Goal: Task Accomplishment & Management: Complete application form

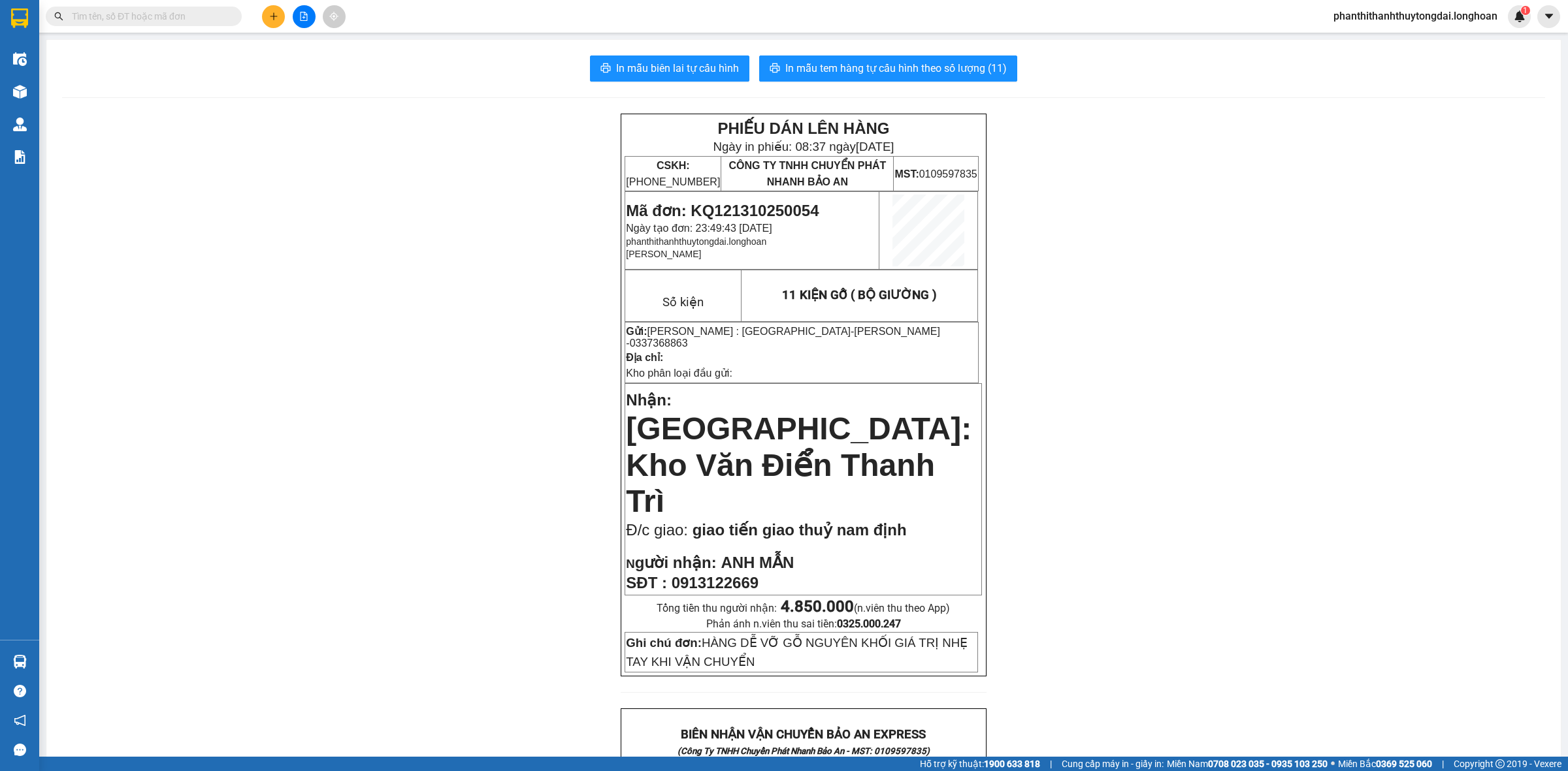
click at [180, 14] on input "text" at bounding box center [149, 16] width 154 height 14
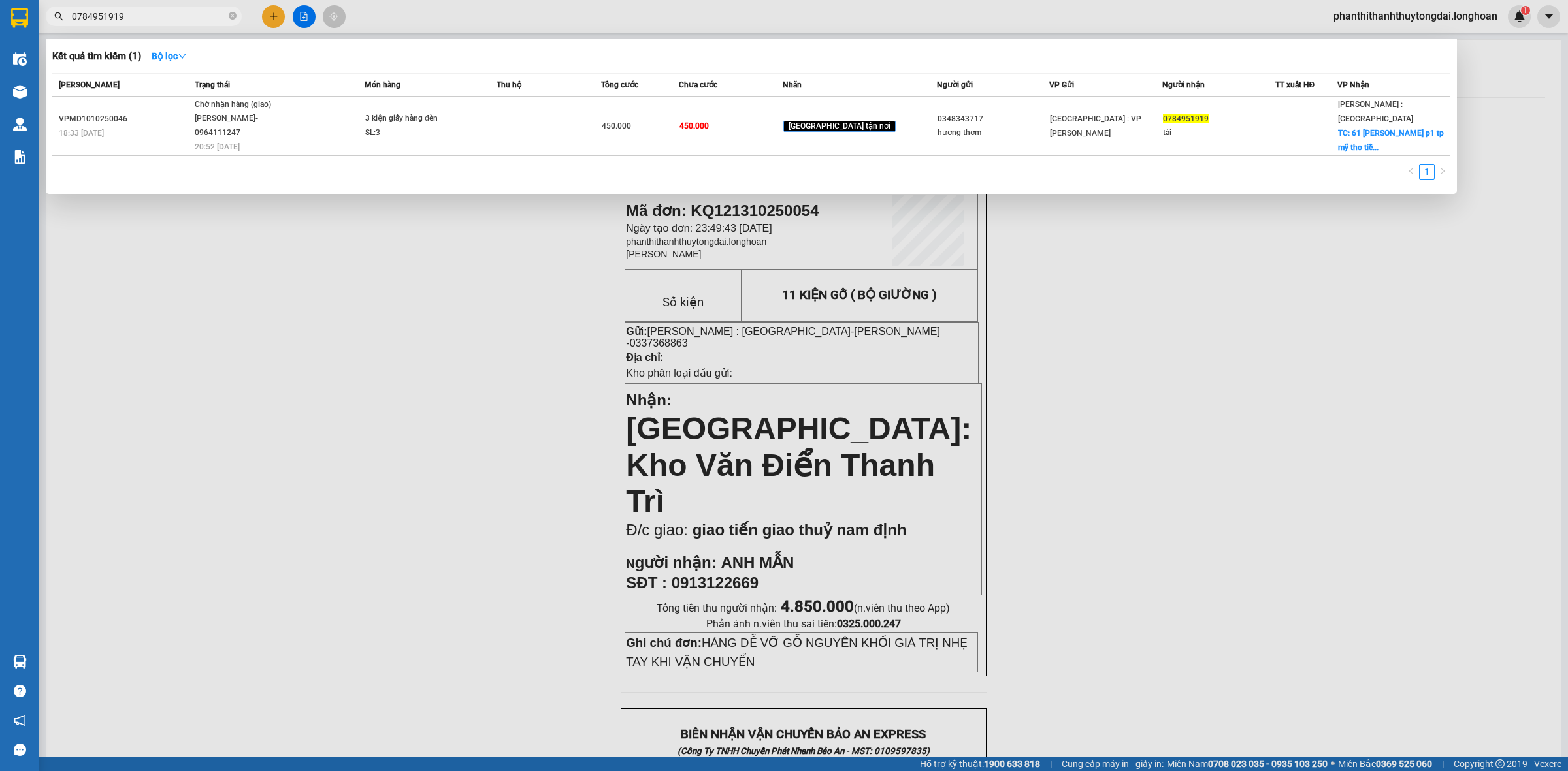
type input "0784951919"
click at [195, 17] on input "0784951919" at bounding box center [149, 16] width 154 height 14
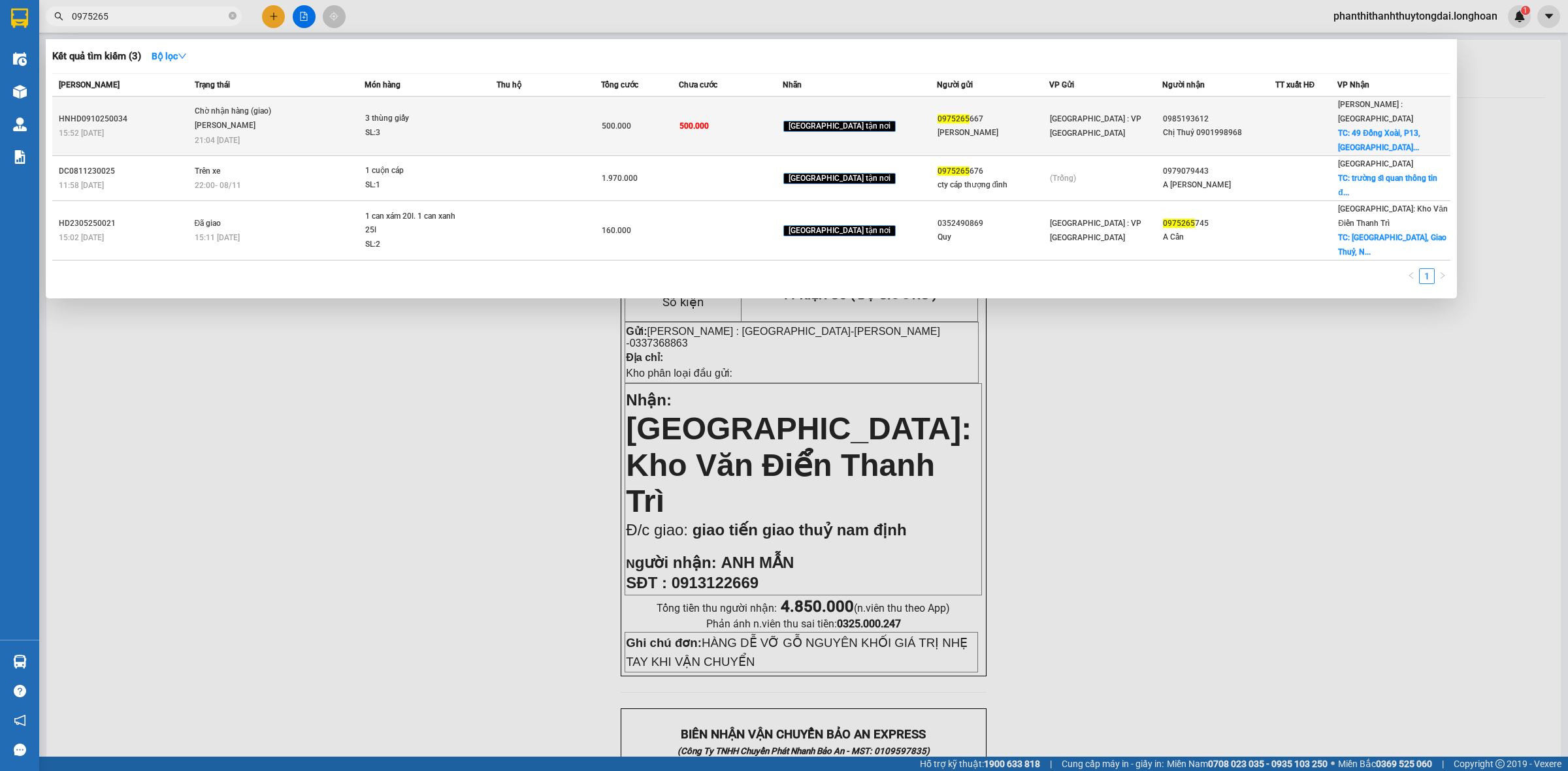
type input "0975265"
click at [526, 128] on td at bounding box center [548, 127] width 104 height 60
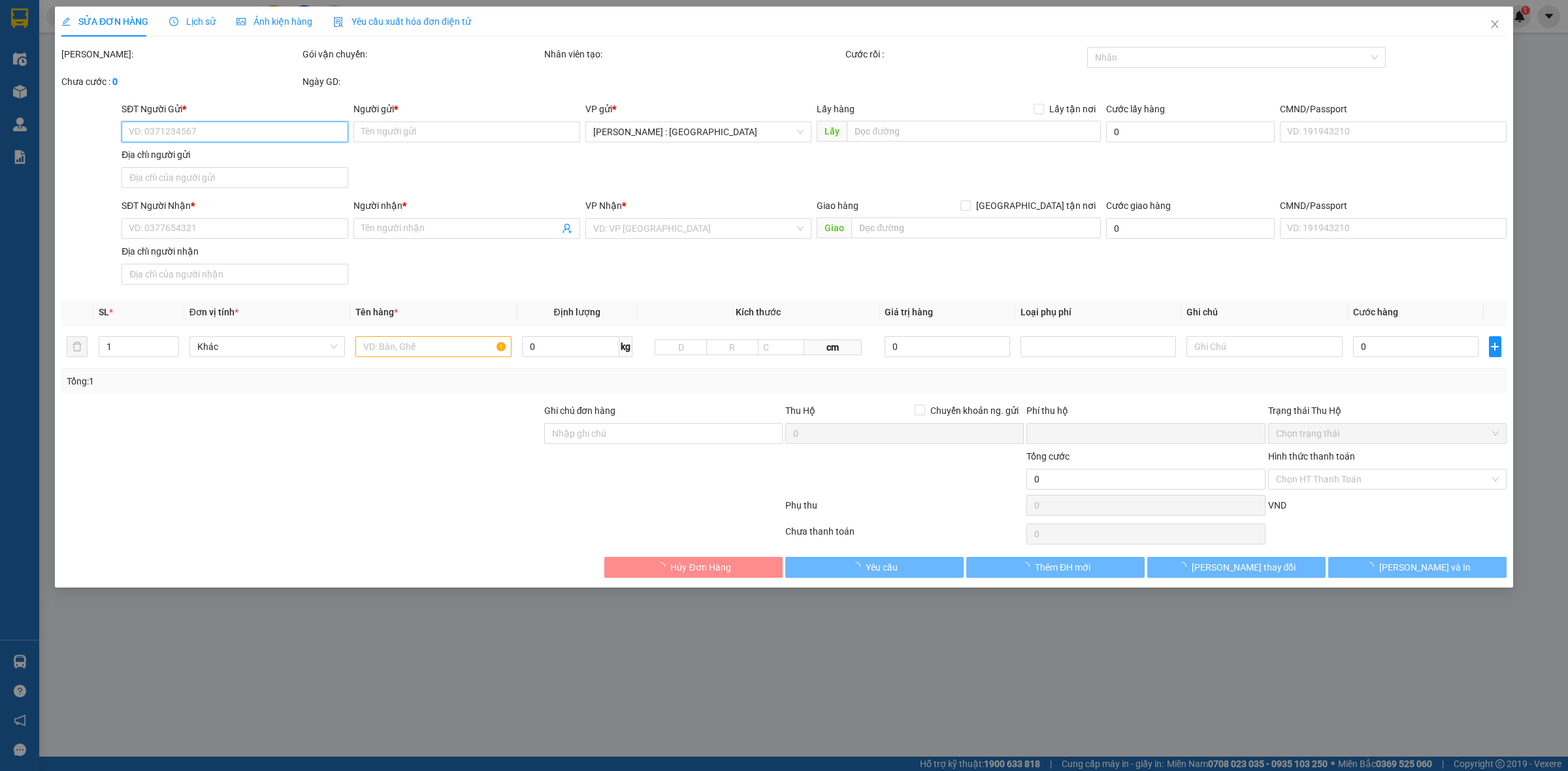
type input "0975265667"
type input "[PERSON_NAME]"
type input "0985193612"
type input "Chị Thuỷ 0901998968"
checkbox input "true"
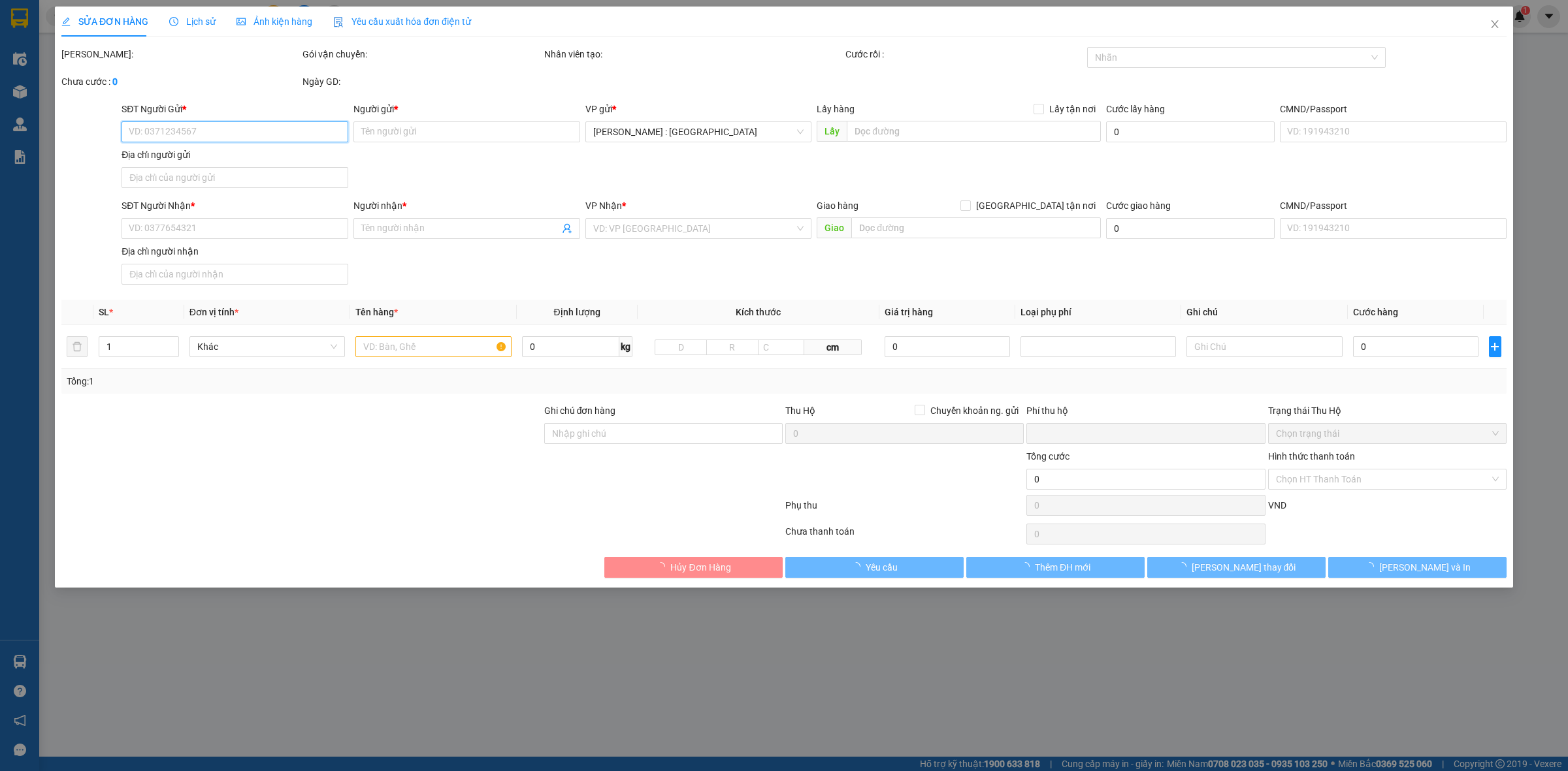
type input "49 Đồng Xoài, P13, [GEOGRAPHIC_DATA]"
type input "0"
type input "500.000"
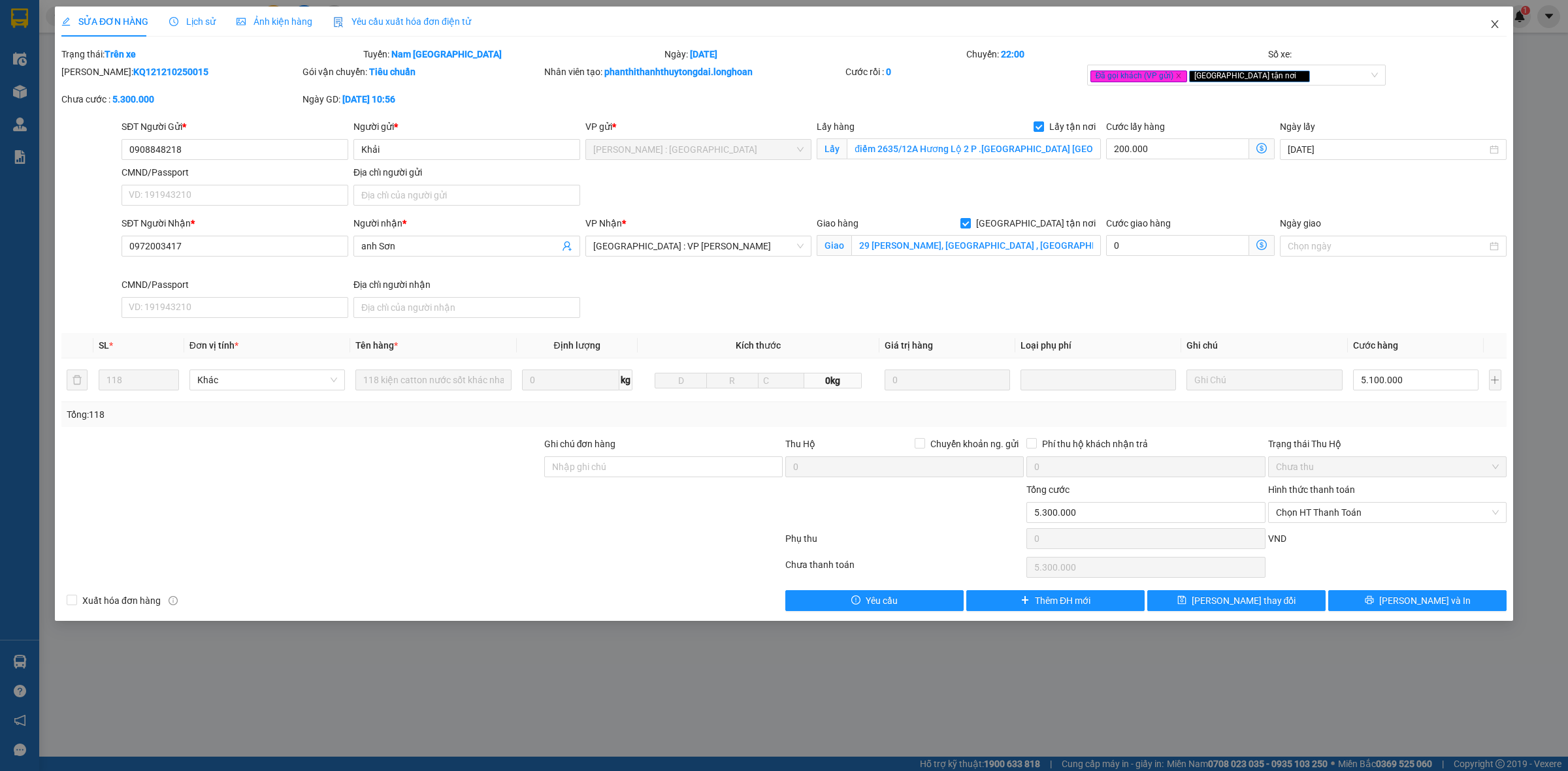
click at [1492, 24] on icon "close" at bounding box center [1495, 25] width 11 height 11
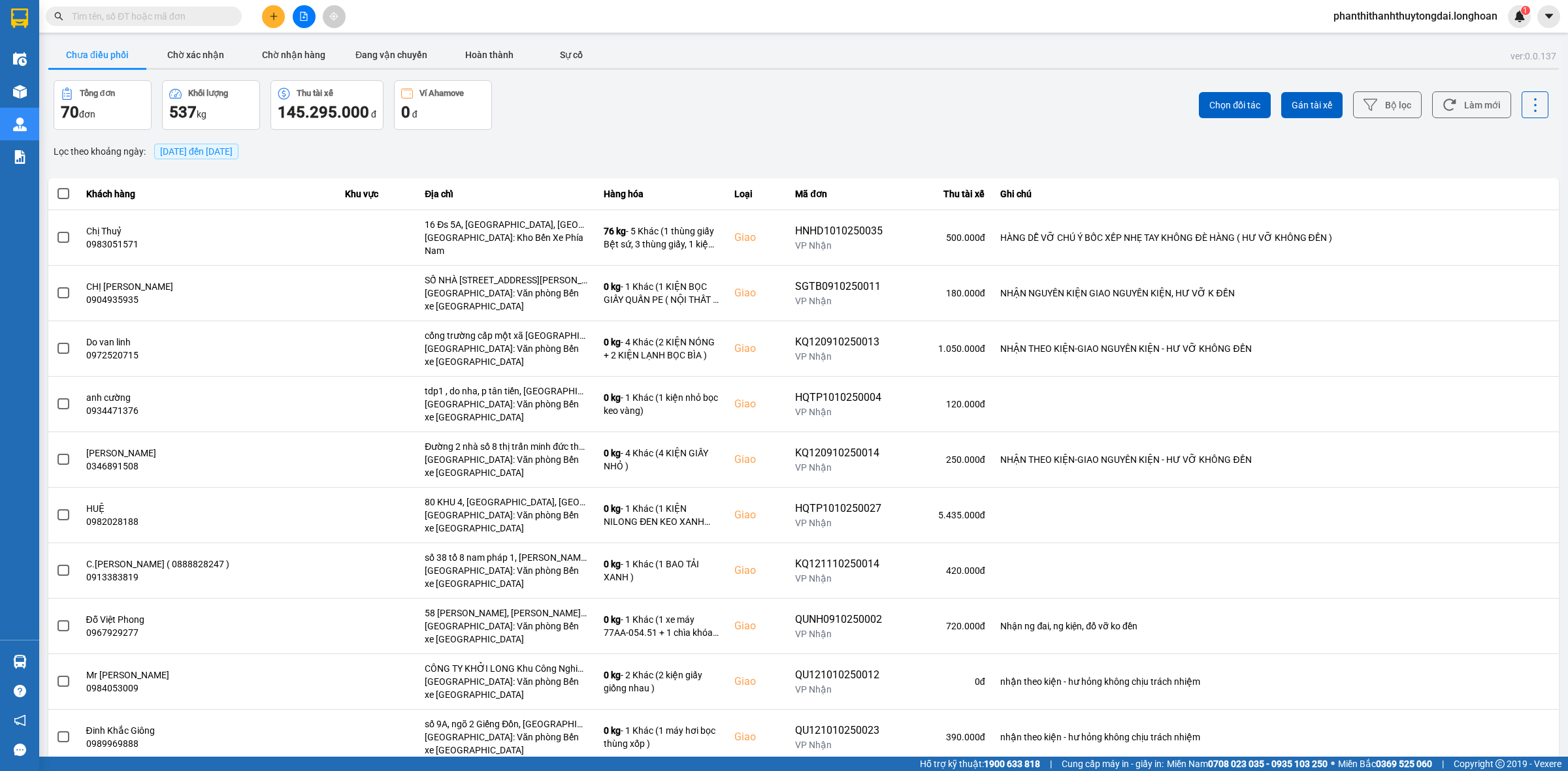
click at [204, 14] on input "text" at bounding box center [149, 16] width 154 height 14
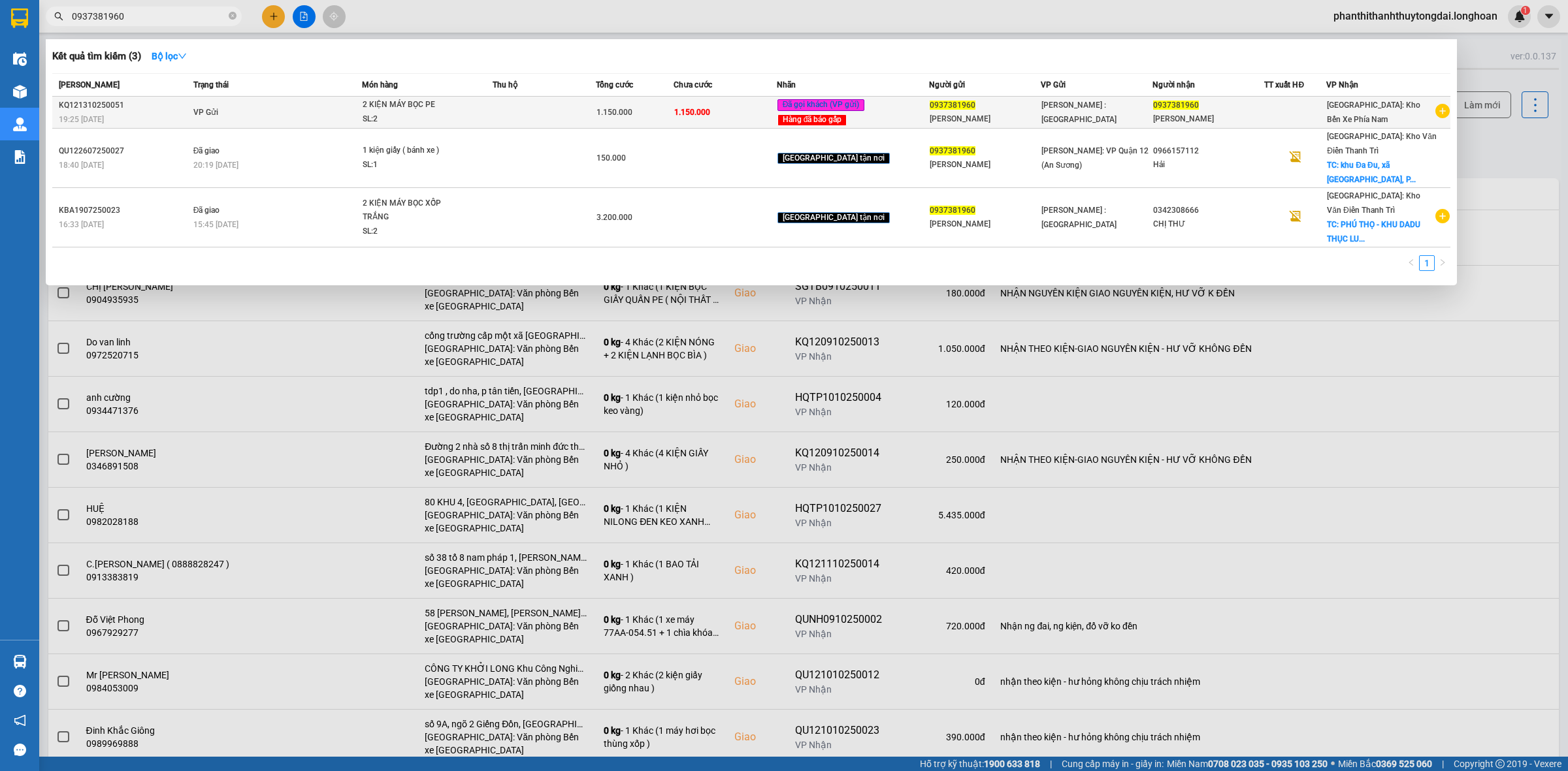
type input "0937381960"
click at [291, 109] on td "VP Gửi" at bounding box center [276, 113] width 172 height 32
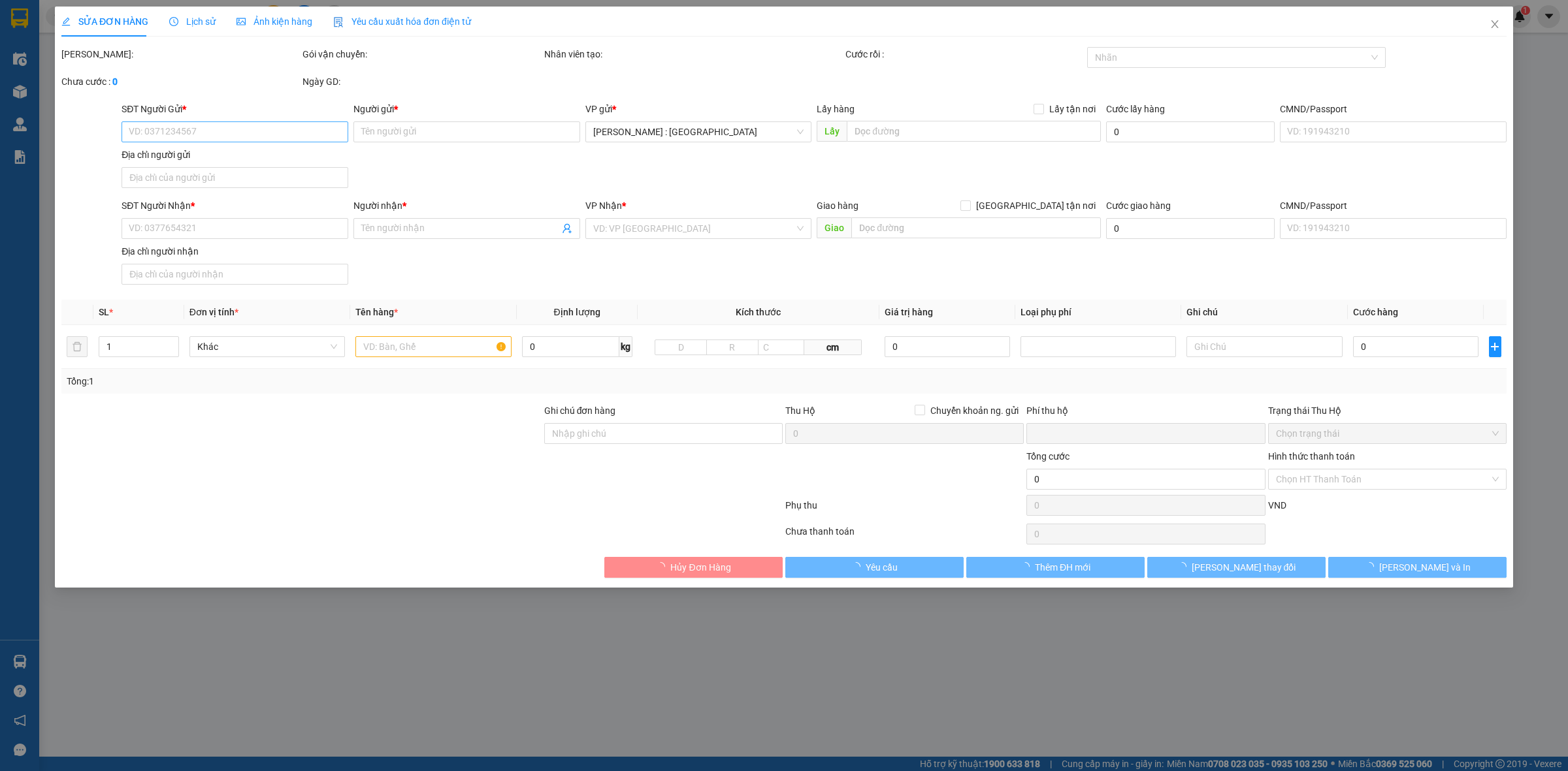
type input "0937381960"
type input "[PERSON_NAME]"
type input "0937381960"
type input "[PERSON_NAME]"
type input "HÀNG DỄ VỠ NHẸ TAY NHẬN NGUYÊN KIỆN GIAO NGUYÊN KIỆN, HƯ VỠ ĐỀN THEO CHÍNH SÁCH"
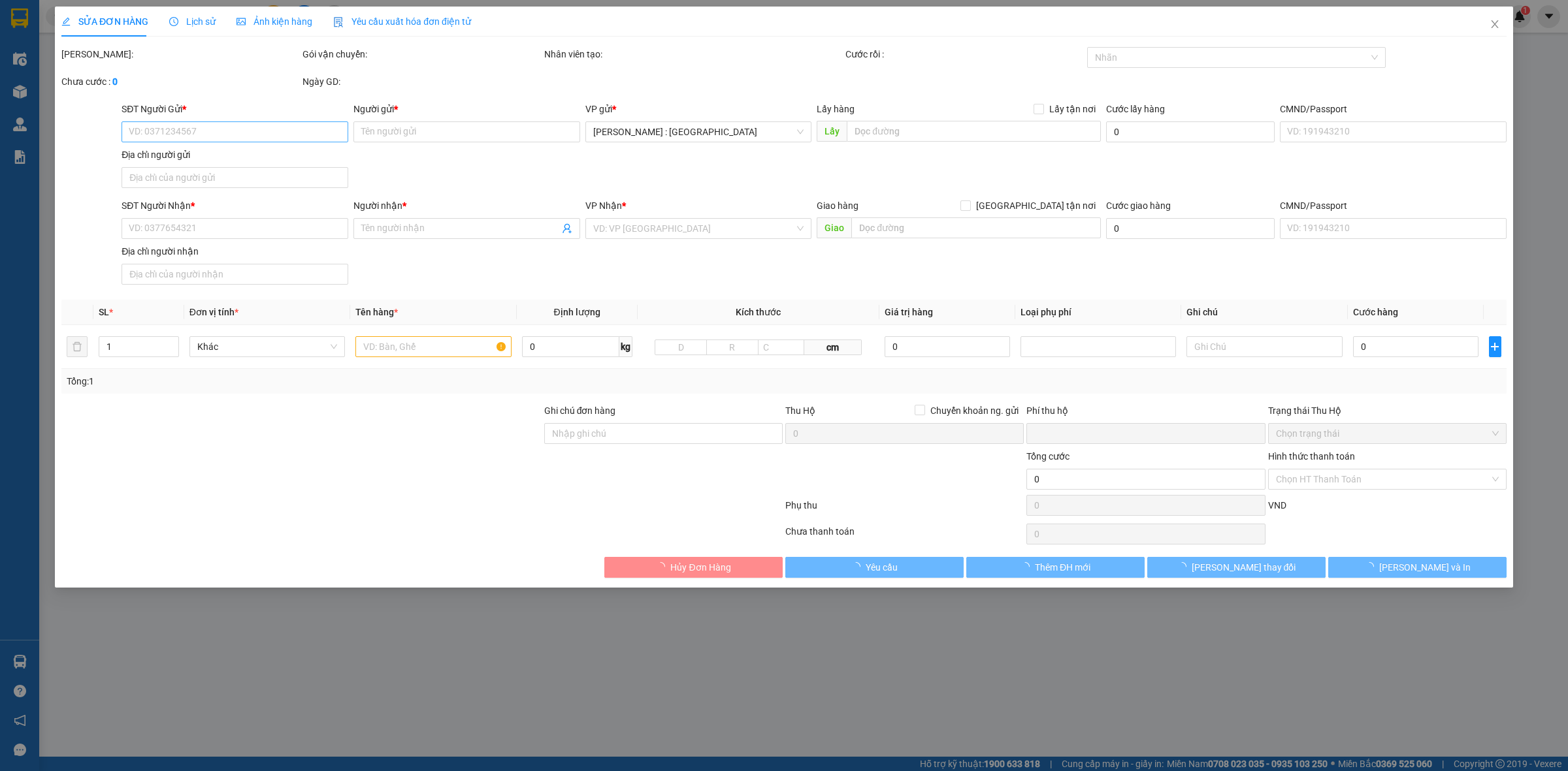
type input "0"
type input "1.150.000"
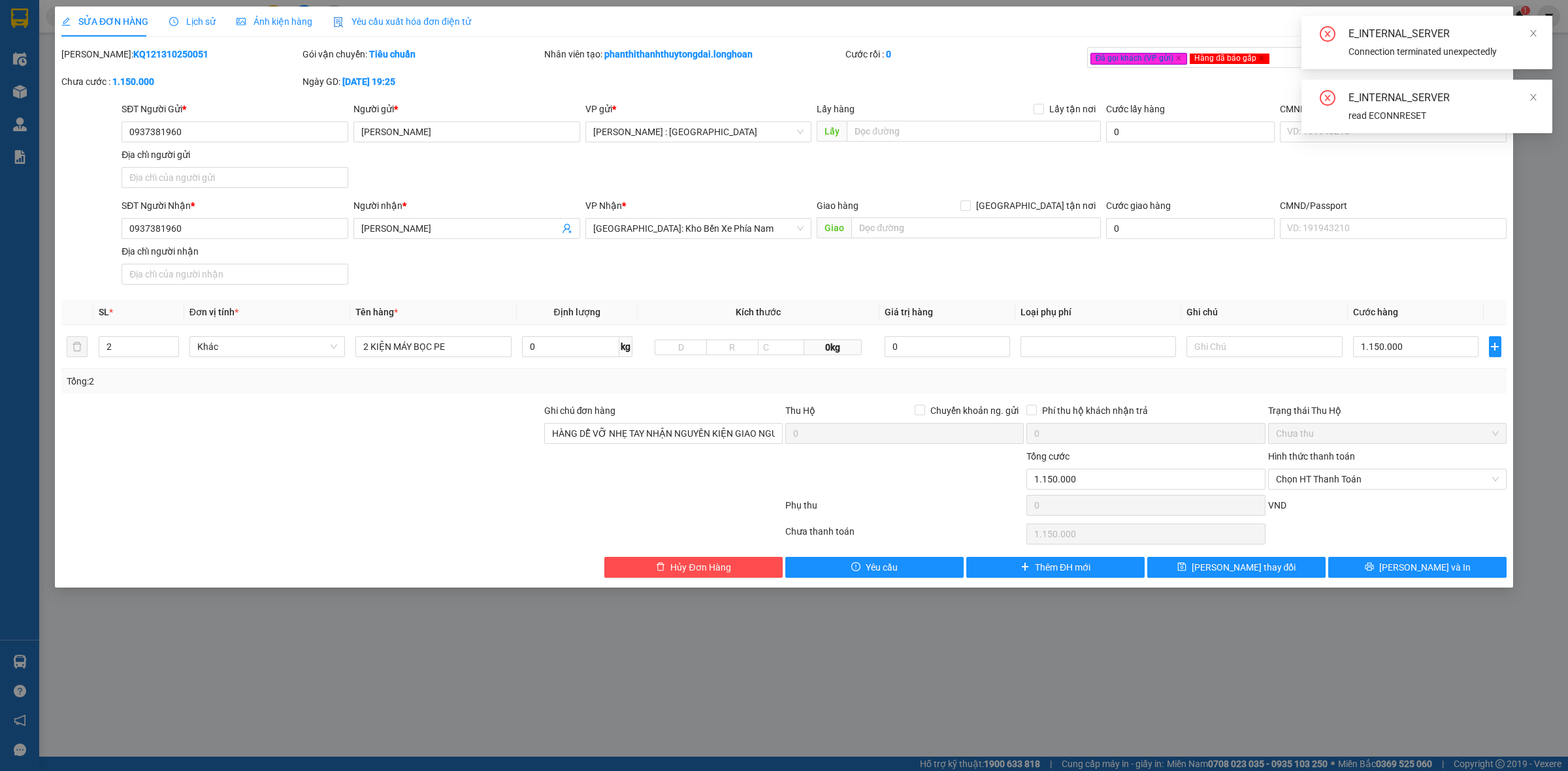
click at [493, 644] on div "SỬA ĐƠN HÀNG Lịch sử Ảnh kiện hàng Yêu cầu xuất hóa đơn điện tử Total Paid Fee …" at bounding box center [784, 386] width 1568 height 771
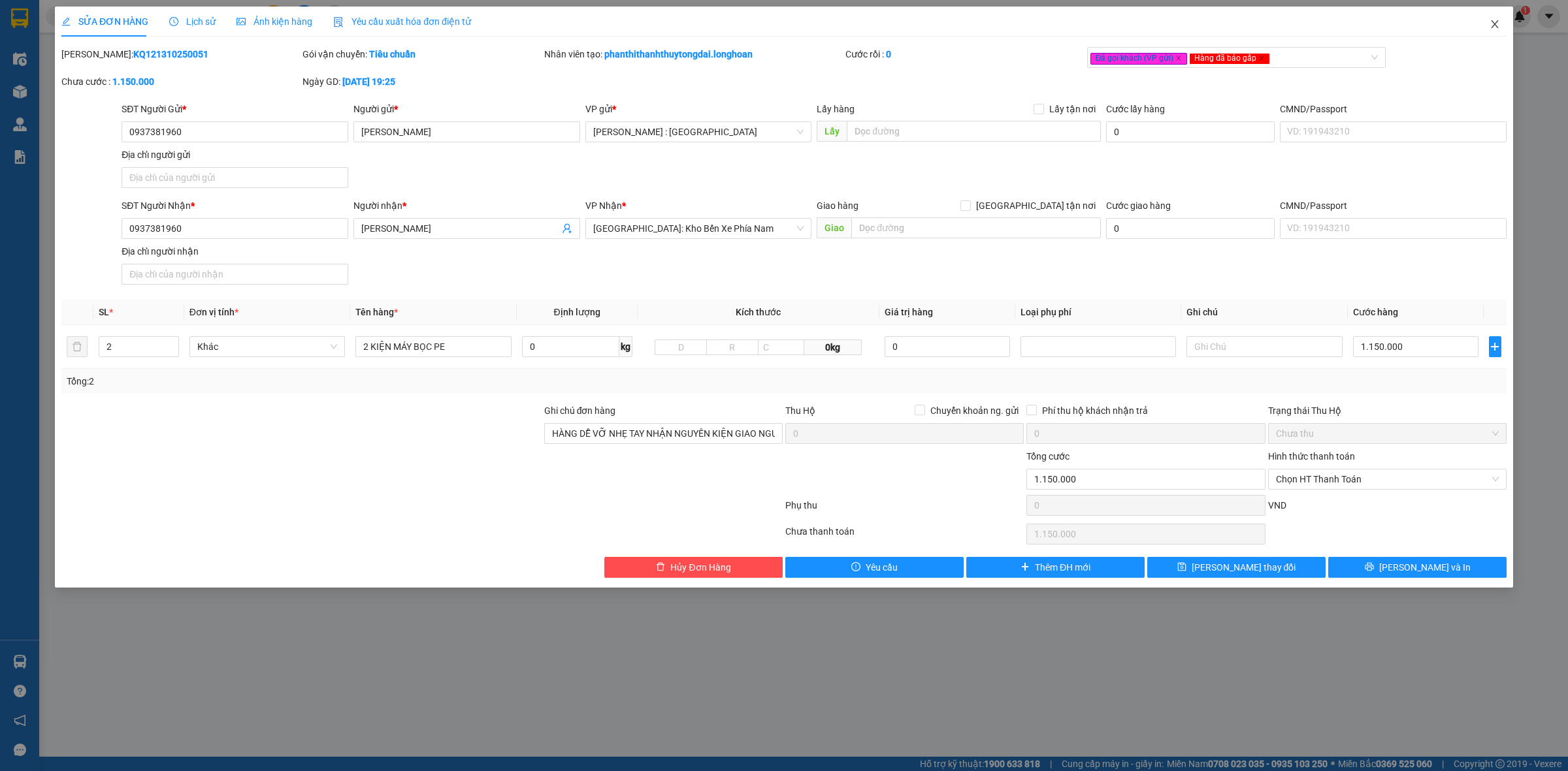
click at [1496, 25] on icon "close" at bounding box center [1495, 25] width 11 height 11
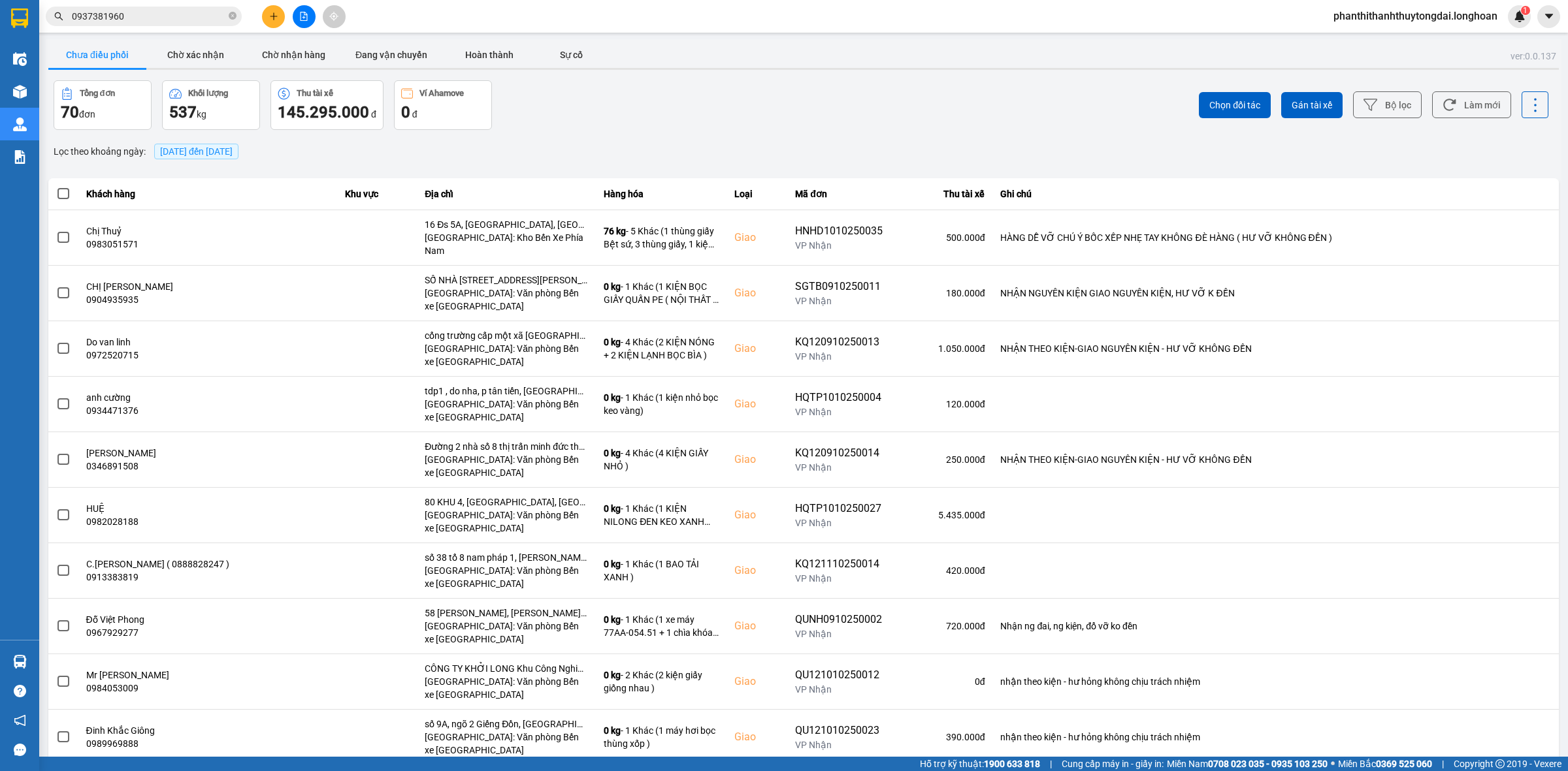
click at [954, 155] on div "Lọc theo khoảng ngày : [DATE] đến [DATE]" at bounding box center [803, 151] width 1510 height 22
click at [791, 106] on div "Tổng đơn 70 đơn Khối lượng 537 kg Thu tài xế 145.295.000 đ Ví Ahamove 0 đ" at bounding box center [427, 105] width 747 height 49
click at [175, 14] on input "0937381960" at bounding box center [149, 16] width 154 height 14
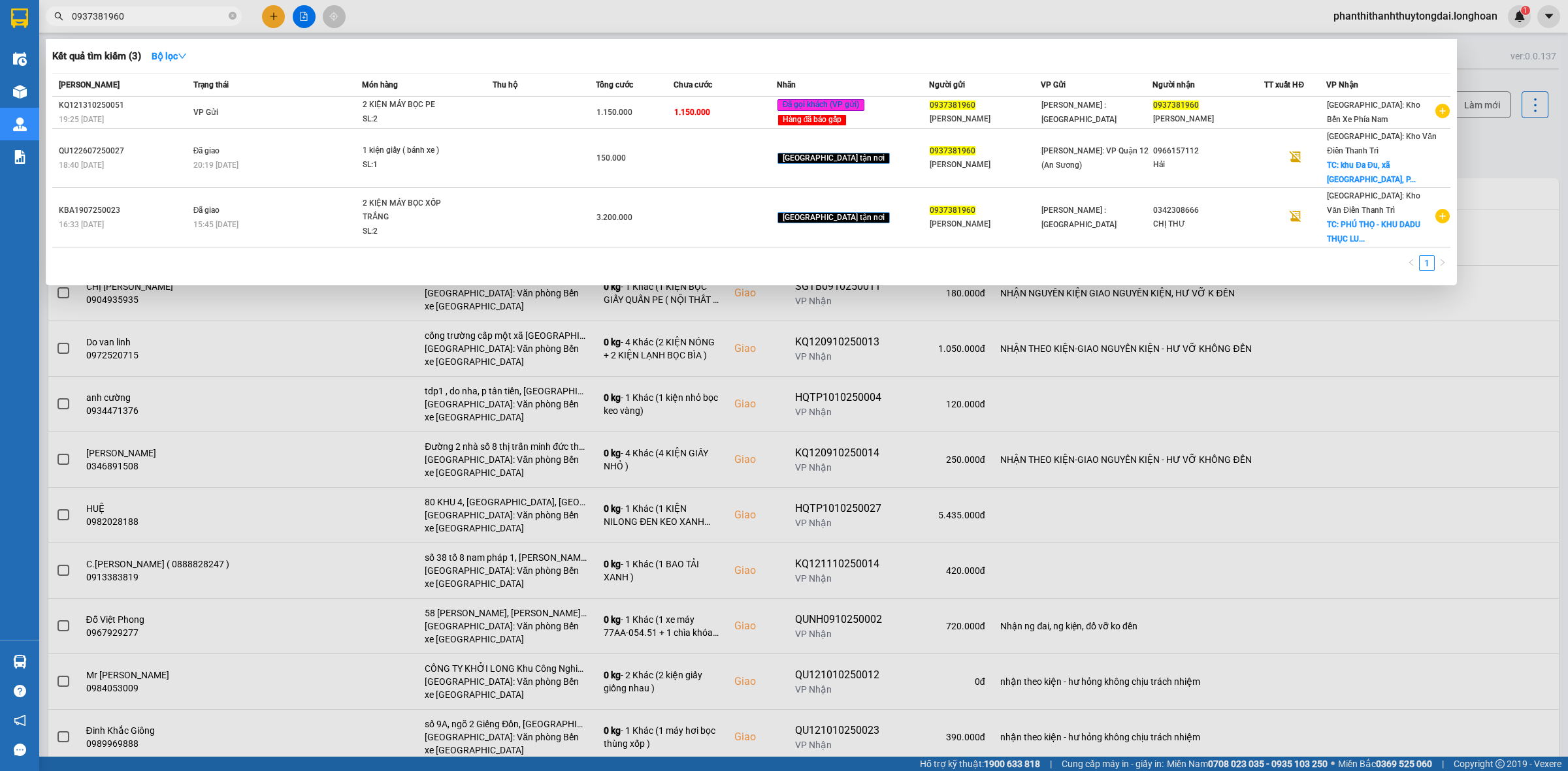
click at [175, 14] on input "0937381960" at bounding box center [149, 16] width 154 height 14
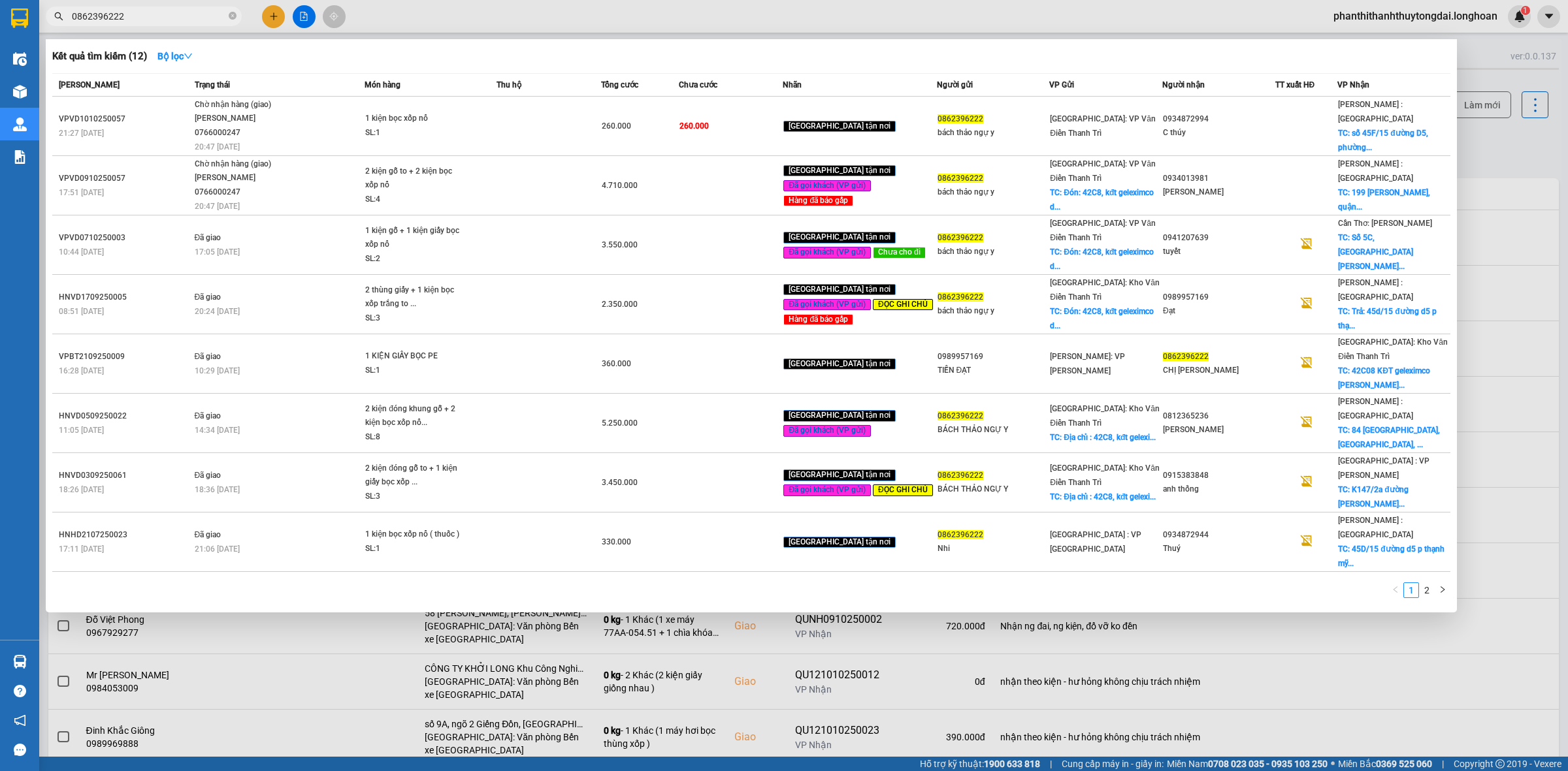
type input "0862396222"
click at [148, 23] on input "0862396222" at bounding box center [149, 16] width 154 height 14
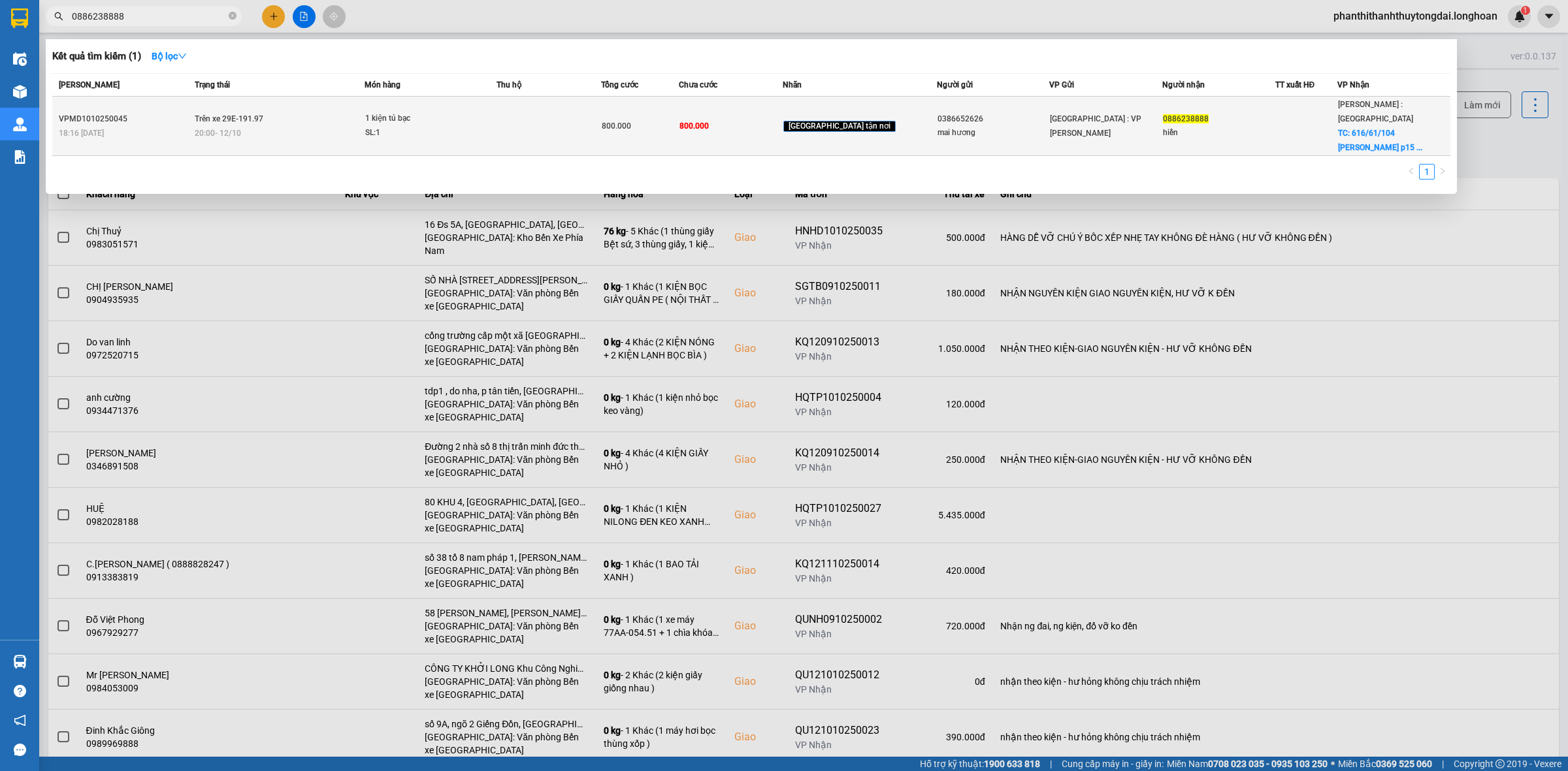
type input "0886238888"
click at [548, 108] on td at bounding box center [548, 127] width 104 height 60
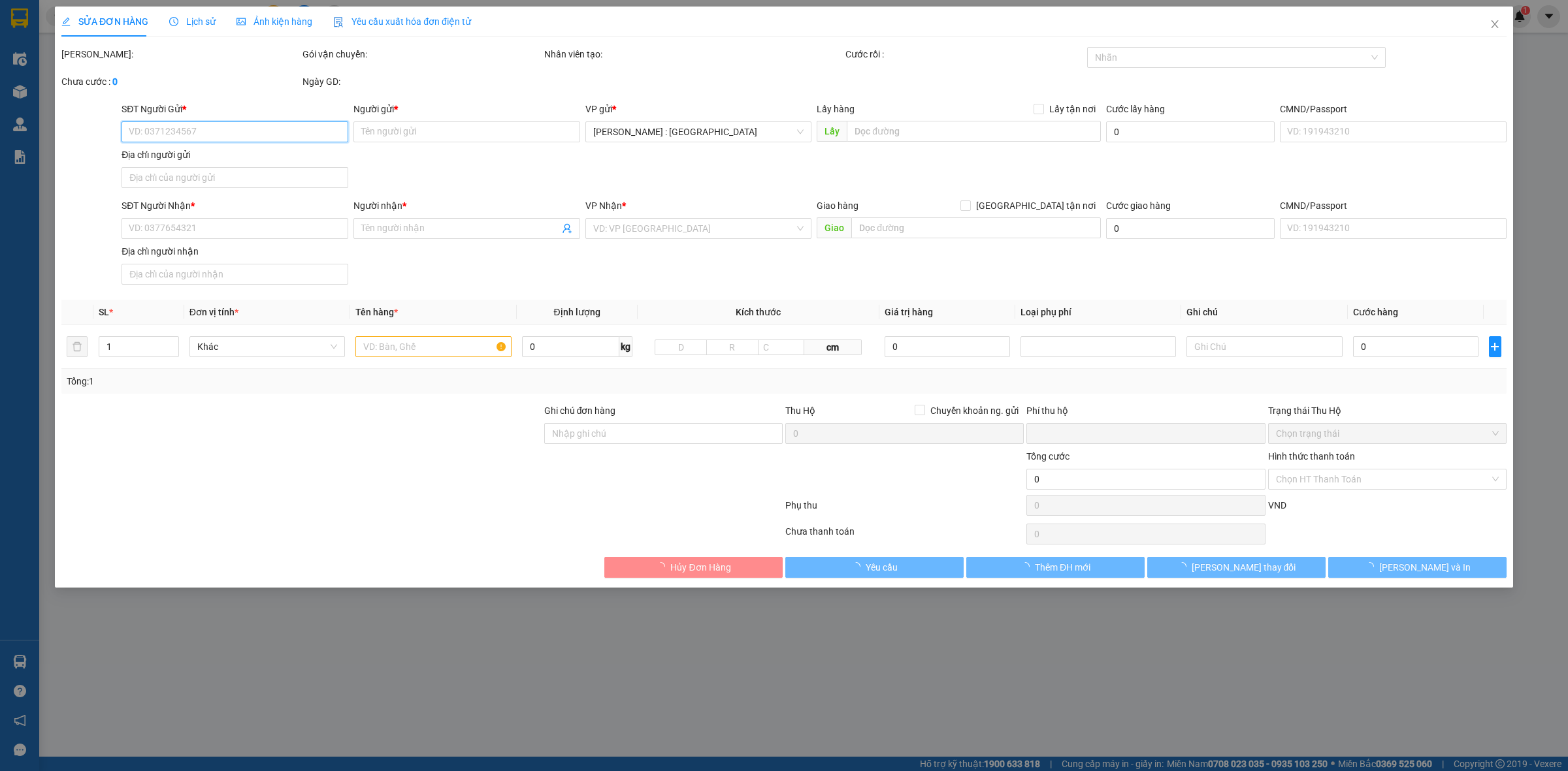
type input "0386652626"
type input "mai hương"
type input "0886238888"
type input "hiền"
checkbox input "true"
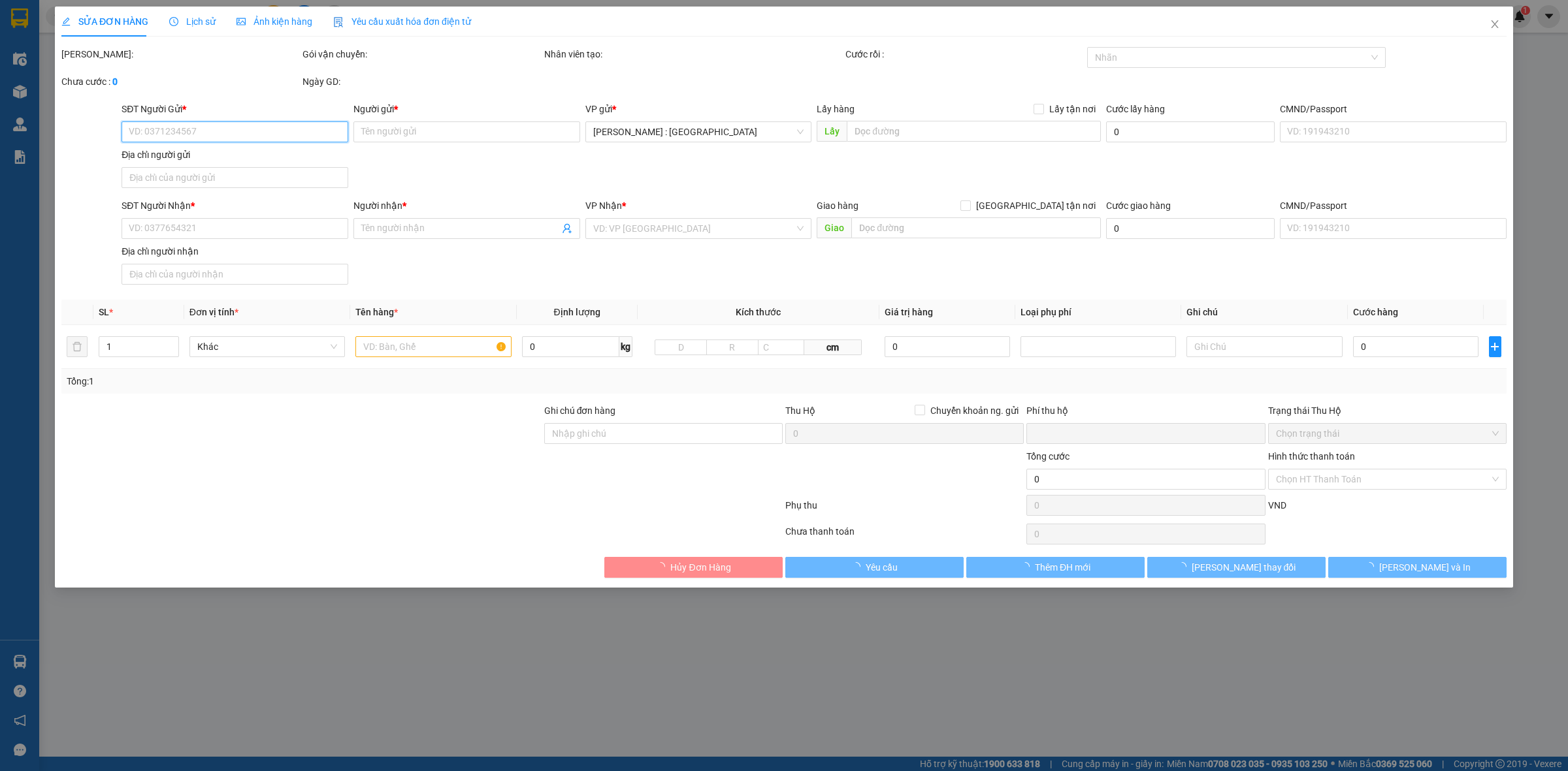
type input "616/61/104 [PERSON_NAME] thọ p15 gò vấp"
type input "hàng ko đồng kiểm giao nguyên kiện hư vỡ k đền"
type input "0"
type input "800.000"
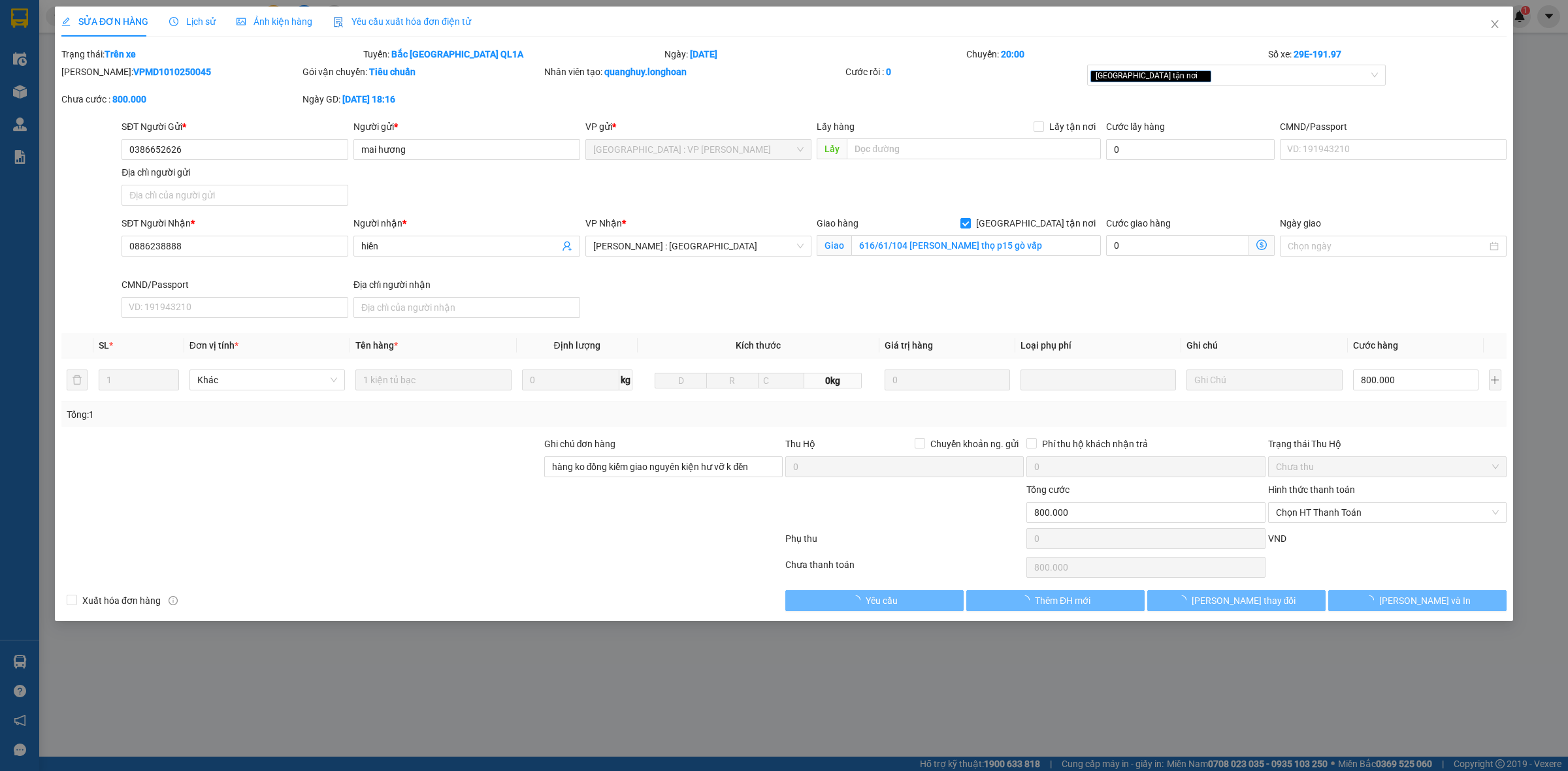
click at [200, 11] on div "Lịch sử" at bounding box center [192, 21] width 47 height 30
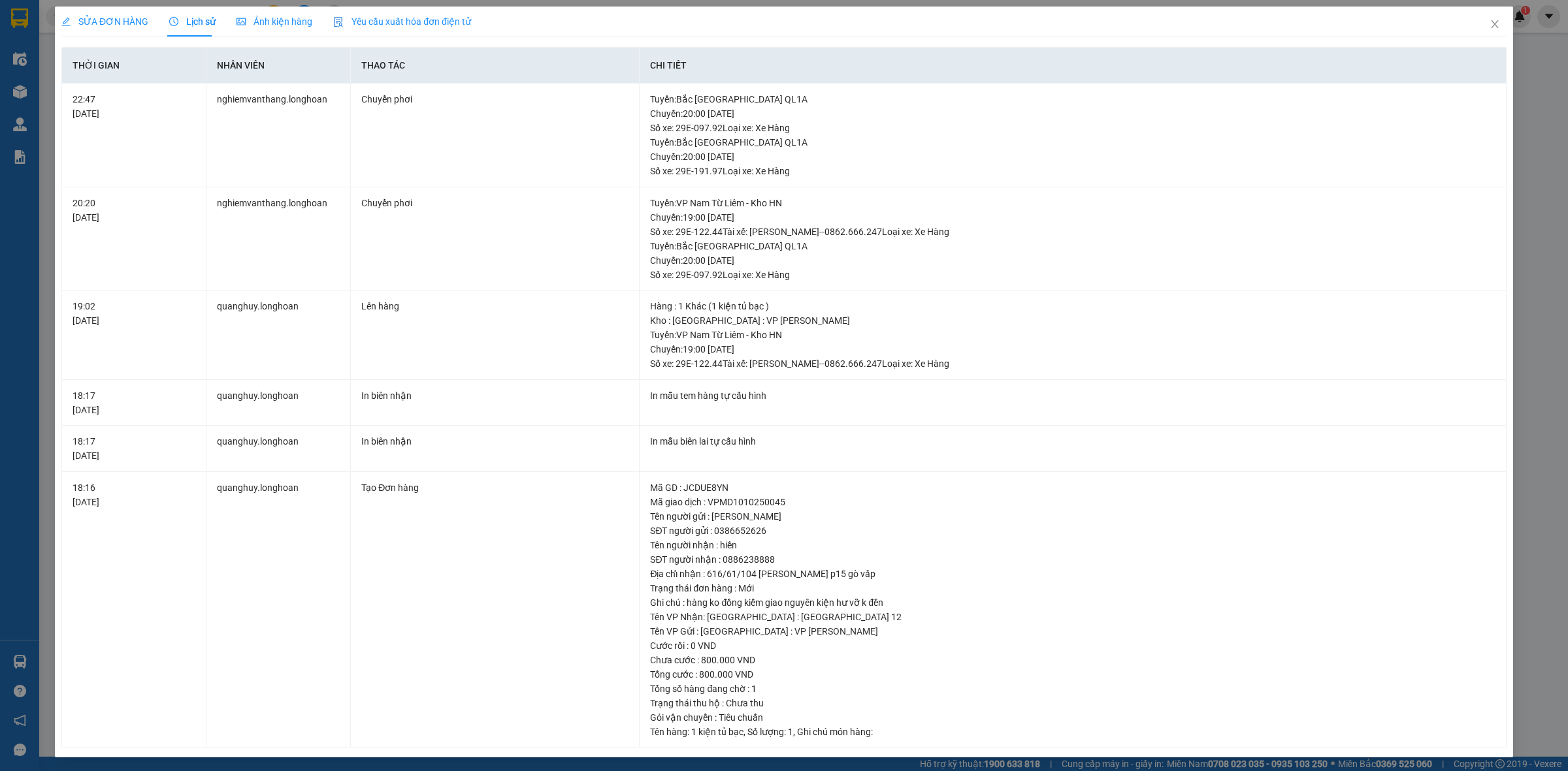
click at [128, 17] on span "SỬA ĐƠN HÀNG" at bounding box center [105, 22] width 87 height 11
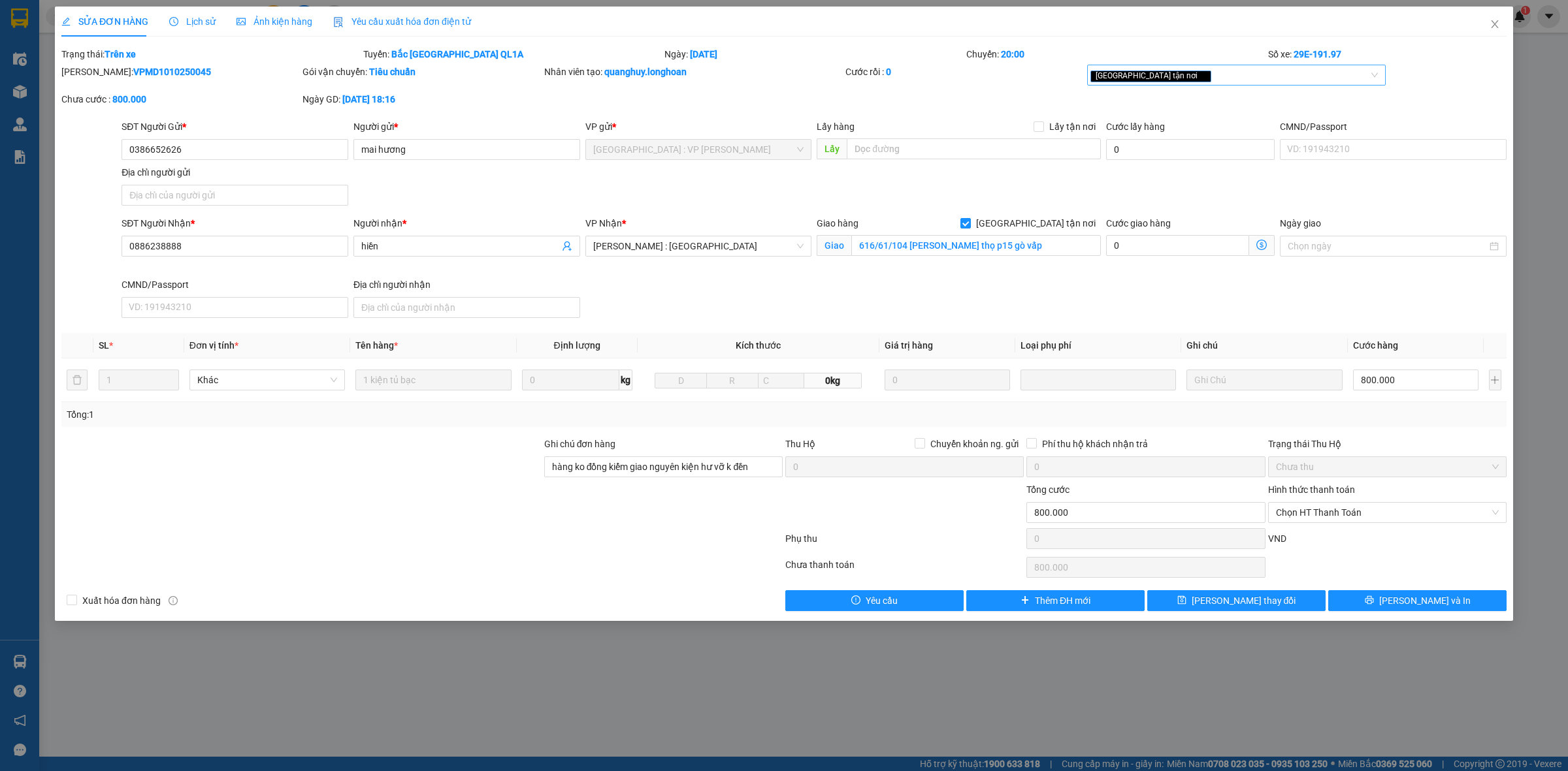
click at [1209, 67] on div "[GEOGRAPHIC_DATA] tận nơi" at bounding box center [1230, 75] width 280 height 16
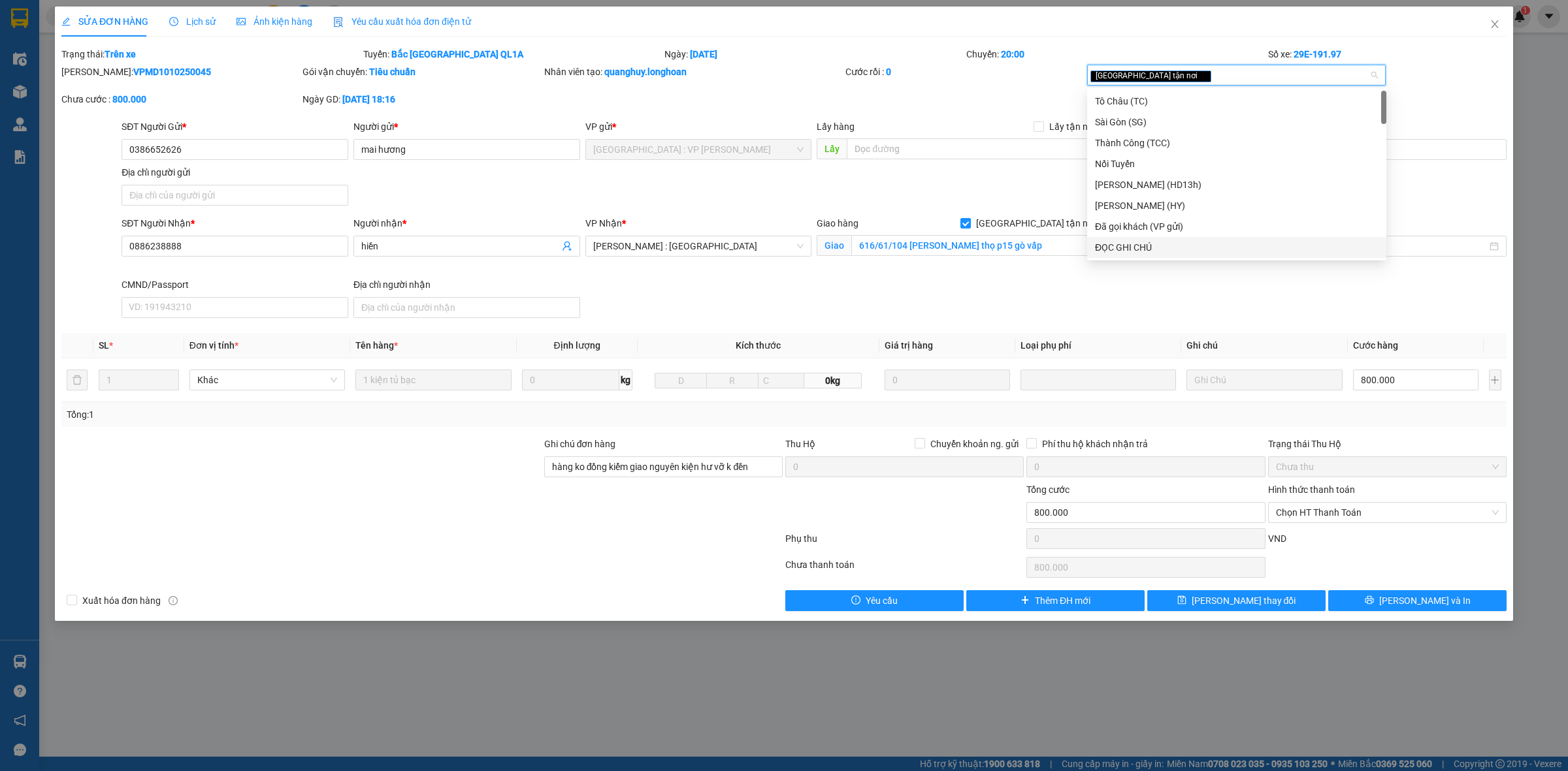
click at [1176, 245] on div "ĐỌC GHI CHÚ" at bounding box center [1237, 247] width 283 height 14
click at [1272, 70] on div "[GEOGRAPHIC_DATA] tận nơi ĐỌC GHI CHÚ" at bounding box center [1230, 75] width 280 height 16
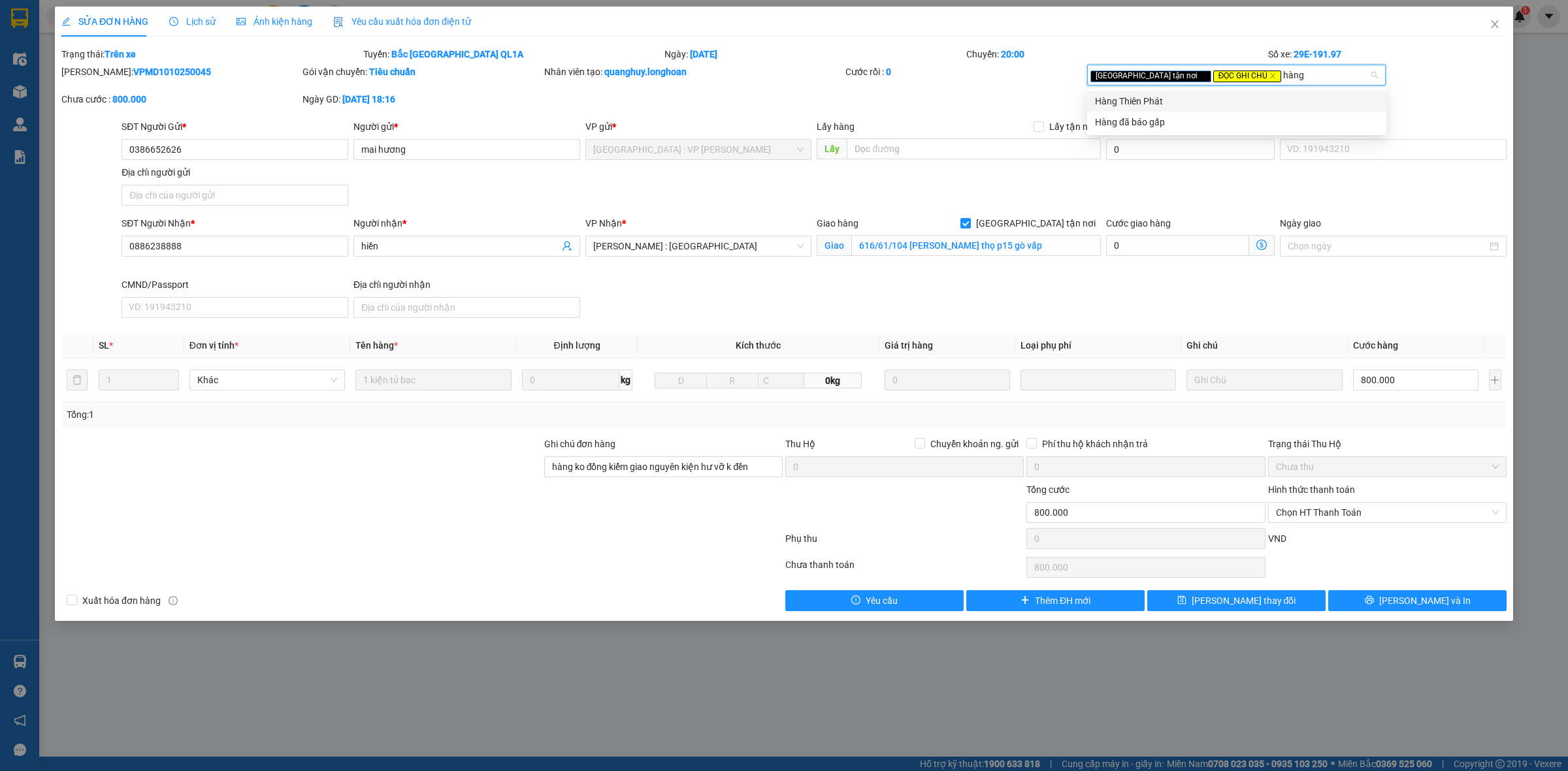
type input "hàng"
click at [1248, 122] on div "Hàng đã báo gấp" at bounding box center [1237, 122] width 283 height 14
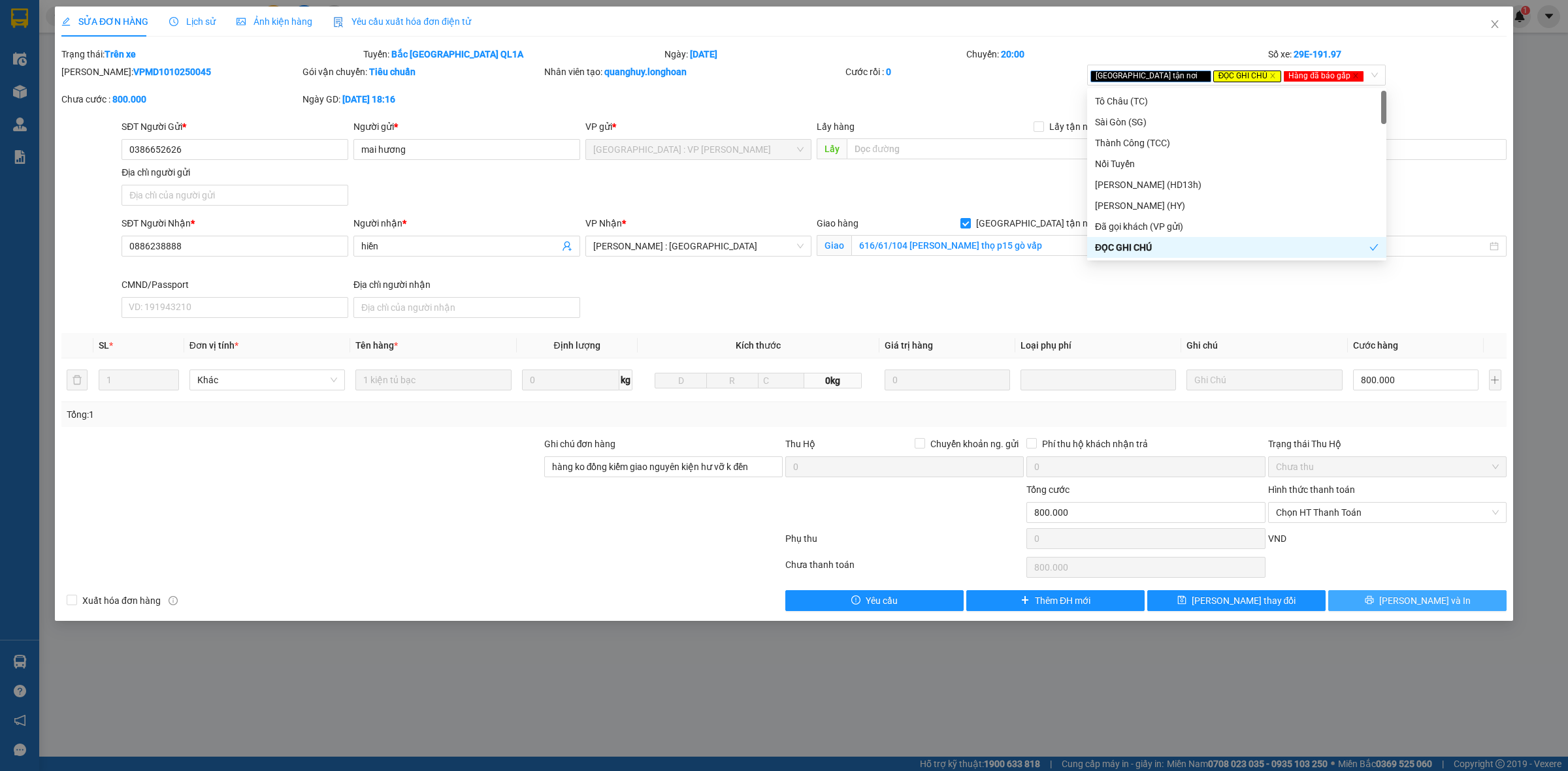
click at [1422, 606] on span "[PERSON_NAME] và In" at bounding box center [1424, 600] width 92 height 14
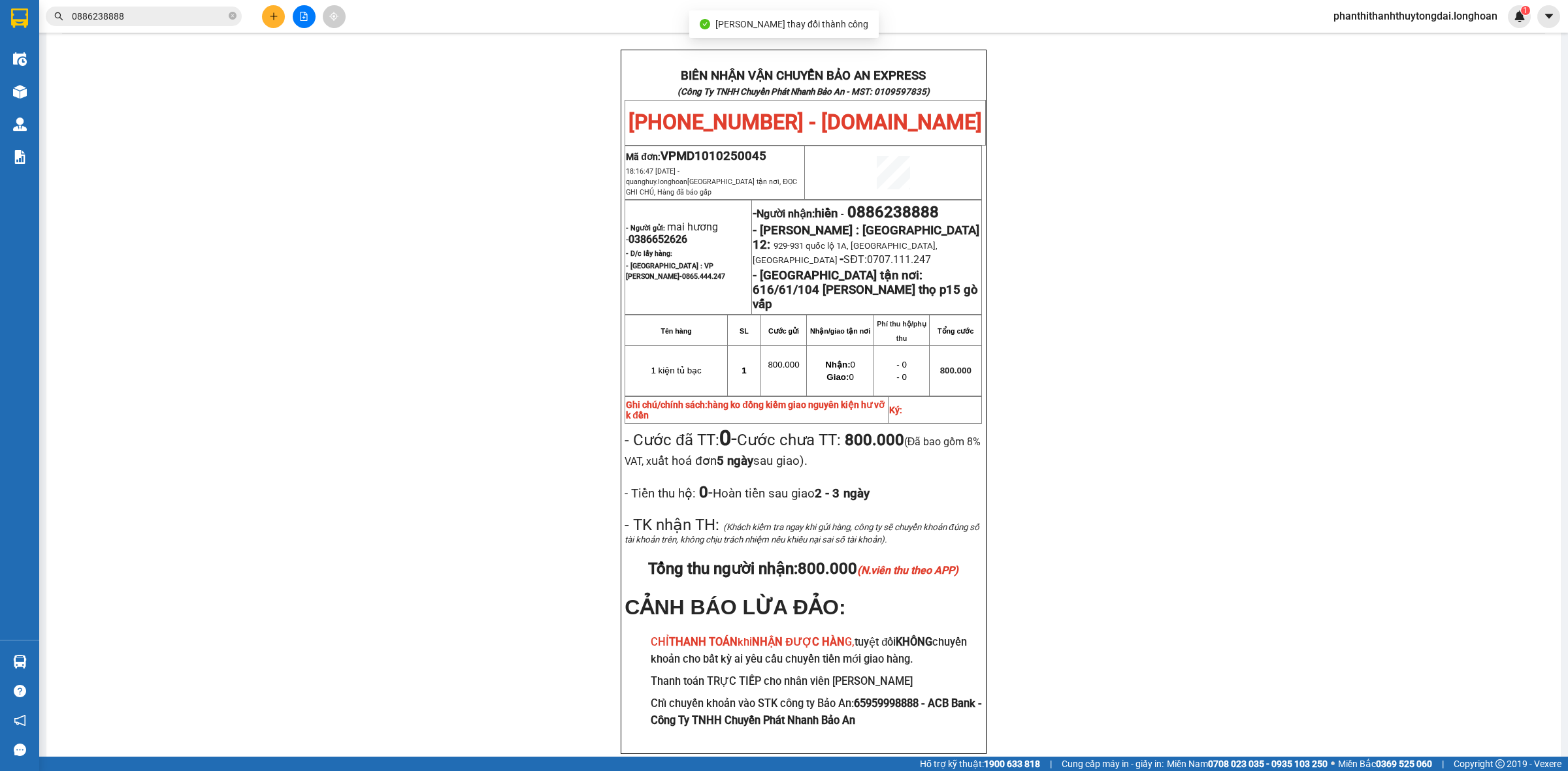
scroll to position [67, 0]
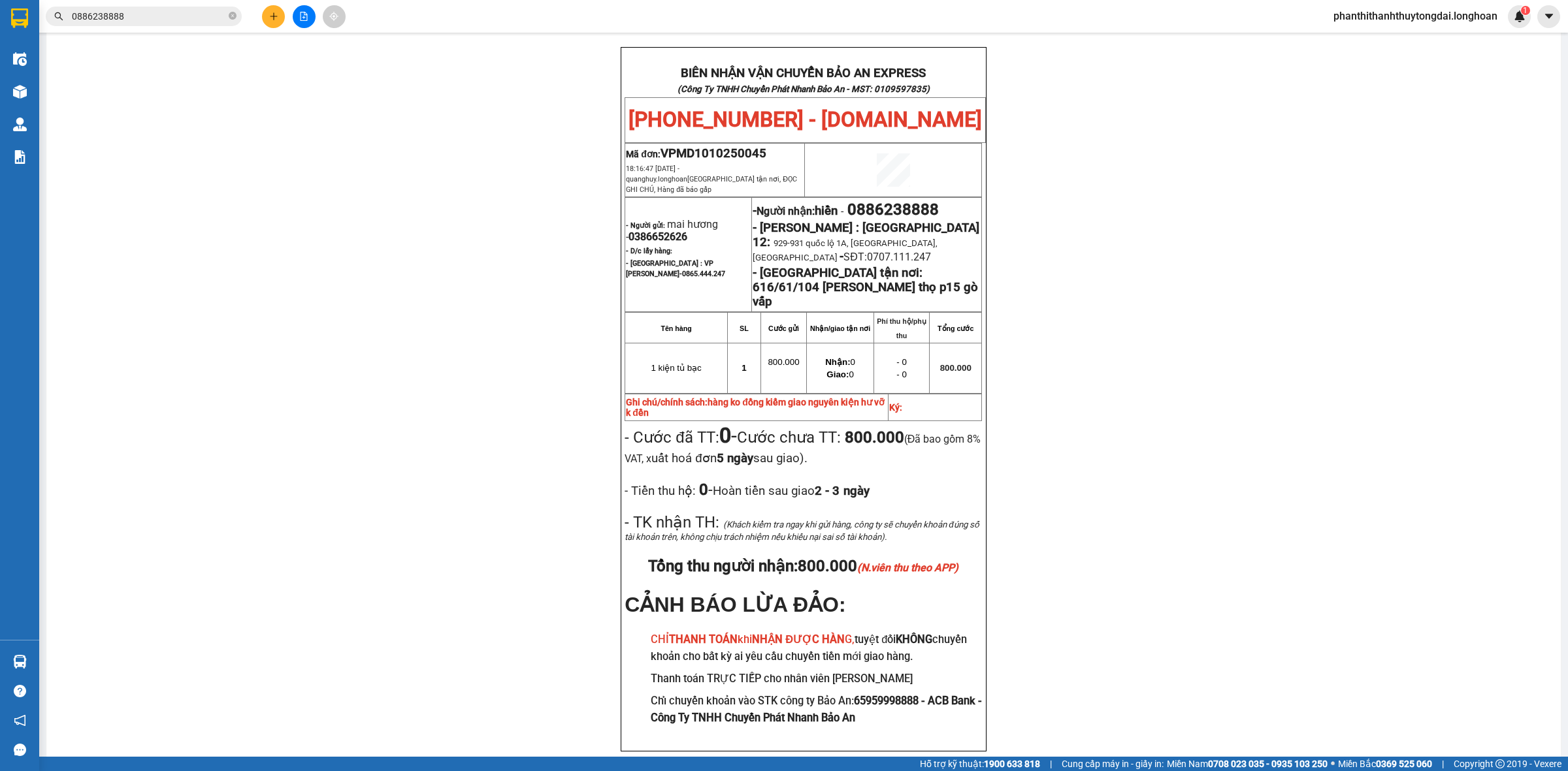
click at [168, 13] on input "0886238888" at bounding box center [149, 16] width 154 height 14
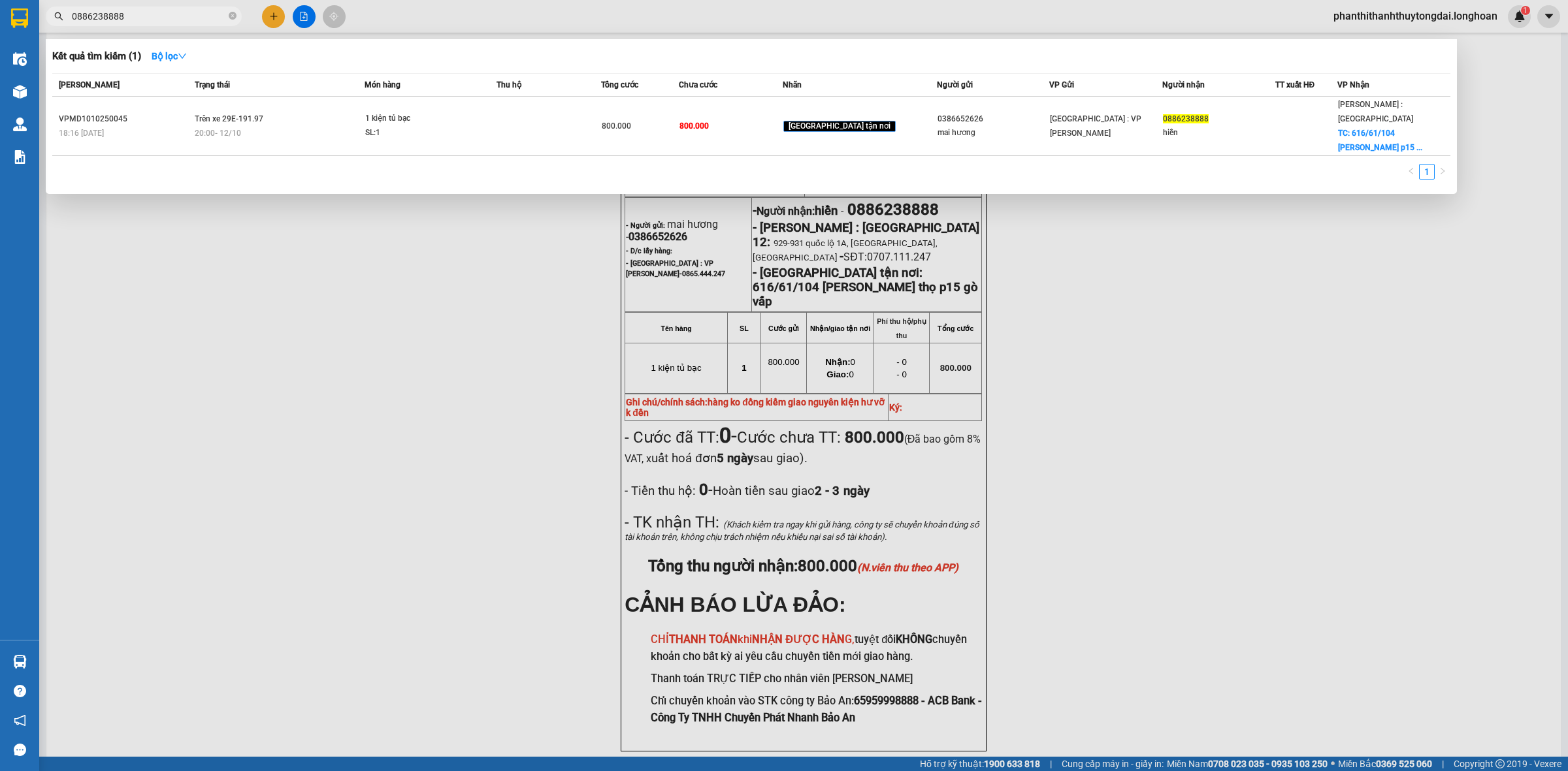
click at [168, 13] on input "0886238888" at bounding box center [149, 16] width 154 height 14
paste input "KQ121010250013"
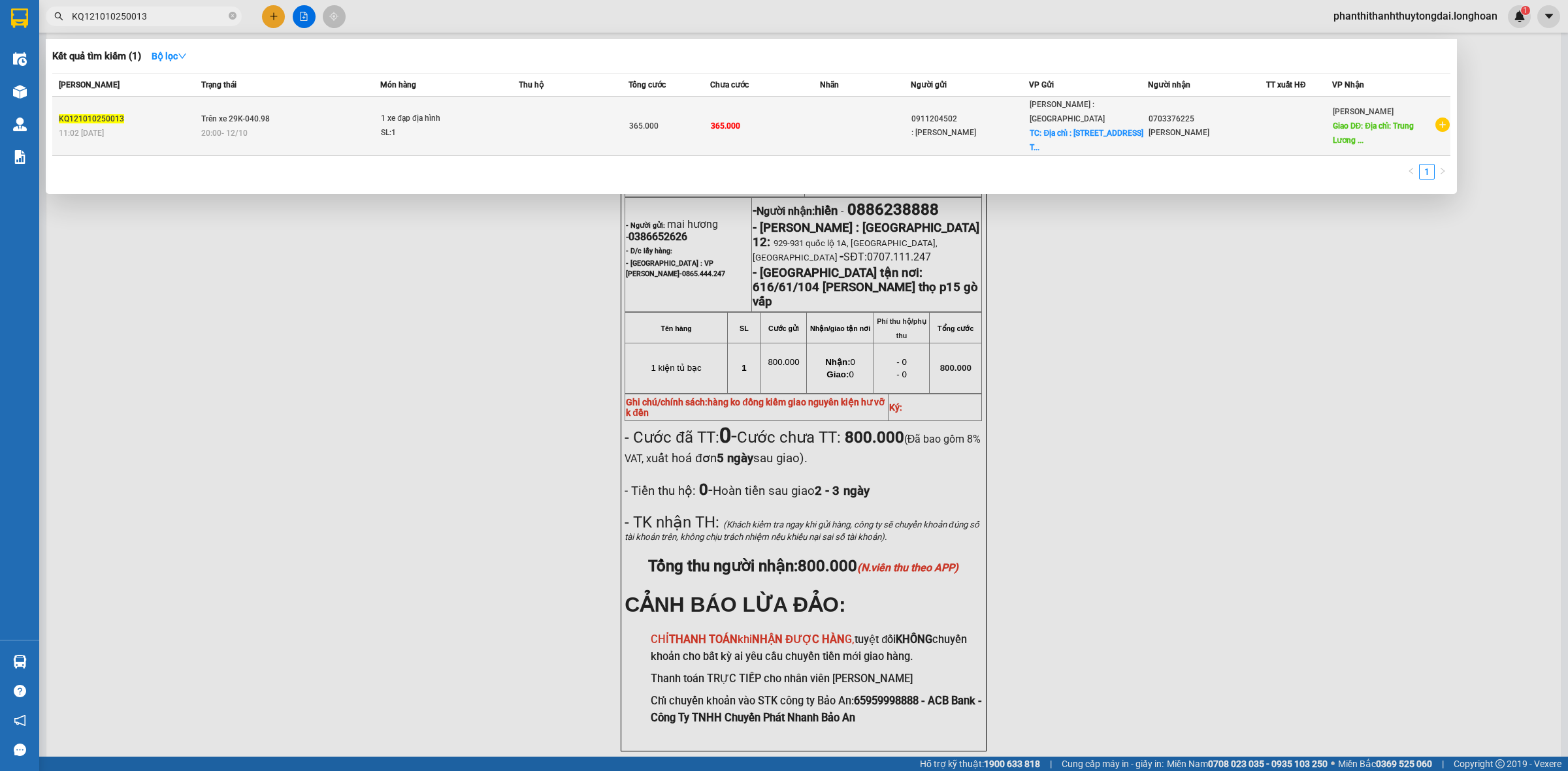
type input "KQ121010250013"
click at [307, 118] on td "Trên xe 29K-040.98 20:00 [DATE]" at bounding box center [289, 127] width 182 height 60
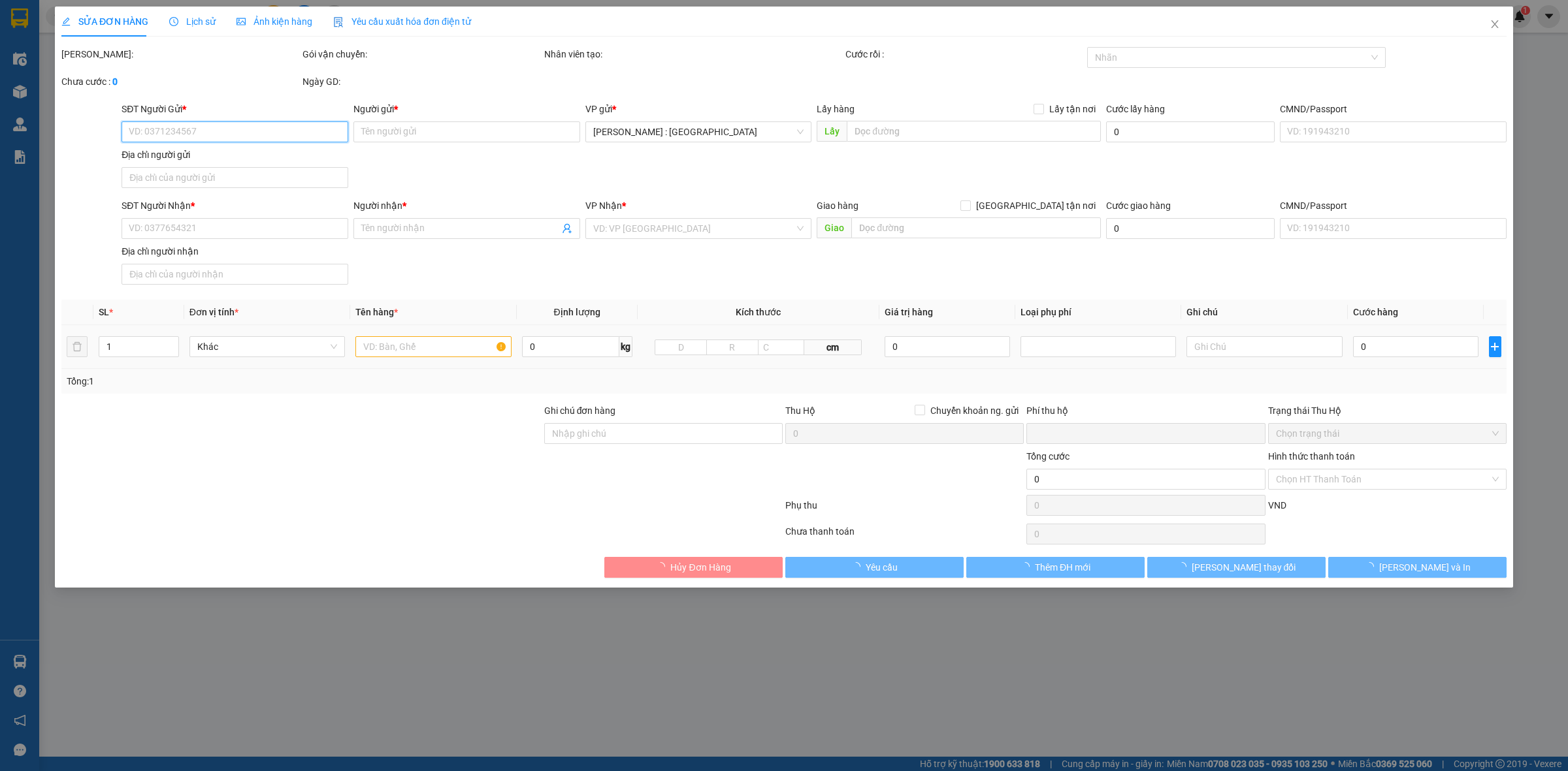
type input "0911204502"
type input ": [PERSON_NAME]"
checkbox input "true"
type input "Địa chỉ : [STREET_ADDRESS][PERSON_NAME]"
type input "0703376225"
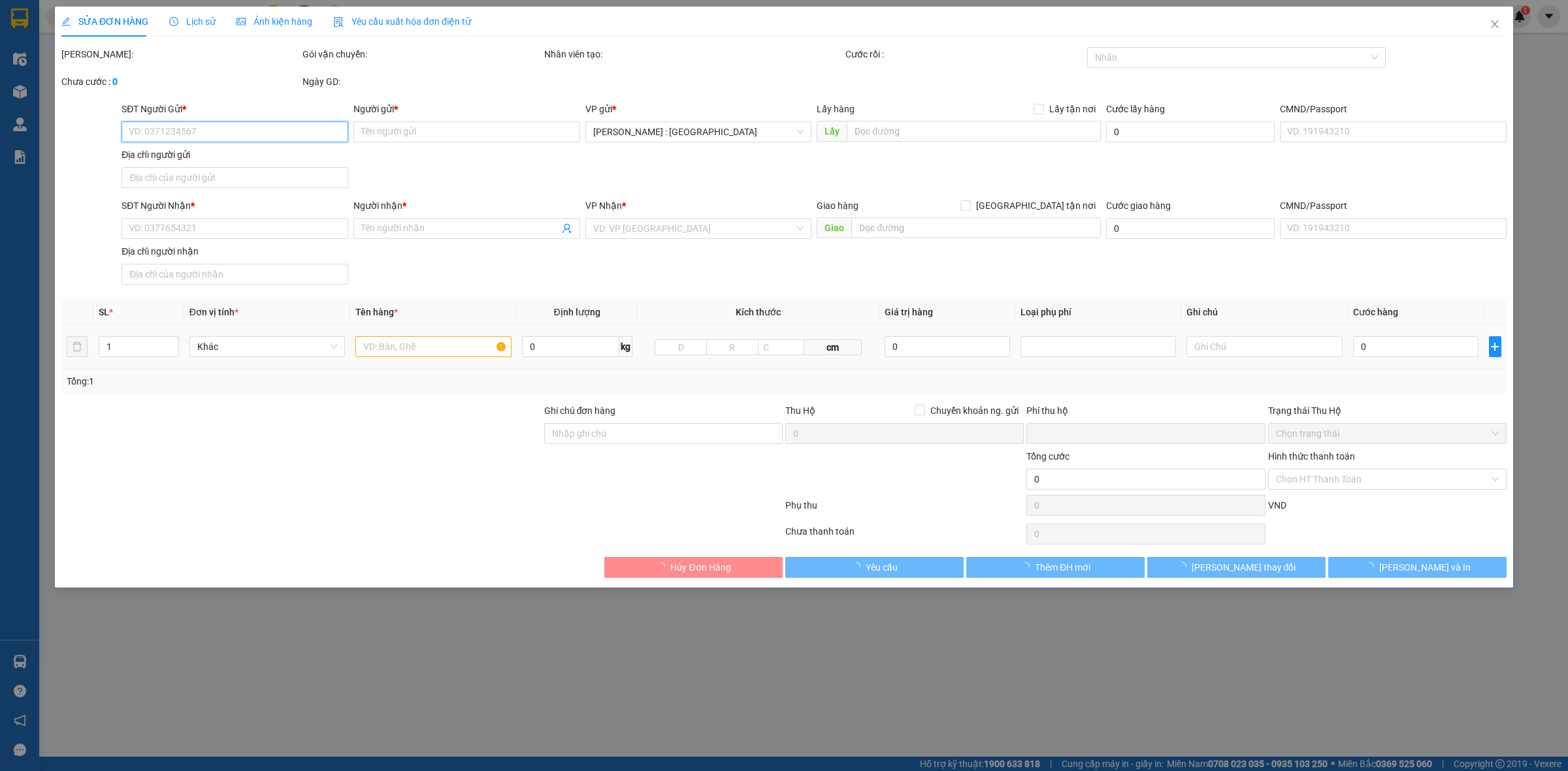
type input "[PERSON_NAME]"
type input "Địa chỉ: [GEOGRAPHIC_DATA] - [GEOGRAPHIC_DATA] ( [GEOGRAPHIC_DATA] )- [GEOGRAPH…"
type input "0"
type input "365.000"
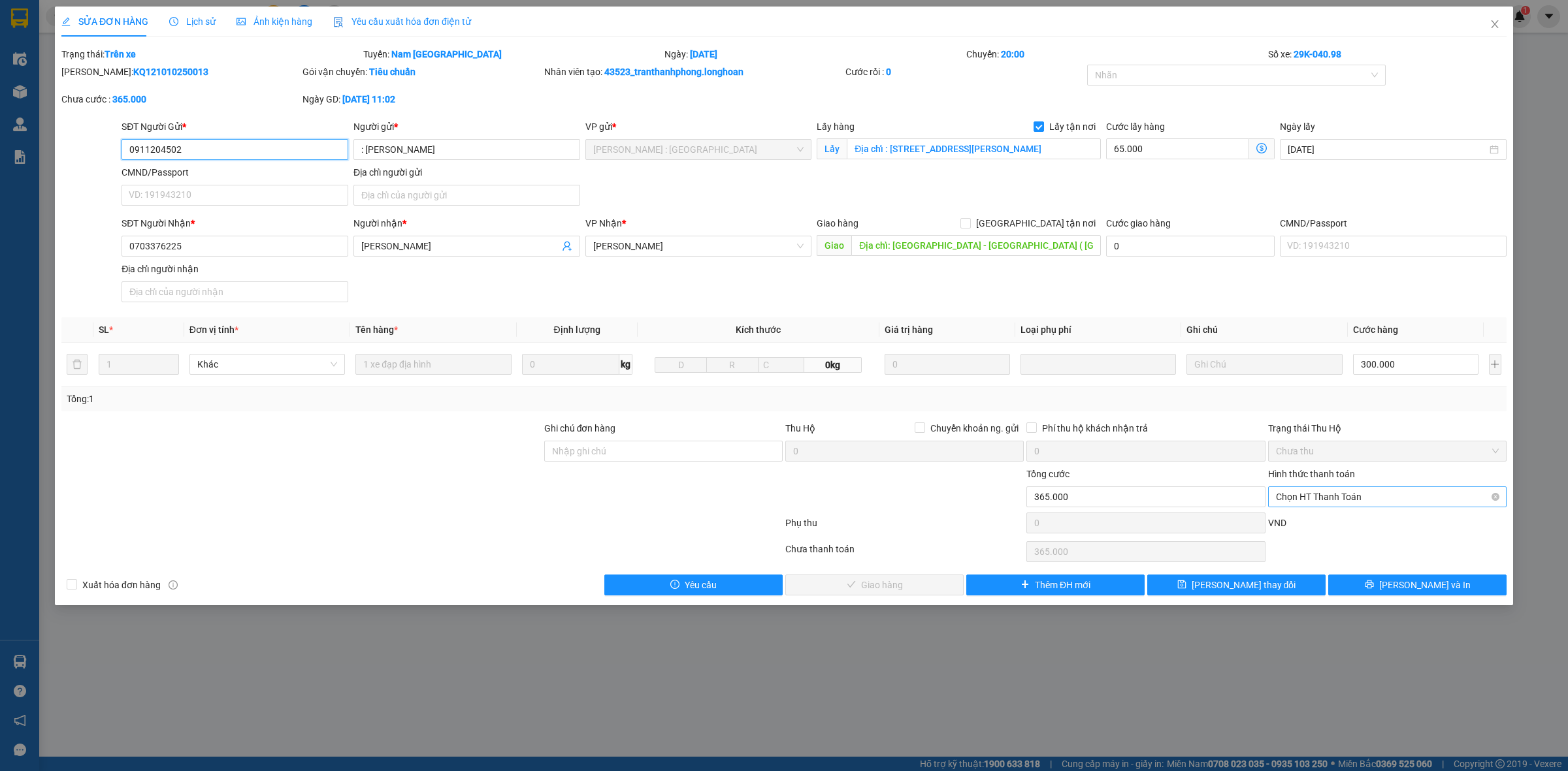
click at [1307, 495] on span "Chọn HT Thanh Toán" at bounding box center [1387, 497] width 223 height 19
click at [1329, 547] on div "Chuyển khoản" at bounding box center [1387, 545] width 223 height 14
type input "0"
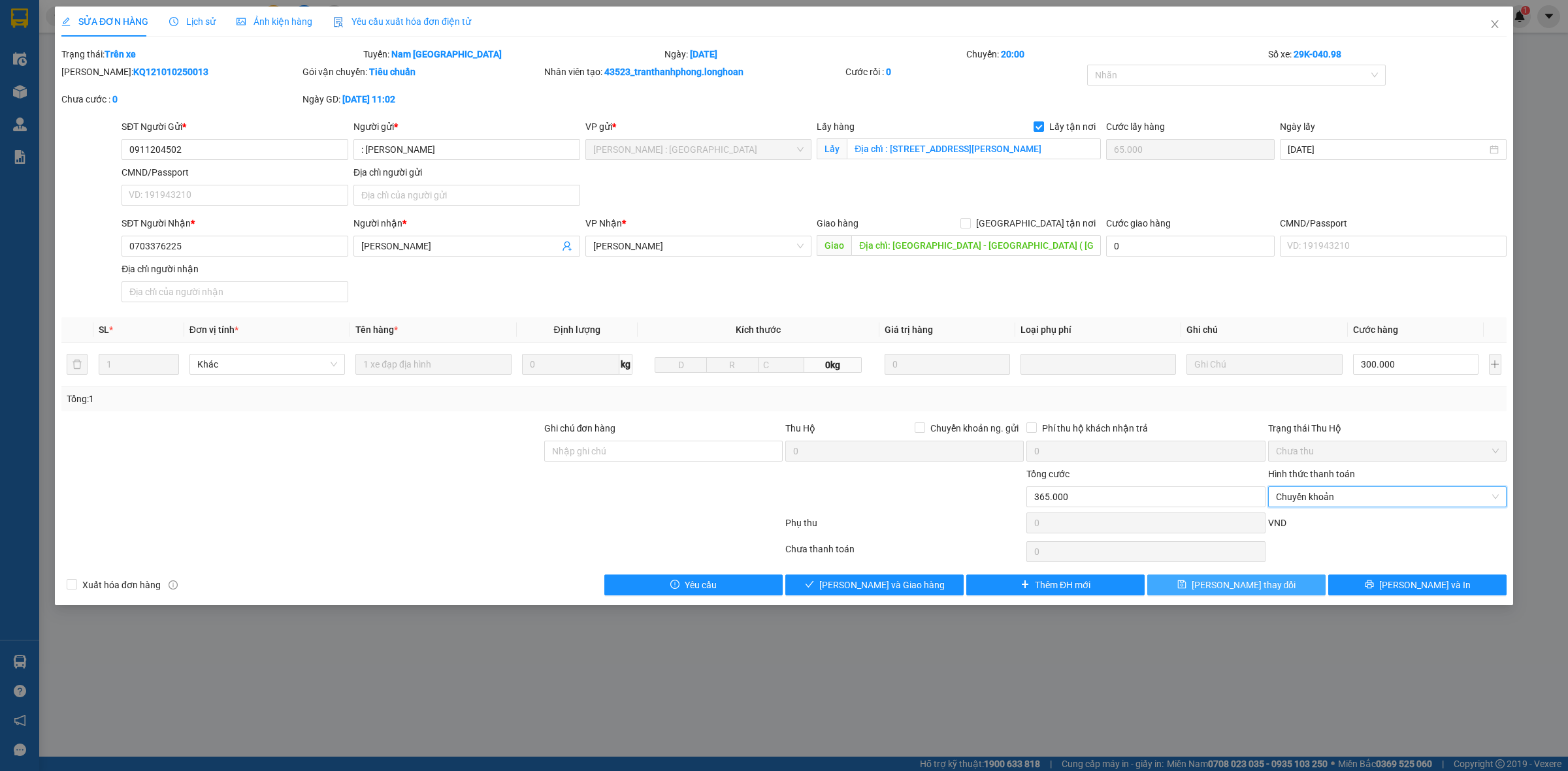
click at [1236, 591] on span "[PERSON_NAME] thay đổi" at bounding box center [1243, 585] width 105 height 14
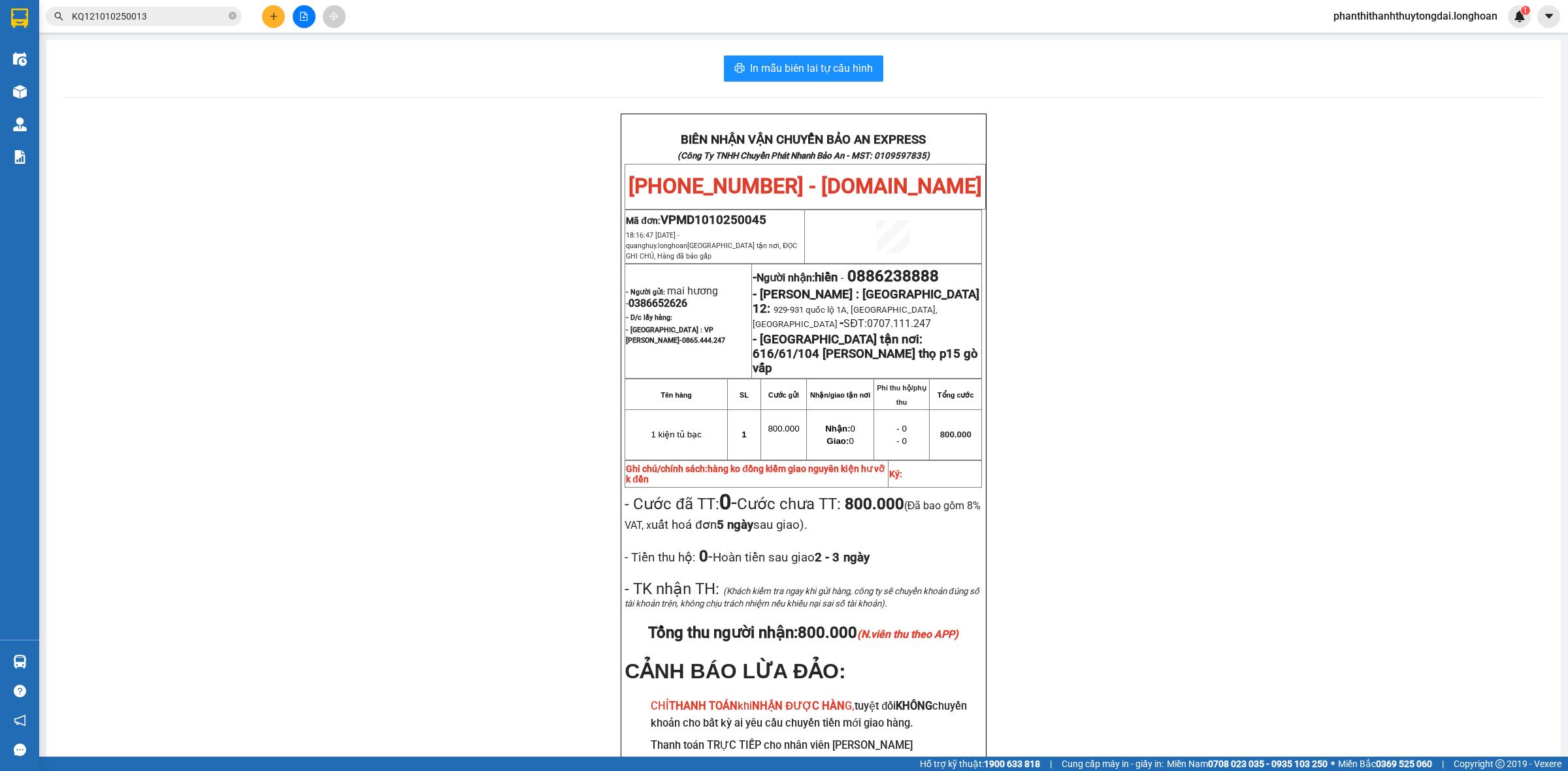
click at [1194, 338] on div "BIÊN NHẬN VẬN CHUYỂN BẢO AN EXPRESS (Công Ty TNHH Chuyển Phát Nhanh Bảo An - MS…" at bounding box center [803, 481] width 1483 height 737
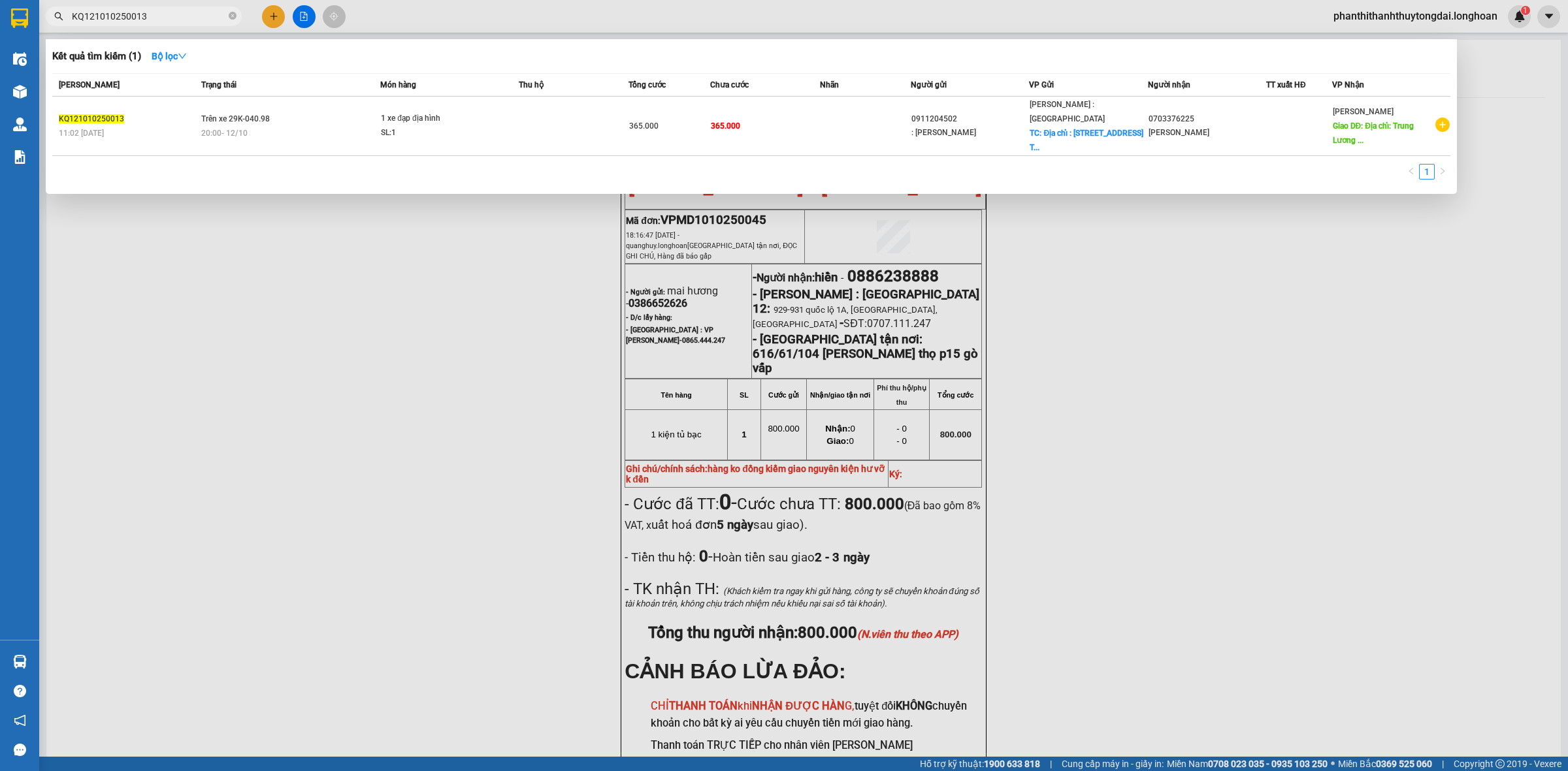
click at [163, 21] on input "KQ121010250013" at bounding box center [149, 16] width 154 height 14
click at [164, 21] on input "KQ121010250013" at bounding box center [149, 16] width 154 height 14
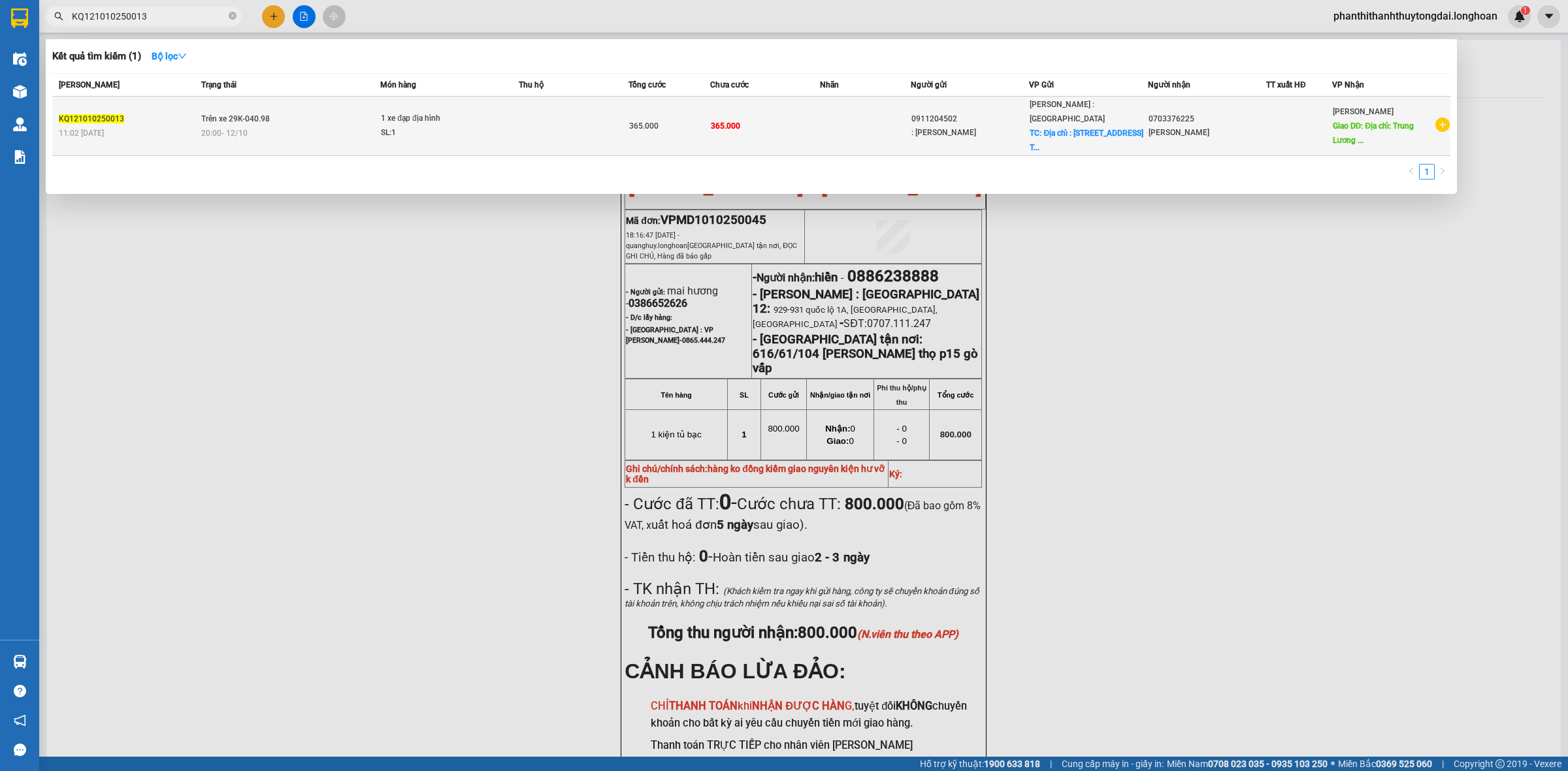
click at [302, 126] on div "20:00 [DATE]" at bounding box center [291, 133] width 179 height 14
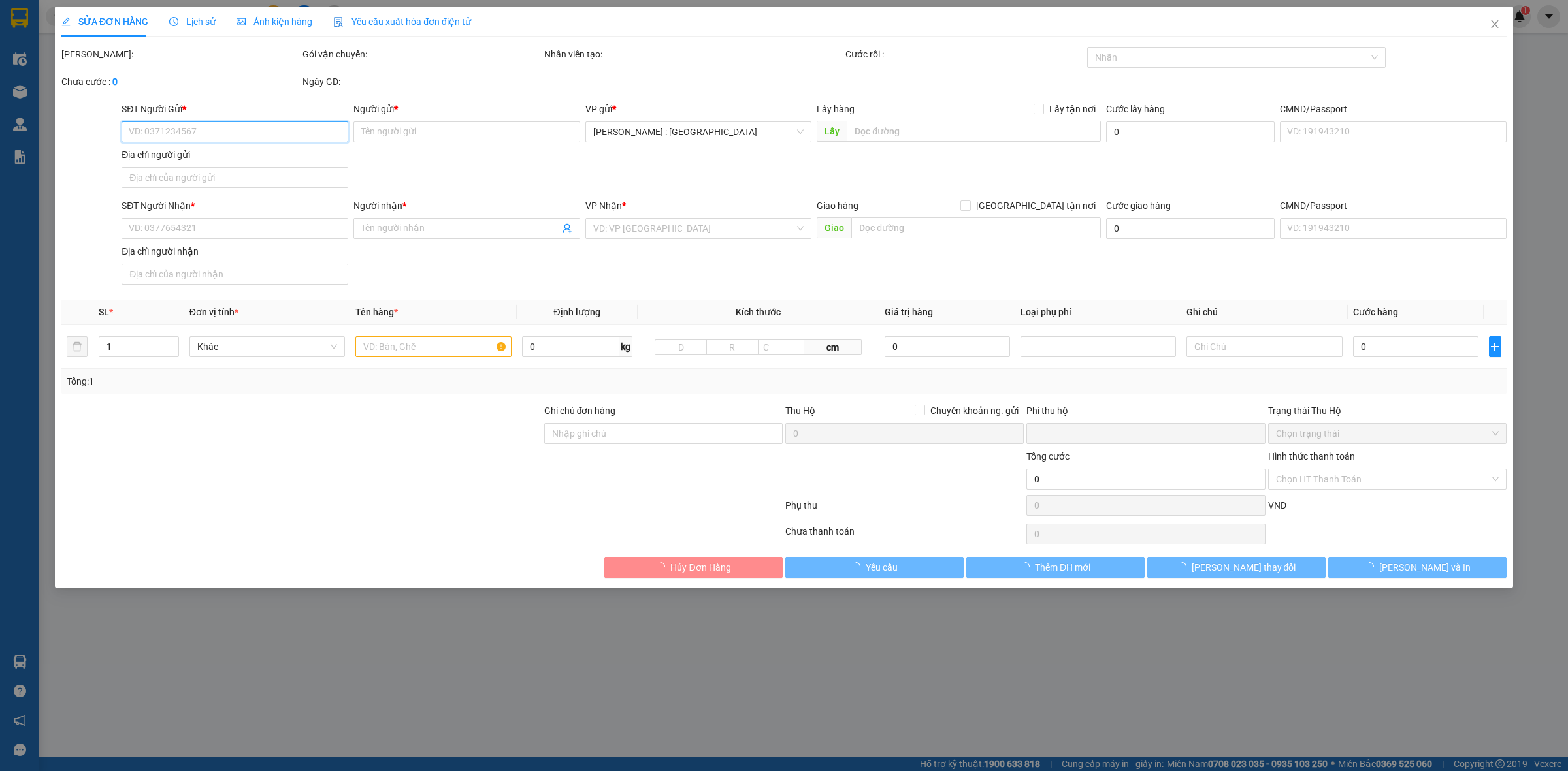
type input "0911204502"
type input ": [PERSON_NAME]"
checkbox input "true"
type input "Địa chỉ : [STREET_ADDRESS][PERSON_NAME]"
type input "65.000"
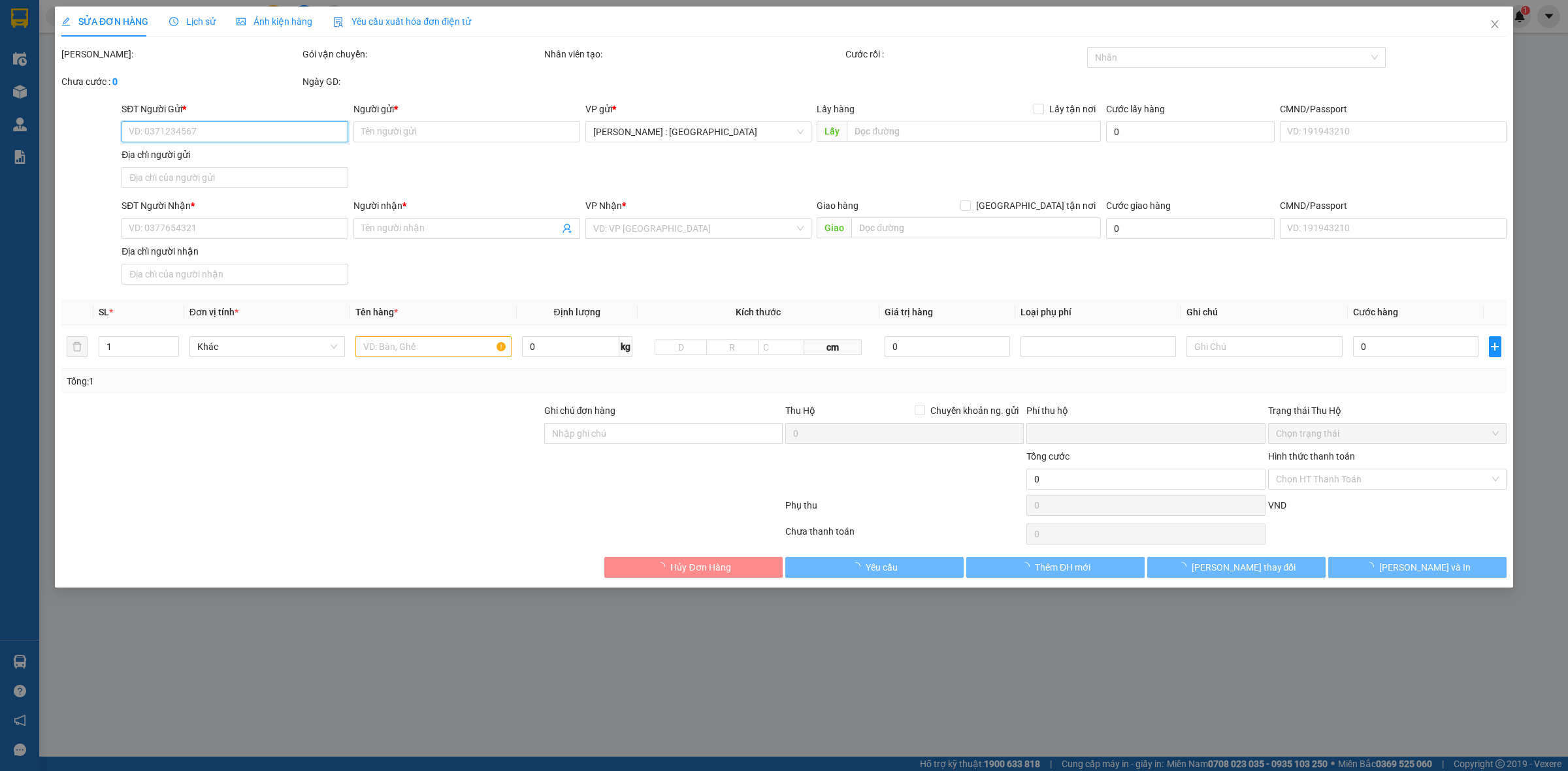
type input "0703376225"
type input "[PERSON_NAME]"
type input "Địa chỉ: [GEOGRAPHIC_DATA] - [GEOGRAPHIC_DATA] ( [GEOGRAPHIC_DATA] )- [GEOGRAPH…"
type input "0"
type input "365.000"
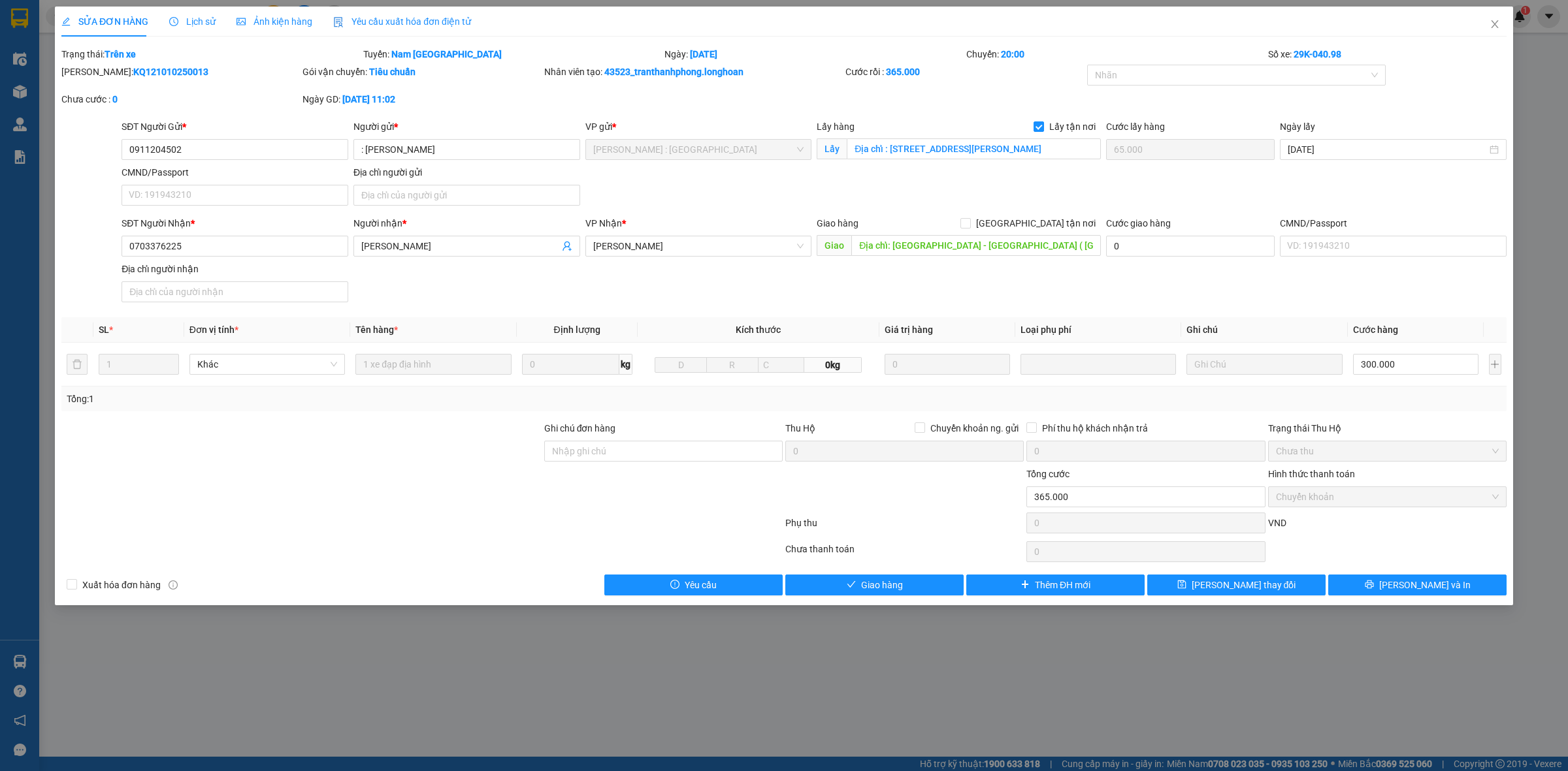
drag, startPoint x: 971, startPoint y: 635, endPoint x: 948, endPoint y: 683, distance: 53.2
click at [971, 639] on div "SỬA ĐƠN HÀNG Lịch sử Ảnh kiện hàng Yêu cầu xuất hóa đơn điện tử Total Paid Fee …" at bounding box center [784, 386] width 1568 height 771
click at [609, 662] on div "SỬA ĐƠN HÀNG Lịch sử Ảnh kiện hàng Yêu cầu xuất hóa đơn điện tử Total Paid Fee …" at bounding box center [784, 386] width 1568 height 771
click at [419, 729] on div "SỬA ĐƠN HÀNG Lịch sử Ảnh kiện hàng Yêu cầu xuất hóa đơn điện tử Total Paid Fee …" at bounding box center [784, 386] width 1568 height 771
click at [929, 679] on div "SỬA ĐƠN HÀNG Lịch sử Ảnh kiện hàng Yêu cầu xuất hóa đơn điện tử Total Paid Fee …" at bounding box center [784, 386] width 1568 height 771
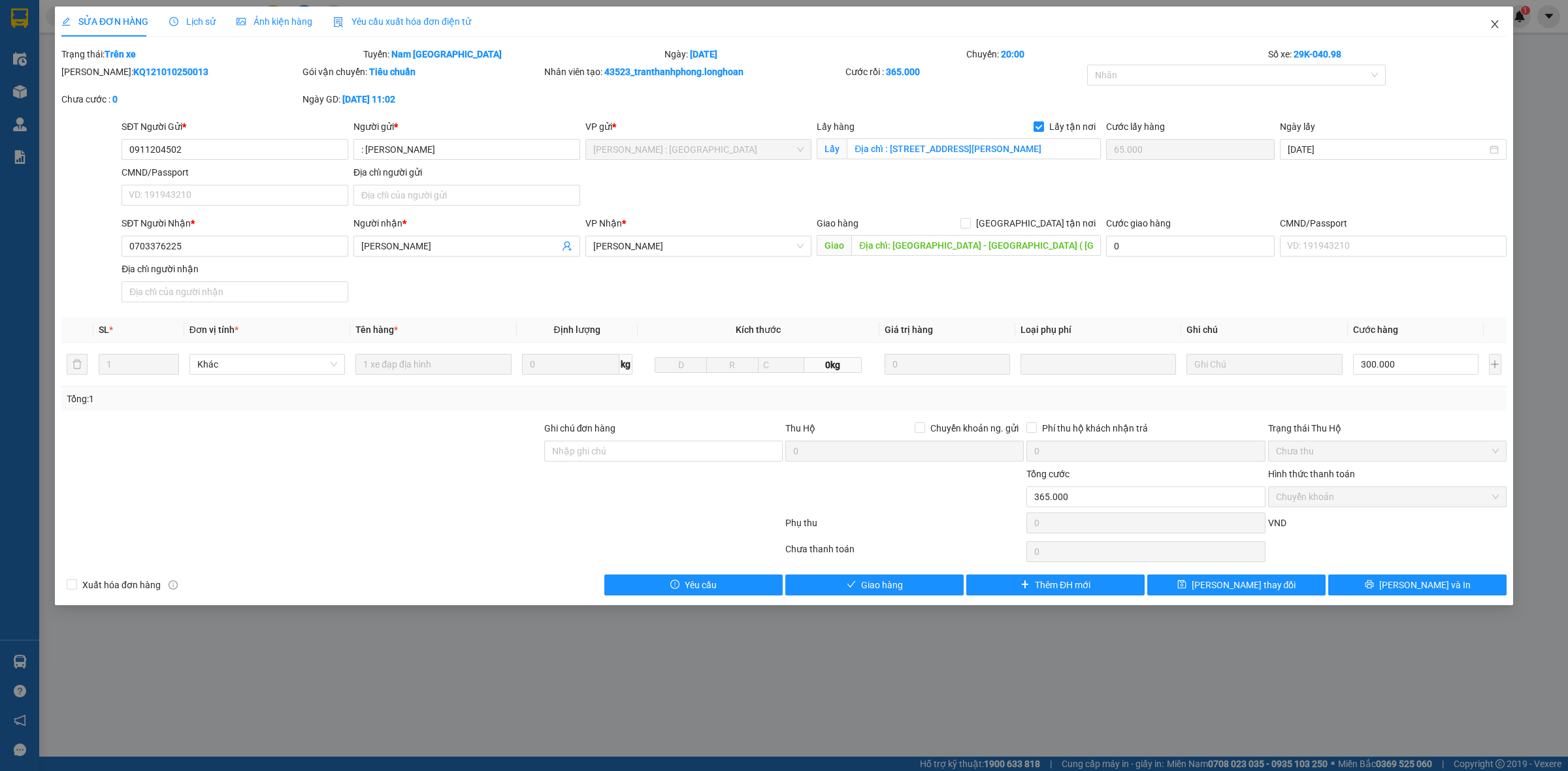
click at [1495, 26] on icon "close" at bounding box center [1495, 25] width 11 height 11
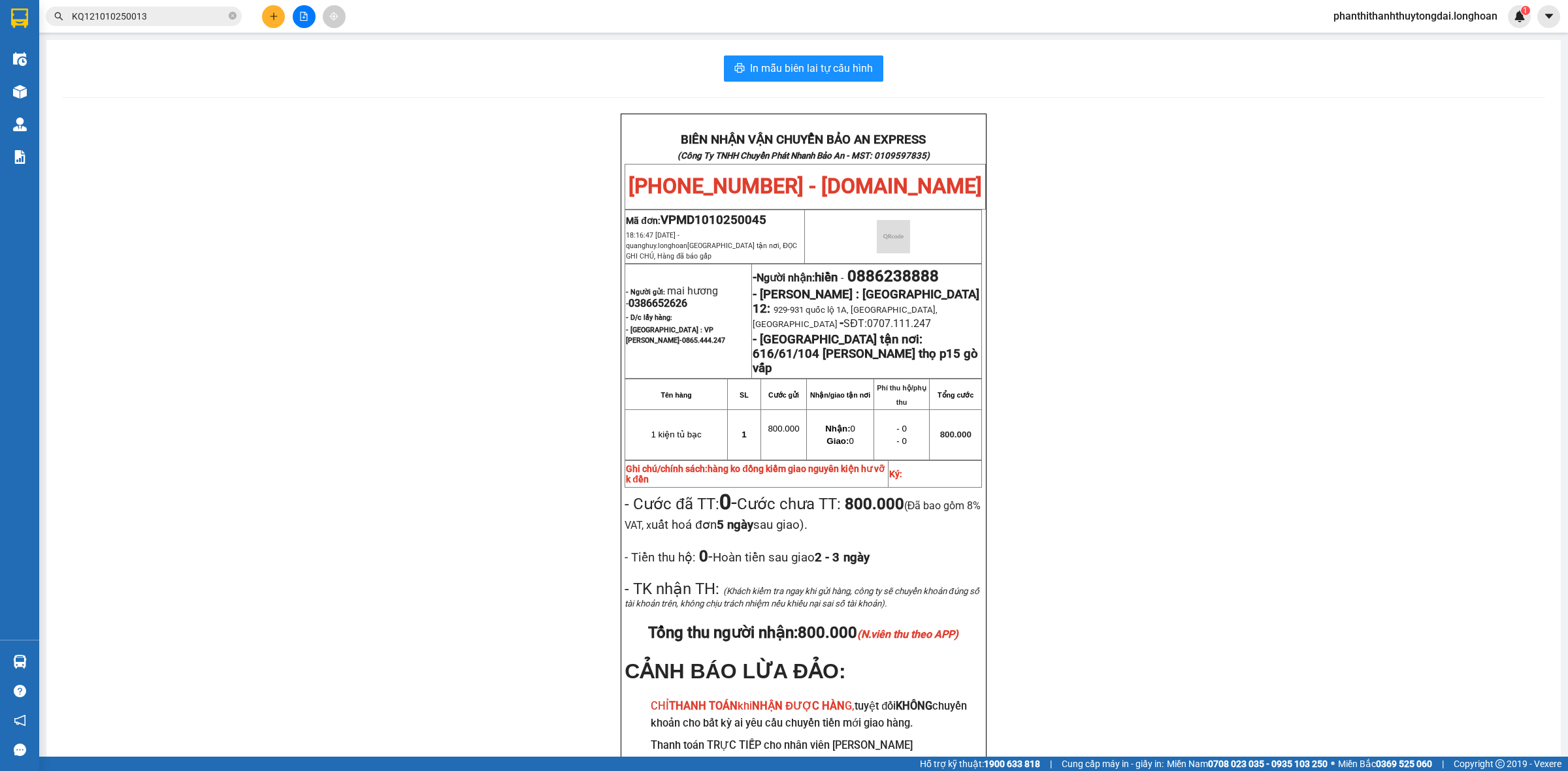
click at [188, 21] on input "KQ121010250013" at bounding box center [149, 16] width 154 height 14
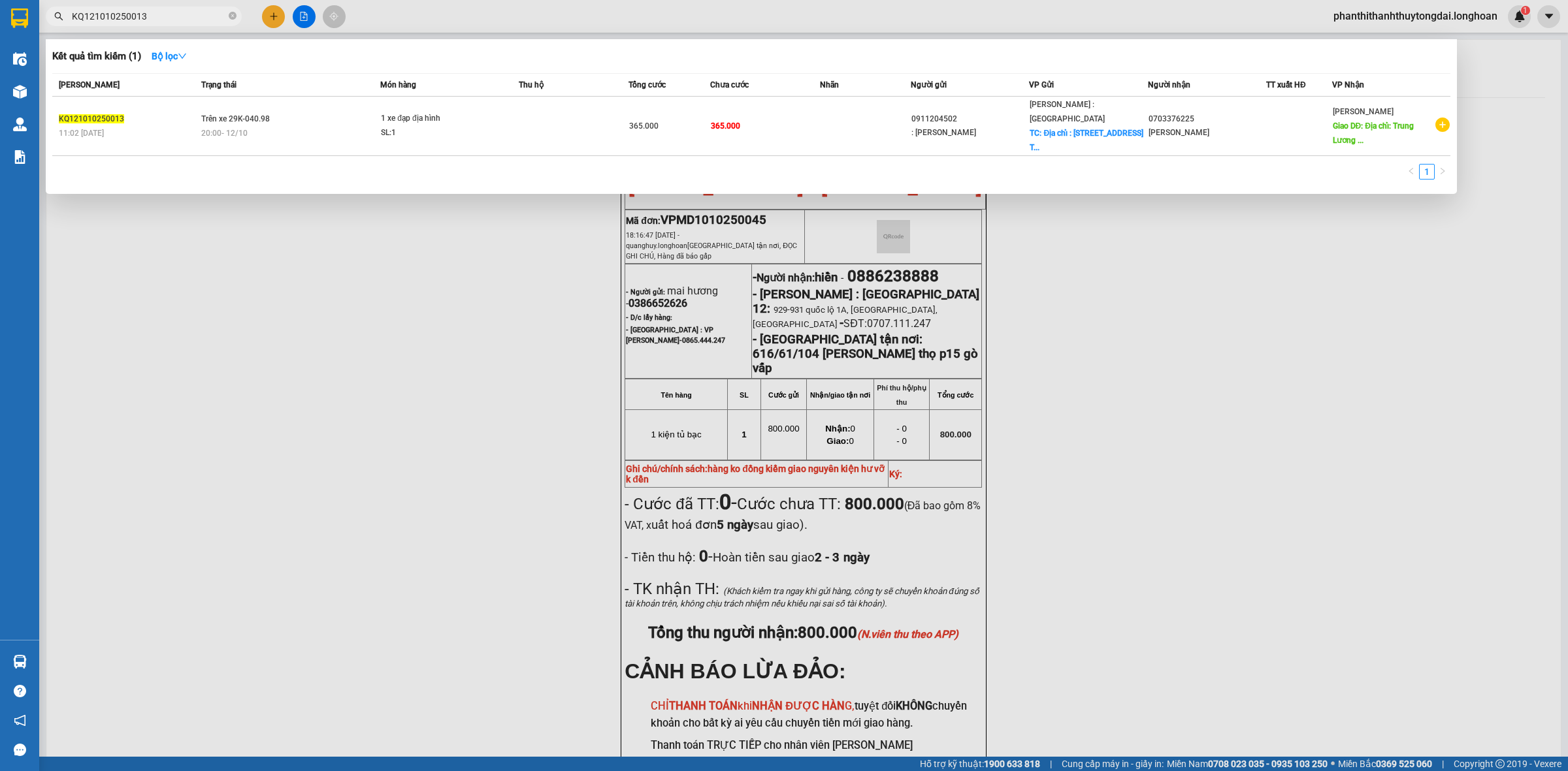
click at [188, 21] on input "KQ121010250013" at bounding box center [149, 16] width 154 height 14
paste input "096774449"
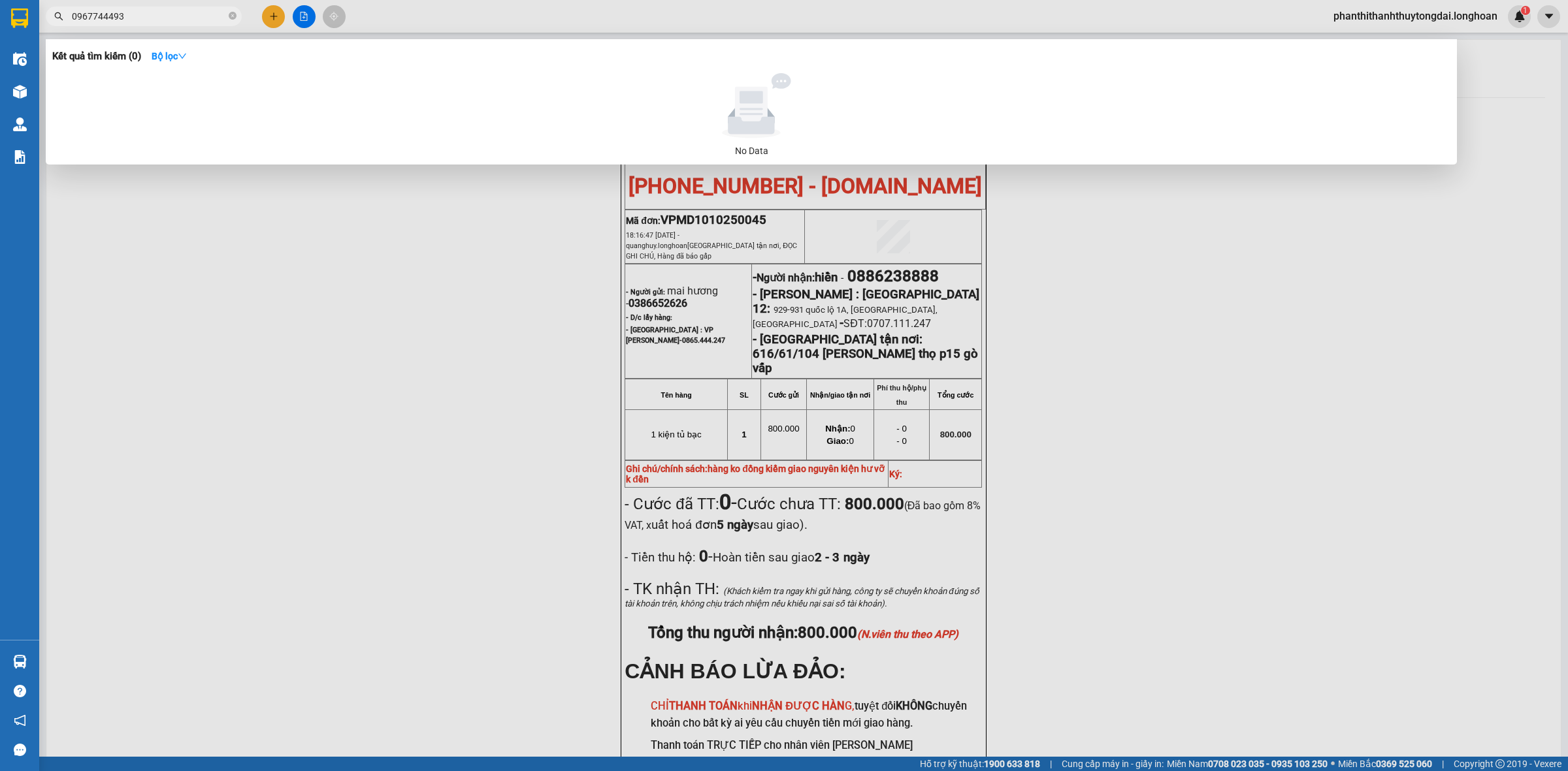
type input "0967744493"
click at [276, 18] on div at bounding box center [784, 386] width 1568 height 771
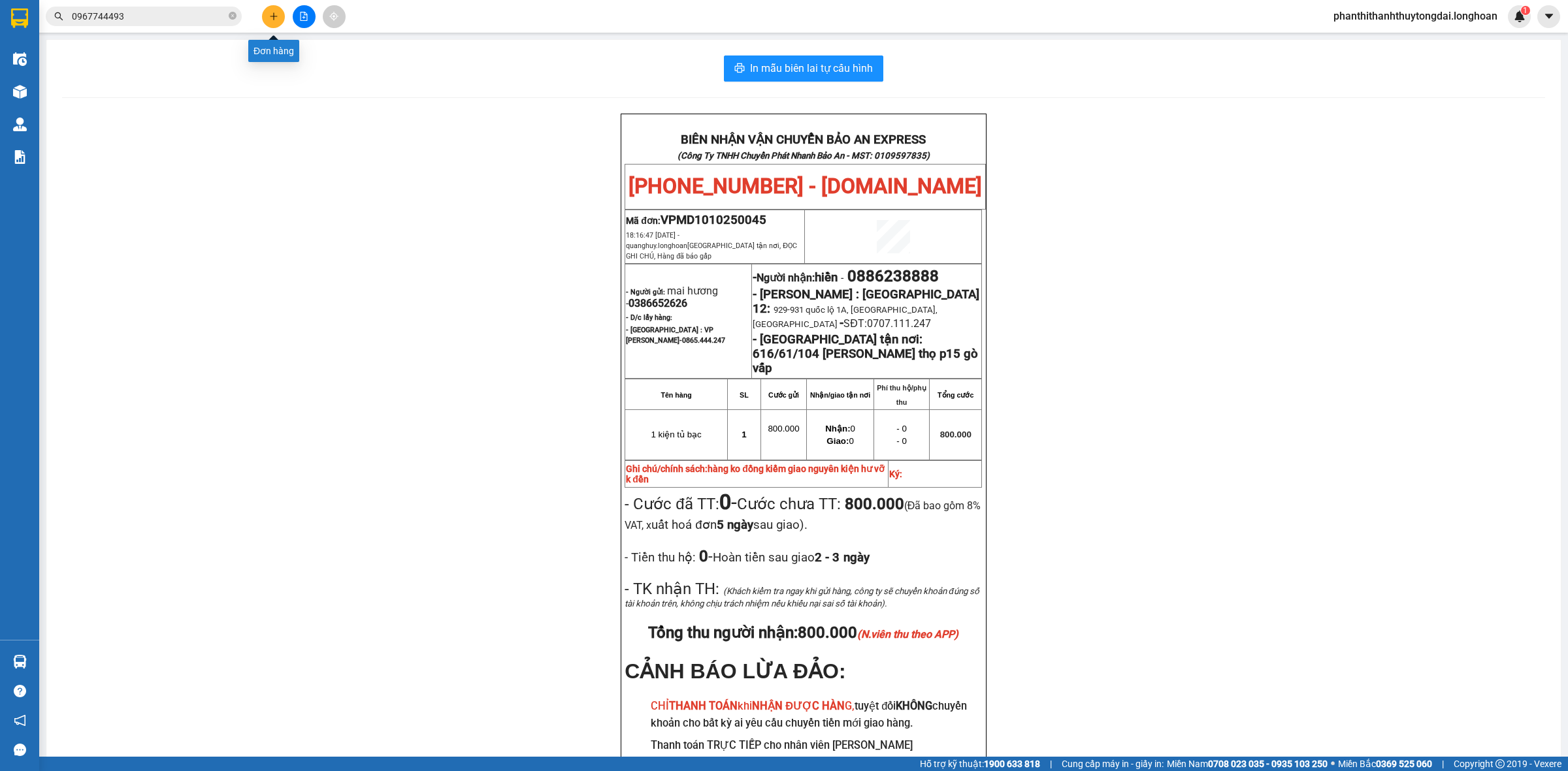
click at [273, 24] on button at bounding box center [274, 17] width 23 height 23
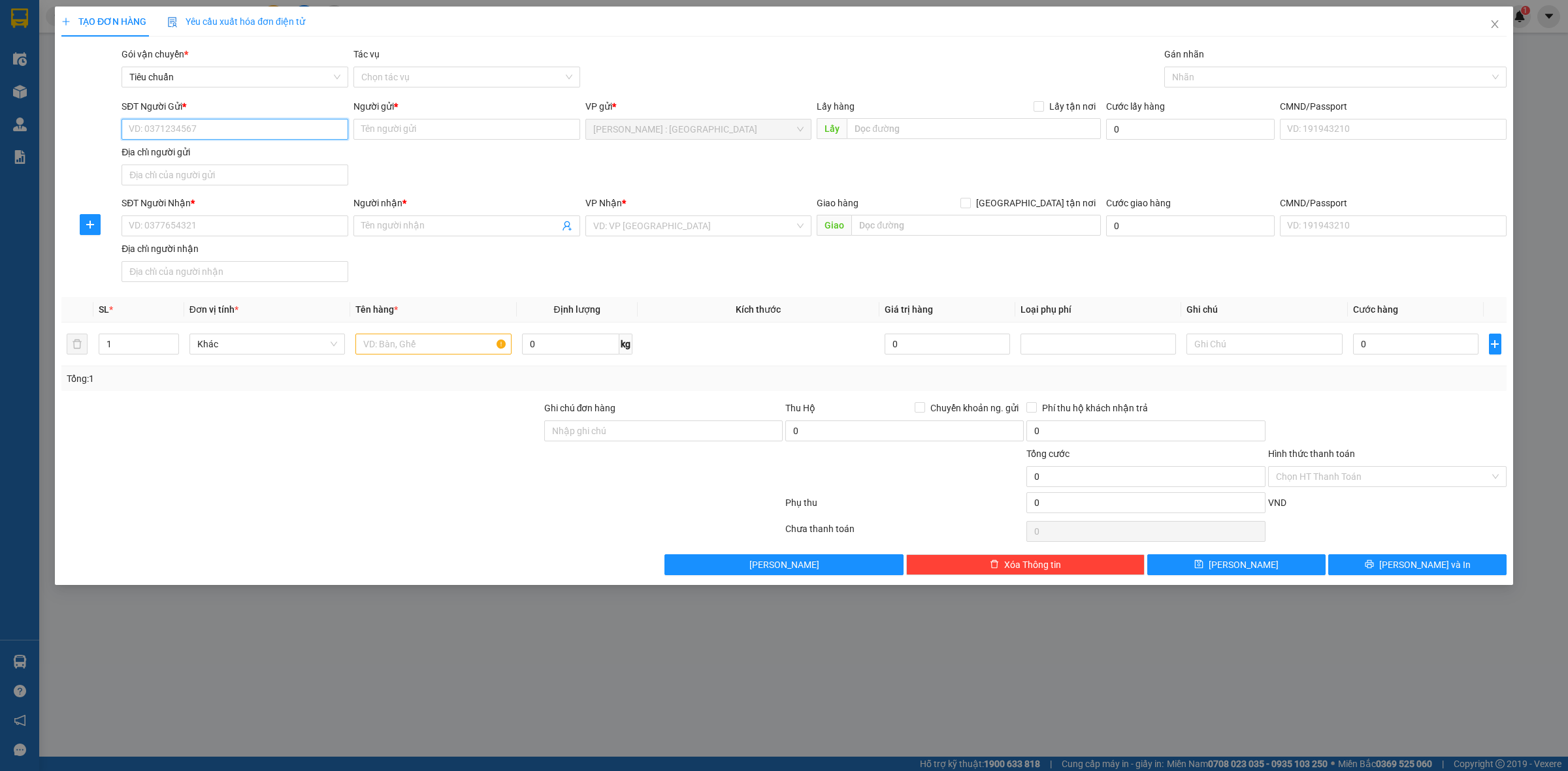
click at [290, 129] on input "SĐT Người Gửi *" at bounding box center [234, 129] width 226 height 21
paste input "0967744493"
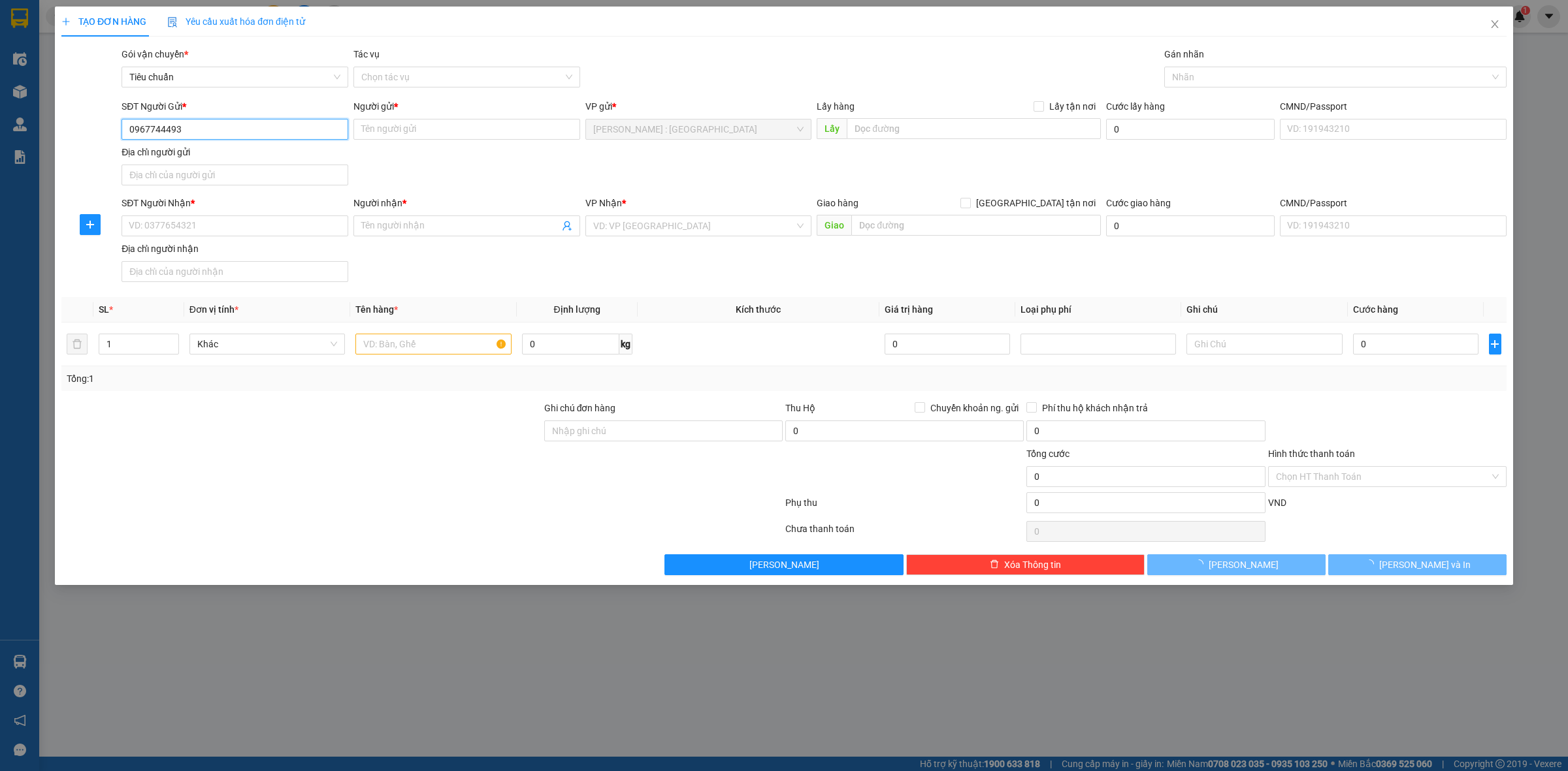
type input "0967744493"
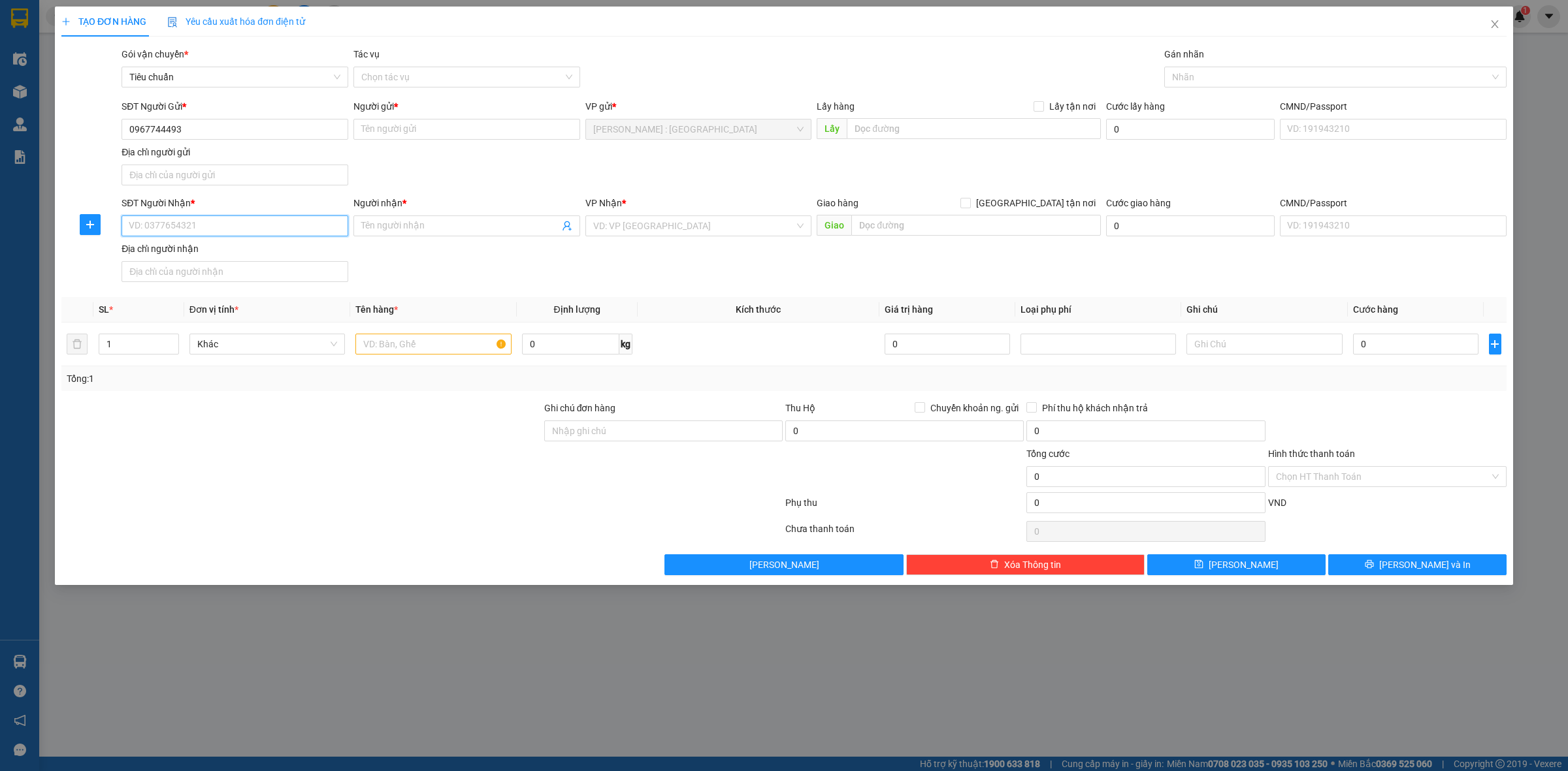
click at [322, 232] on input "SĐT Người Nhận *" at bounding box center [234, 226] width 226 height 21
paste input "0326750530"
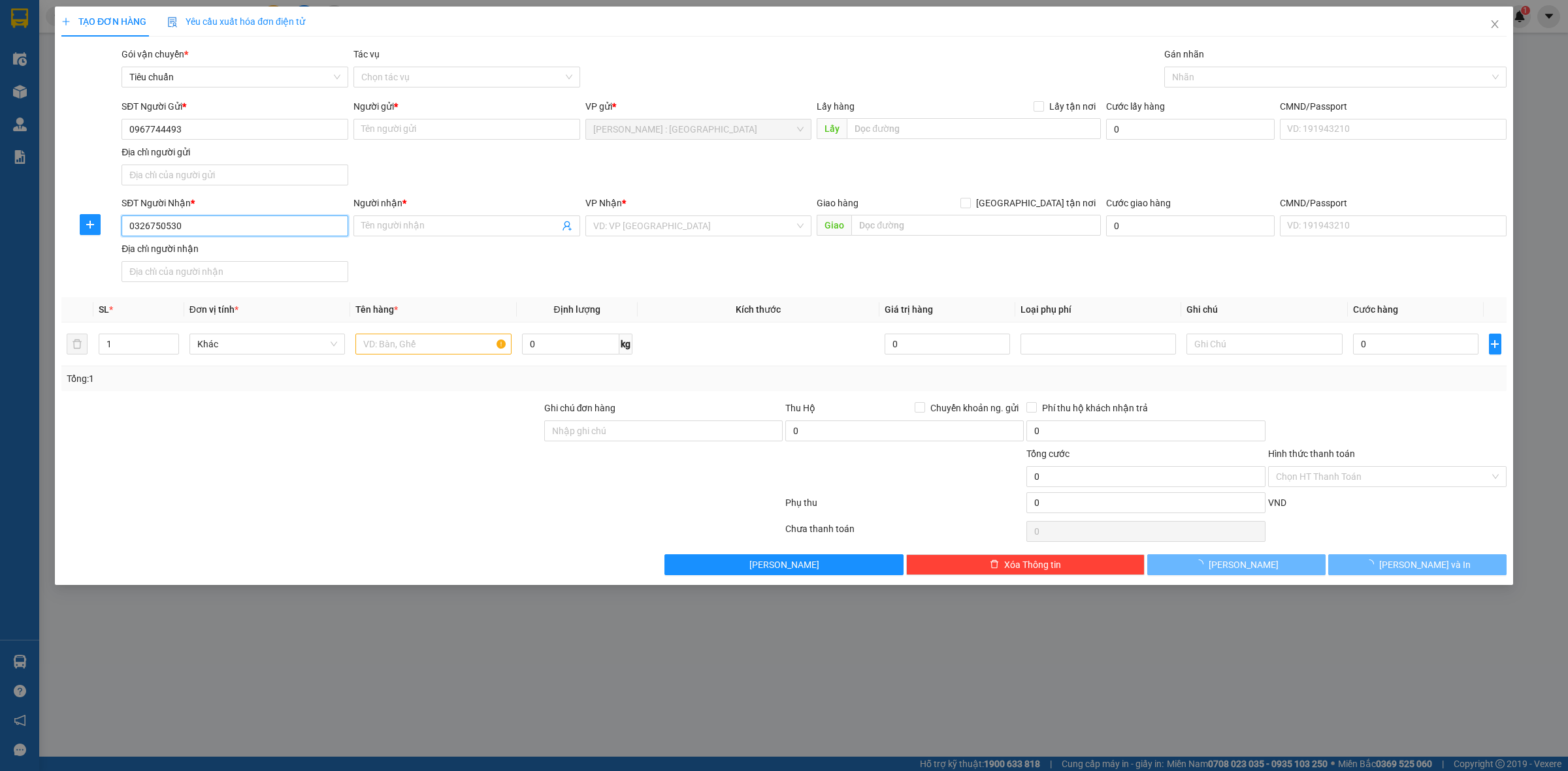
type input "0326750530"
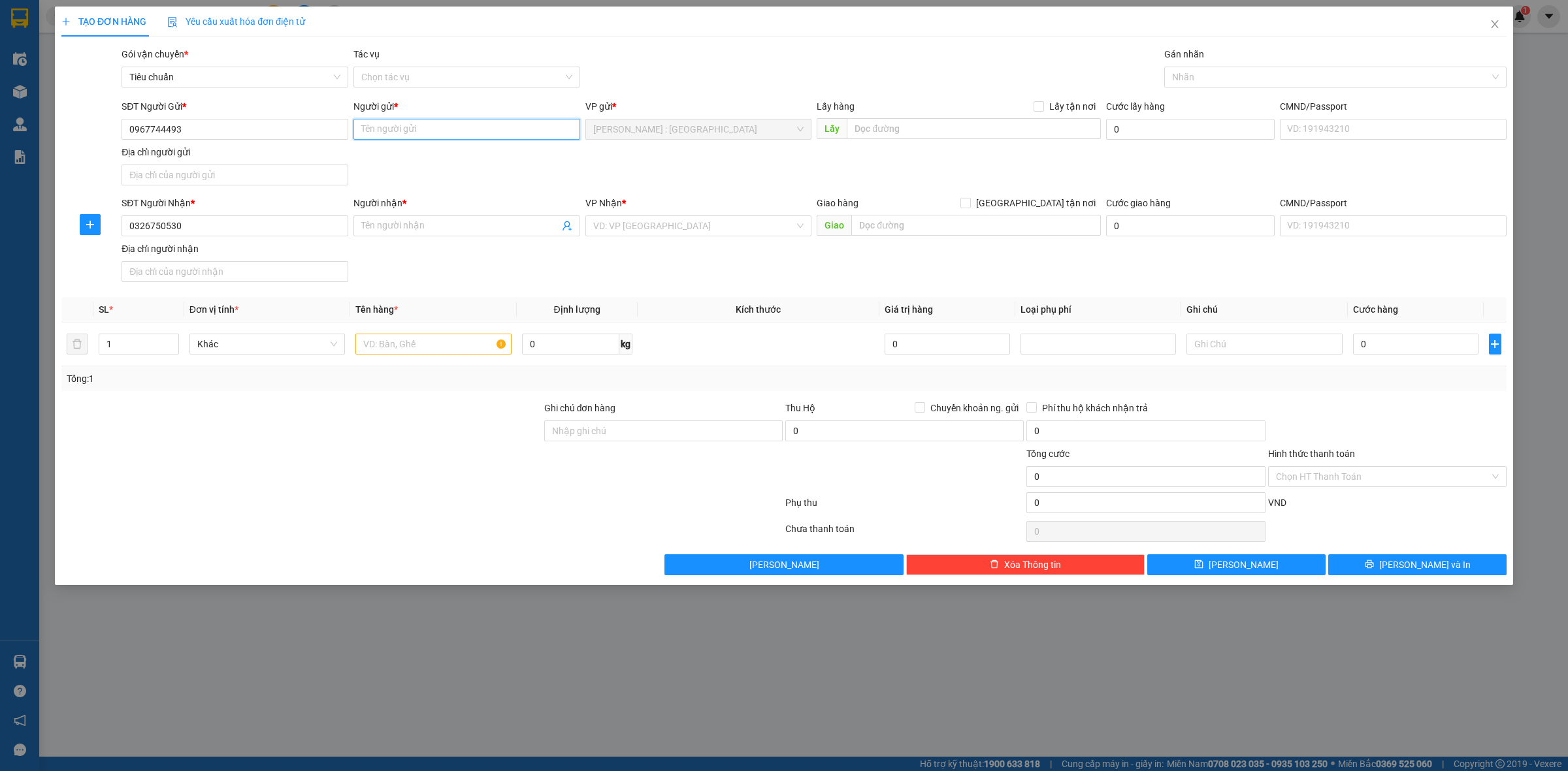
click at [514, 128] on input "Người gửi *" at bounding box center [466, 129] width 226 height 21
paste input "chị bích"
type input "chị bích"
click at [482, 231] on input "Người nhận *" at bounding box center [460, 226] width 198 height 14
paste input "chị gấm"
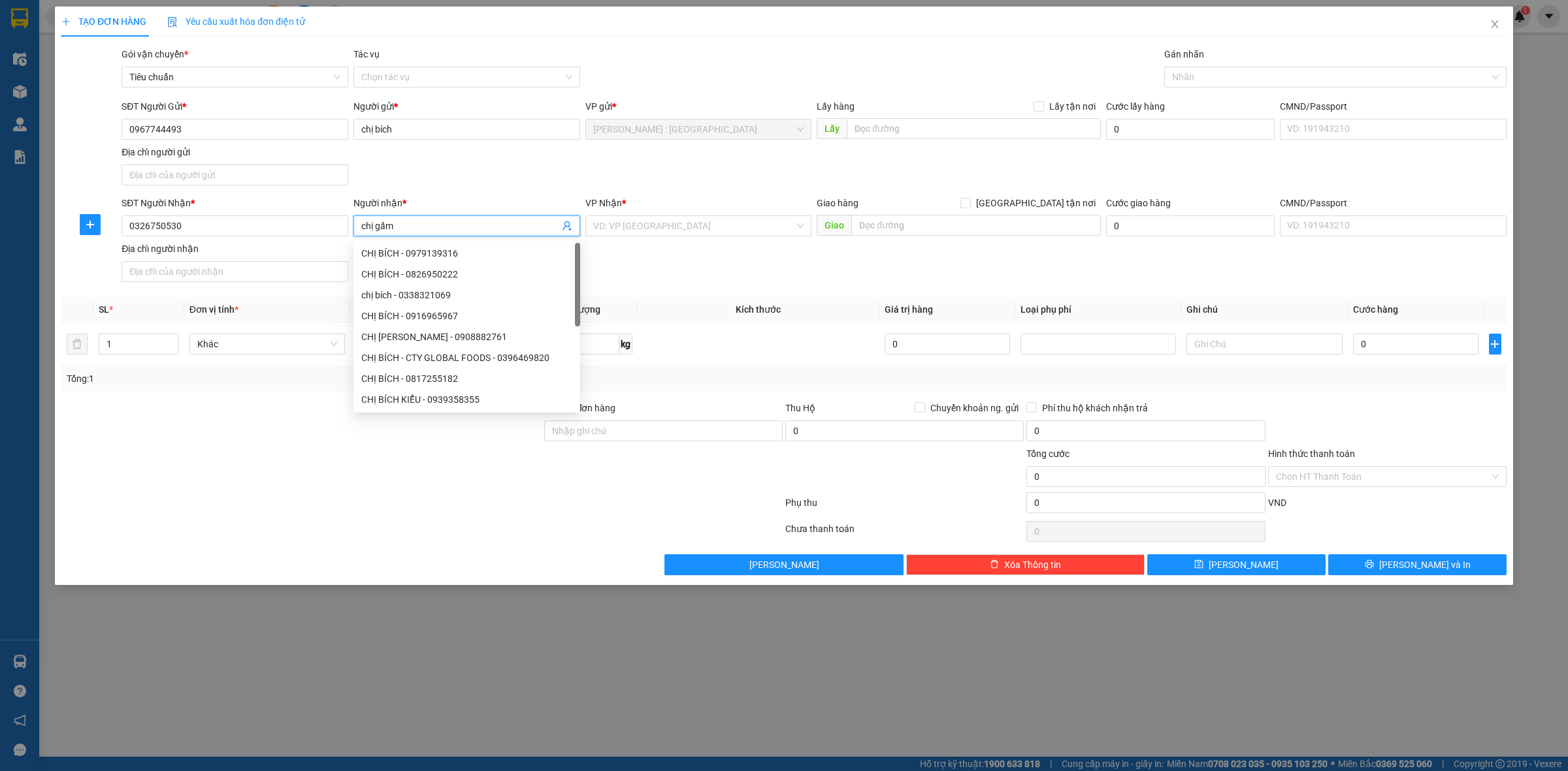
type input "chị gấm"
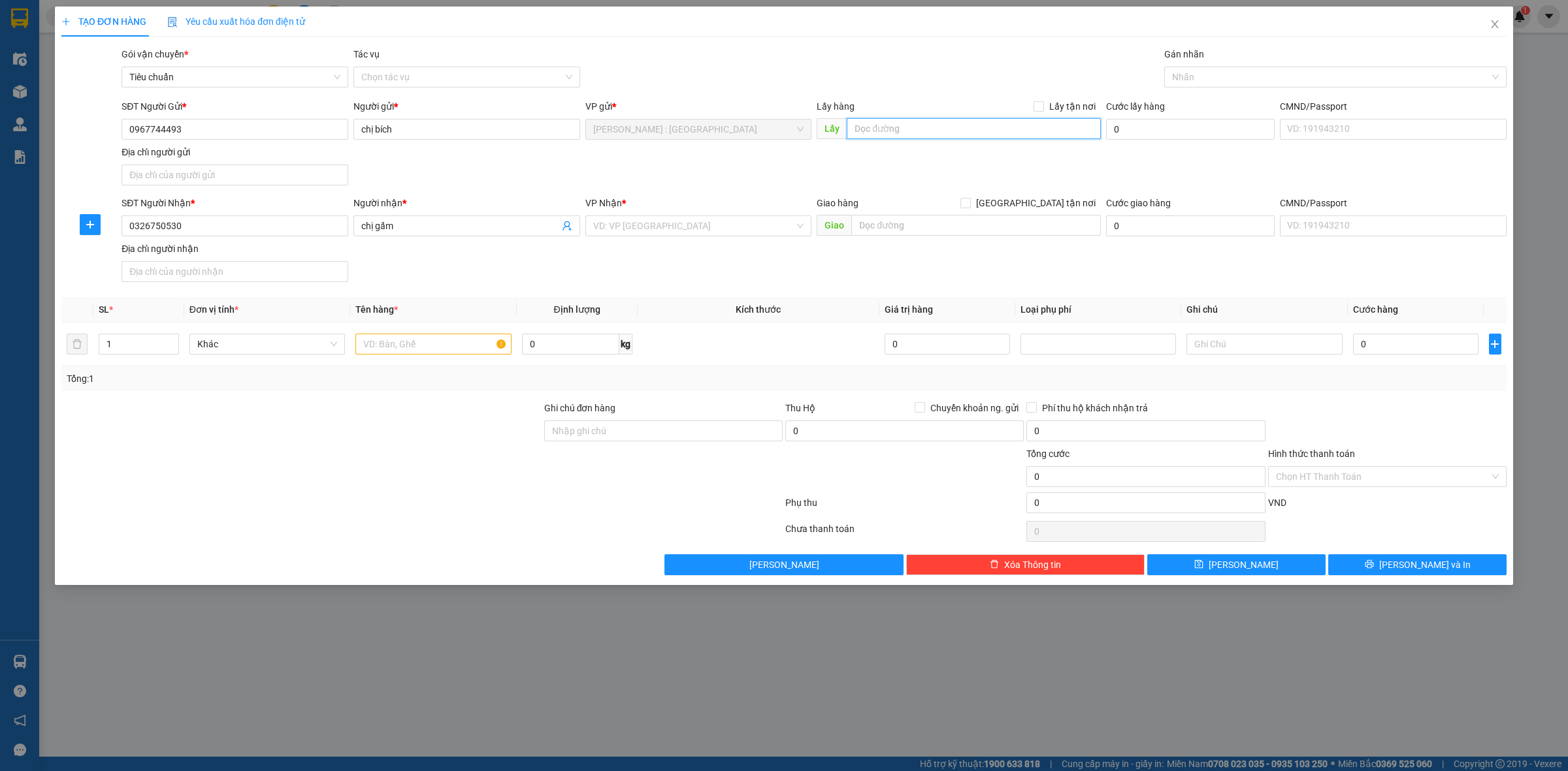
click at [929, 128] on input "text" at bounding box center [974, 128] width 254 height 21
paste input "144/36/52 đường số 6 phường [GEOGRAPHIC_DATA] , [GEOGRAPHIC_DATA]"
type input "144/36/52 đường số 6 phường [GEOGRAPHIC_DATA] , [GEOGRAPHIC_DATA]"
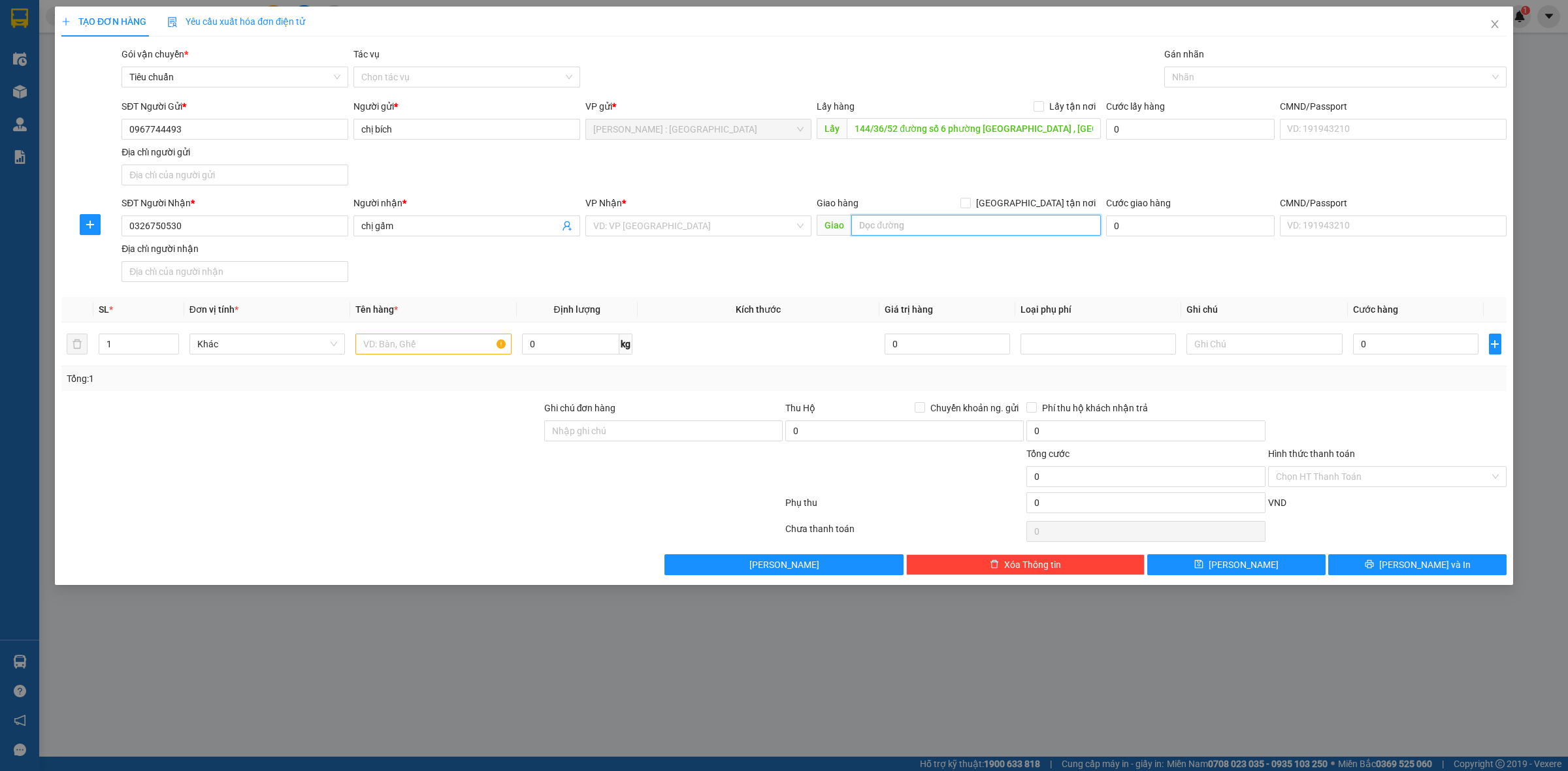
click at [1030, 235] on input "text" at bounding box center [975, 225] width 249 height 21
paste input "nhà 27 ngách 23 trạm điện [GEOGRAPHIC_DATA], [GEOGRAPHIC_DATA], [GEOGRAPHIC_DAT…"
type input "nhà 27 ngách 23 trạm điện [GEOGRAPHIC_DATA], [GEOGRAPHIC_DATA], [GEOGRAPHIC_DAT…"
click at [969, 206] on input "[GEOGRAPHIC_DATA] tận nơi" at bounding box center [965, 202] width 9 height 9
checkbox input "true"
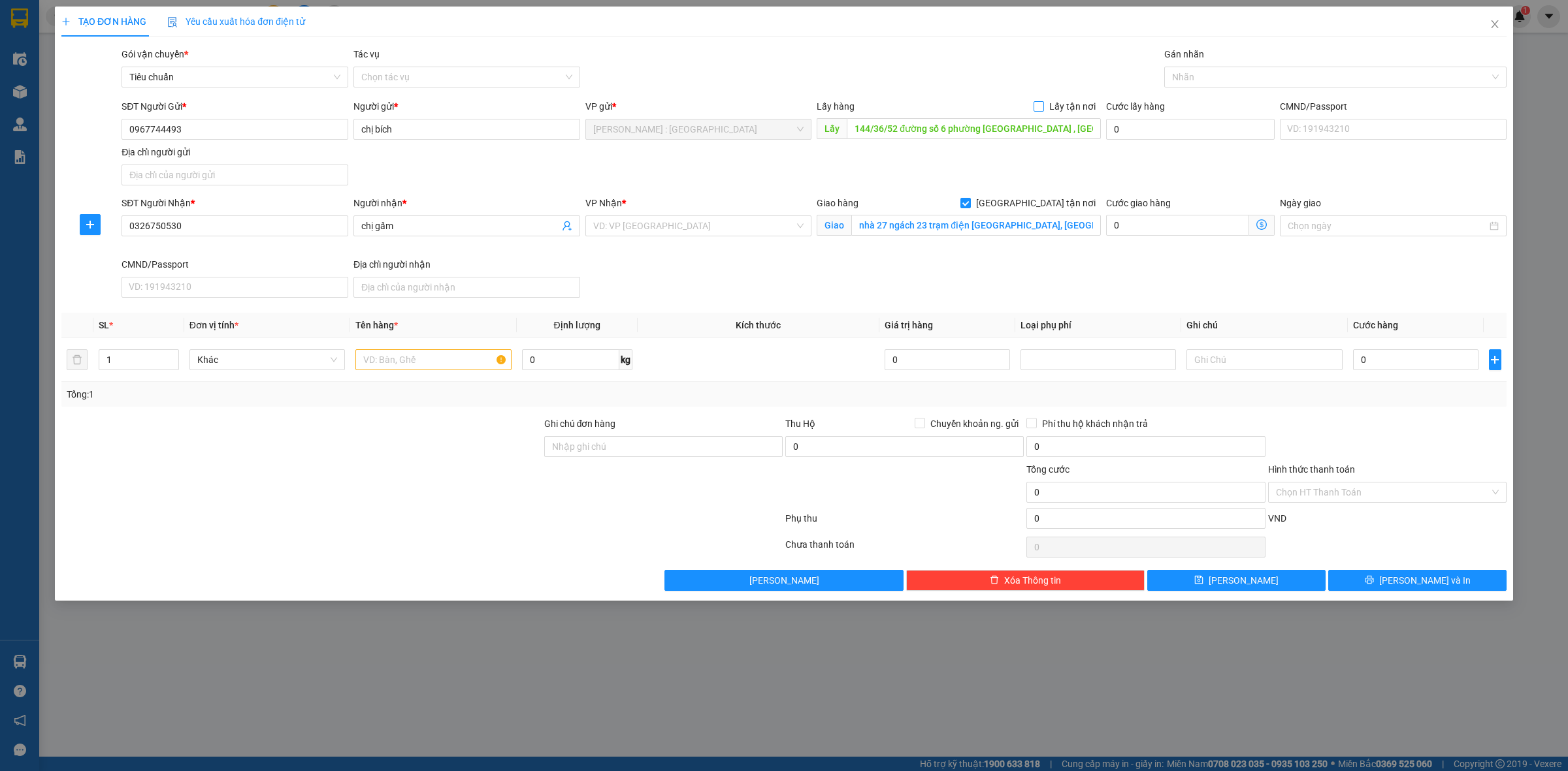
click at [1047, 105] on span "Lấy tận nơi" at bounding box center [1072, 106] width 57 height 14
click at [1042, 105] on input "Lấy tận nơi" at bounding box center [1038, 106] width 9 height 9
checkbox input "true"
click at [699, 229] on input "search" at bounding box center [694, 226] width 202 height 19
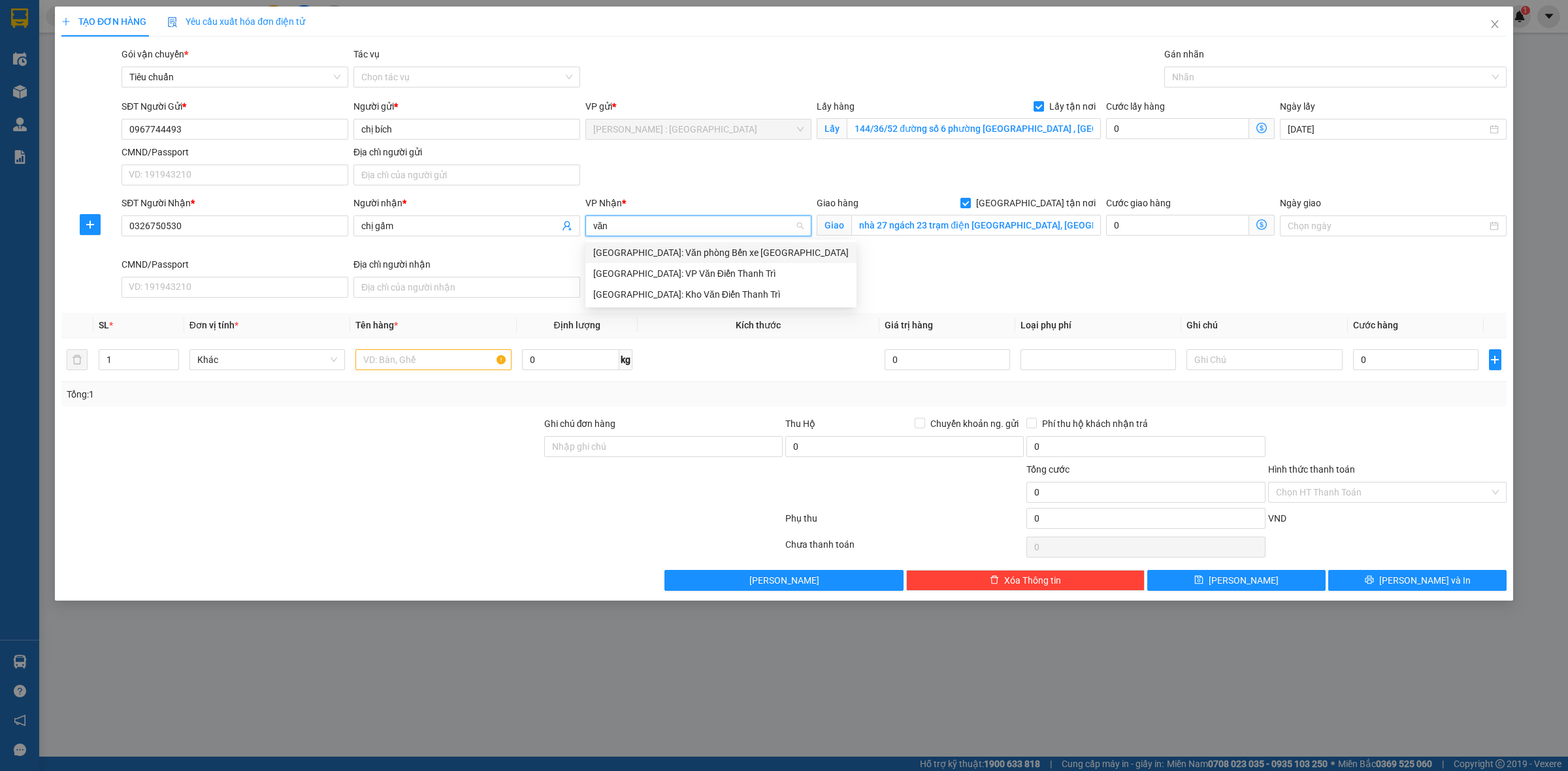
type input "văn"
click at [695, 295] on div "[GEOGRAPHIC_DATA]: Kho Văn Điển Thanh Trì" at bounding box center [721, 294] width 255 height 14
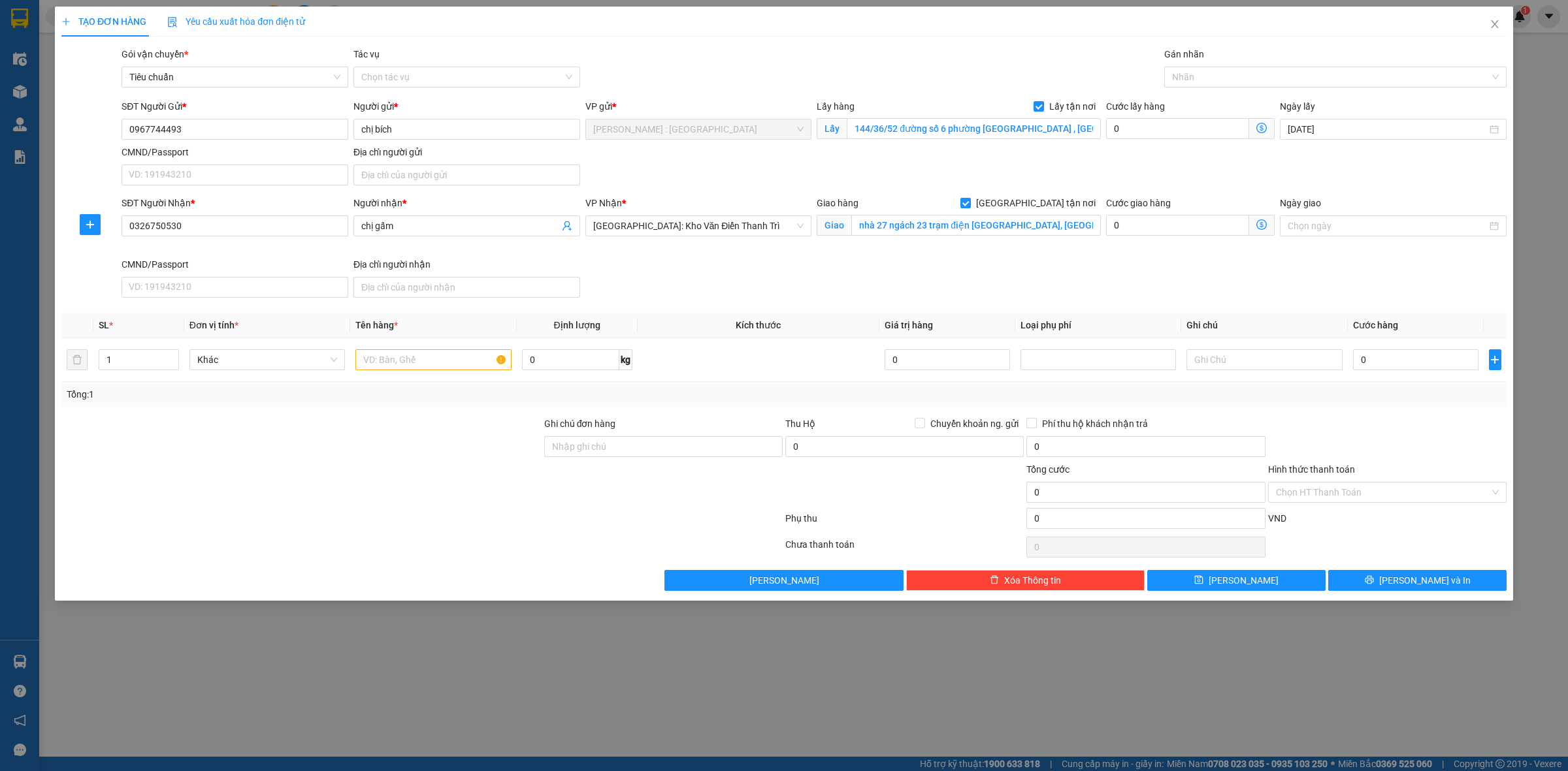
scroll to position [429, 0]
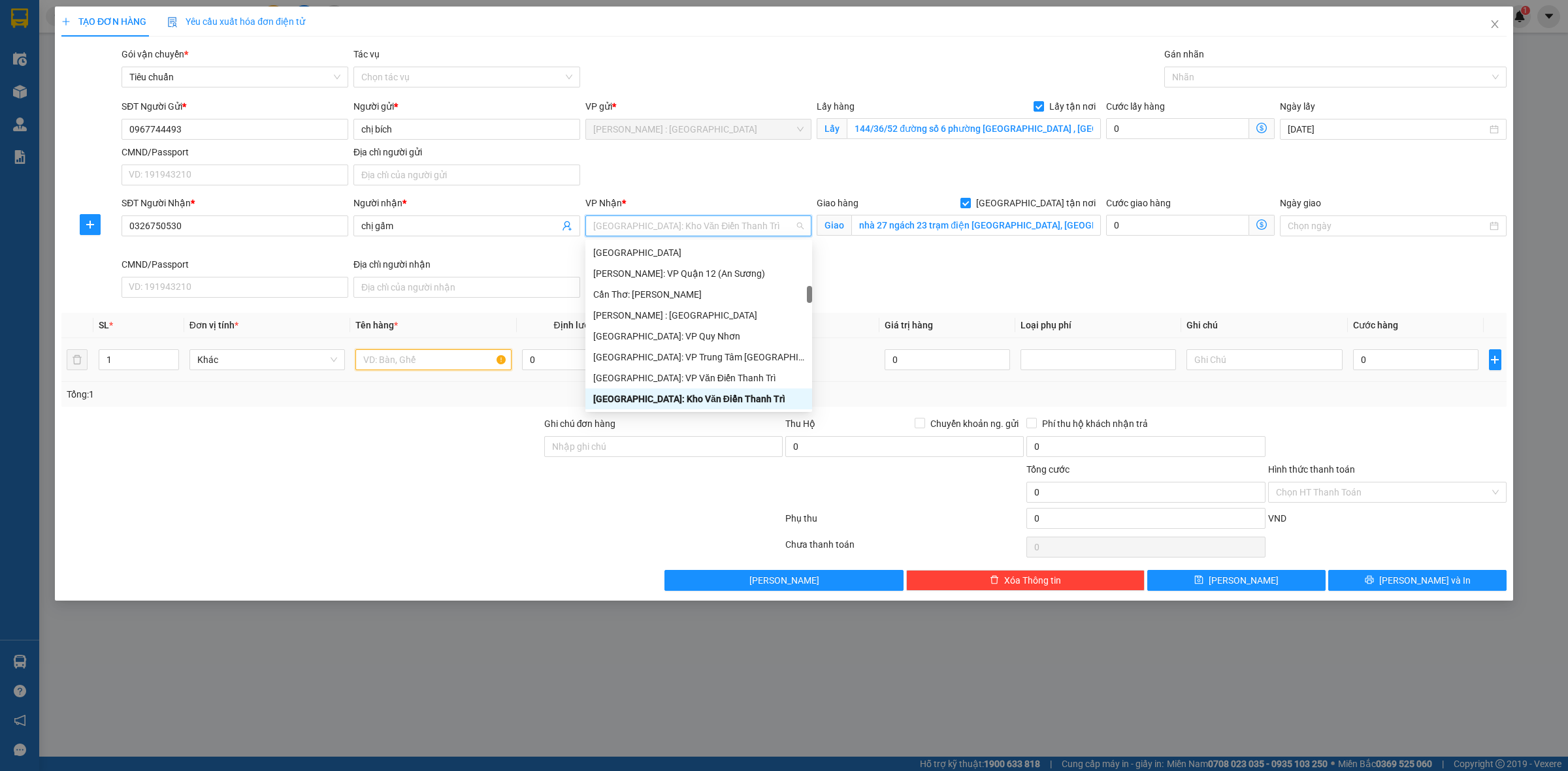
click at [433, 361] on input "text" at bounding box center [433, 360] width 156 height 21
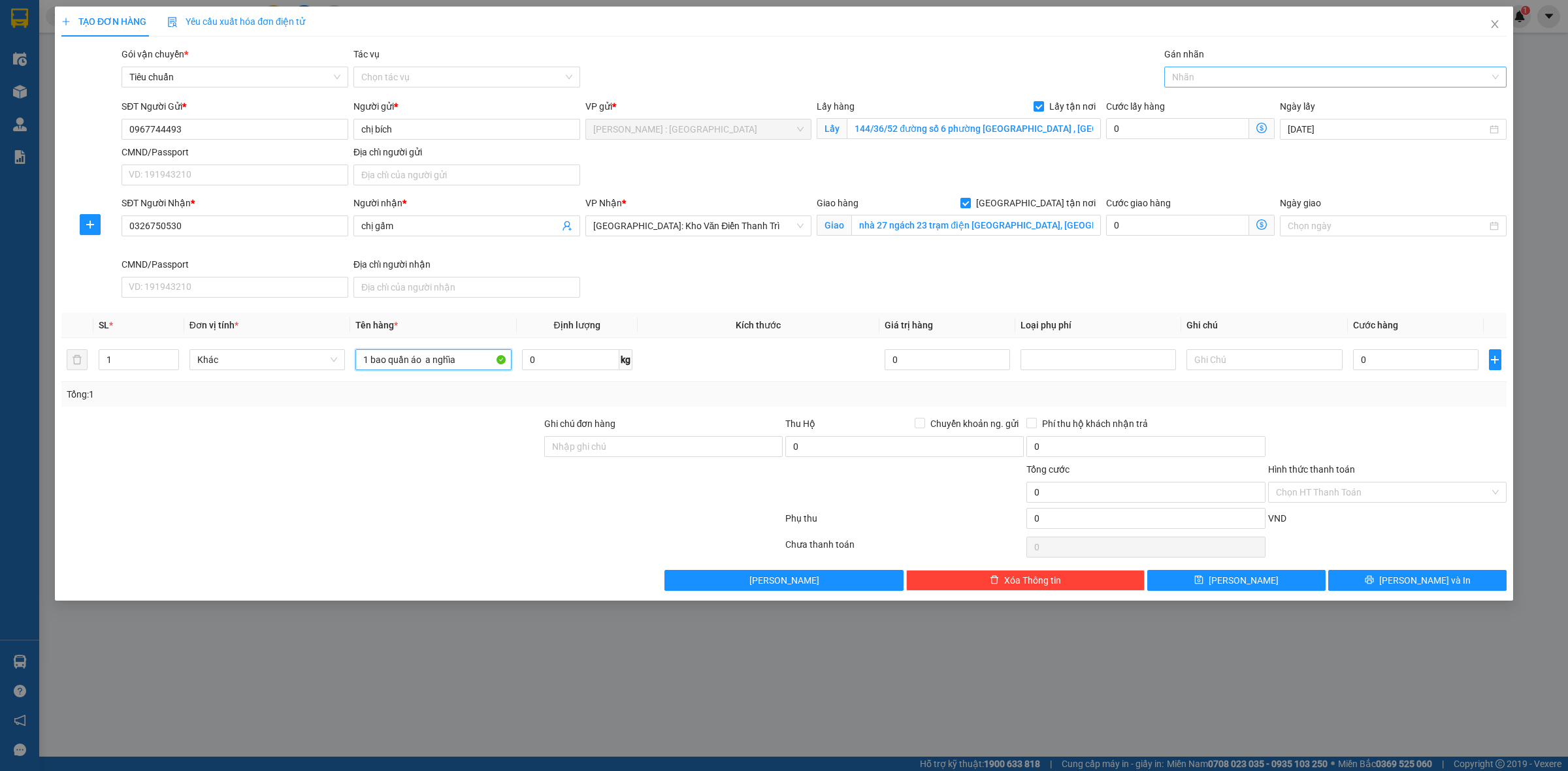
click at [1336, 74] on div at bounding box center [1329, 77] width 323 height 16
type input "1 bao quần áo a nghĩa"
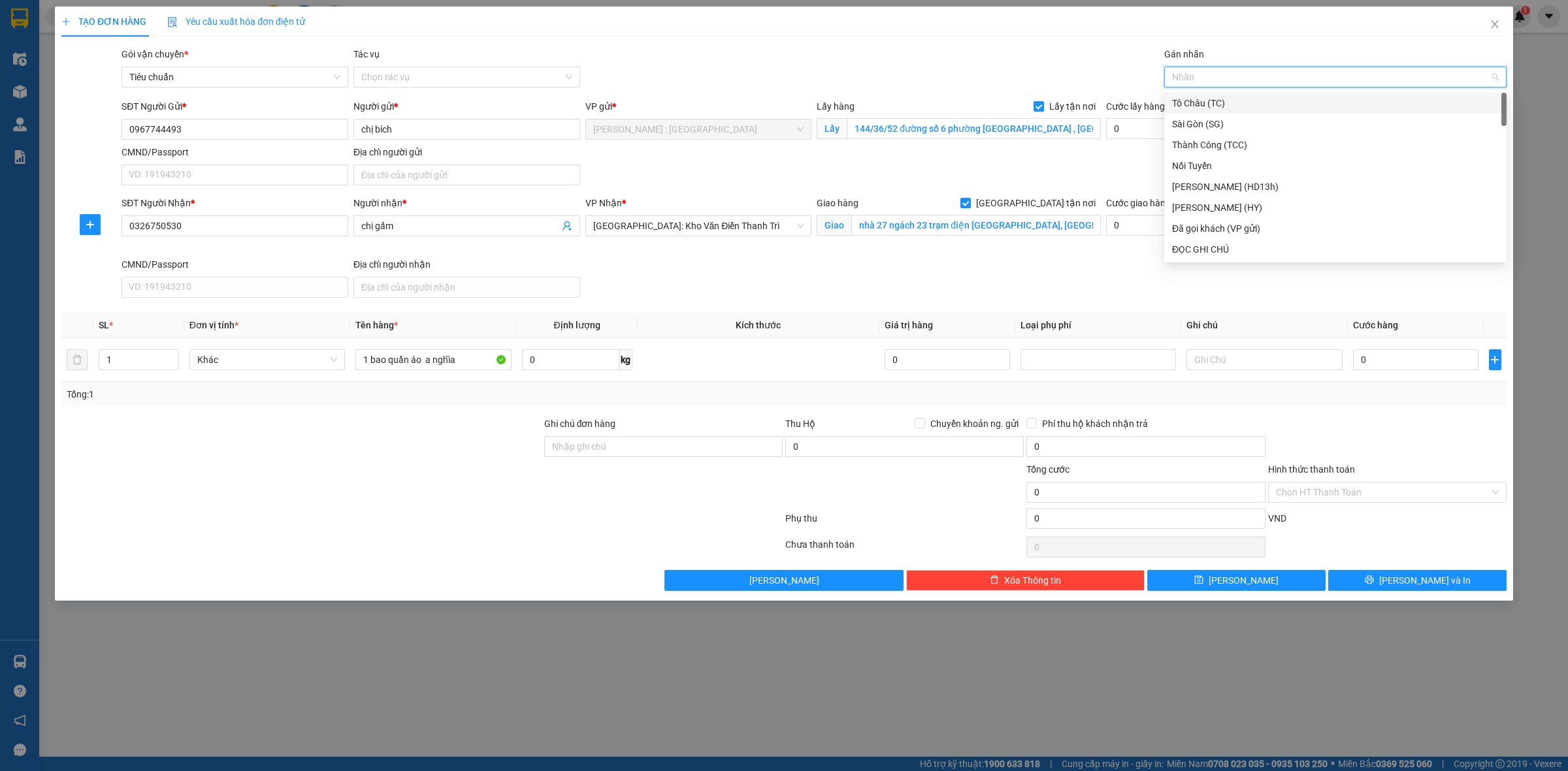
type input "g"
click at [1295, 246] on div "[GEOGRAPHIC_DATA] tận nơi" at bounding box center [1335, 249] width 327 height 14
click at [923, 236] on input "nhà 27 ngách 23 trạm điện [GEOGRAPHIC_DATA], [GEOGRAPHIC_DATA], [GEOGRAPHIC_DAT…" at bounding box center [975, 225] width 249 height 21
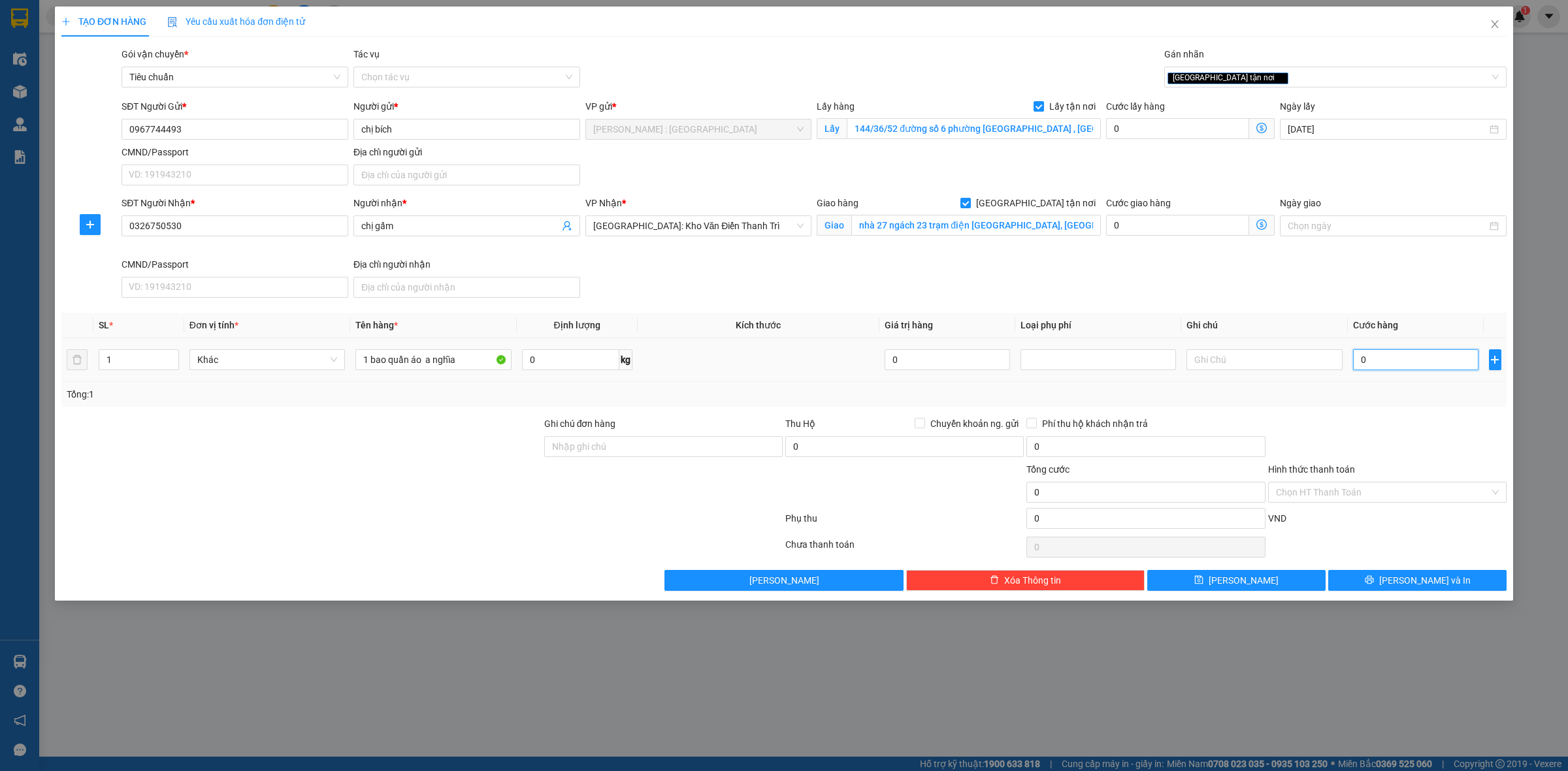
click at [1373, 360] on input "0" at bounding box center [1416, 360] width 125 height 21
type input "1"
type input "1.000"
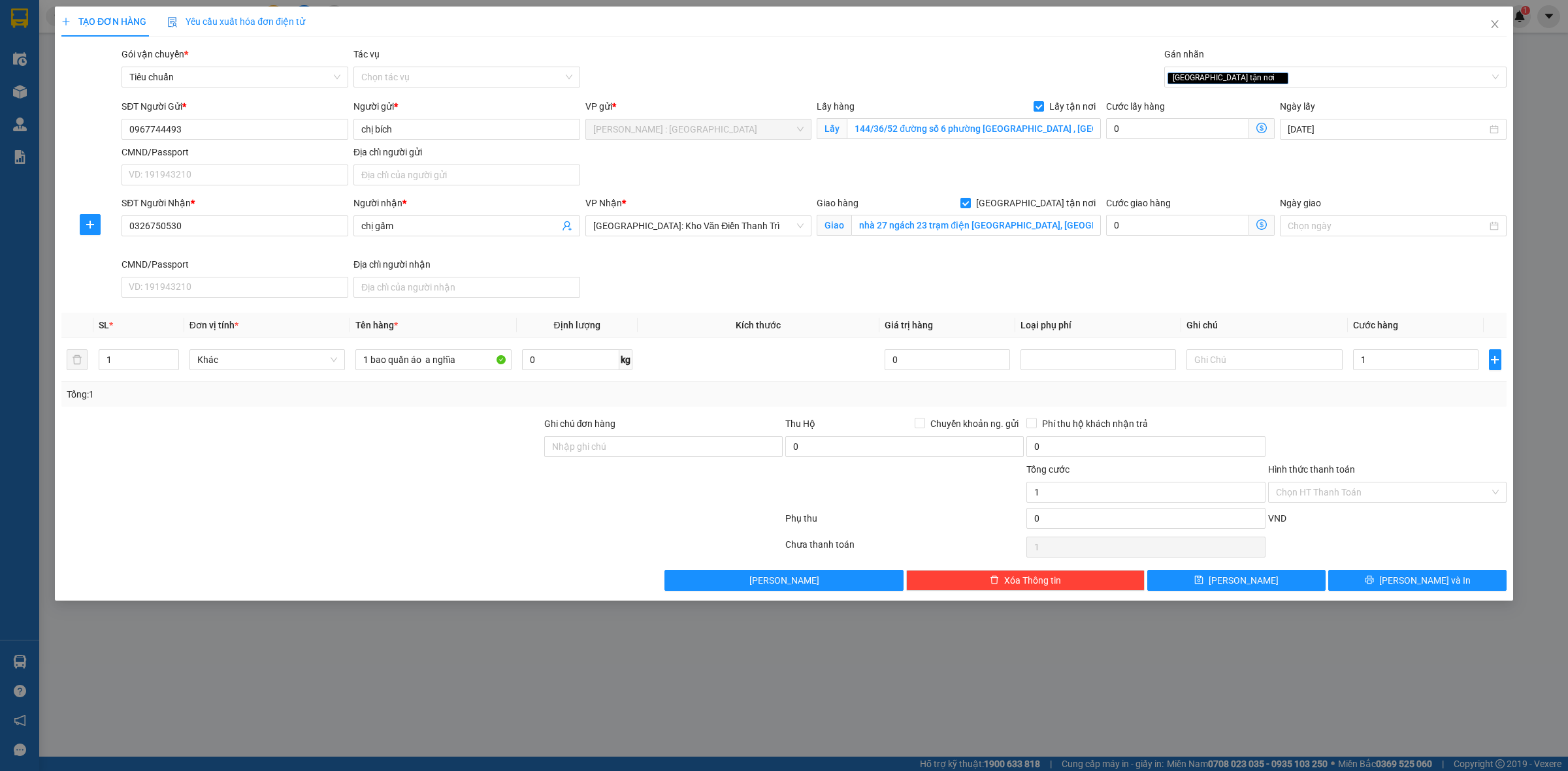
type input "1.000"
click at [1376, 400] on div "Tổng: 1" at bounding box center [784, 394] width 1434 height 14
click at [1297, 579] on button "[PERSON_NAME]" at bounding box center [1236, 581] width 179 height 21
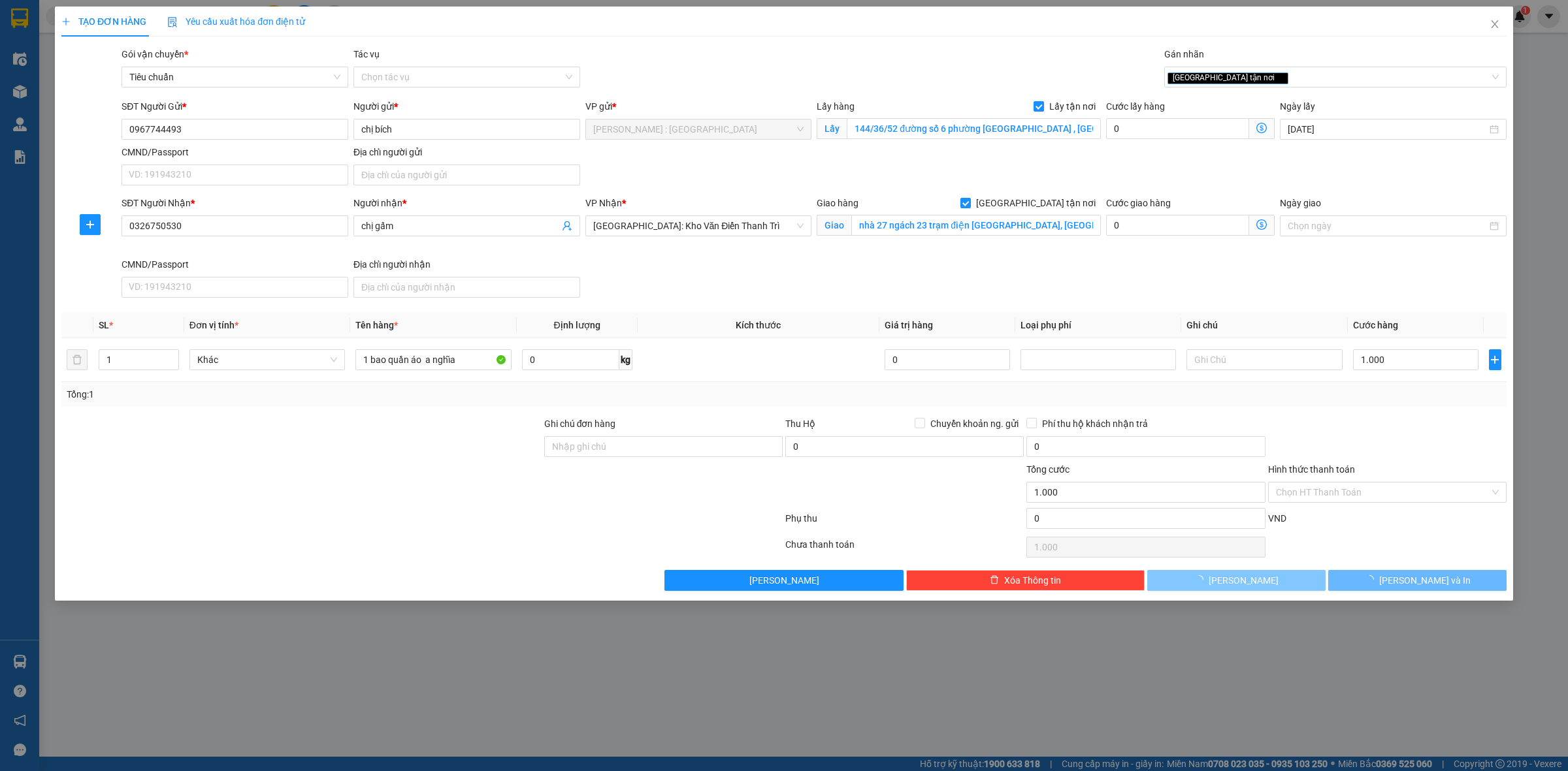
checkbox input "false"
type input "0"
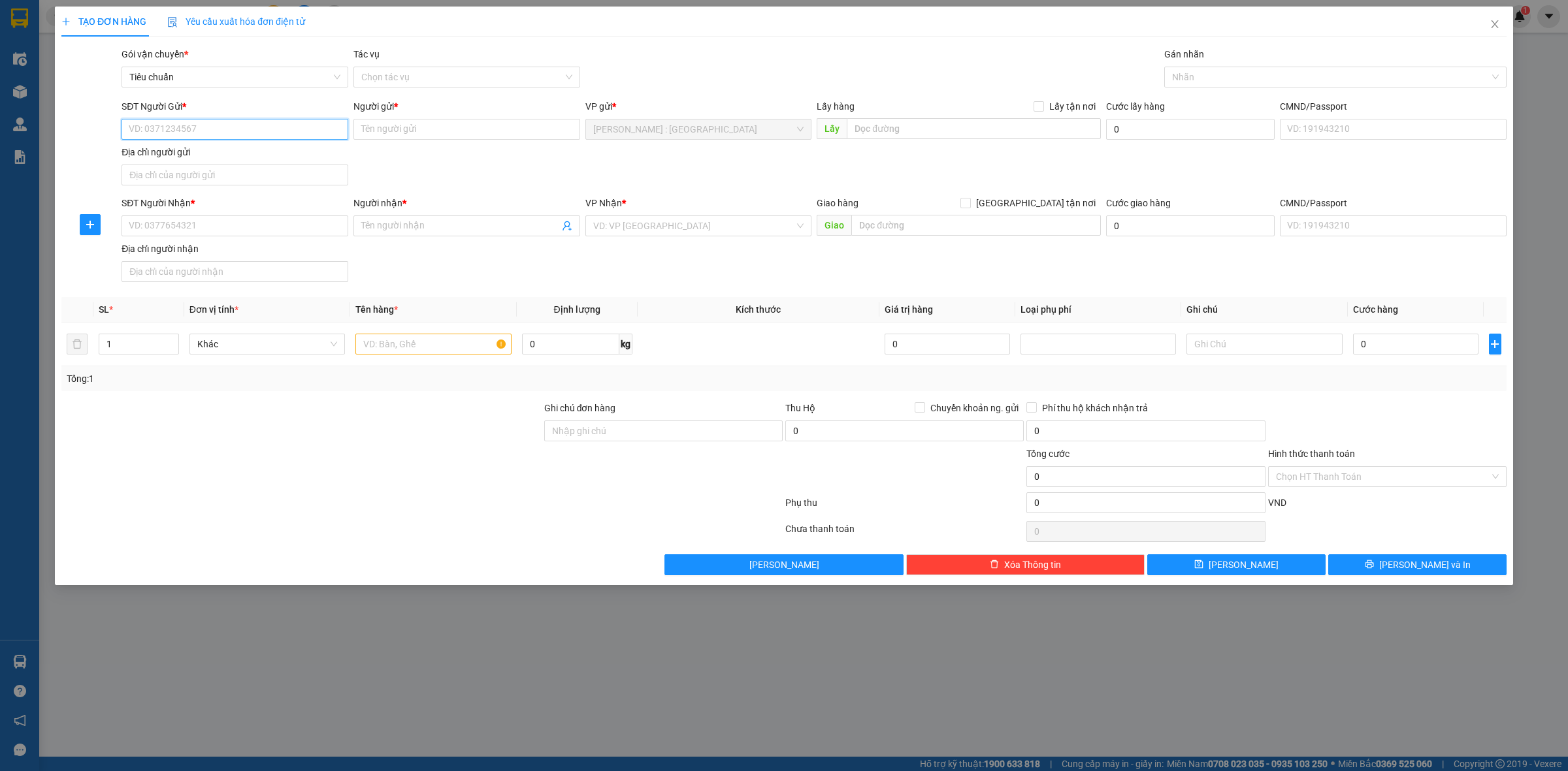
click at [303, 131] on input "SĐT Người Gửi *" at bounding box center [234, 129] width 226 height 21
paste input "0966012794"
type input "0966012794"
click at [428, 134] on input "Người gửi *" at bounding box center [466, 129] width 226 height 21
paste input "hoàng hà"
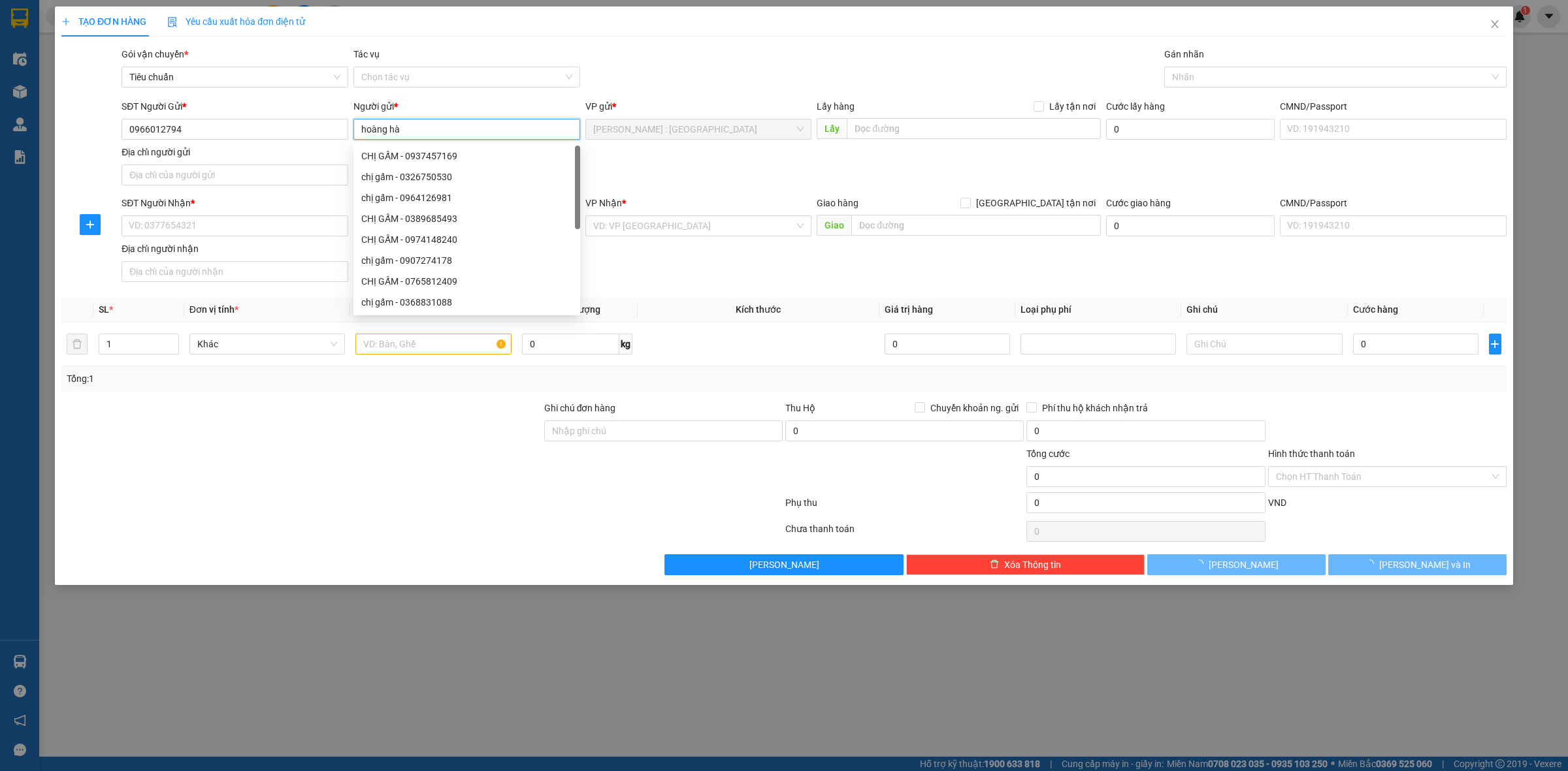
type input "hoàng hà"
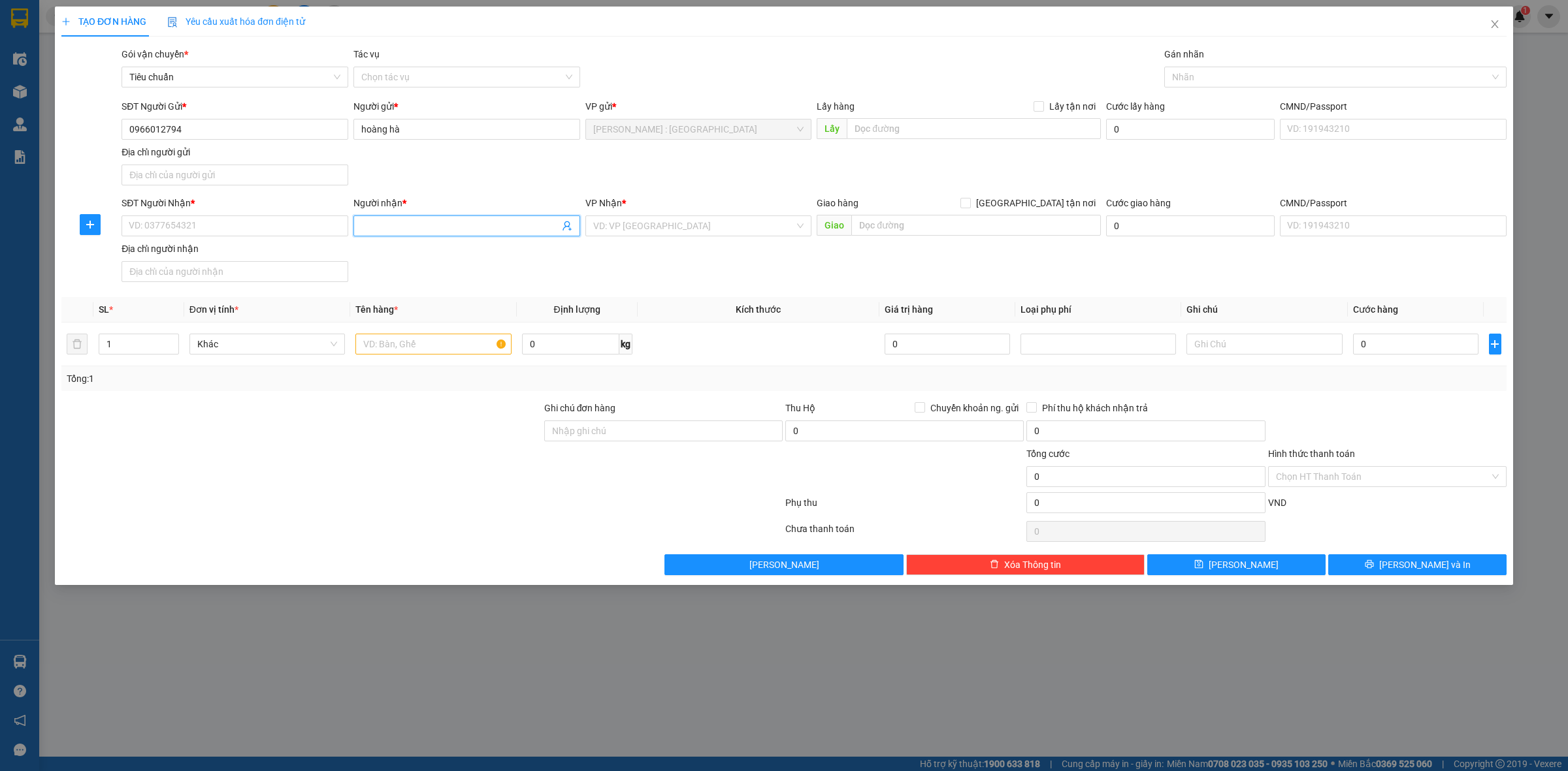
click at [489, 223] on input "Người nhận *" at bounding box center [460, 226] width 198 height 14
paste input "[PERSON_NAME]"
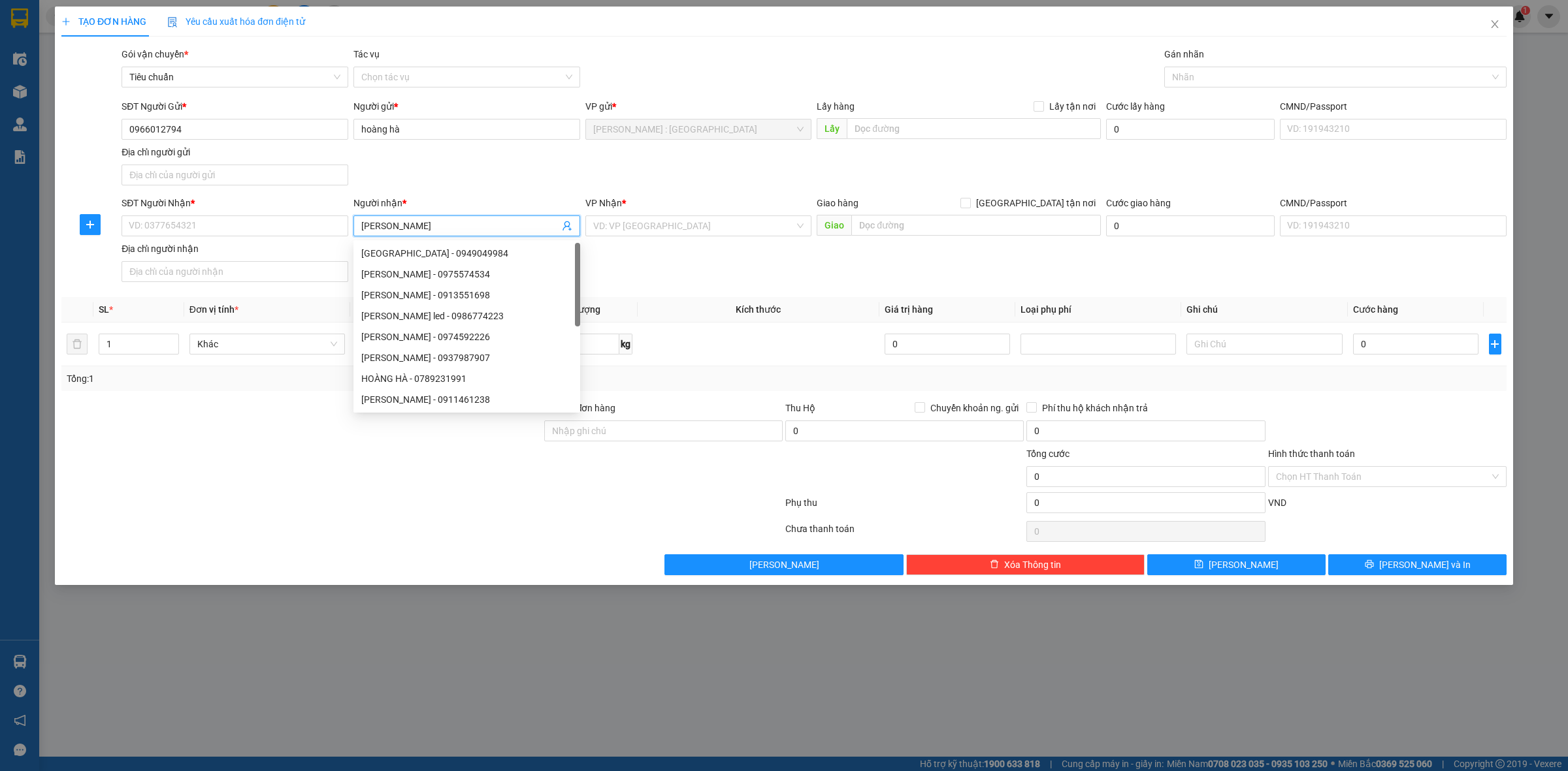
type input "[PERSON_NAME]"
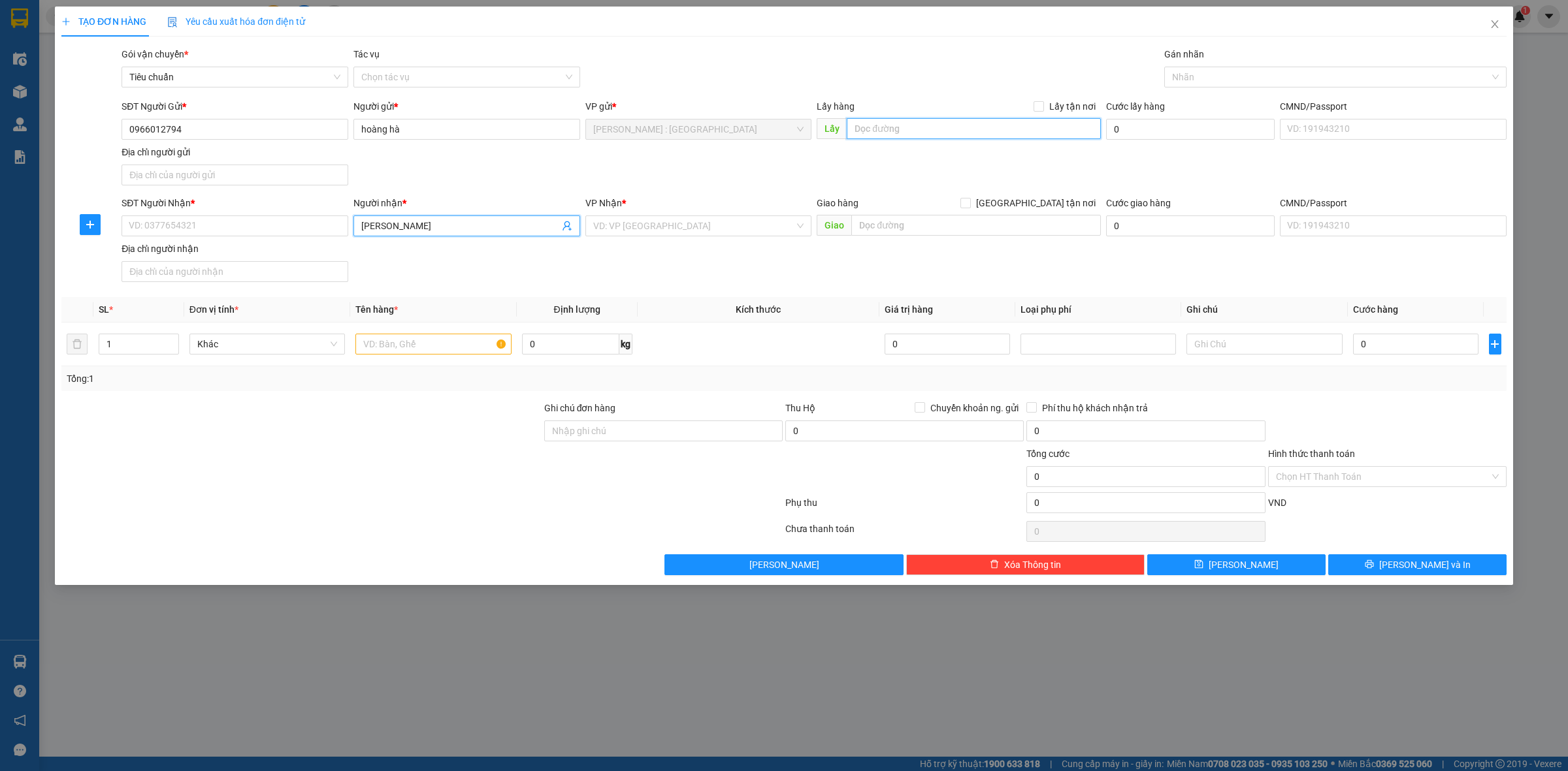
click at [959, 128] on input "text" at bounding box center [974, 128] width 254 height 21
paste input "Đón: masteri [MEDICAL_DATA]-159 võ nguyên giáp-thảo điền, thủ đức HCM"
type input "Đón: masteri [MEDICAL_DATA]-159 võ nguyên giáp-thảo điền, thủ đức HCM"
drag, startPoint x: 1043, startPoint y: 113, endPoint x: 1029, endPoint y: 122, distance: 16.6
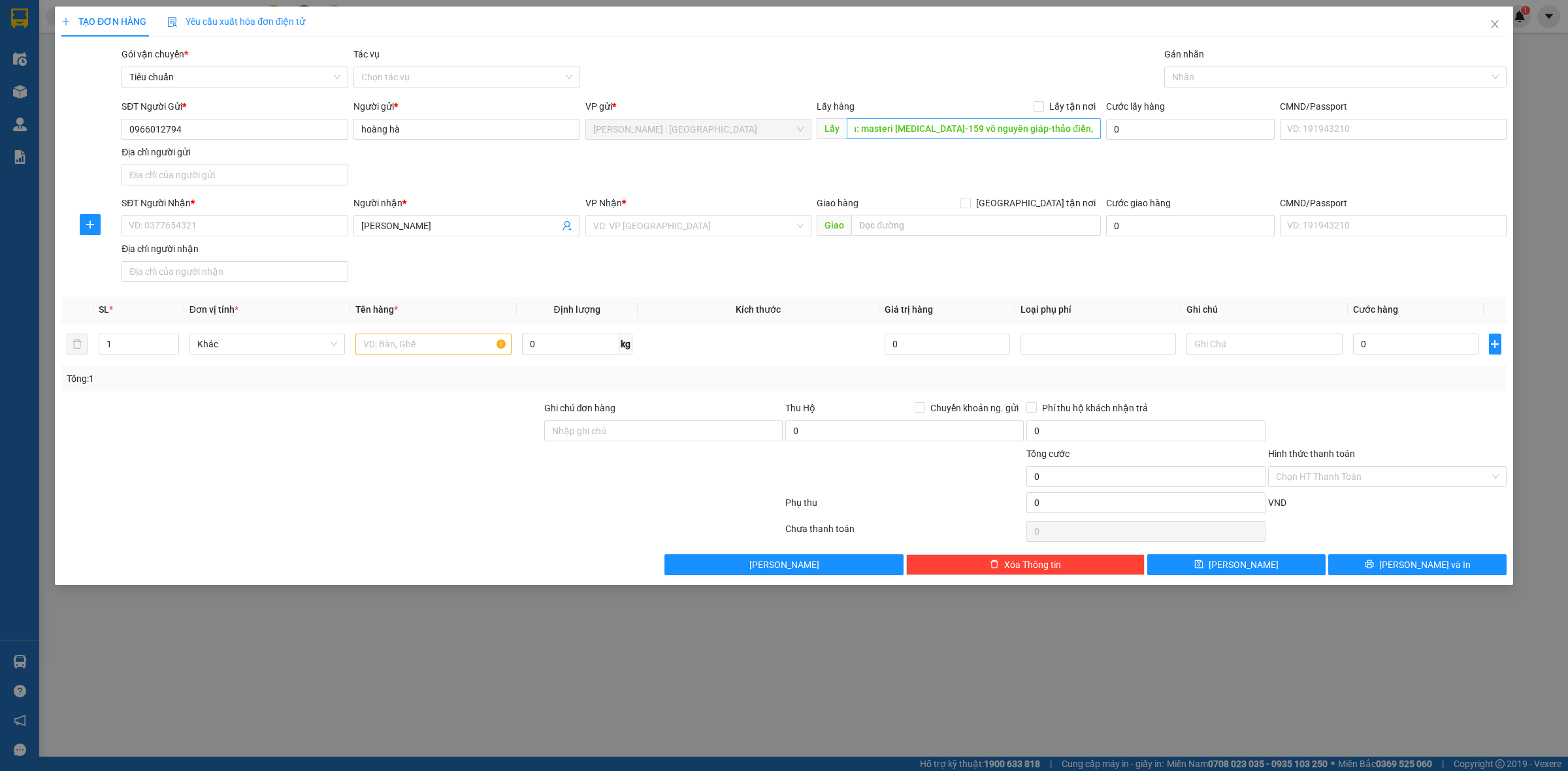
click at [1043, 113] on label "Lấy tận nơi" at bounding box center [1067, 106] width 67 height 14
click at [1042, 110] on input "Lấy tận nơi" at bounding box center [1038, 106] width 9 height 9
checkbox input "true"
click at [968, 234] on input "text" at bounding box center [975, 225] width 249 height 21
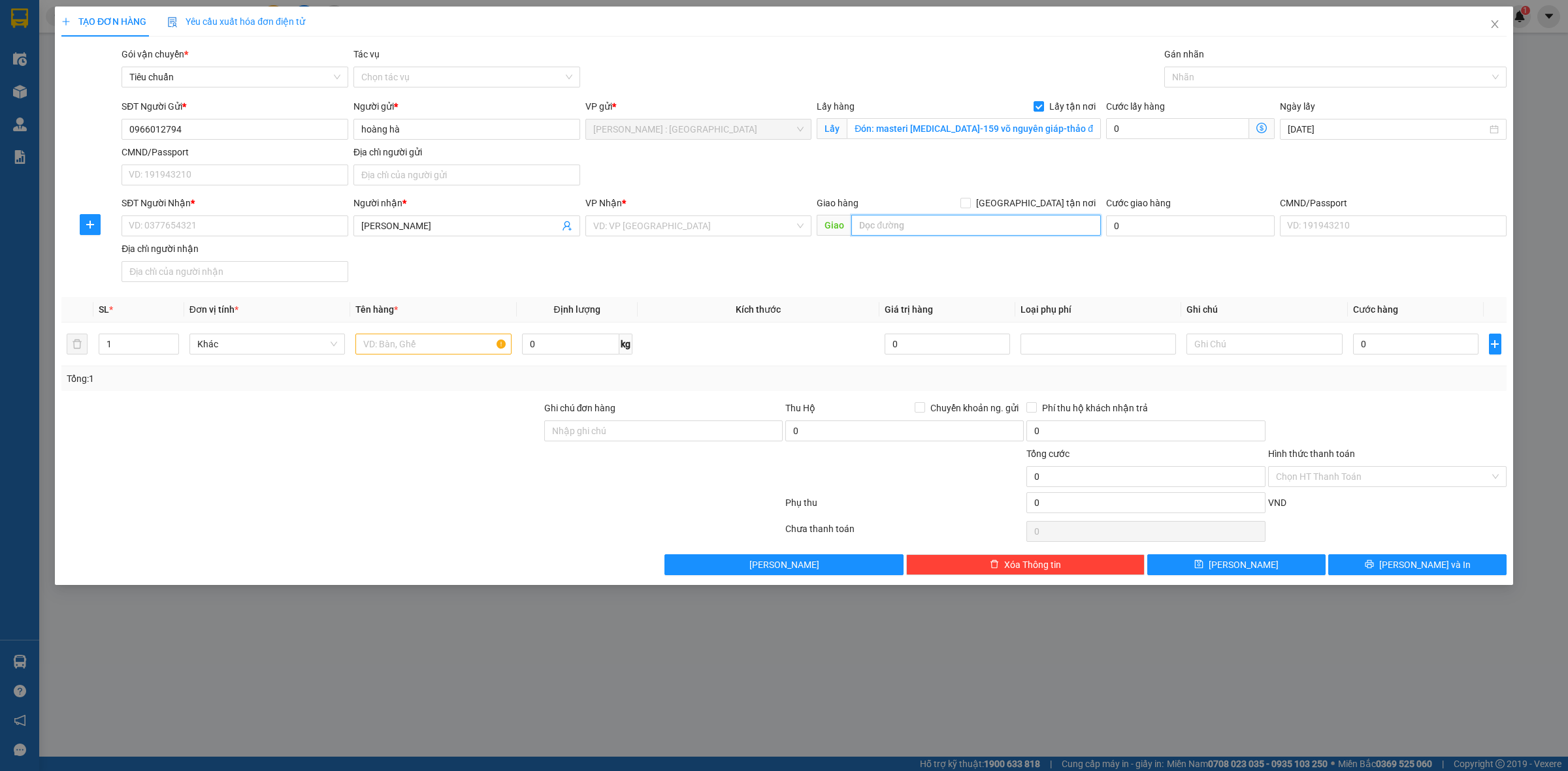
paste input "Trả : royal city-72 [PERSON_NAME][GEOGRAPHIC_DATA] -[GEOGRAPHIC_DATA]"
type input "Trả : royal city-72 [PERSON_NAME][GEOGRAPHIC_DATA] -[GEOGRAPHIC_DATA]"
drag, startPoint x: 1034, startPoint y: 204, endPoint x: 935, endPoint y: 212, distance: 99.3
click at [969, 204] on input "[GEOGRAPHIC_DATA] tận nơi" at bounding box center [965, 202] width 9 height 9
checkbox input "true"
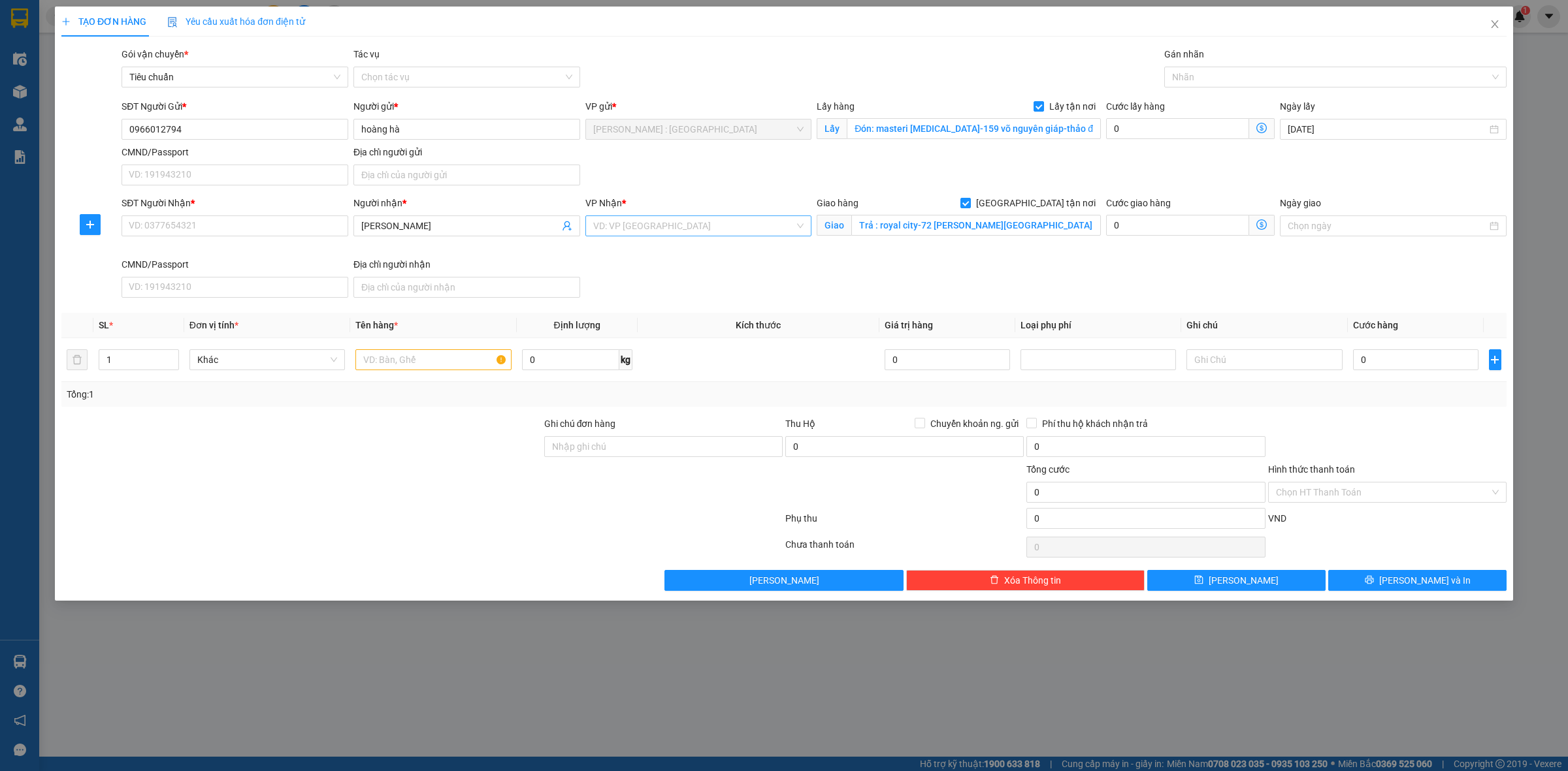
click at [769, 224] on input "search" at bounding box center [694, 226] width 202 height 19
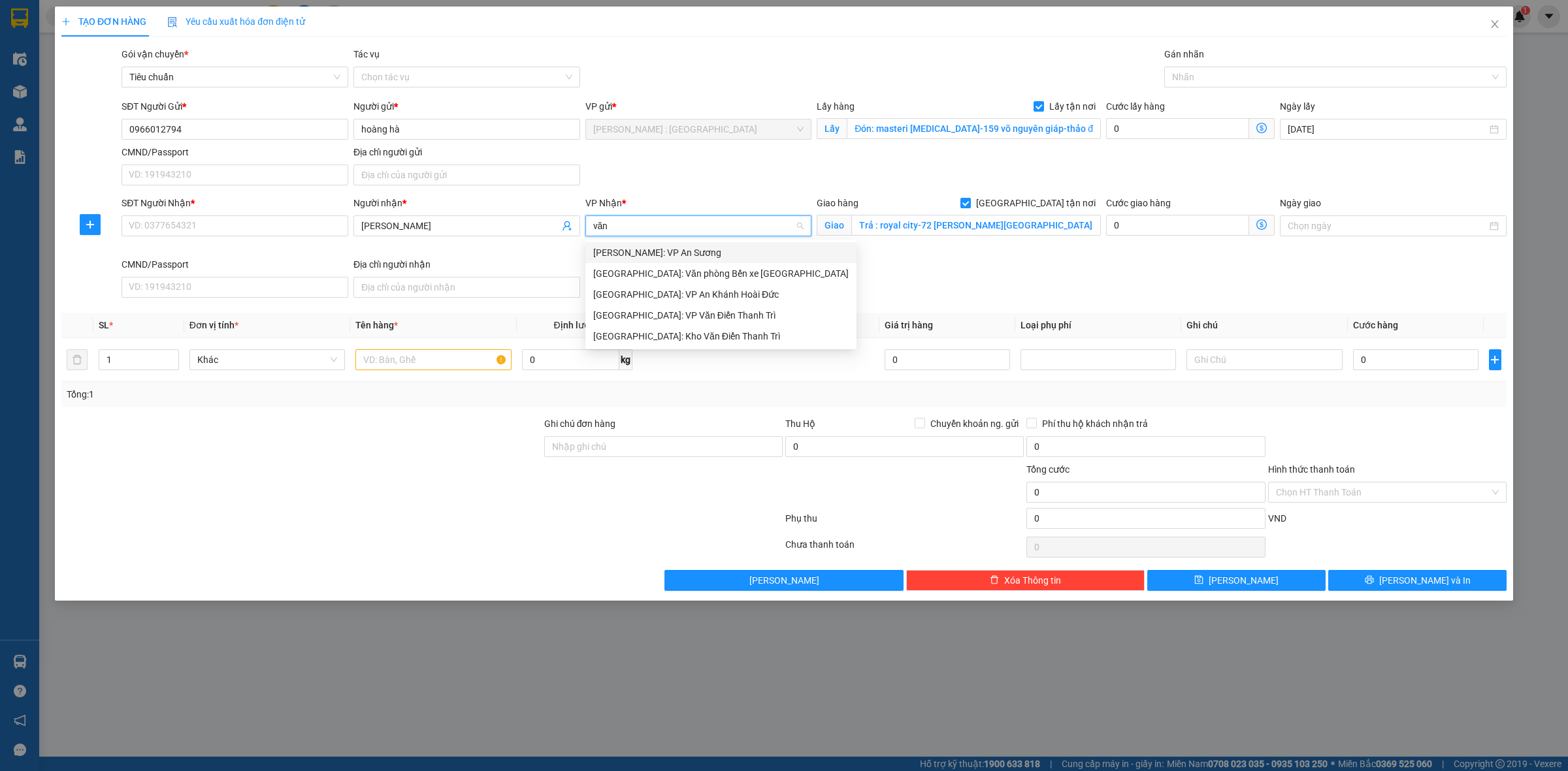
type input "văn"
click at [769, 291] on div "[GEOGRAPHIC_DATA]: Kho Văn Điển Thanh Trì" at bounding box center [721, 294] width 255 height 14
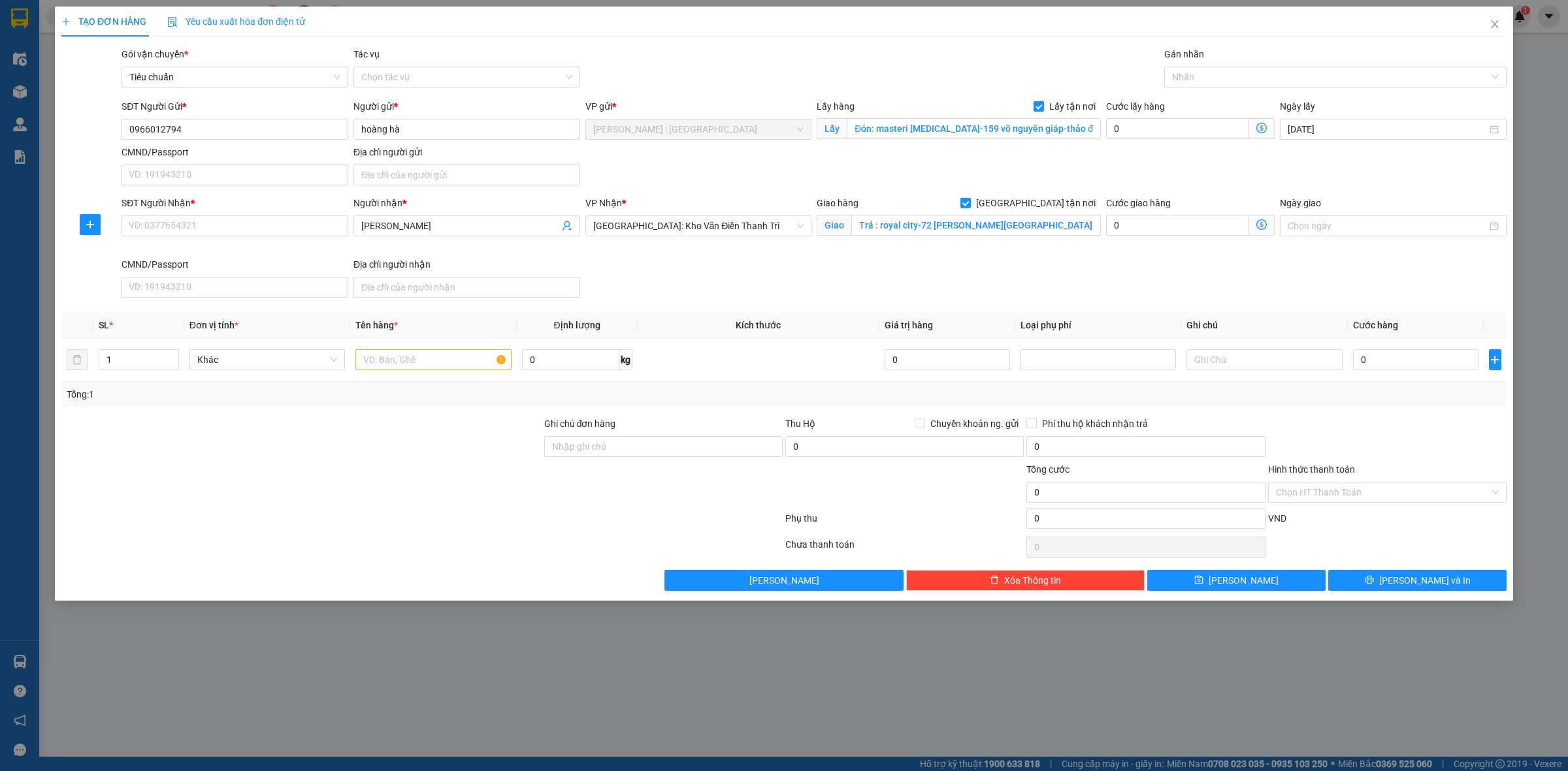
scroll to position [429, 0]
click at [466, 363] on input "text" at bounding box center [433, 360] width 156 height 21
type input "7 [PERSON_NAME]"
click at [1118, 133] on input "0" at bounding box center [1177, 128] width 143 height 21
type input "1"
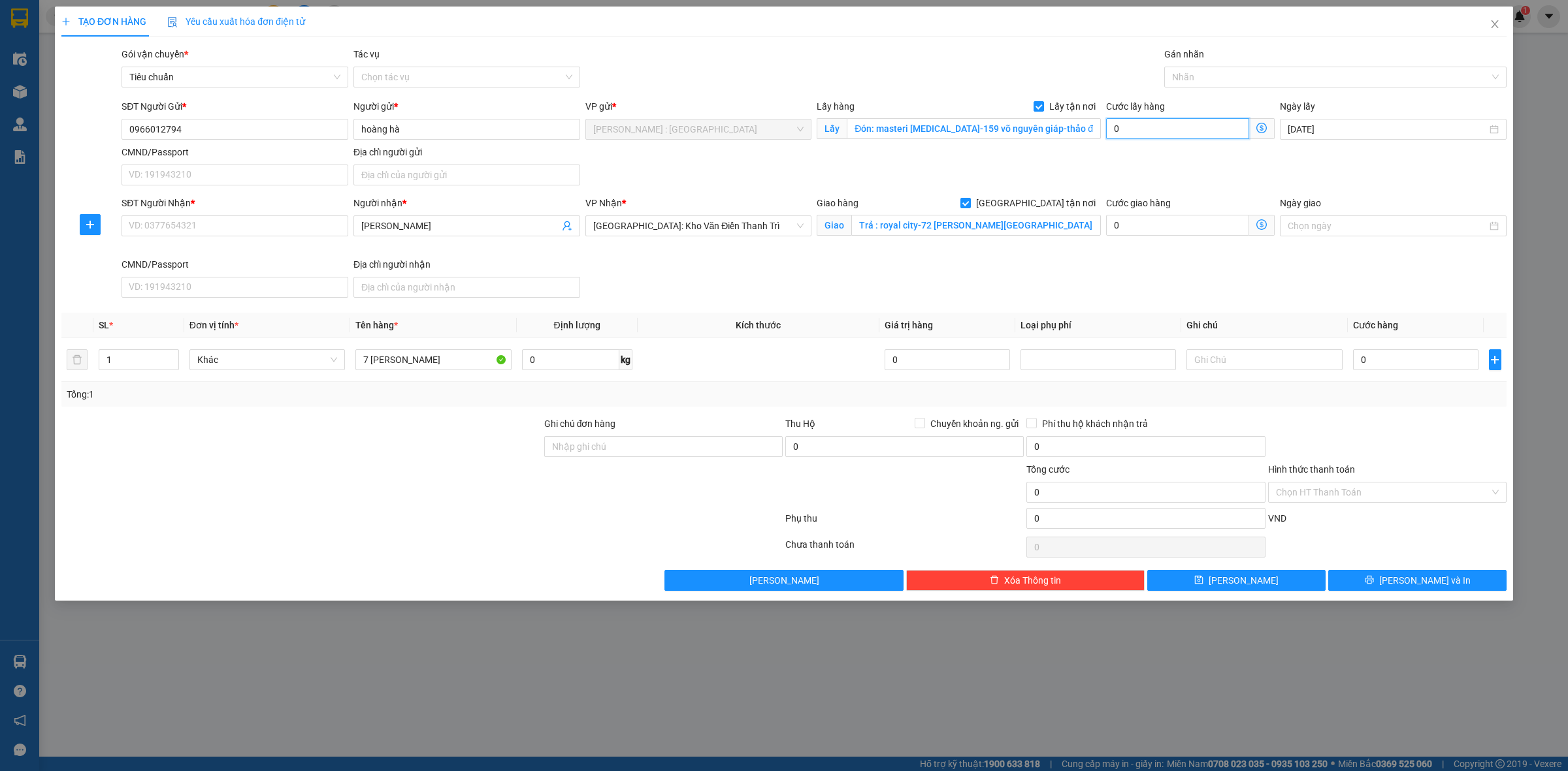
type input "1"
type input "10"
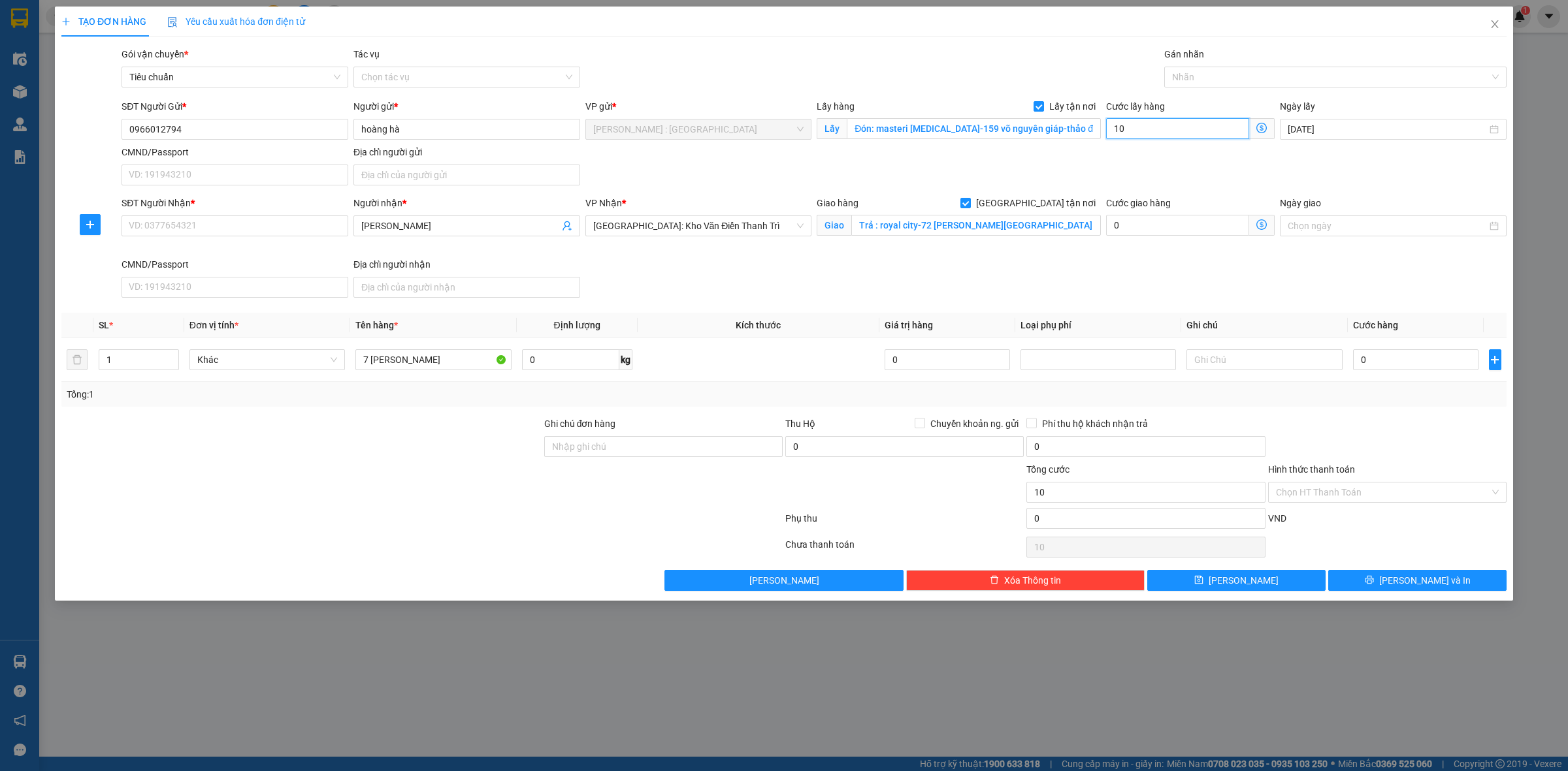
type input "100"
type input "100.000"
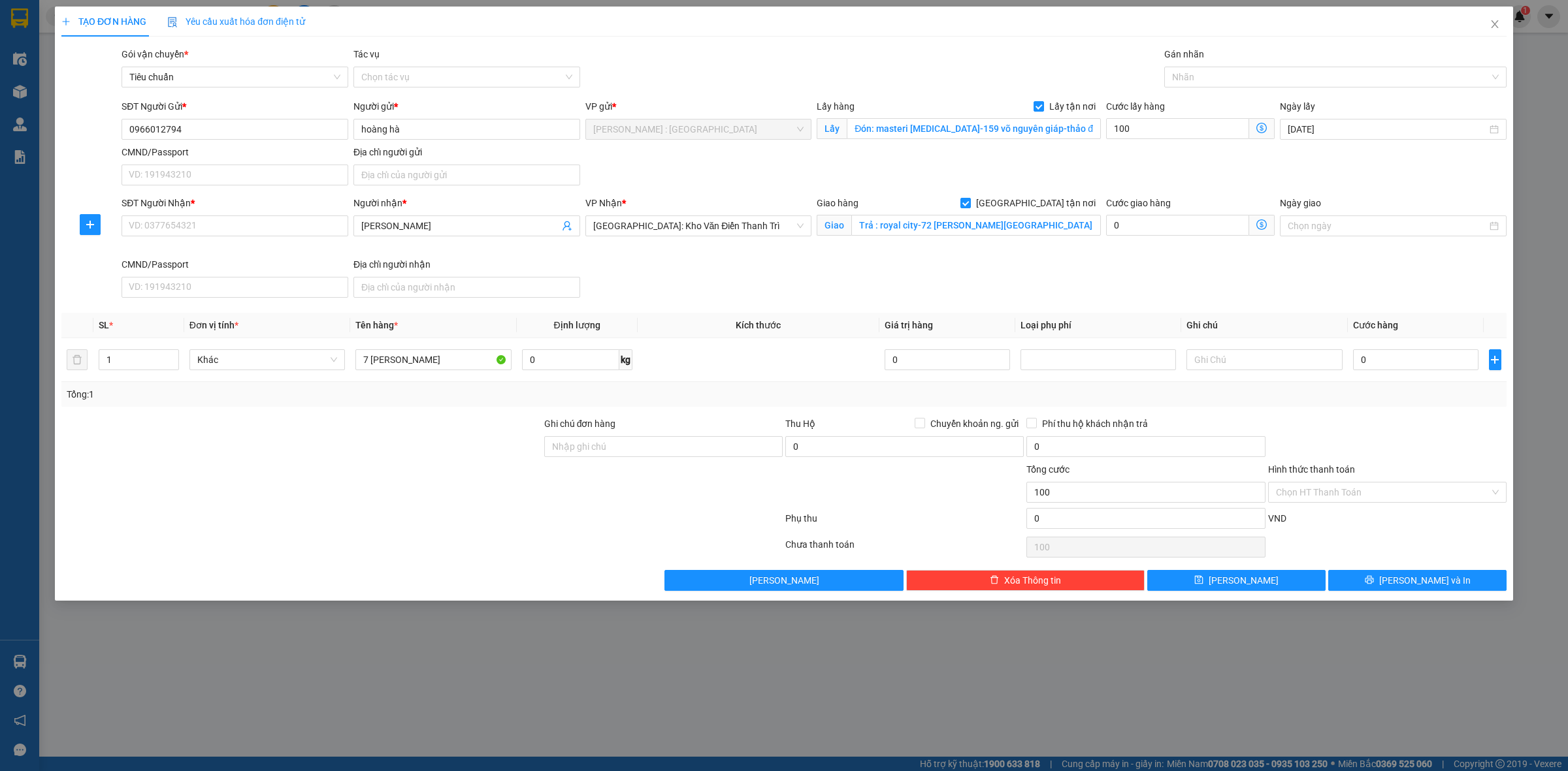
type input "100.000"
click at [1361, 165] on div "SĐT Người Gửi * 0966012794 Người gửi * hoàng hà VP gửi * [GEOGRAPHIC_DATA] : [G…" at bounding box center [813, 145] width 1390 height 92
click at [1371, 364] on input "0" at bounding box center [1416, 360] width 125 height 21
type input "1"
type input "100.001"
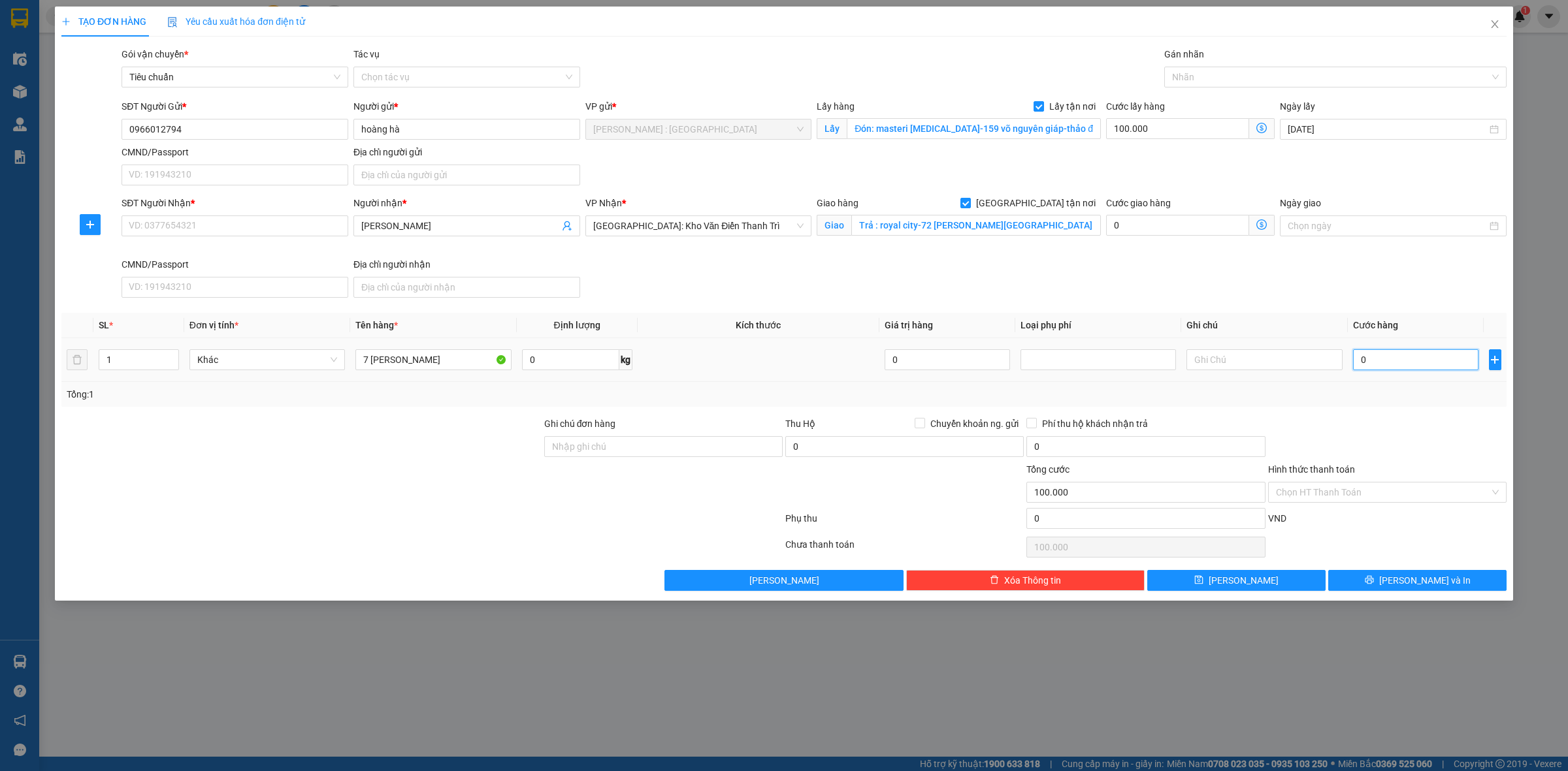
type input "100.001"
type input "1.000"
type input "101.000"
click at [1307, 275] on div "SĐT Người Nhận * VD: 0377654321 Người nhận * [PERSON_NAME] VP Nhận * [GEOGRAPHI…" at bounding box center [813, 250] width 1390 height 107
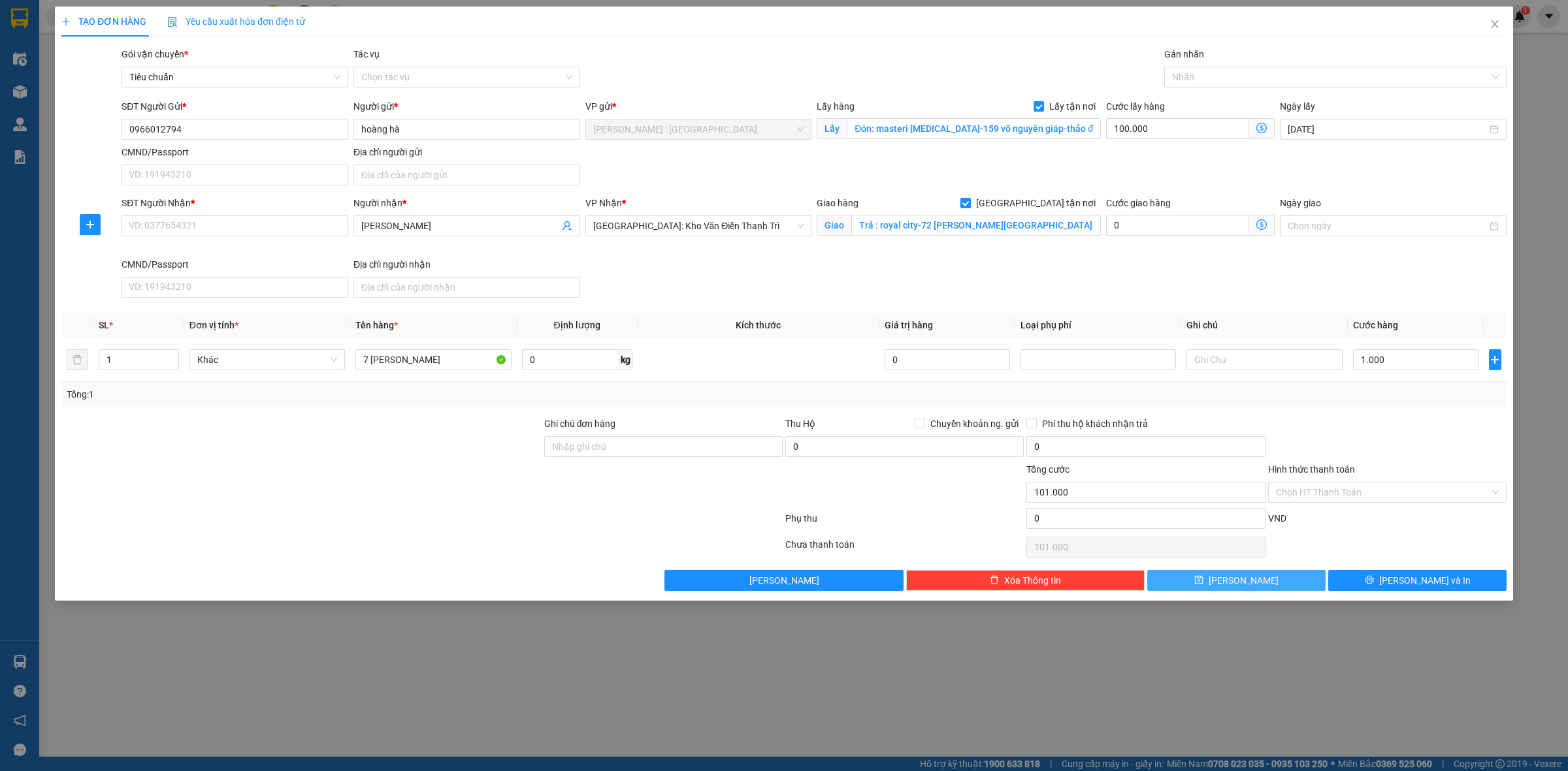
click at [1290, 580] on button "[PERSON_NAME]" at bounding box center [1236, 581] width 179 height 21
click at [309, 231] on input "SĐT Người Nhận *" at bounding box center [234, 226] width 226 height 21
paste input "0989727868"
type input "0989727868"
click at [1285, 585] on button "[PERSON_NAME]" at bounding box center [1236, 581] width 179 height 21
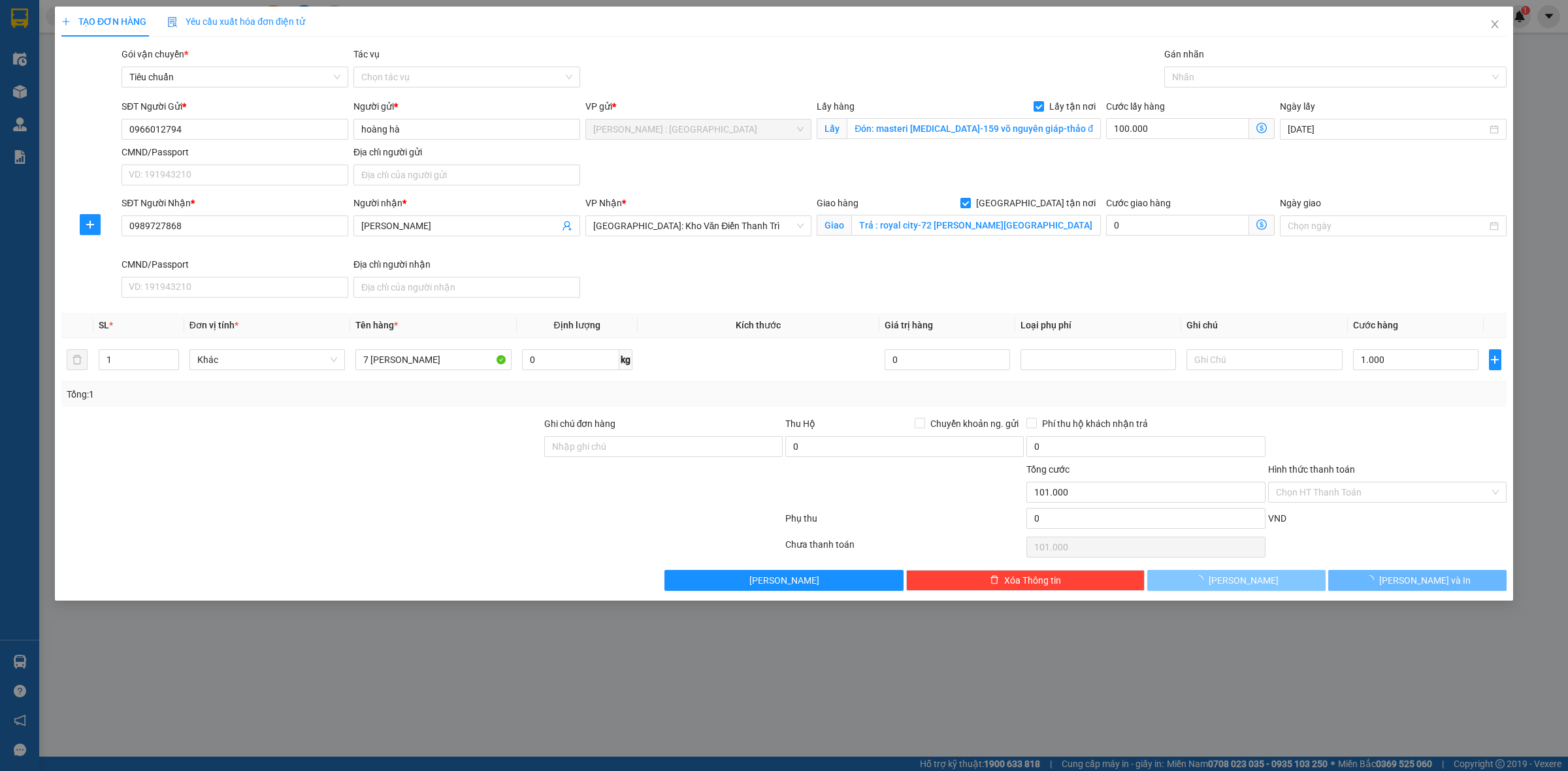
checkbox input "false"
type input "0"
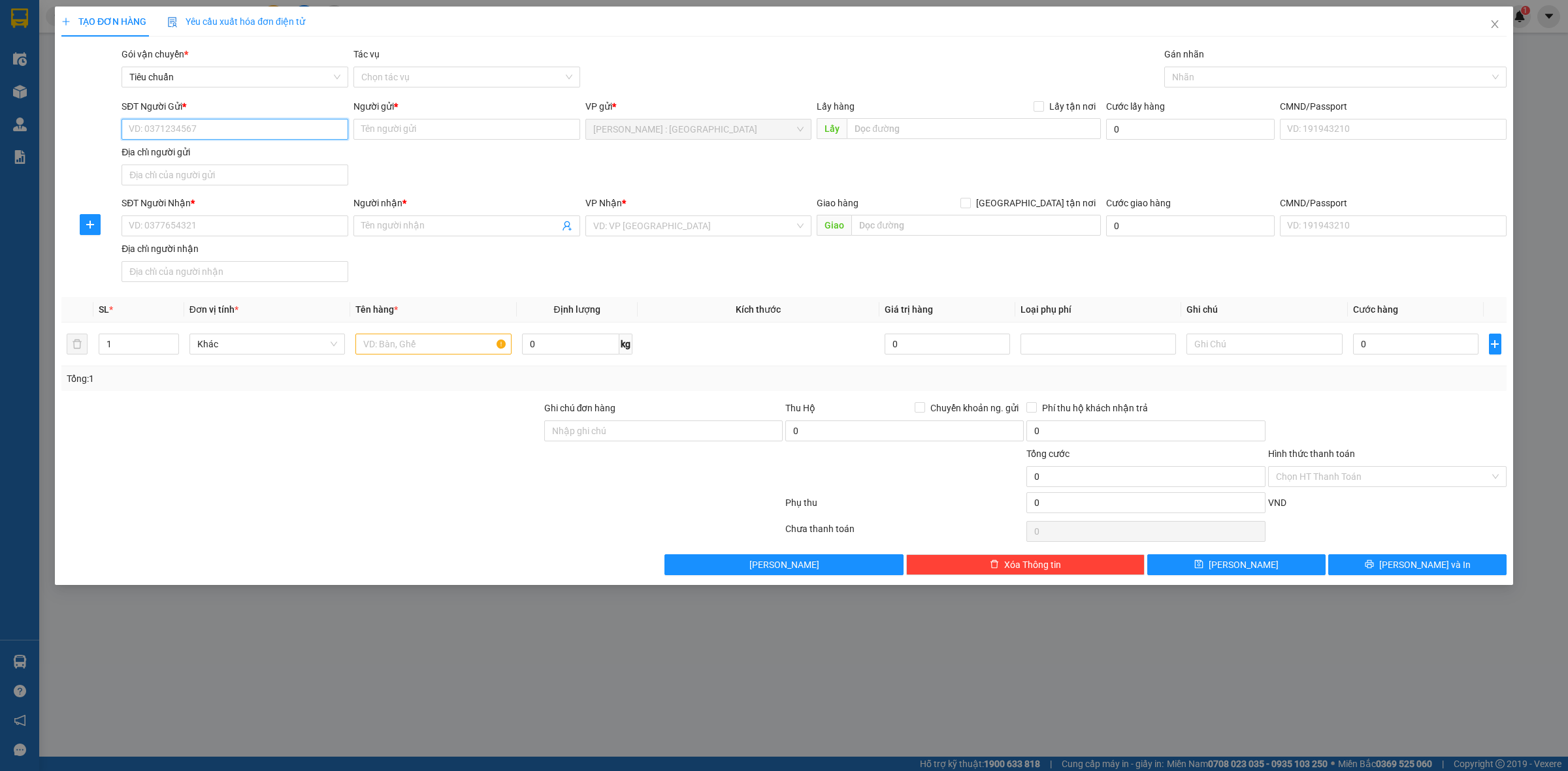
click at [307, 137] on input "SĐT Người Gửi *" at bounding box center [234, 129] width 226 height 21
paste input "0929972972"
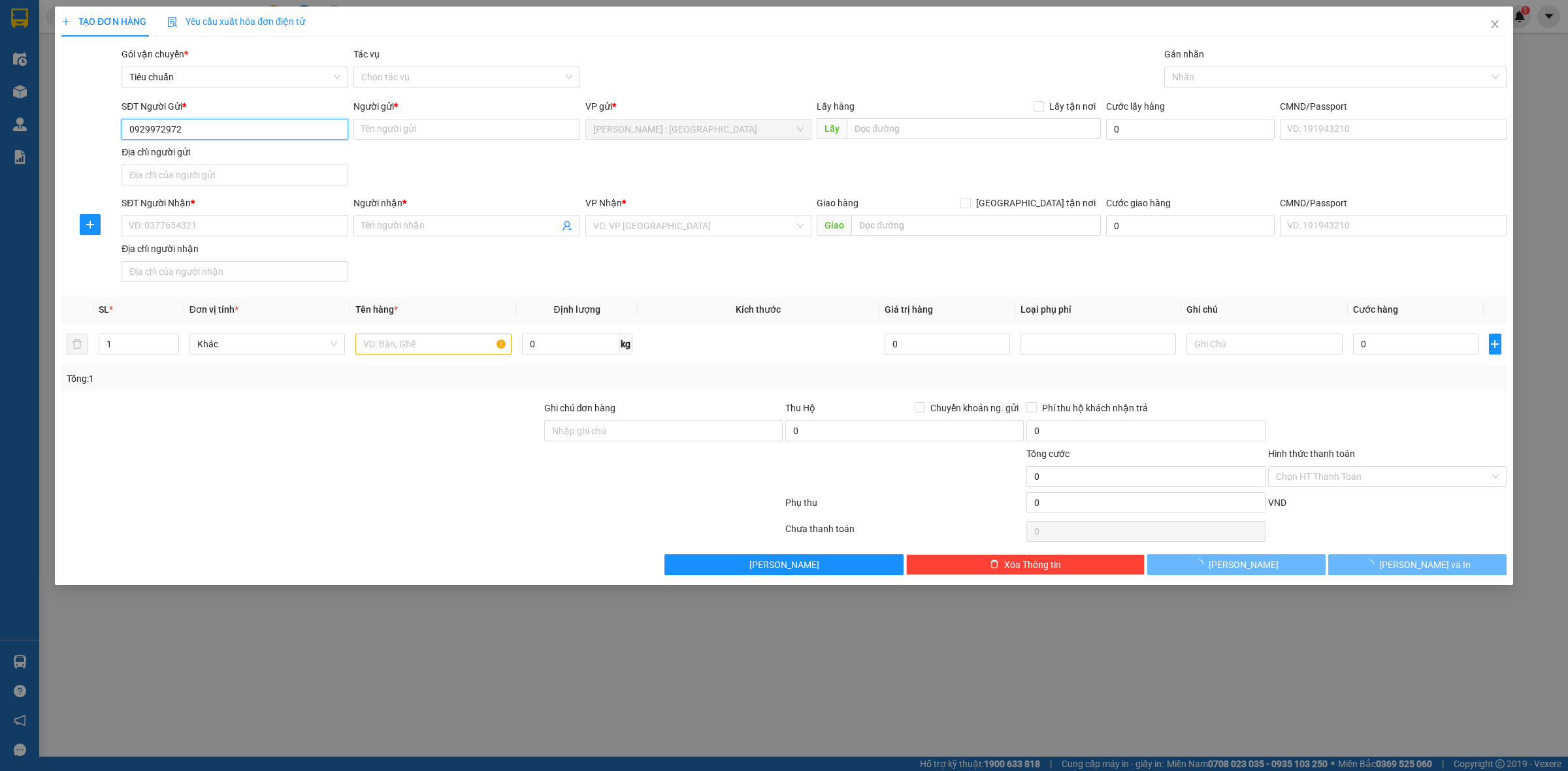
type input "0929972972"
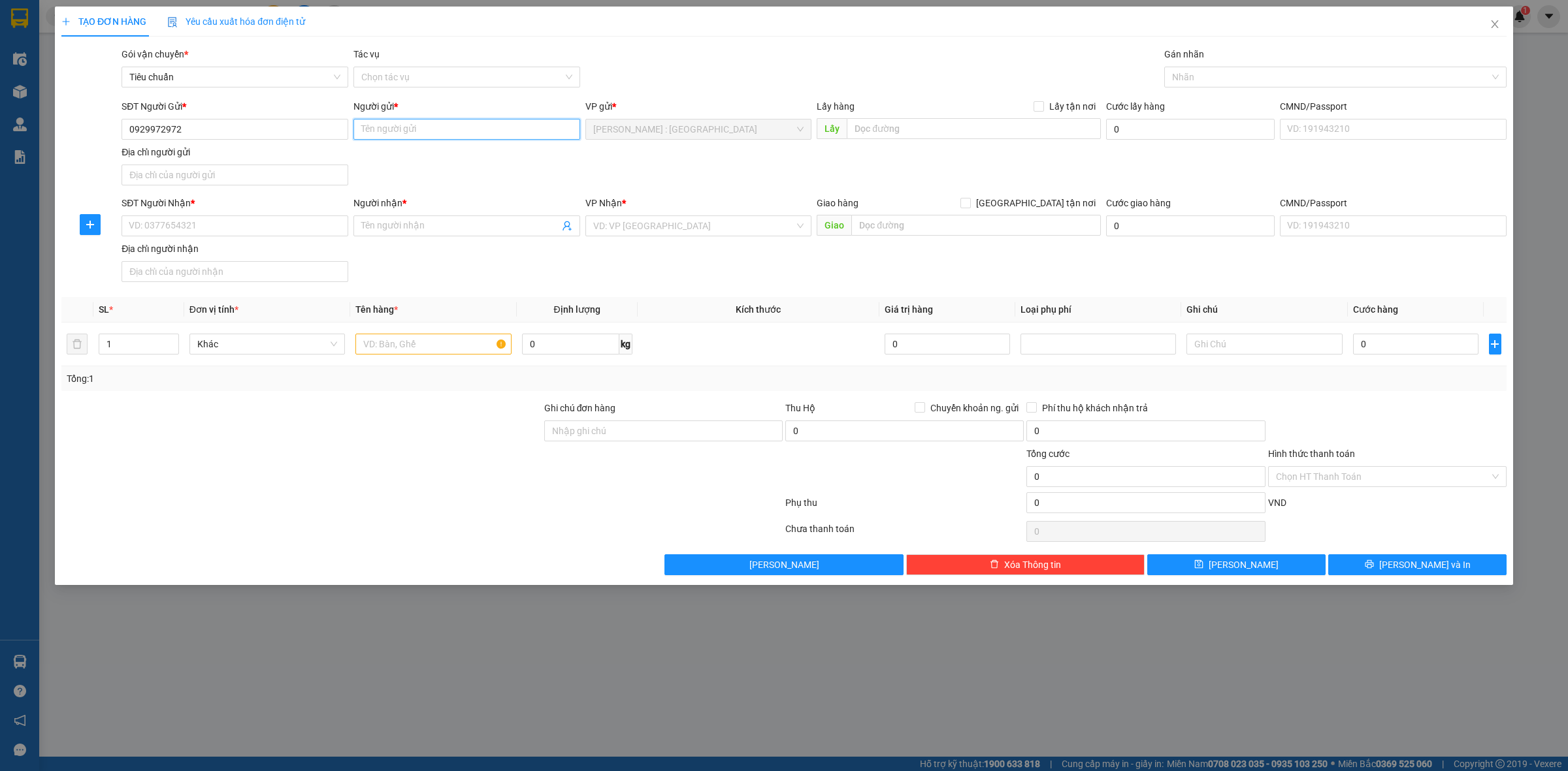
click at [546, 128] on input "Người gửi *" at bounding box center [466, 129] width 226 height 21
paste input "[PERSON_NAME]"
type input "[PERSON_NAME]"
click at [543, 224] on input "Người nhận *" at bounding box center [460, 226] width 198 height 14
paste input "CÔ LUÂN"
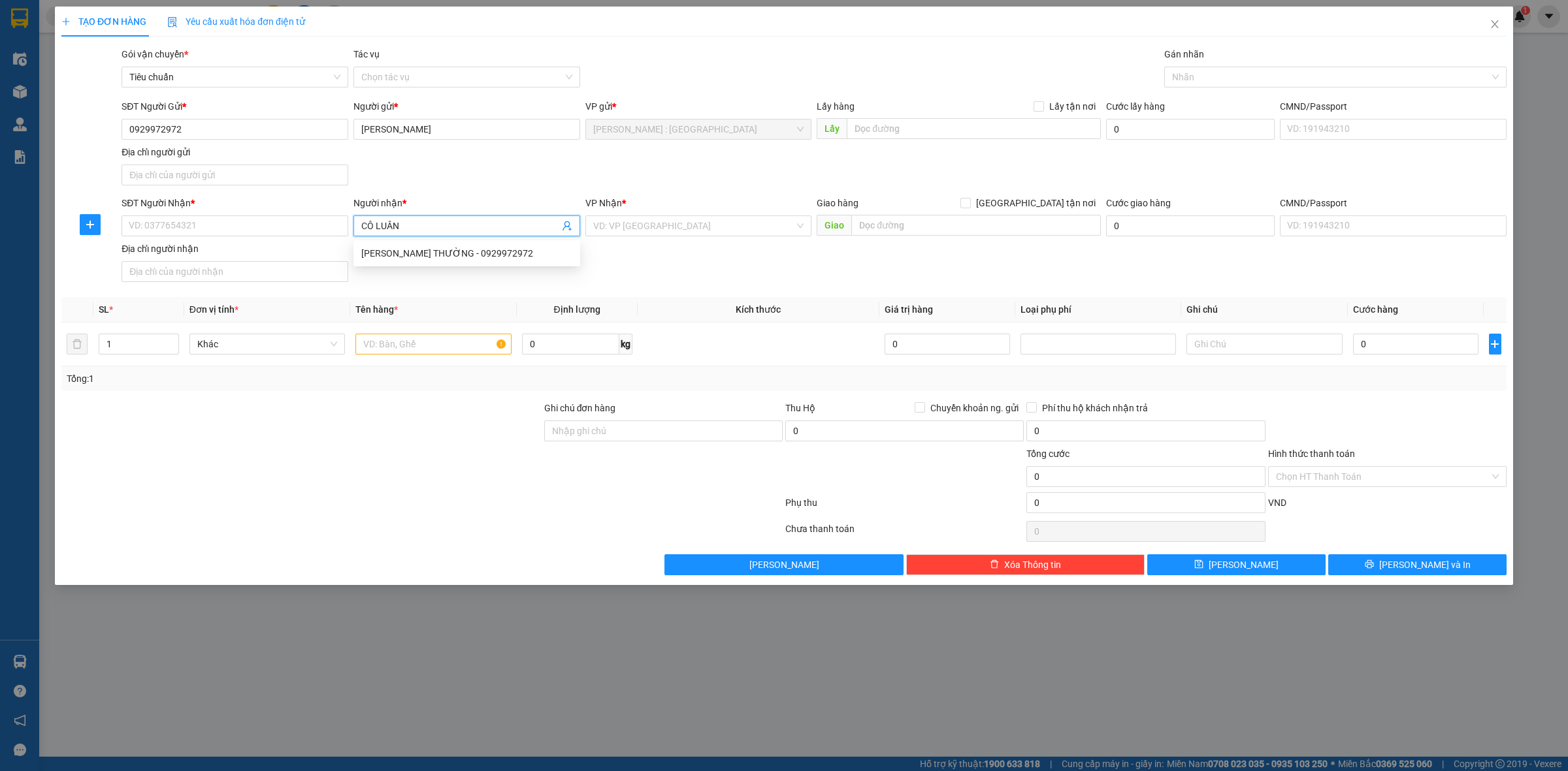
type input "CÔ LUÂN"
click at [298, 235] on input "SĐT Người Nhận *" at bounding box center [234, 226] width 226 height 21
paste input "0369555152"
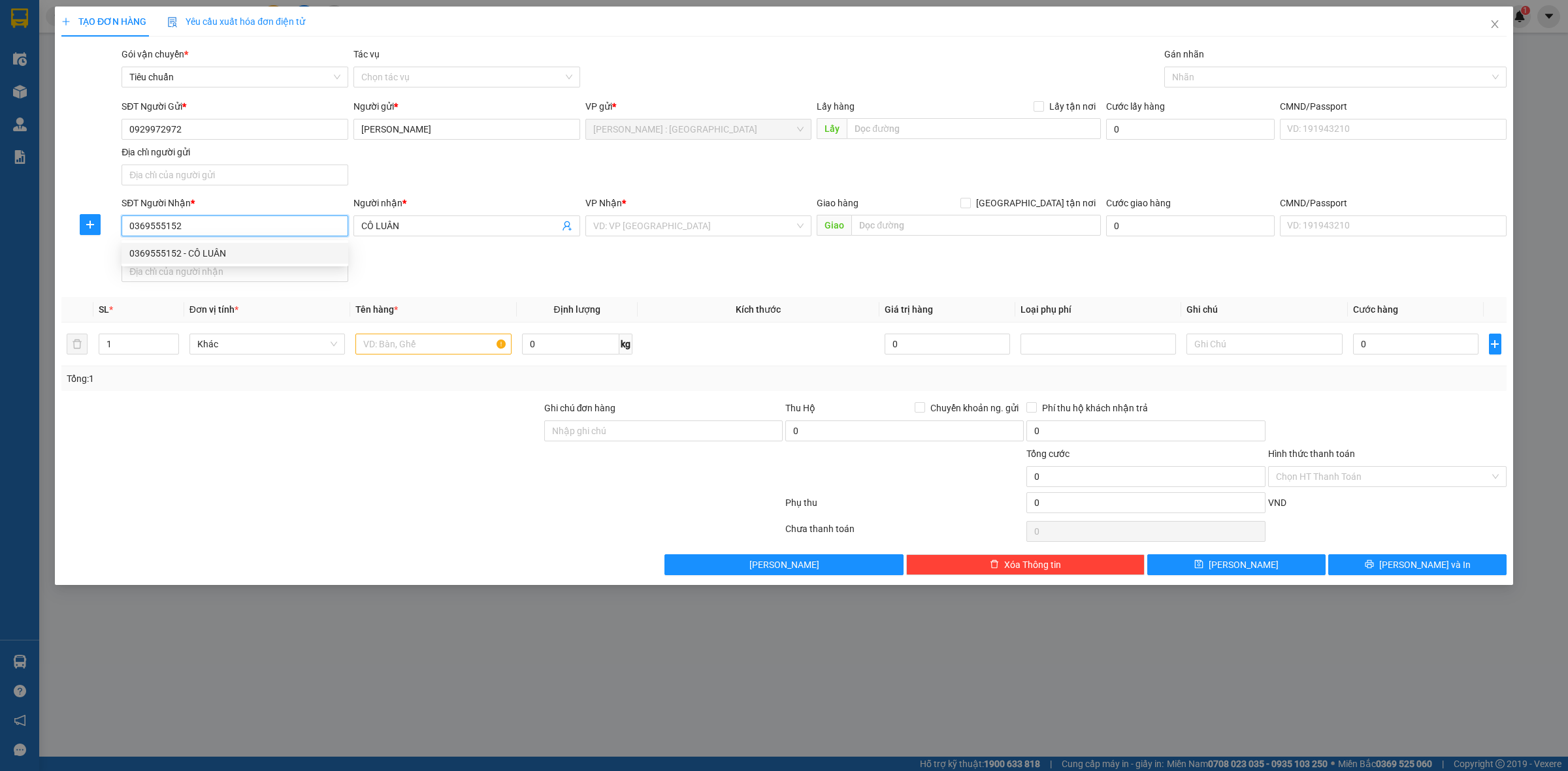
type input "0369555152"
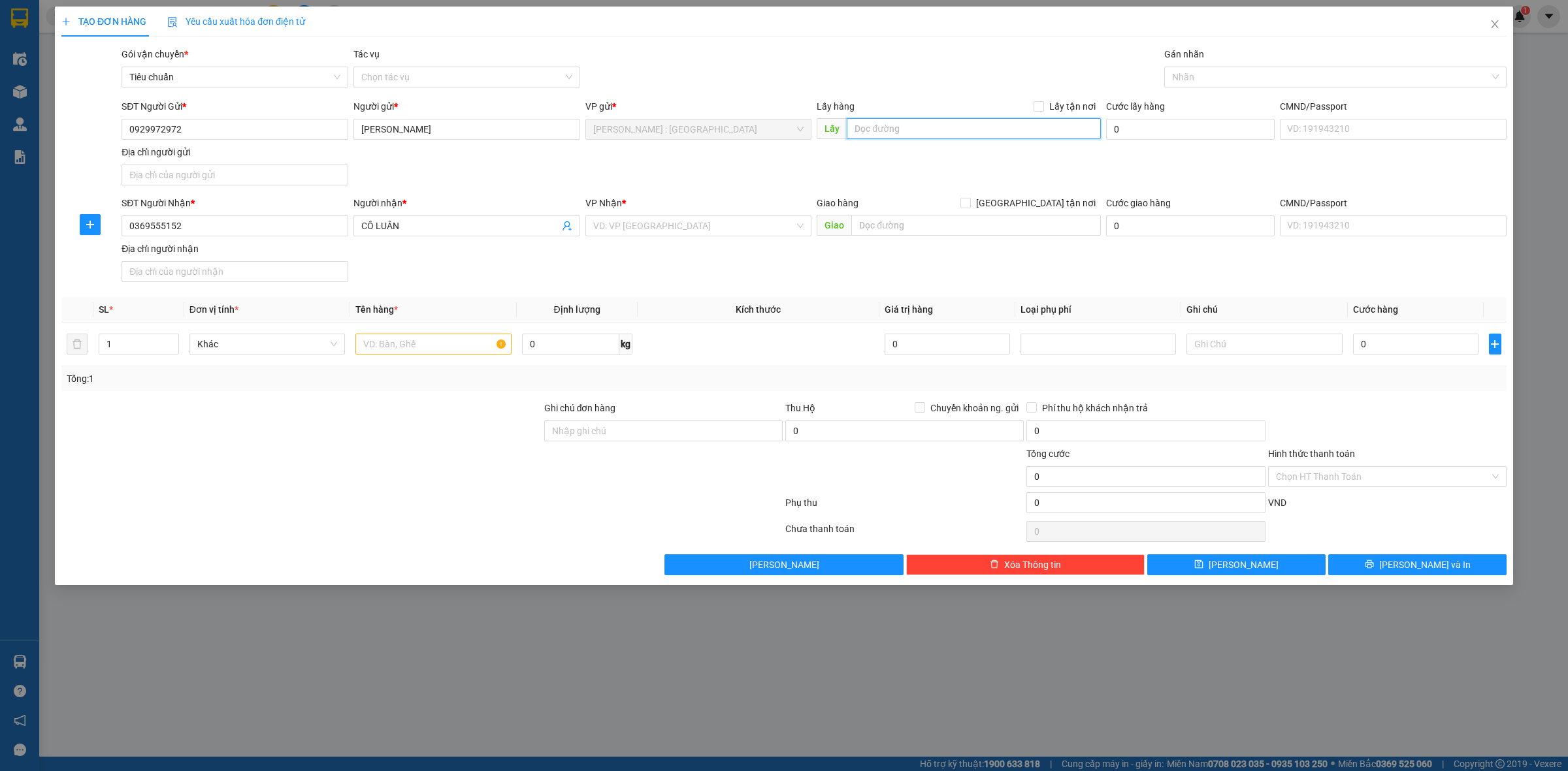
click at [899, 128] on input "text" at bounding box center [974, 128] width 254 height 21
paste input "Đón: 28 [PERSON_NAME], p thắng tam, tp Vũng Tàu"
type input "Đón: 28 [PERSON_NAME], p thắng tam, tp Vũng Tàu"
click at [1044, 102] on span at bounding box center [1039, 106] width 11 height 11
click at [1042, 102] on input "Lấy tận nơi" at bounding box center [1038, 106] width 9 height 9
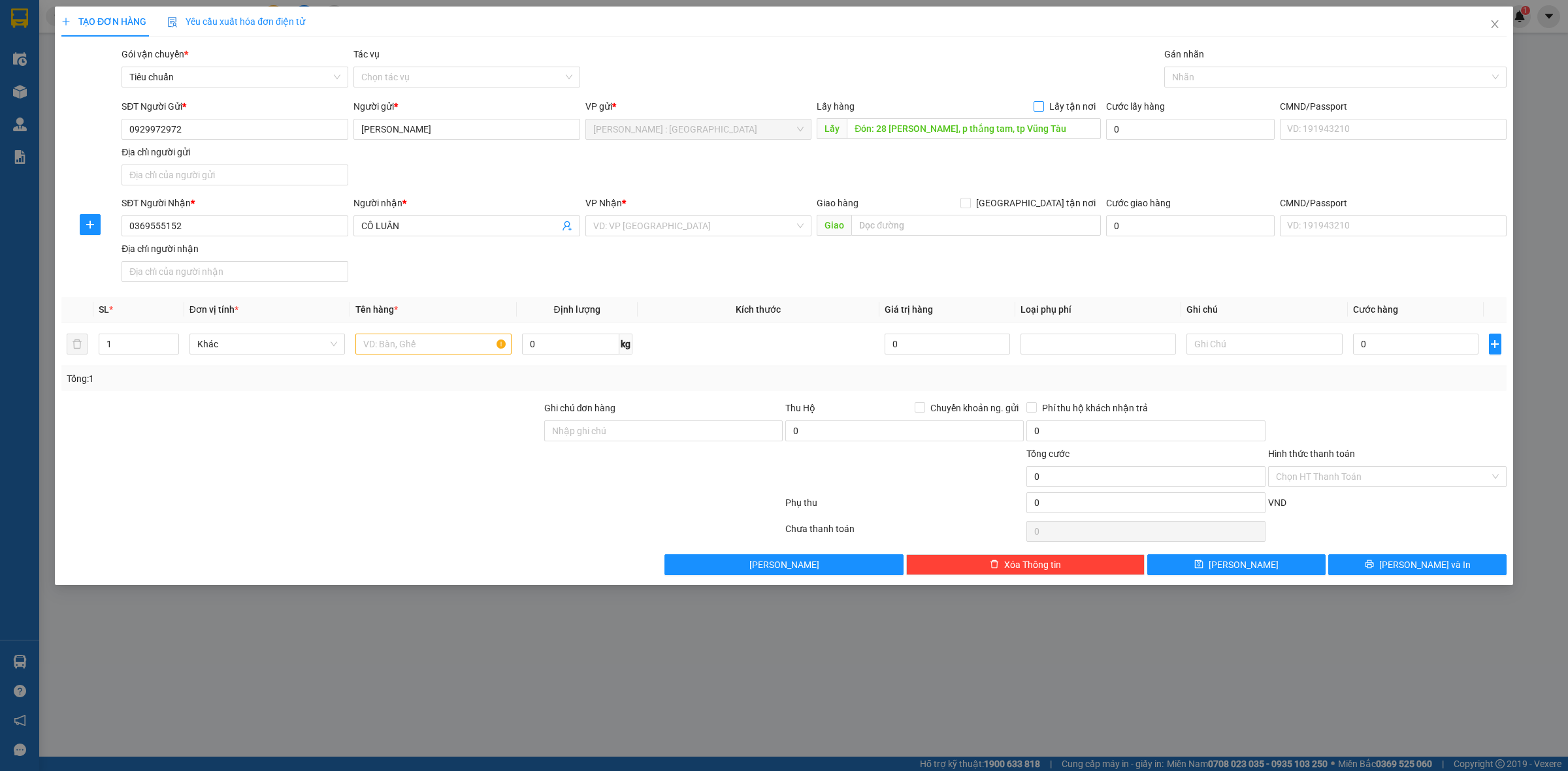
checkbox input "true"
click at [981, 229] on input "text" at bounding box center [975, 225] width 249 height 21
paste input "Trả: Sn 15 Tổ 4 [PERSON_NAME], [PERSON_NAME][GEOGRAPHIC_DATA], [GEOGRAPHIC_DATA…"
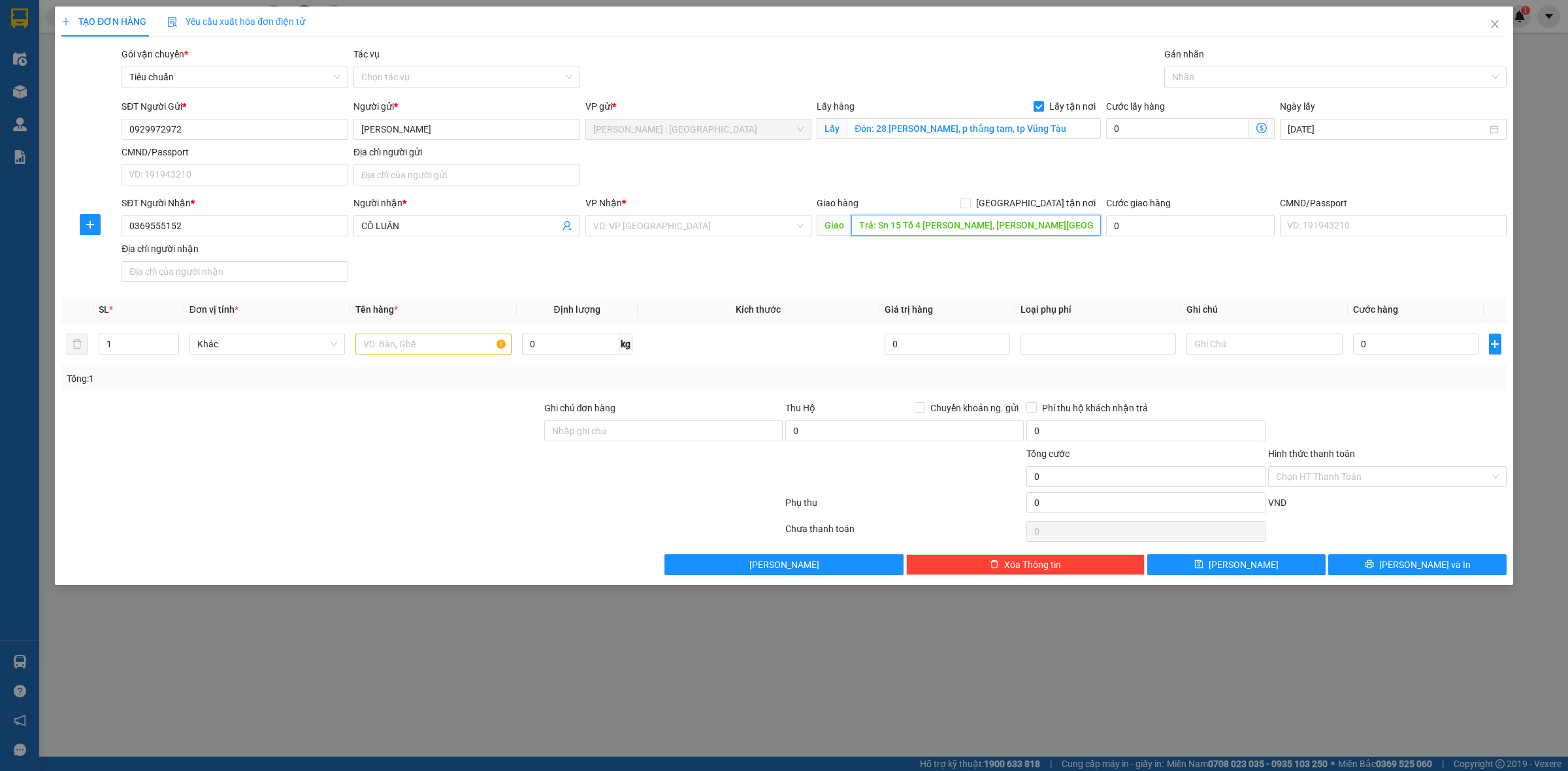
scroll to position [0, 21]
type input "Trả: Sn 15 Tổ 4 [PERSON_NAME], [PERSON_NAME][GEOGRAPHIC_DATA], [GEOGRAPHIC_DATA…"
click at [969, 199] on input "[GEOGRAPHIC_DATA] tận nơi" at bounding box center [965, 202] width 9 height 9
checkbox input "true"
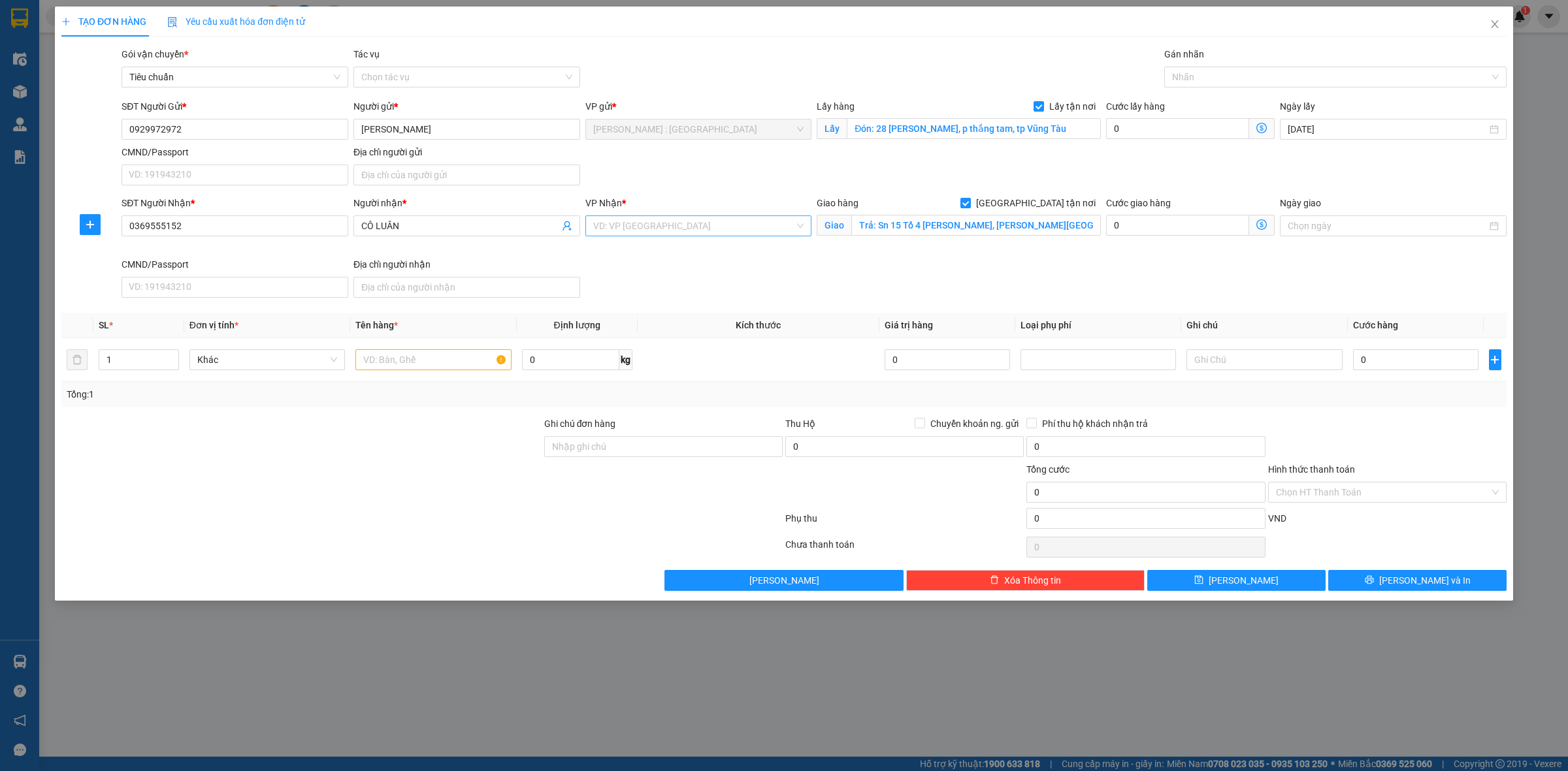
click at [700, 221] on input "search" at bounding box center [694, 226] width 202 height 19
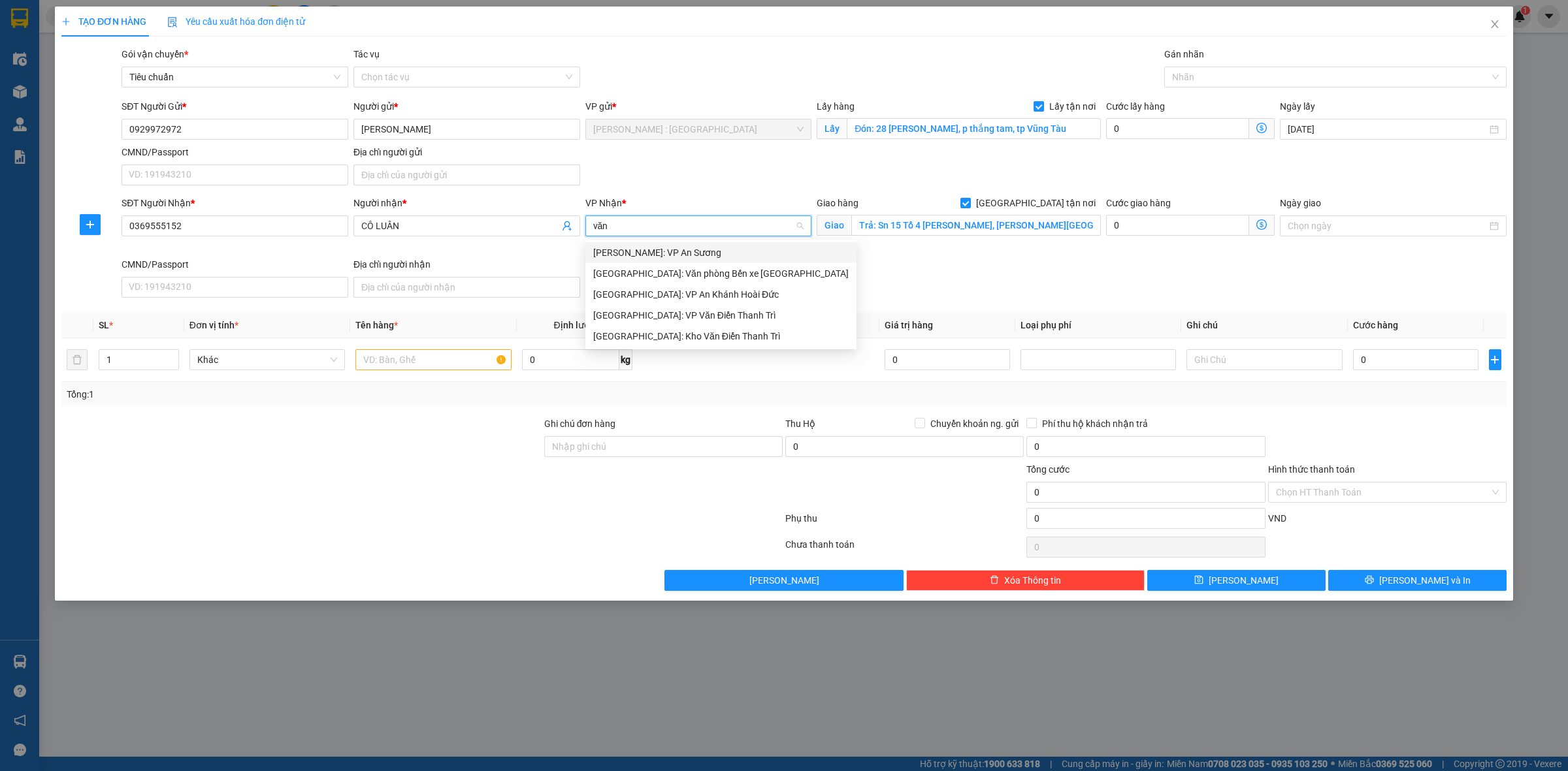
type input "văn"
click at [714, 295] on div "[GEOGRAPHIC_DATA]: Kho Văn Điển Thanh Trì" at bounding box center [721, 294] width 255 height 14
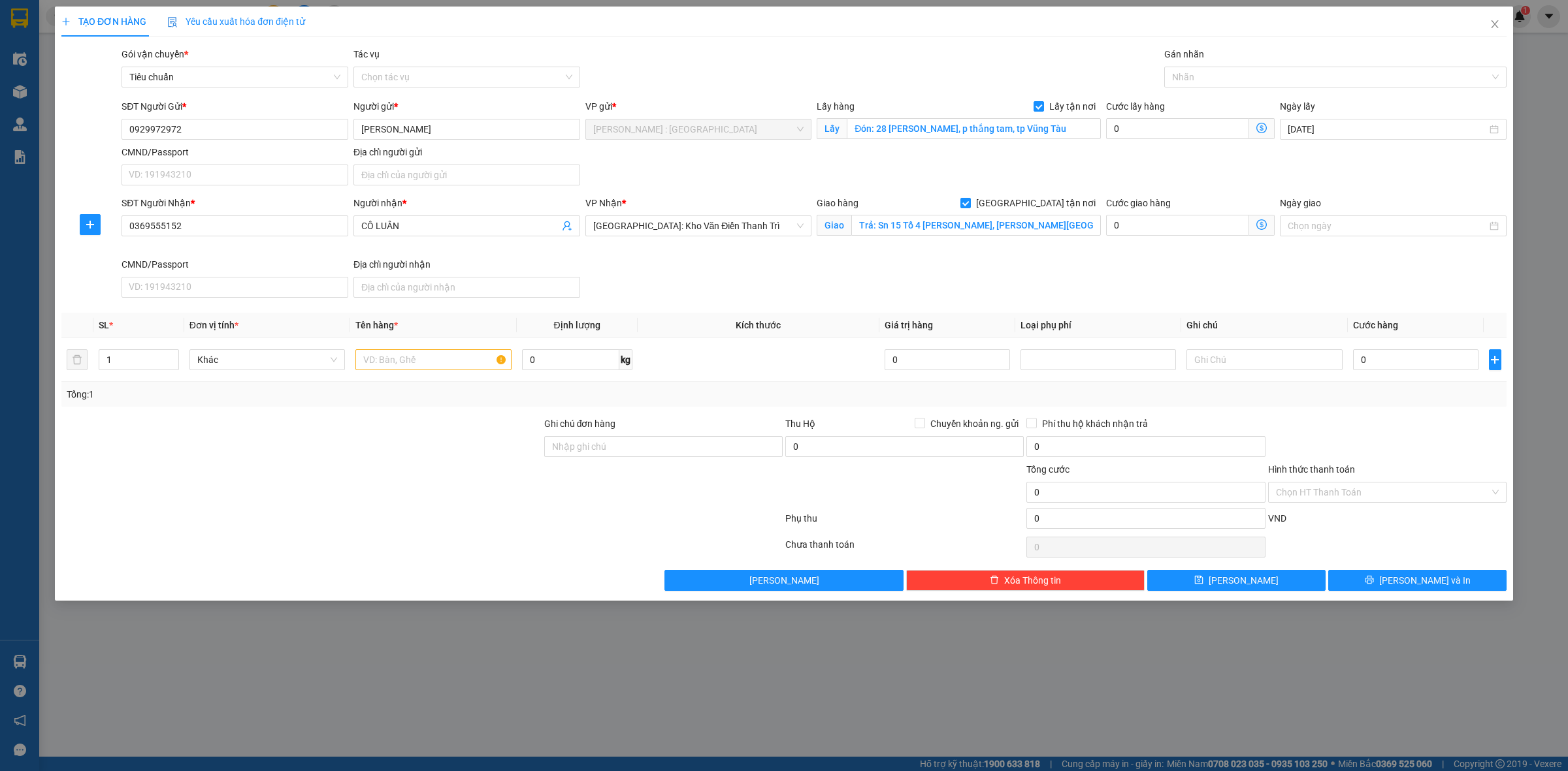
scroll to position [429, 0]
click at [416, 370] on input "text" at bounding box center [433, 360] width 156 height 21
paste input "1 xe điện"
type input "1 xe điện a toàn"
click at [1392, 357] on input "0" at bounding box center [1416, 360] width 125 height 21
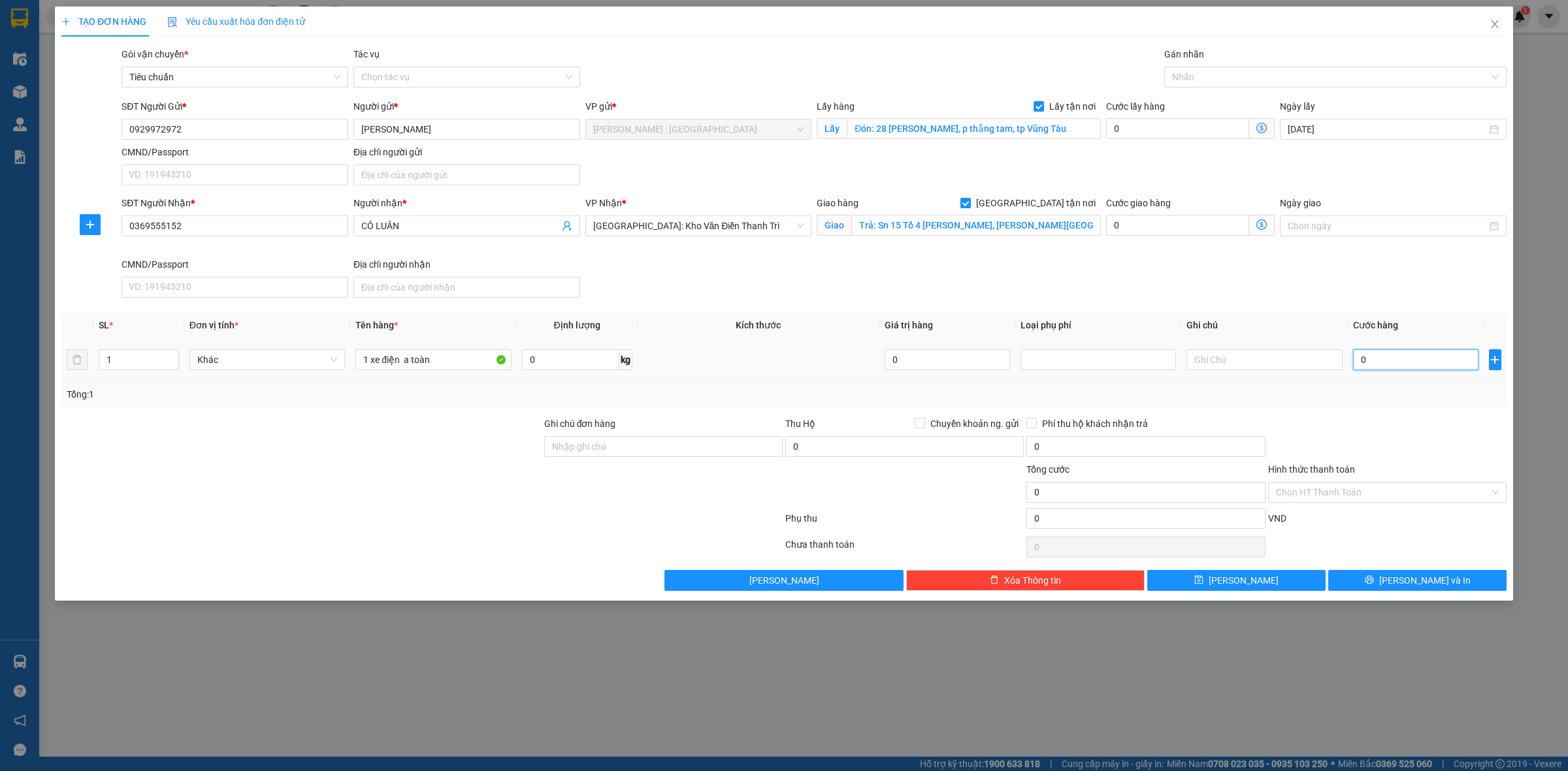
type input "8"
type input "86"
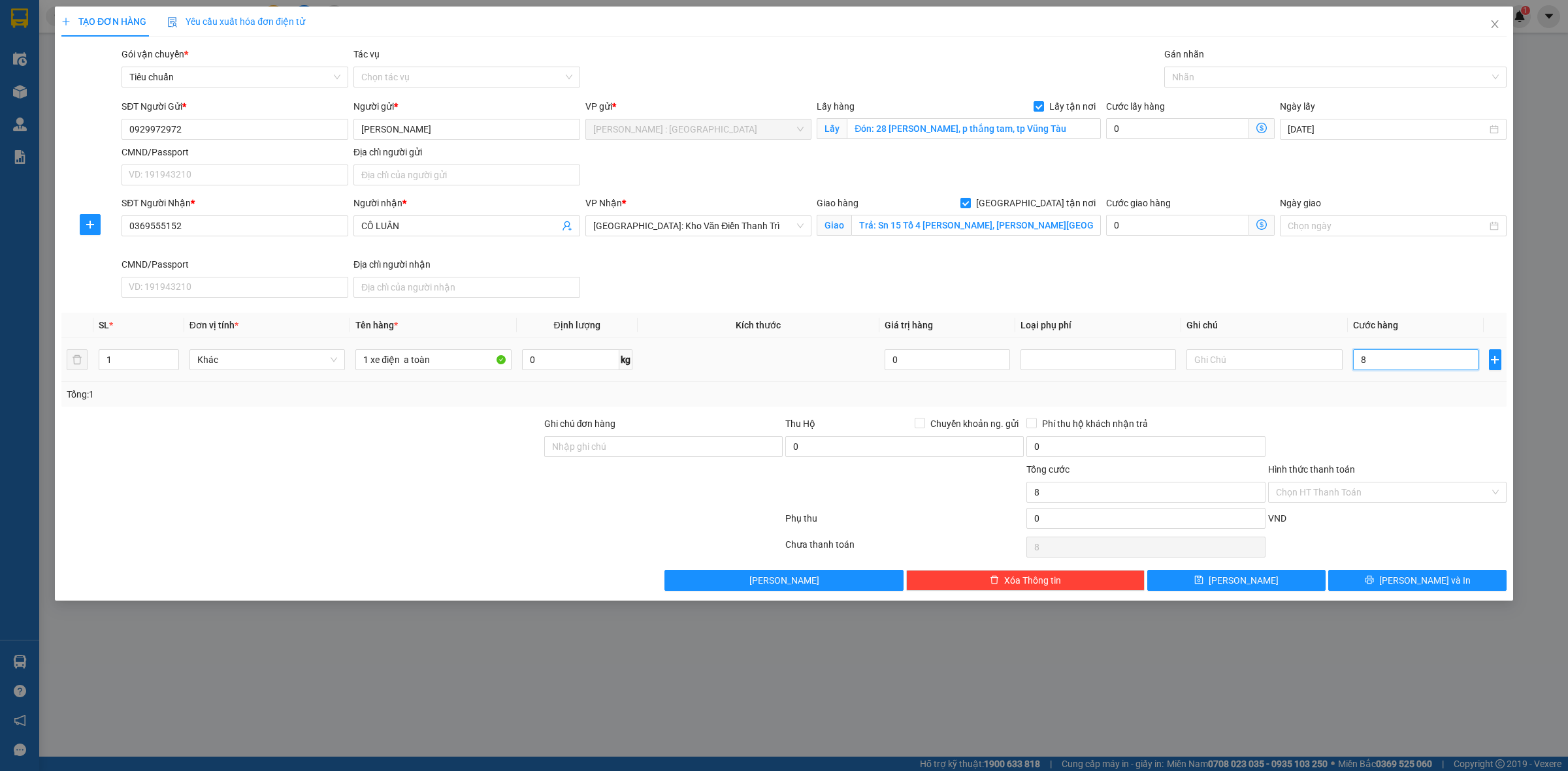
type input "86"
type input "860"
type input "860.000"
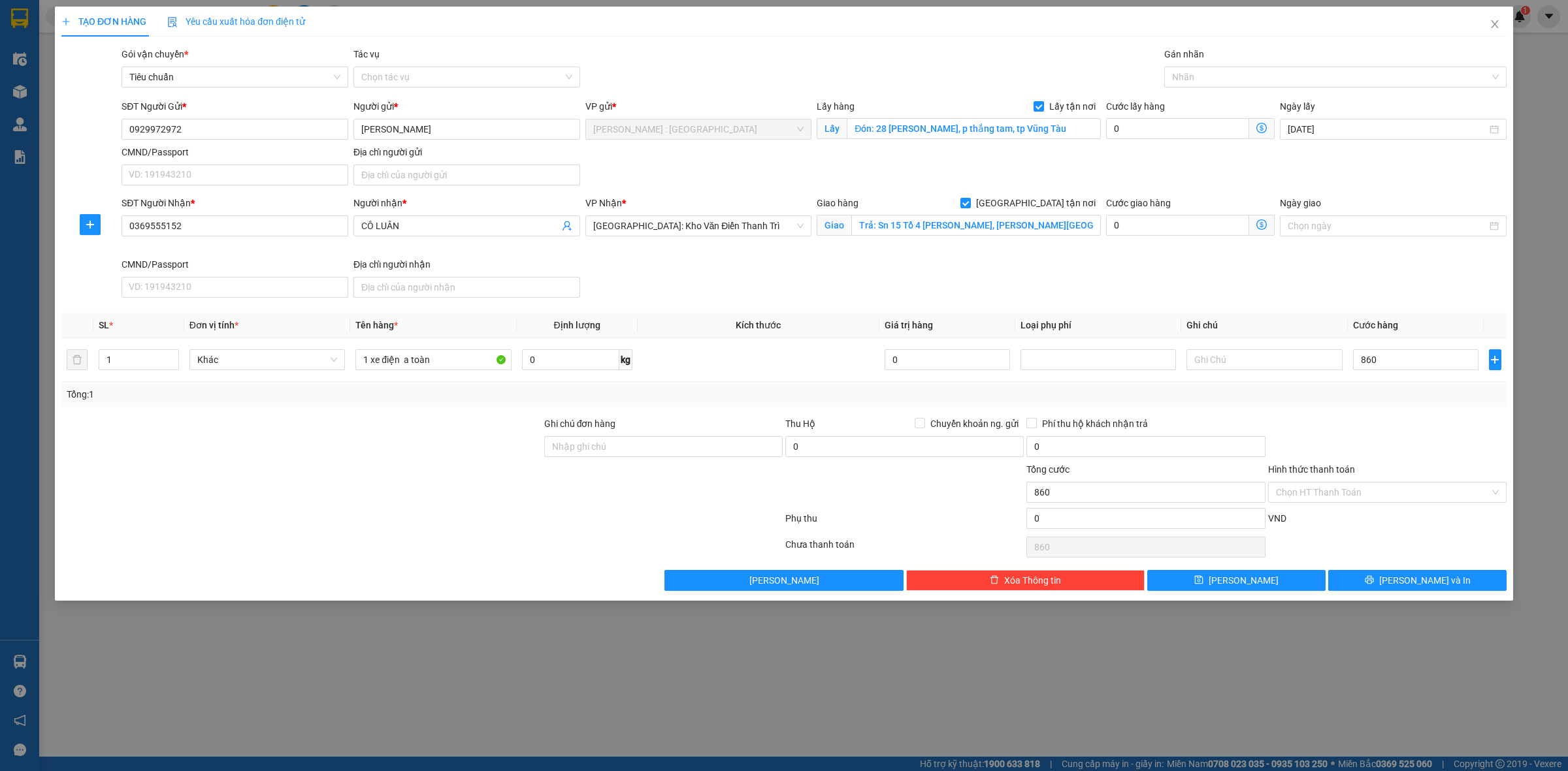
type input "860.000"
click at [1255, 267] on div "SĐT Người Nhận * 0369555152 Người nhận * CÔ LUÂN VP Nhận * [GEOGRAPHIC_DATA]: K…" at bounding box center [813, 250] width 1390 height 107
click at [1269, 76] on div at bounding box center [1329, 77] width 323 height 16
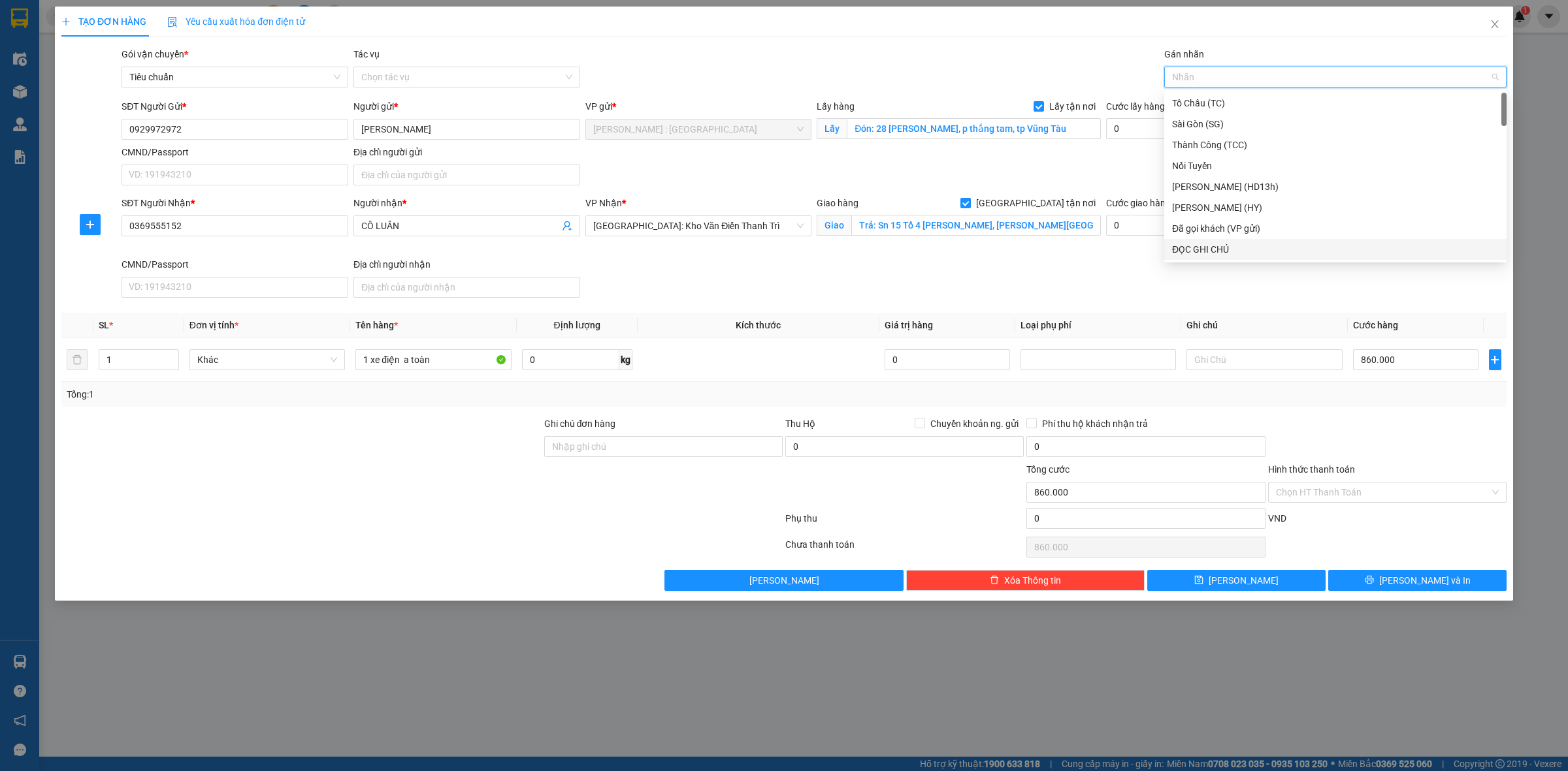
type input "g"
click at [1281, 254] on div "[GEOGRAPHIC_DATA] tận nơi" at bounding box center [1335, 249] width 327 height 14
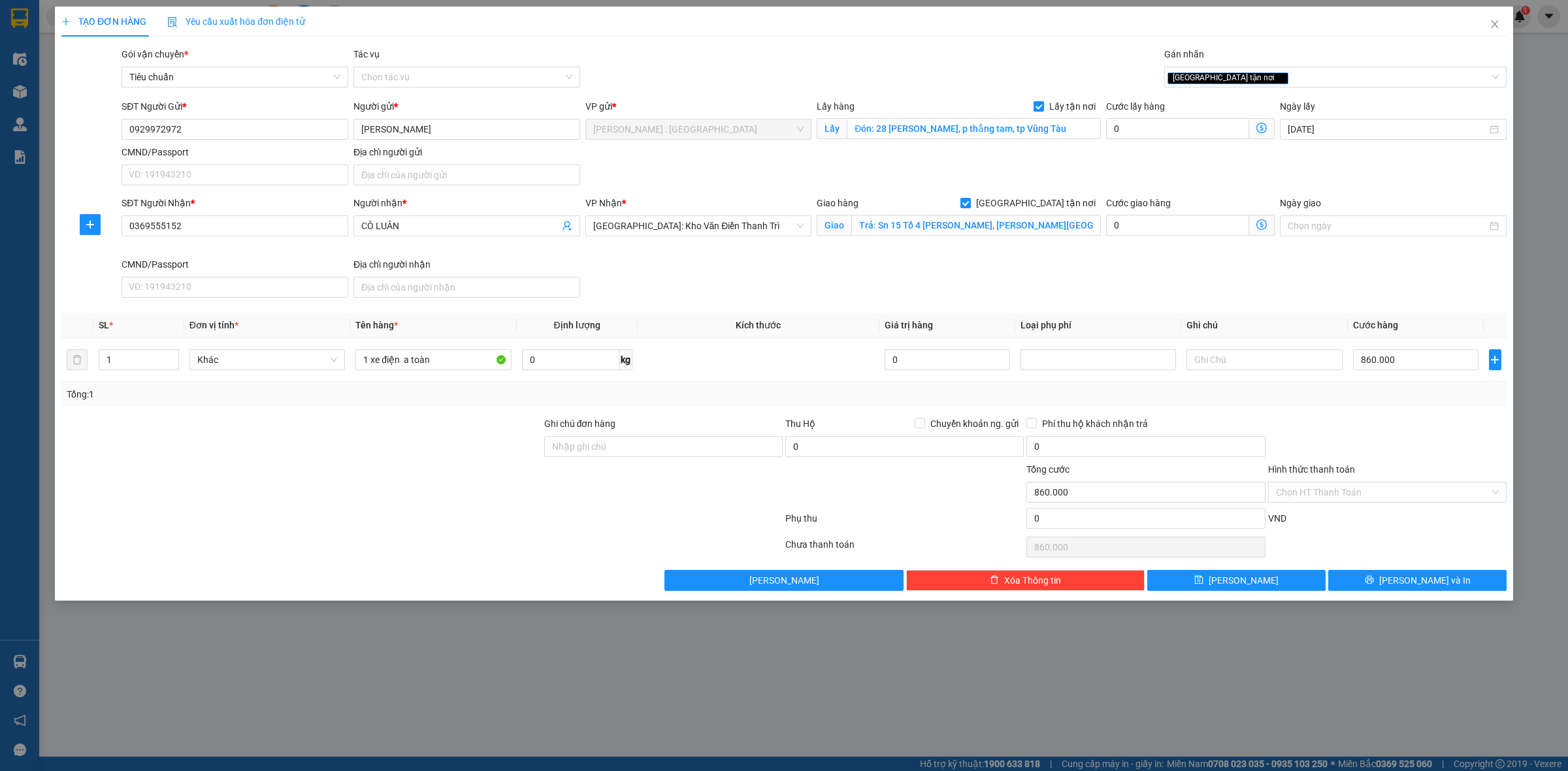
drag, startPoint x: 1160, startPoint y: 290, endPoint x: 1104, endPoint y: 338, distance: 73.8
click at [1159, 290] on div "SĐT Người Nhận * 0369555152 Người nhận * CÔ LUÂN VP Nhận * [GEOGRAPHIC_DATA]: K…" at bounding box center [813, 250] width 1390 height 107
click at [1190, 591] on button "[PERSON_NAME]" at bounding box center [1236, 581] width 179 height 21
checkbox input "false"
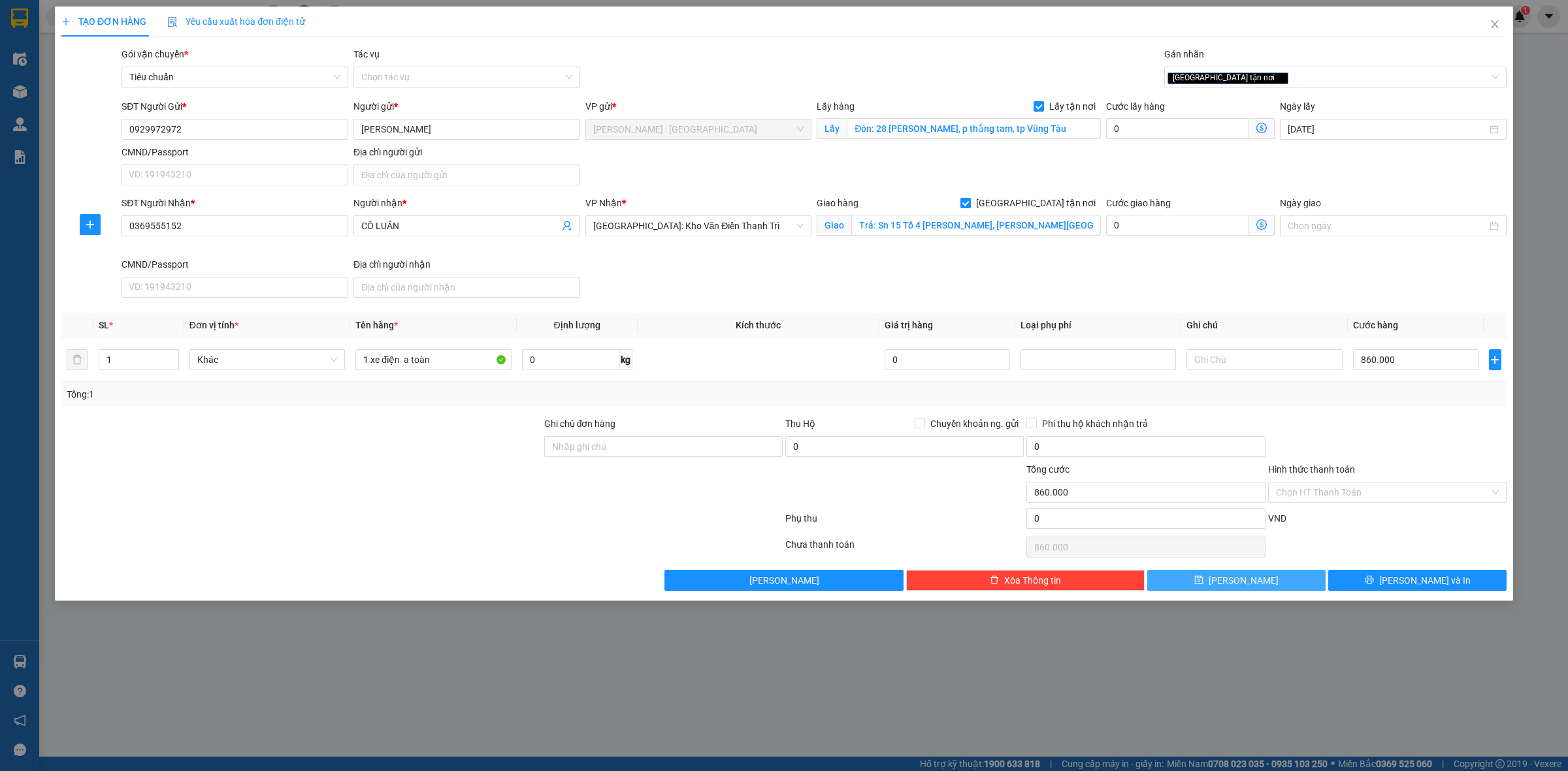
type input "0"
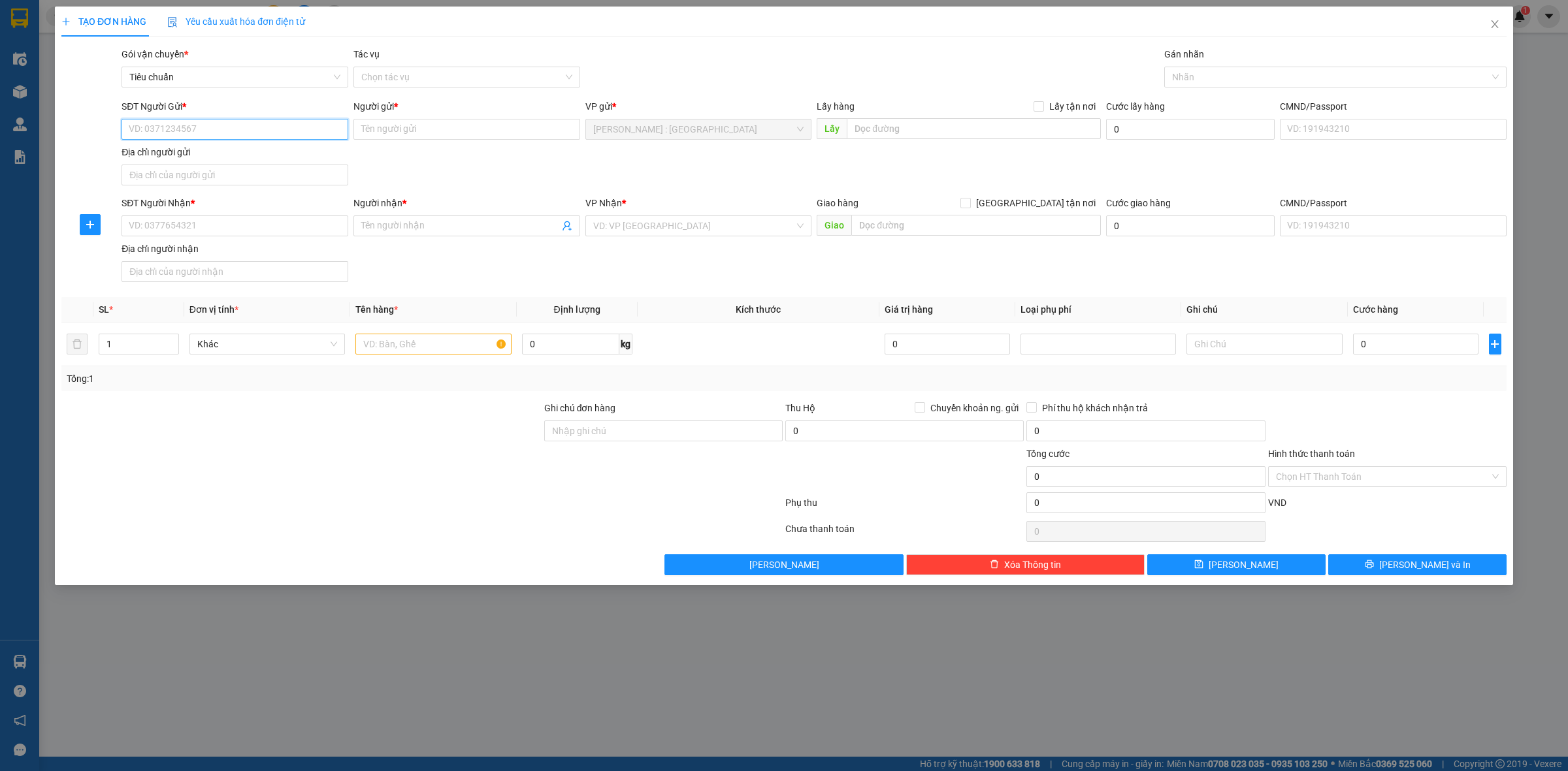
click at [295, 126] on input "SĐT Người Gửi *" at bounding box center [234, 129] width 226 height 21
paste input "0982854468"
type input "0982854468"
click at [331, 233] on input "SĐT Người Nhận *" at bounding box center [234, 226] width 226 height 21
paste input "0972200943"
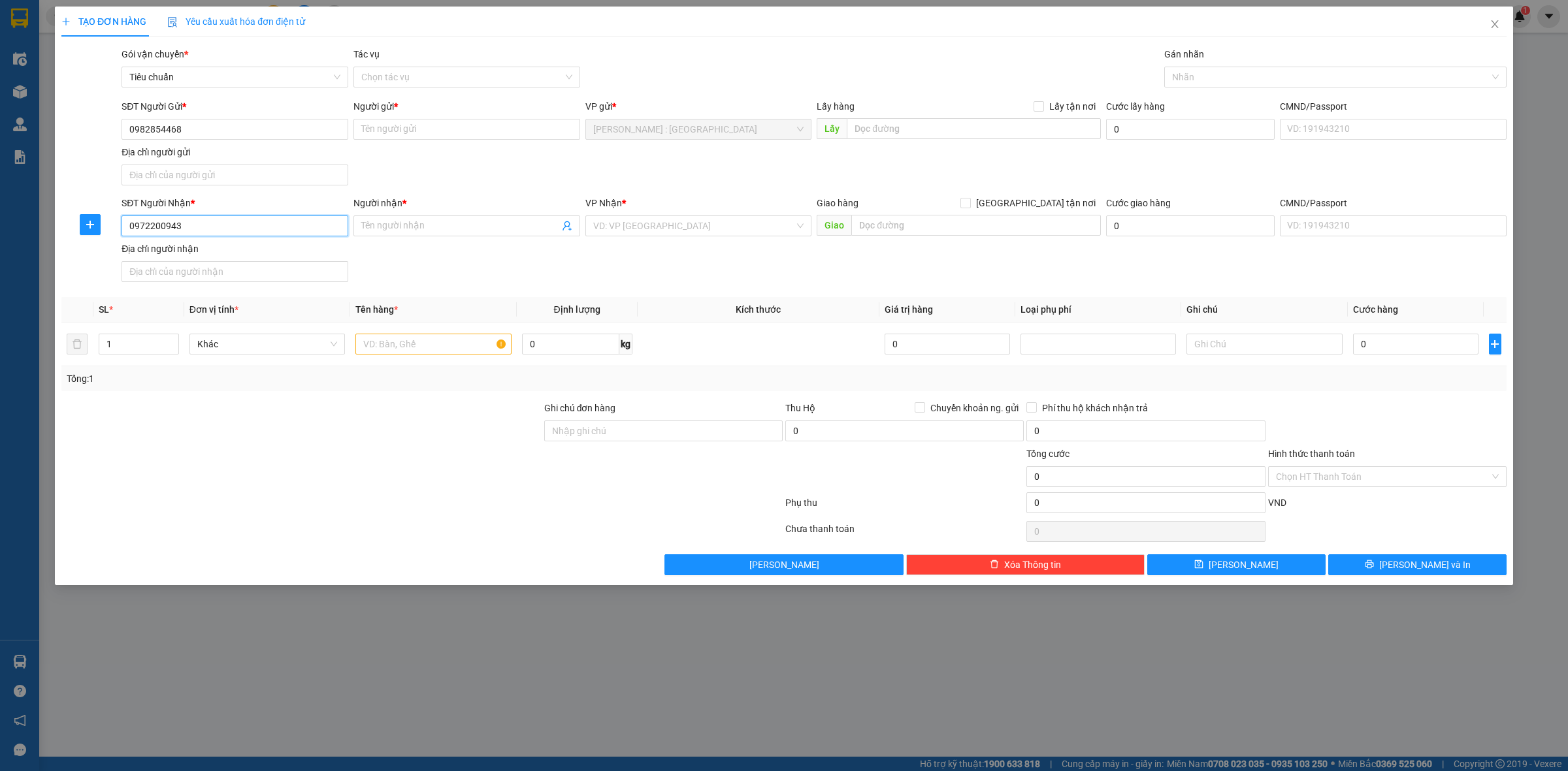
type input "0972200943"
click at [531, 133] on input "Người gửi *" at bounding box center [466, 129] width 226 height 21
paste input "Thầy [PERSON_NAME]"
type input "Thầy [PERSON_NAME]"
click at [467, 225] on input "Người nhận *" at bounding box center [460, 226] width 198 height 14
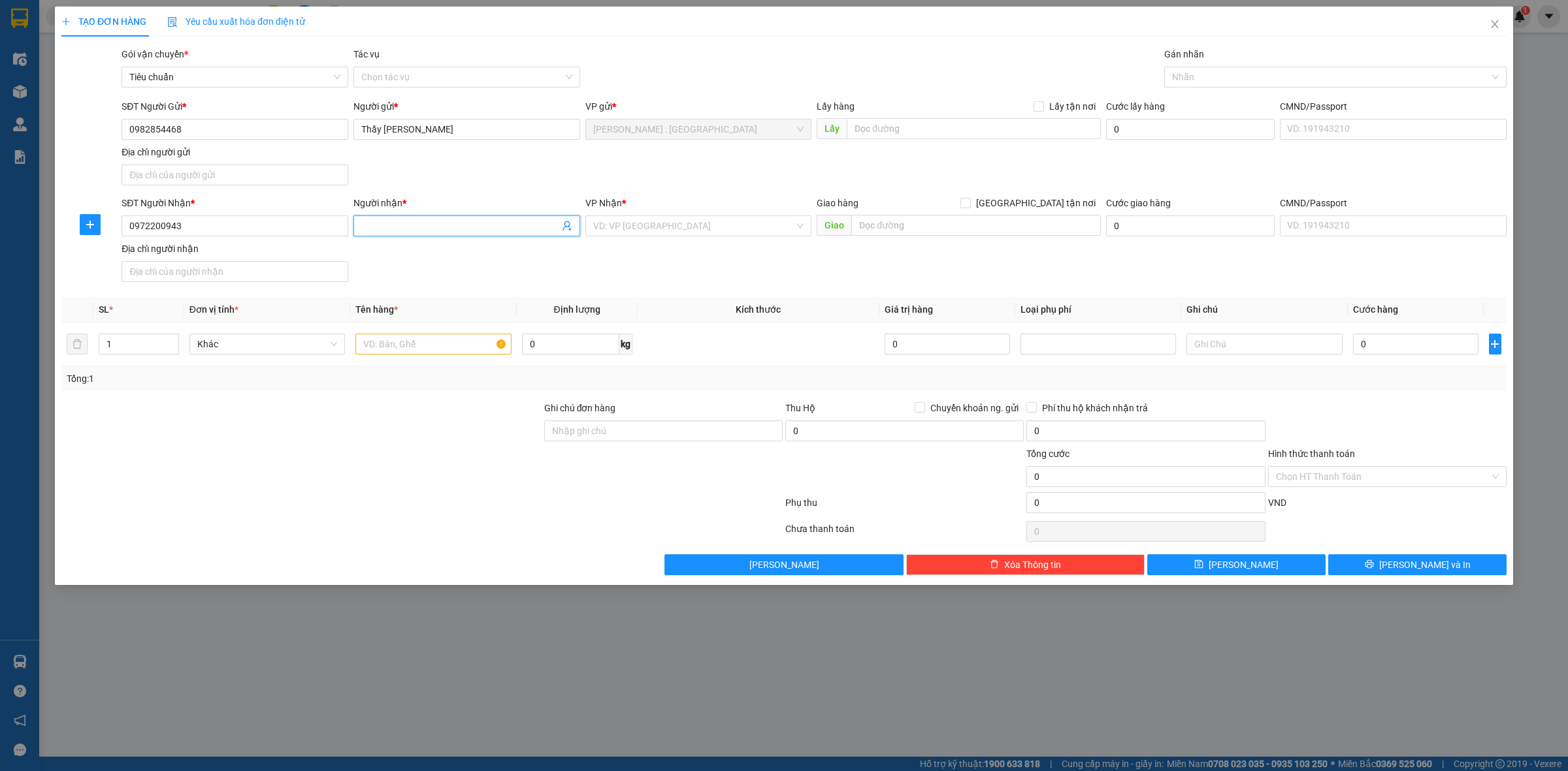
paste input "[PERSON_NAME]"
type input "[PERSON_NAME]"
drag, startPoint x: 942, startPoint y: 132, endPoint x: 1034, endPoint y: 115, distance: 93.6
click at [945, 131] on input "text" at bounding box center [974, 128] width 254 height 21
paste input "[STREET_ADDRESS] Tàu"
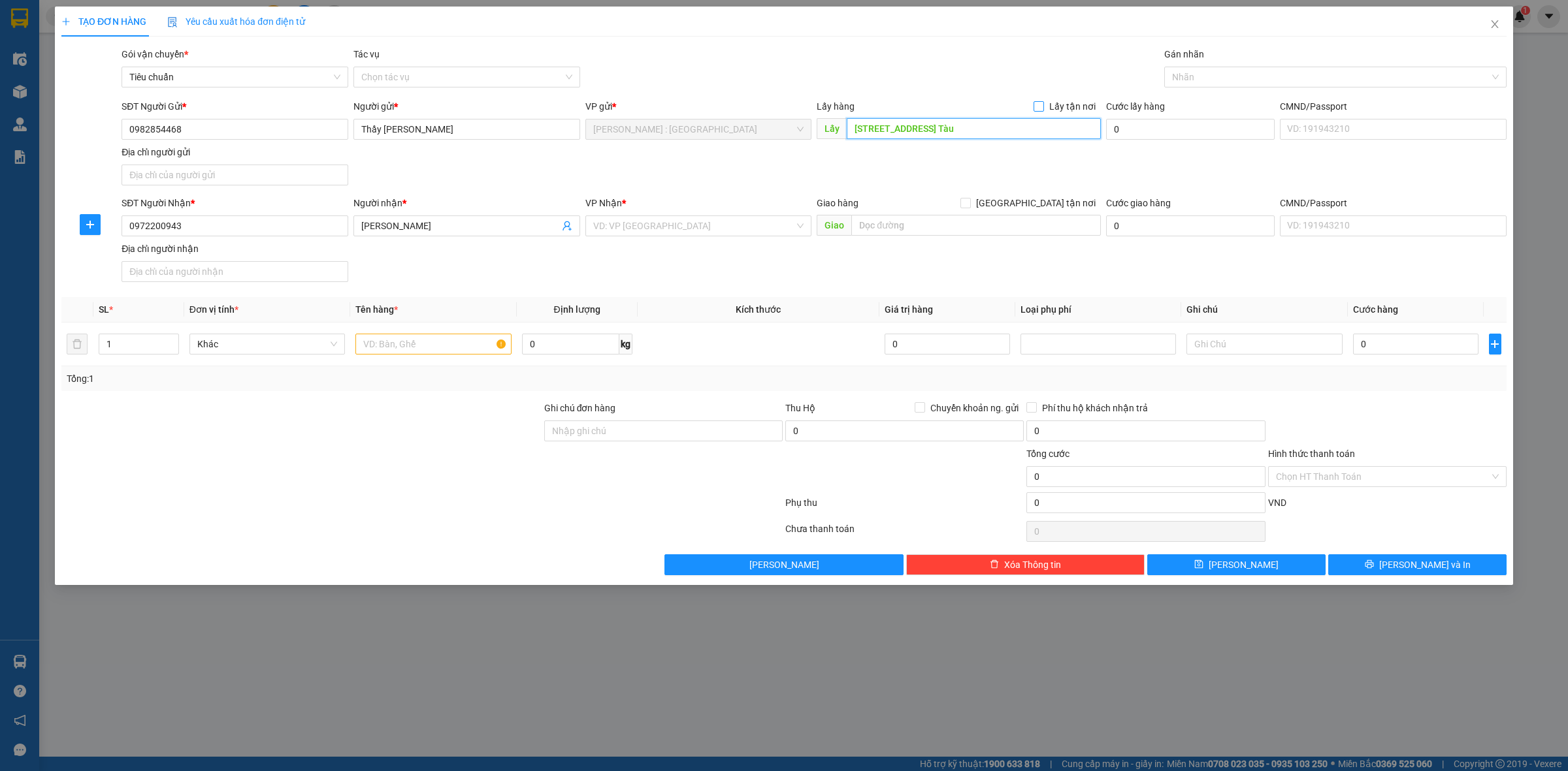
type input "[STREET_ADDRESS] Tàu"
click at [1040, 105] on input "Lấy tận nơi" at bounding box center [1038, 106] width 9 height 9
checkbox input "true"
click at [923, 227] on input "text" at bounding box center [975, 225] width 249 height 21
paste input "Trả : Thôn Bến Thôn , Xã [GEOGRAPHIC_DATA] , [GEOGRAPHIC_DATA] , [GEOGRAPHIC_DA…"
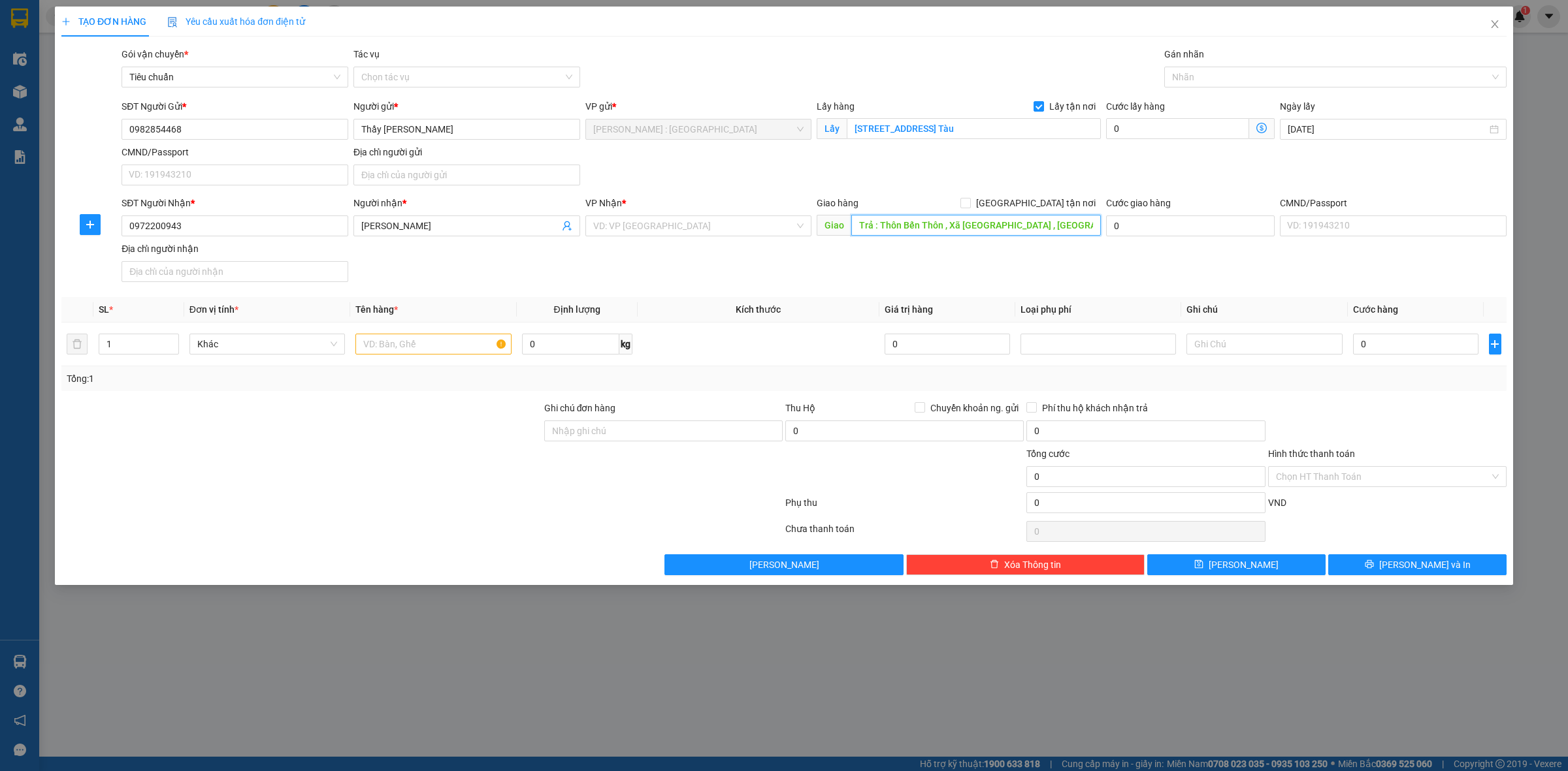
scroll to position [0, 20]
type input "Trả : Thôn Bến Thôn , Xã [GEOGRAPHIC_DATA] , [GEOGRAPHIC_DATA] , [GEOGRAPHIC_DA…"
drag, startPoint x: 1037, startPoint y: 201, endPoint x: 889, endPoint y: 223, distance: 149.6
click at [969, 202] on input "[GEOGRAPHIC_DATA] tận nơi" at bounding box center [965, 202] width 9 height 9
checkbox input "true"
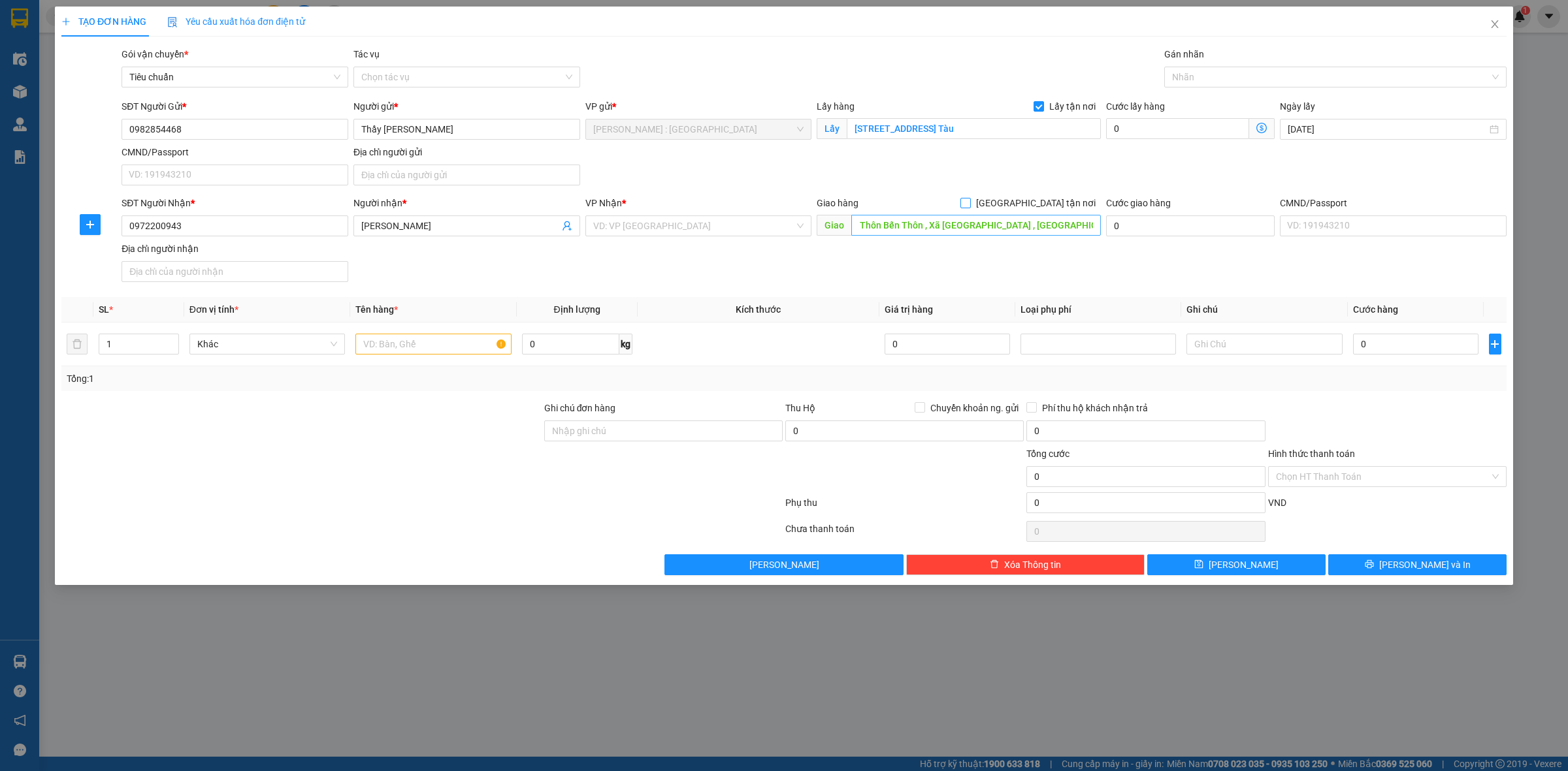
scroll to position [0, 0]
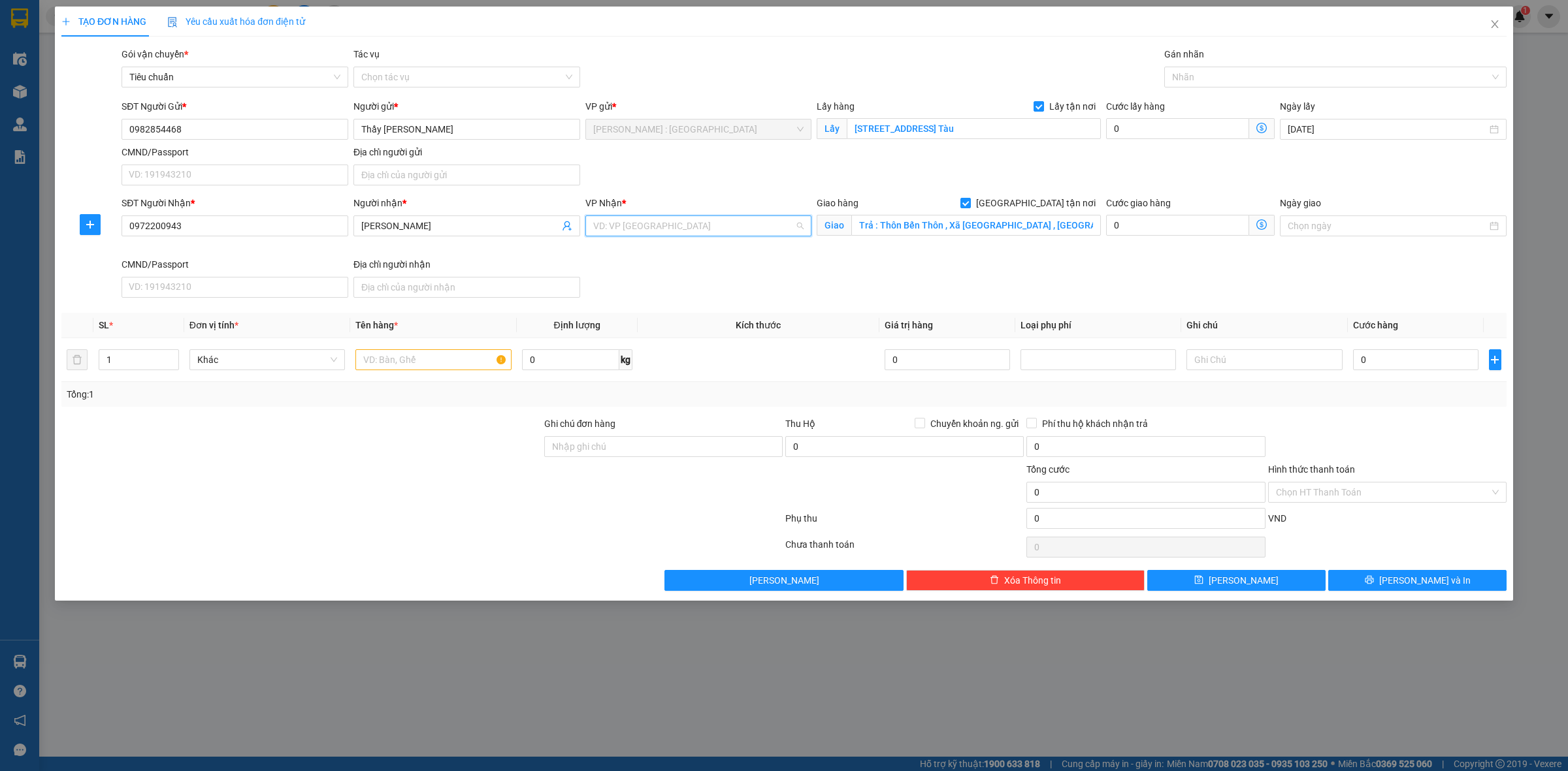
drag, startPoint x: 765, startPoint y: 226, endPoint x: 772, endPoint y: 216, distance: 12.2
click at [769, 226] on input "search" at bounding box center [694, 226] width 202 height 19
type input "văn"
click at [732, 295] on div "[GEOGRAPHIC_DATA]: Kho Văn Điển Thanh Trì" at bounding box center [721, 294] width 255 height 14
click at [369, 361] on input "text" at bounding box center [433, 360] width 156 height 21
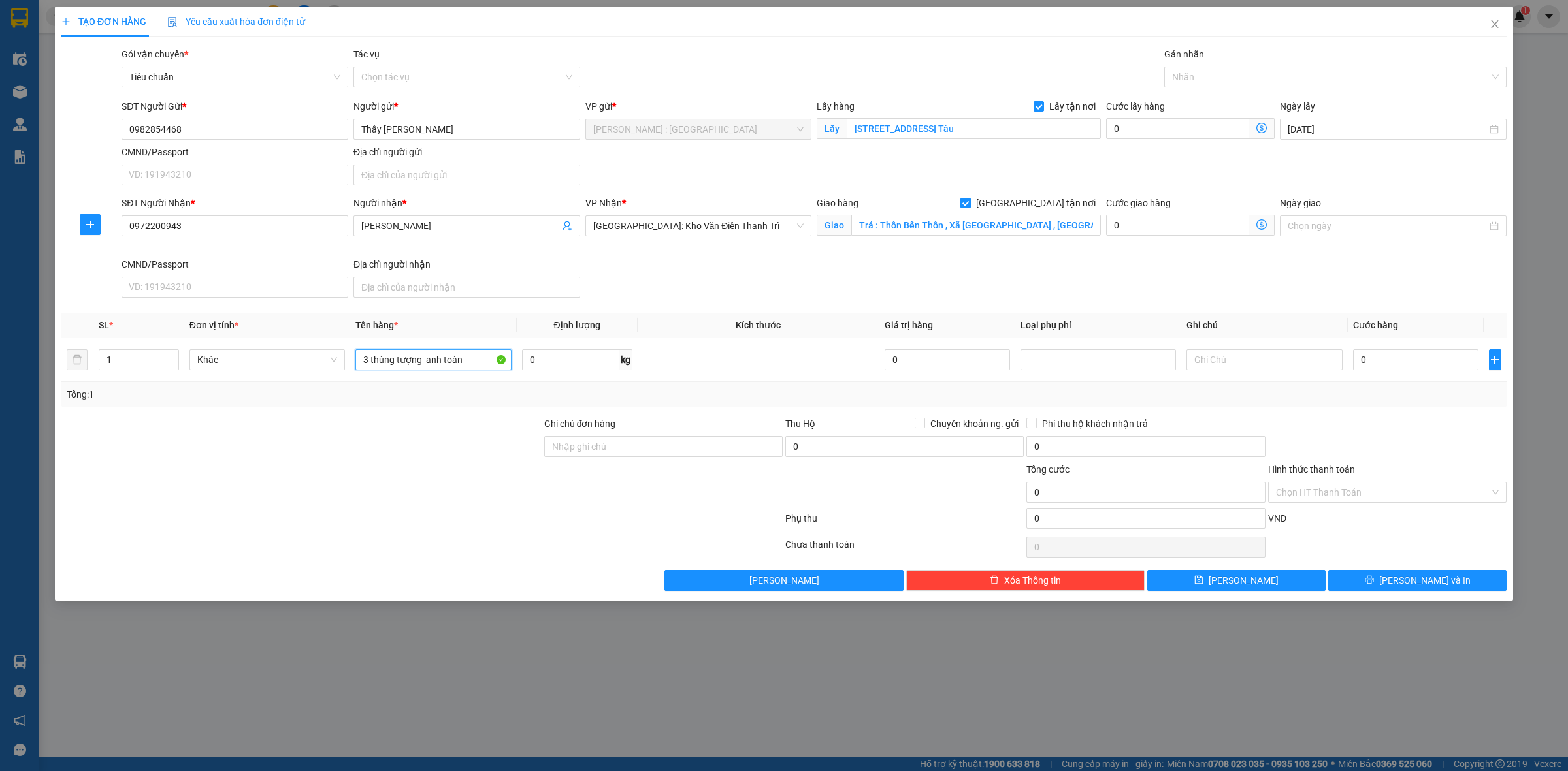
type input "3 thùng tượng anh toàn"
click at [1404, 361] on input "0" at bounding box center [1416, 360] width 125 height 21
type input "1"
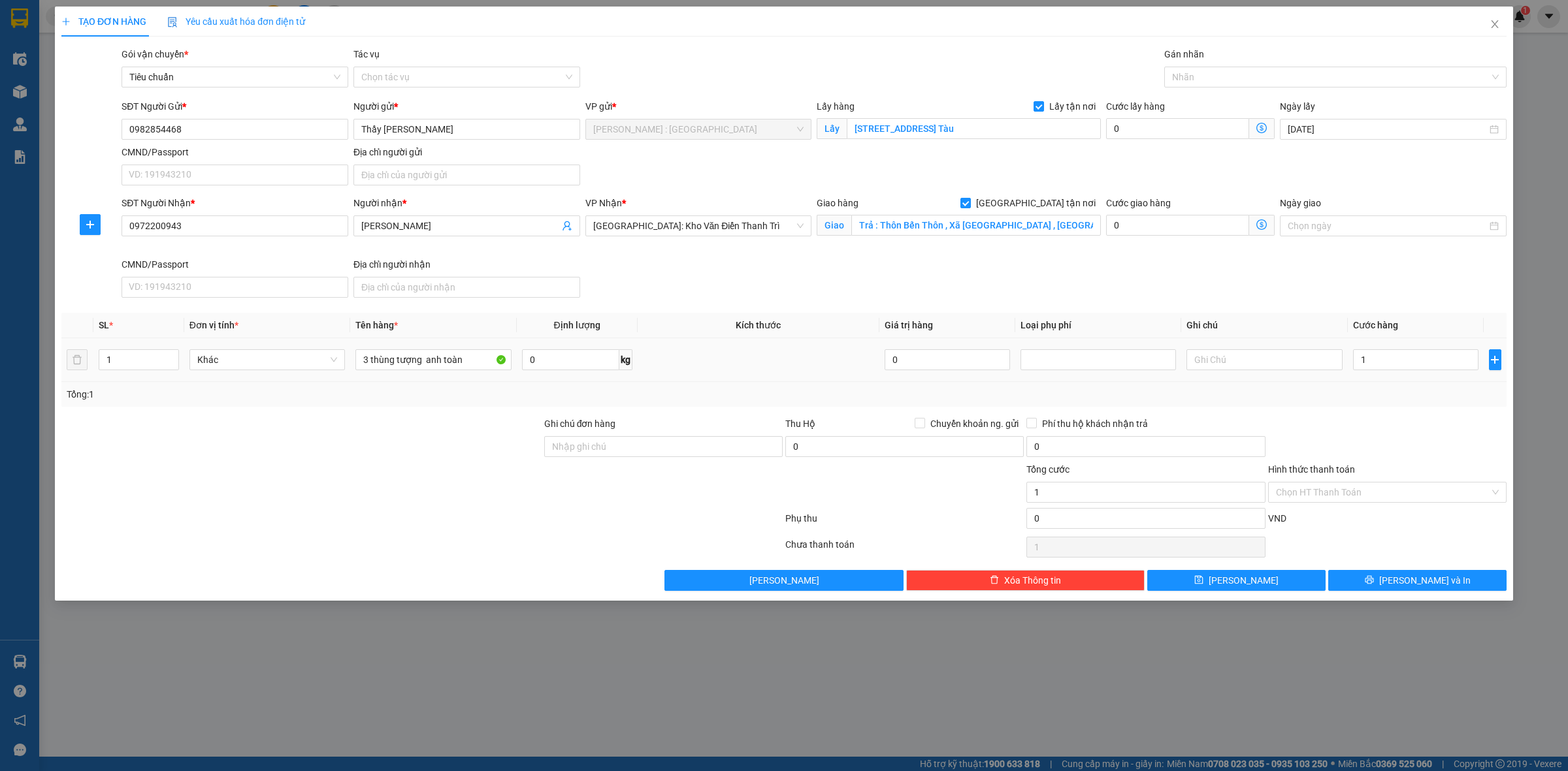
type input "1.000"
click at [1399, 439] on div at bounding box center [1388, 439] width 241 height 46
click at [1279, 581] on button "[PERSON_NAME]" at bounding box center [1236, 581] width 179 height 21
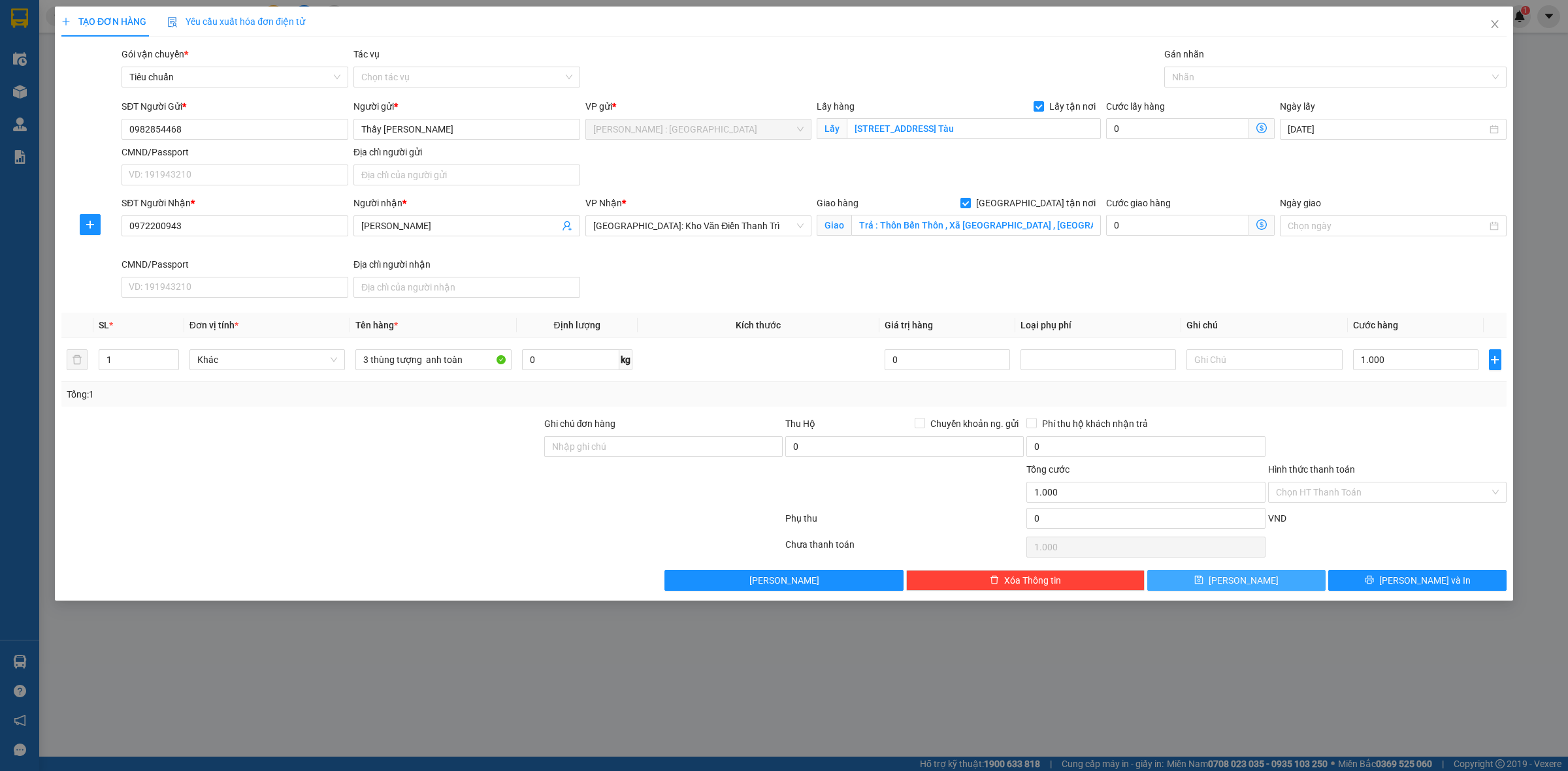
checkbox input "false"
type input "0"
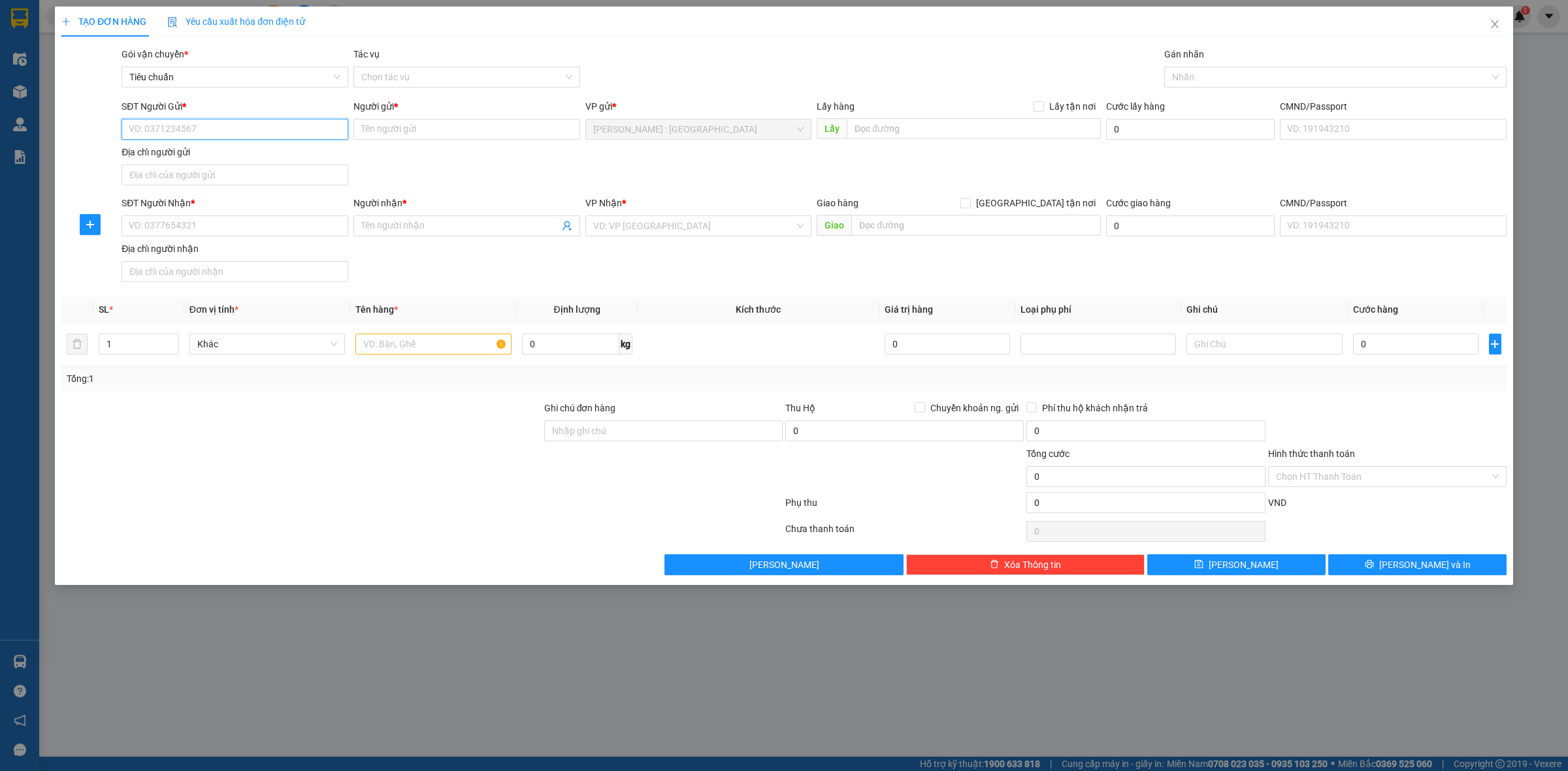
click at [284, 128] on input "SĐT Người Gửi *" at bounding box center [234, 129] width 226 height 21
paste input "0913623777"
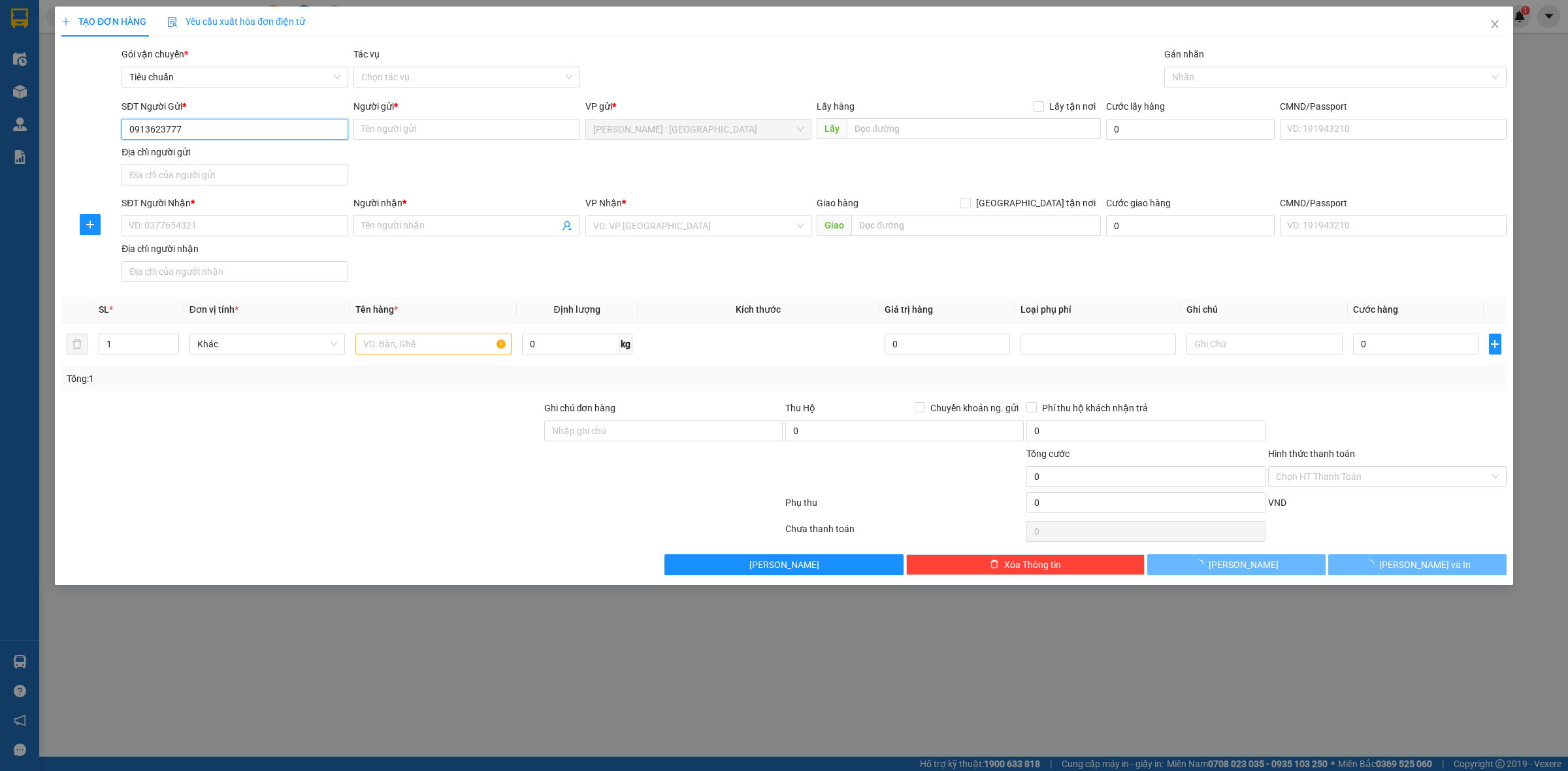
type input "0913623777"
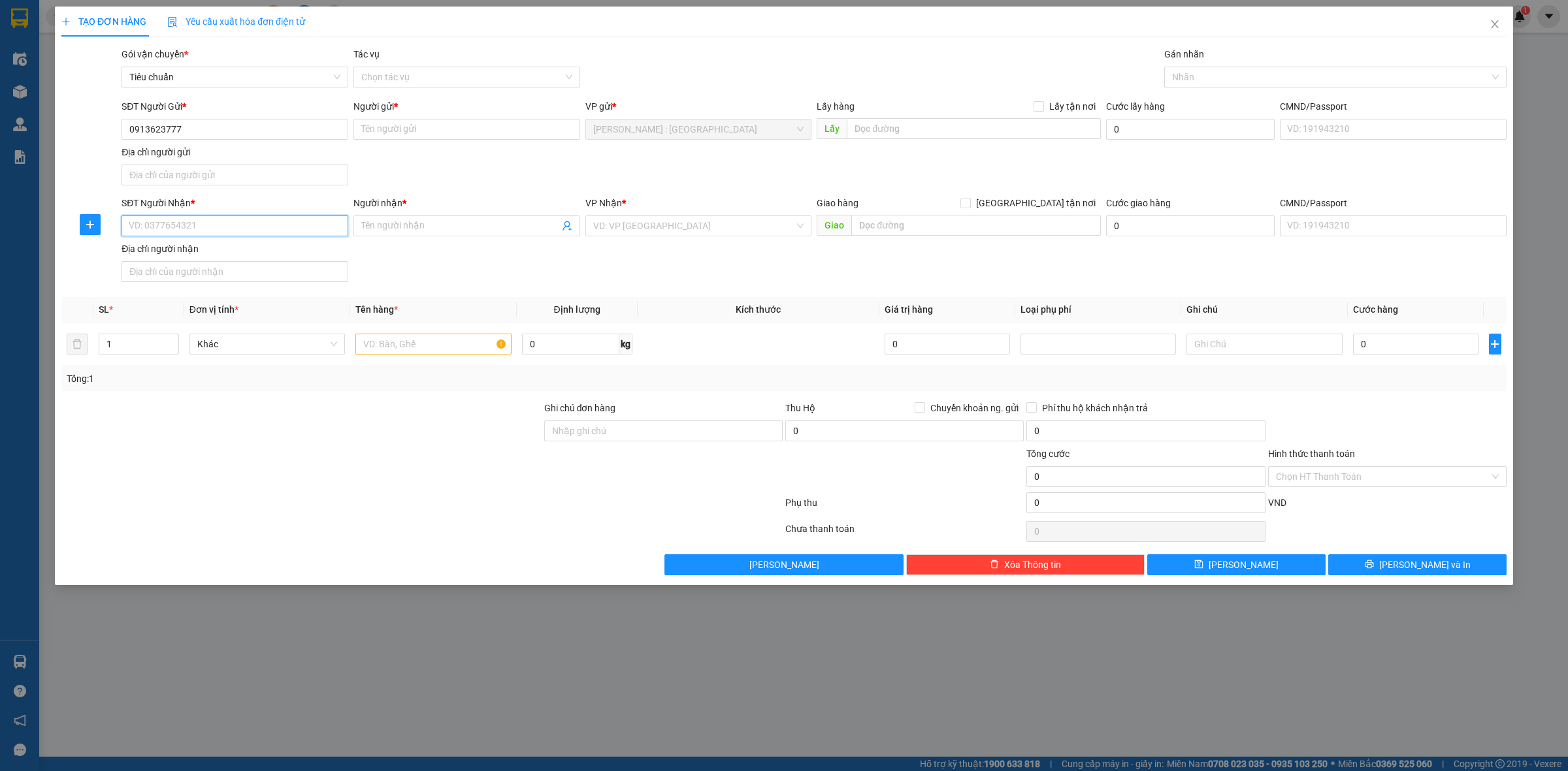
click at [307, 227] on input "SĐT Người Nhận *" at bounding box center [234, 226] width 226 height 21
paste input "0966868339"
type input "0966868339"
click at [501, 137] on input "Người gửi *" at bounding box center [466, 129] width 226 height 21
paste input "NHật Phong"
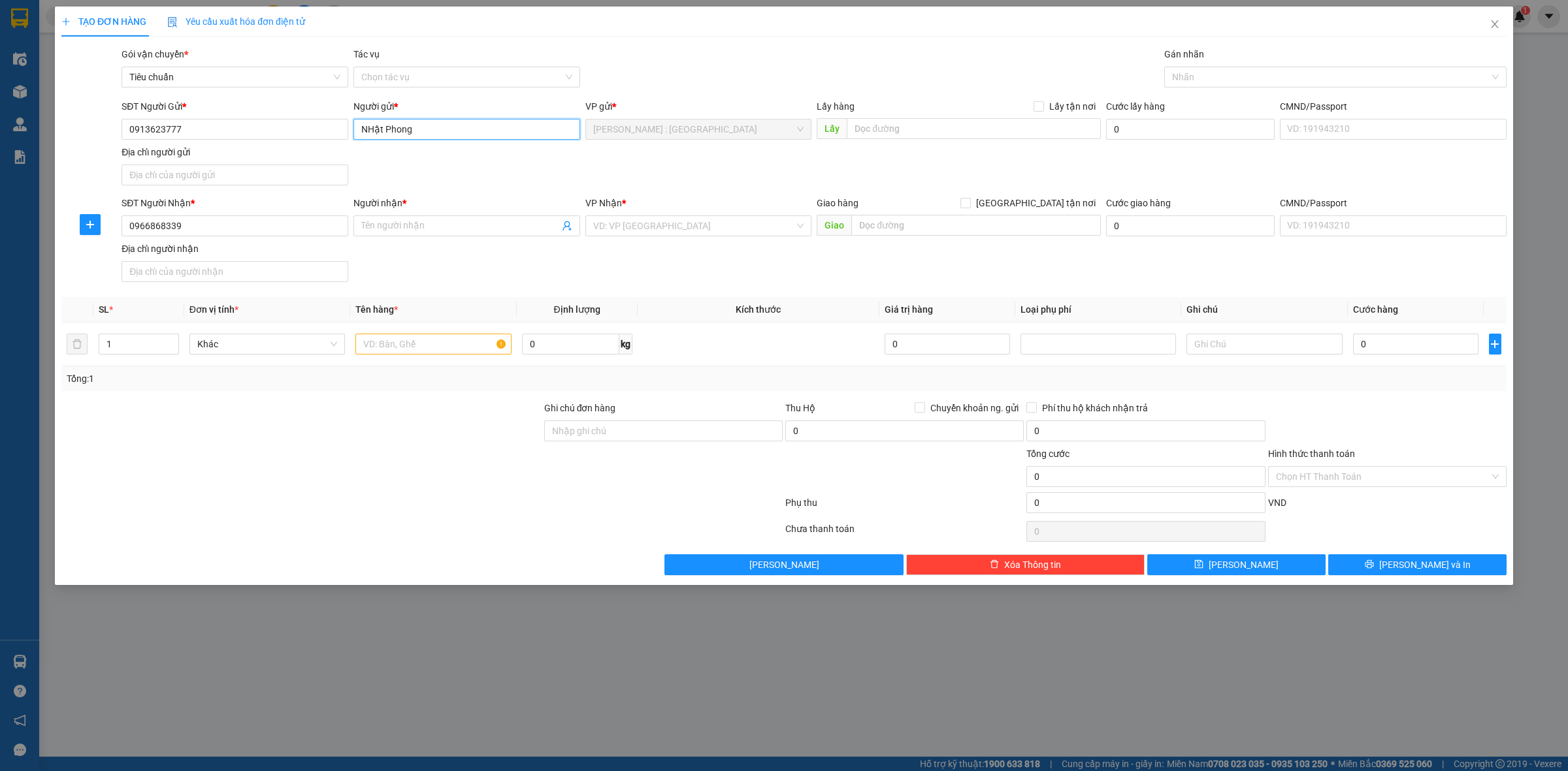
type input "NHật Phong"
click at [467, 234] on span at bounding box center [466, 226] width 226 height 21
paste input "[PERSON_NAME]"
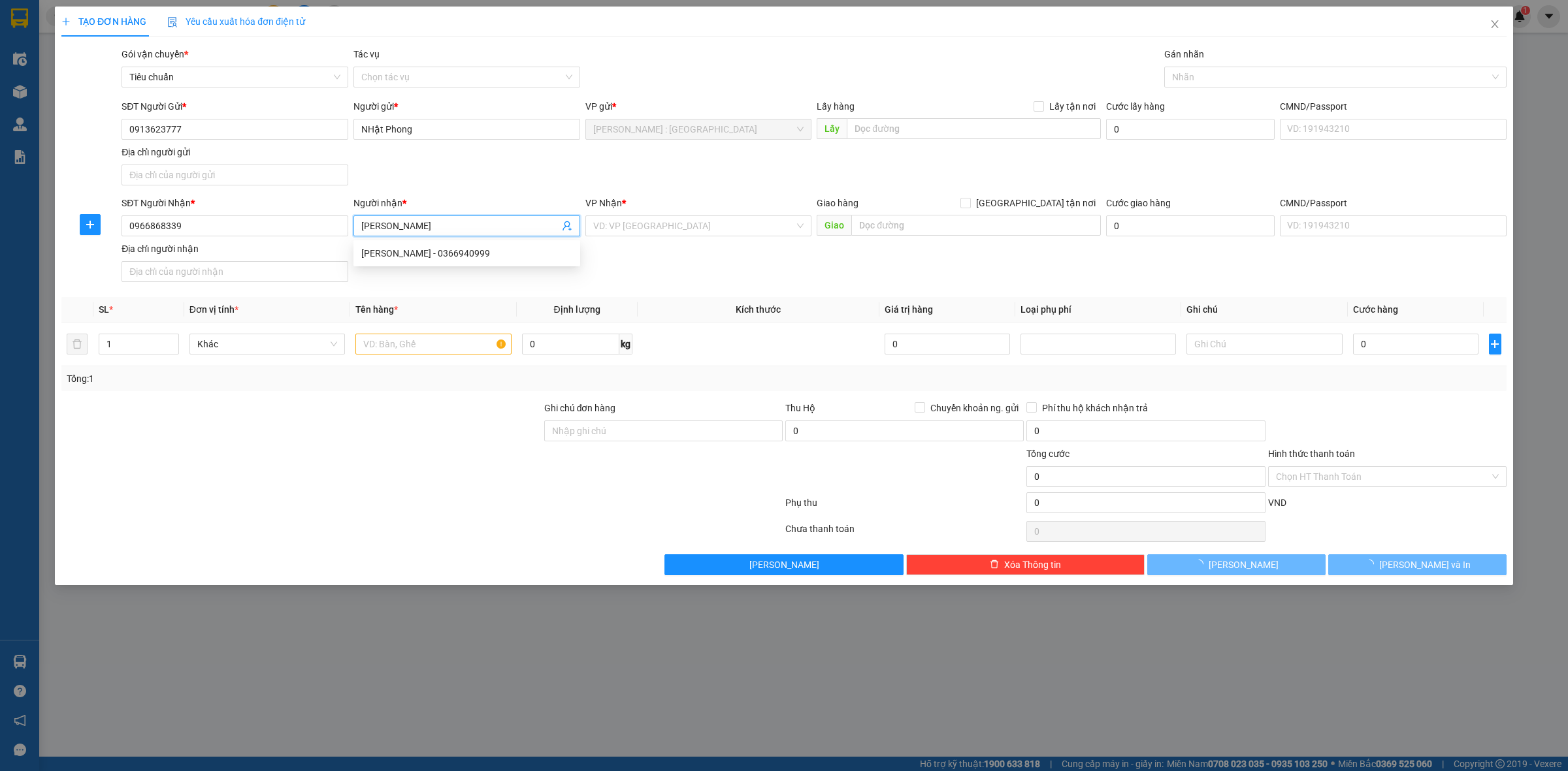
type input "[PERSON_NAME]"
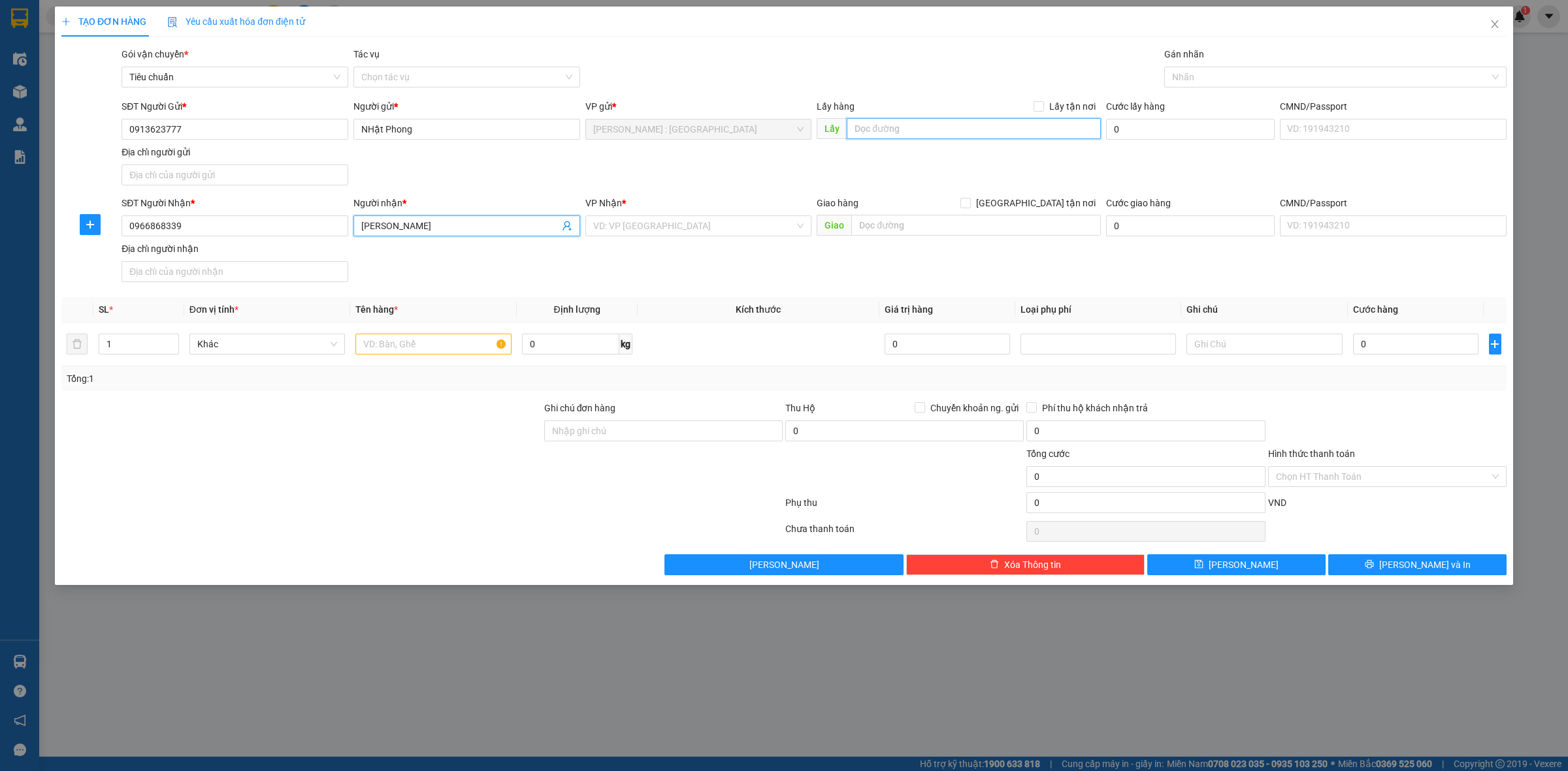
click at [925, 128] on input "text" at bounding box center [974, 128] width 254 height 21
paste input "Đón : Besco An Sương, [GEOGRAPHIC_DATA], [GEOGRAPHIC_DATA], [GEOGRAPHIC_DATA]"
type input "Đón : Besco An Sương, [GEOGRAPHIC_DATA], [GEOGRAPHIC_DATA], [GEOGRAPHIC_DATA]"
click at [1042, 108] on input "Lấy tận nơi" at bounding box center [1038, 106] width 9 height 9
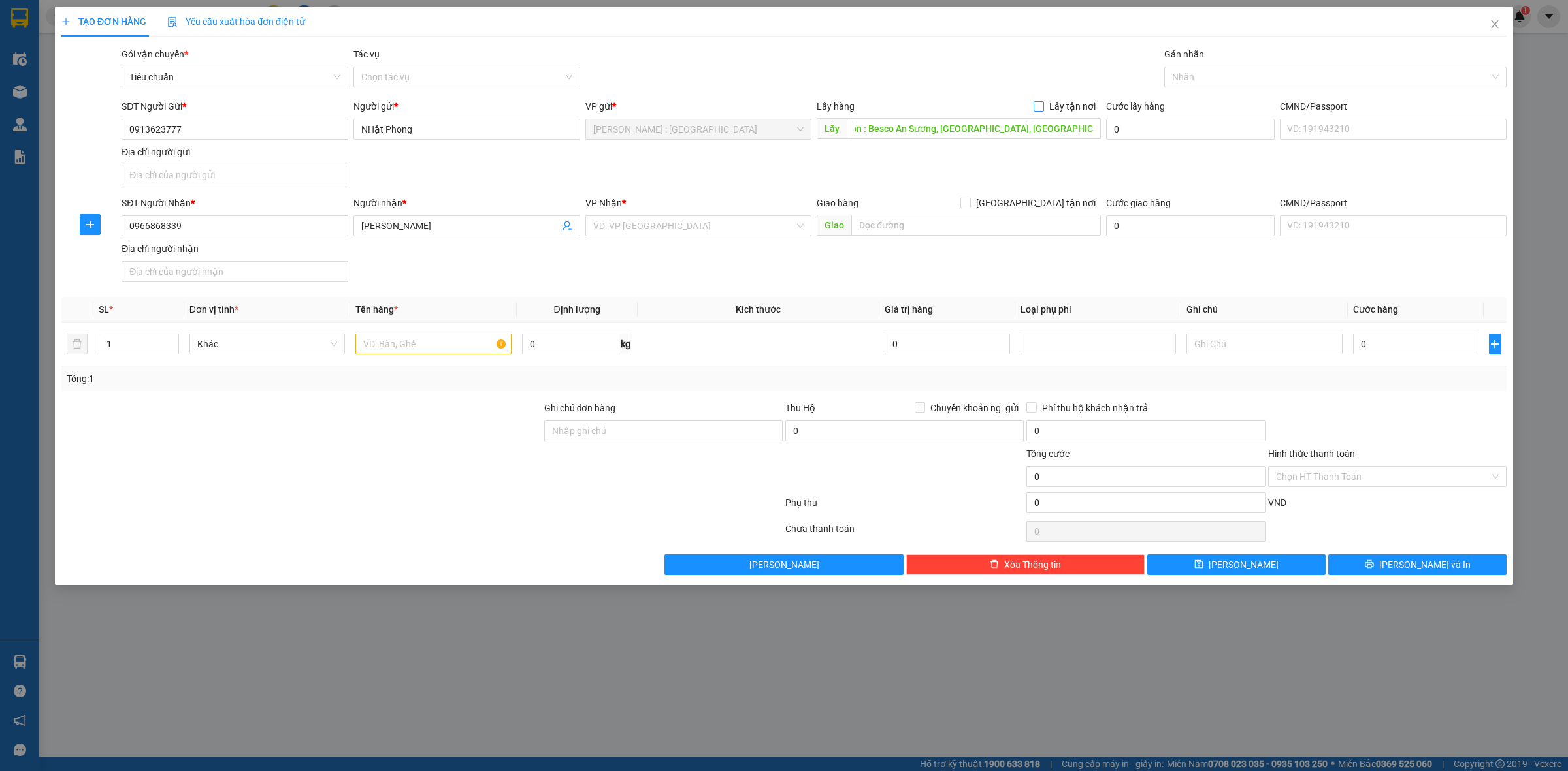
checkbox input "true"
drag, startPoint x: 930, startPoint y: 233, endPoint x: 938, endPoint y: 232, distance: 8.1
click at [930, 232] on input "text" at bounding box center [975, 225] width 249 height 21
paste input "Trả : Số 7 ngõ 31 phố [GEOGRAPHIC_DATA], [GEOGRAPHIC_DATA], [GEOGRAPHIC_DATA], …"
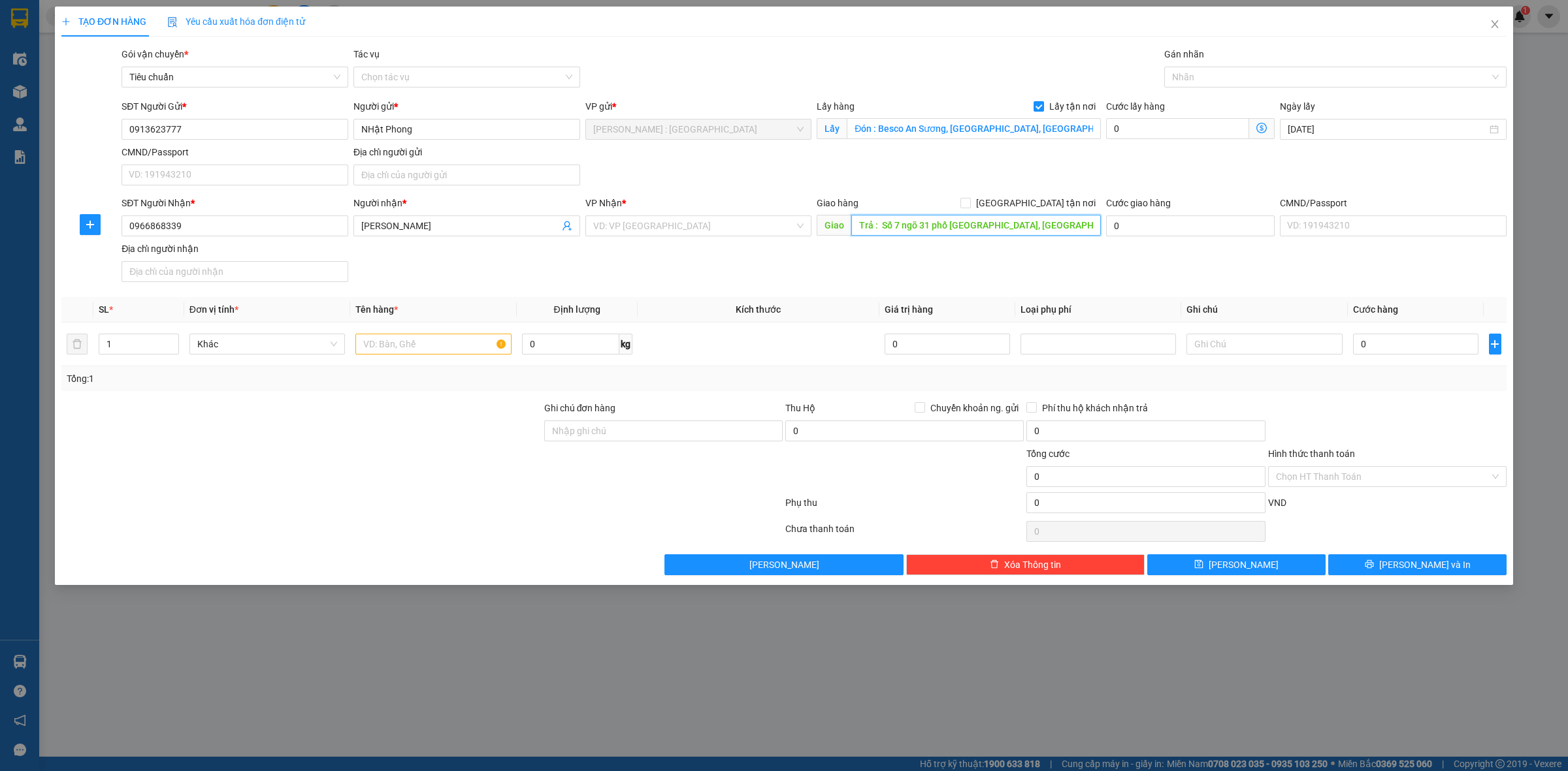
scroll to position [0, 134]
type input "Trả : Số 7 ngõ 31 phố [GEOGRAPHIC_DATA], [GEOGRAPHIC_DATA], [GEOGRAPHIC_DATA], …"
click at [971, 204] on span at bounding box center [966, 203] width 11 height 11
click at [969, 204] on input "[GEOGRAPHIC_DATA] tận nơi" at bounding box center [965, 202] width 9 height 9
checkbox input "true"
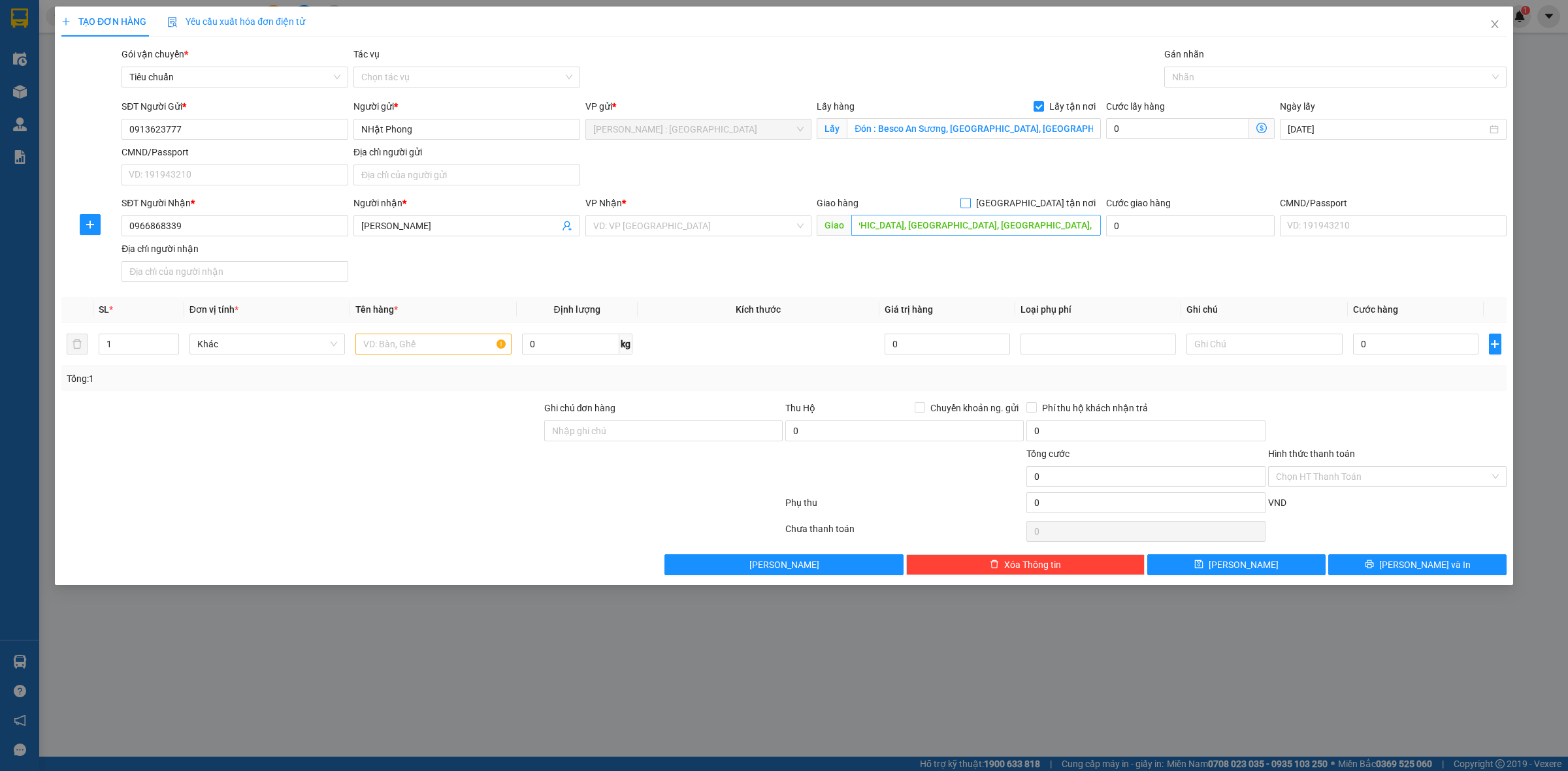
scroll to position [0, 0]
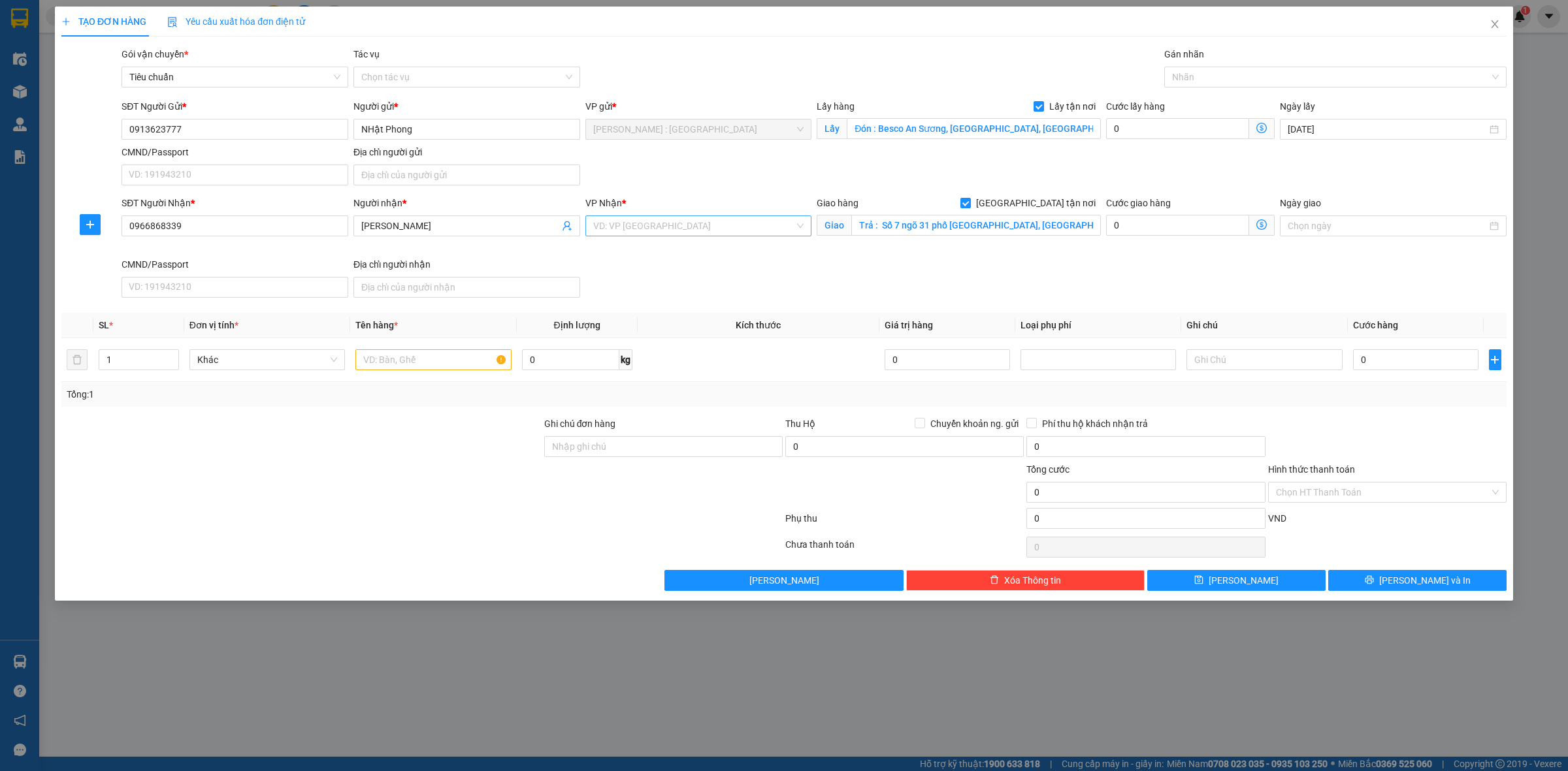
click at [754, 231] on input "search" at bounding box center [694, 226] width 202 height 19
type input "văn"
click at [742, 292] on div "[GEOGRAPHIC_DATA]: Kho Văn Điển Thanh Trì" at bounding box center [721, 294] width 255 height 14
click at [452, 363] on input "text" at bounding box center [433, 360] width 156 height 21
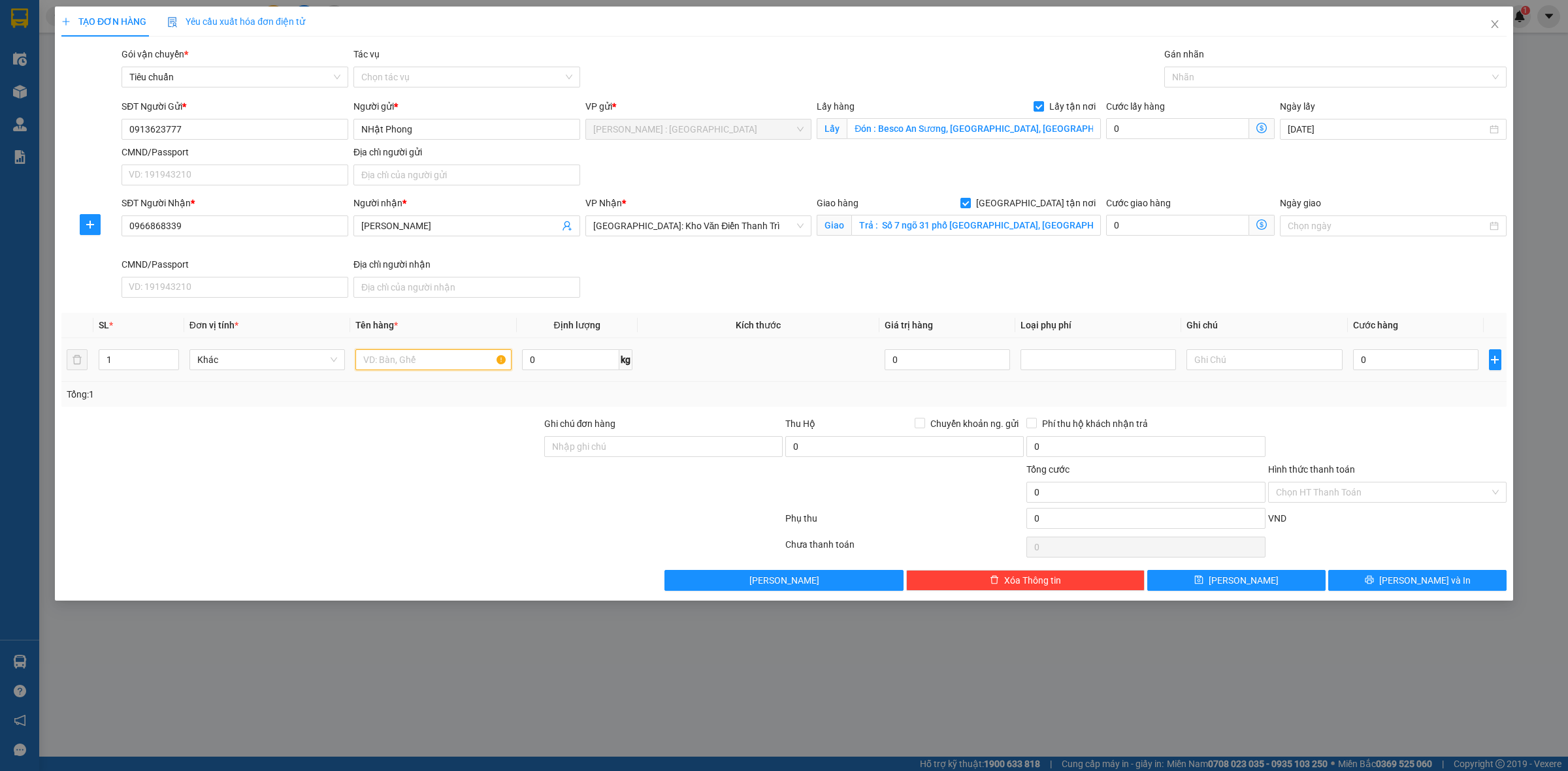
paste input "1 kiến ghế đóng thùng"
type input "1 kiến ghế đóng thùng chú dương"
click at [1396, 354] on input "0" at bounding box center [1416, 360] width 125 height 21
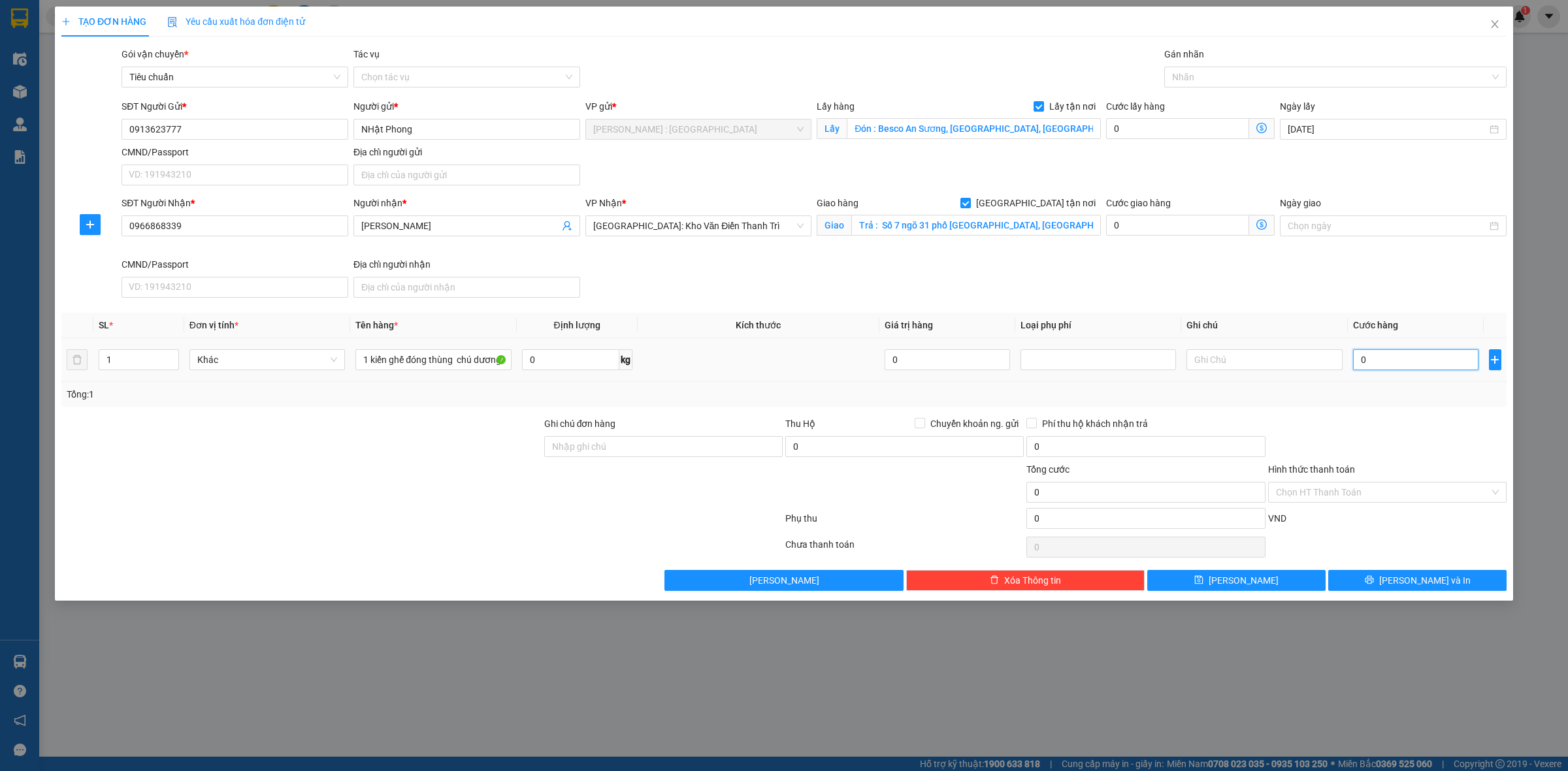
type input "1"
type input "1.000"
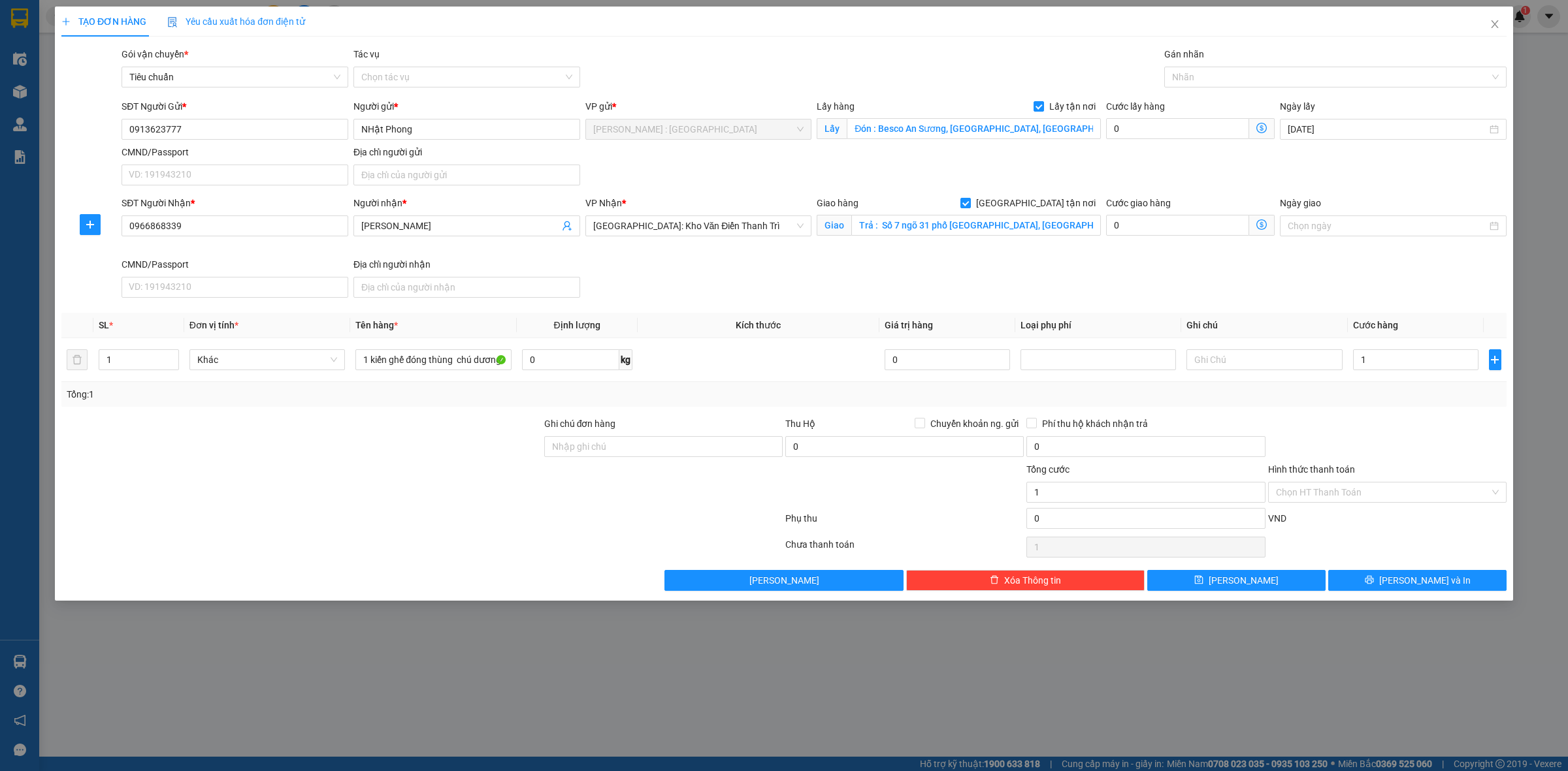
type input "1.000"
click at [1412, 426] on div at bounding box center [1388, 439] width 241 height 46
click at [1245, 576] on span "[PERSON_NAME]" at bounding box center [1243, 580] width 70 height 14
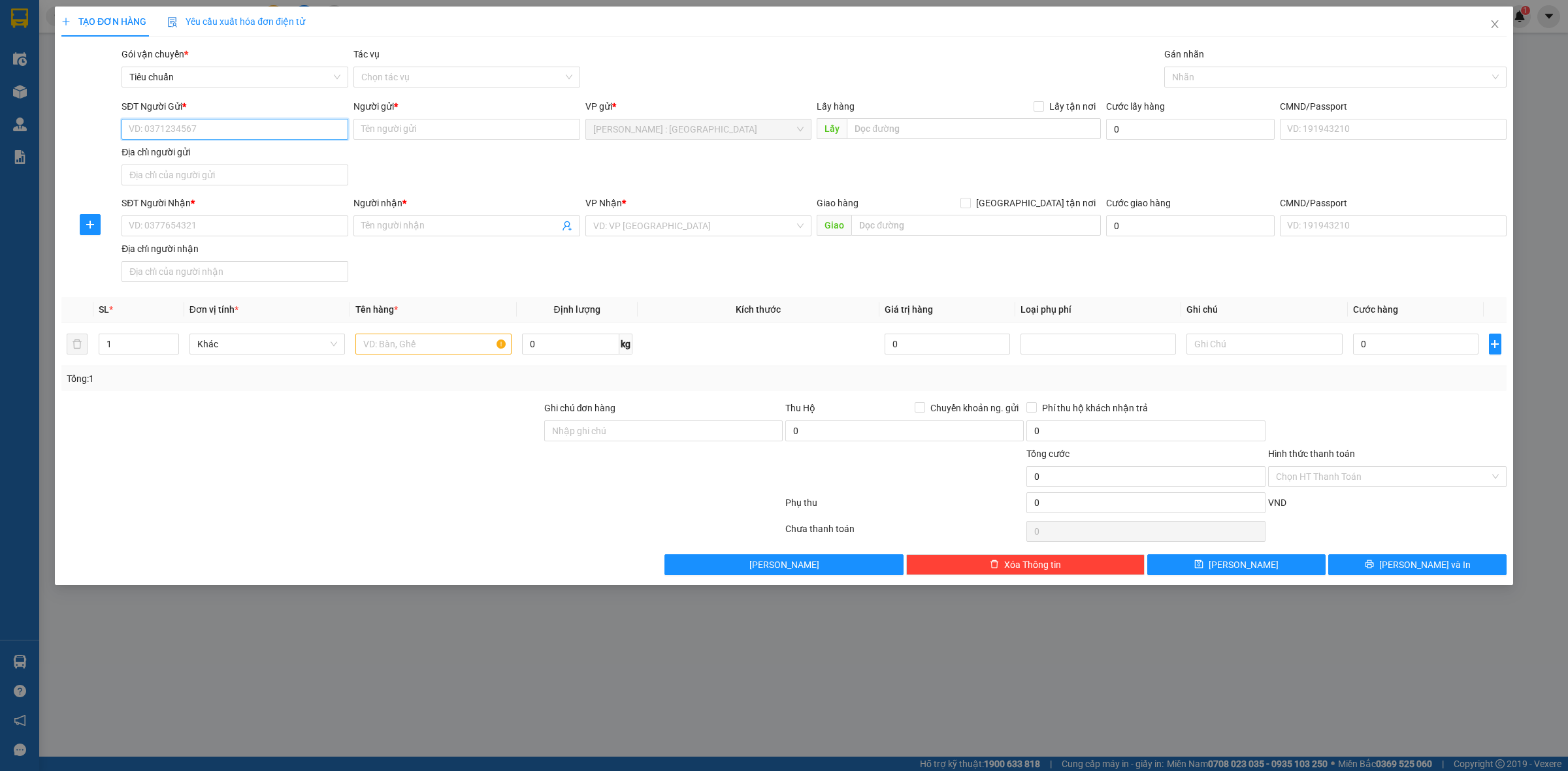
click at [315, 129] on input "SĐT Người Gửi *" at bounding box center [234, 129] width 226 height 21
paste input "0398023106"
click at [299, 128] on input "0398023106" at bounding box center [234, 129] width 226 height 21
click at [300, 128] on input "0398023106" at bounding box center [234, 129] width 226 height 21
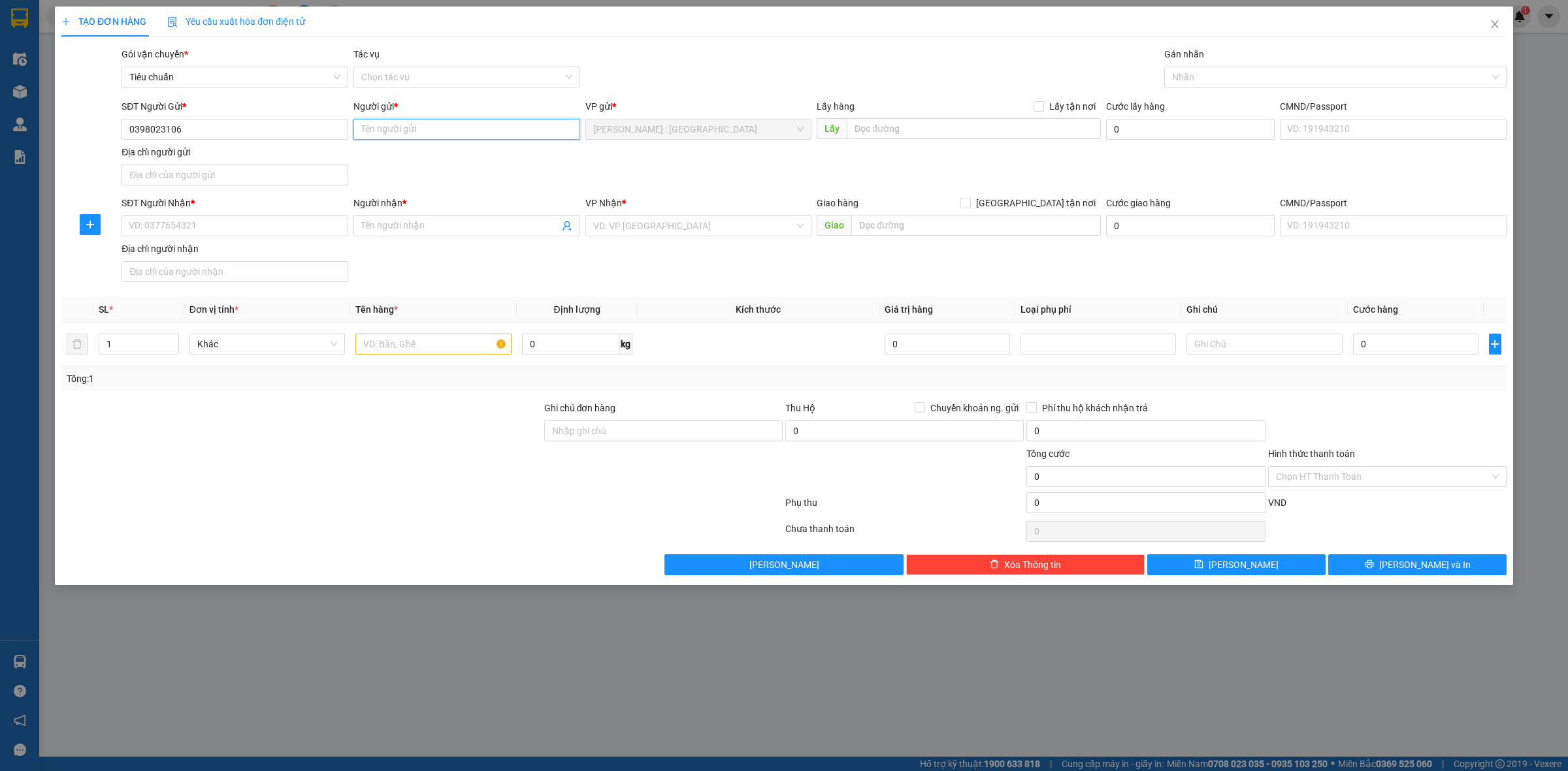
click at [467, 122] on input "Người gửi *" at bounding box center [466, 129] width 226 height 21
paste input "[PERSON_NAME] 02873004747 hoặc 0933862589"
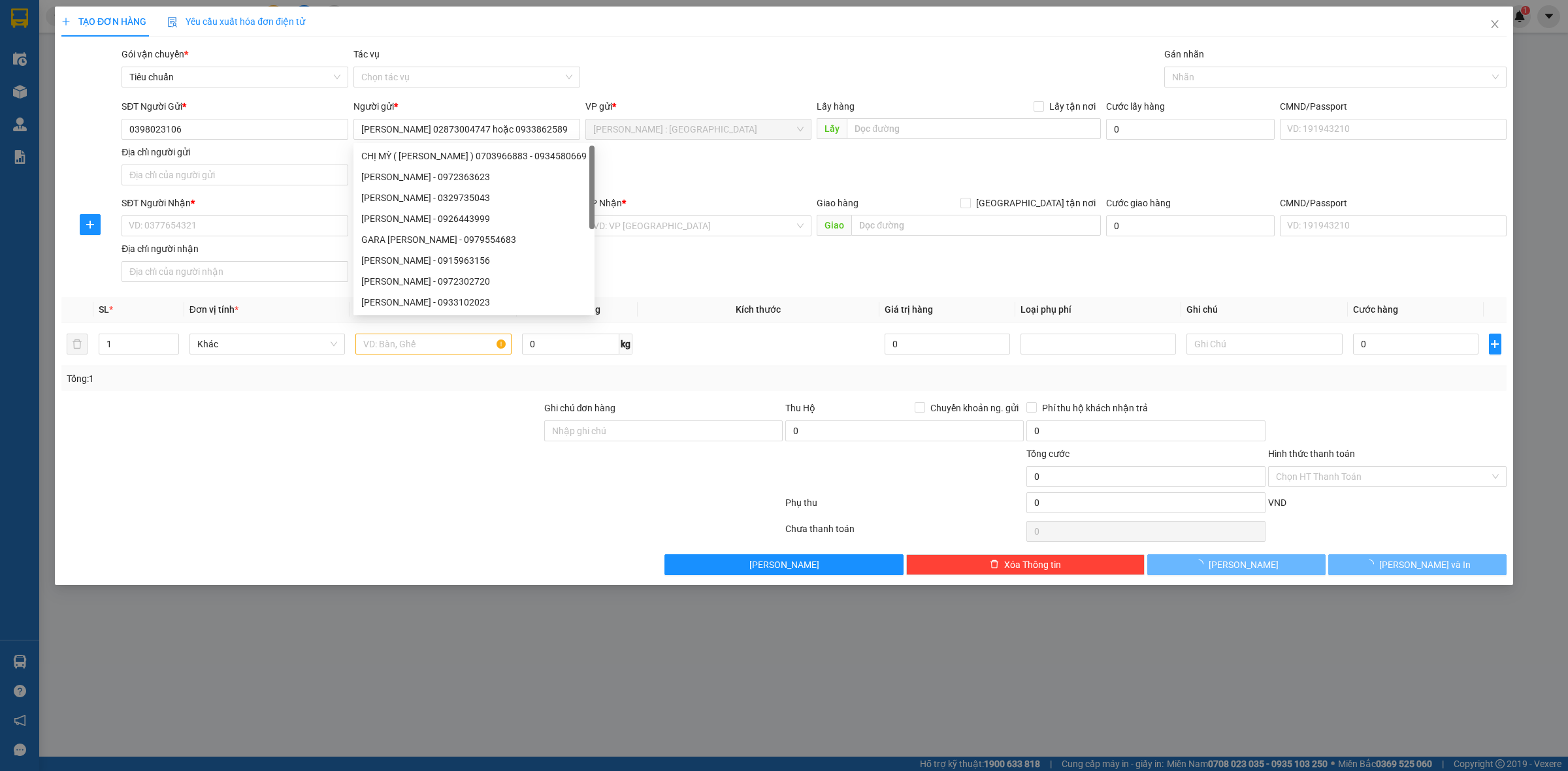
drag, startPoint x: 760, startPoint y: 78, endPoint x: 737, endPoint y: 113, distance: 41.9
click at [760, 84] on div "Gói vận chuyển * Tiêu chuẩn Tác vụ Chọn tác vụ Gán nhãn Nhãn" at bounding box center [813, 70] width 1390 height 46
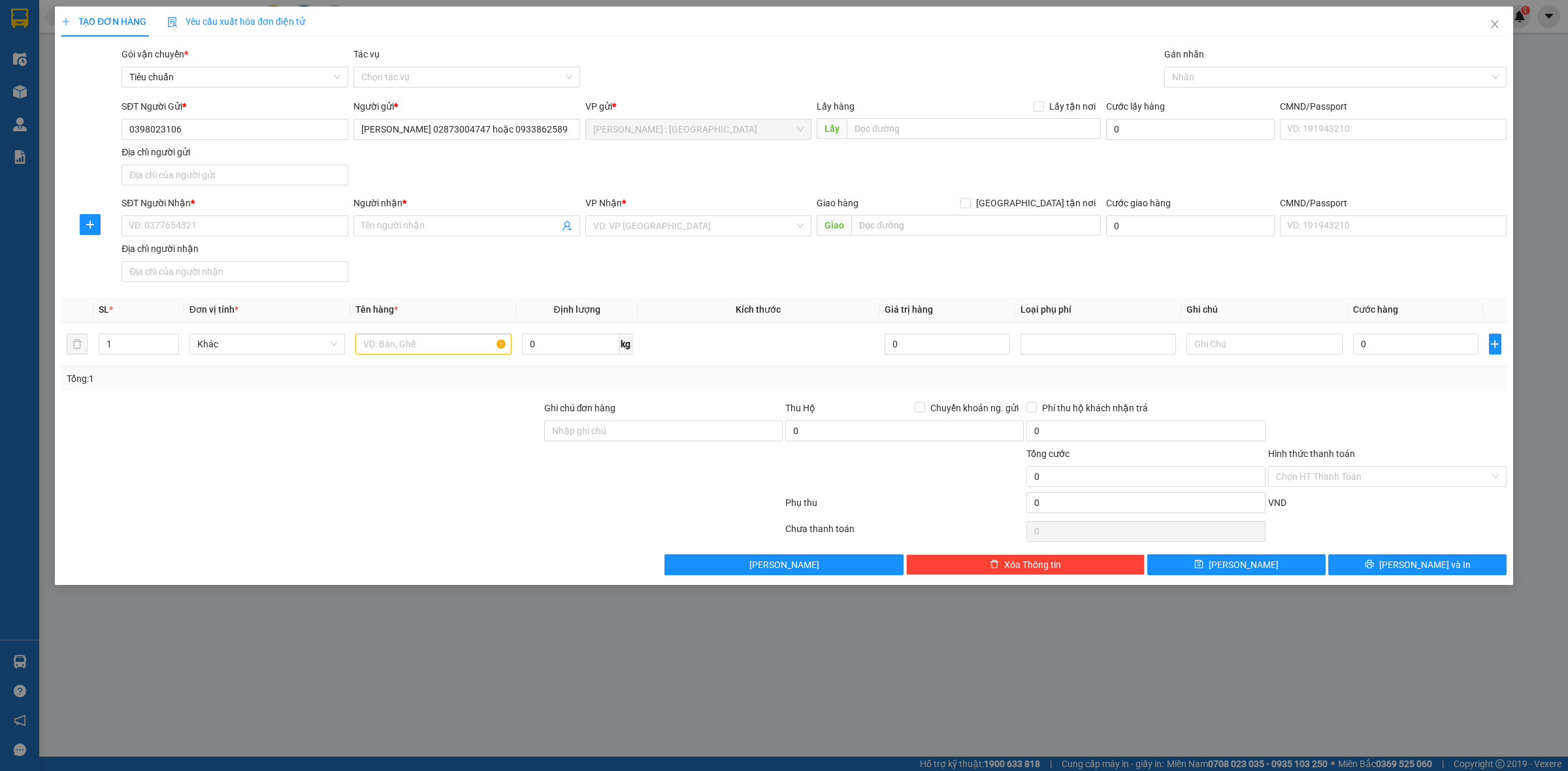
click at [831, 48] on div "Gói vận chuyển * Tiêu chuẩn Tác vụ Chọn tác vụ Gán nhãn Nhãn" at bounding box center [813, 70] width 1390 height 46
click at [305, 233] on input "SĐT Người Nhận *" at bounding box center [234, 226] width 226 height 21
paste input "0985231291"
click at [419, 223] on input "Người nhận *" at bounding box center [460, 226] width 198 height 14
paste input "[PERSON_NAME]"
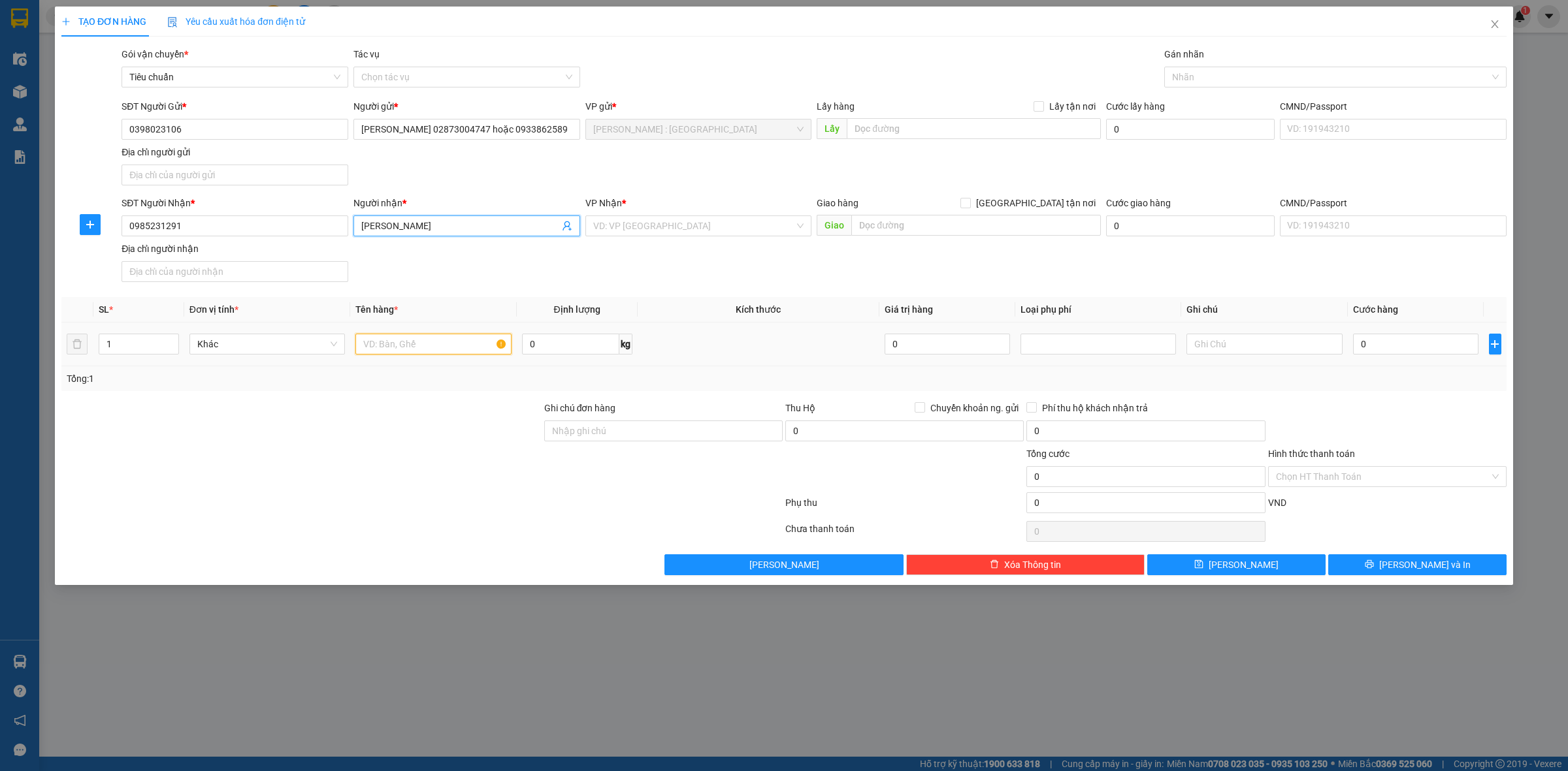
click at [465, 351] on input "text" at bounding box center [433, 344] width 156 height 21
paste input "16 thùng sách vở, quần áo"
click at [1153, 115] on div "Cước lấy hàng" at bounding box center [1189, 109] width 168 height 19
click at [1189, 139] on input "0" at bounding box center [1189, 129] width 168 height 21
click at [1393, 347] on input "0" at bounding box center [1416, 344] width 125 height 21
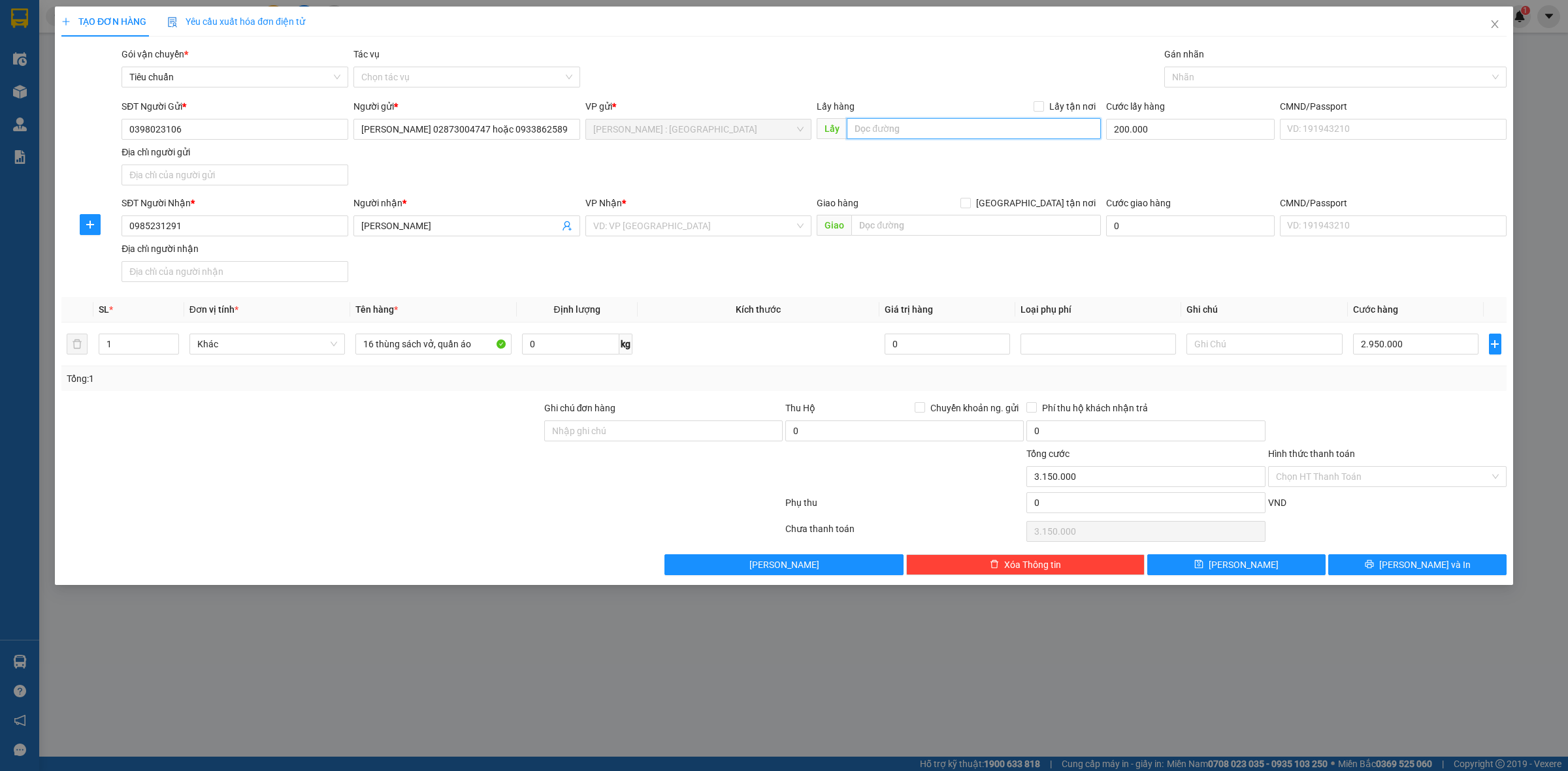
click at [1098, 134] on input "text" at bounding box center [974, 128] width 254 height 21
paste input "Đón : 50 Thanh Đa , Phường 27, [GEOGRAPHIC_DATA] , [GEOGRAPHIC_DATA]"
click at [1043, 112] on span at bounding box center [1039, 106] width 11 height 11
click at [1042, 110] on input "Lấy tận nơi" at bounding box center [1038, 106] width 9 height 9
click at [956, 219] on input "text" at bounding box center [975, 225] width 249 height 21
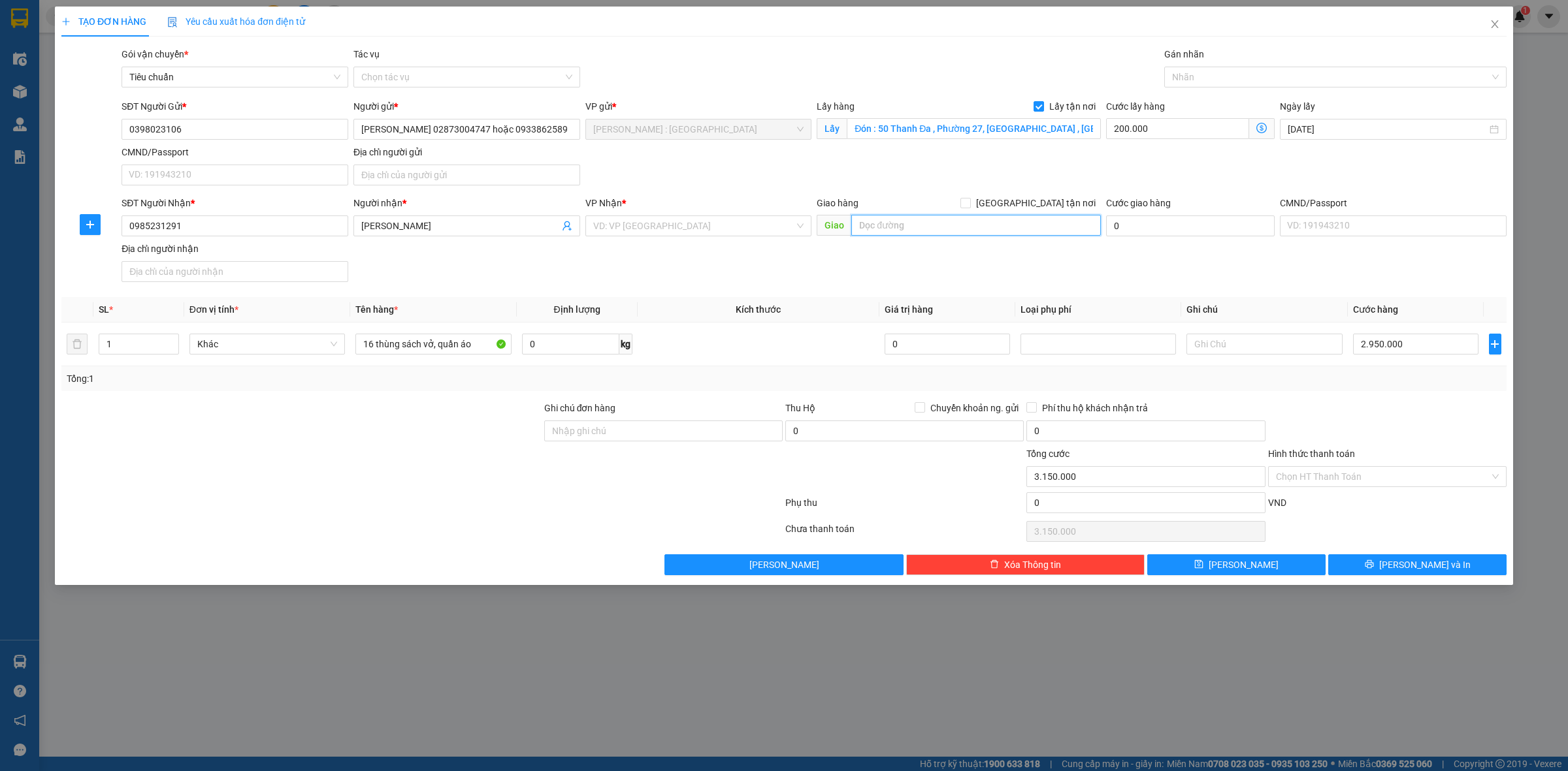
paste input "Trả : [STREET_ADDRESS]"
click at [1039, 196] on label "[GEOGRAPHIC_DATA] tận nơi" at bounding box center [1031, 203] width 141 height 14
click at [733, 214] on div "VP Nhận *" at bounding box center [698, 206] width 226 height 19
click at [969, 207] on input "[GEOGRAPHIC_DATA] tận nơi" at bounding box center [965, 202] width 9 height 9
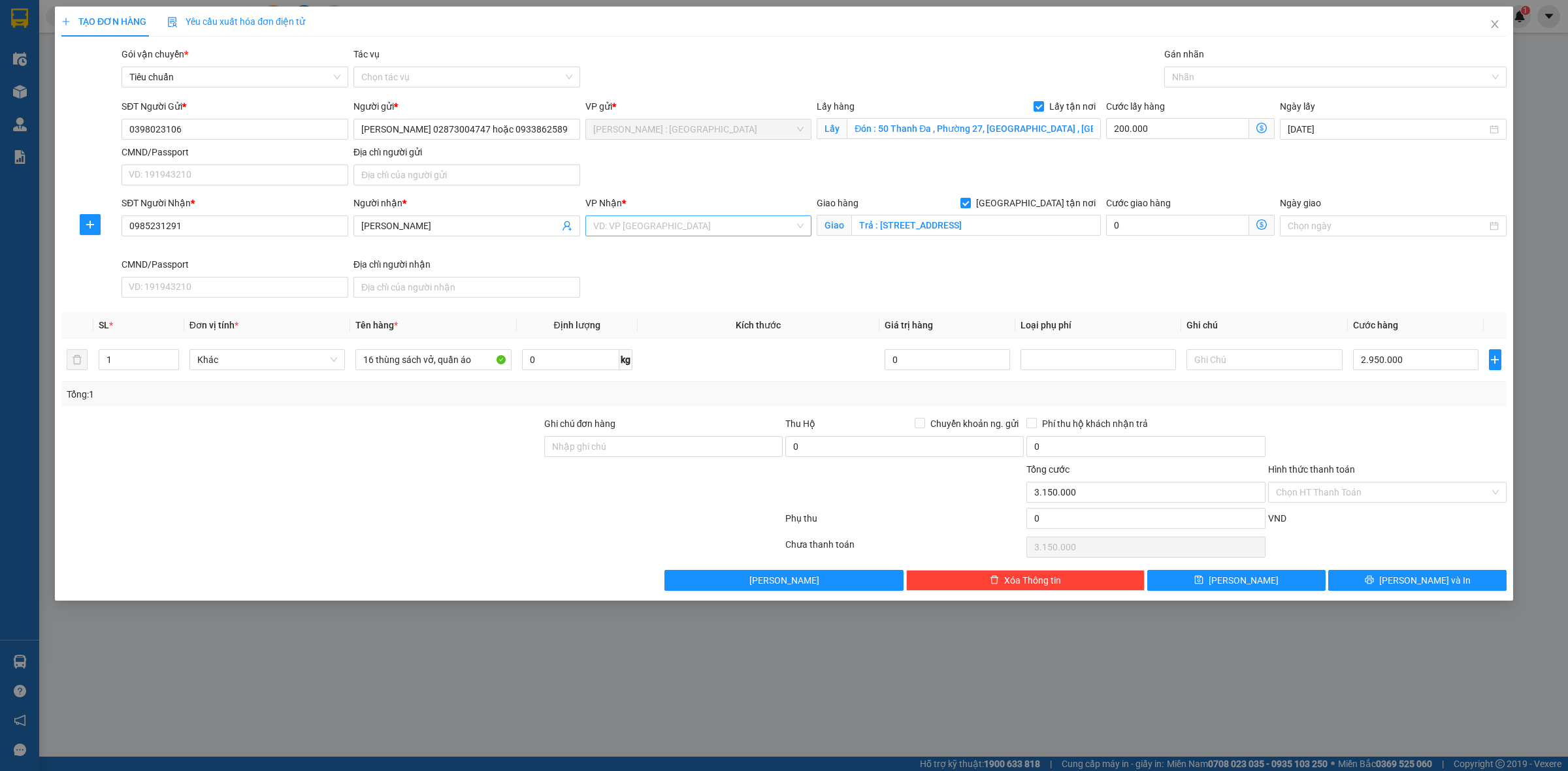
click at [695, 224] on input "search" at bounding box center [694, 226] width 202 height 19
click at [710, 297] on div "[GEOGRAPHIC_DATA]: Kho Văn Điển Thanh Trì" at bounding box center [721, 294] width 255 height 14
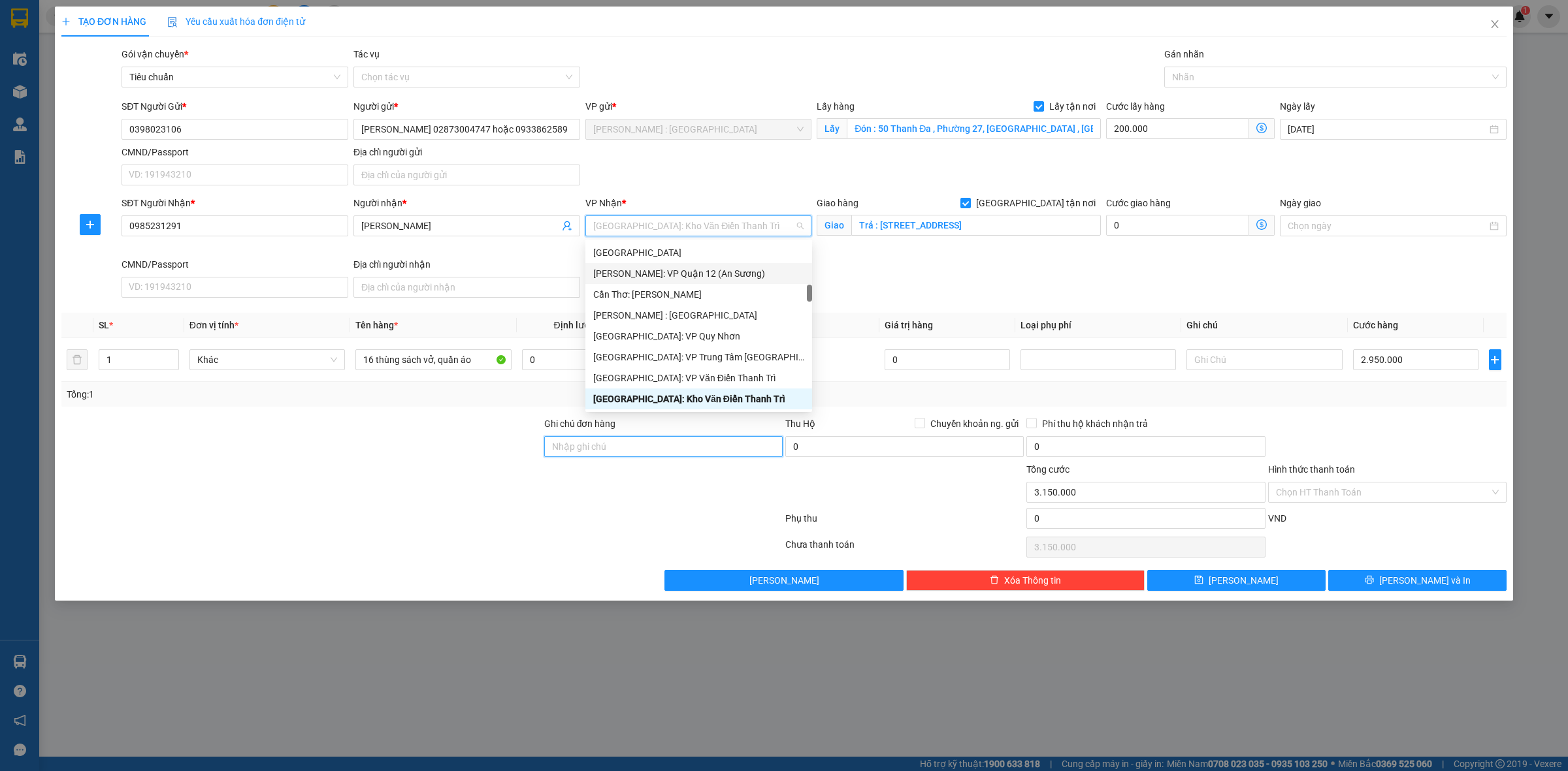
click at [691, 447] on input "Ghi chú đơn hàng" at bounding box center [663, 447] width 239 height 21
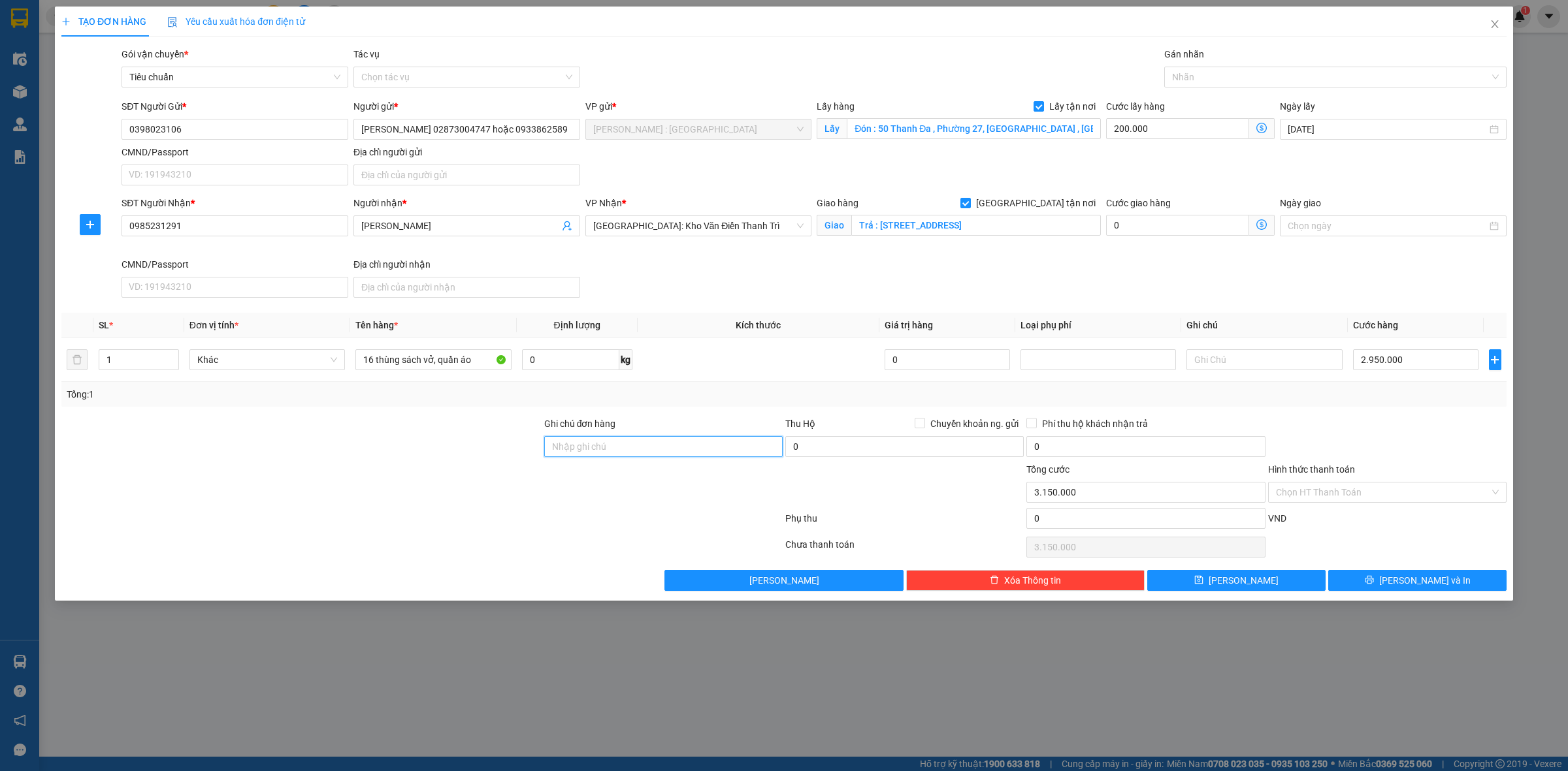
paste input "đón trước 4h chiều nhé"
click at [478, 366] on input "16 thùng sách vở, quần áo" at bounding box center [433, 360] width 156 height 21
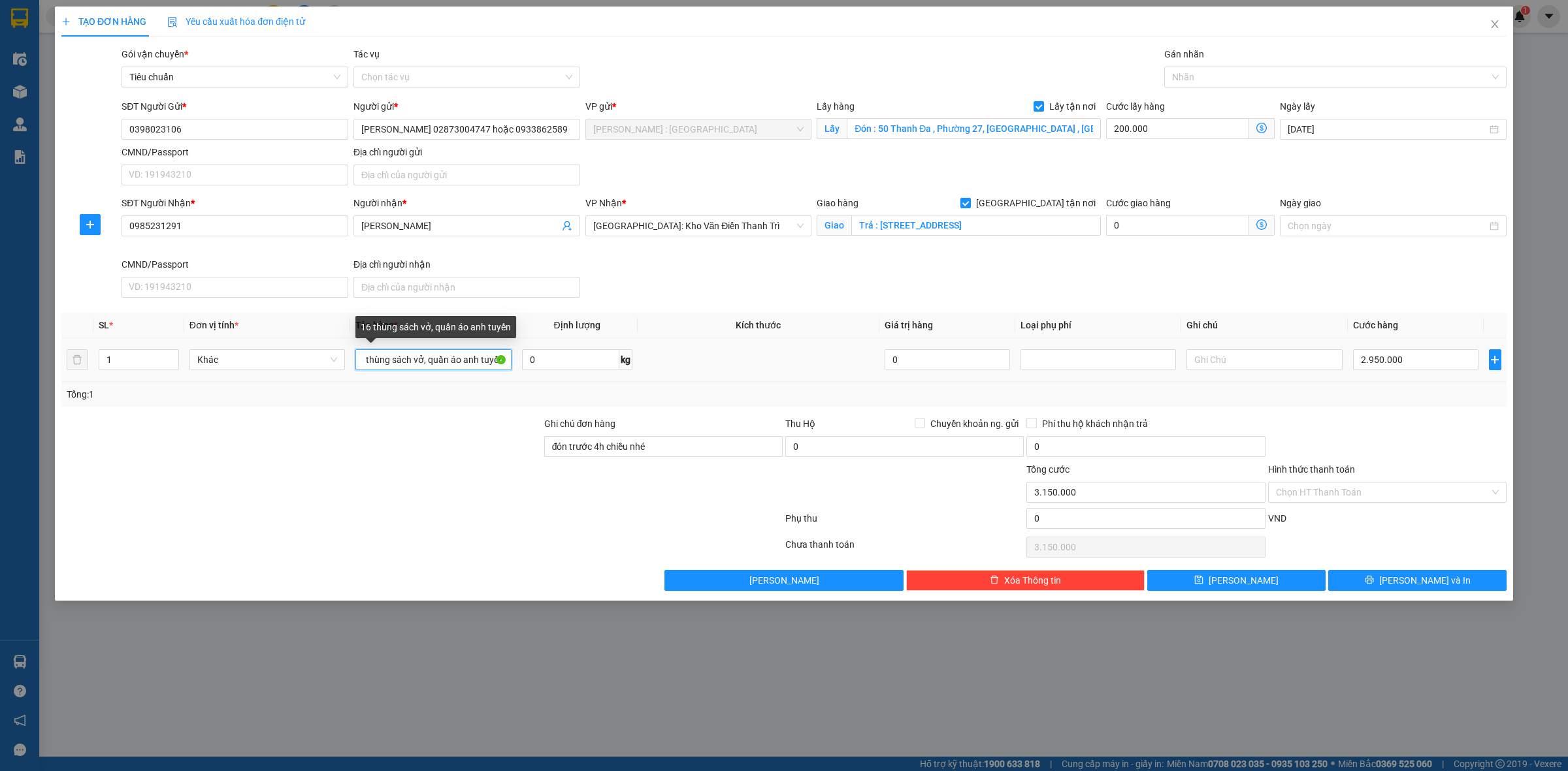
scroll to position [0, 11]
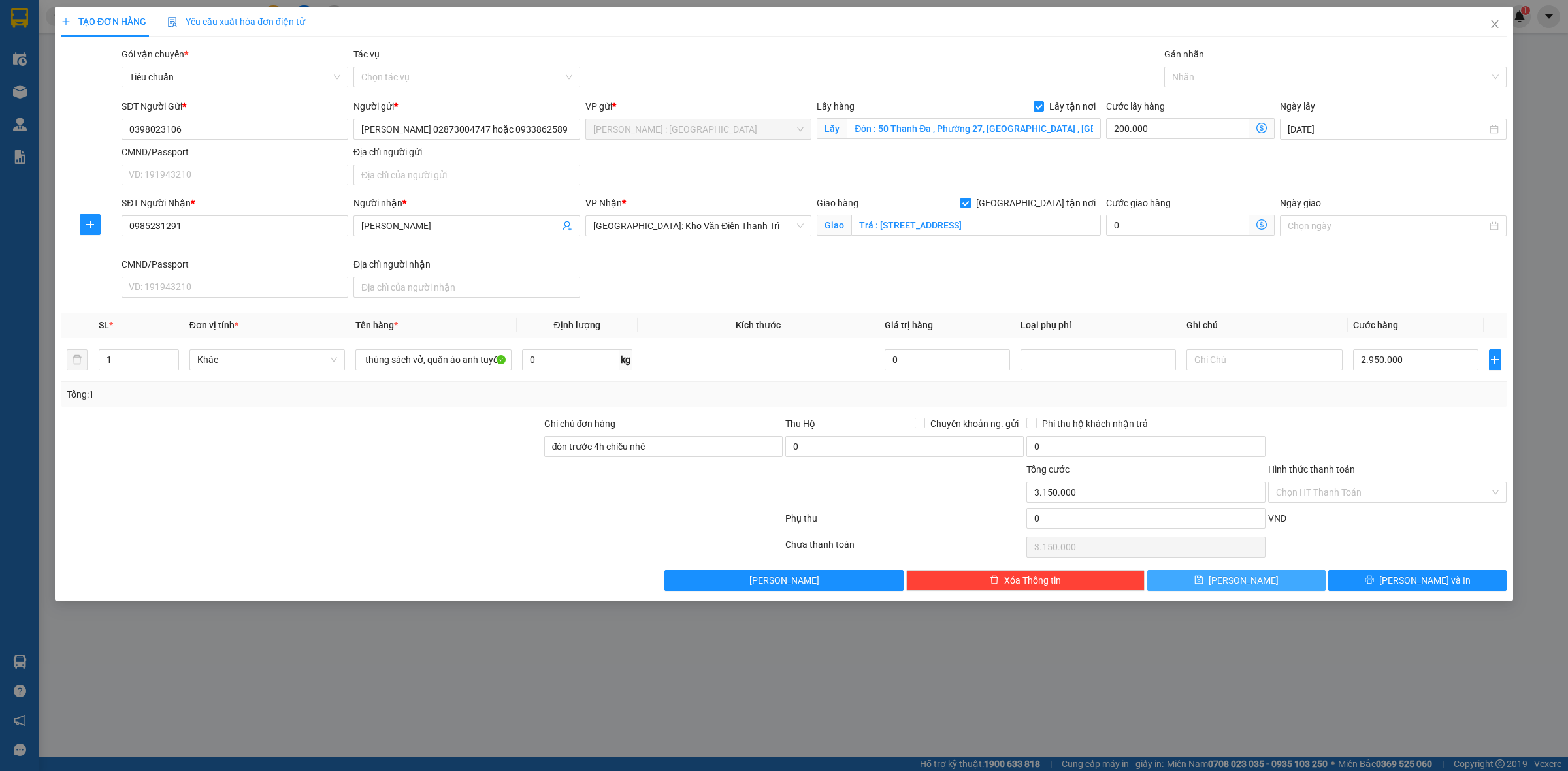
click at [1300, 579] on button "[PERSON_NAME]" at bounding box center [1236, 581] width 179 height 21
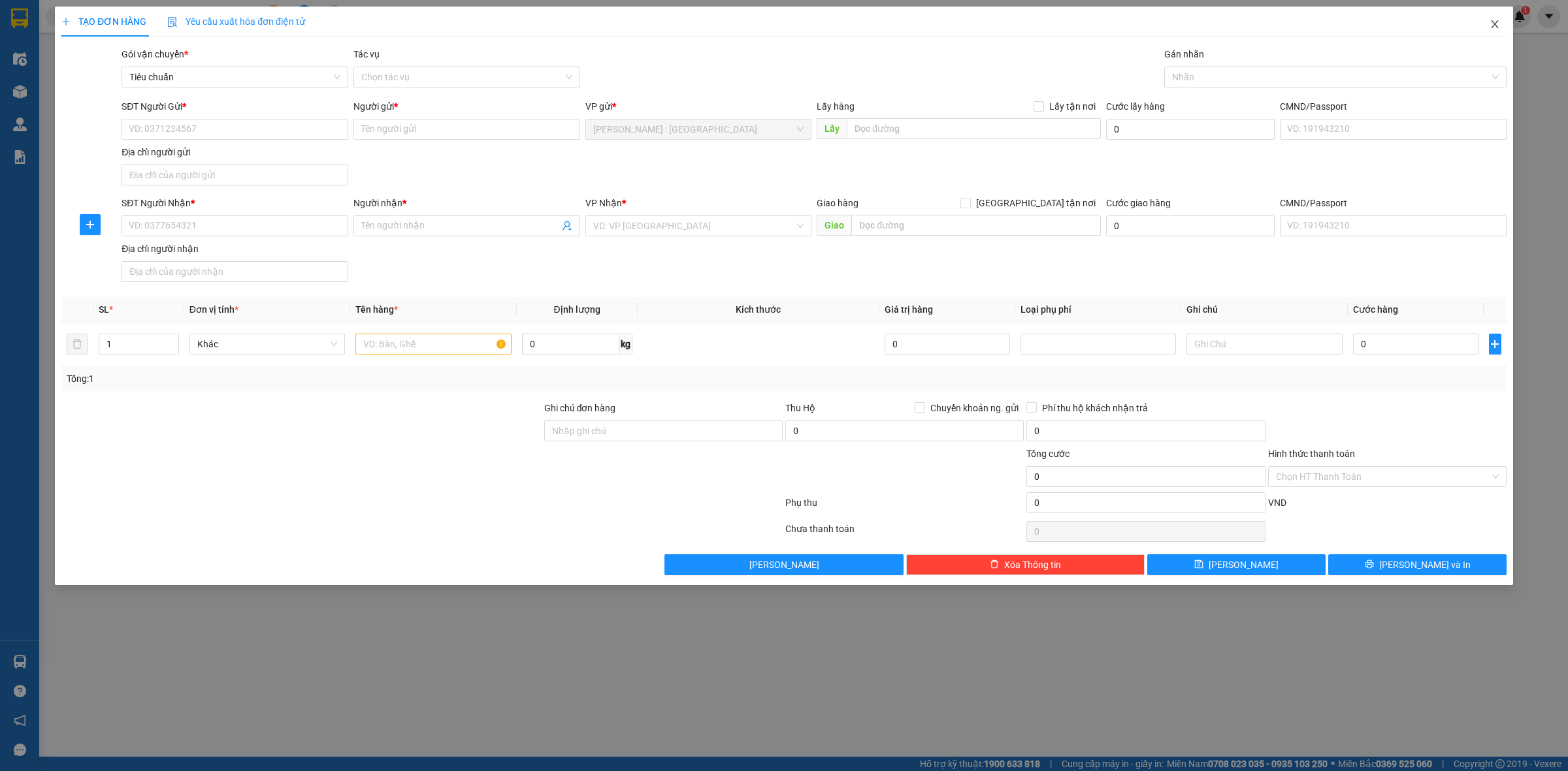
click at [1484, 24] on span "Close" at bounding box center [1495, 25] width 37 height 37
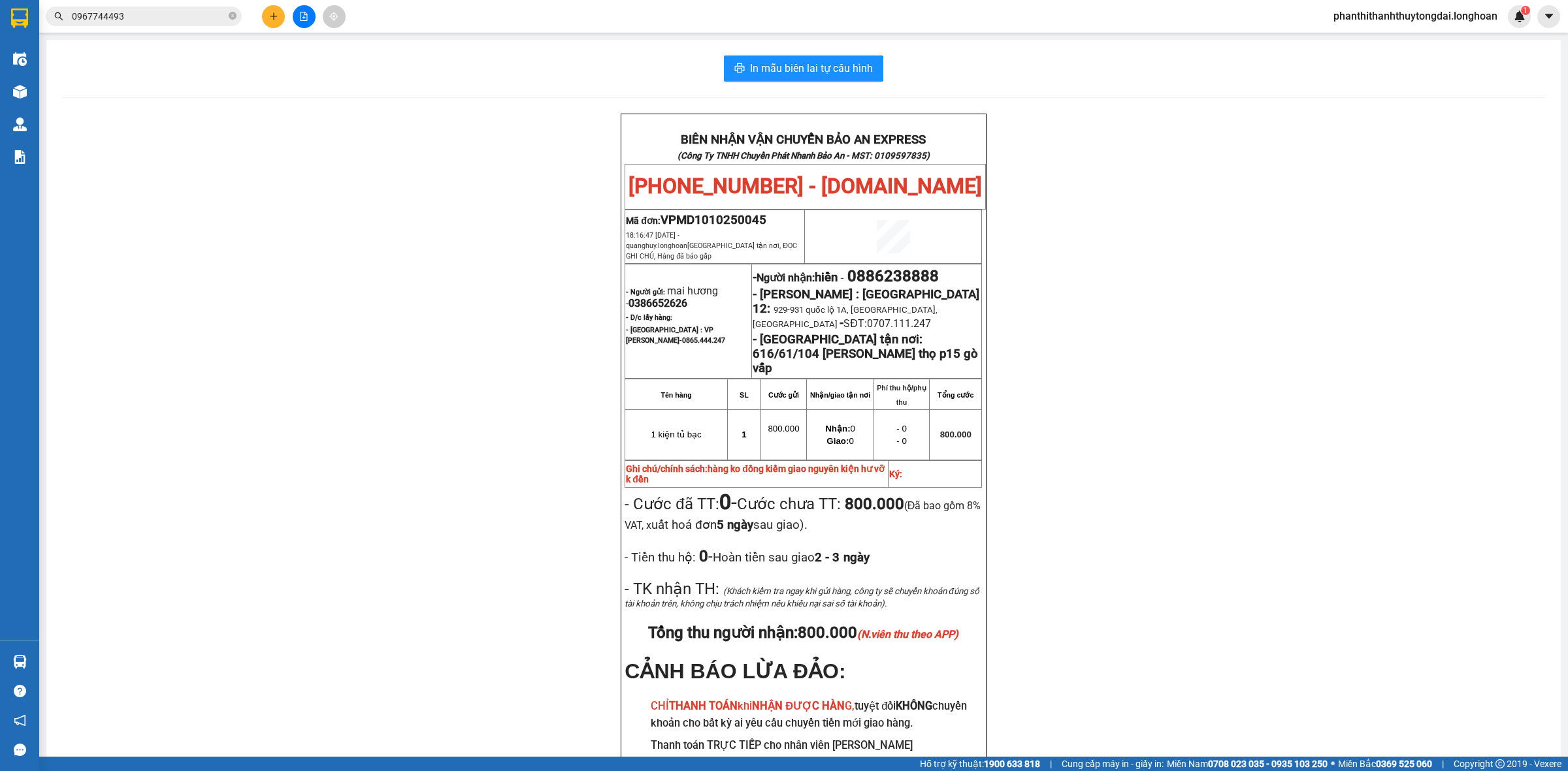
click at [202, 14] on input "0967744493" at bounding box center [149, 16] width 154 height 14
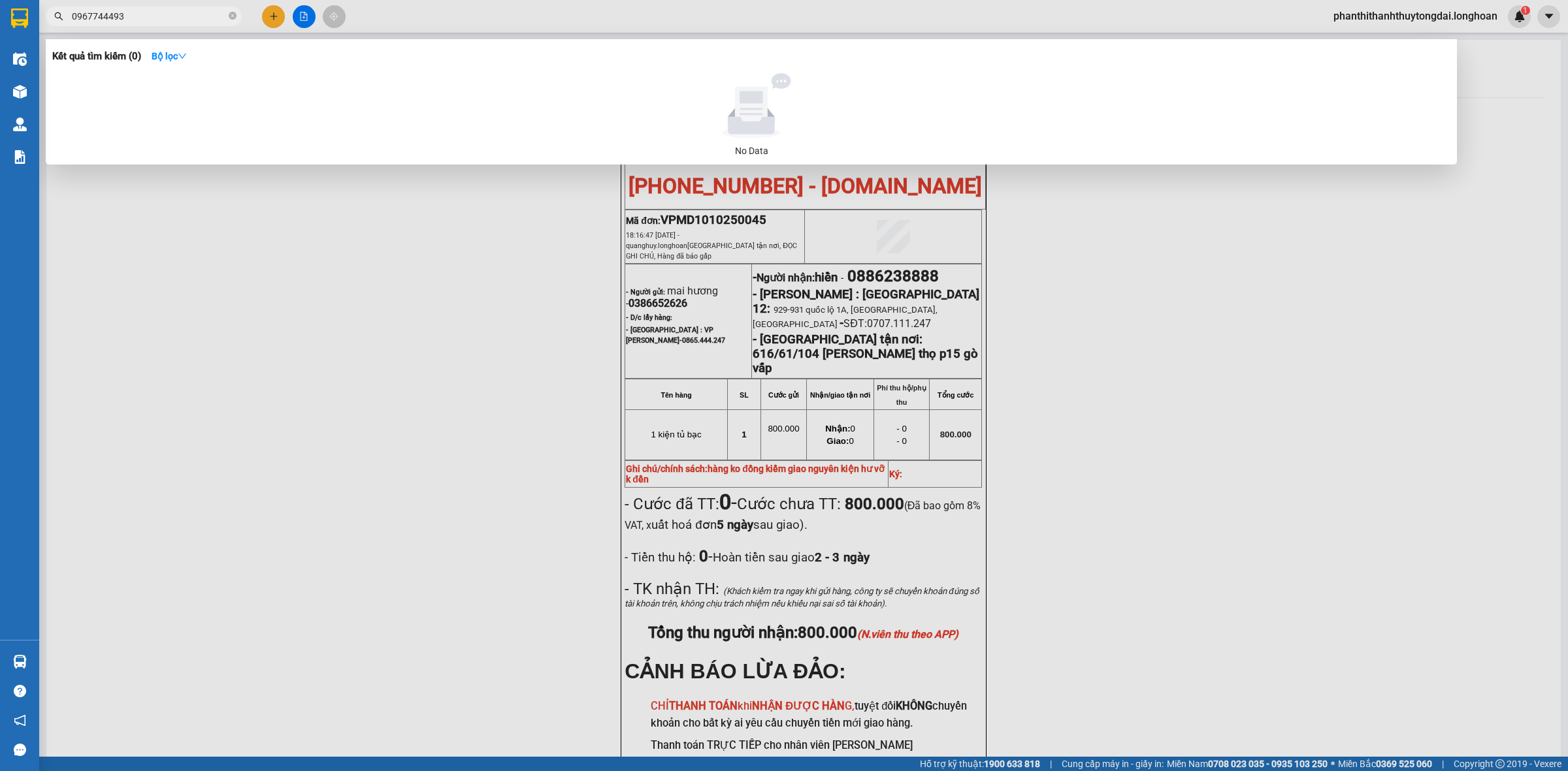
click at [202, 14] on input "0967744493" at bounding box center [149, 16] width 154 height 14
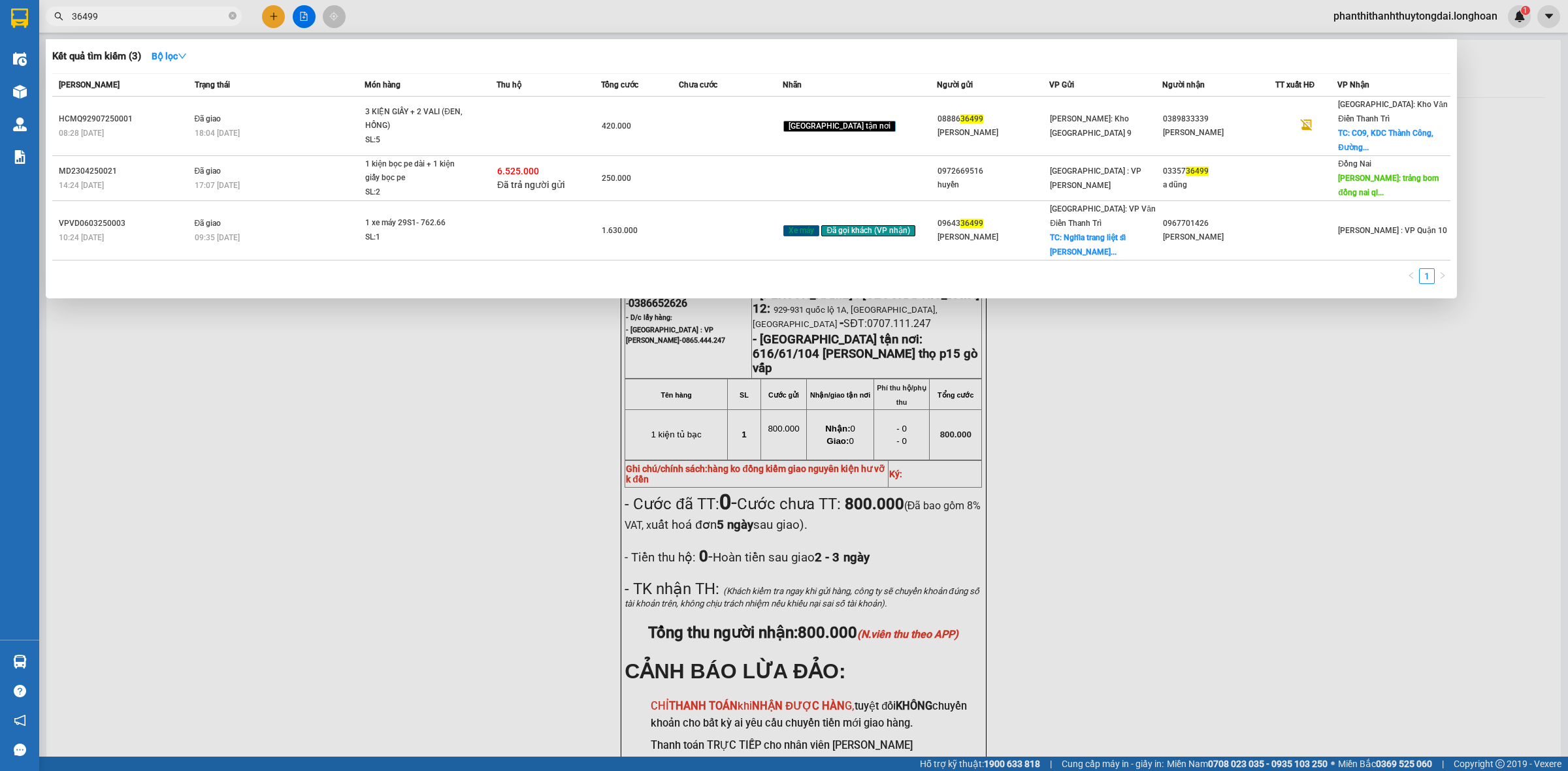
drag, startPoint x: 84, startPoint y: 15, endPoint x: 100, endPoint y: 17, distance: 16.1
click at [84, 14] on input "36499" at bounding box center [149, 16] width 154 height 14
click at [89, 18] on input "36499" at bounding box center [149, 16] width 154 height 14
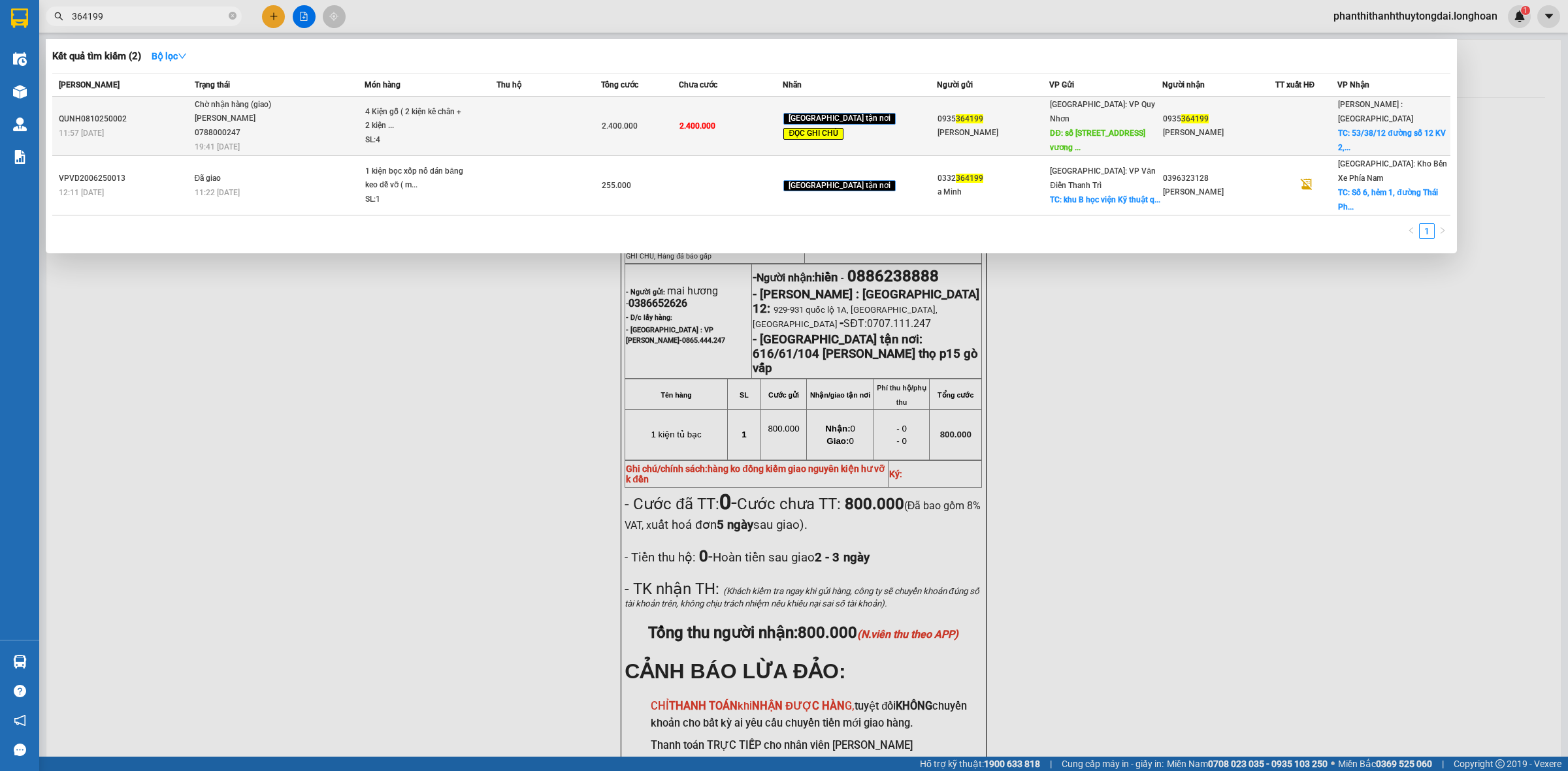
click at [334, 133] on span "Chờ nhận hàng (giao) [PERSON_NAME] 0788000247 19:41 [DATE]" at bounding box center [279, 125] width 170 height 55
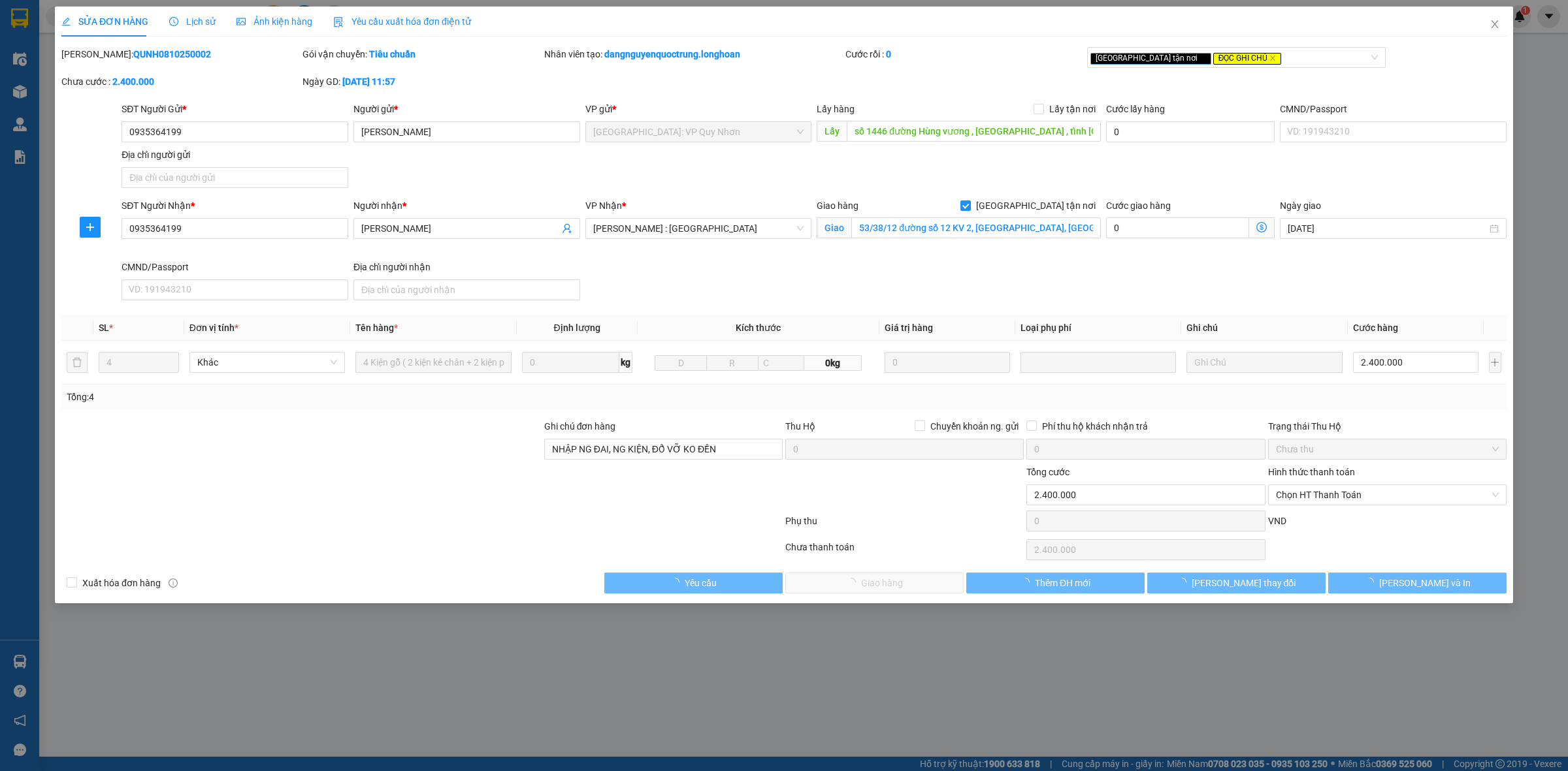
click at [191, 15] on div "Lịch sử" at bounding box center [192, 21] width 47 height 14
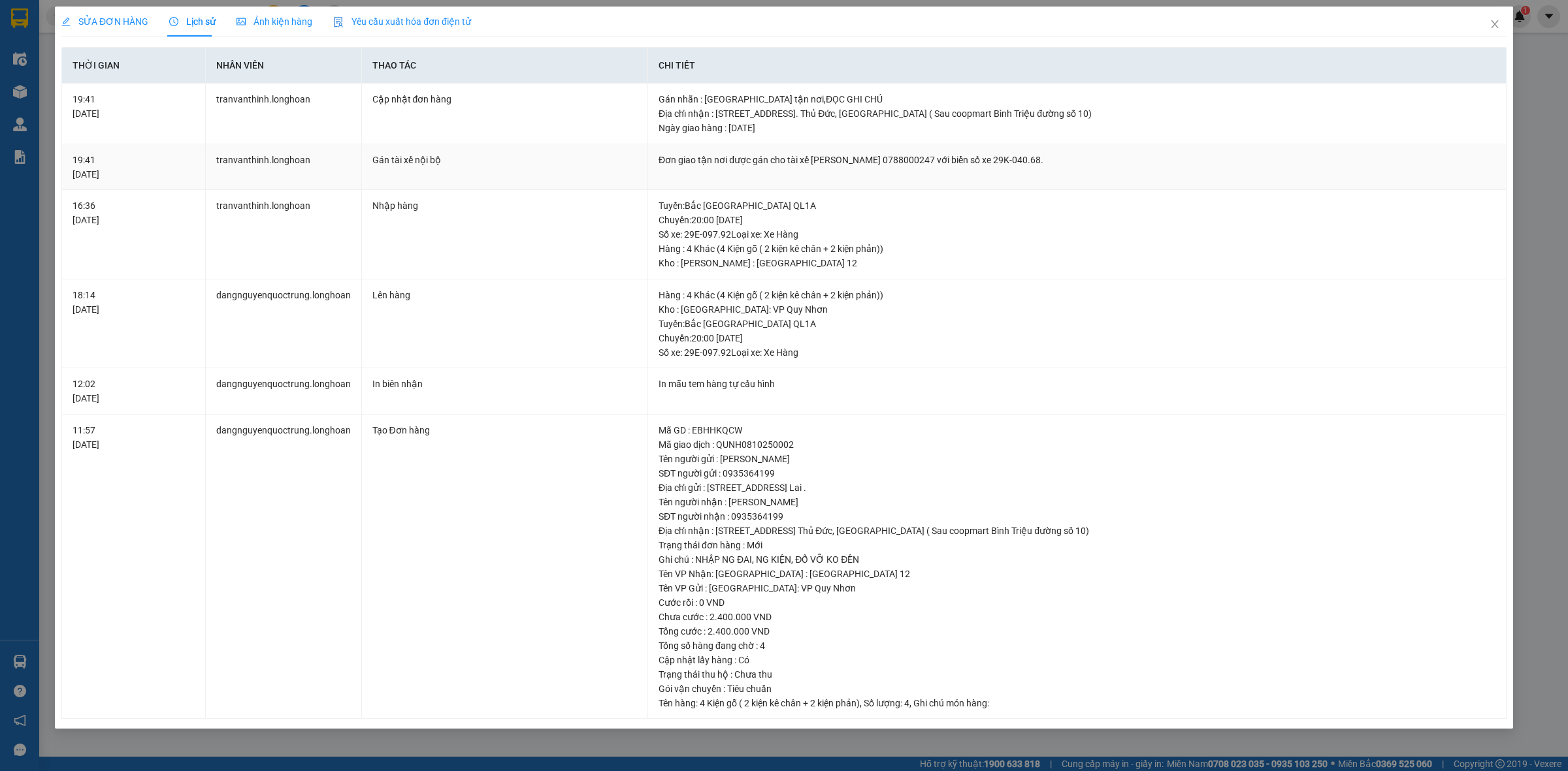
click at [920, 158] on div "Đơn giao tận nơi được gán cho tài xế [PERSON_NAME] 0788000247 với biển số xe 29…" at bounding box center [1077, 160] width 836 height 14
copy div "Đơn giao tận nơi được gán cho tài xế [PERSON_NAME] 0788000247 với biển số xe 29…"
click at [1505, 25] on span "Close" at bounding box center [1495, 25] width 37 height 37
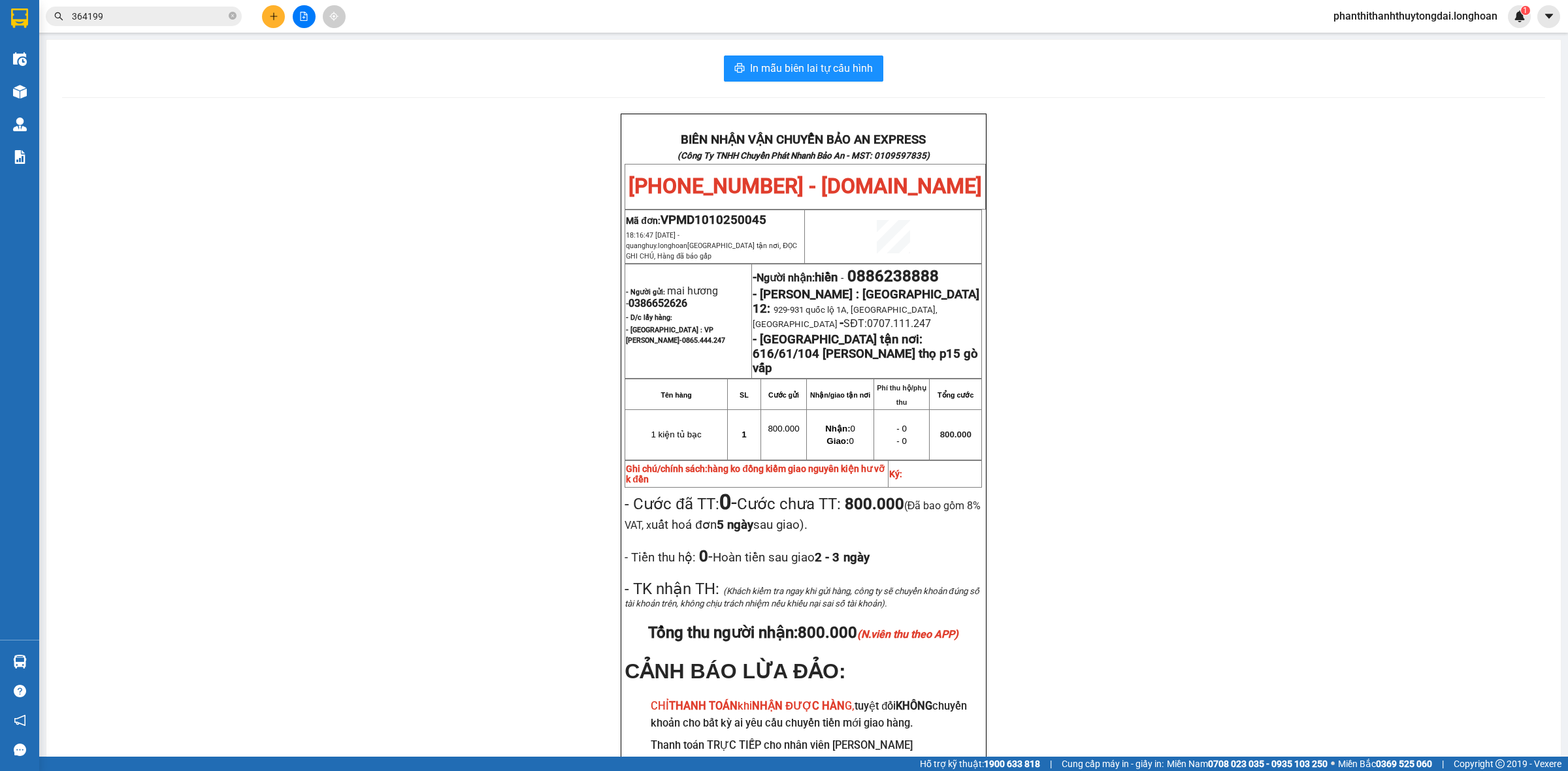
click at [207, 23] on span "364199" at bounding box center [144, 16] width 196 height 19
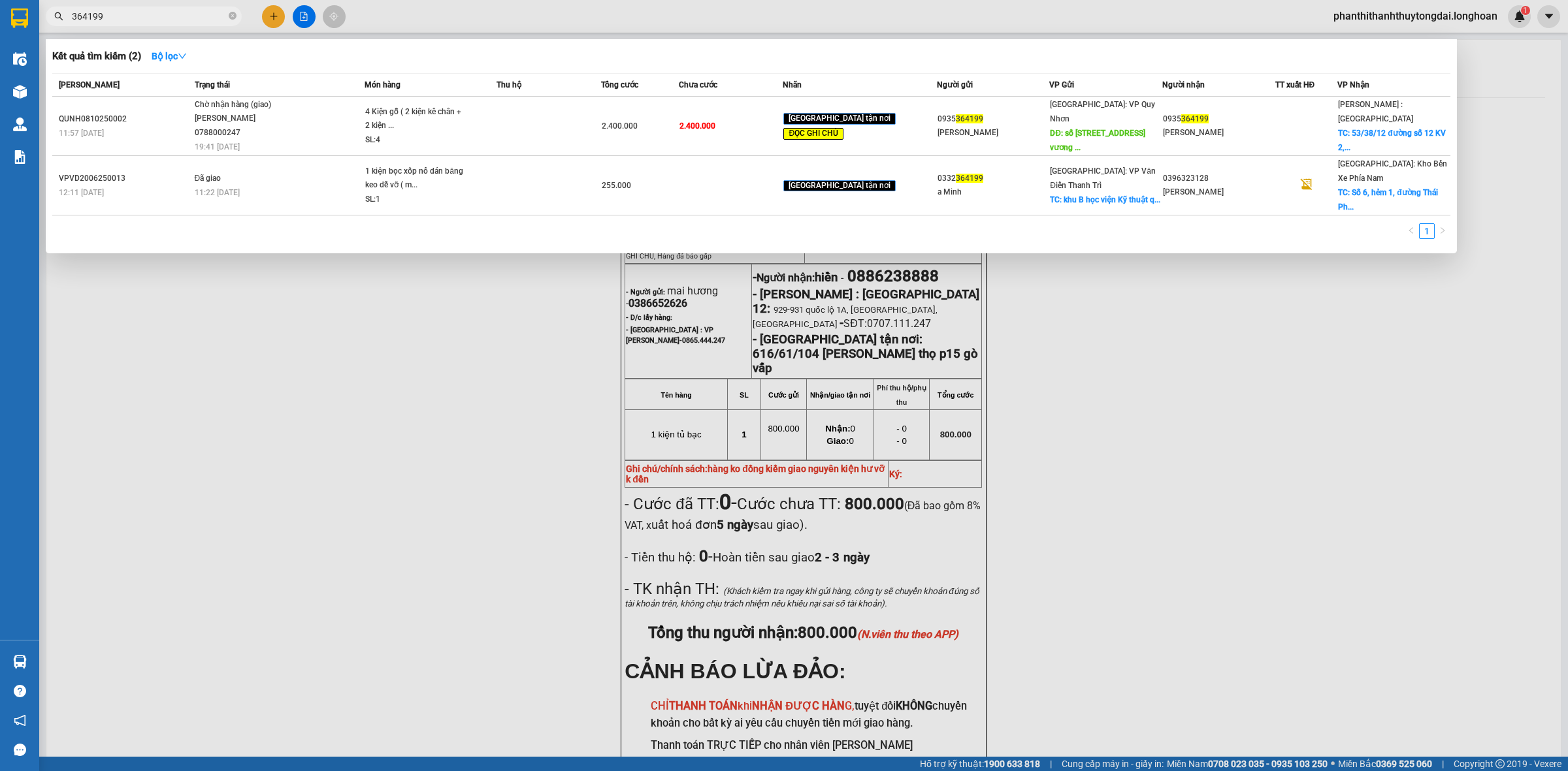
click at [207, 20] on input "364199" at bounding box center [149, 16] width 154 height 14
paste input "0982378245"
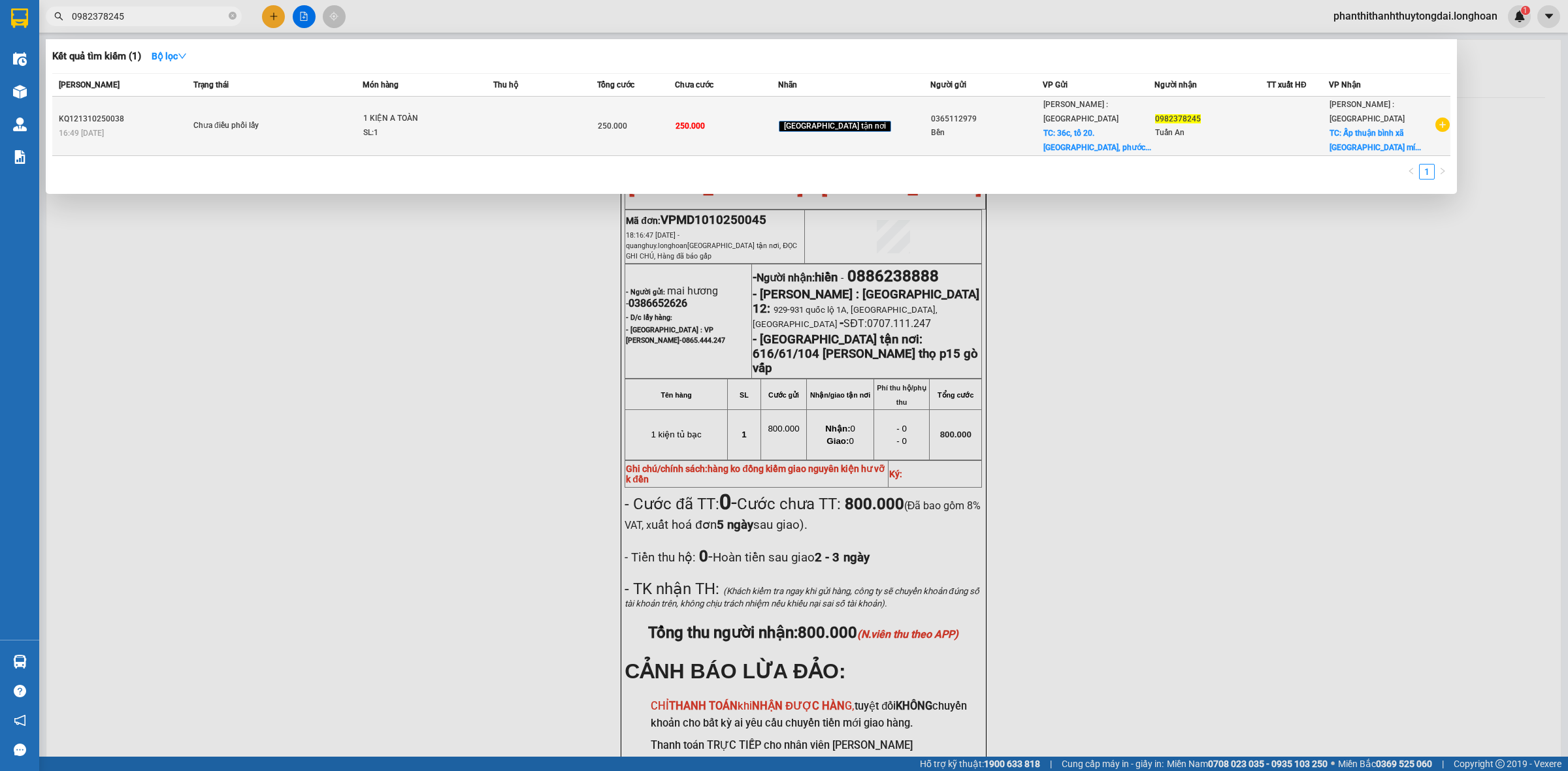
click at [315, 128] on td "Chưa điều phối lấy" at bounding box center [276, 127] width 173 height 60
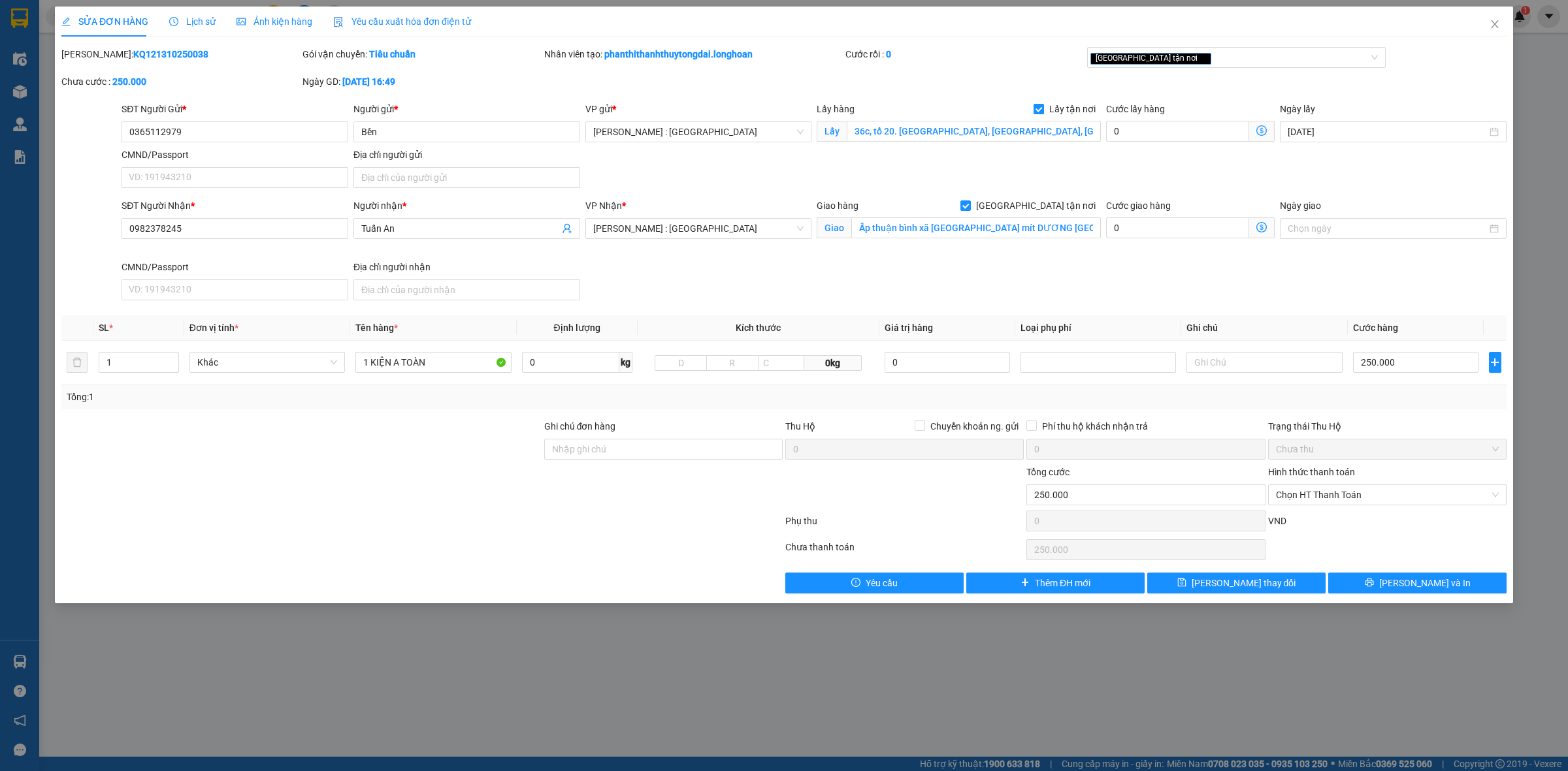
click at [1044, 108] on span at bounding box center [1039, 109] width 11 height 11
click at [1042, 108] on input "Lấy tận nơi" at bounding box center [1038, 108] width 9 height 9
click at [762, 452] on input "Ghi chú đơn hàng" at bounding box center [663, 450] width 239 height 21
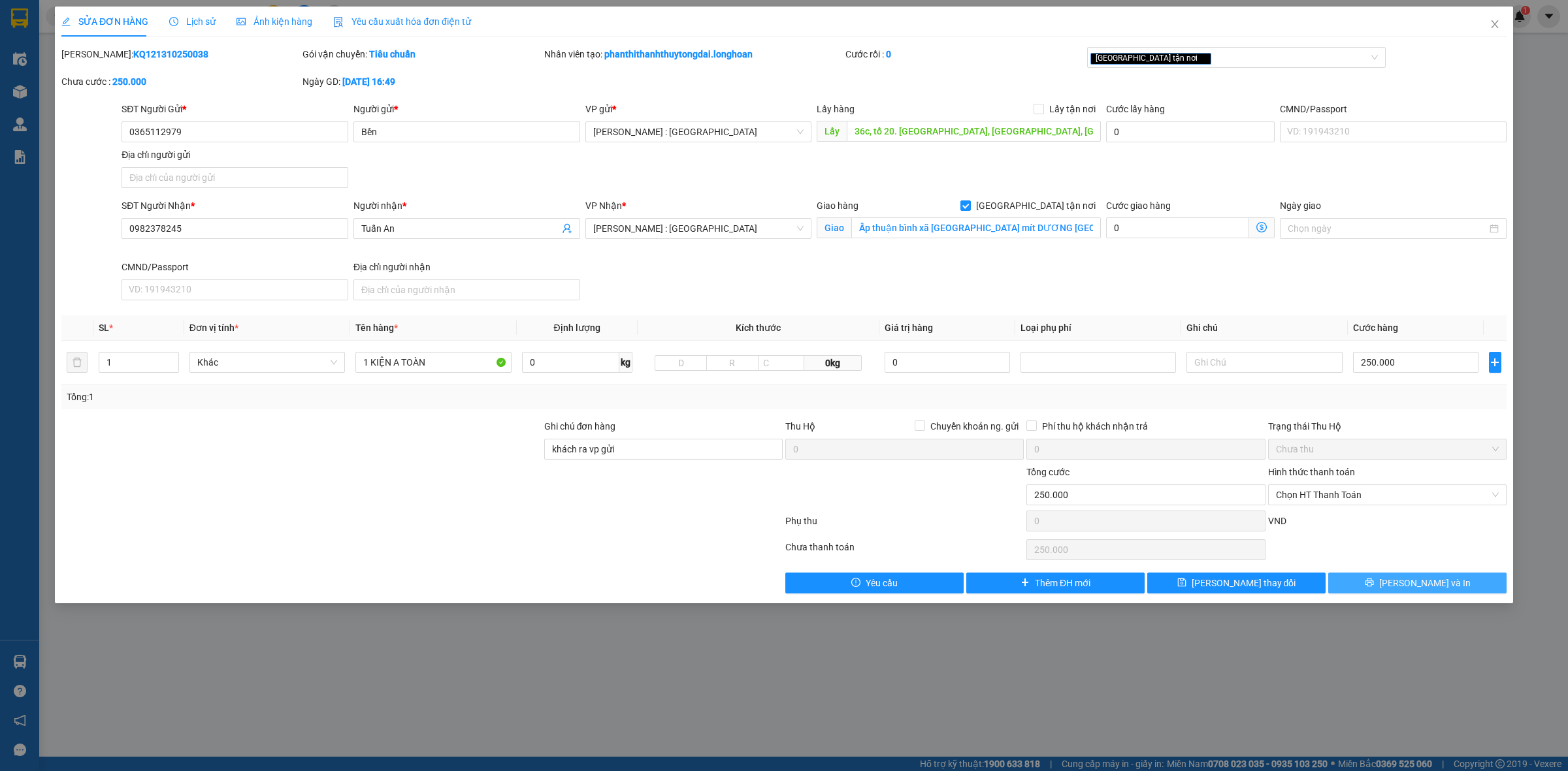
click at [1411, 584] on span "[PERSON_NAME] và In" at bounding box center [1424, 583] width 92 height 14
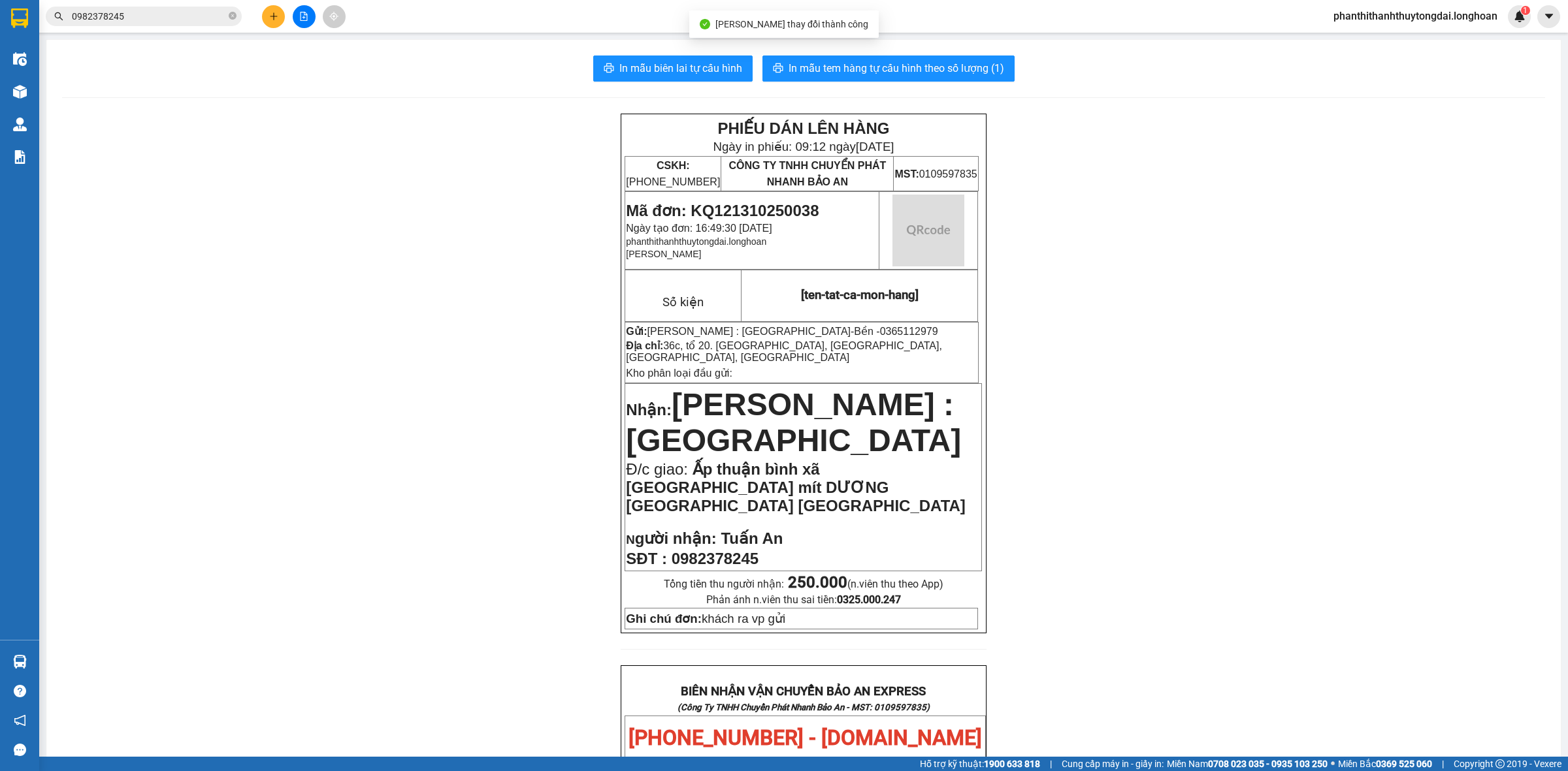
click at [1252, 371] on div "PHIẾU DÁN LÊN HÀNG Ngày in phiếu: 09:12 [DATE] CSKH: [PHONE_NUMBER] CÔNG TY TNH…" at bounding box center [803, 760] width 1483 height 1292
click at [191, 11] on input "0982378245" at bounding box center [149, 16] width 154 height 14
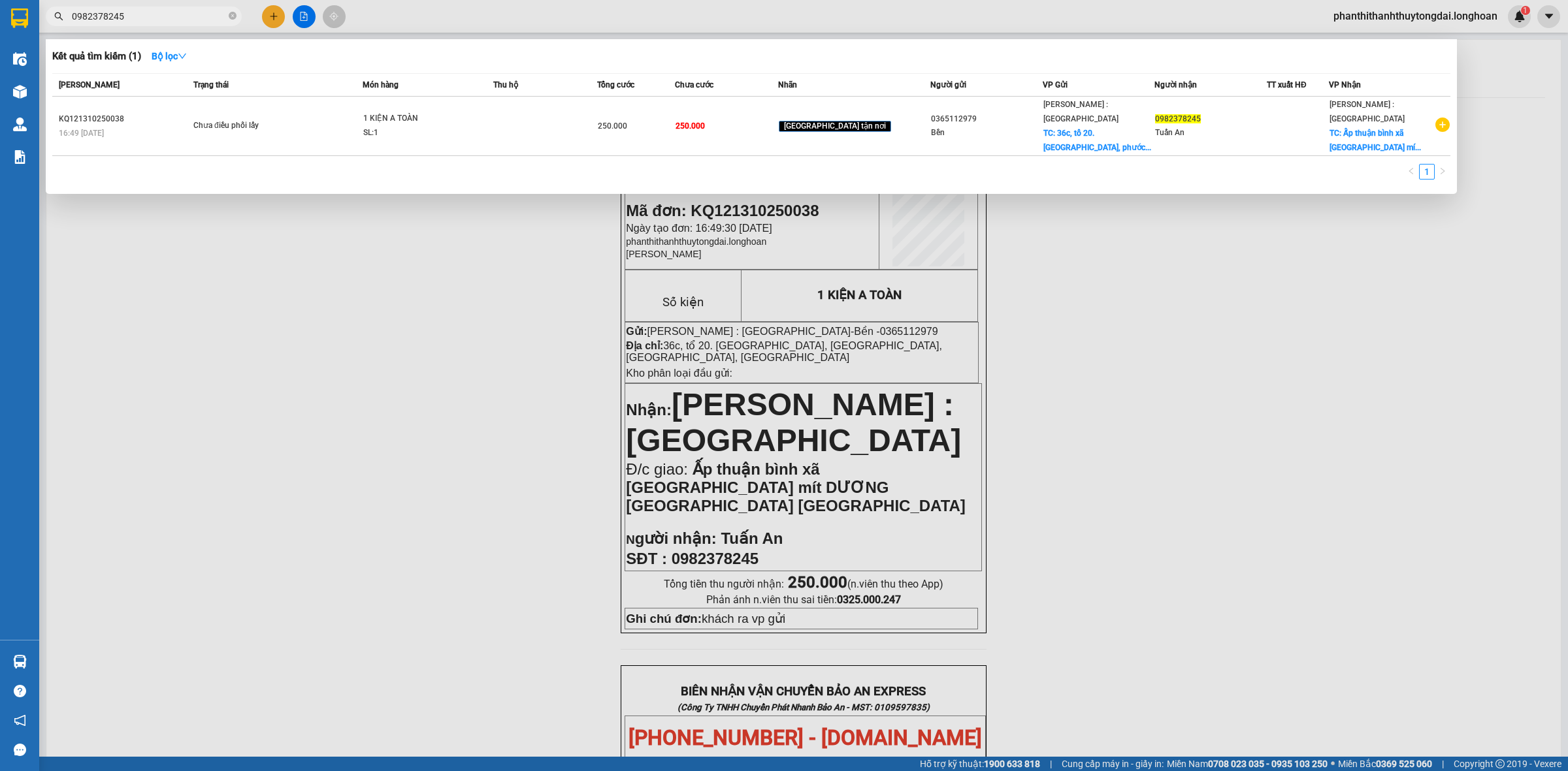
click at [191, 11] on input "0982378245" at bounding box center [149, 16] width 154 height 14
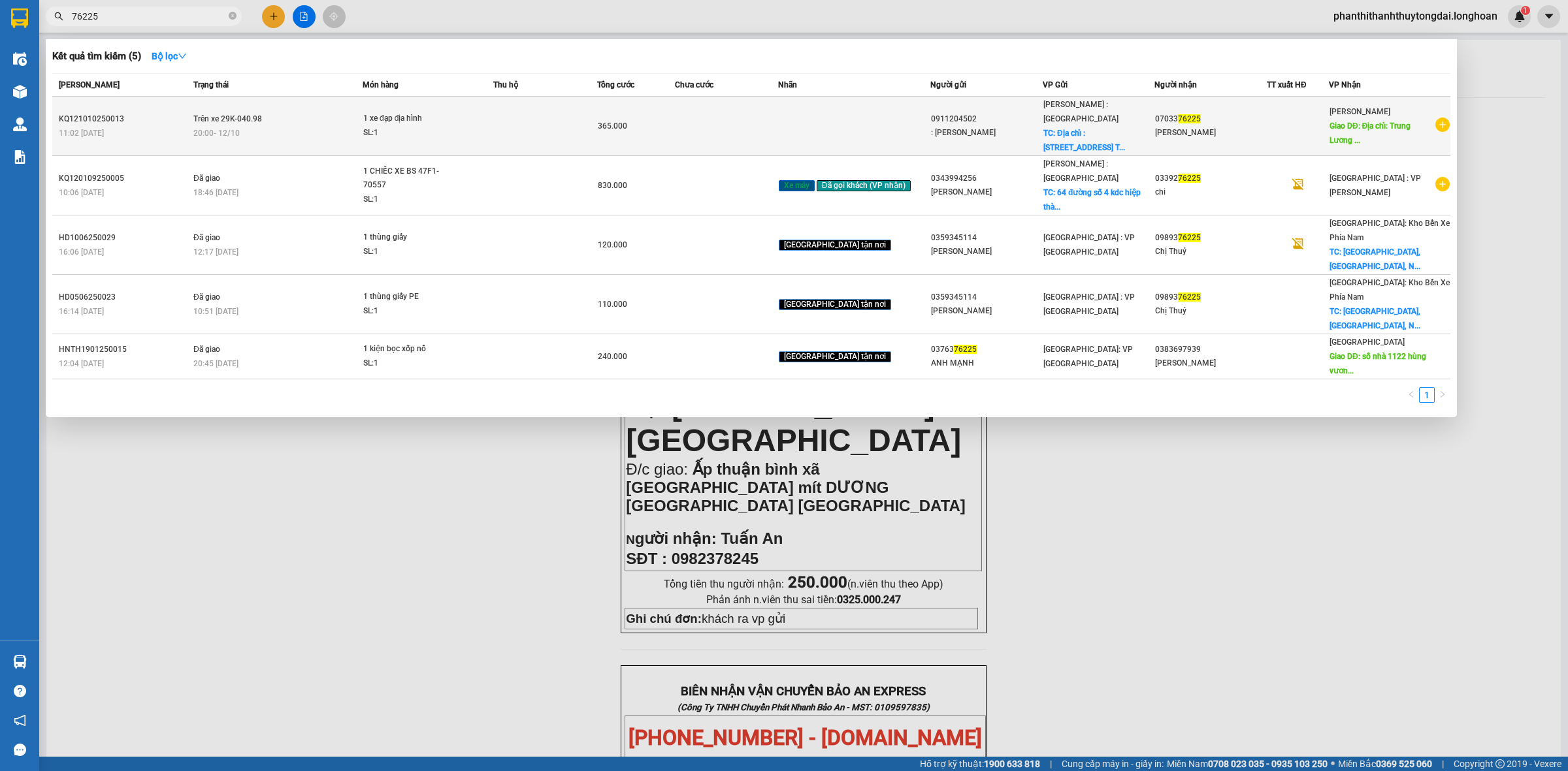
click at [577, 110] on td at bounding box center [544, 127] width 103 height 60
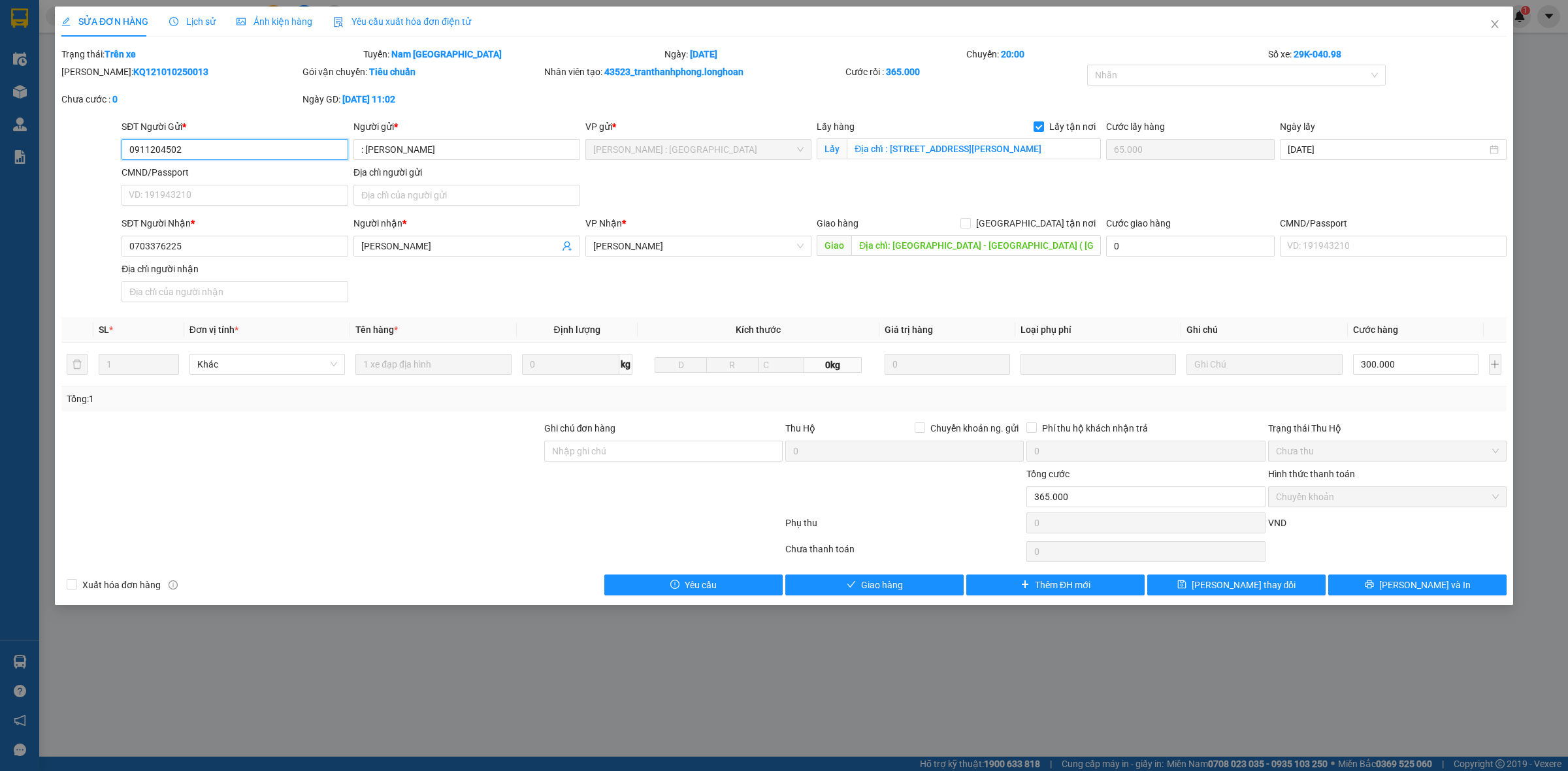
click at [286, 145] on input "0911204502" at bounding box center [234, 150] width 226 height 21
click at [1493, 18] on span "Close" at bounding box center [1495, 25] width 37 height 37
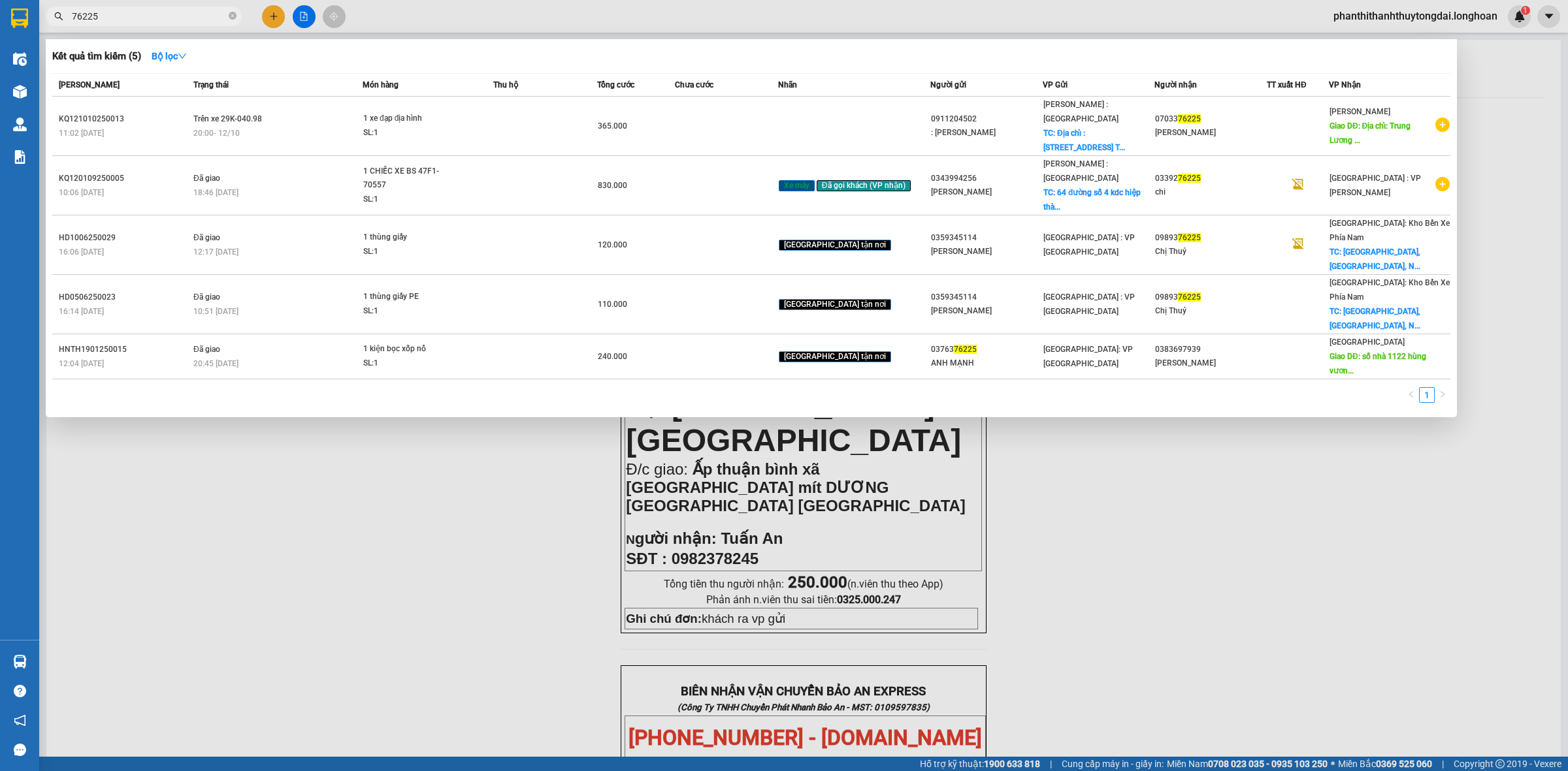
click at [166, 14] on input "76225" at bounding box center [149, 16] width 154 height 14
click at [167, 15] on input "76225" at bounding box center [149, 16] width 154 height 14
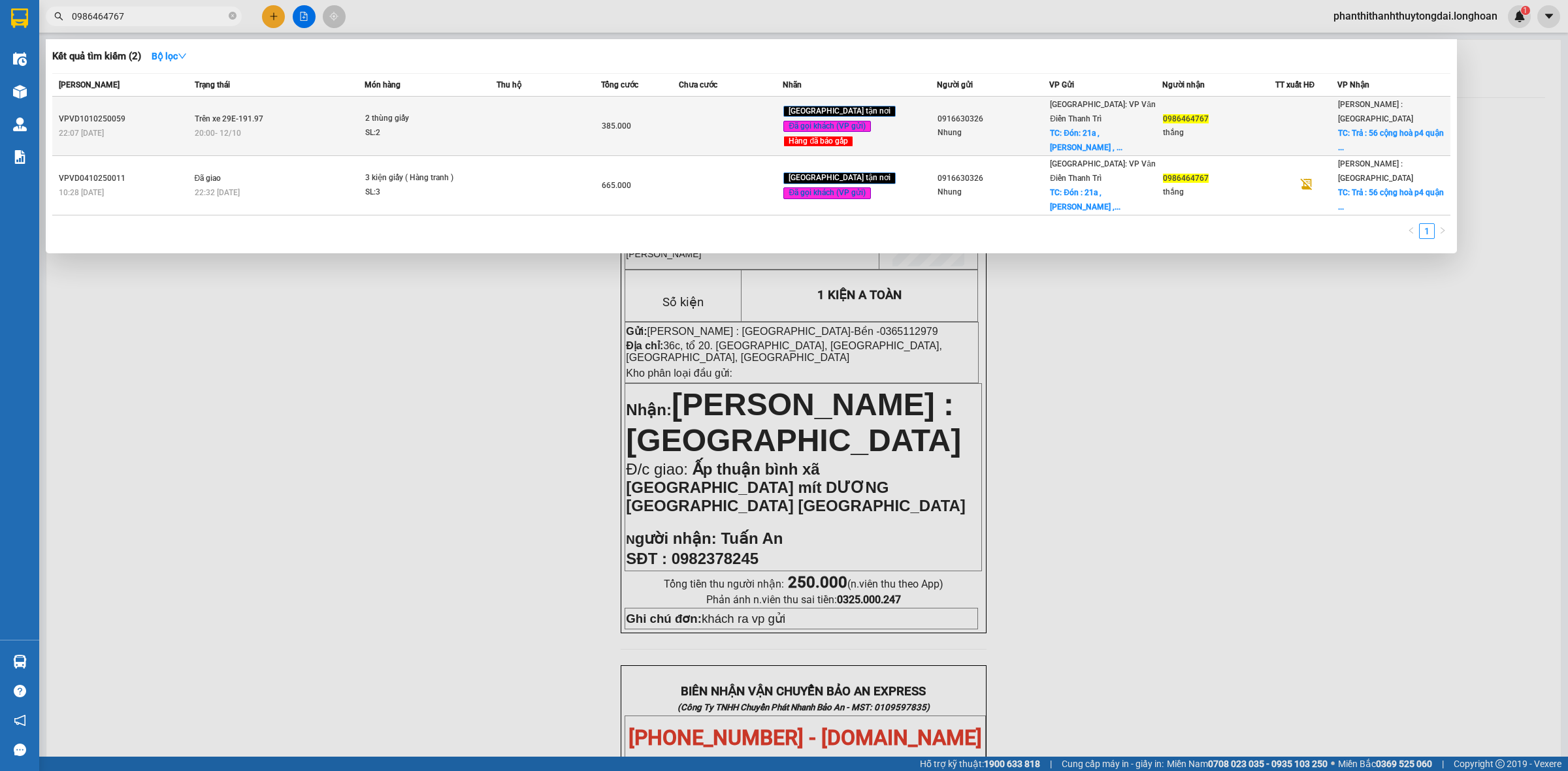
click at [551, 113] on td at bounding box center [548, 127] width 104 height 60
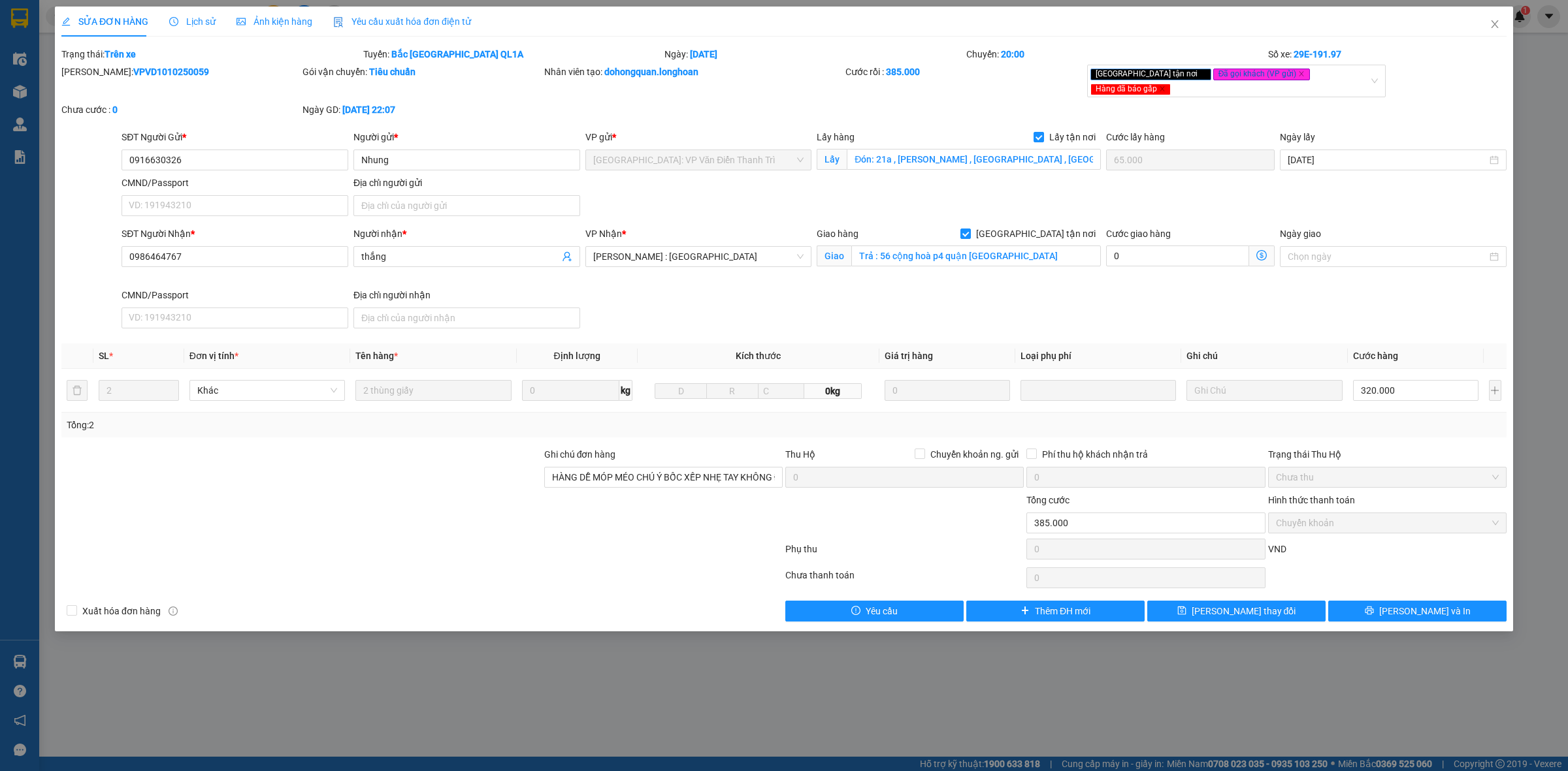
click at [195, 17] on span "Lịch sử" at bounding box center [192, 22] width 47 height 11
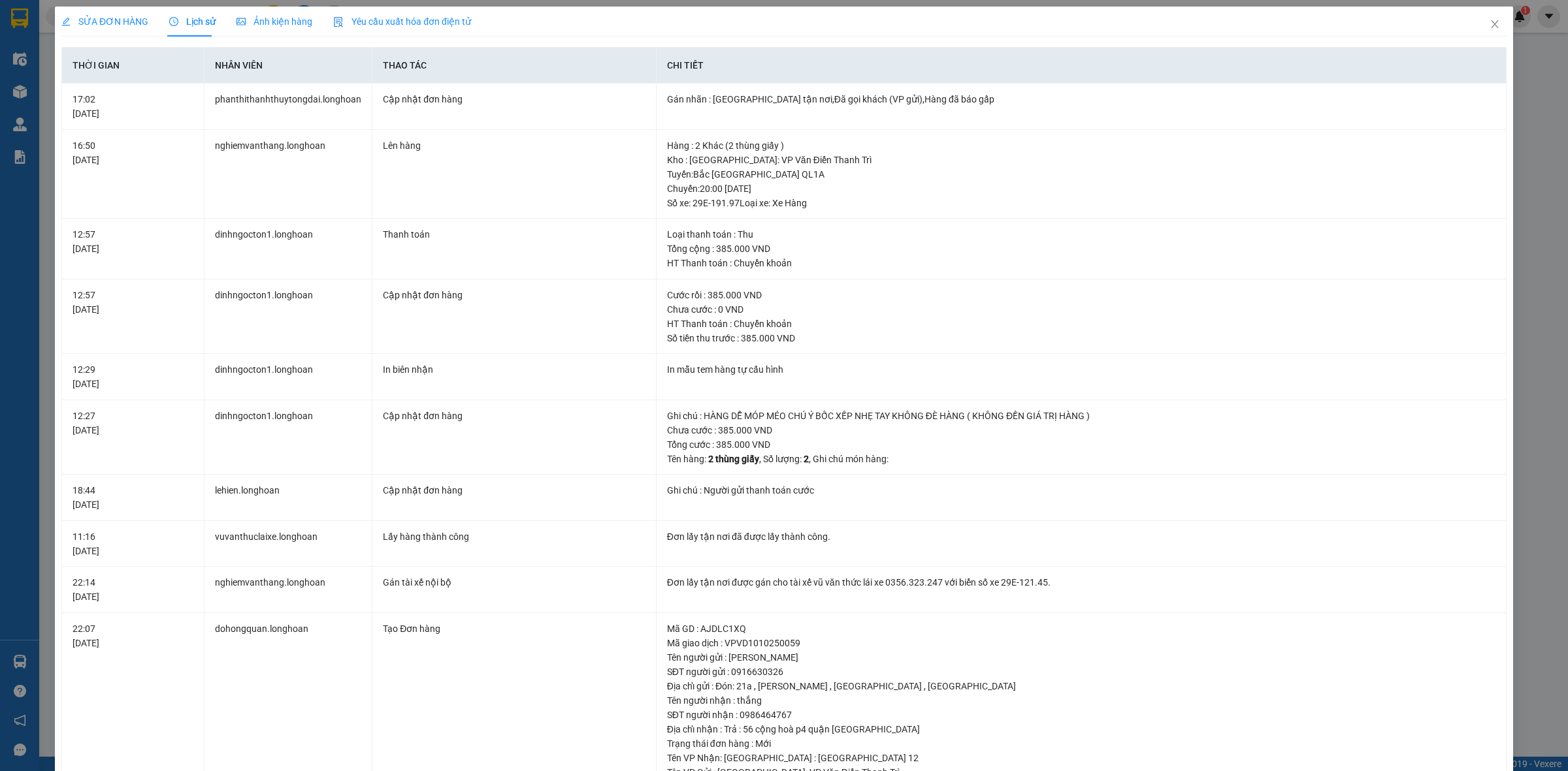
click at [129, 24] on span "SỬA ĐƠN HÀNG" at bounding box center [105, 22] width 87 height 11
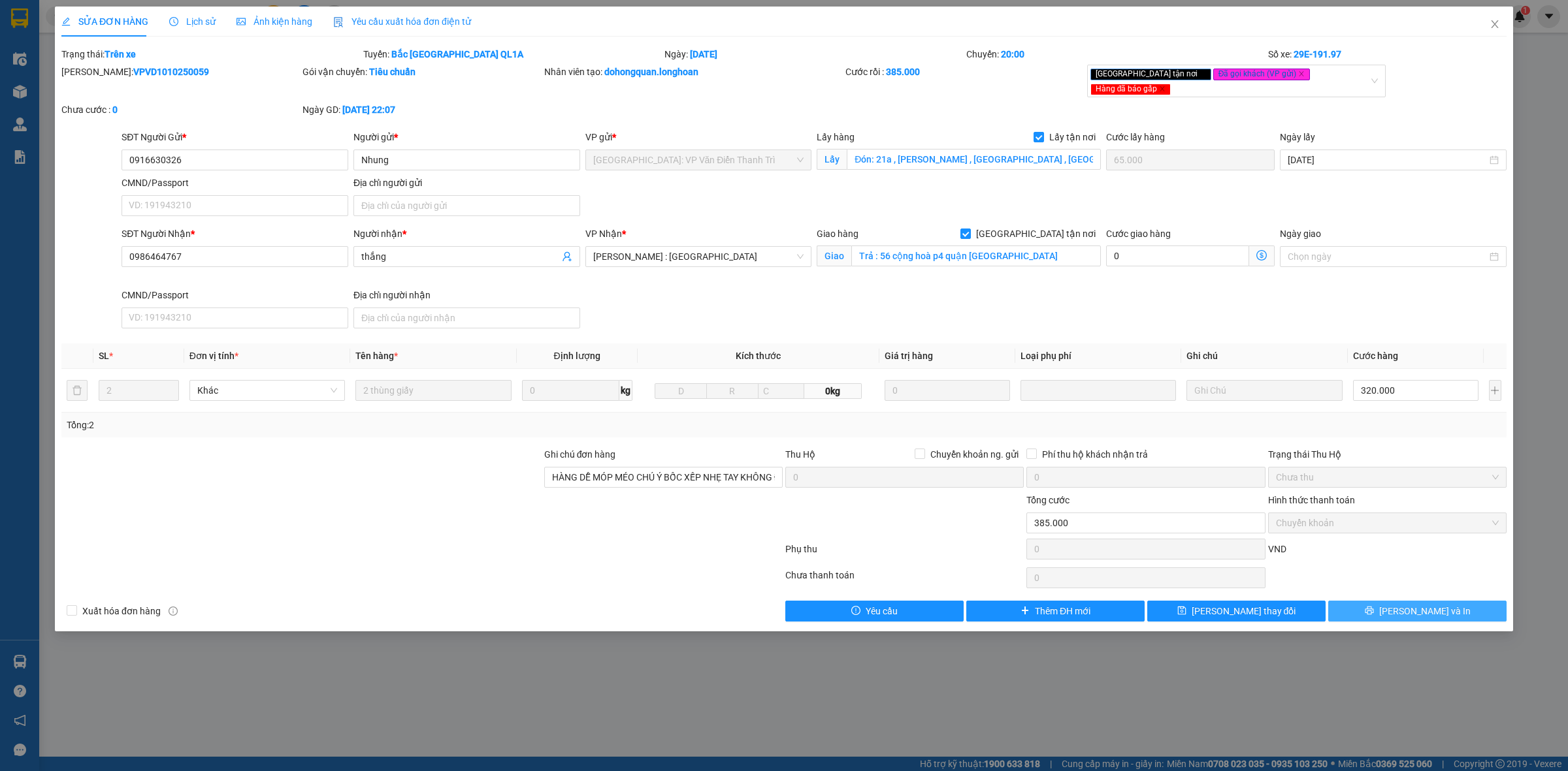
click at [1379, 601] on button "[PERSON_NAME] và In" at bounding box center [1417, 612] width 179 height 21
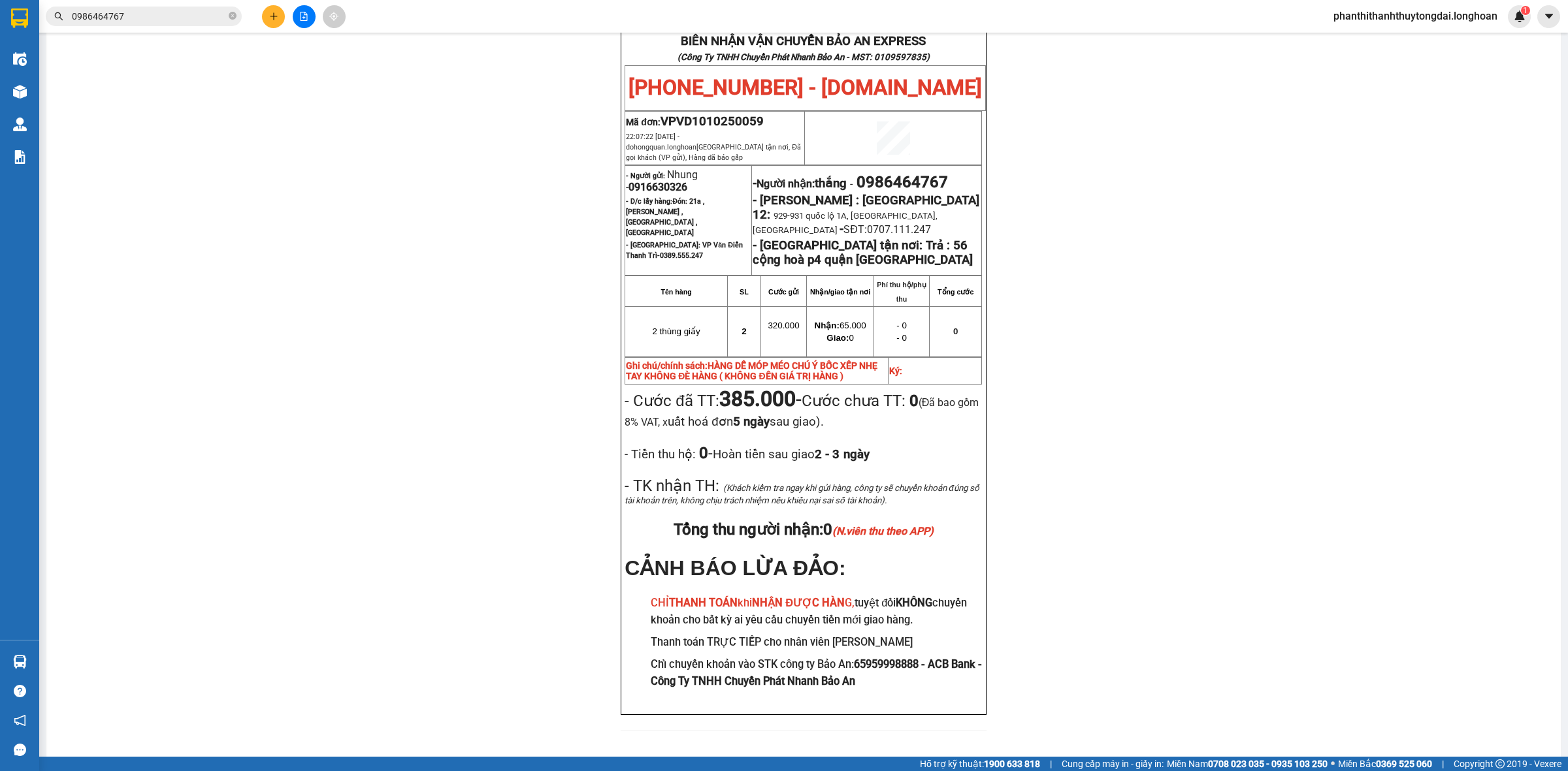
scroll to position [95, 0]
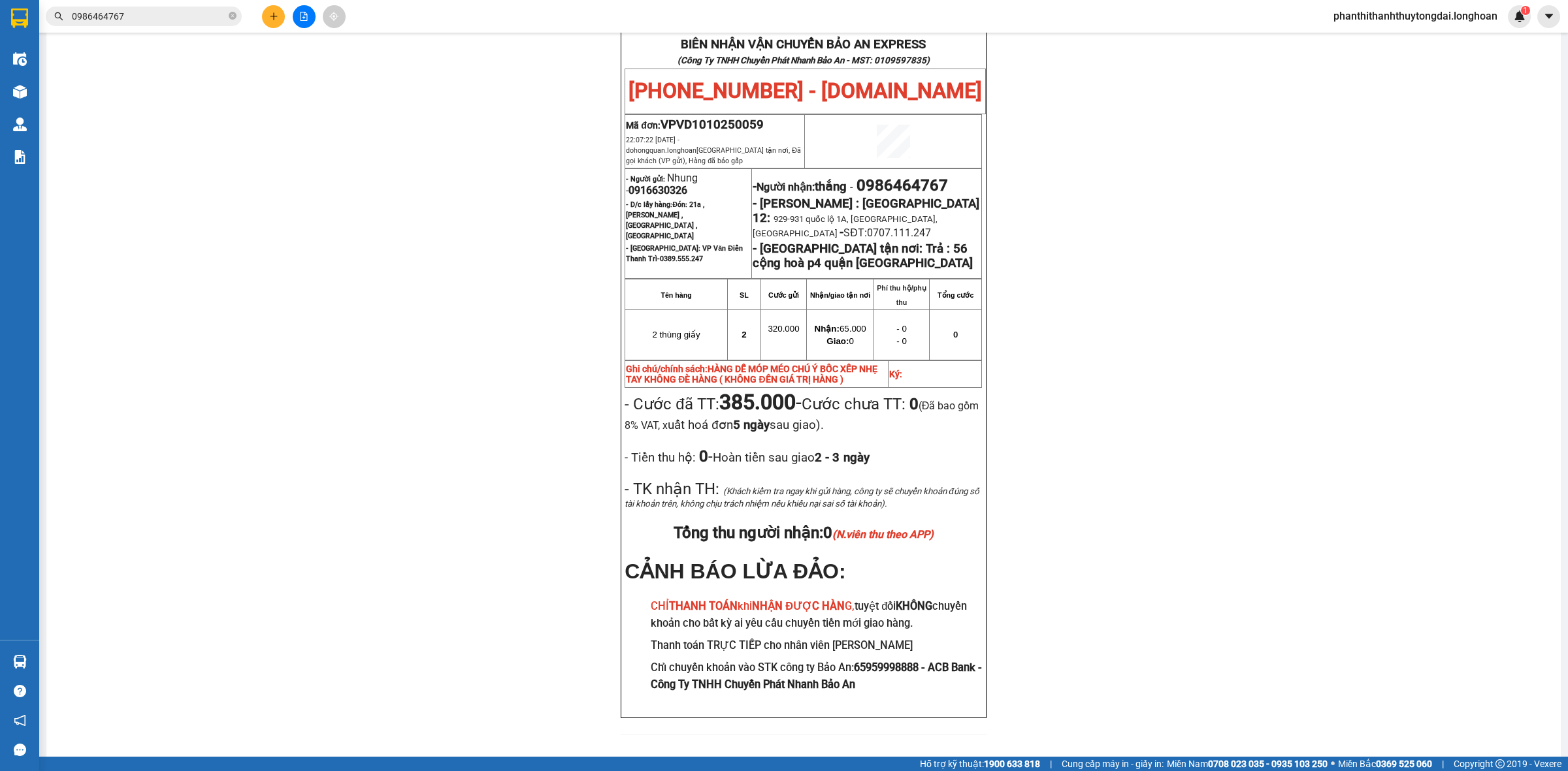
click at [177, 20] on input "0986464767" at bounding box center [149, 16] width 154 height 14
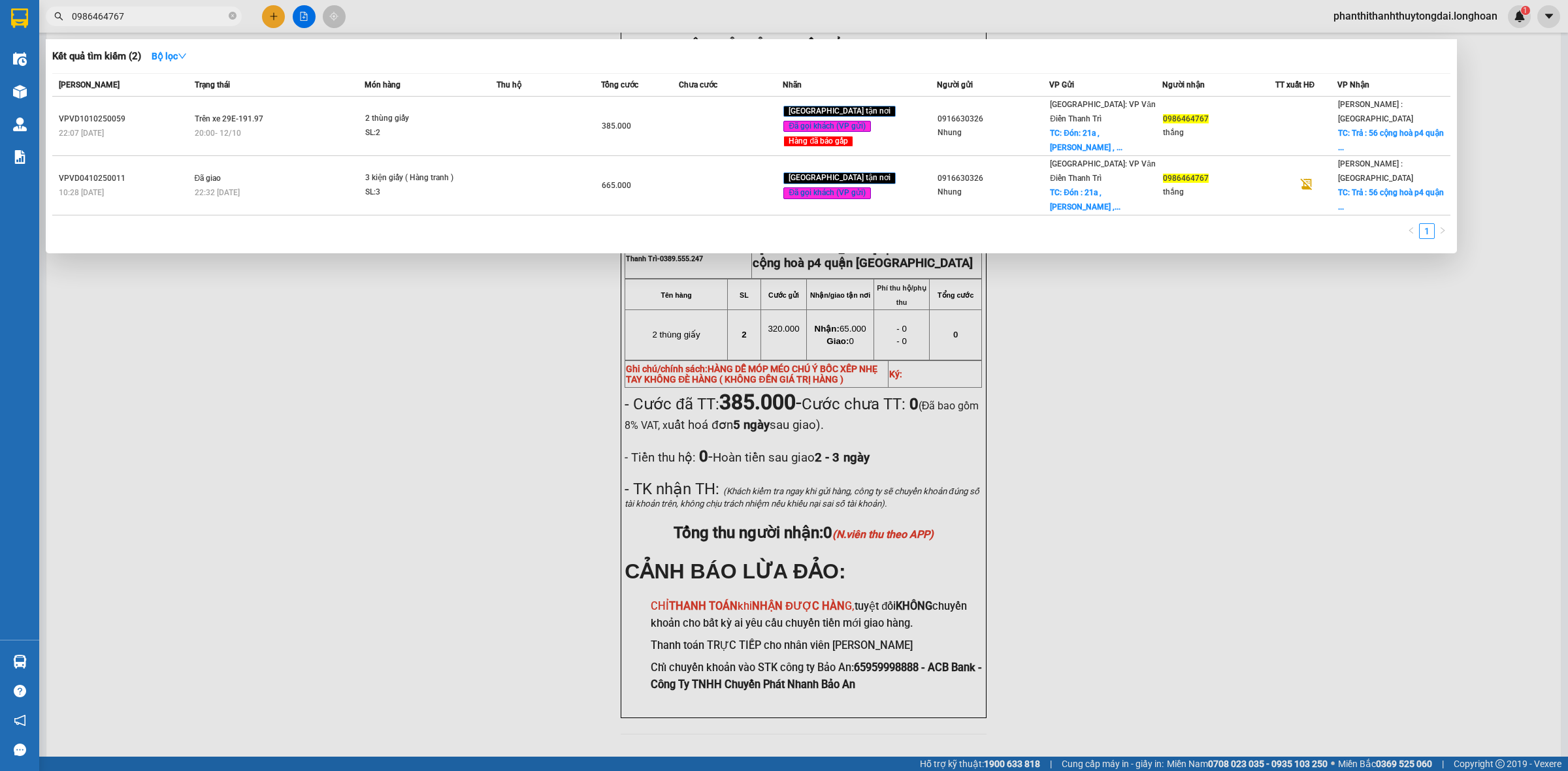
click at [177, 20] on input "0986464767" at bounding box center [149, 16] width 154 height 14
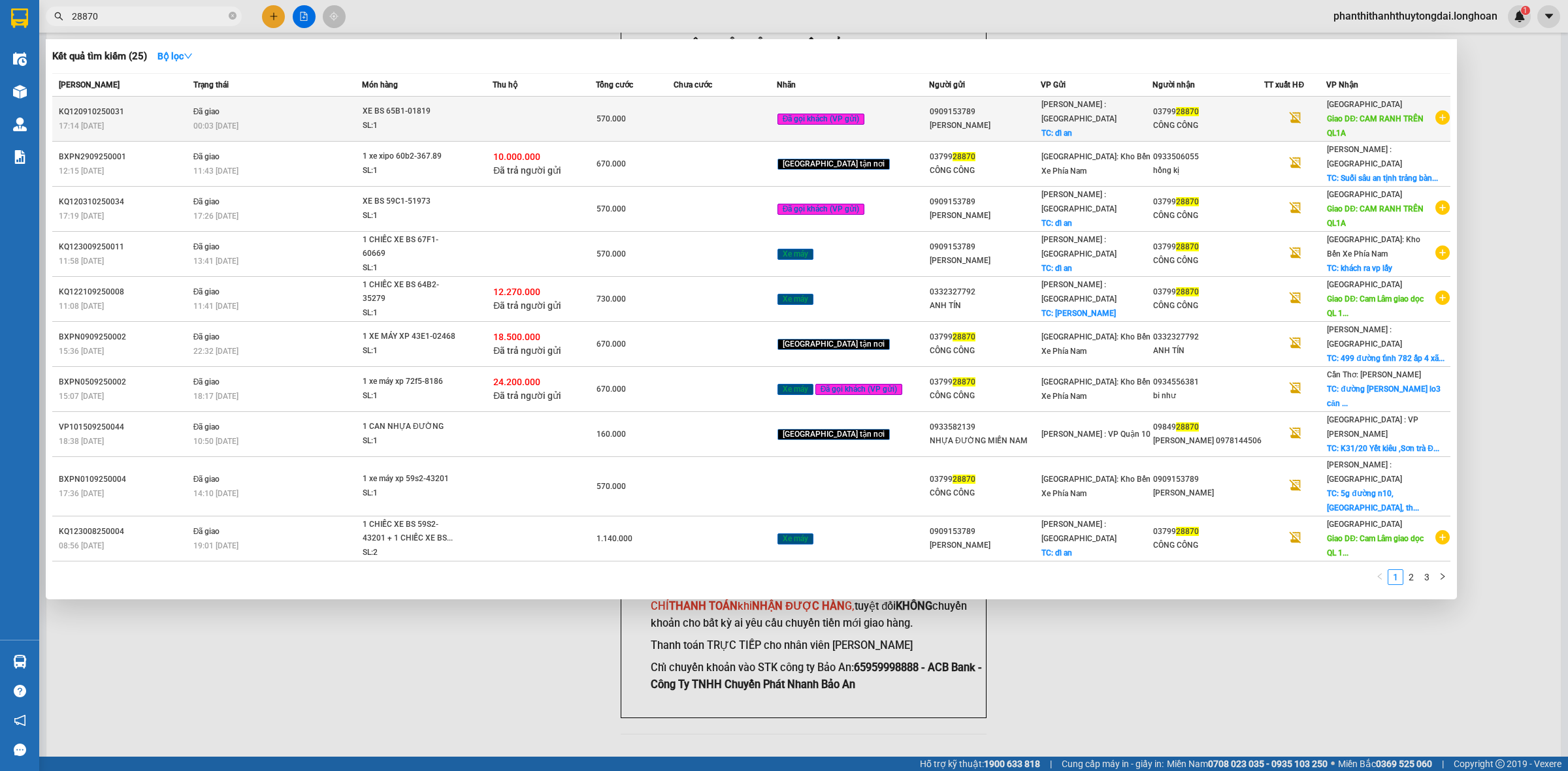
click at [303, 106] on td "Đã giao 00:03 [DATE]" at bounding box center [276, 119] width 172 height 45
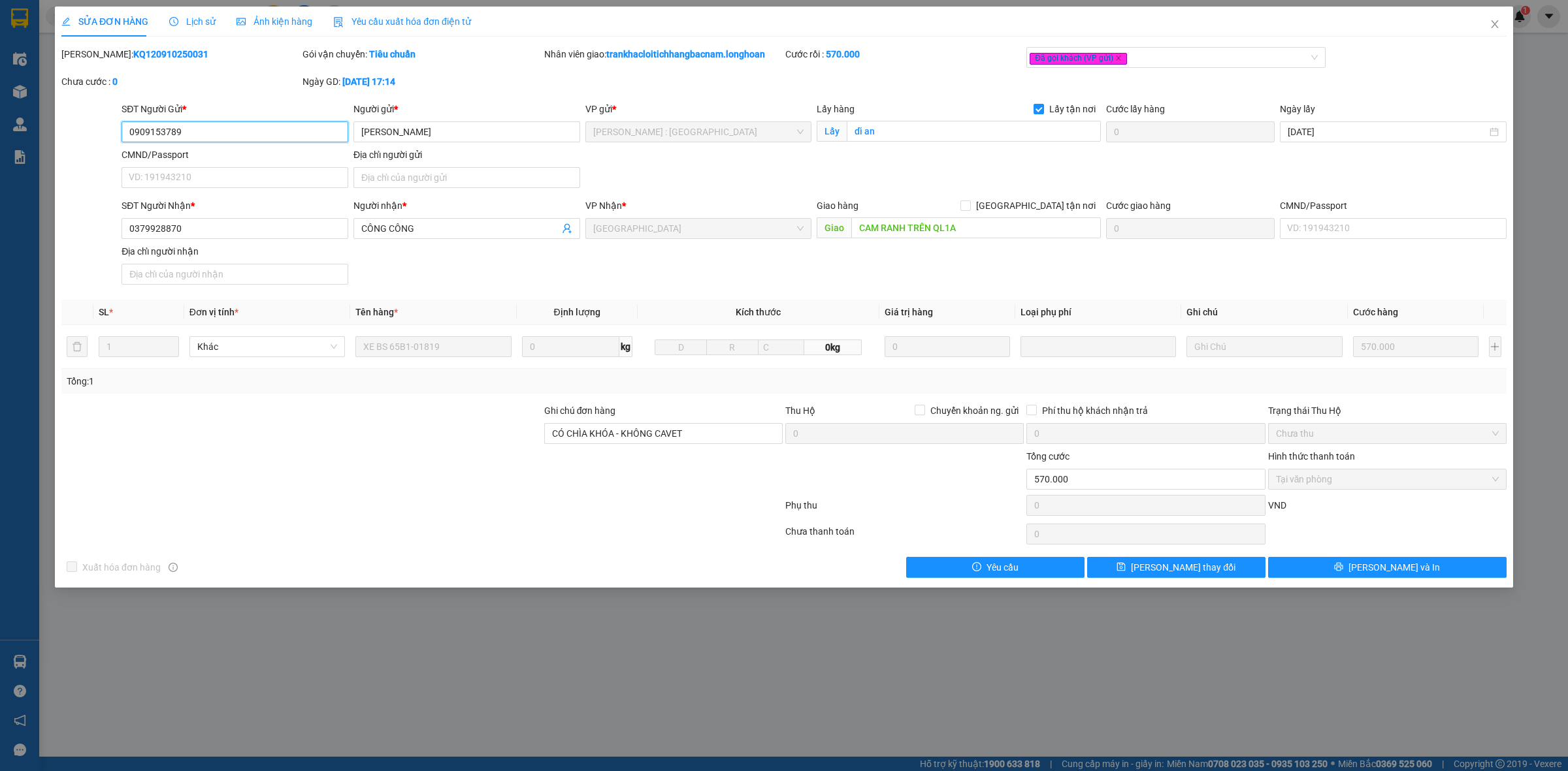
click at [301, 128] on input "0909153789" at bounding box center [234, 132] width 226 height 21
click at [1503, 27] on span "Close" at bounding box center [1495, 25] width 37 height 37
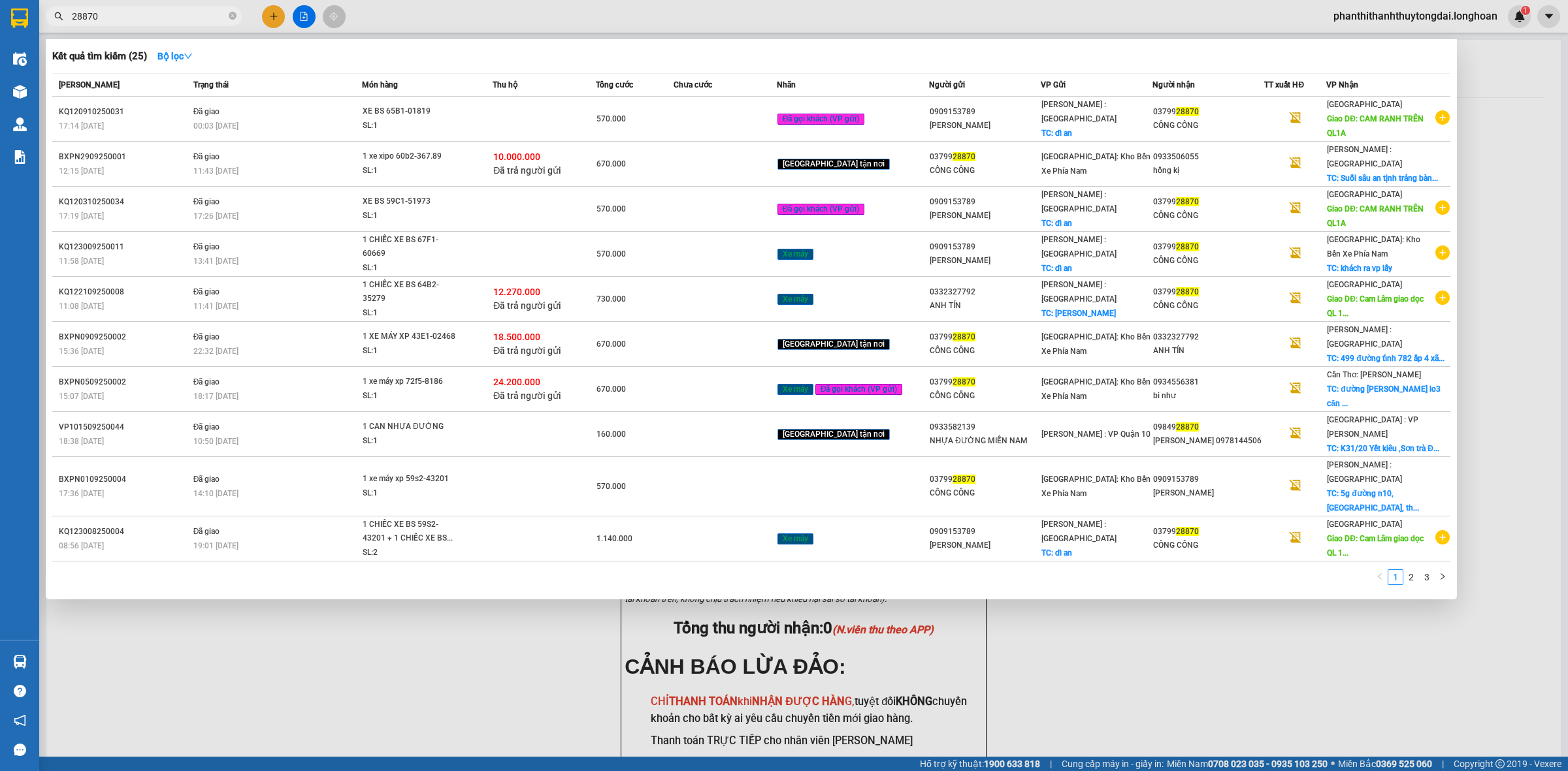
click at [175, 15] on input "28870" at bounding box center [149, 16] width 154 height 14
click at [193, 11] on input "28870" at bounding box center [149, 16] width 154 height 14
click at [193, 17] on input "28870" at bounding box center [149, 16] width 154 height 14
paste input "0909153789"
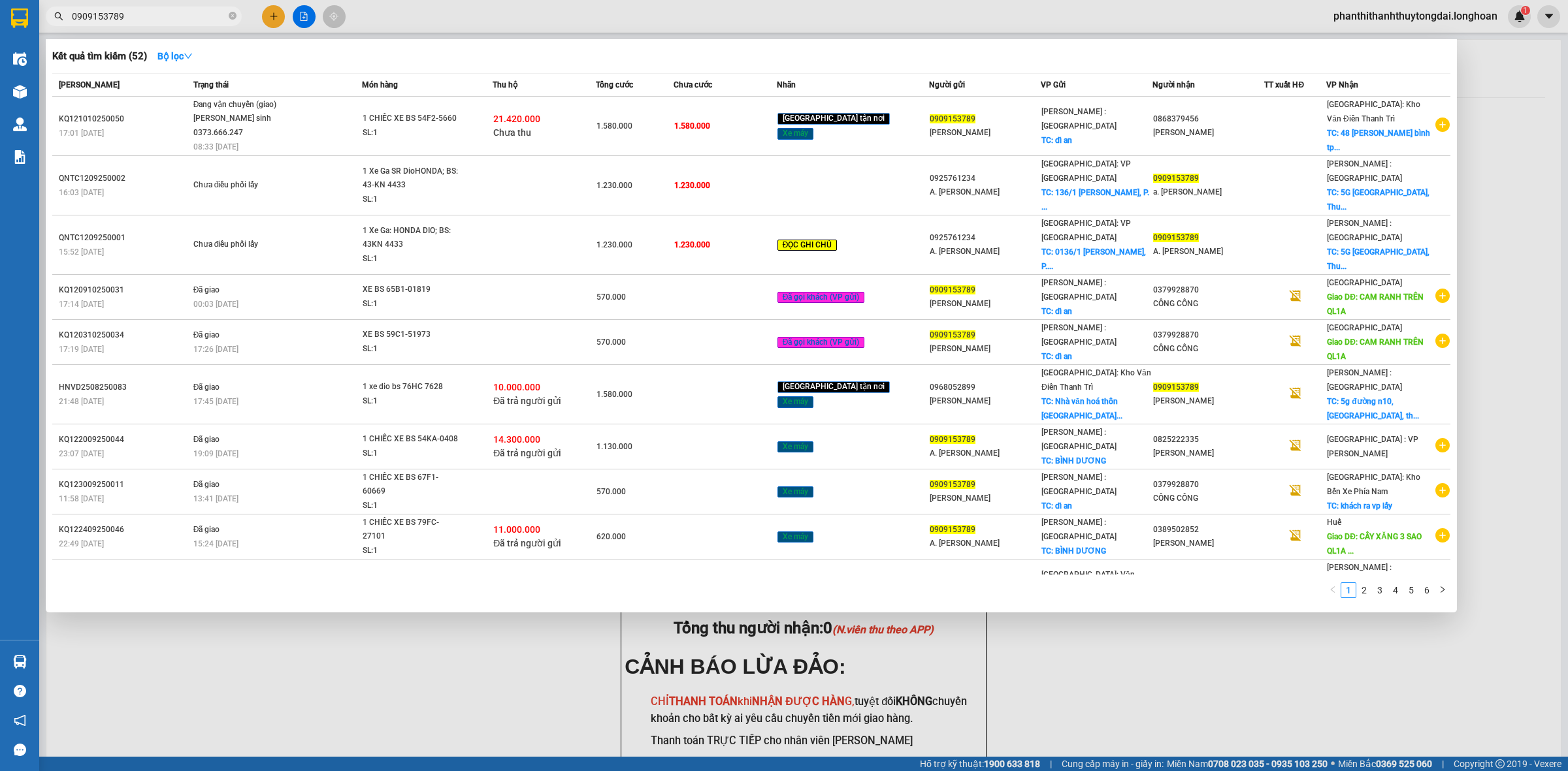
click at [512, 670] on div at bounding box center [784, 386] width 1568 height 771
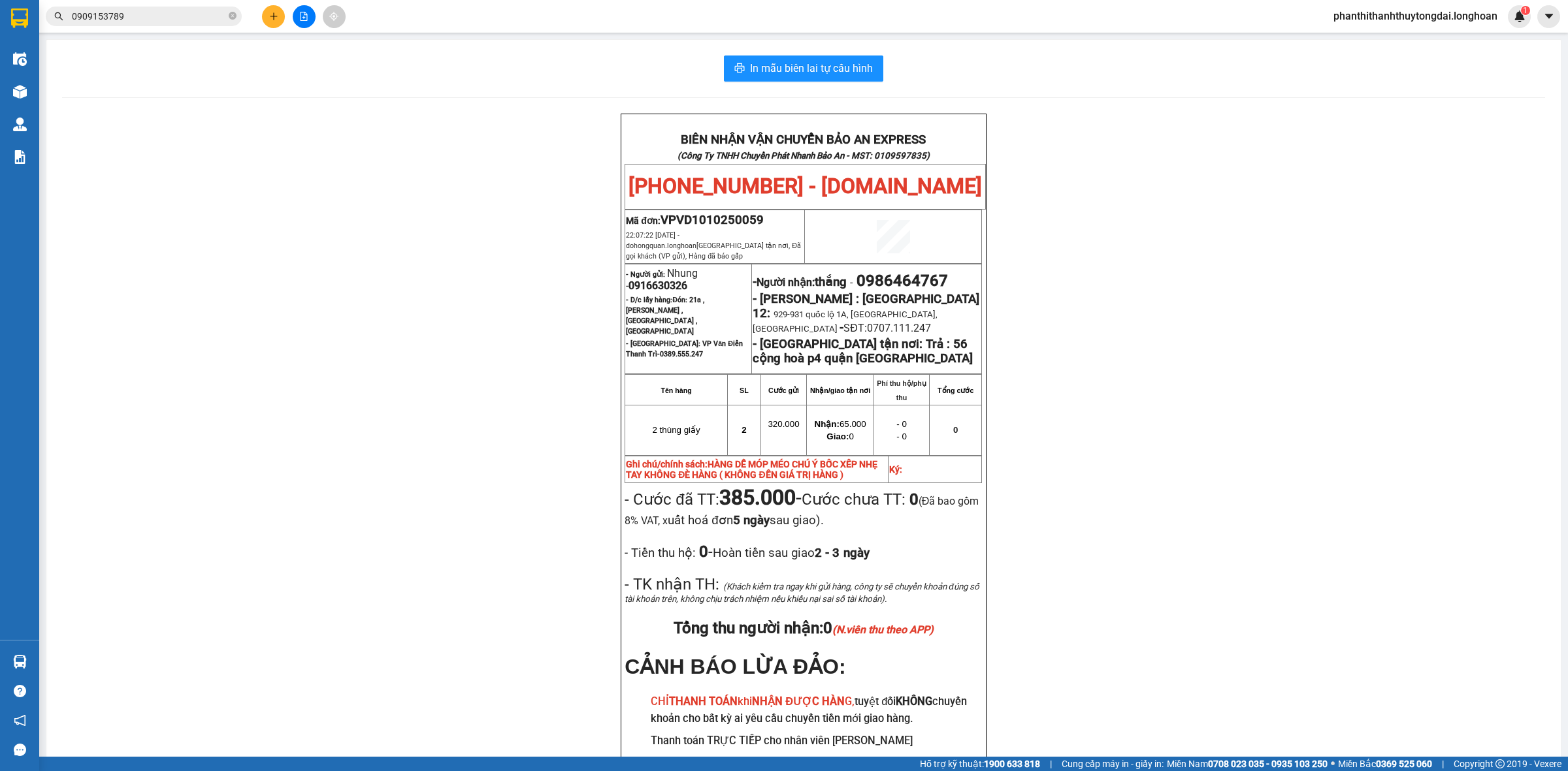
click at [196, 18] on input "0909153789" at bounding box center [149, 16] width 154 height 14
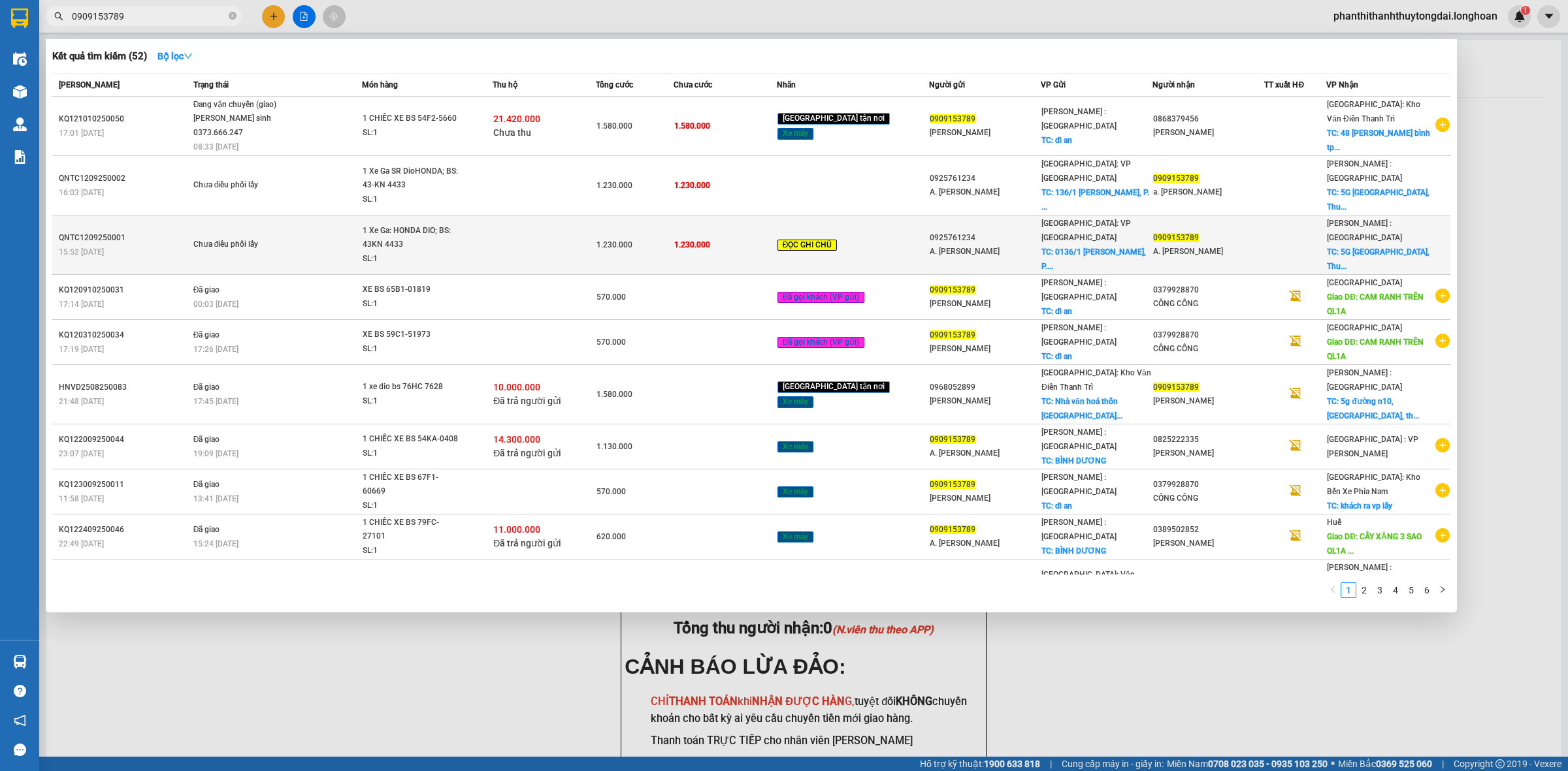
click at [1089, 247] on span "TC: 0136/1 [PERSON_NAME], P...." at bounding box center [1093, 259] width 105 height 24
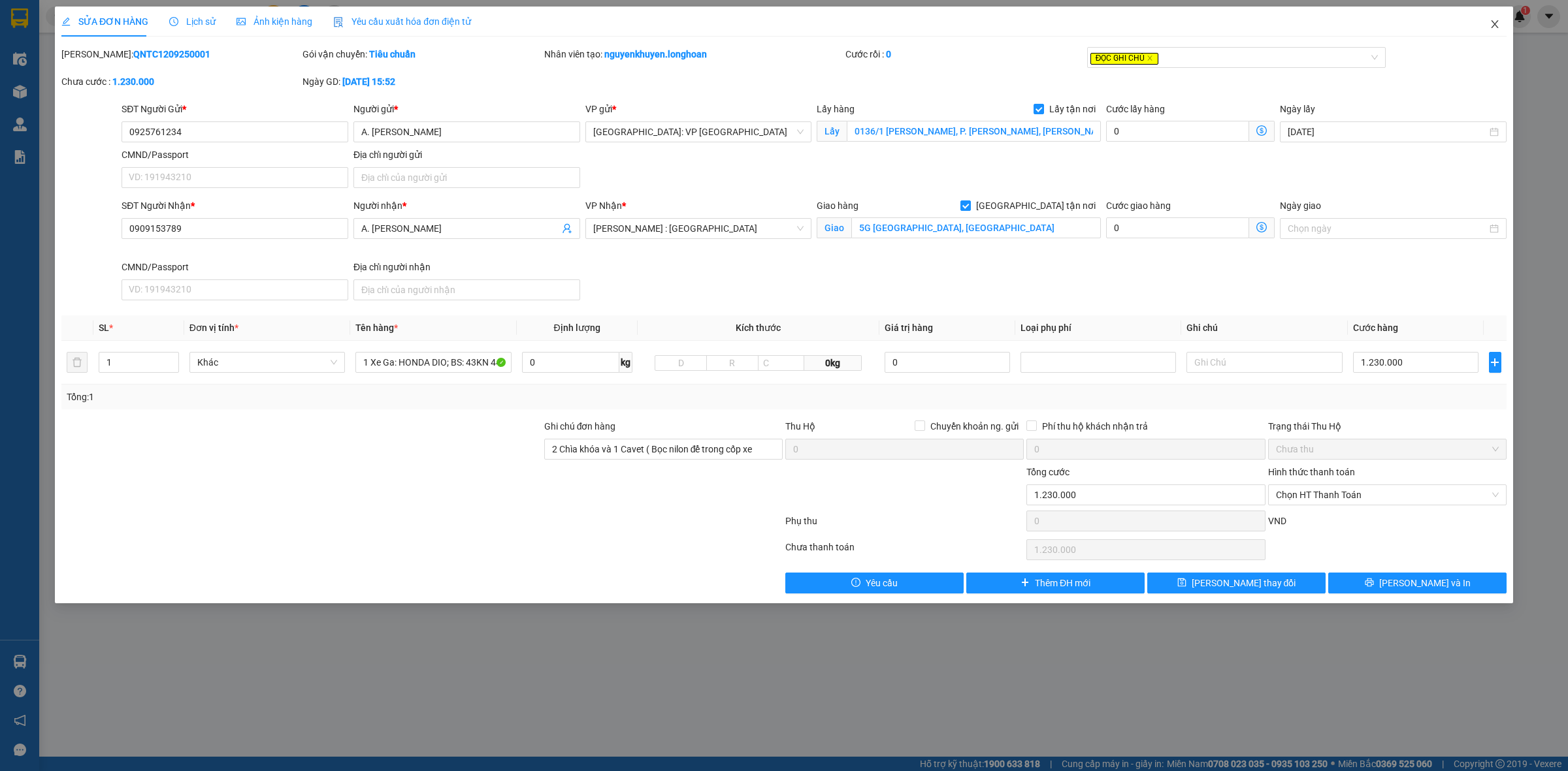
click at [1493, 24] on icon "close" at bounding box center [1495, 25] width 11 height 11
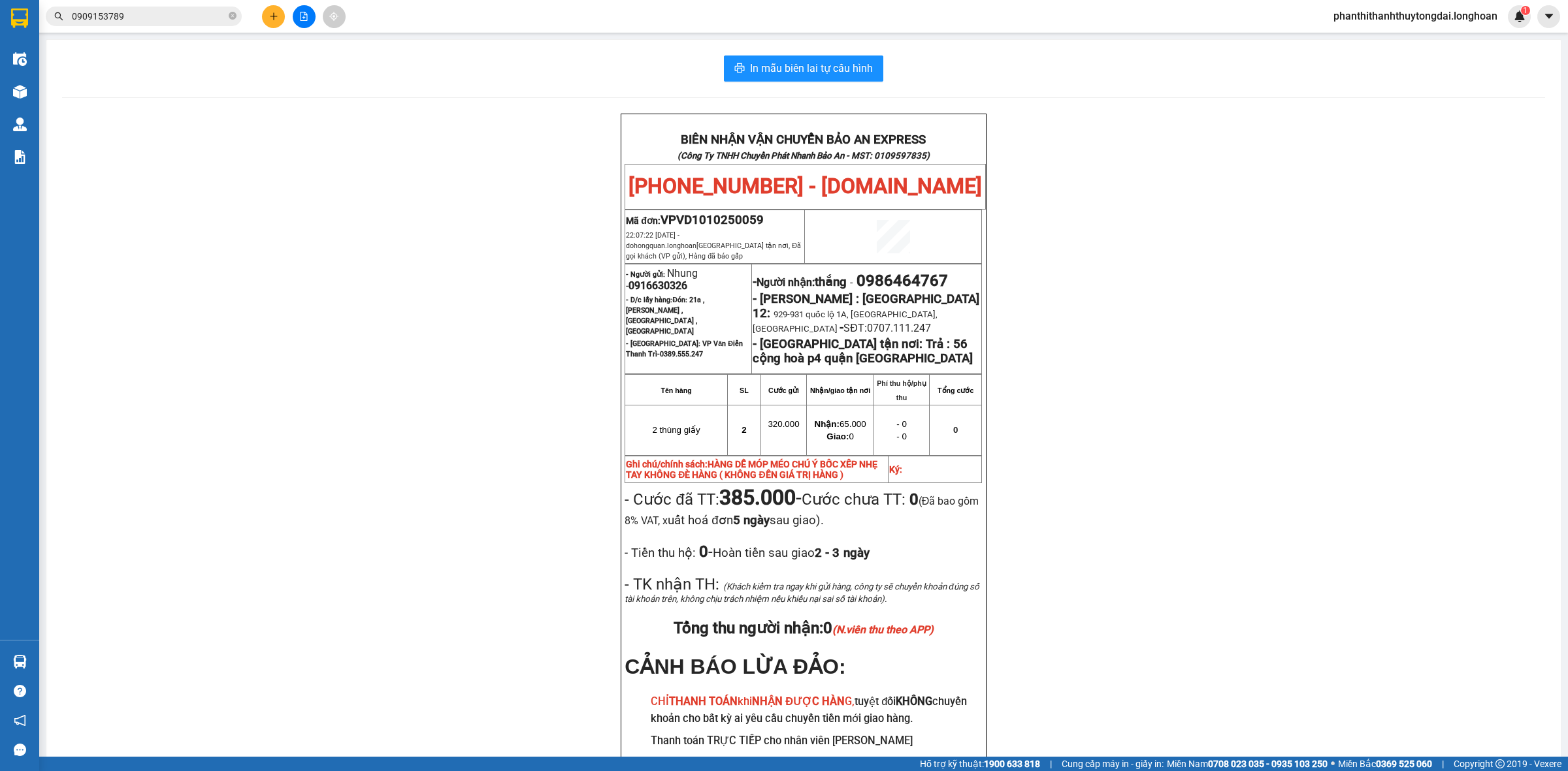
click at [210, 21] on input "0909153789" at bounding box center [149, 16] width 154 height 14
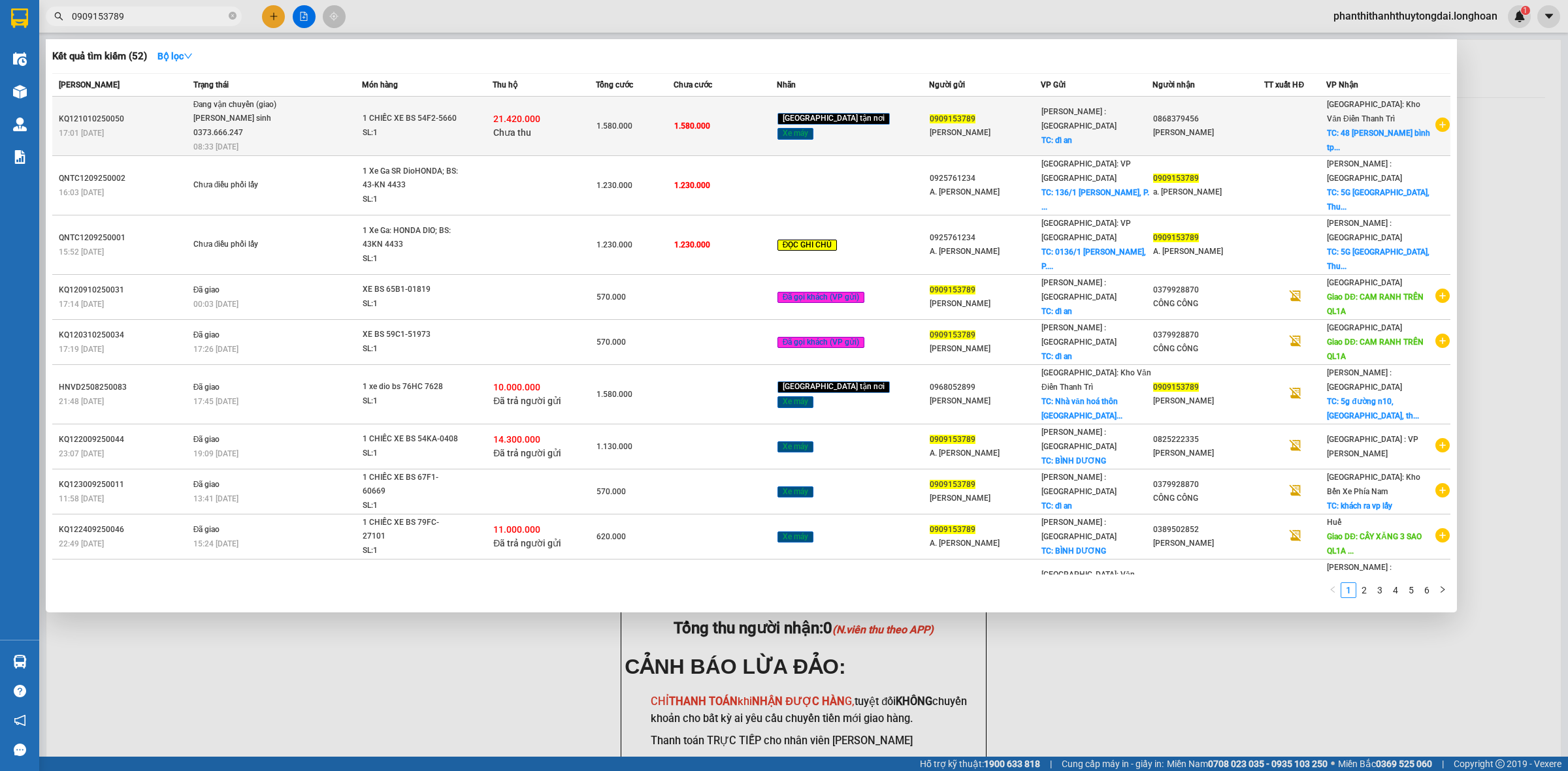
click at [1441, 118] on icon "plus-circle" at bounding box center [1442, 125] width 14 height 14
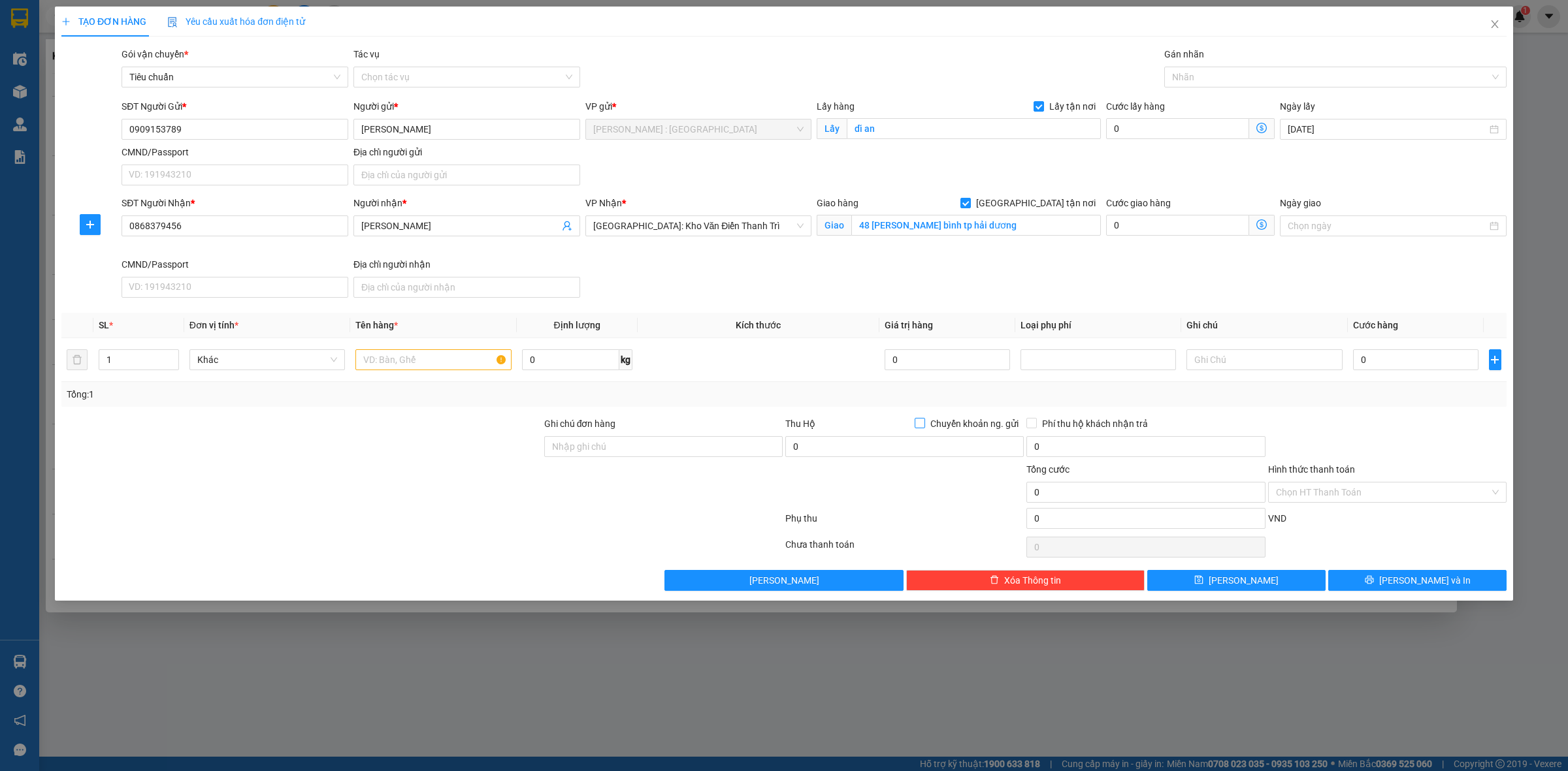
click at [921, 422] on input "Chuyển khoản ng. gửi" at bounding box center [919, 422] width 9 height 9
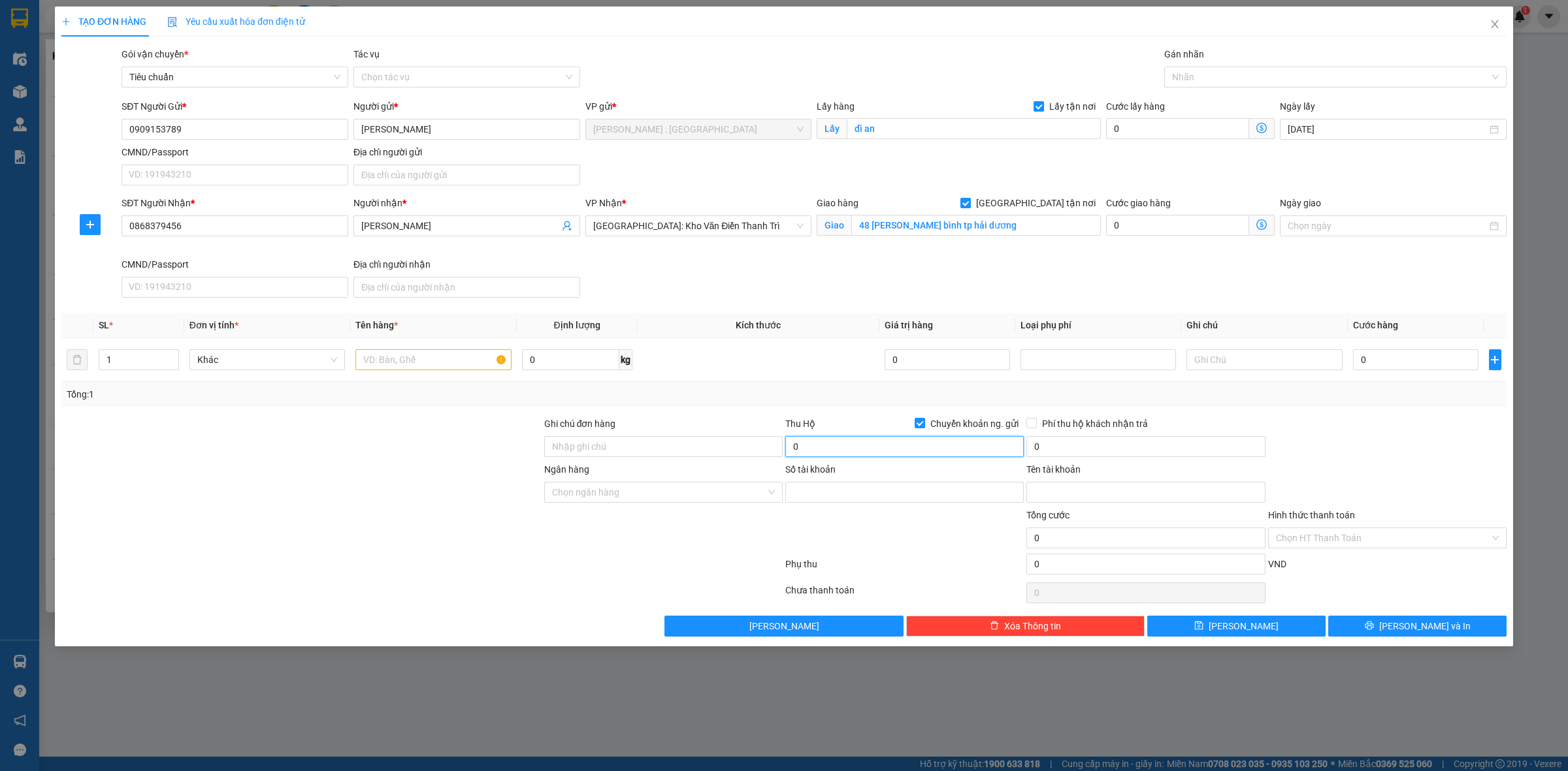
click at [883, 452] on input "0" at bounding box center [904, 447] width 239 height 21
click at [935, 546] on div at bounding box center [904, 531] width 241 height 46
click at [252, 226] on input "0868379456" at bounding box center [234, 226] width 226 height 21
click at [254, 226] on input "0868379456" at bounding box center [234, 226] width 226 height 21
paste input "2456654"
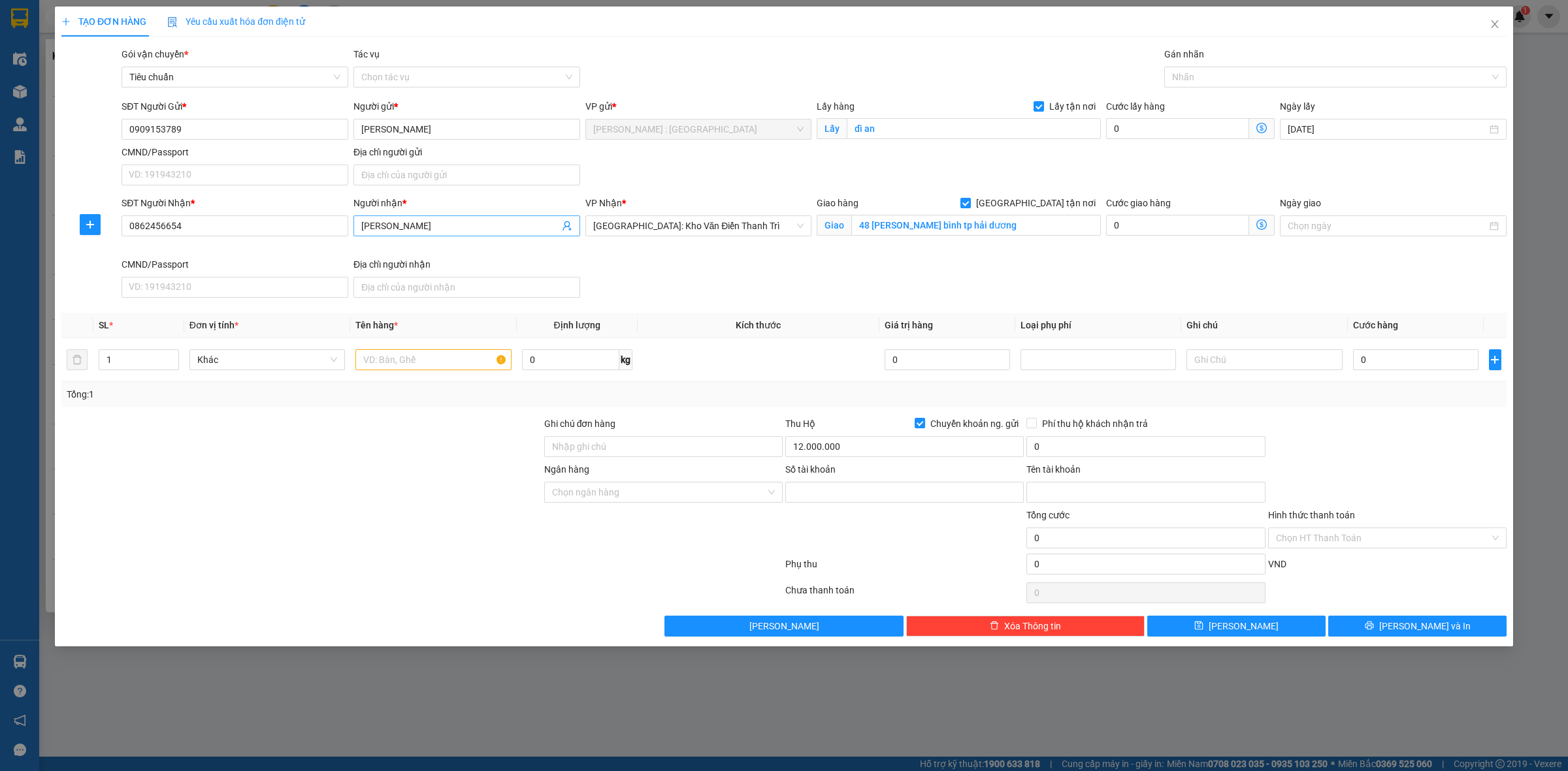
click at [508, 234] on span "[PERSON_NAME]" at bounding box center [466, 226] width 226 height 21
click at [511, 231] on span "[PERSON_NAME]" at bounding box center [466, 226] width 226 height 21
click at [512, 231] on input "[PERSON_NAME]" at bounding box center [460, 226] width 198 height 14
click at [512, 229] on input "[PERSON_NAME]" at bounding box center [460, 226] width 198 height 14
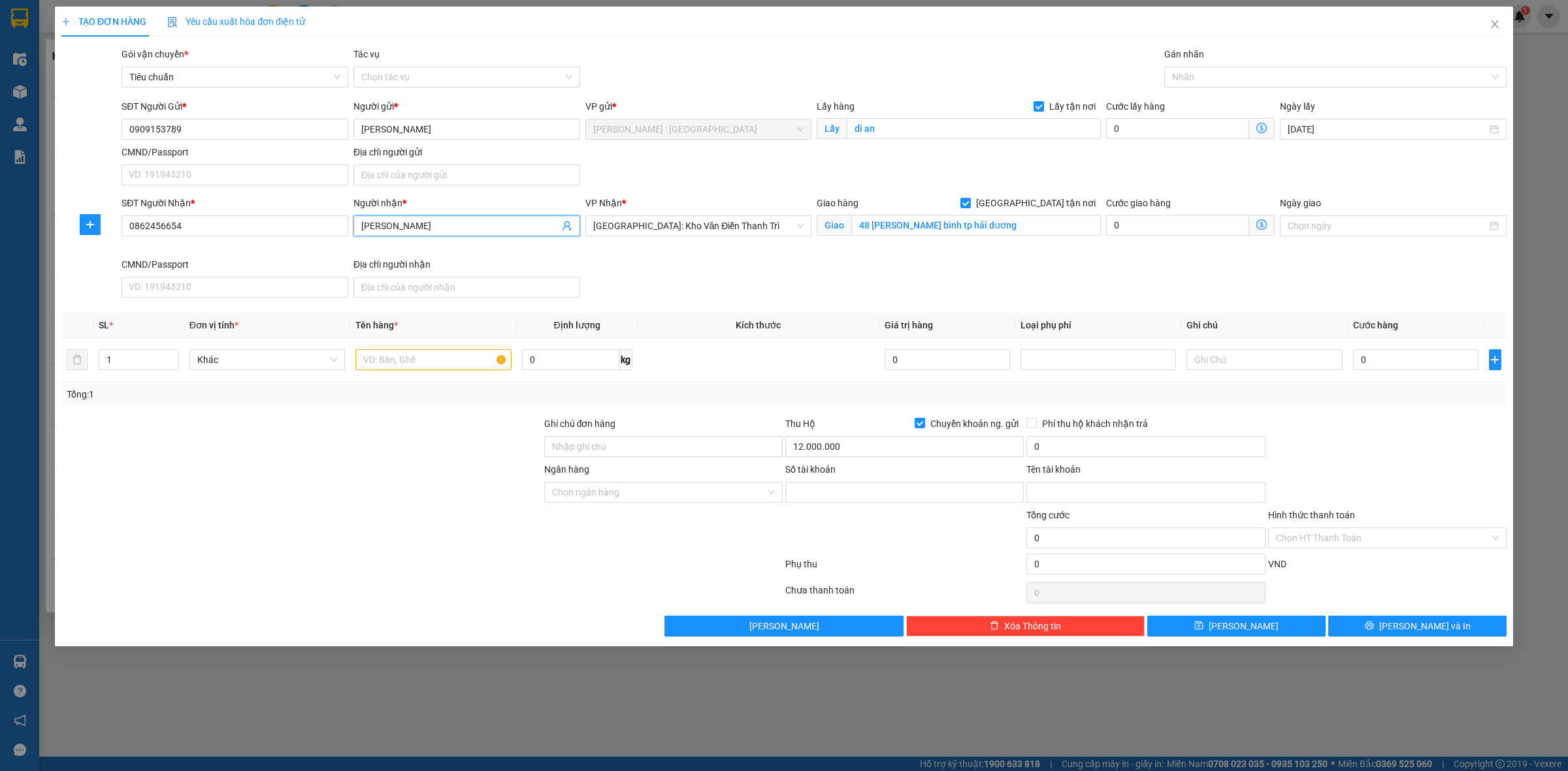
paste input "[PERSON_NAME]"
click at [1031, 226] on input "48 [PERSON_NAME] bình tp hải dương" at bounding box center [975, 225] width 249 height 21
paste input "Trung cư nộc linh,chúc sơn,[GEOGRAPHIC_DATA],[GEOGRAPHIC_DATA]"
click at [895, 277] on div "SĐT Người Nhận * 0862456654 Người nhận * [PERSON_NAME] VP Nhận * [GEOGRAPHIC_DA…" at bounding box center [813, 250] width 1390 height 107
click at [432, 358] on input "text" at bounding box center [433, 360] width 156 height 21
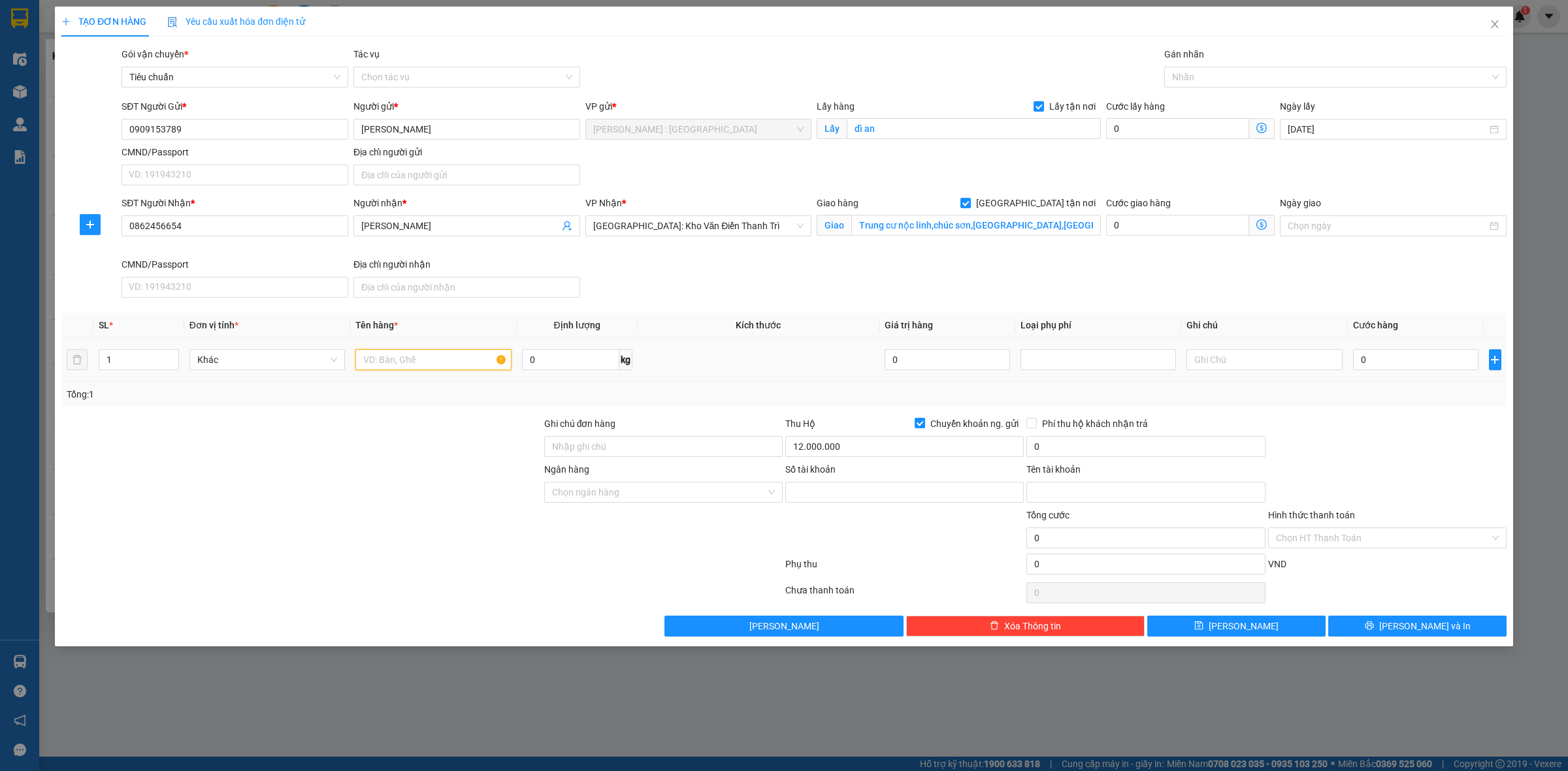
paste input "9909153789"
click at [857, 492] on input "Số tài khoản" at bounding box center [904, 493] width 239 height 21
paste input "9909153789"
click at [1089, 497] on input "Tên tài khoản" at bounding box center [1145, 493] width 239 height 21
paste input "[PERSON_NAME]"
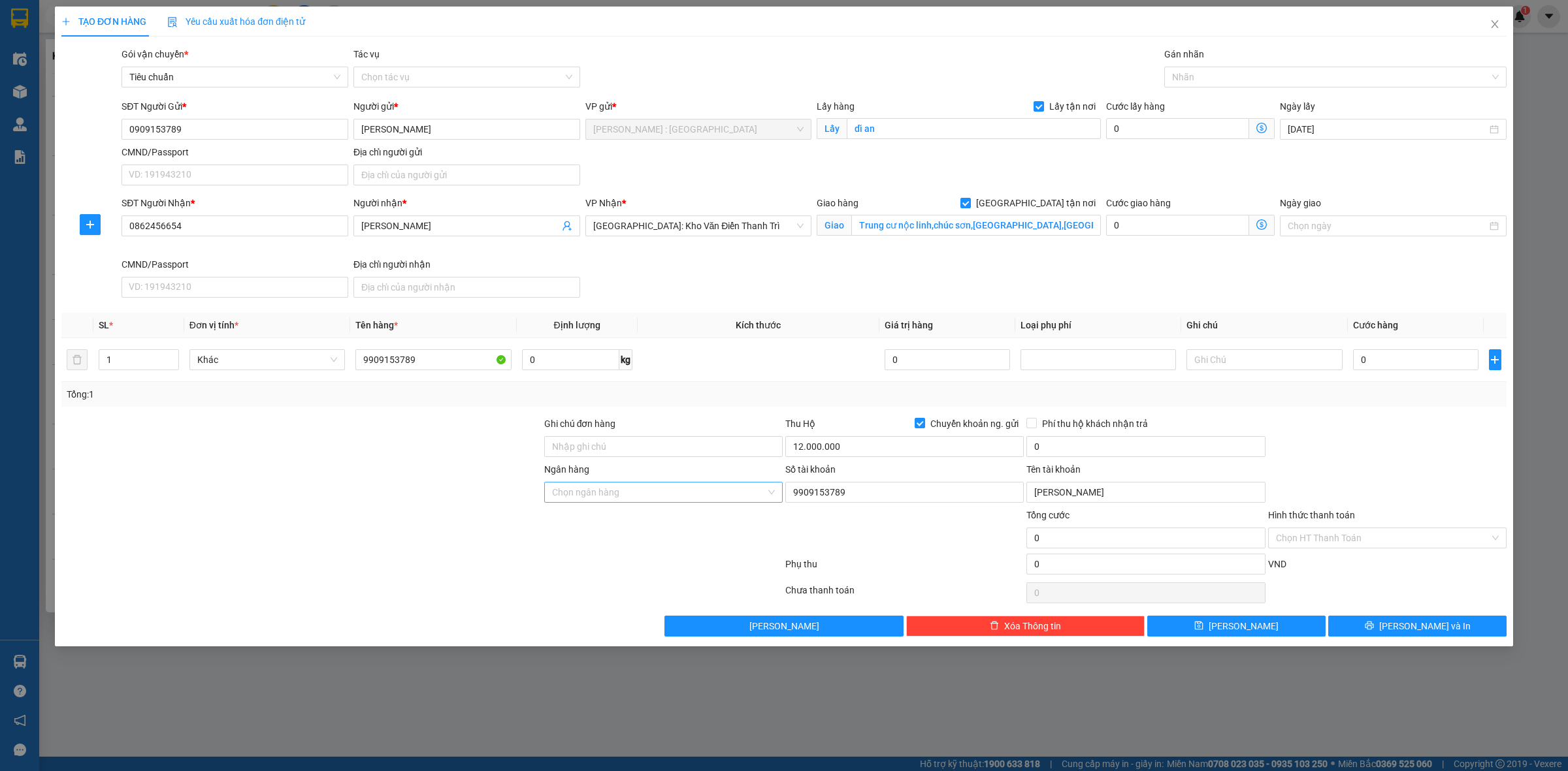
click at [716, 496] on input "Ngân hàng" at bounding box center [659, 492] width 214 height 19
click at [737, 525] on div "Vietcombank - Ngân hàng TMCP Ngoại Thương Việt Nam" at bounding box center [667, 519] width 232 height 14
click at [1379, 363] on input "0" at bounding box center [1416, 360] width 125 height 21
click at [1285, 630] on button "[PERSON_NAME]" at bounding box center [1236, 627] width 179 height 21
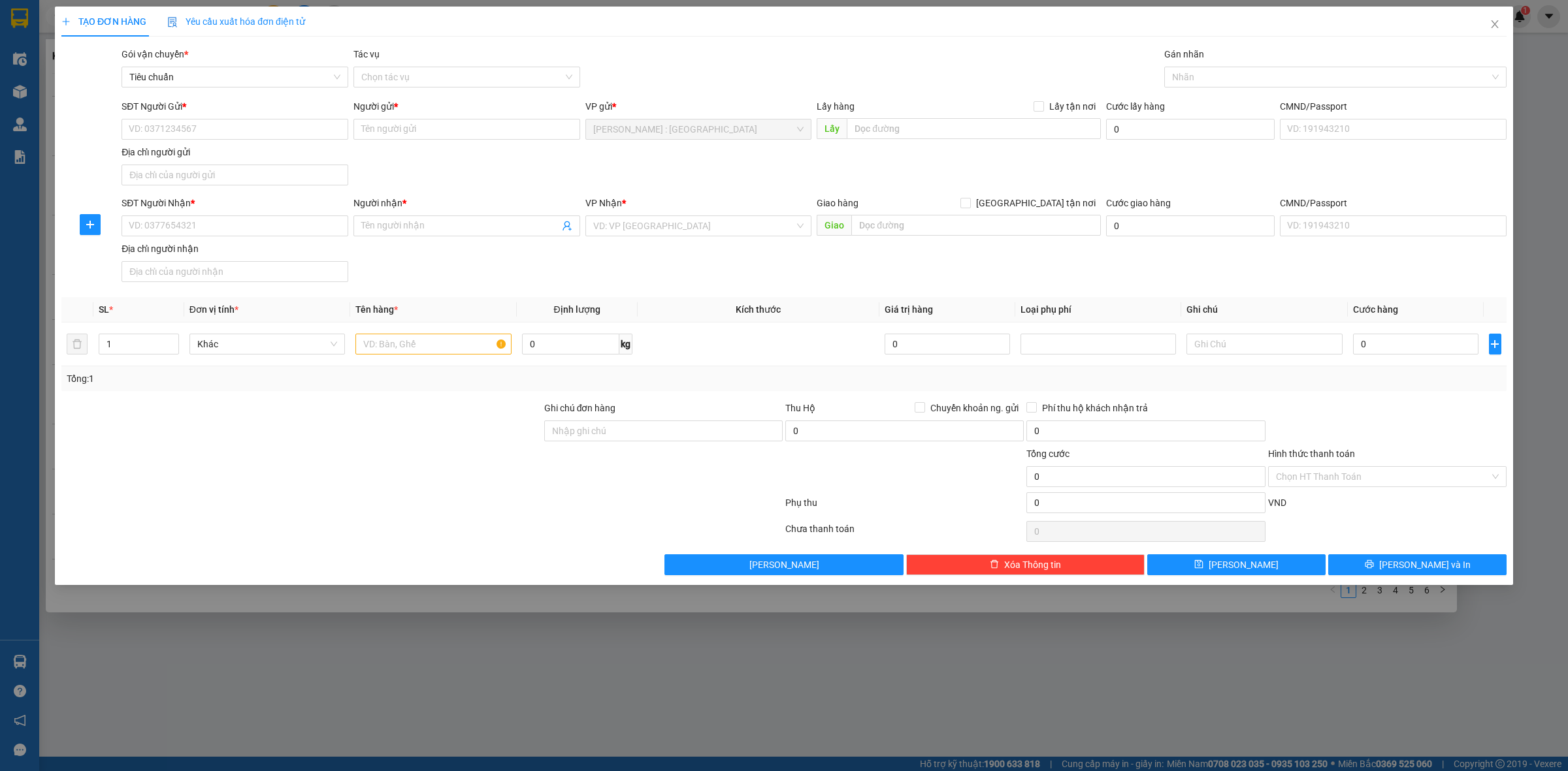
click at [885, 695] on div "TẠO ĐƠN HÀNG Yêu cầu xuất hóa đơn điện tử Transit Pickup Surcharge Ids Transit …" at bounding box center [784, 386] width 1568 height 771
click at [1500, 19] on span "Close" at bounding box center [1495, 25] width 37 height 37
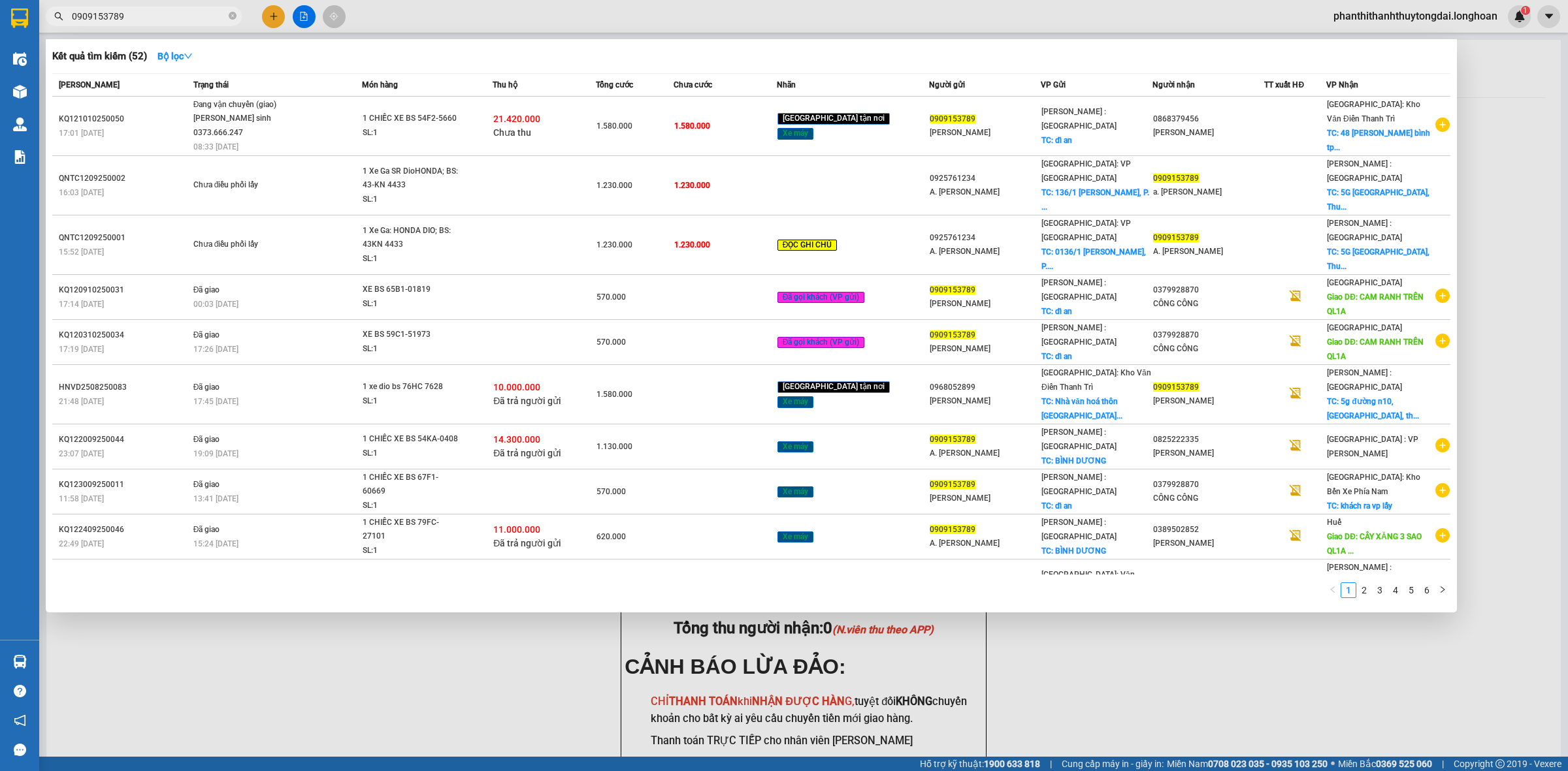
drag, startPoint x: 1040, startPoint y: 634, endPoint x: 1067, endPoint y: 652, distance: 32.4
click at [1049, 649] on div at bounding box center [784, 386] width 1568 height 771
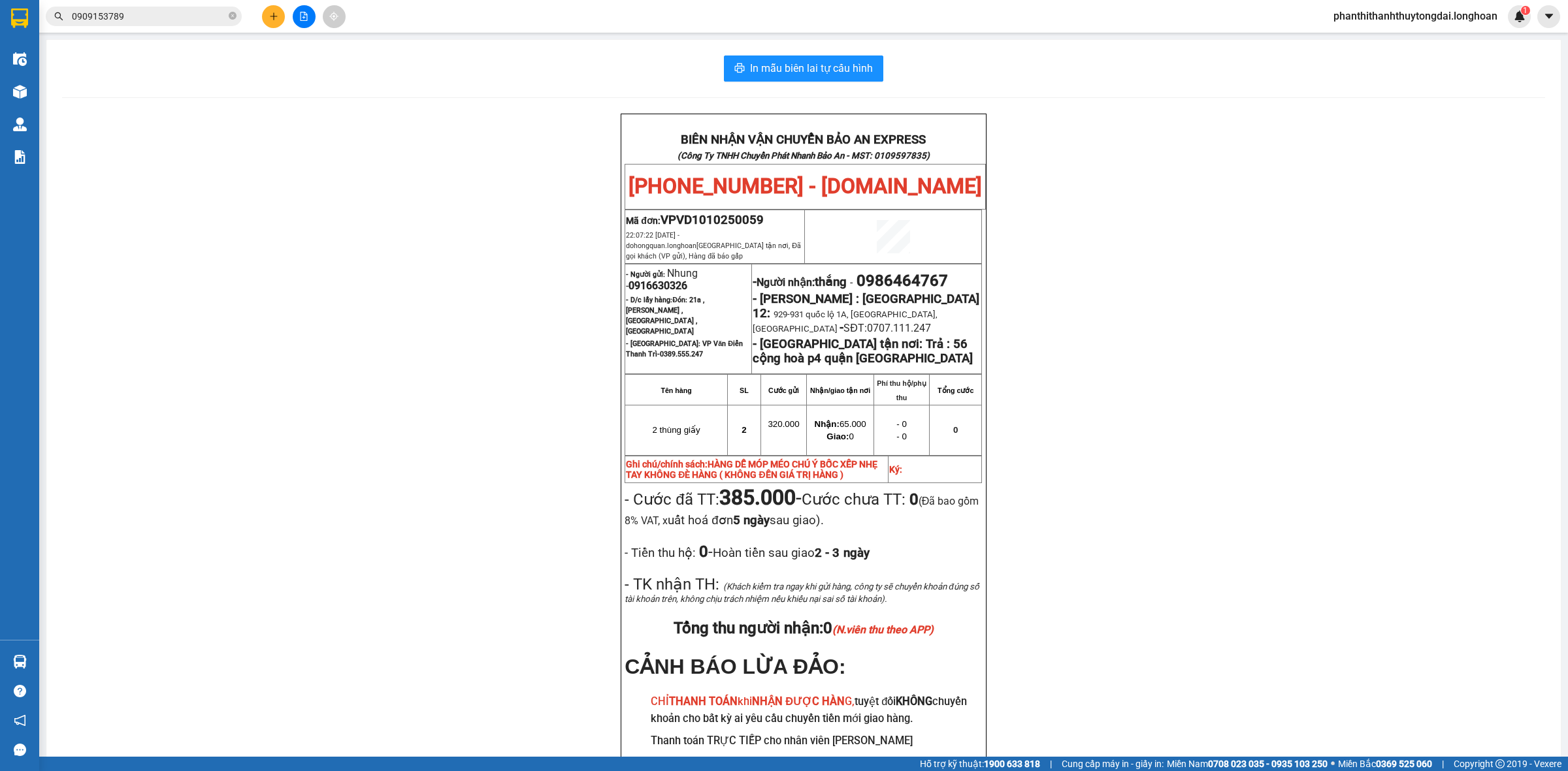
click at [1122, 141] on div "BIÊN NHẬN VẬN CHUYỂN BẢO AN EXPRESS (Công Ty TNHH Chuyển Phát Nhanh Bảo An - MS…" at bounding box center [803, 480] width 1483 height 732
click at [1470, 565] on div "BIÊN NHẬN VẬN CHUYỂN BẢO AN EXPRESS (Công Ty TNHH Chuyển Phát Nhanh Bảo An - MS…" at bounding box center [803, 480] width 1483 height 732
click at [1306, 292] on div "BIÊN NHẬN VẬN CHUYỂN BẢO AN EXPRESS (Công Ty TNHH Chuyển Phát Nhanh Bảo An - MS…" at bounding box center [803, 480] width 1483 height 732
click at [1295, 335] on div "BIÊN NHẬN VẬN CHUYỂN BẢO AN EXPRESS (Công Ty TNHH Chuyển Phát Nhanh Bảo An - MS…" at bounding box center [803, 480] width 1483 height 732
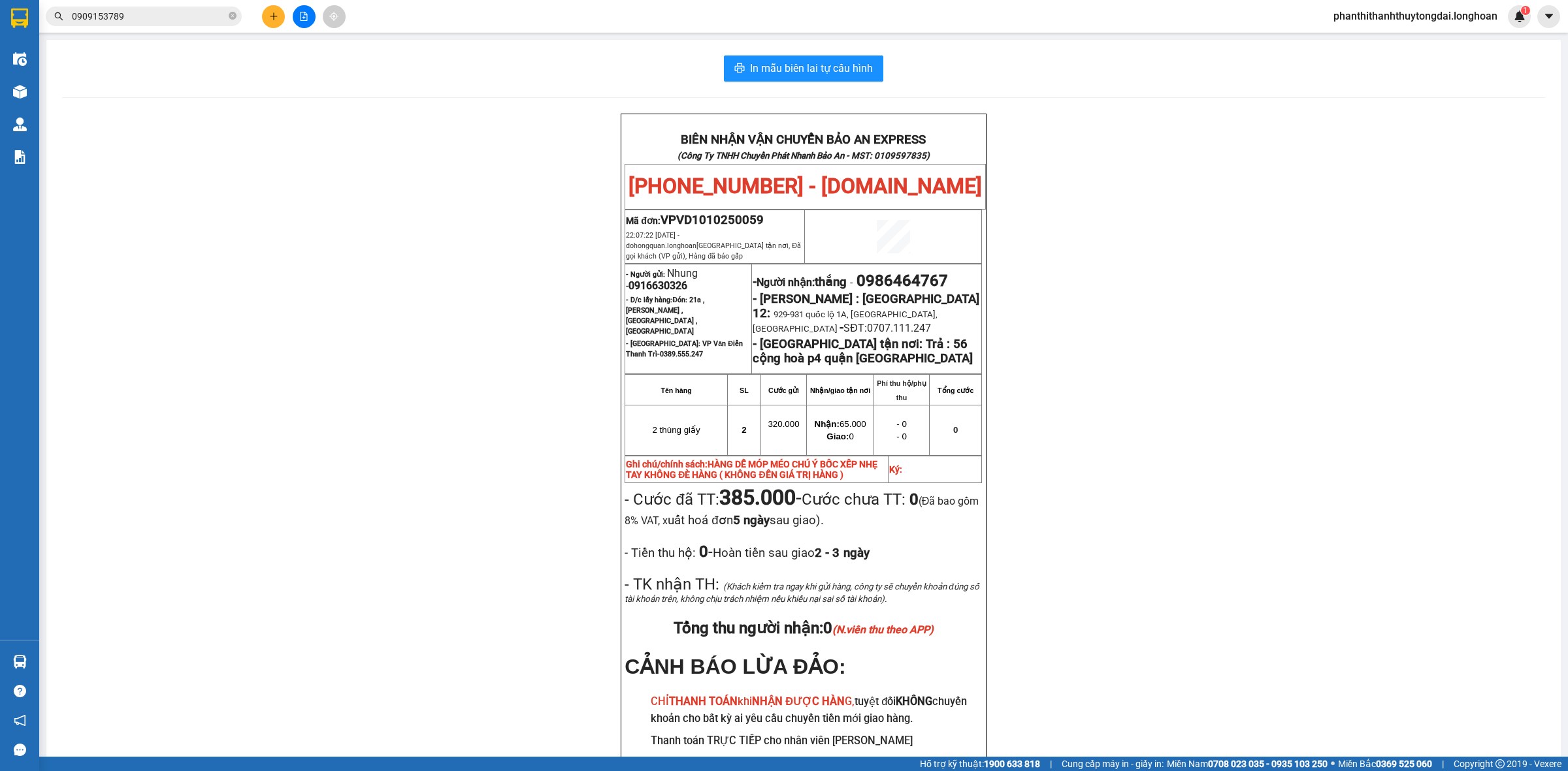
click at [929, 276] on span "0986464767" at bounding box center [902, 281] width 92 height 18
copy span "0986464767"
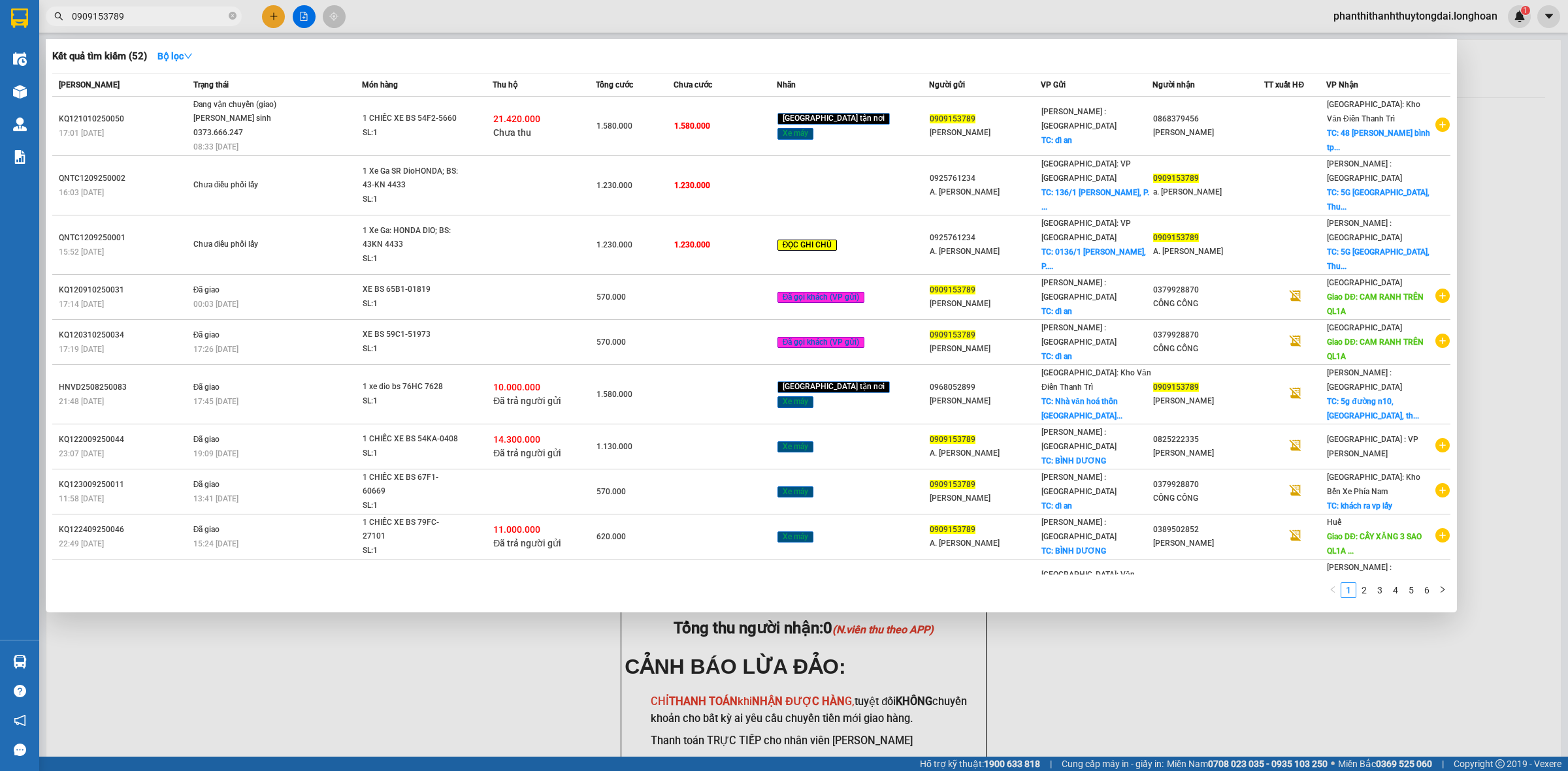
click at [201, 18] on input "0909153789" at bounding box center [149, 16] width 154 height 14
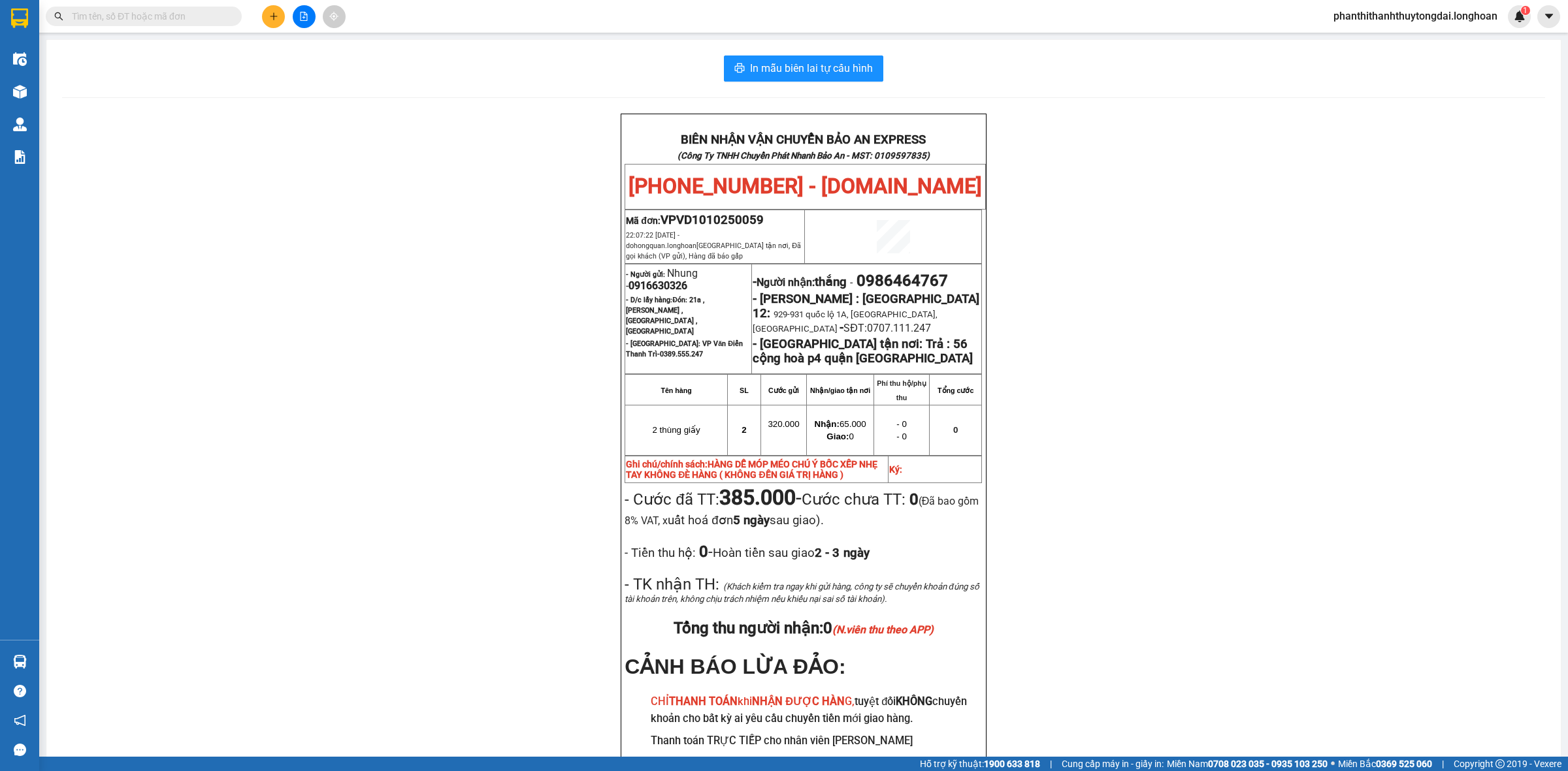
paste input "0986464767"
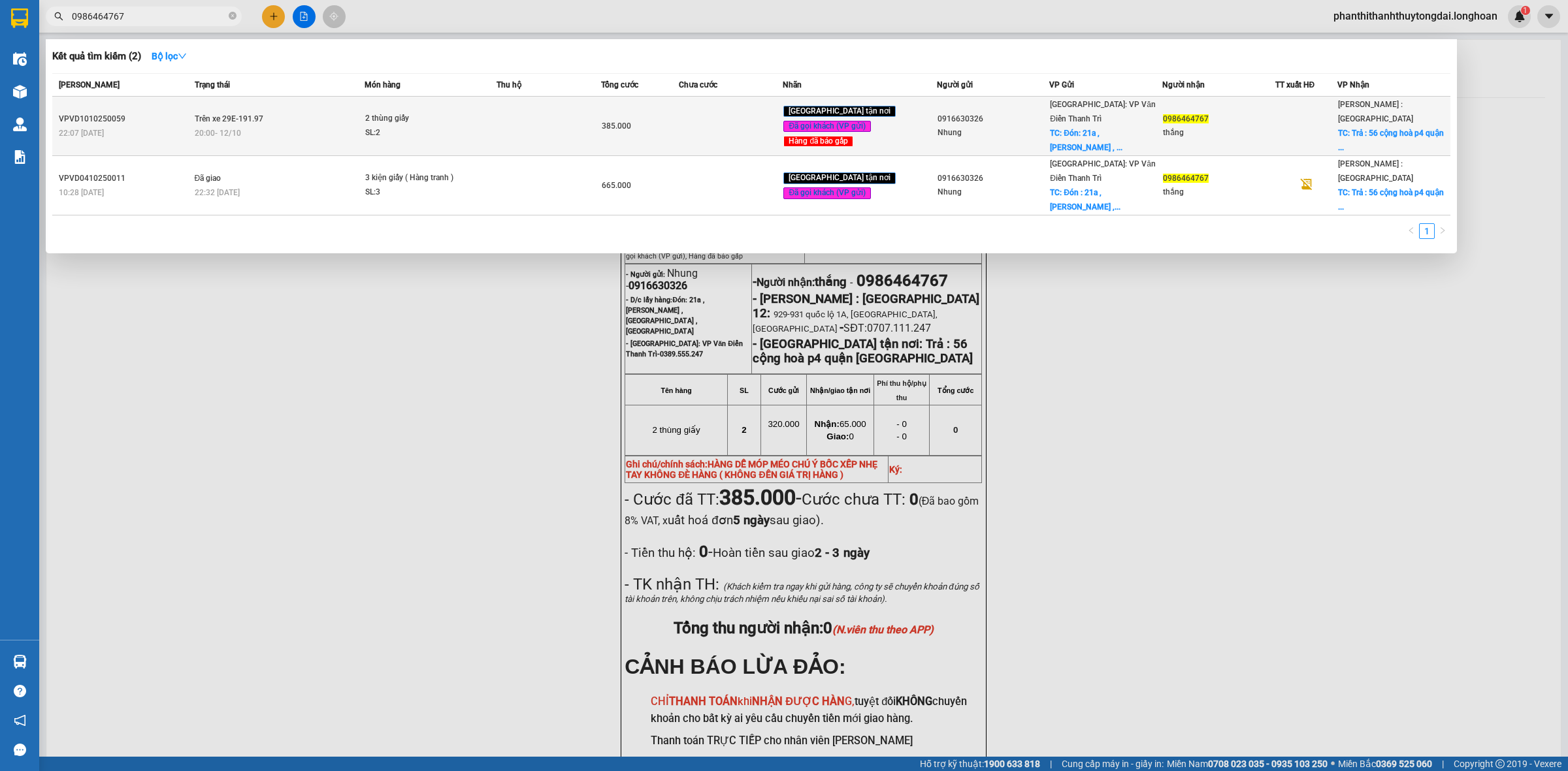
click at [541, 128] on td at bounding box center [548, 127] width 104 height 60
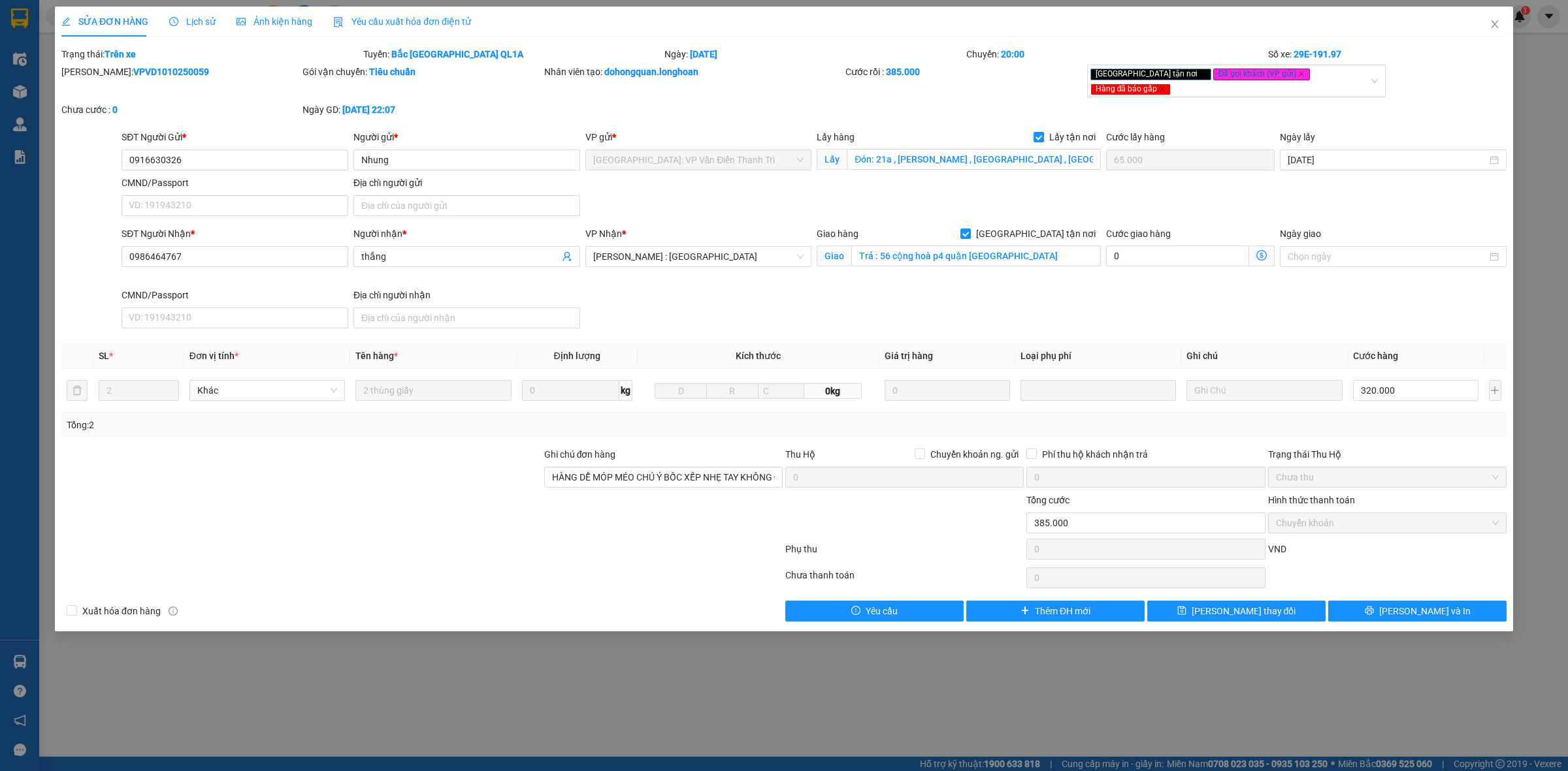
click at [202, 17] on span "Lịch sử" at bounding box center [192, 22] width 47 height 11
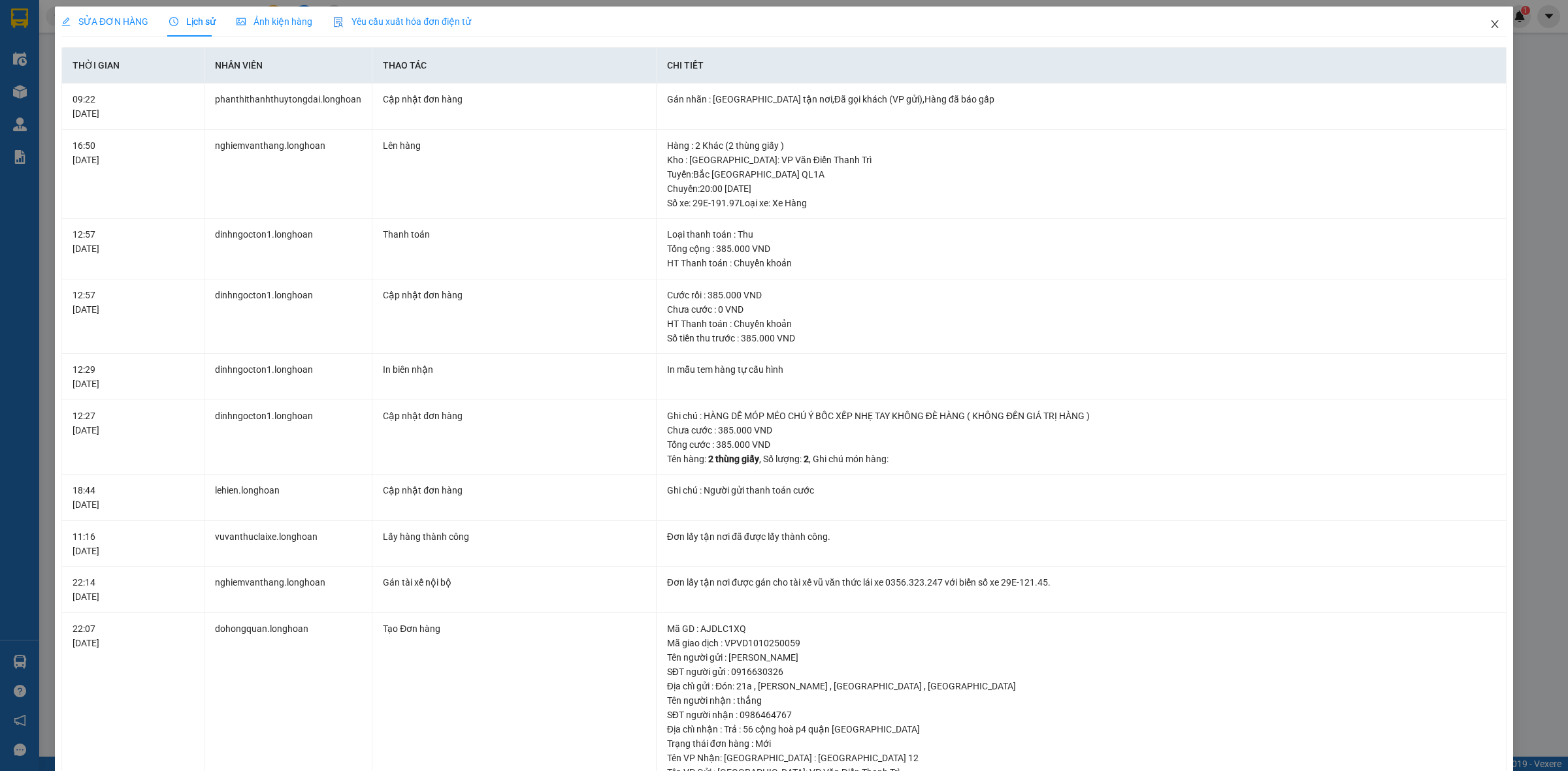
click at [1490, 26] on icon "close" at bounding box center [1495, 25] width 11 height 11
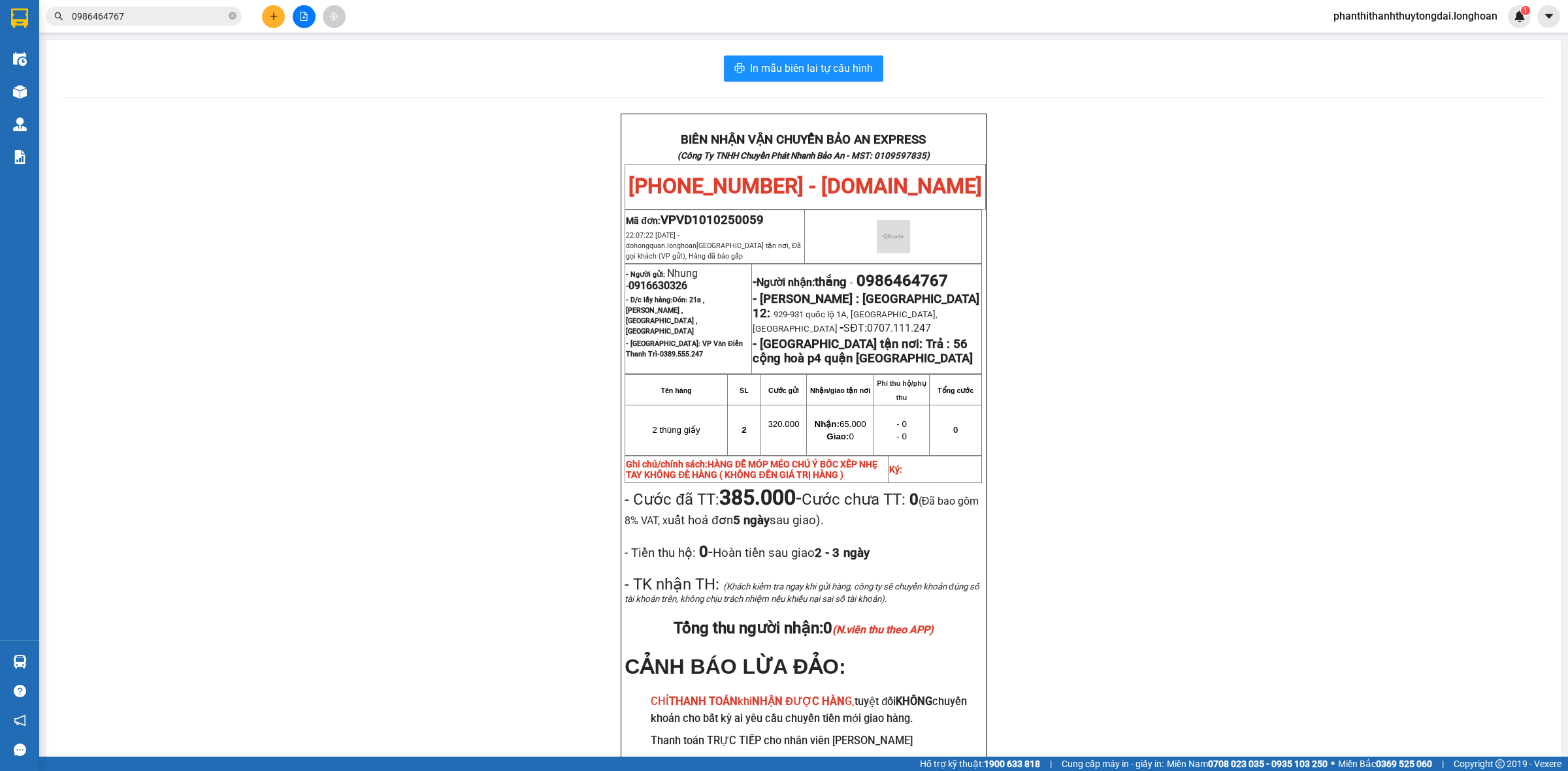
click at [273, 14] on icon "plus" at bounding box center [273, 16] width 1 height 7
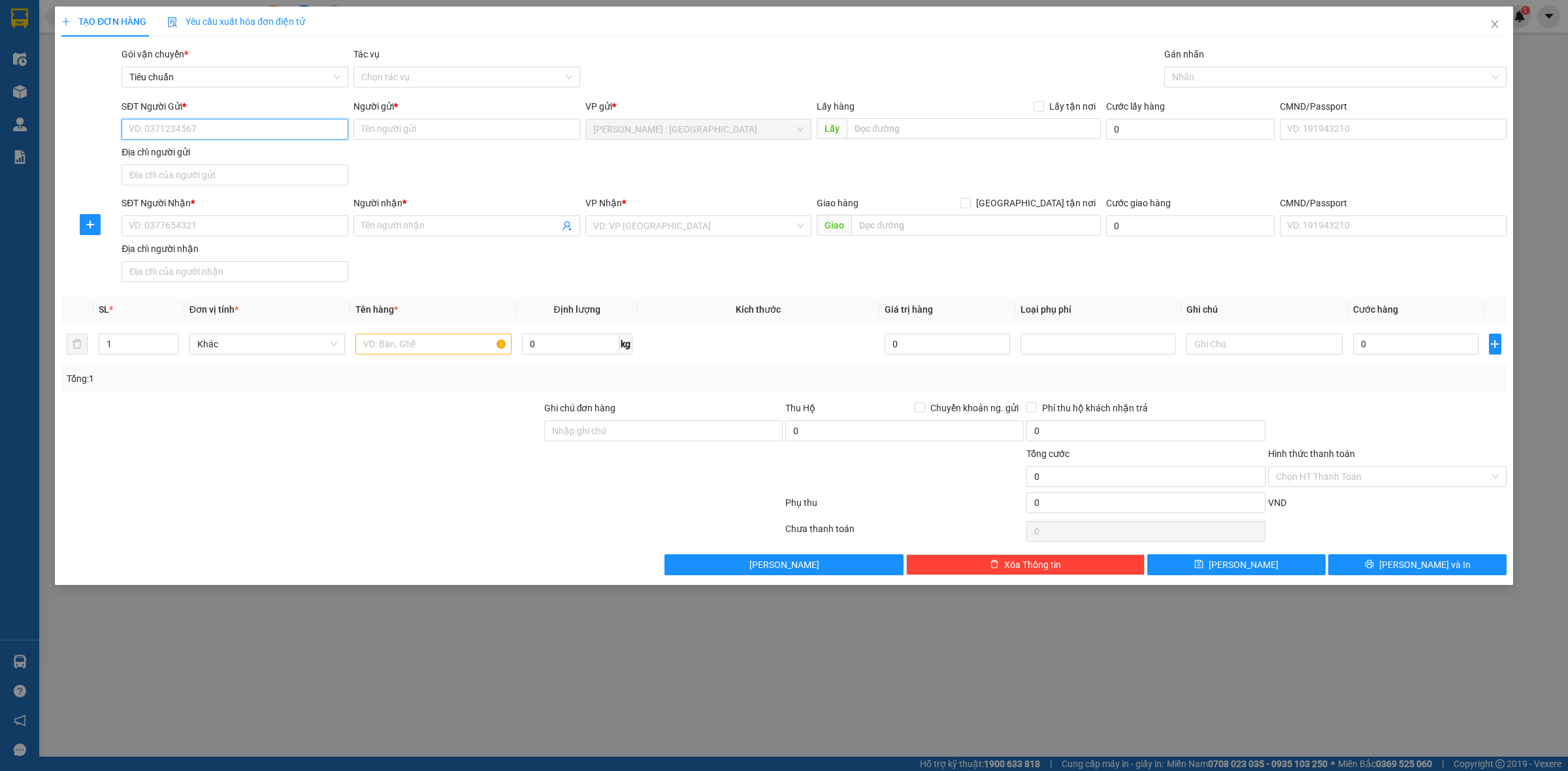
click at [255, 138] on input "SĐT Người Gửi *" at bounding box center [234, 129] width 226 height 21
click at [181, 125] on input "SĐT Người Gửi *" at bounding box center [234, 129] width 226 height 21
click at [311, 156] on div "0919597181 - NHẪN VƯỢNG" at bounding box center [235, 156] width 211 height 14
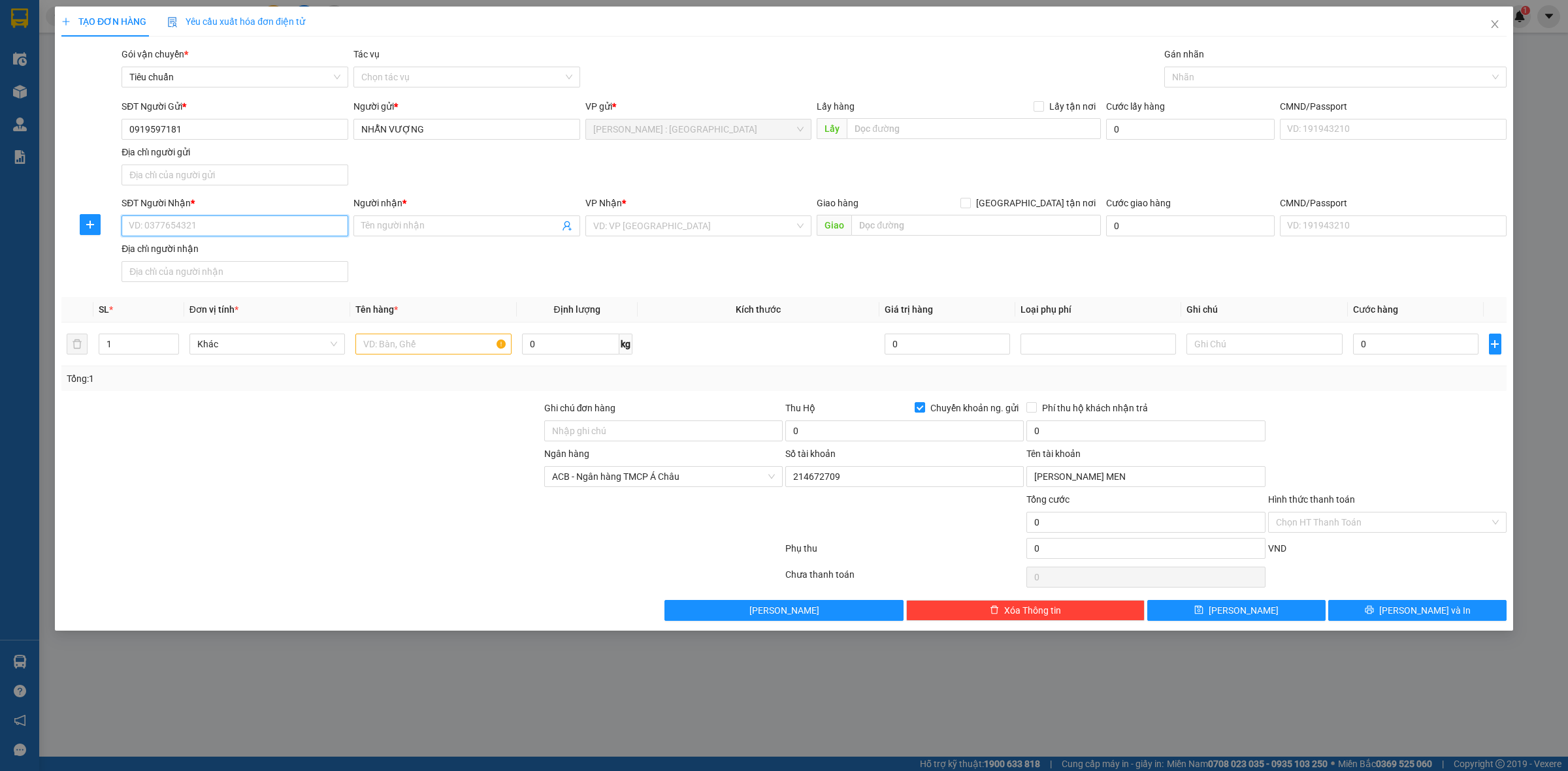
click at [310, 233] on input "SĐT Người Nhận *" at bounding box center [234, 226] width 226 height 21
click at [419, 346] on input "text" at bounding box center [433, 344] width 156 height 21
click at [291, 229] on input "SĐT Người Nhận *" at bounding box center [234, 226] width 226 height 21
click at [288, 226] on input "0898165497" at bounding box center [234, 226] width 226 height 21
click at [278, 226] on input "0898165497" at bounding box center [234, 226] width 226 height 21
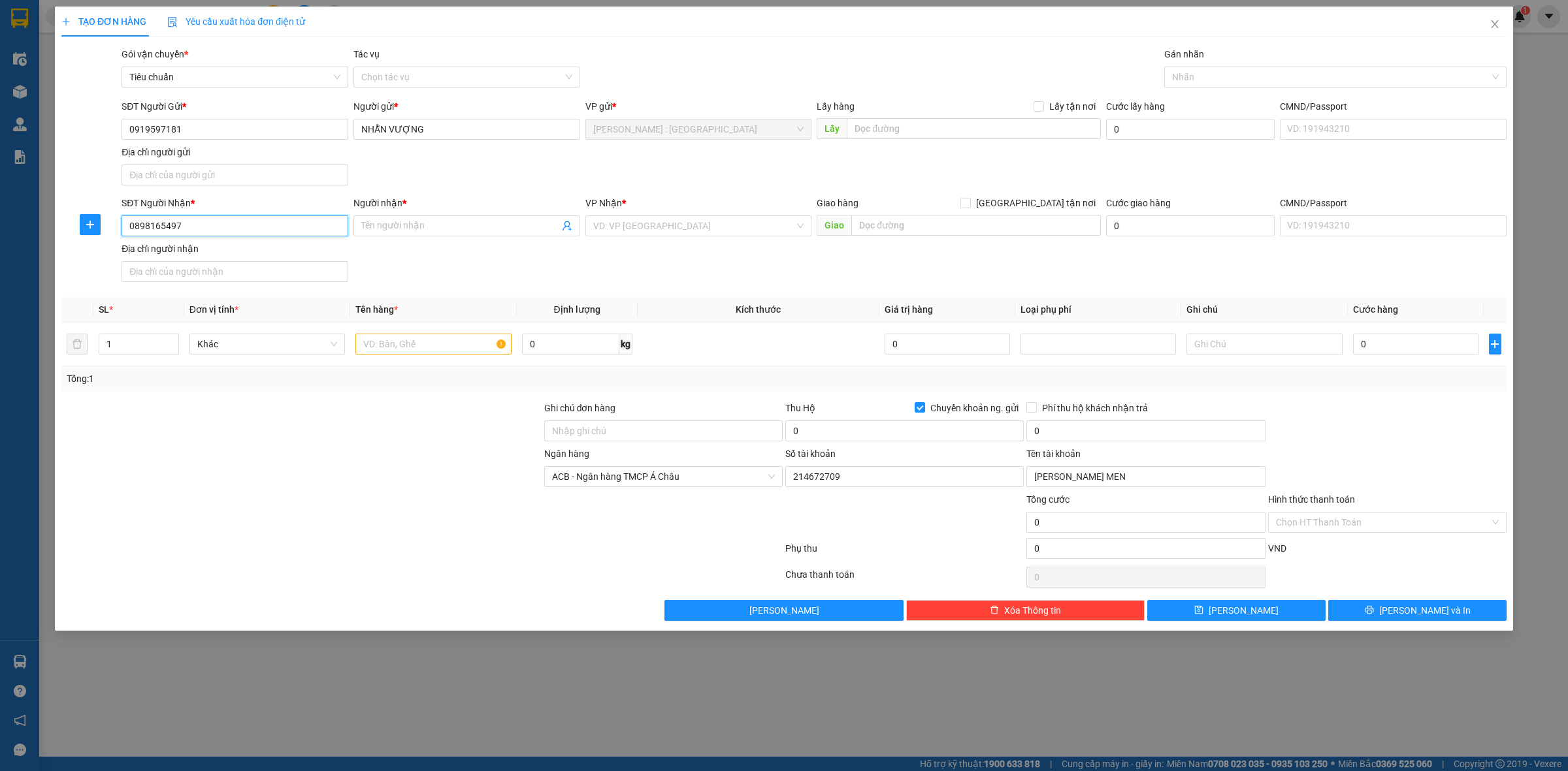
click at [278, 226] on input "0898165497" at bounding box center [234, 226] width 226 height 21
click at [452, 231] on input "Người nhận *" at bounding box center [460, 226] width 198 height 14
paste input "Trai [GEOGRAPHIC_DATA]"
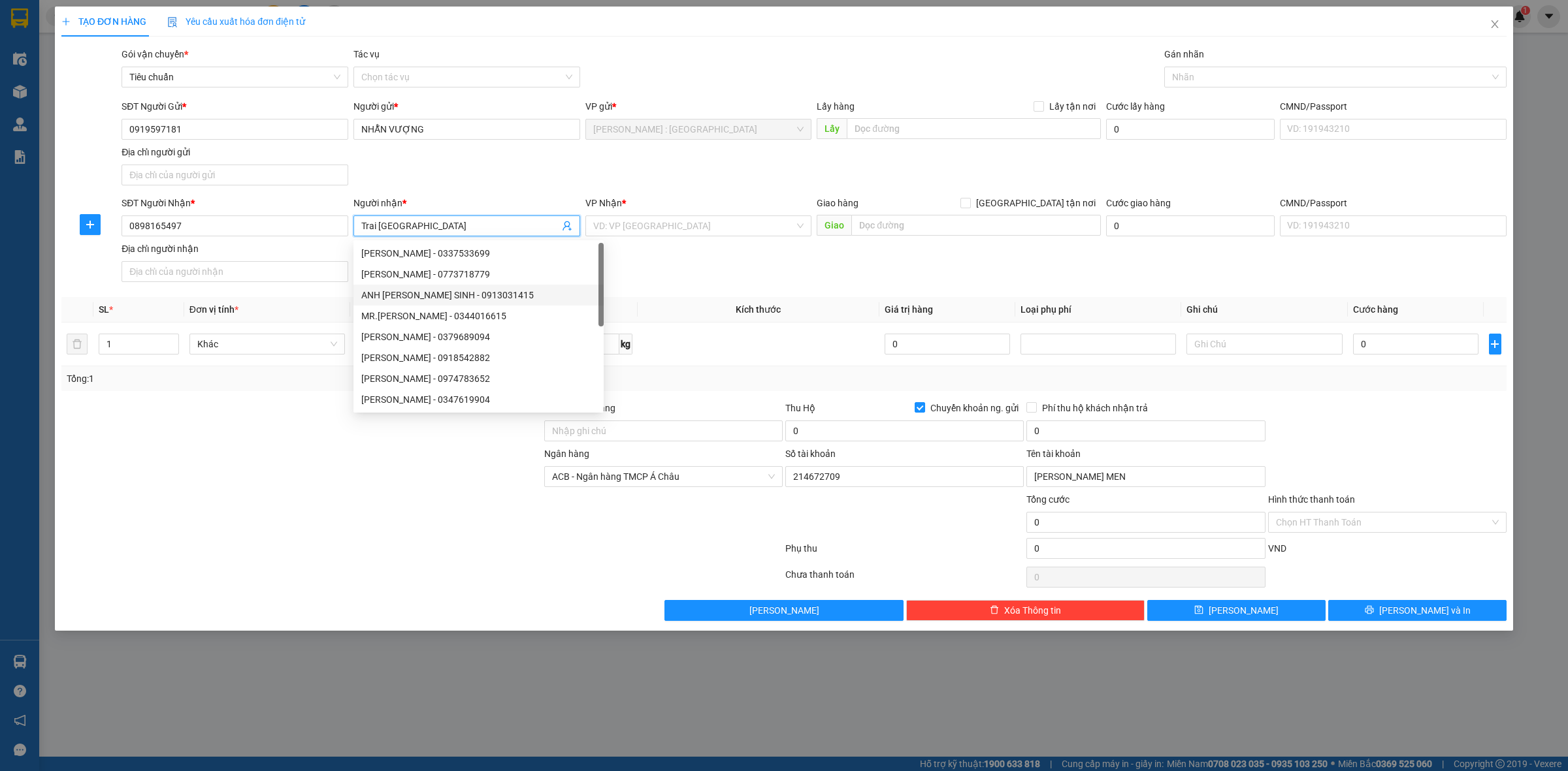
click at [518, 272] on div "[PERSON_NAME] - 0773718779" at bounding box center [478, 274] width 234 height 14
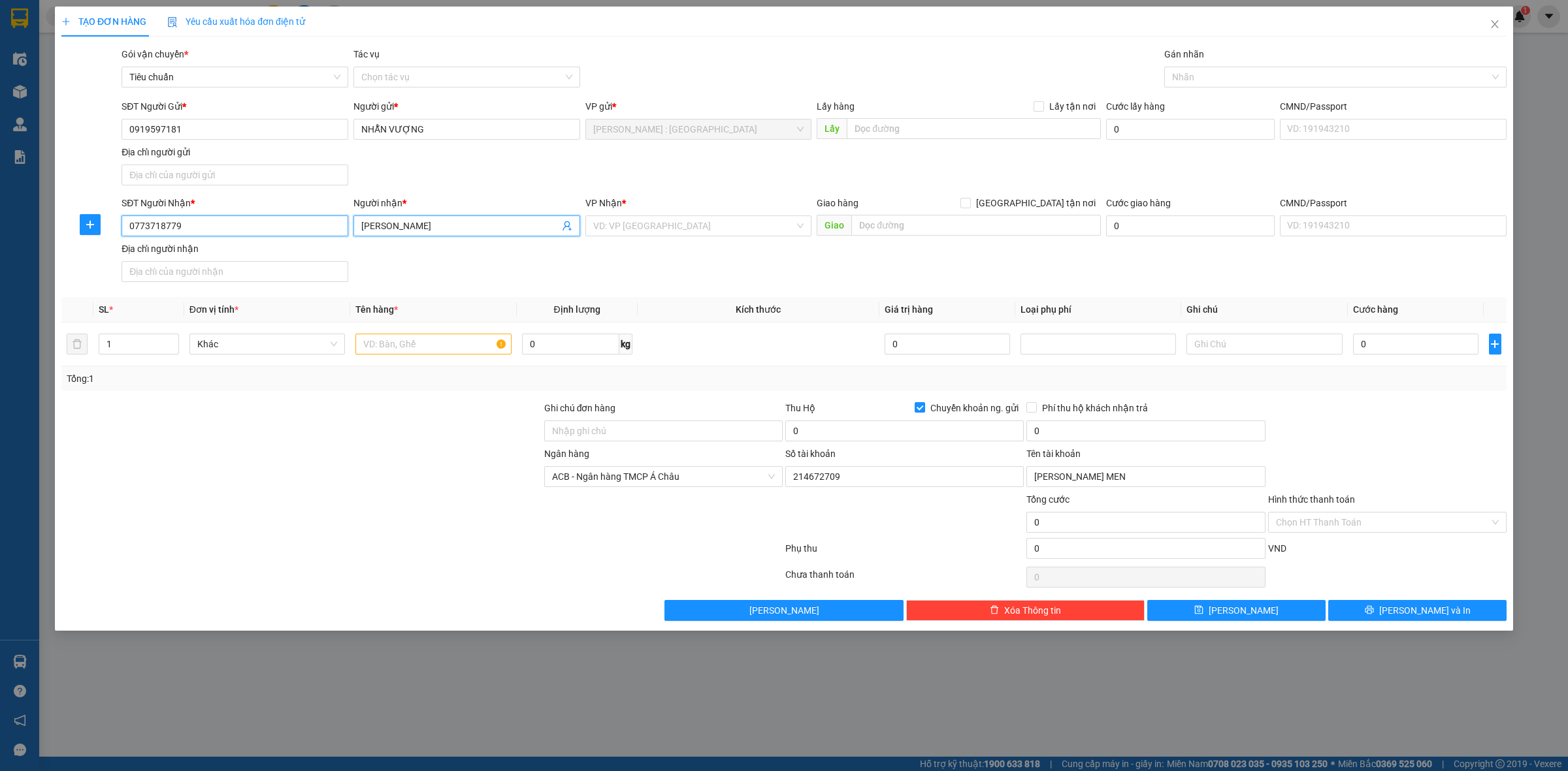
click at [301, 226] on input "0773718779" at bounding box center [234, 226] width 226 height 21
paste input "898165497"
click at [449, 220] on input "[PERSON_NAME]" at bounding box center [460, 226] width 198 height 14
click at [451, 220] on input "[PERSON_NAME]" at bounding box center [460, 226] width 198 height 14
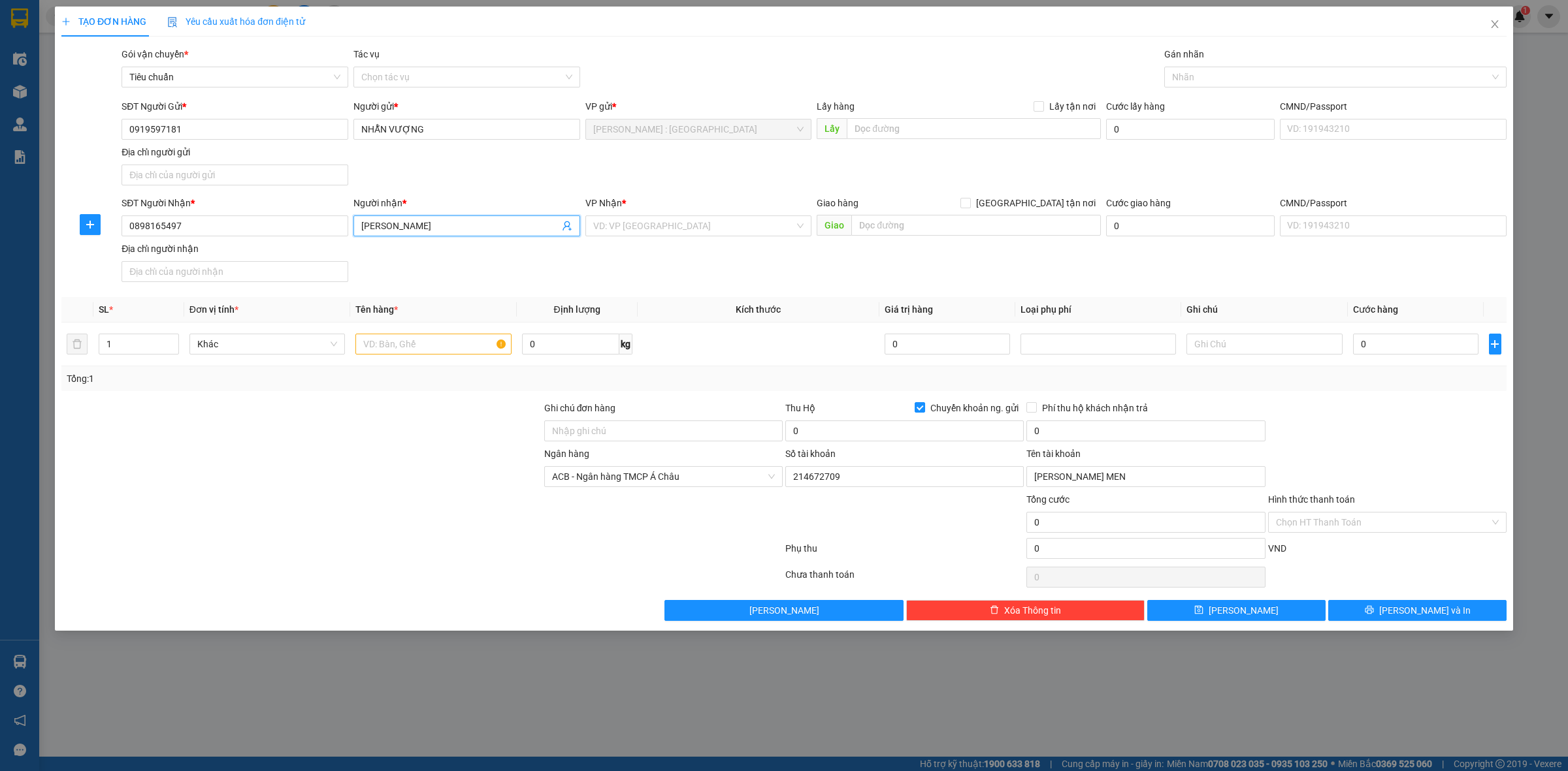
click at [451, 220] on input "[PERSON_NAME]" at bounding box center [460, 226] width 198 height 14
click at [1030, 202] on div "Giao hàng [GEOGRAPHIC_DATA] tận nơi" at bounding box center [958, 203] width 284 height 14
click at [969, 206] on input "[GEOGRAPHIC_DATA] tận nơi" at bounding box center [965, 202] width 9 height 9
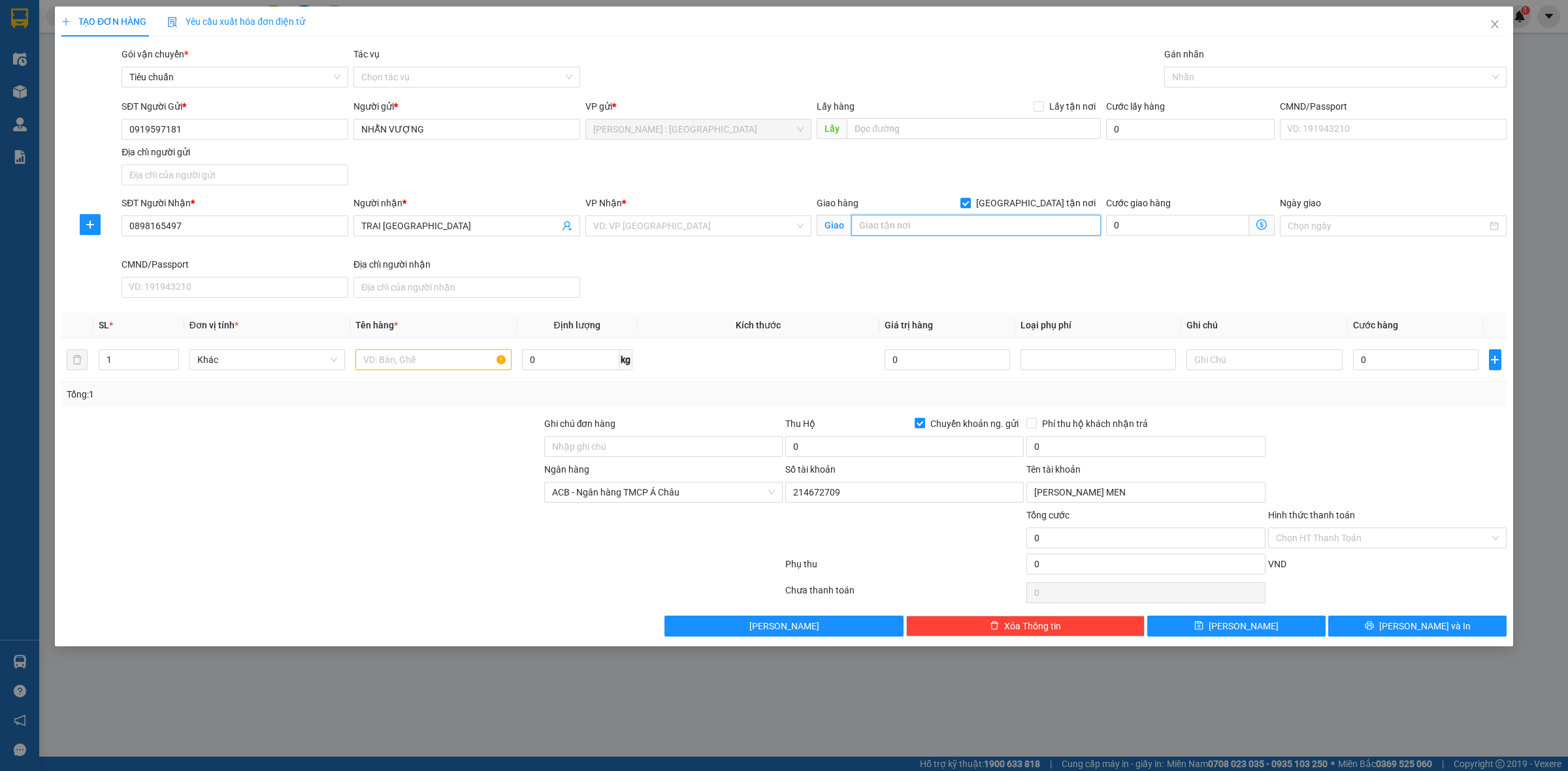
click at [1011, 222] on input "text" at bounding box center [975, 225] width 249 height 21
click at [1194, 70] on div at bounding box center [1329, 77] width 323 height 16
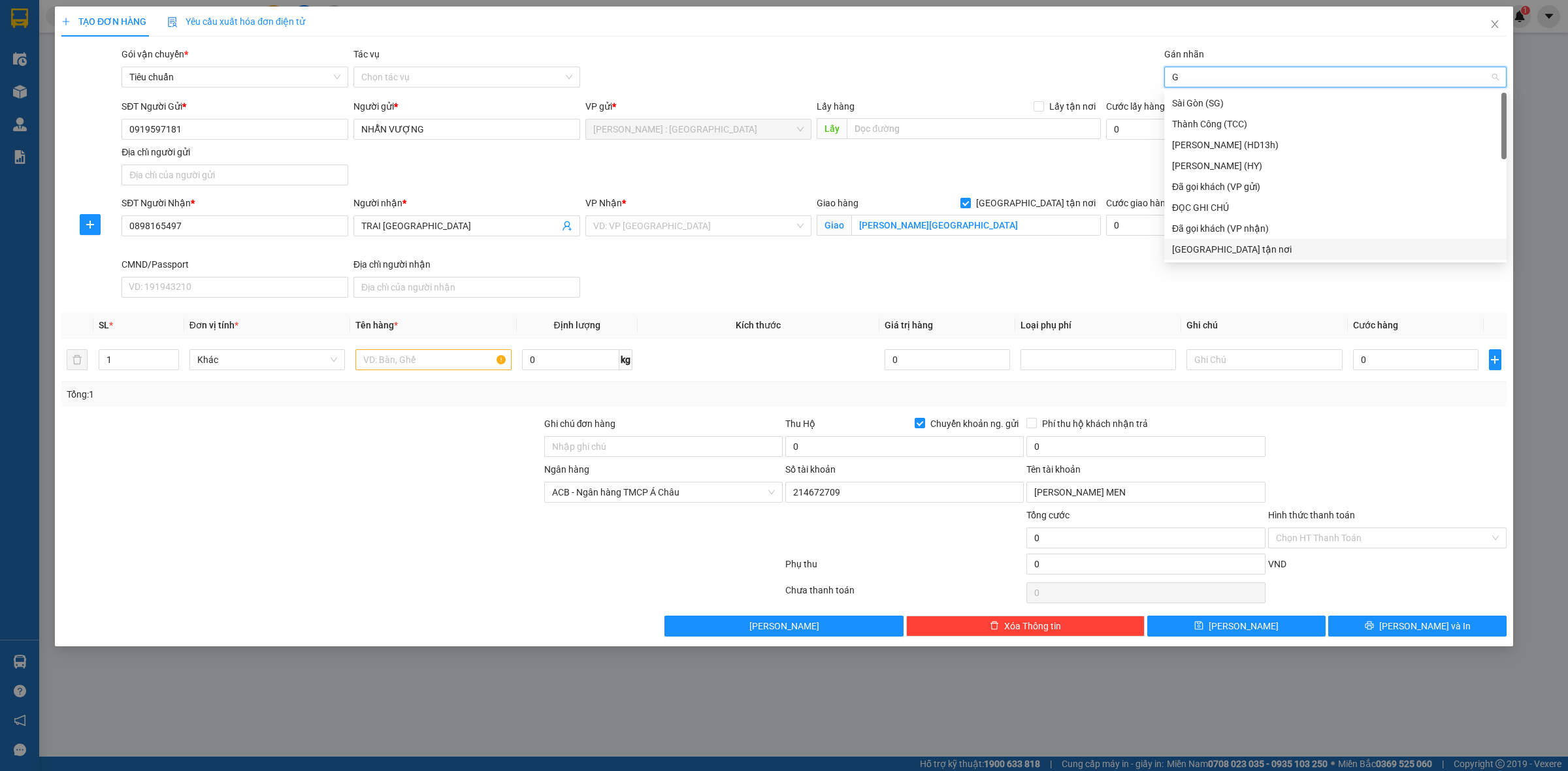
click at [1242, 253] on div "[GEOGRAPHIC_DATA] tận nơi" at bounding box center [1335, 249] width 327 height 14
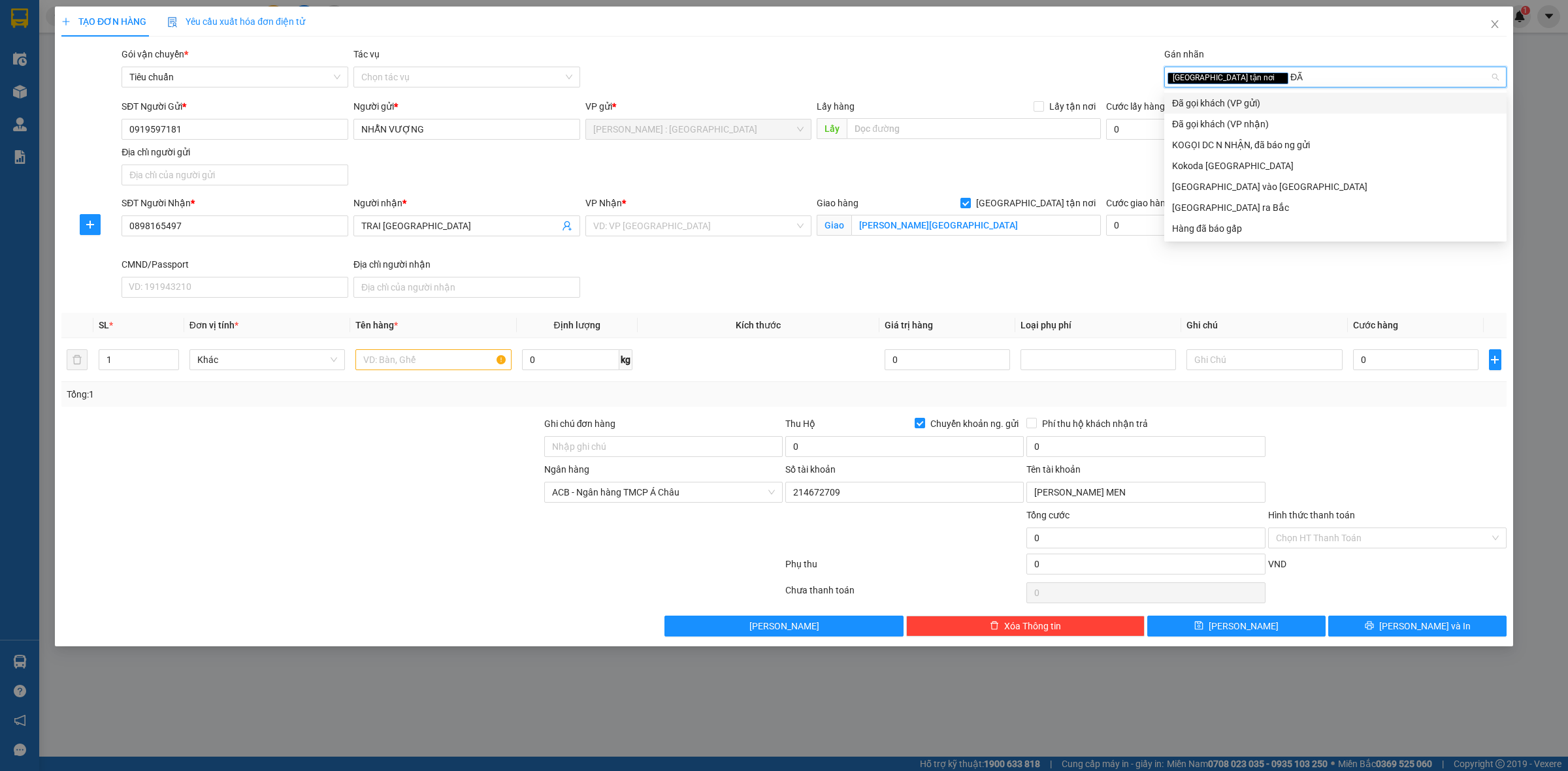
click at [1196, 102] on div "Đã gọi khách (VP gửi)" at bounding box center [1335, 103] width 327 height 14
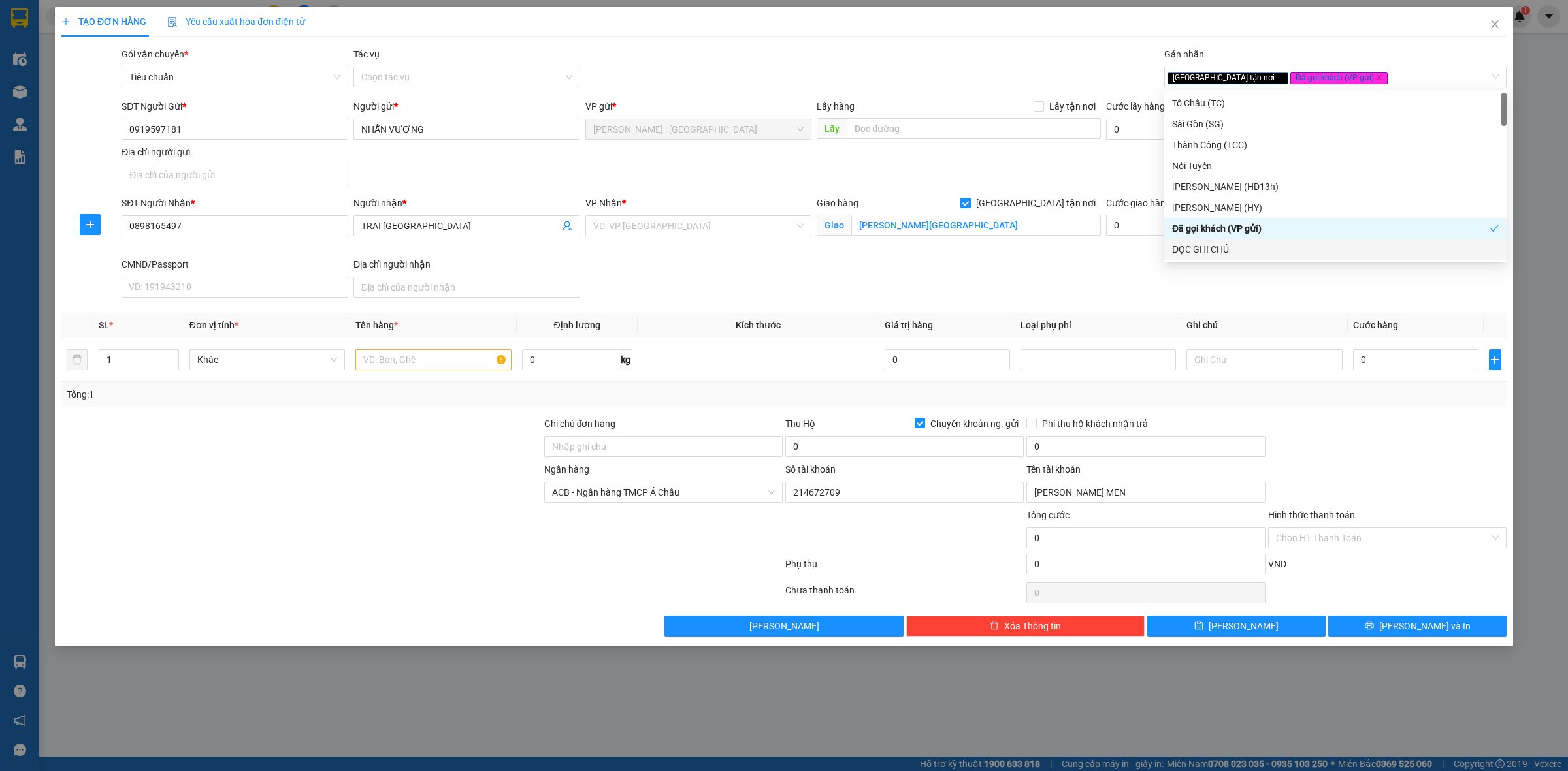
click at [1314, 298] on div "SĐT Người Nhận * 0898165497 Người nhận * [GEOGRAPHIC_DATA] VP Nhận * VD: VP [GE…" at bounding box center [813, 250] width 1390 height 107
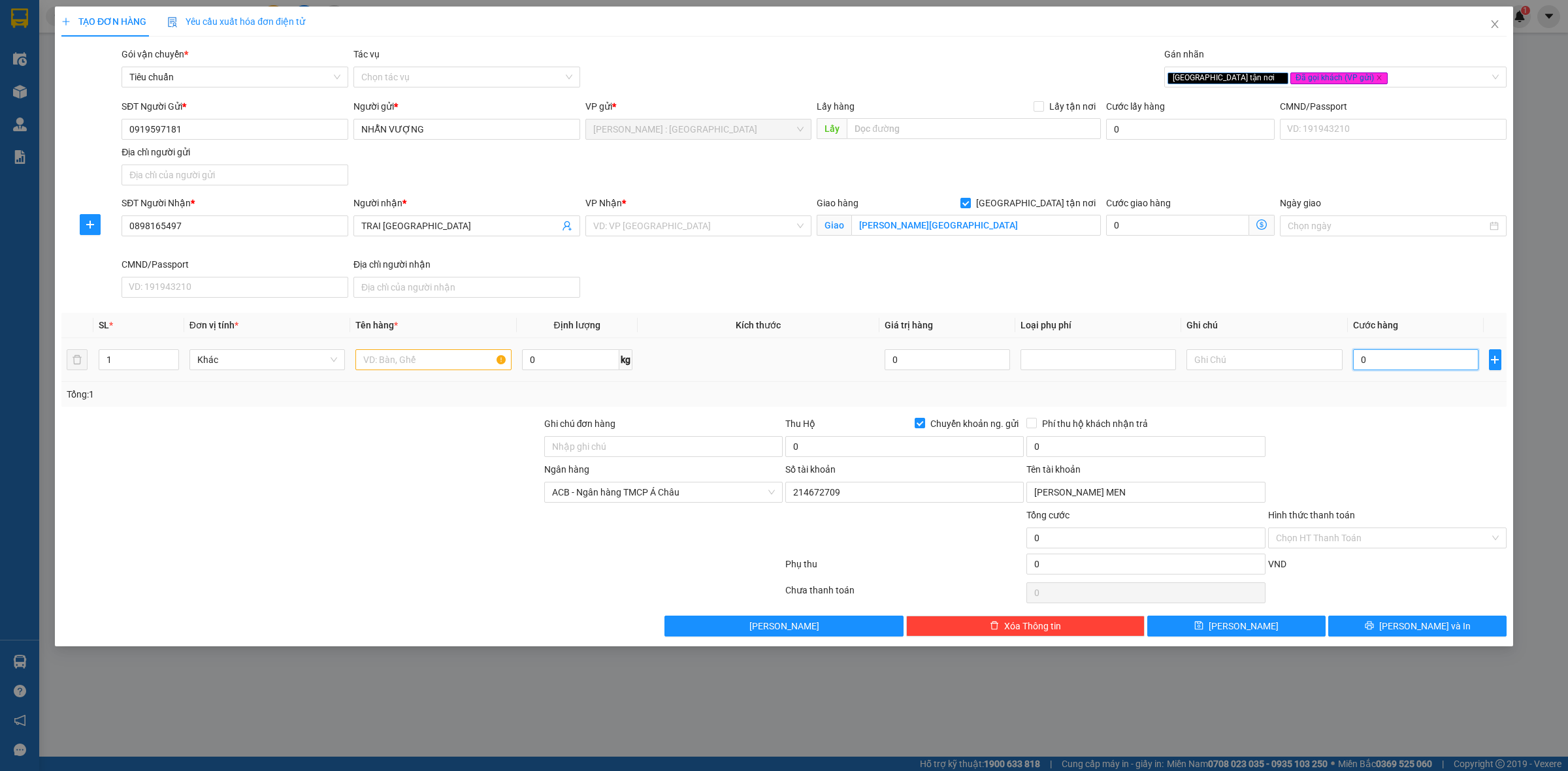
click at [1414, 363] on input "0" at bounding box center [1416, 360] width 125 height 21
drag, startPoint x: 1386, startPoint y: 275, endPoint x: 1357, endPoint y: 285, distance: 30.7
click at [1382, 276] on div "SĐT Người Nhận * 0898165497 Người nhận * [GEOGRAPHIC_DATA] VP Nhận * VD: VP [GE…" at bounding box center [813, 250] width 1390 height 107
click at [460, 366] on input "text" at bounding box center [433, 360] width 156 height 21
click at [636, 444] on input "Ghi chú đơn hàng" at bounding box center [663, 447] width 239 height 21
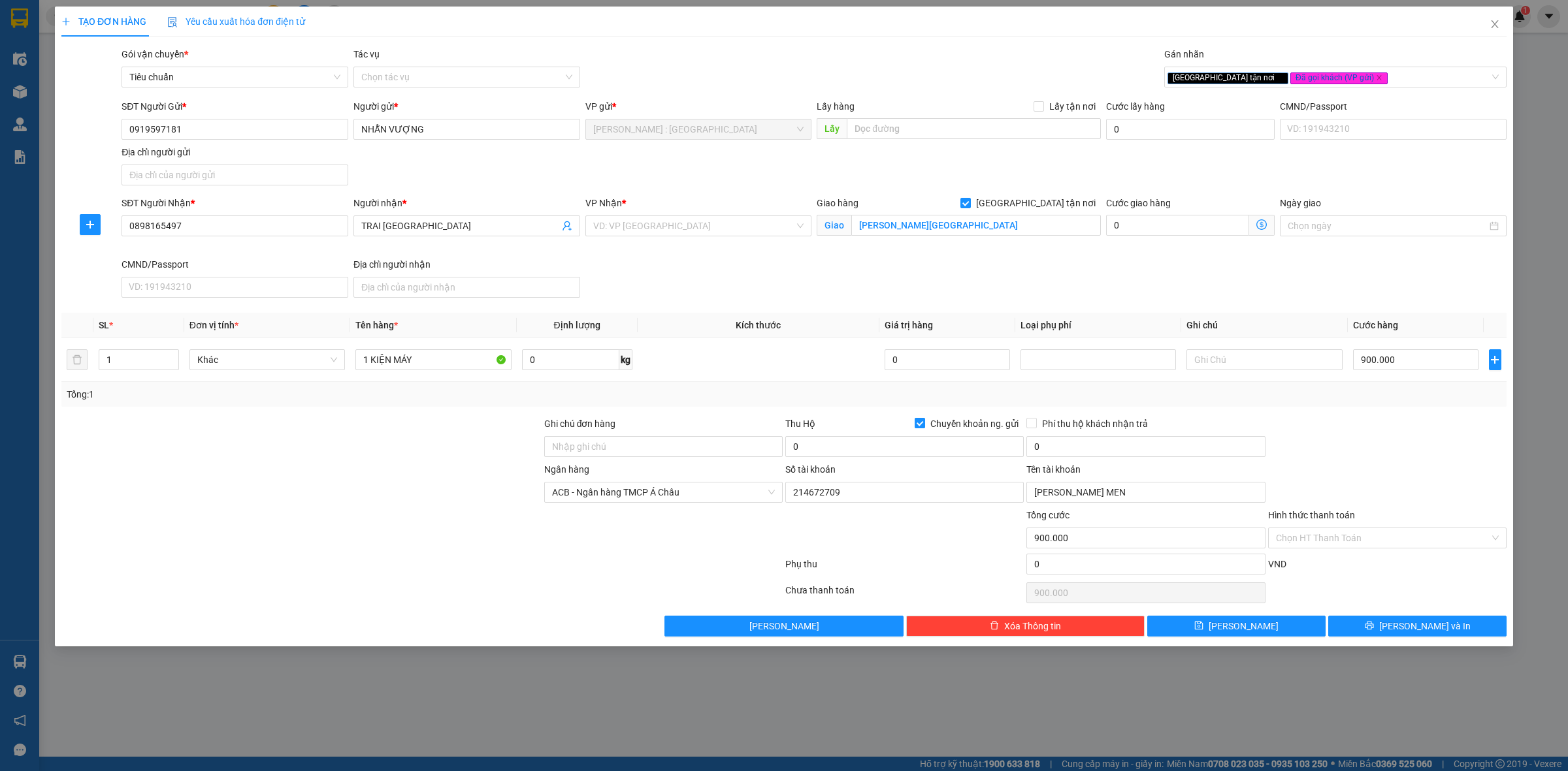
click at [923, 424] on input "Chuyển khoản ng. gửi" at bounding box center [919, 422] width 9 height 9
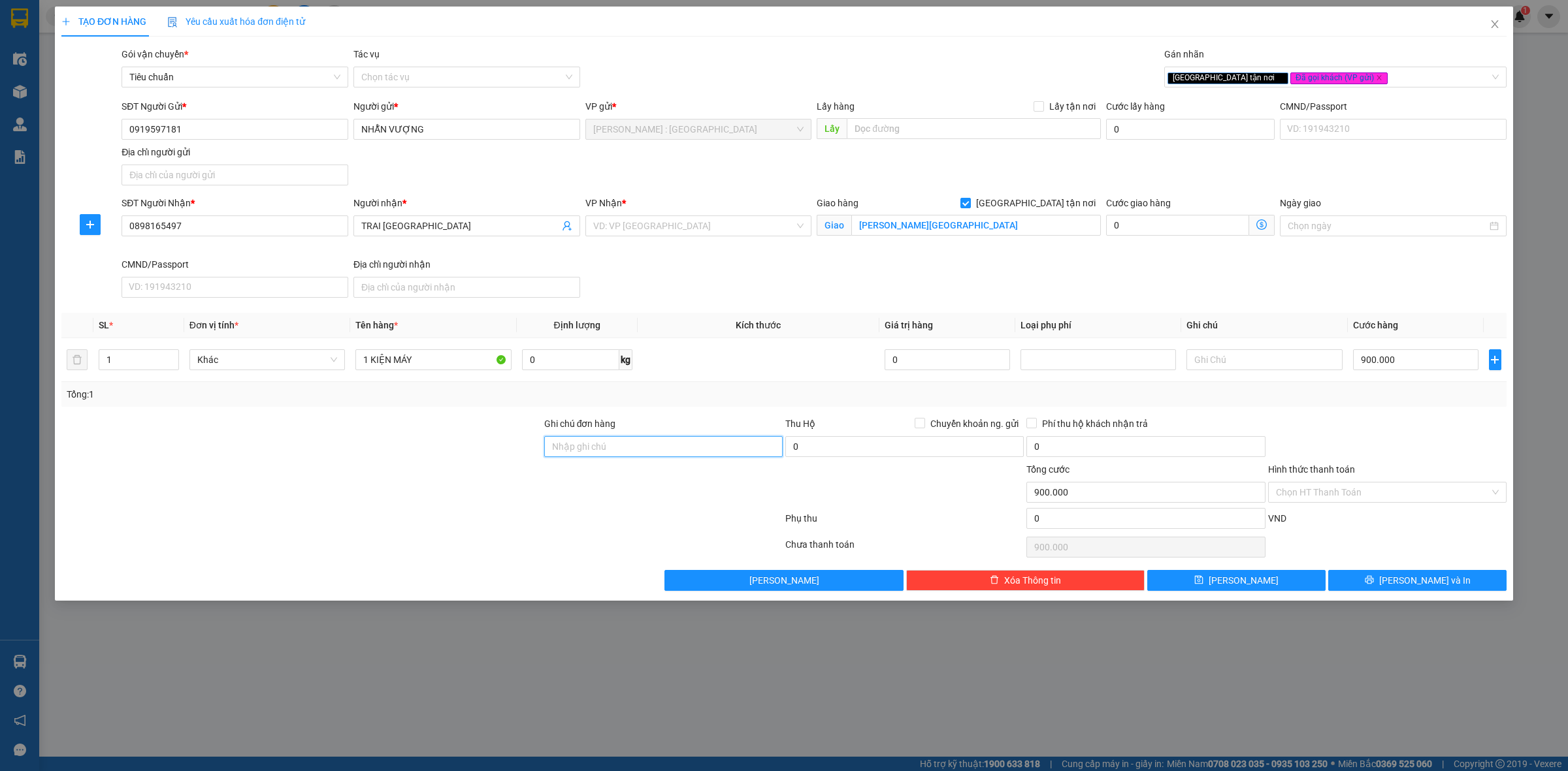
click at [647, 446] on input "Ghi chú đơn hàng" at bounding box center [663, 447] width 239 height 21
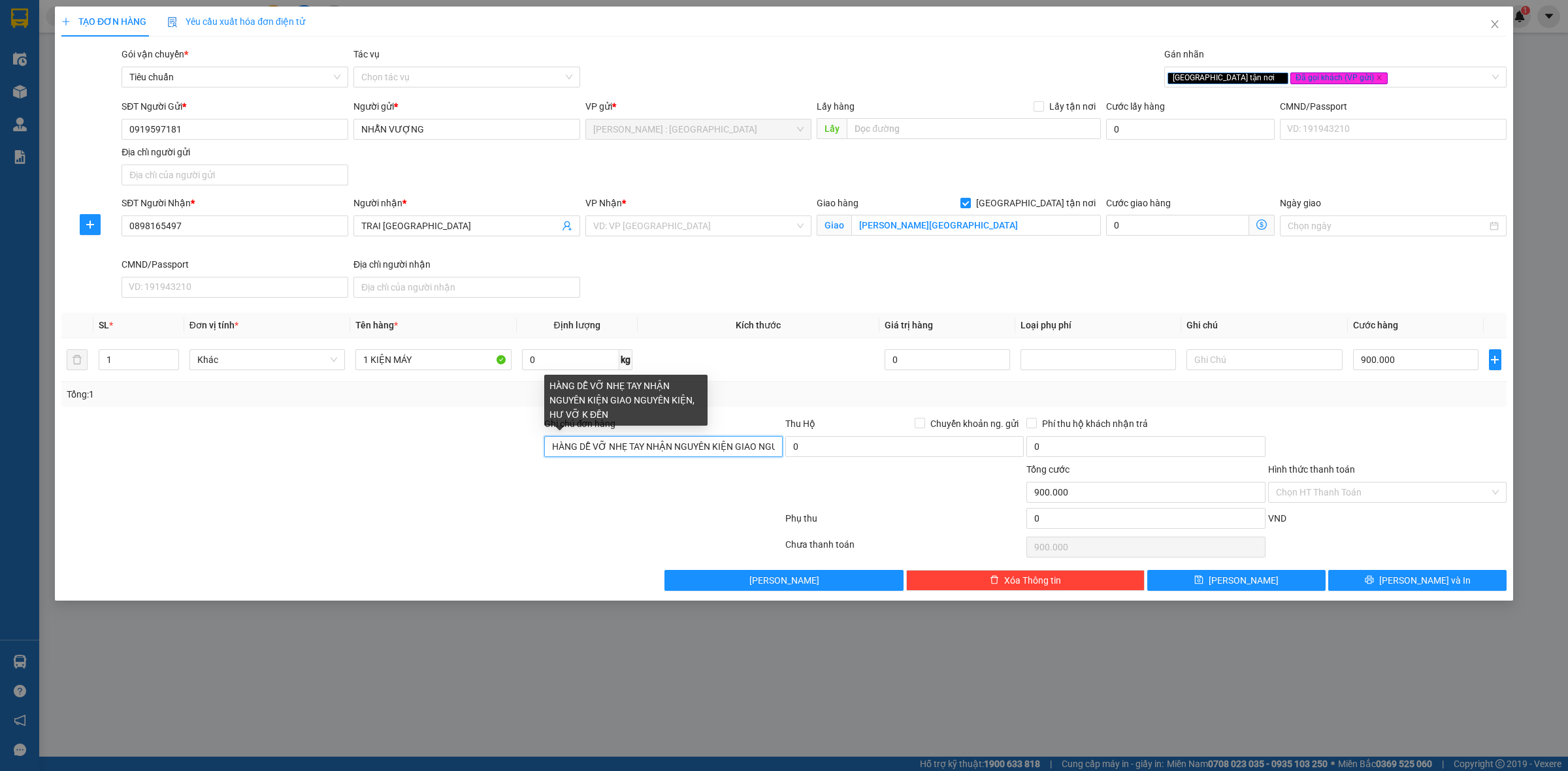
click at [609, 448] on input "HÀNG DỄ VỠ NHẸ TAY NHẬN NGUYÊN KIỆN GIAO NGUYÊN KIỆN, HƯ VỠ K ĐỀN" at bounding box center [663, 447] width 239 height 21
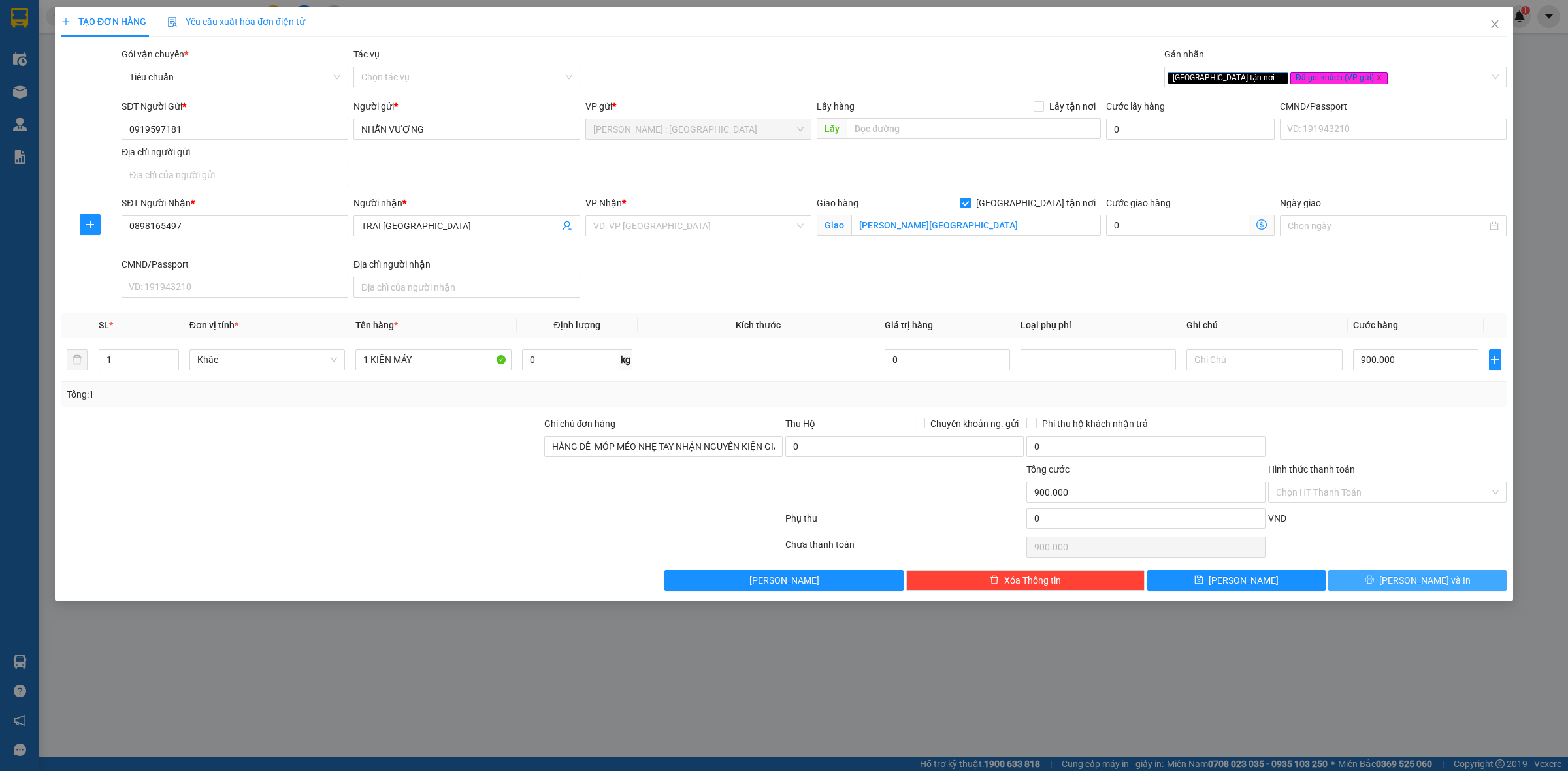
click at [1408, 584] on span "[PERSON_NAME] và In" at bounding box center [1424, 580] width 92 height 14
click at [599, 226] on input "search" at bounding box center [694, 226] width 202 height 19
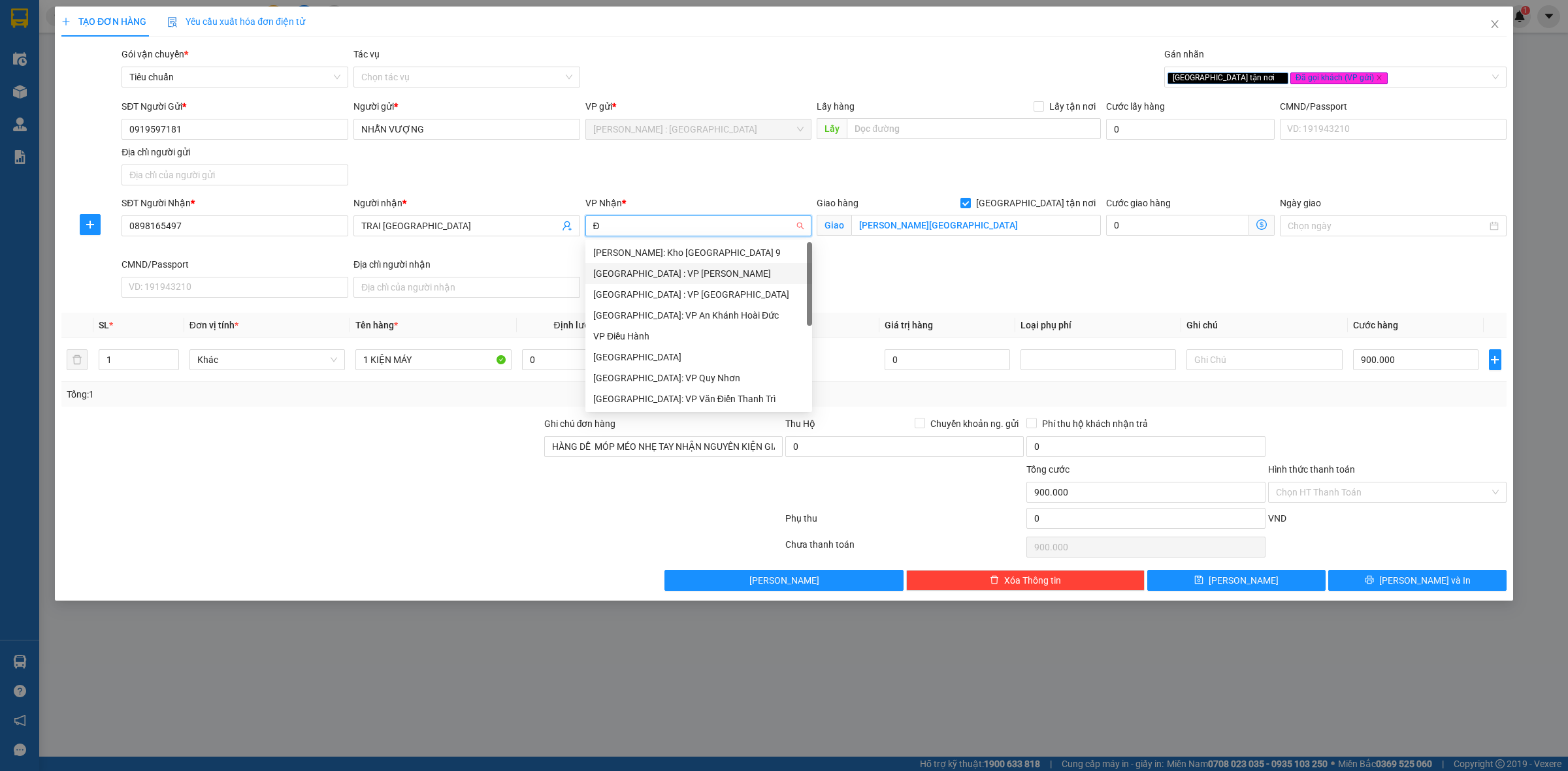
click at [689, 271] on div "[GEOGRAPHIC_DATA] : VP [PERSON_NAME]" at bounding box center [699, 274] width 211 height 14
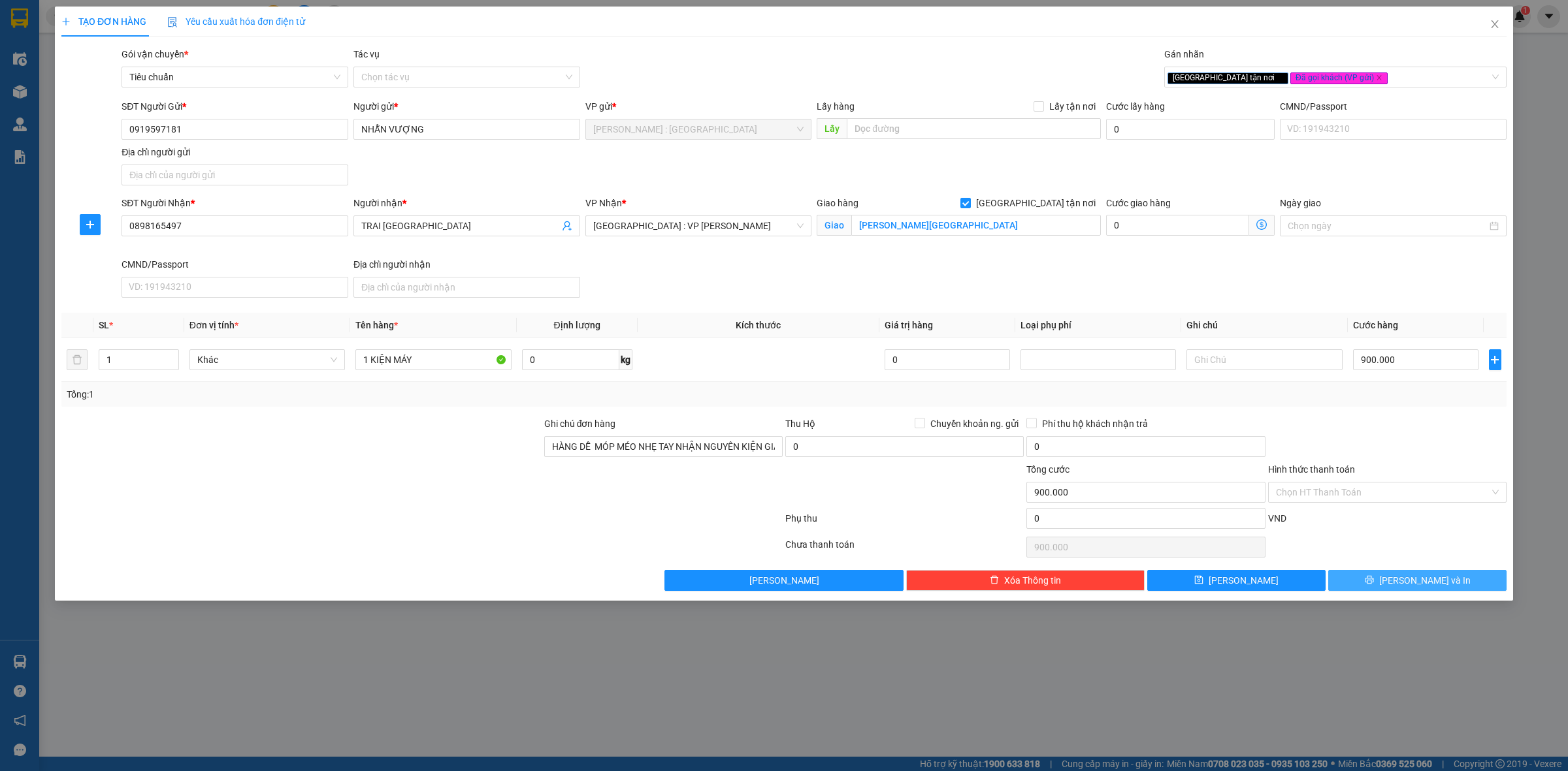
click at [1454, 575] on button "[PERSON_NAME] và In" at bounding box center [1417, 581] width 179 height 21
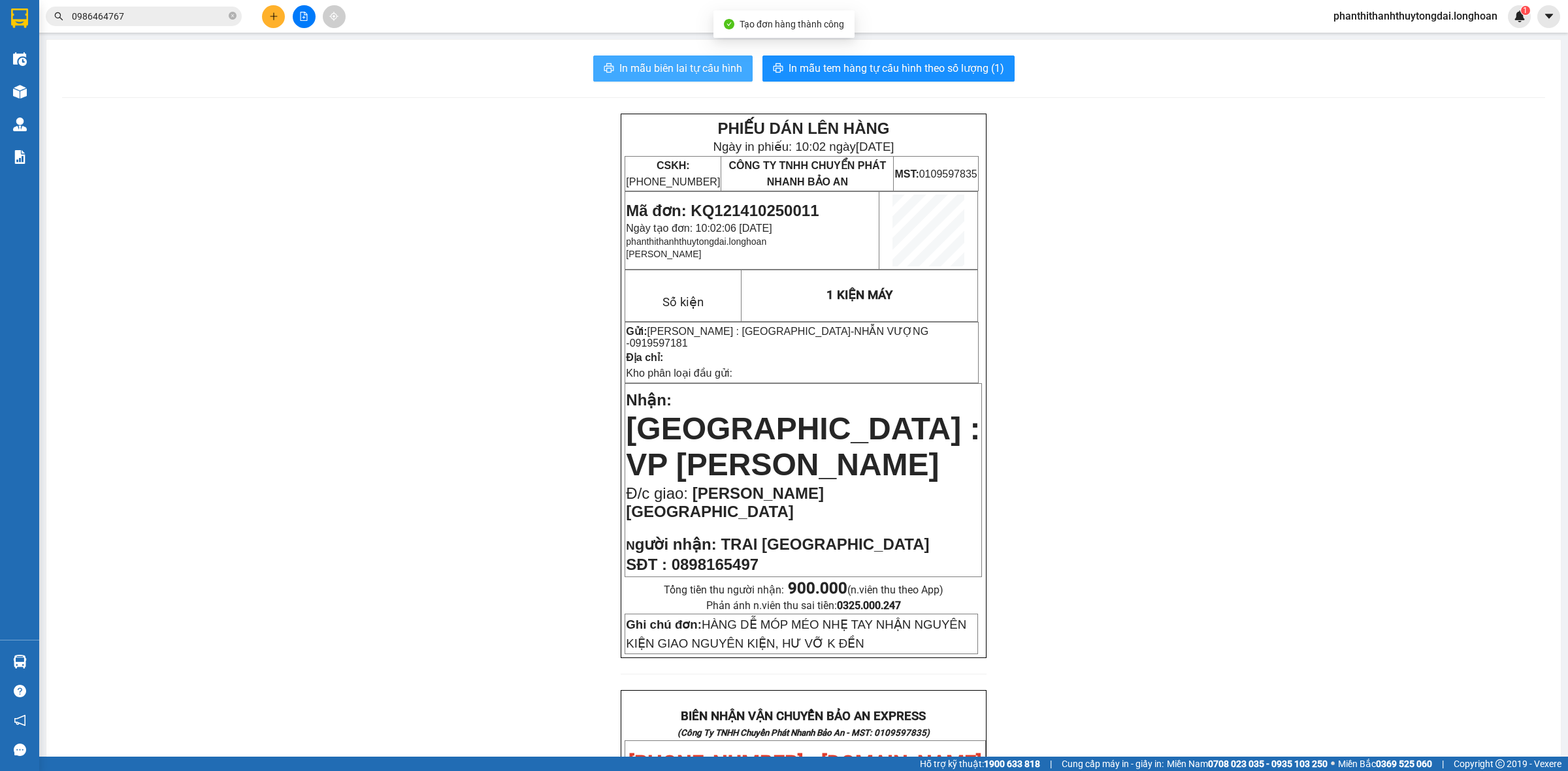
click at [659, 63] on span "In mẫu biên lai tự cấu hình" at bounding box center [680, 68] width 122 height 17
click at [954, 62] on span "In mẫu tem hàng tự cấu hình theo số lượng (1)" at bounding box center [896, 68] width 216 height 17
click at [667, 61] on span "In mẫu biên lai tự cấu hình" at bounding box center [680, 68] width 122 height 17
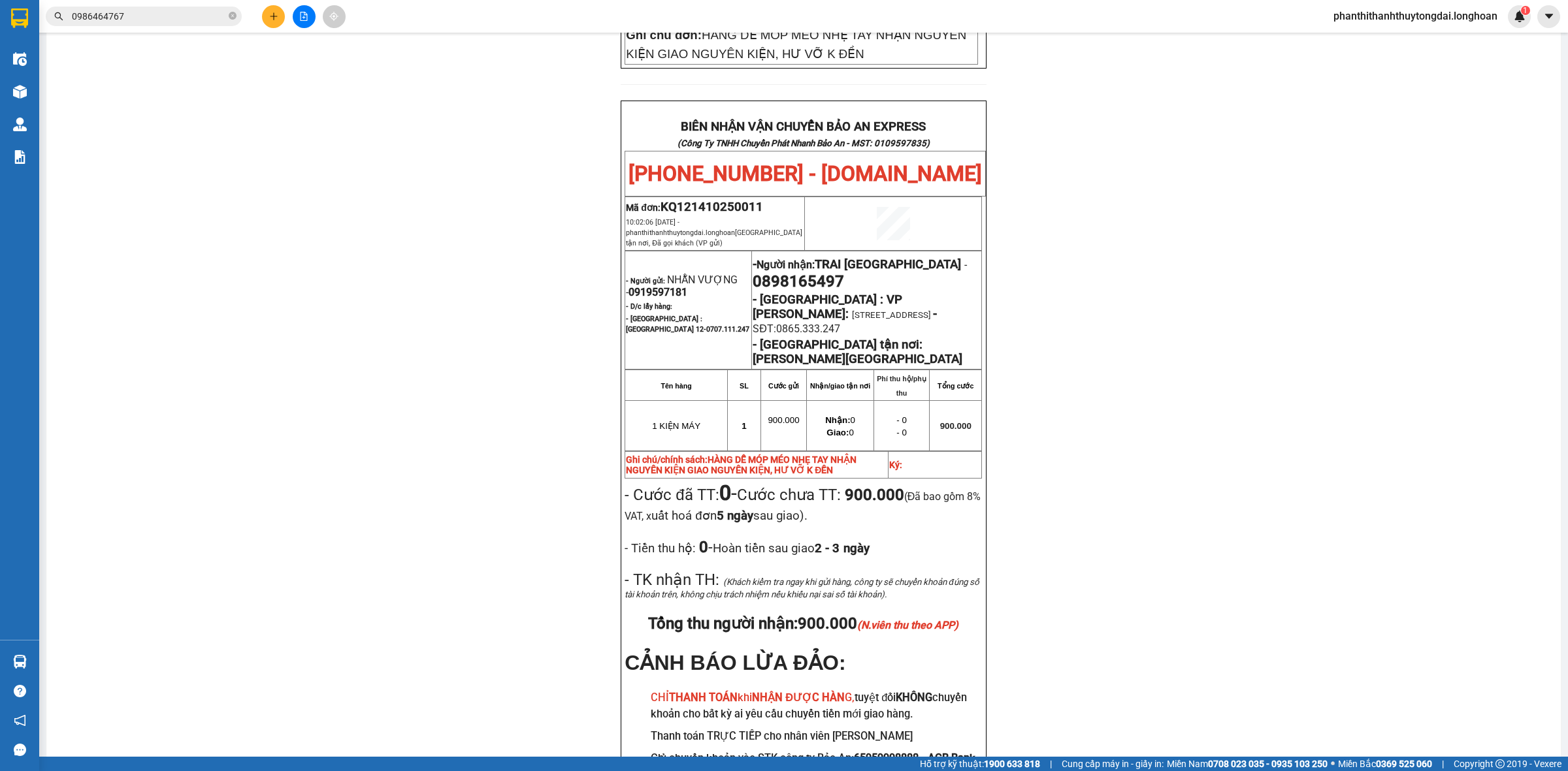
scroll to position [624, 0]
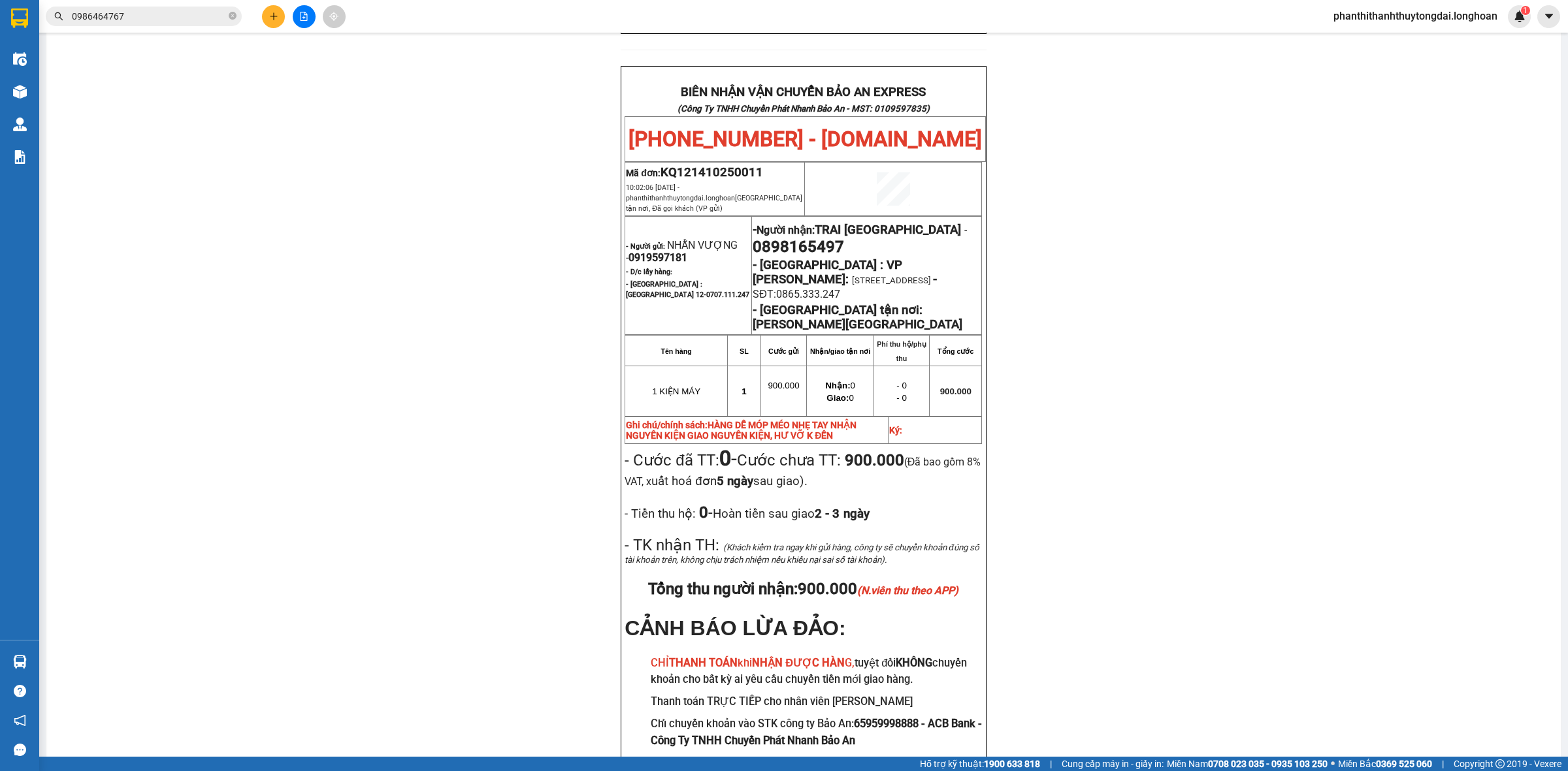
click at [196, 11] on input "0986464767" at bounding box center [149, 16] width 154 height 14
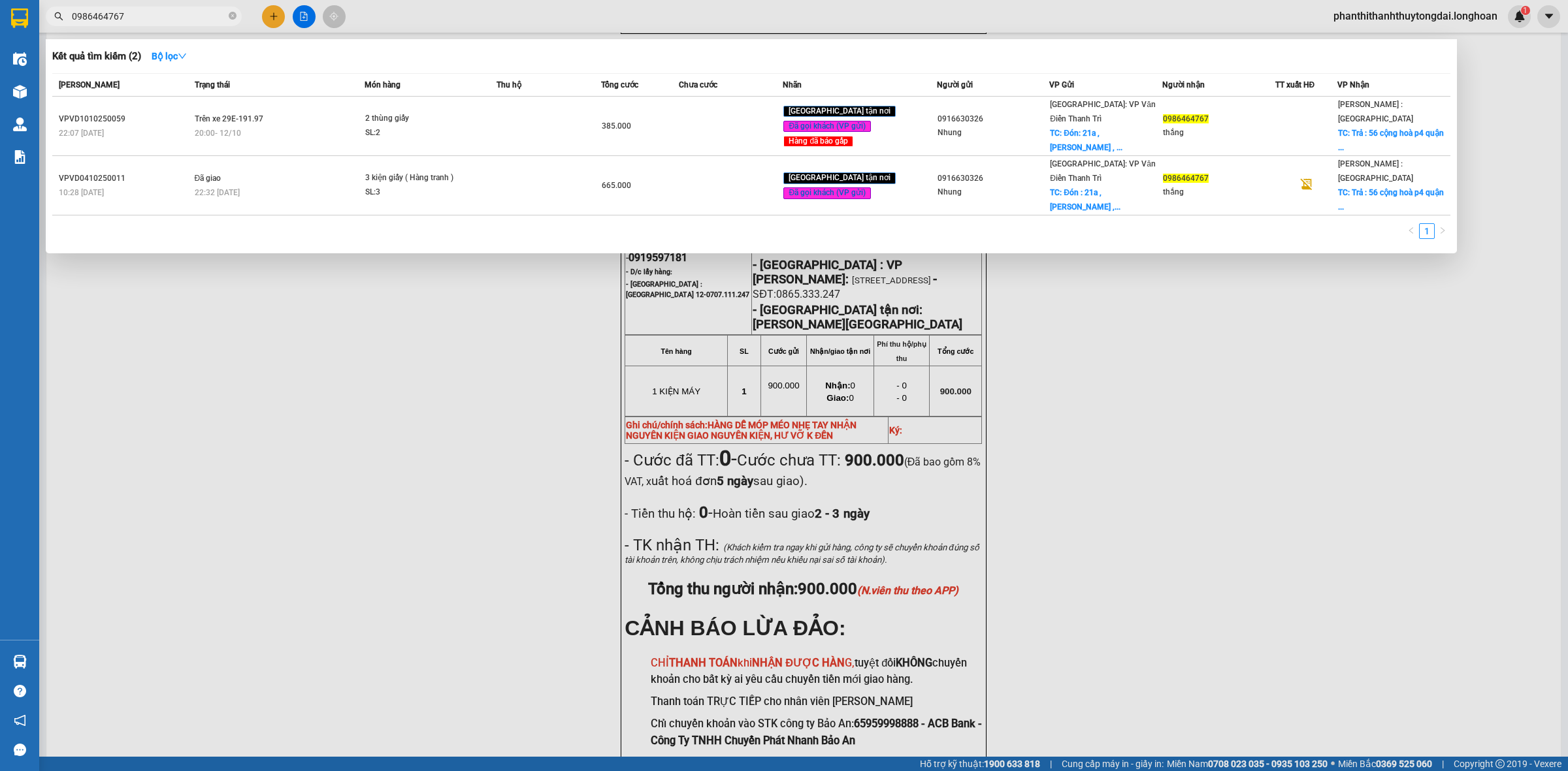
click at [196, 11] on input "0986464767" at bounding box center [149, 16] width 154 height 14
paste input "HNTH1010250010"
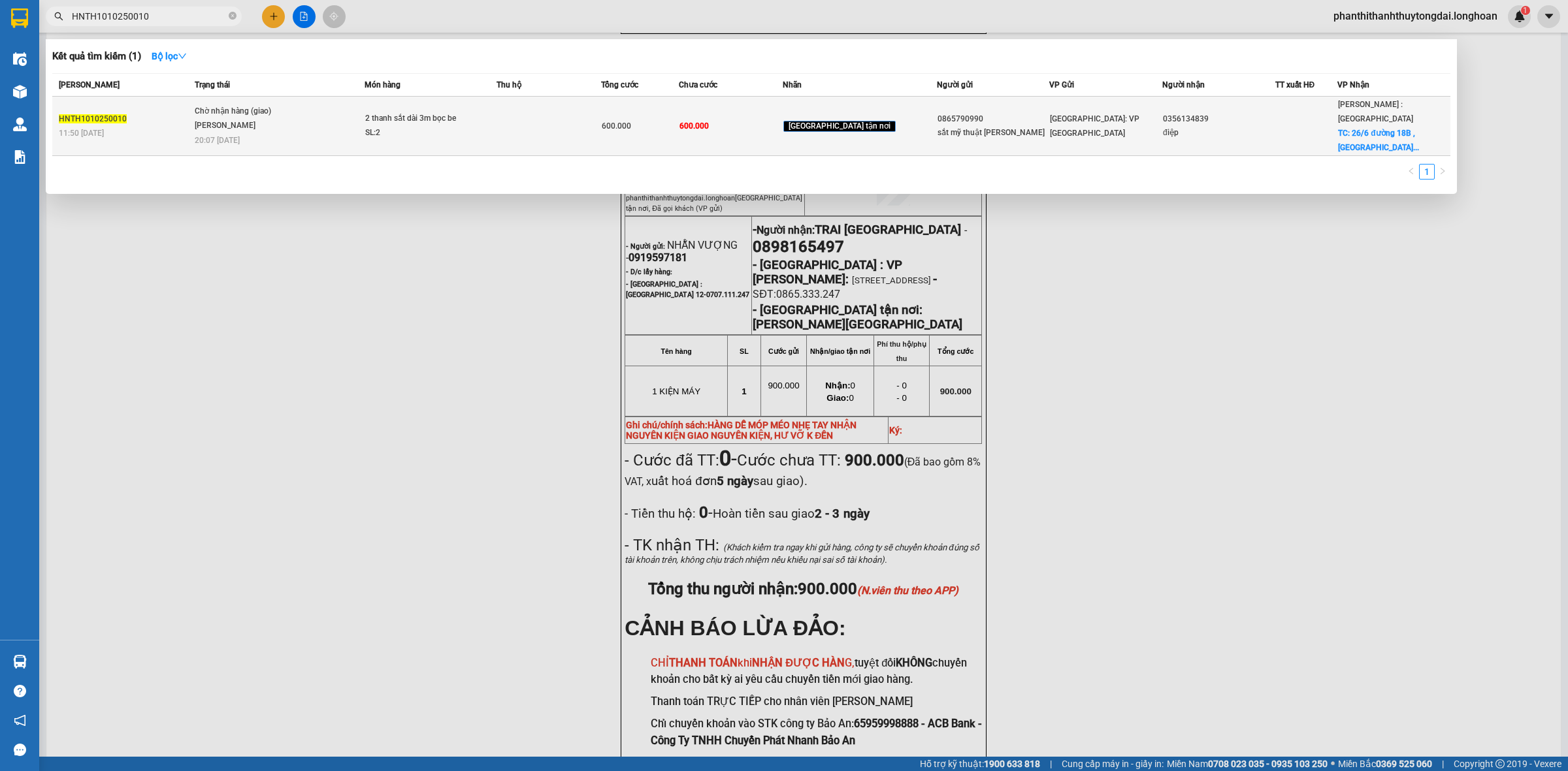
click at [304, 122] on span "Chờ nhận hàng (giao) [PERSON_NAME] 20:07 [DATE]" at bounding box center [279, 124] width 170 height 40
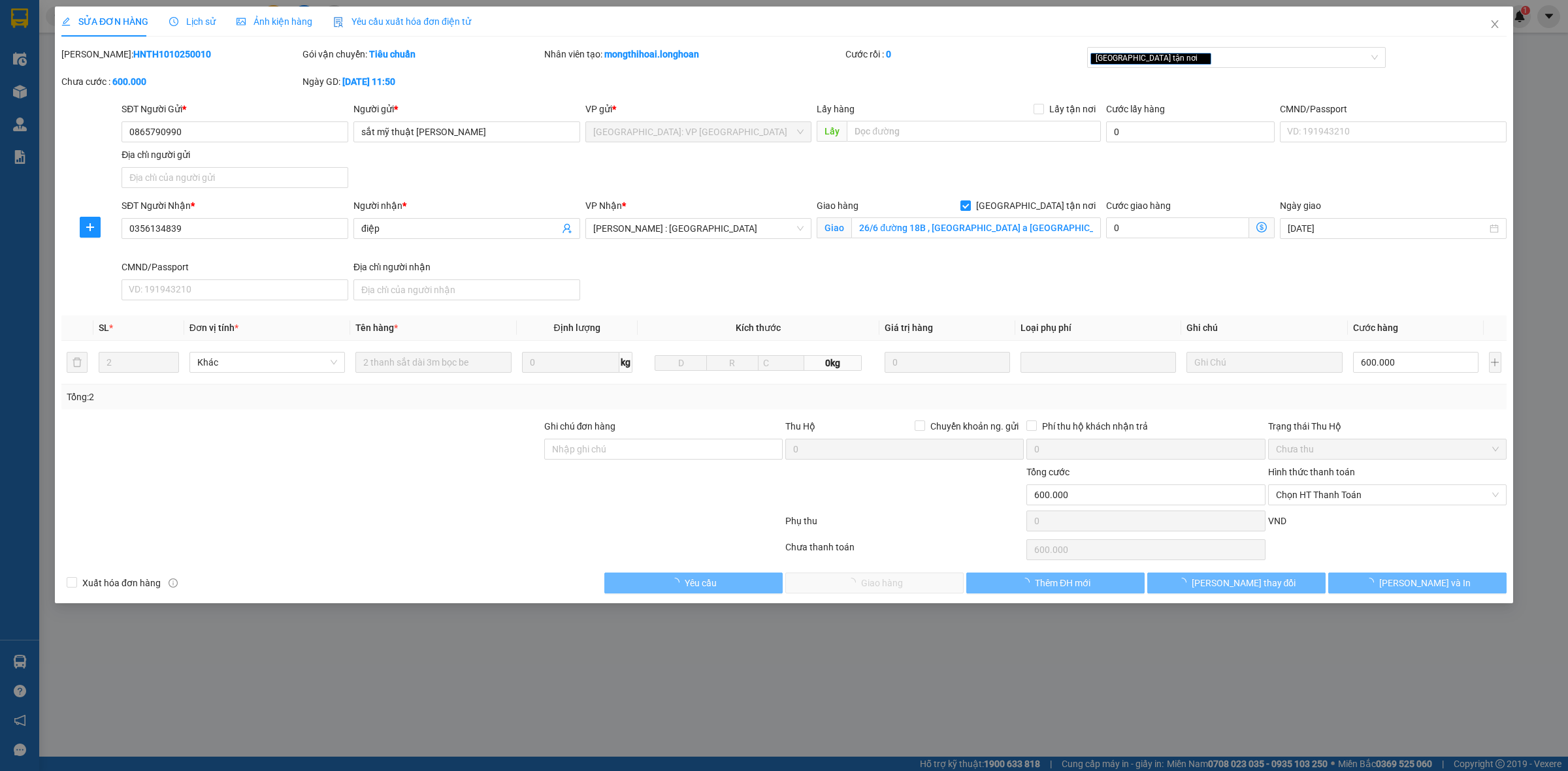
click at [200, 21] on span "Lịch sử" at bounding box center [192, 22] width 47 height 11
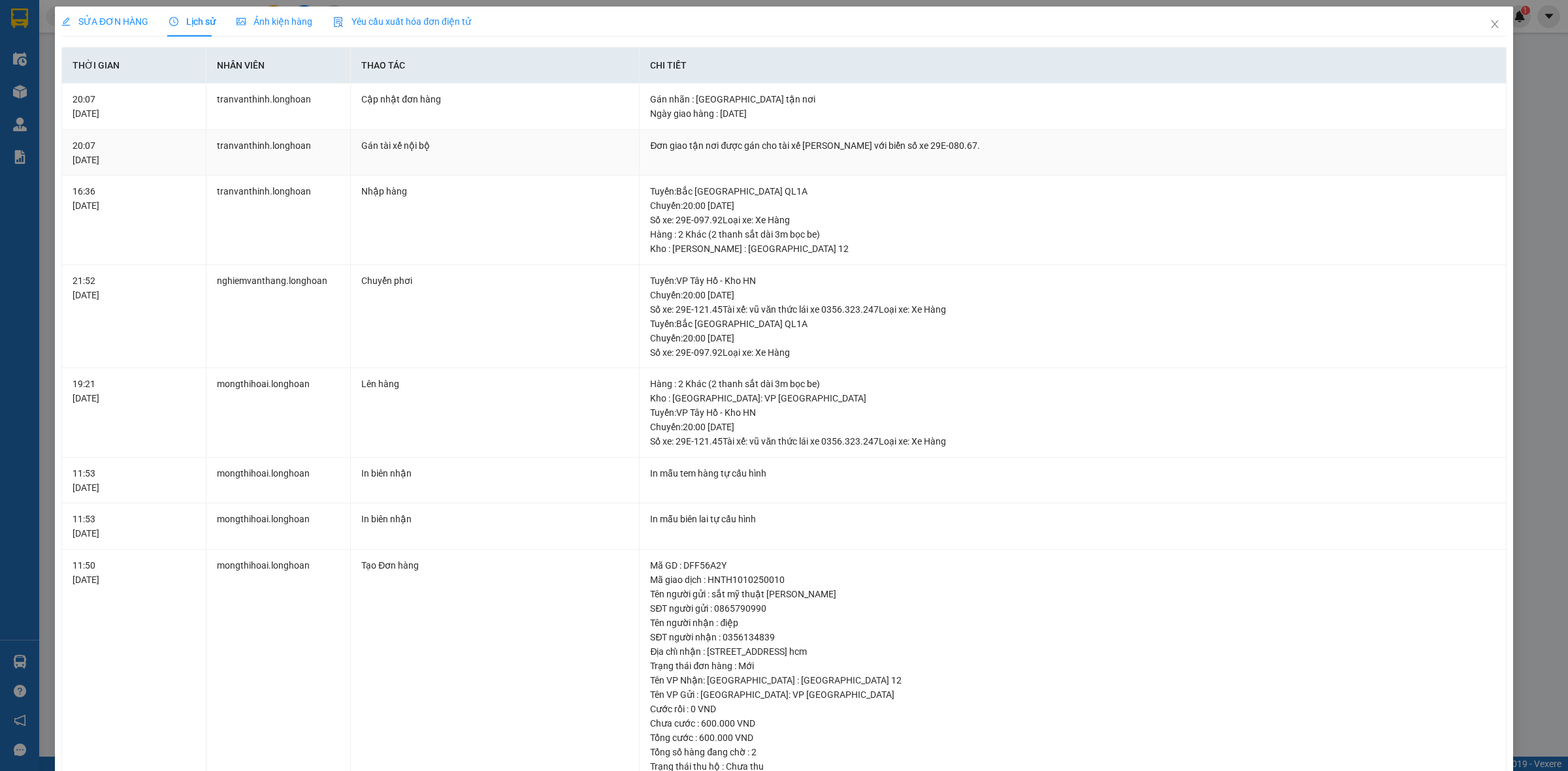
click at [859, 147] on div "Đơn giao tận nơi được gán cho tài xế [PERSON_NAME] với biển số xe 29E-080.67." at bounding box center [1072, 145] width 845 height 14
click at [853, 144] on div "Đơn giao tận nơi được gán cho tài xế [PERSON_NAME] với biển số xe 29E-080.67." at bounding box center [1072, 145] width 845 height 14
click at [853, 143] on div "Đơn giao tận nơi được gán cho tài xế [PERSON_NAME] với biển số xe 29E-080.67." at bounding box center [1072, 145] width 845 height 14
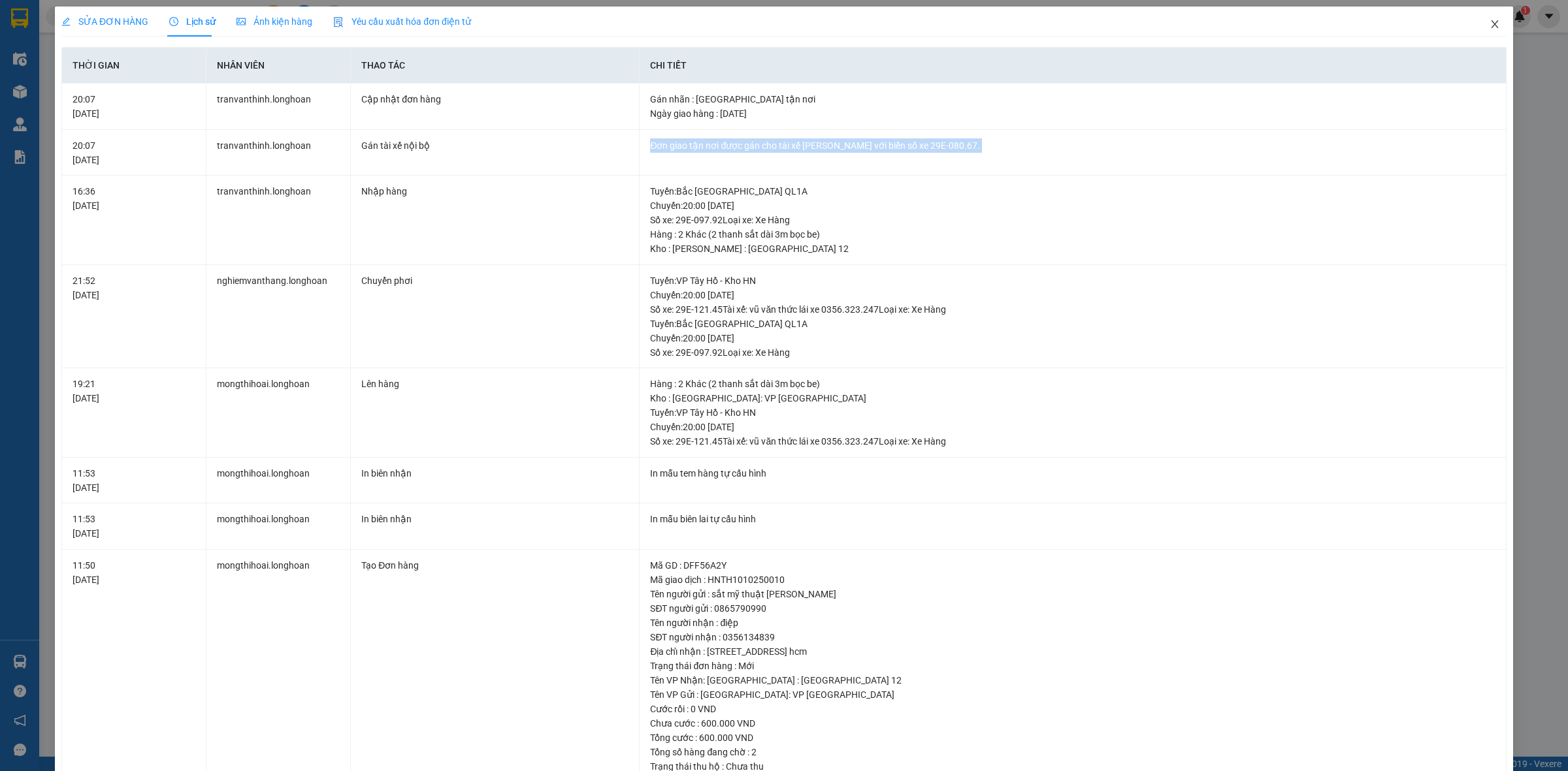
click at [1476, 20] on span "Close" at bounding box center [1495, 25] width 37 height 37
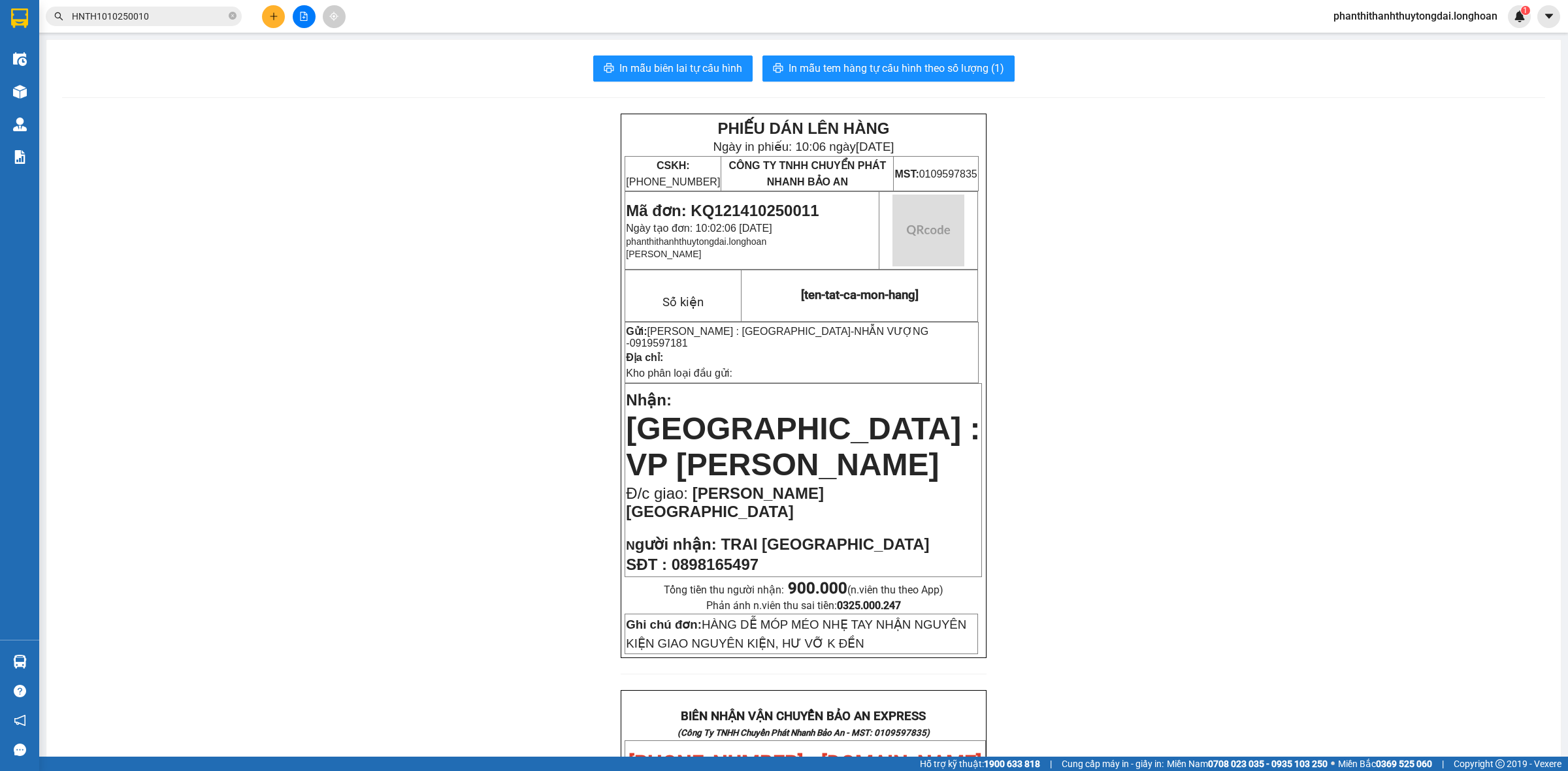
click at [206, 15] on input "HNTH1010250010" at bounding box center [149, 16] width 154 height 14
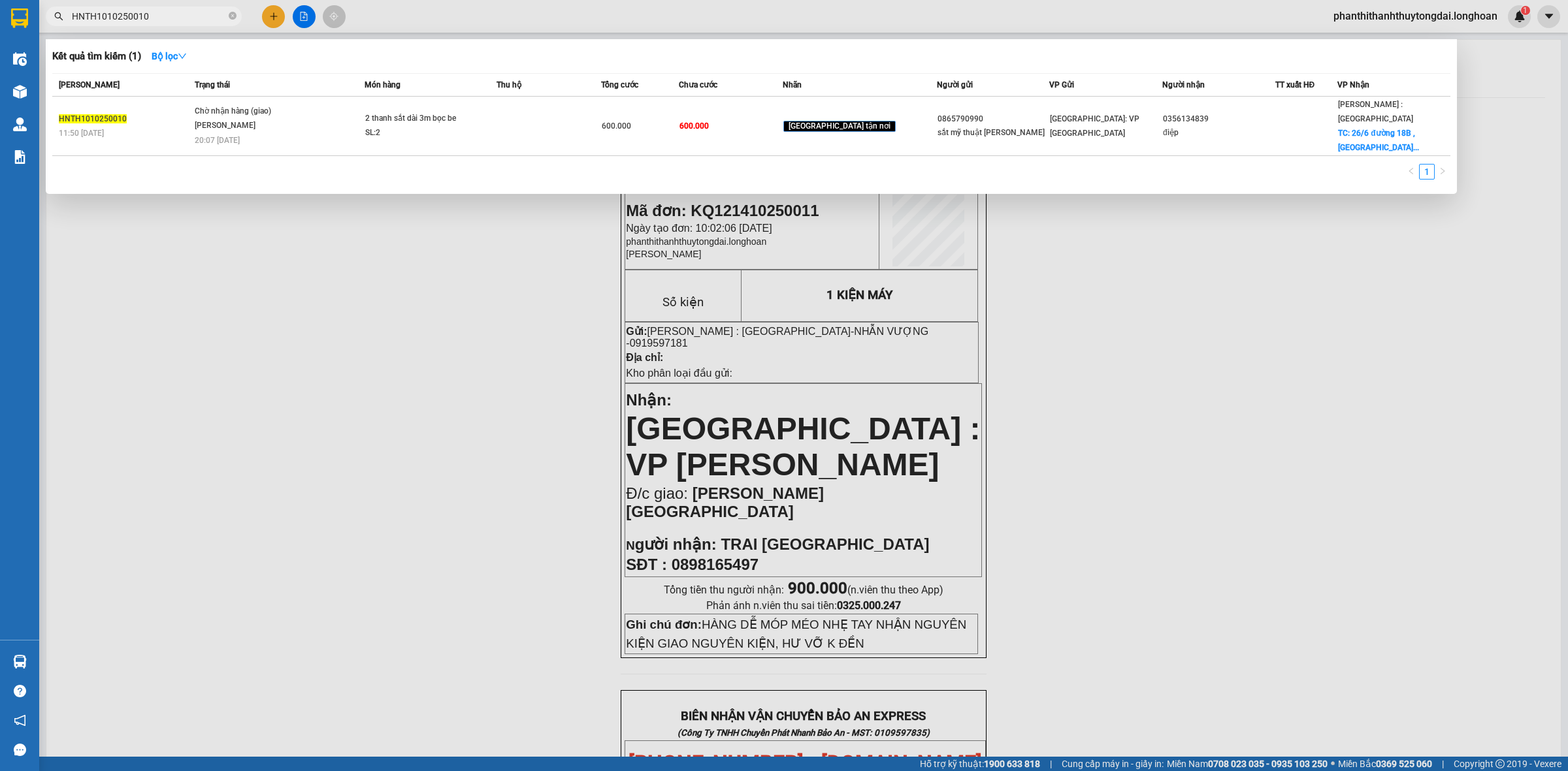
click at [206, 15] on input "HNTH1010250010" at bounding box center [149, 16] width 154 height 14
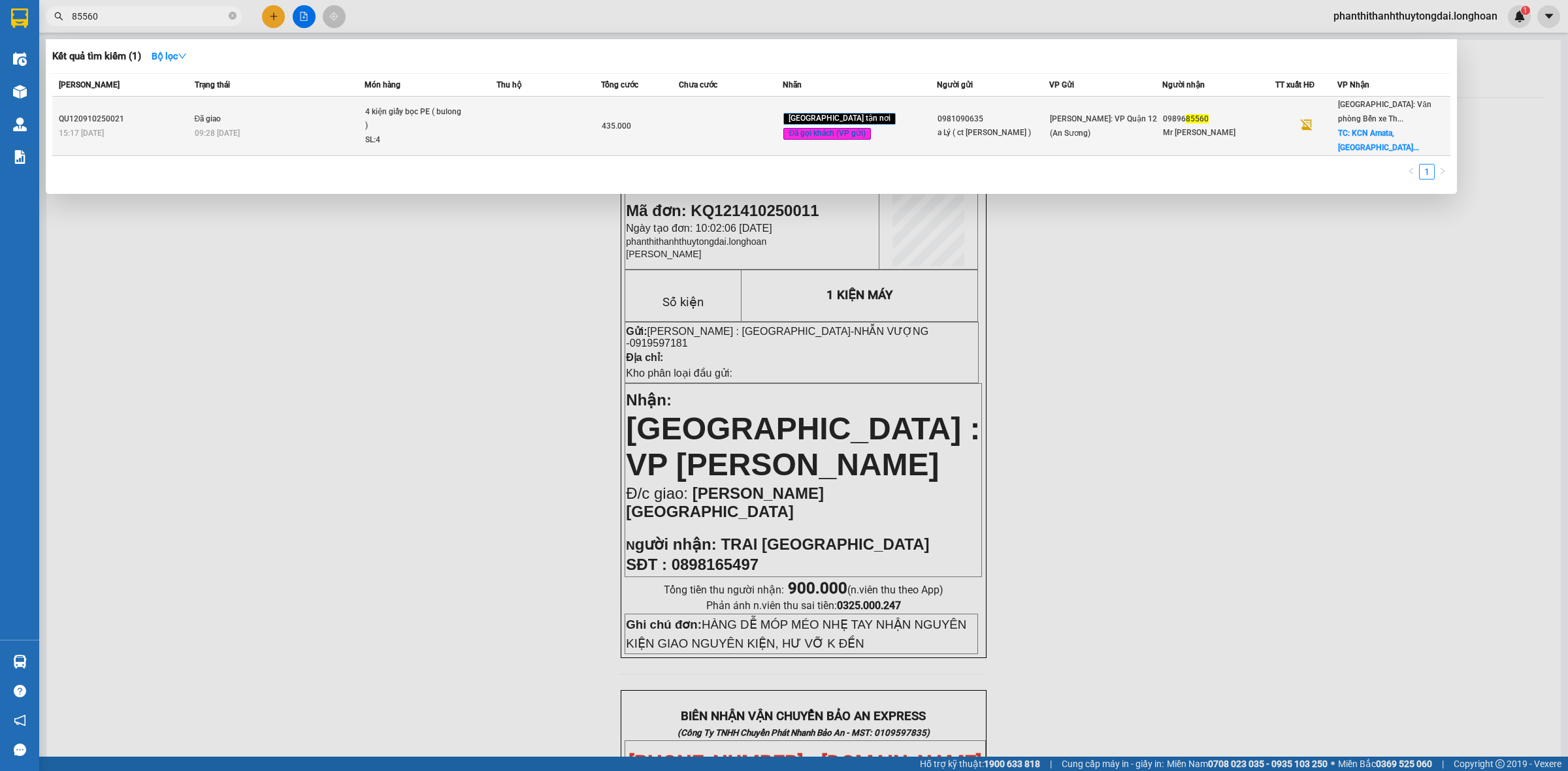
click at [531, 115] on td at bounding box center [548, 127] width 104 height 60
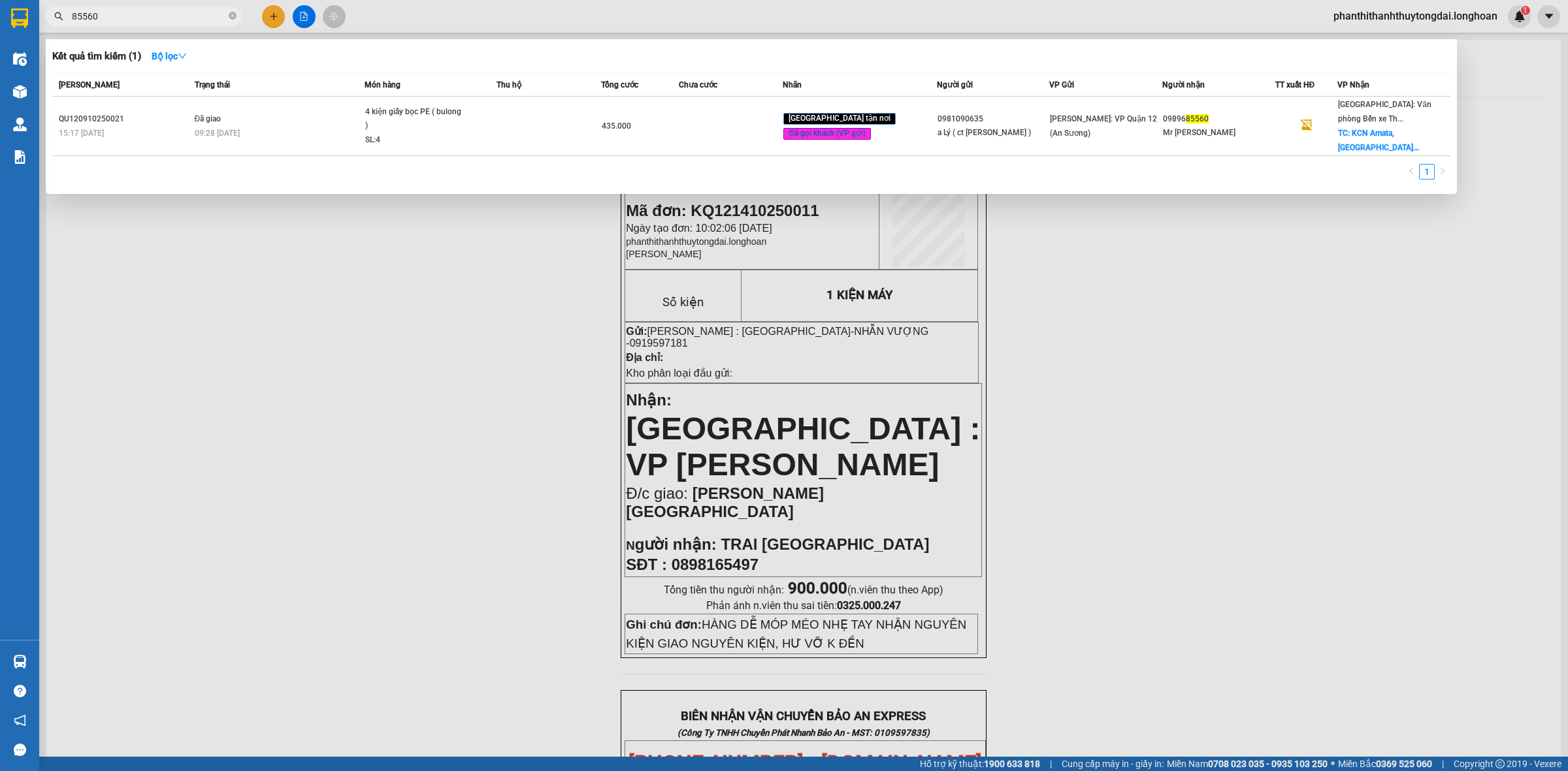
click at [145, 19] on input "85560" at bounding box center [149, 16] width 154 height 14
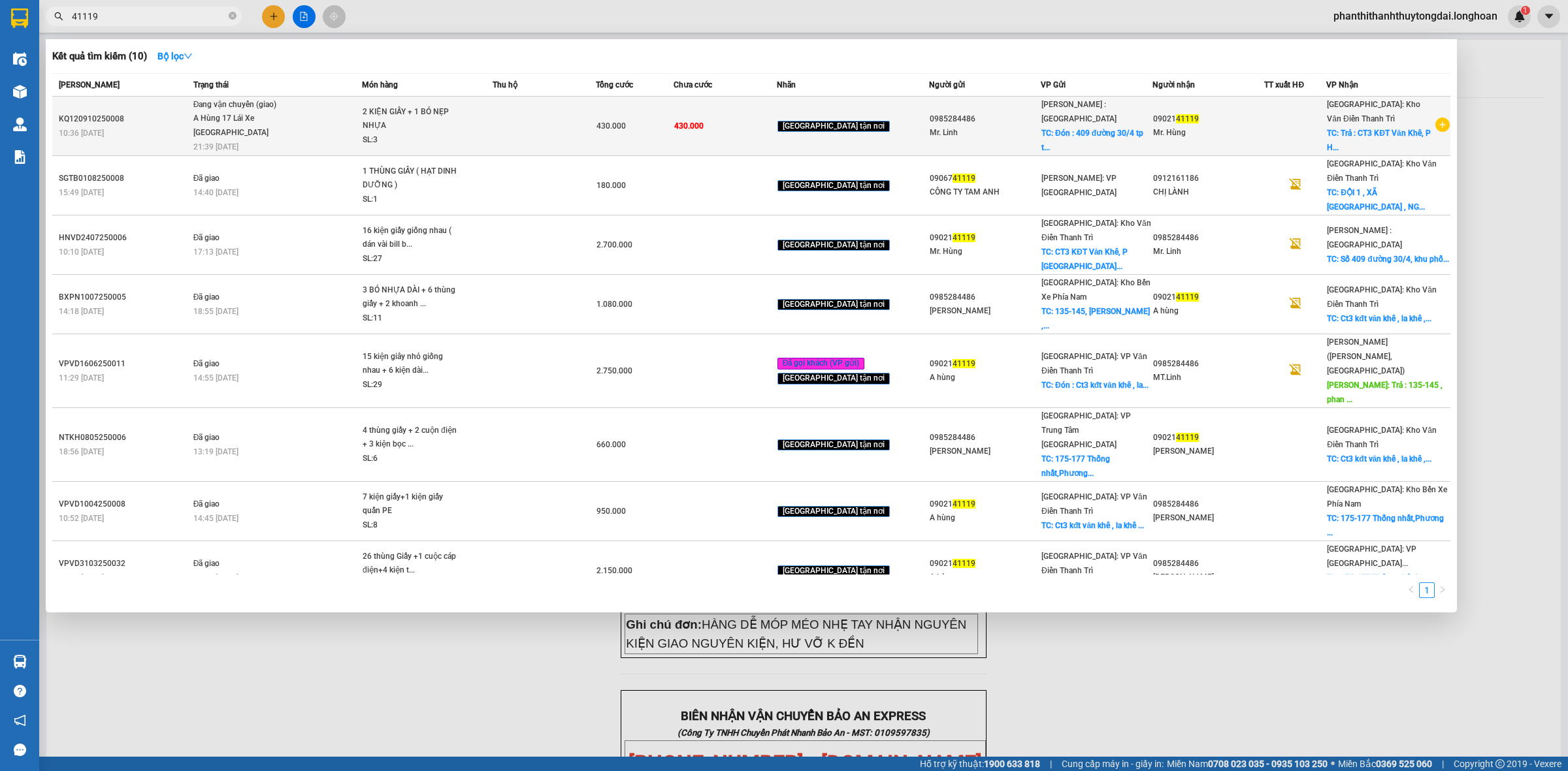
click at [333, 141] on td "Đang vận chuyển (giao) A Hùng 17 [GEOGRAPHIC_DATA] 0325666247 21:39 [DATE]" at bounding box center [276, 127] width 172 height 60
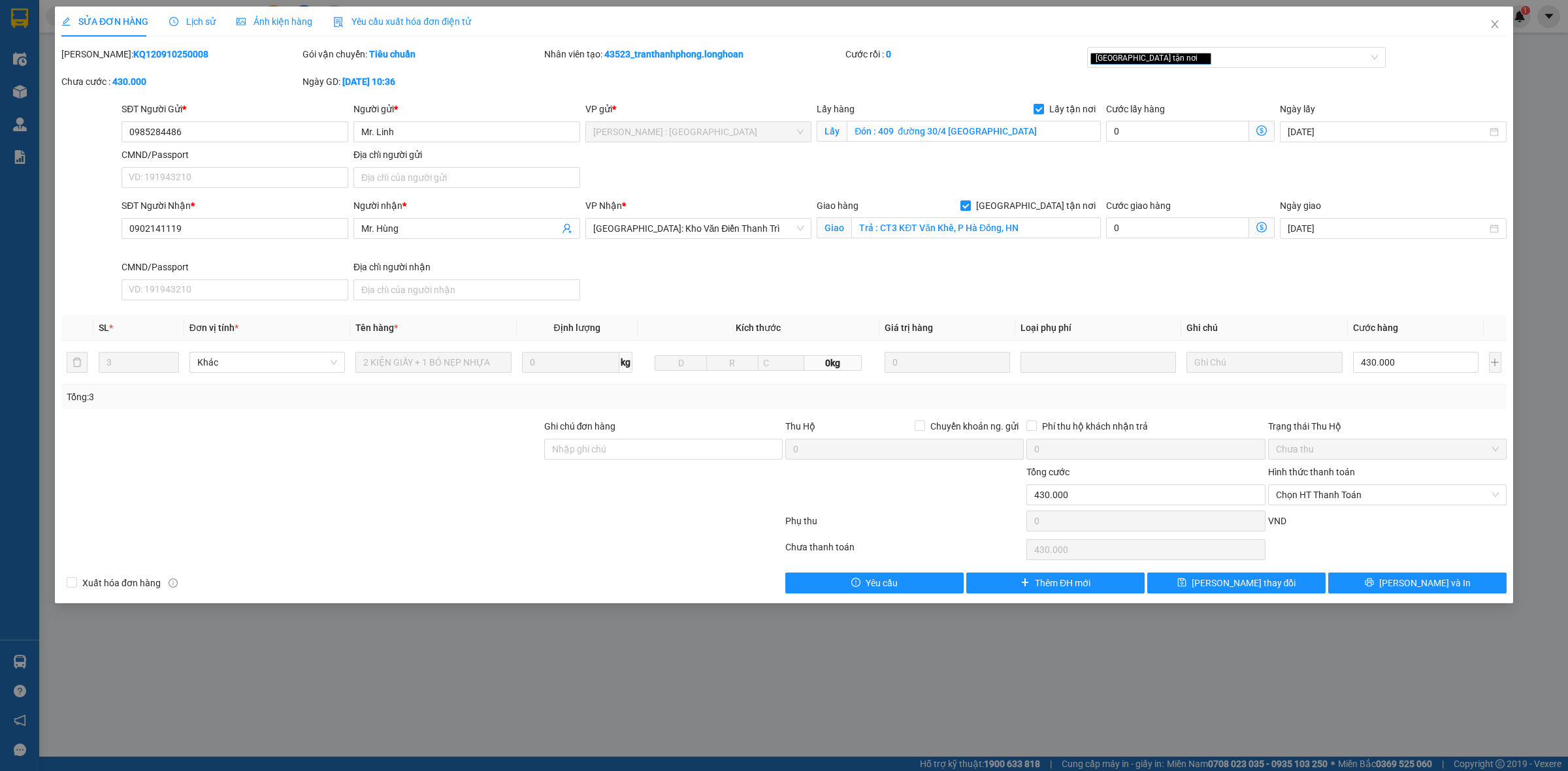
click at [187, 11] on div "Lịch sử" at bounding box center [192, 21] width 47 height 30
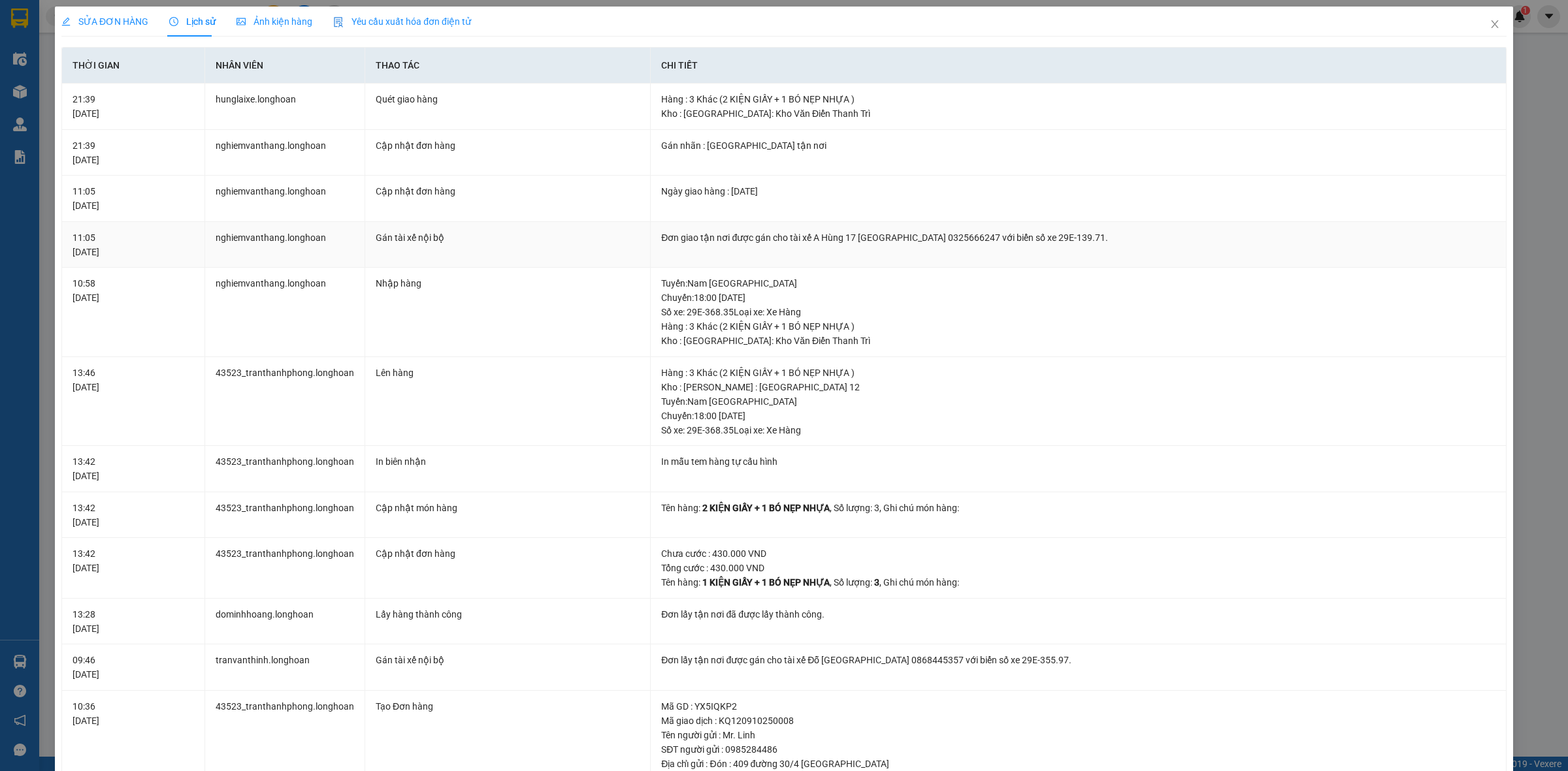
click at [825, 242] on div "Đơn giao tận nơi được gán cho tài xế A Hùng 17 [GEOGRAPHIC_DATA] 0325666247 với…" at bounding box center [1078, 238] width 835 height 14
copy div "Đơn giao tận nơi được gán cho tài xế A Hùng 17 [GEOGRAPHIC_DATA] 0325666247 với…"
click at [1491, 26] on icon "close" at bounding box center [1494, 24] width 7 height 8
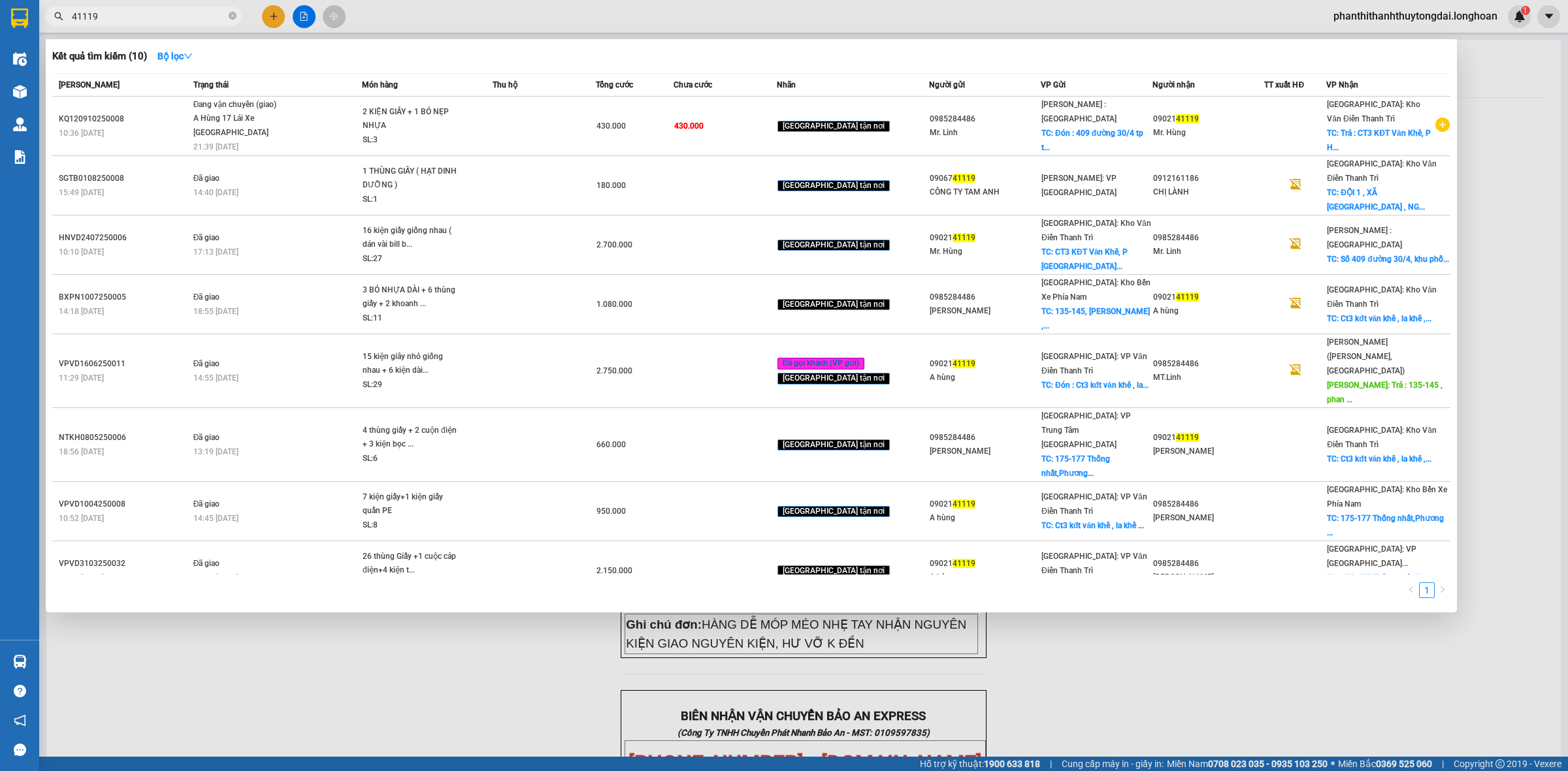
click at [210, 11] on input "41119" at bounding box center [149, 16] width 154 height 14
click at [212, 14] on input "41119" at bounding box center [149, 16] width 154 height 14
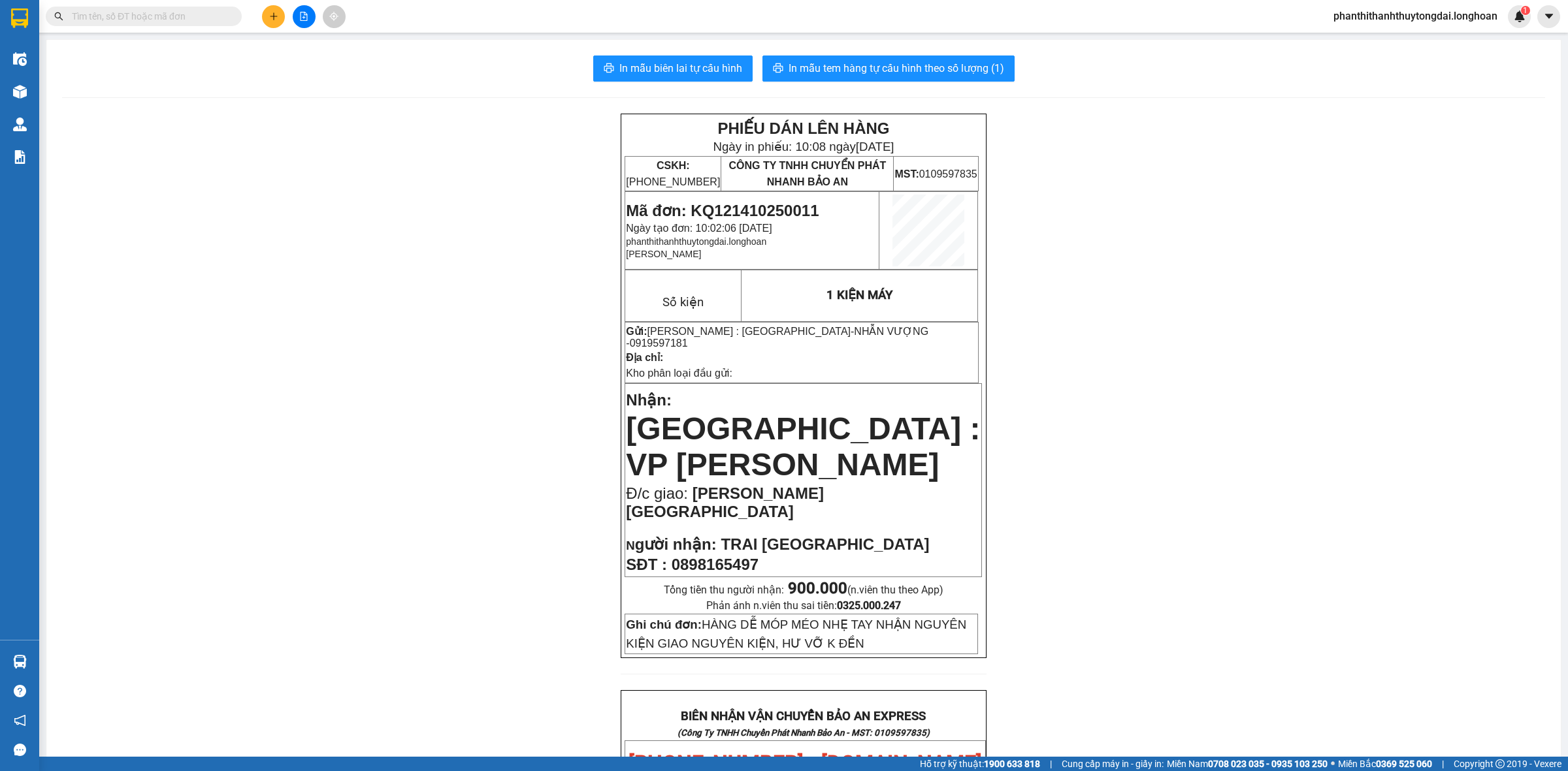
click at [216, 17] on input "text" at bounding box center [149, 16] width 154 height 14
paste input "0914264123"
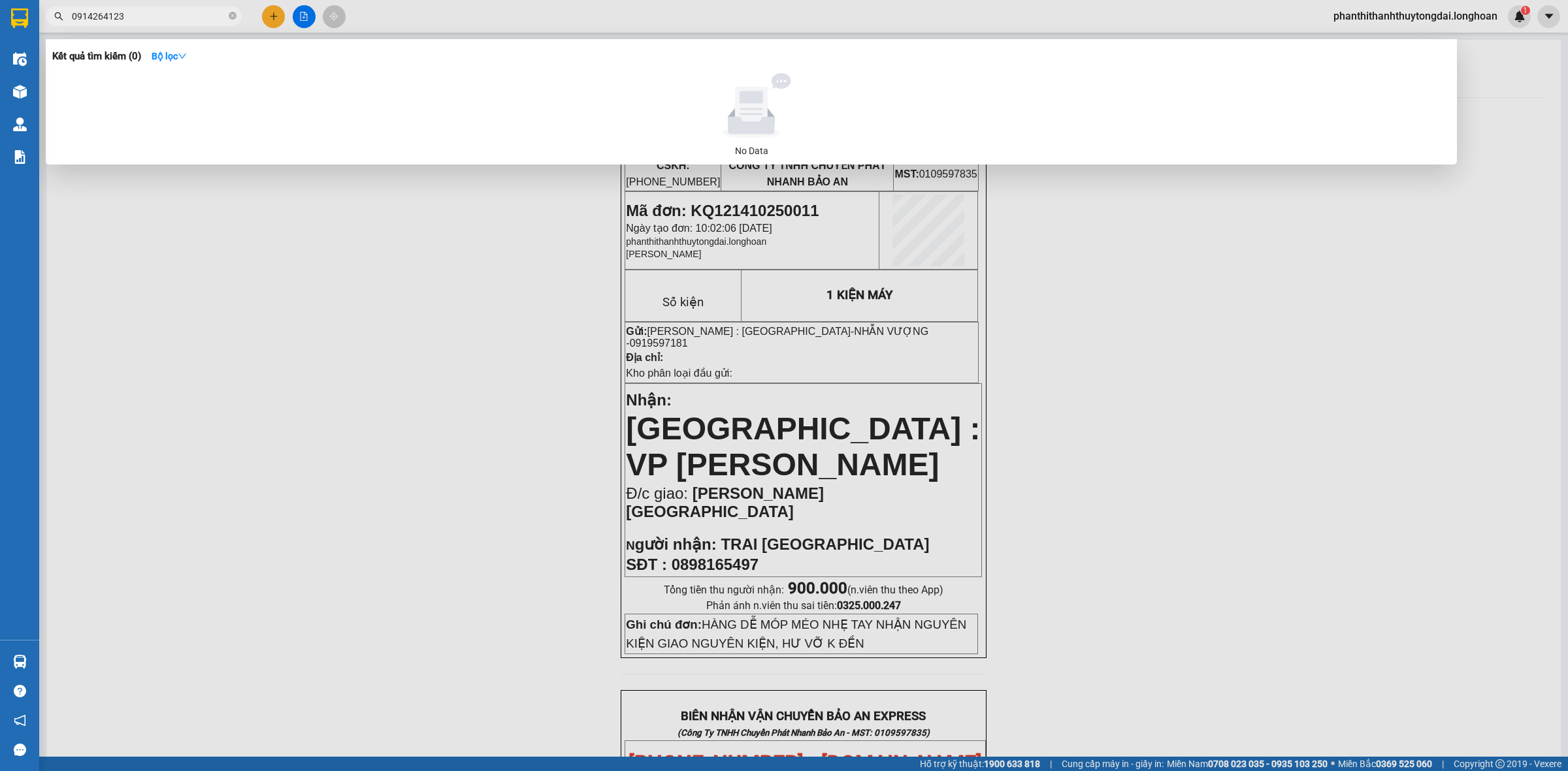
click at [278, 11] on div at bounding box center [784, 386] width 1568 height 771
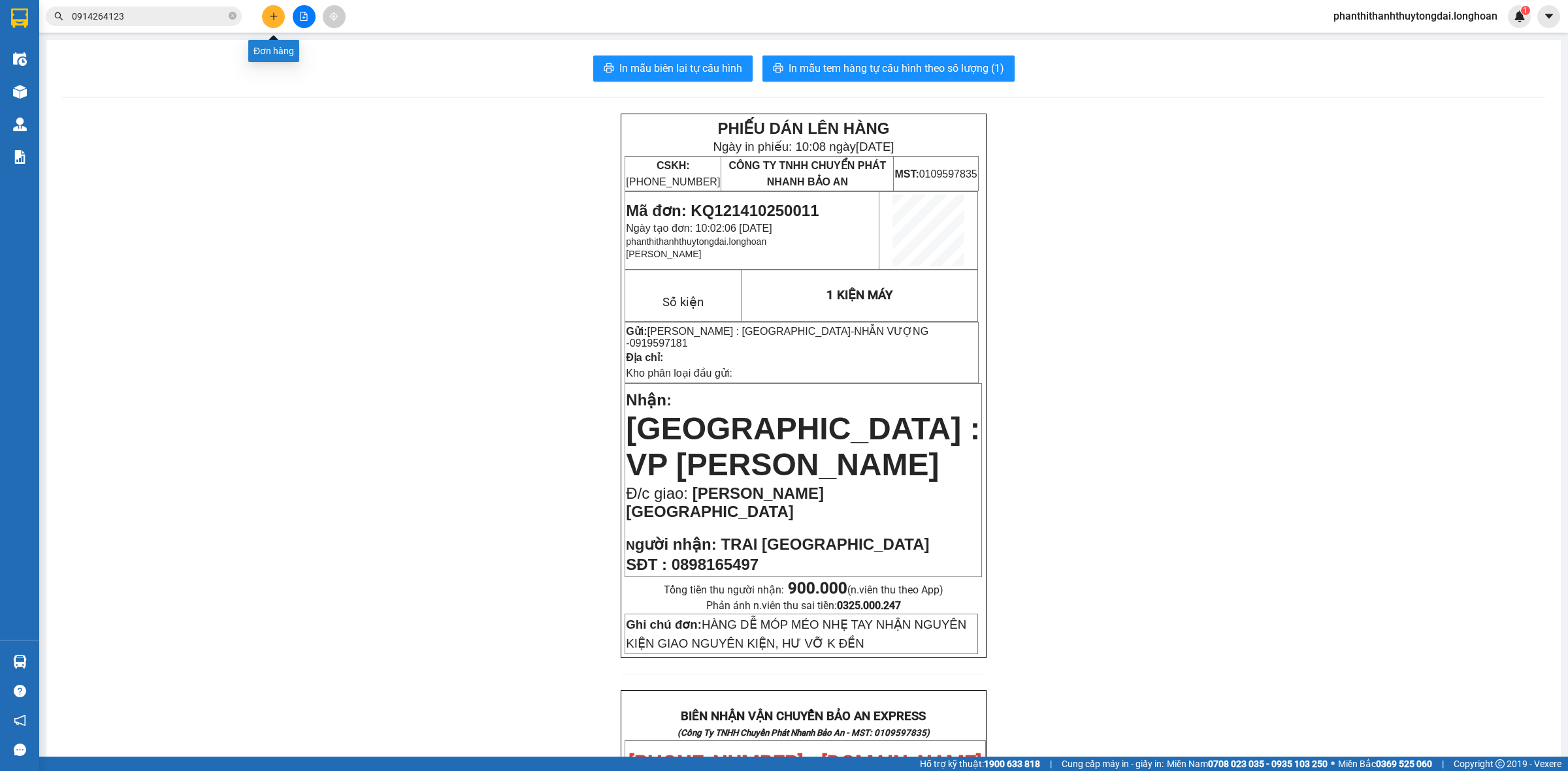
click at [273, 14] on icon "plus" at bounding box center [273, 16] width 1 height 7
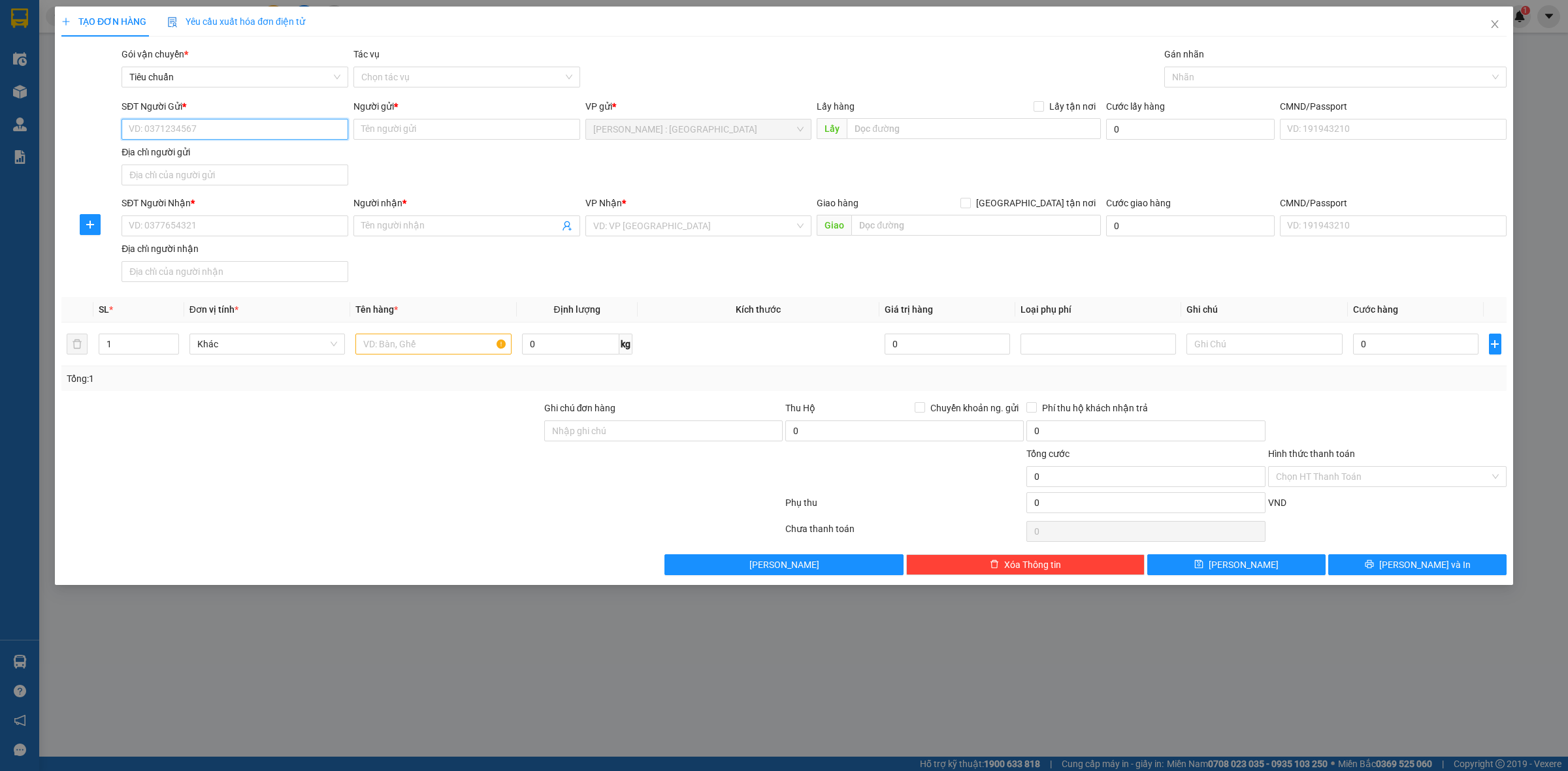
click at [298, 128] on input "SĐT Người Gửi *" at bounding box center [234, 129] width 226 height 21
paste input "0914264123"
click at [327, 229] on input "SĐT Người Nhận *" at bounding box center [234, 226] width 226 height 21
paste input "0379795098"
click at [478, 125] on input "Người gửi *" at bounding box center [466, 129] width 226 height 21
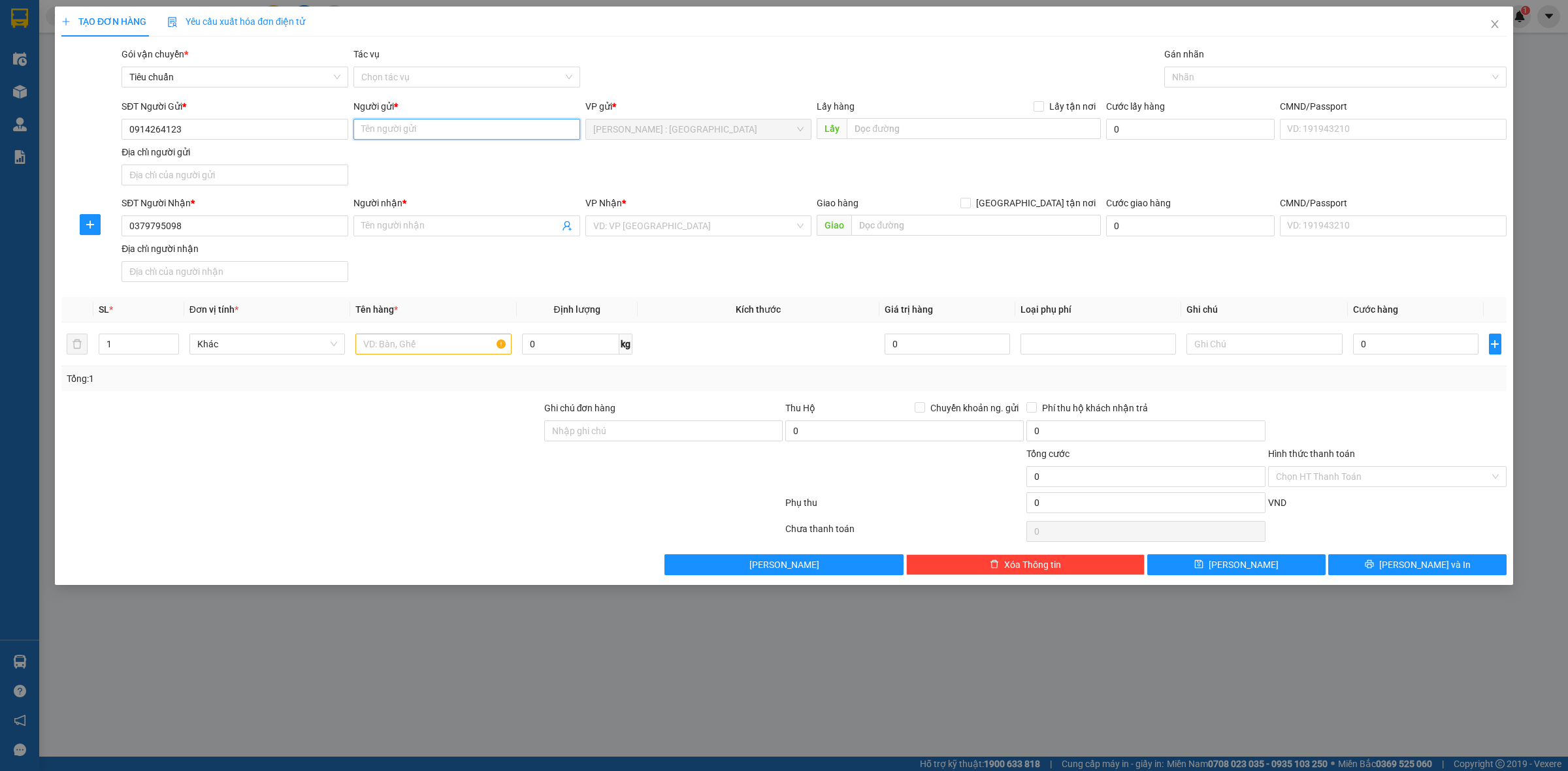
paste input "Việt"
click at [438, 221] on input "Người nhận *" at bounding box center [460, 226] width 198 height 14
paste input "Hạnh"
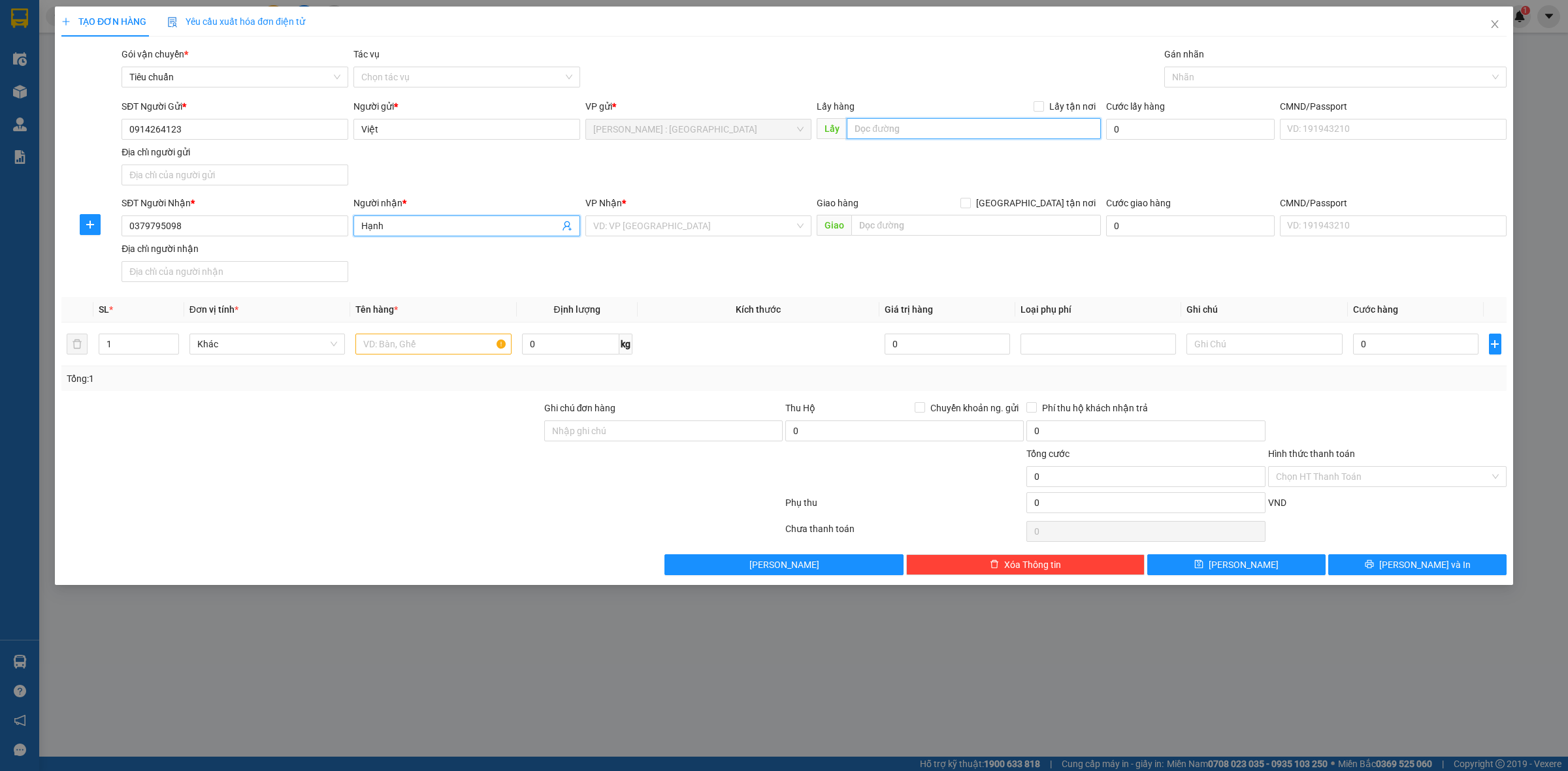
click at [921, 130] on input "text" at bounding box center [974, 128] width 254 height 21
paste input "Số 5 [PERSON_NAME] quận 4- cồng cảng [GEOGRAPHIC_DATA]"
click at [1029, 226] on input "text" at bounding box center [975, 225] width 249 height 21
paste input "40/52 tổ dân phố [GEOGRAPHIC_DATA]-[GEOGRAPHIC_DATA] -[GEOGRAPHIC_DATA]"
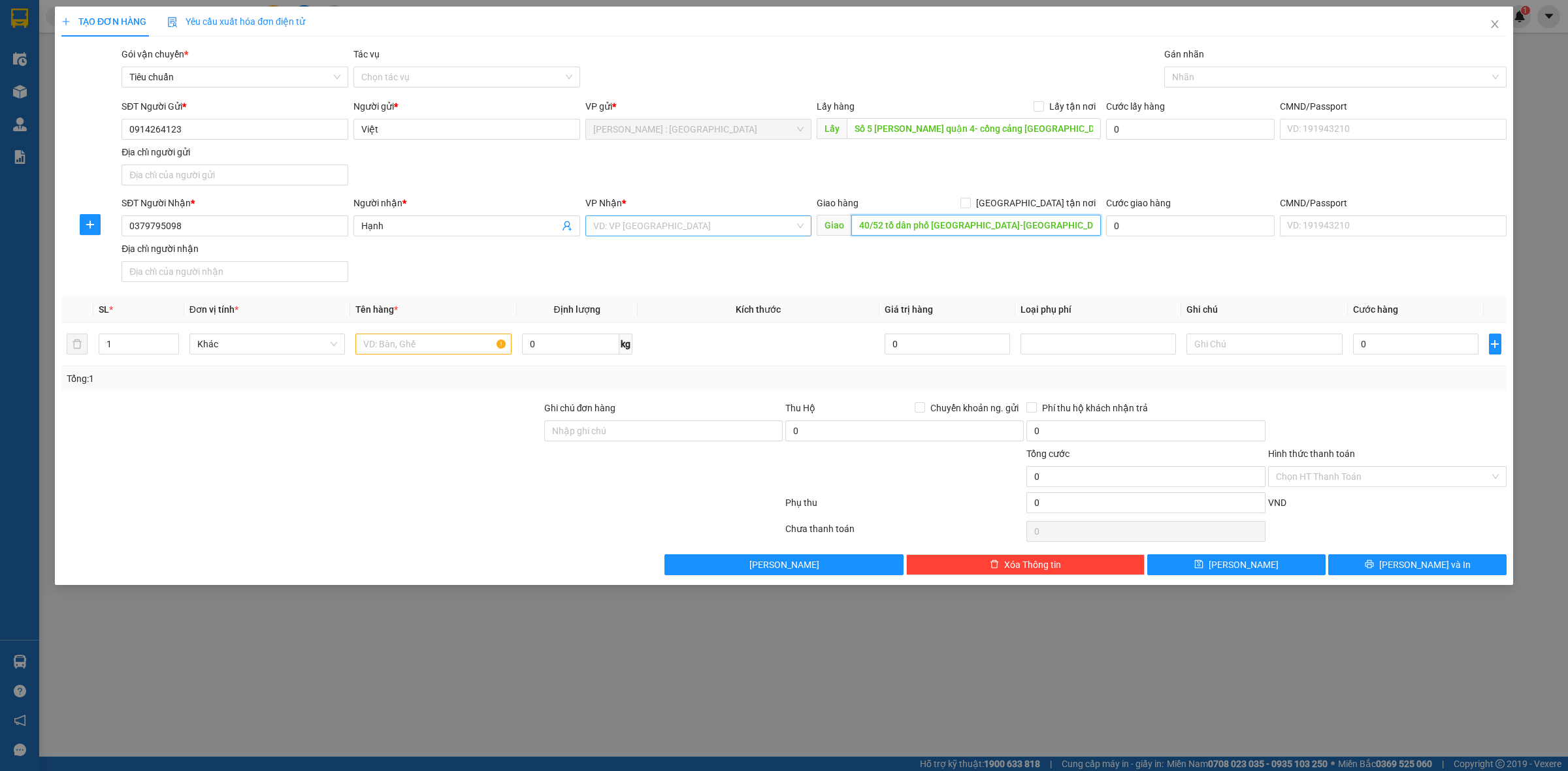
scroll to position [0, 14]
click at [762, 231] on input "search" at bounding box center [694, 226] width 202 height 19
click at [765, 240] on body "Kết quả tìm kiếm ( 0 ) Bộ lọc No Data 0914264123 phanthithanhthuytongdai.longho…" at bounding box center [784, 386] width 1568 height 771
click at [710, 224] on input "search" at bounding box center [694, 226] width 202 height 19
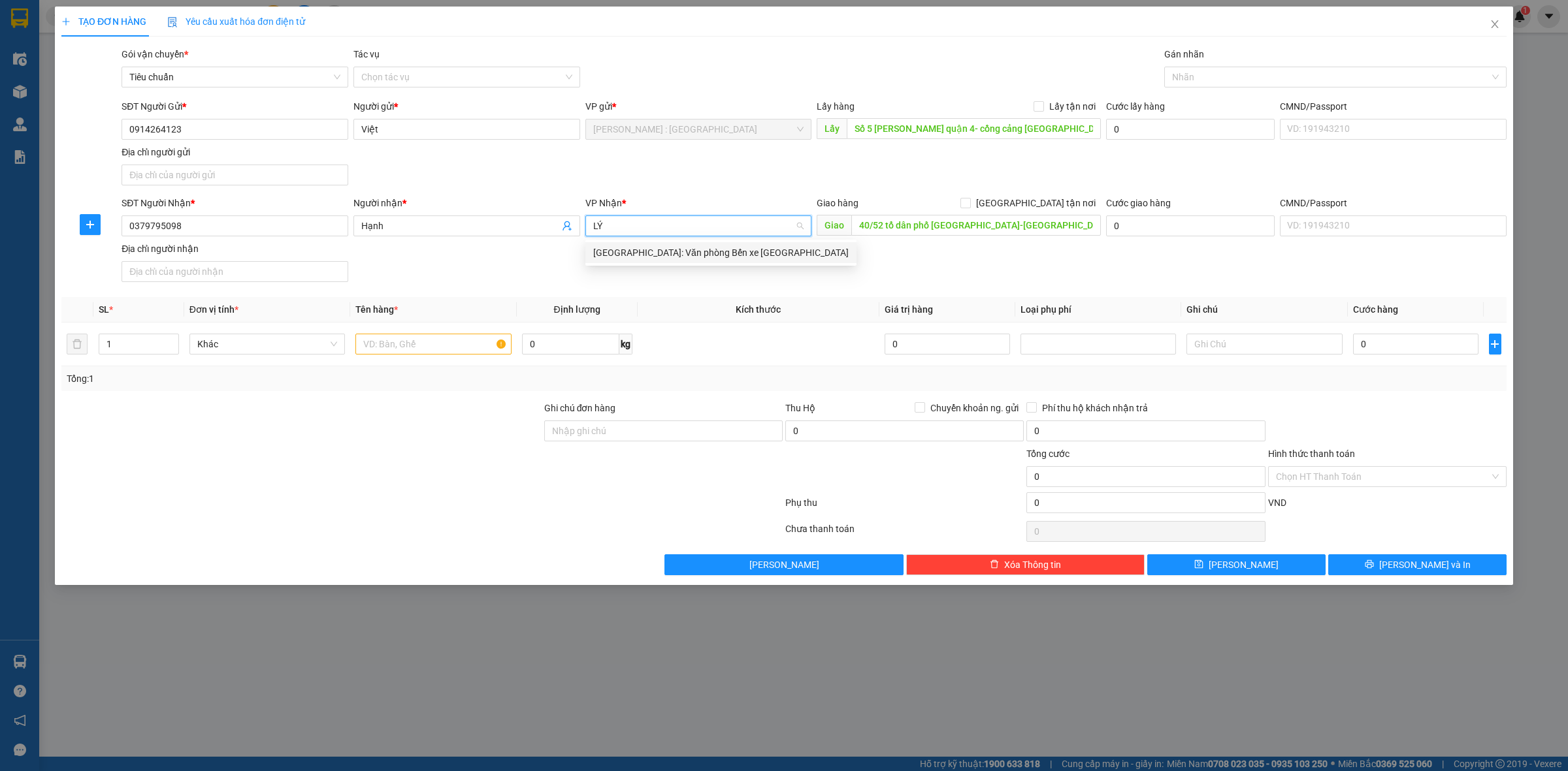
click at [697, 252] on div "[GEOGRAPHIC_DATA]: Văn phòng Bến xe [GEOGRAPHIC_DATA]" at bounding box center [721, 253] width 255 height 14
click at [1044, 202] on span "[GEOGRAPHIC_DATA] tận nơi" at bounding box center [1036, 203] width 130 height 14
click at [969, 202] on input "[GEOGRAPHIC_DATA] tận nơi" at bounding box center [965, 202] width 9 height 9
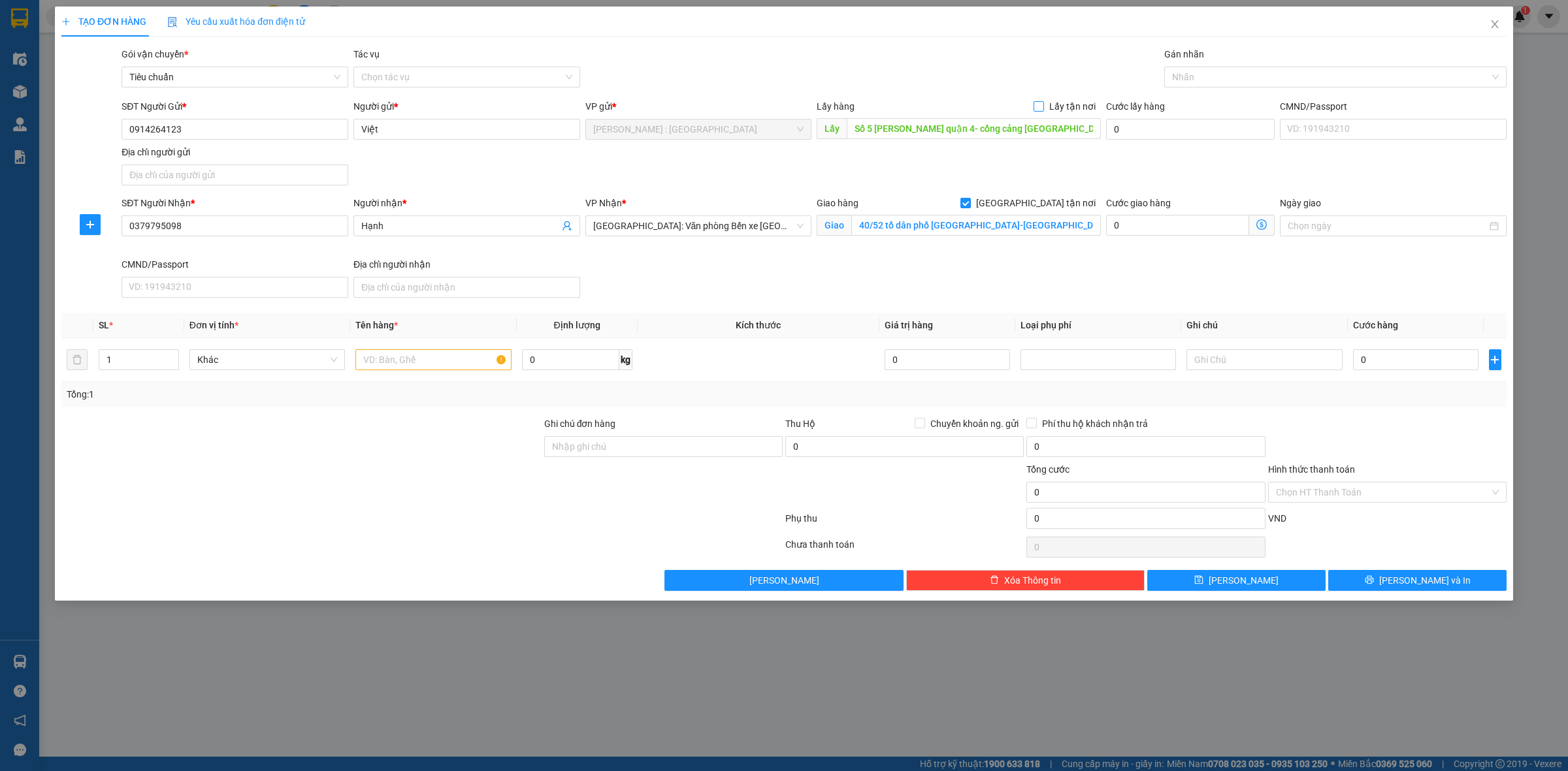
click at [1040, 109] on input "Lấy tận nơi" at bounding box center [1038, 106] width 9 height 9
click at [485, 361] on input "text" at bounding box center [433, 360] width 156 height 21
paste input "1 xe đạp mini"
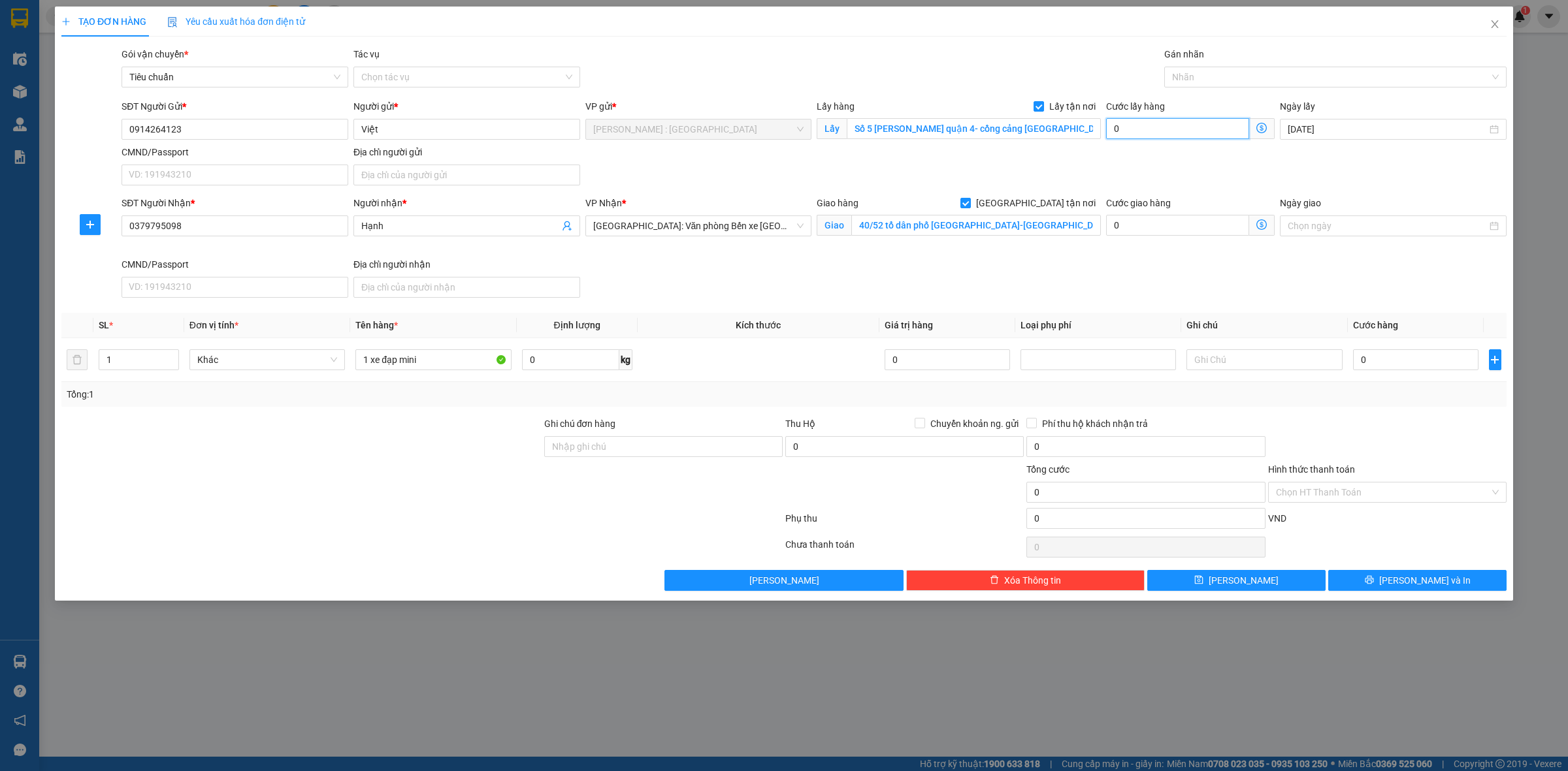
click at [1128, 128] on input "0" at bounding box center [1177, 128] width 143 height 21
click at [1422, 363] on input "0" at bounding box center [1416, 360] width 125 height 21
click at [1424, 382] on td "400.000" at bounding box center [1416, 360] width 136 height 44
click at [460, 363] on input "1 xe đạp mini" at bounding box center [433, 360] width 156 height 21
click at [1249, 578] on span "[PERSON_NAME]" at bounding box center [1243, 580] width 70 height 14
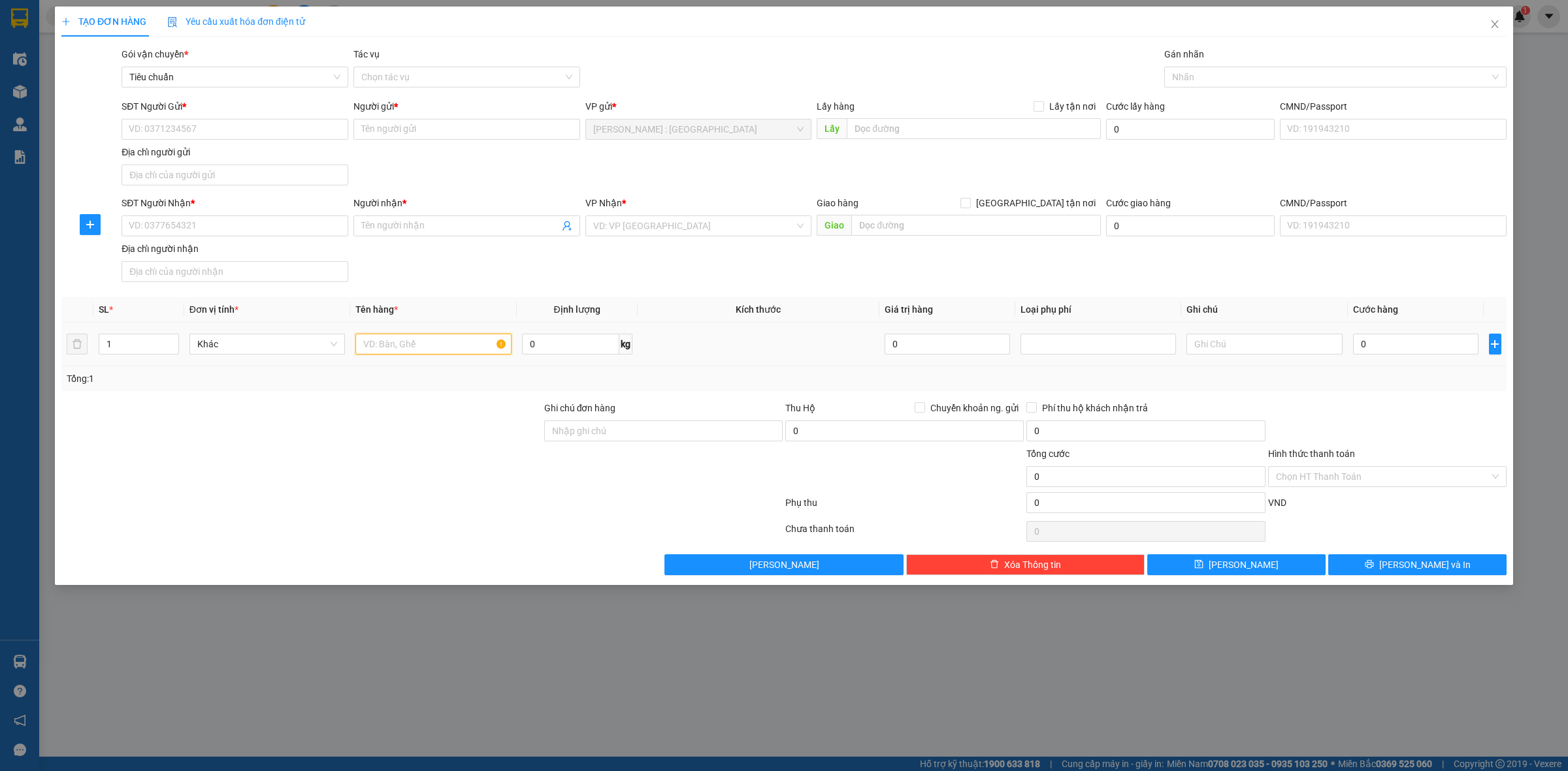
click at [394, 351] on input "text" at bounding box center [433, 344] width 156 height 21
paste input "6 kiện quạt"
paste input "Số 341, [STREET_ADDRESS]"
click at [985, 165] on div "SĐT Người Gửi * VD: 0371234567 Người gửi * Tên người gửi VP gửi * [GEOGRAPHIC_D…" at bounding box center [813, 145] width 1390 height 92
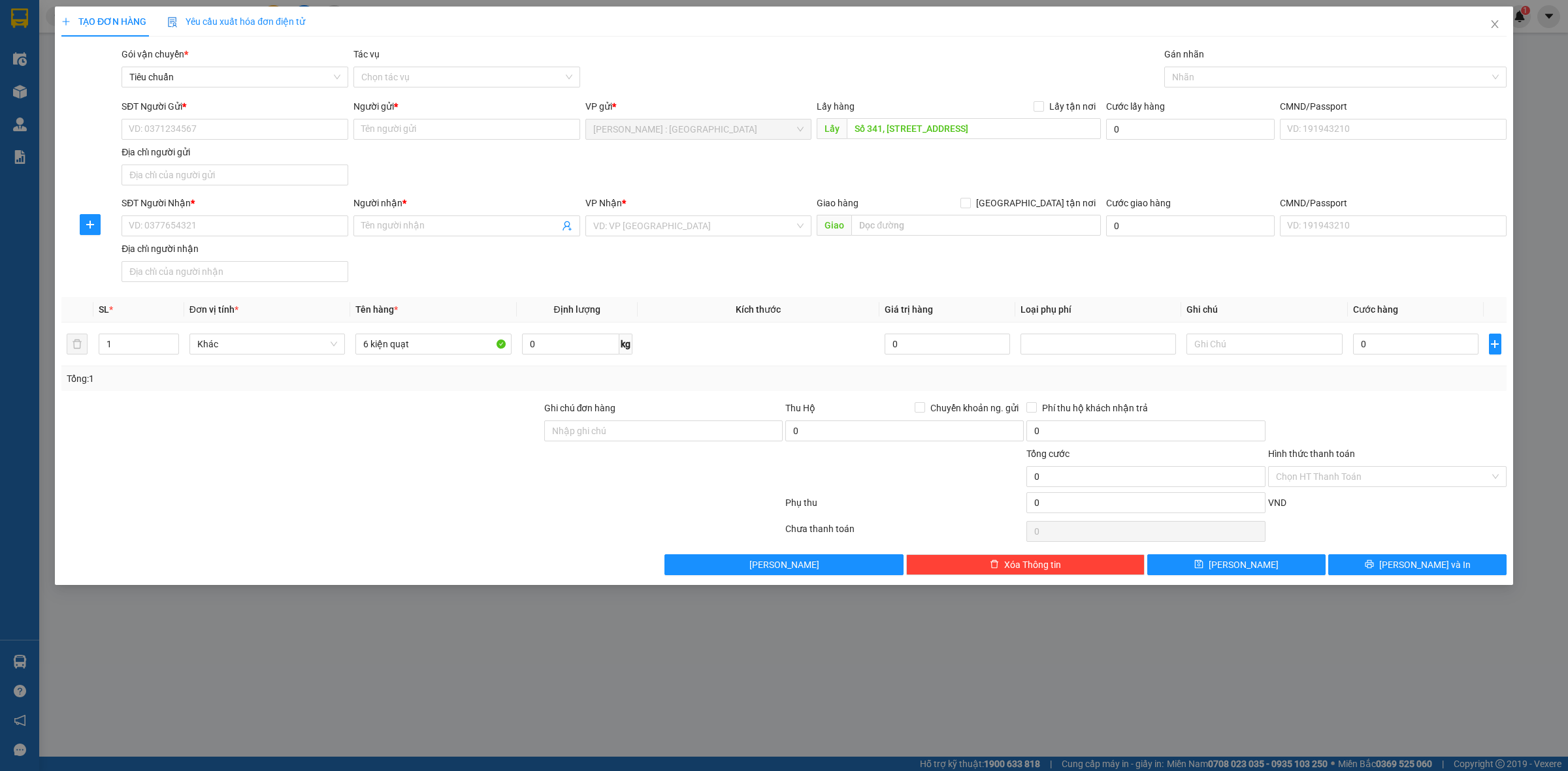
scroll to position [0, 0]
click at [1034, 102] on div "Lấy hàng Lấy tận nơi" at bounding box center [958, 106] width 284 height 14
click at [1047, 109] on span "Lấy tận nơi" at bounding box center [1072, 106] width 57 height 14
click at [1042, 109] on input "Lấy tận nơi" at bounding box center [1038, 106] width 9 height 9
click at [504, 227] on input "Người nhận *" at bounding box center [460, 226] width 198 height 14
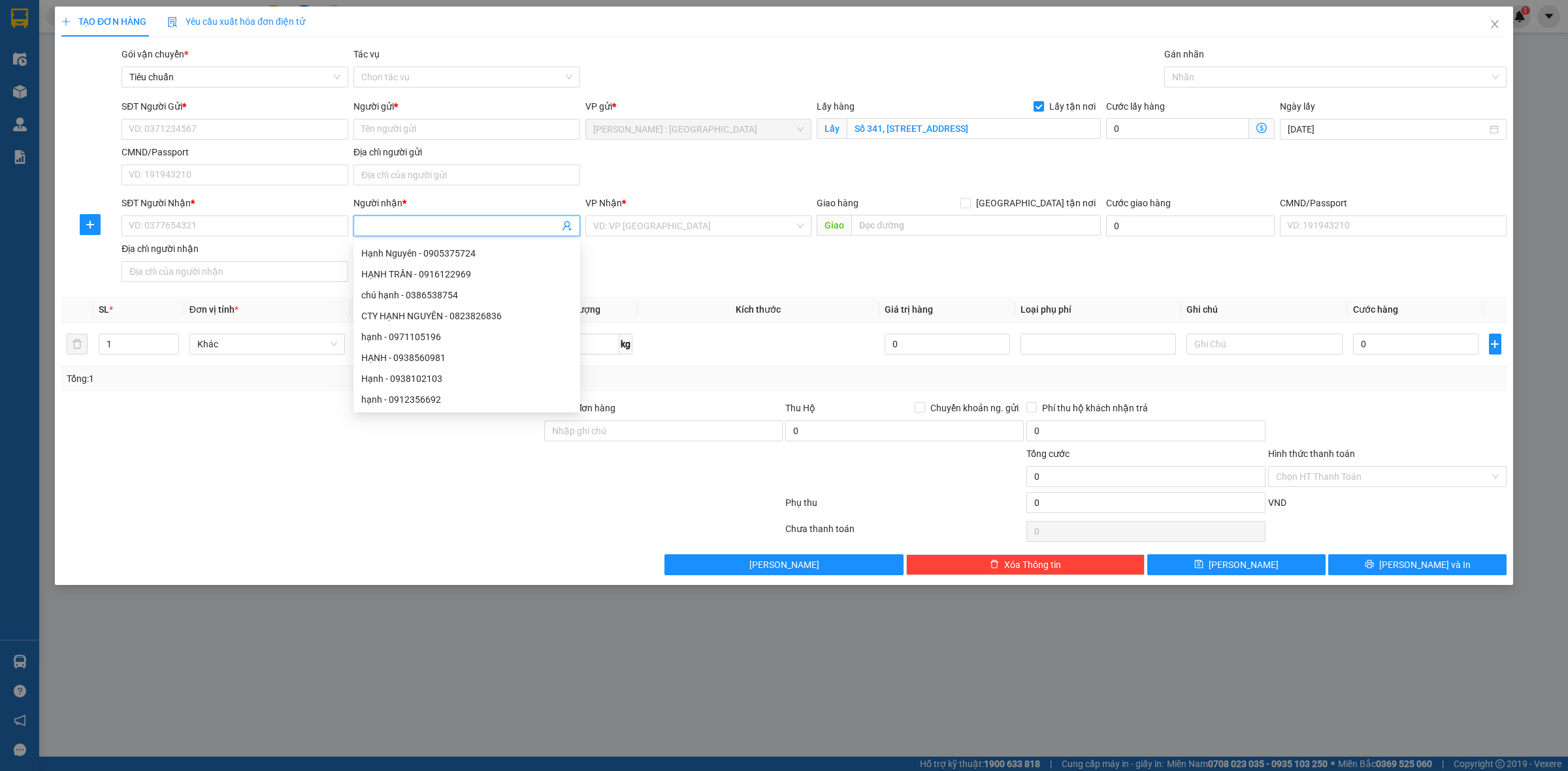
paste input "[PERSON_NAME]"
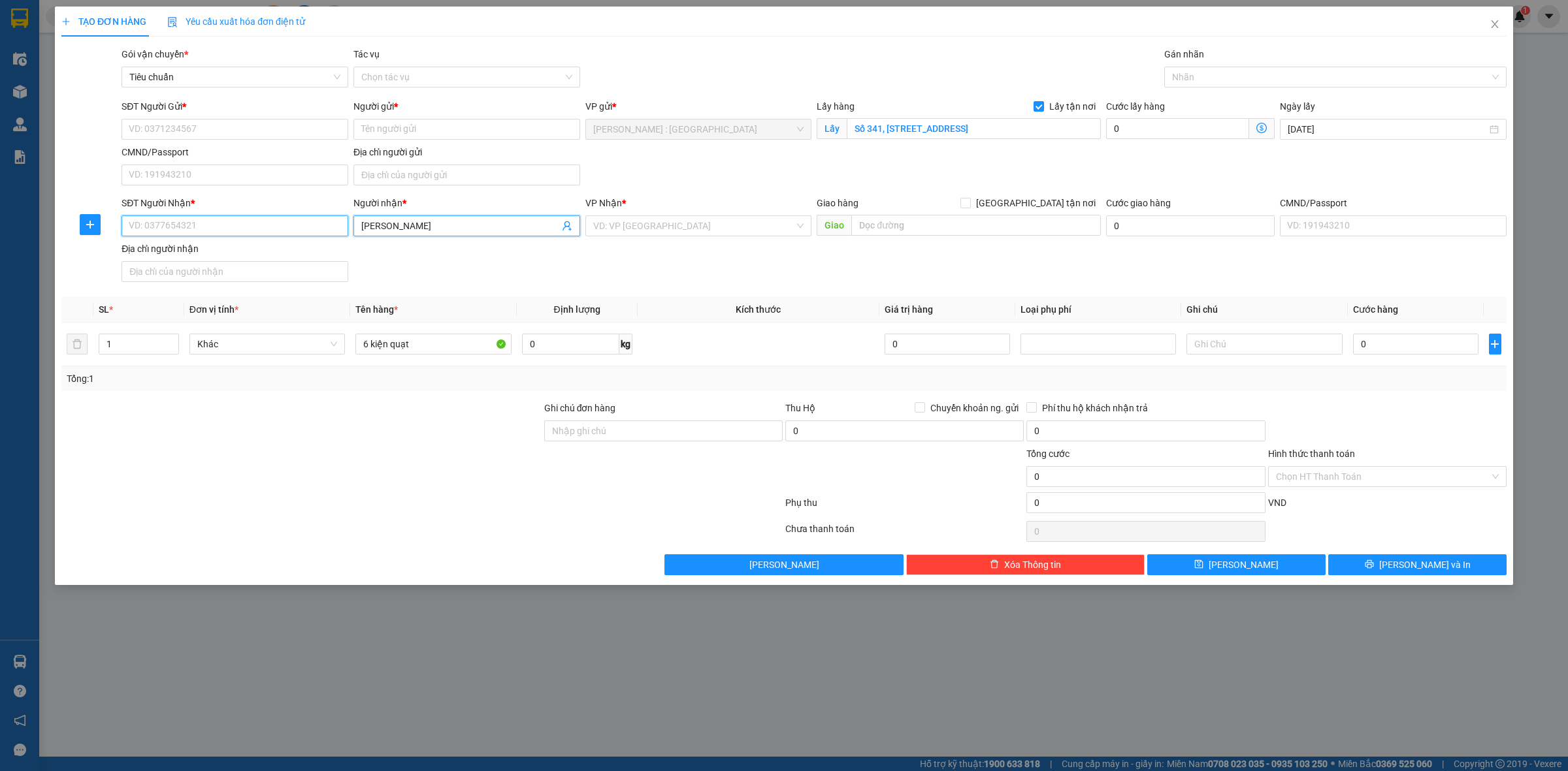
click at [306, 233] on input "SĐT Người Nhận *" at bounding box center [234, 226] width 226 height 21
paste input "0973633586"
click at [1060, 226] on input "text" at bounding box center [975, 225] width 249 height 21
paste input "Tổ 1, Ấp Suối Lớn, Xã [GEOGRAPHIC_DATA], [GEOGRAPHIC_DATA]."
drag, startPoint x: 1036, startPoint y: 198, endPoint x: 991, endPoint y: 204, distance: 45.4
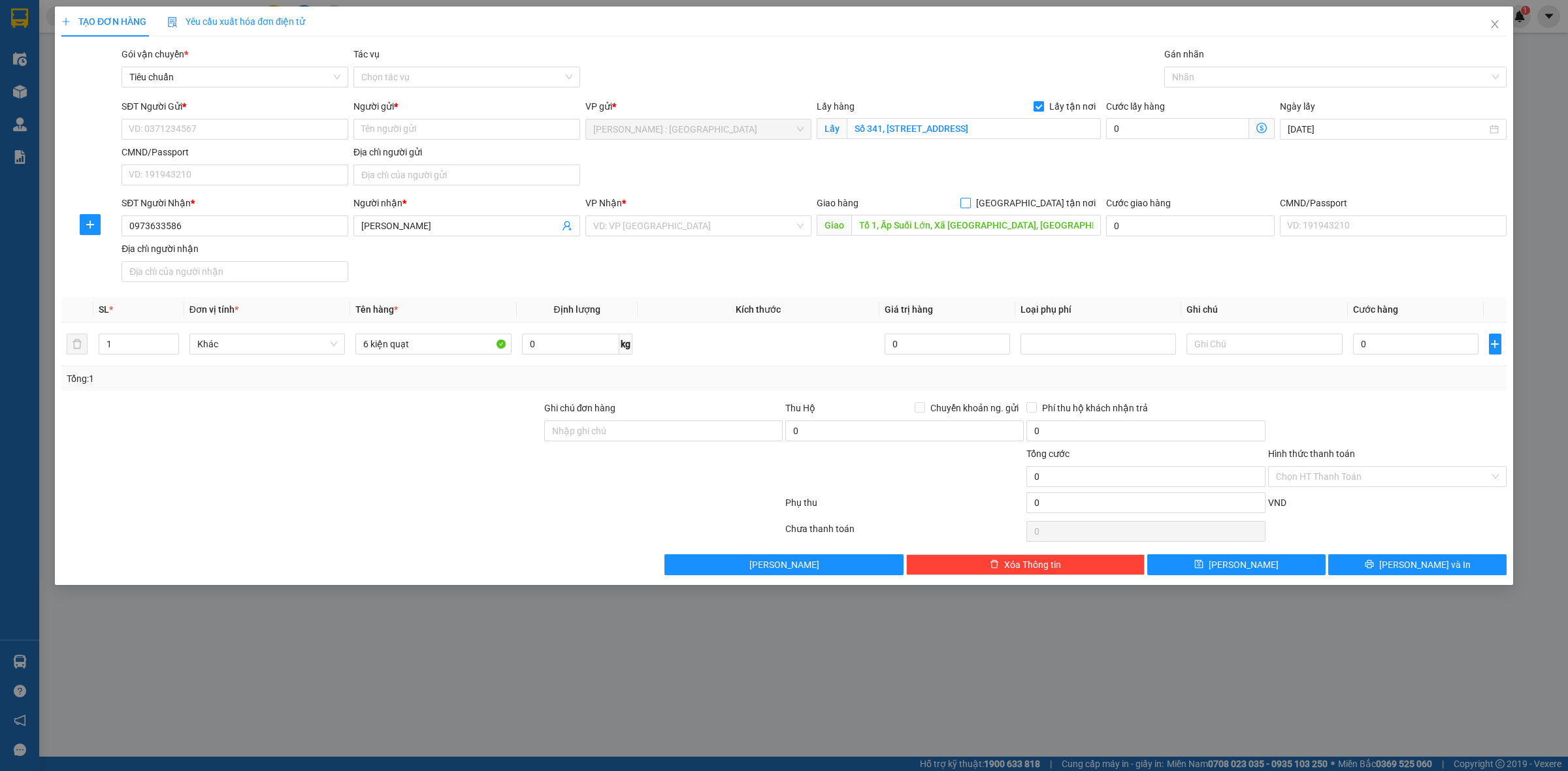
click at [969, 200] on input "[GEOGRAPHIC_DATA] tận nơi" at bounding box center [965, 202] width 9 height 9
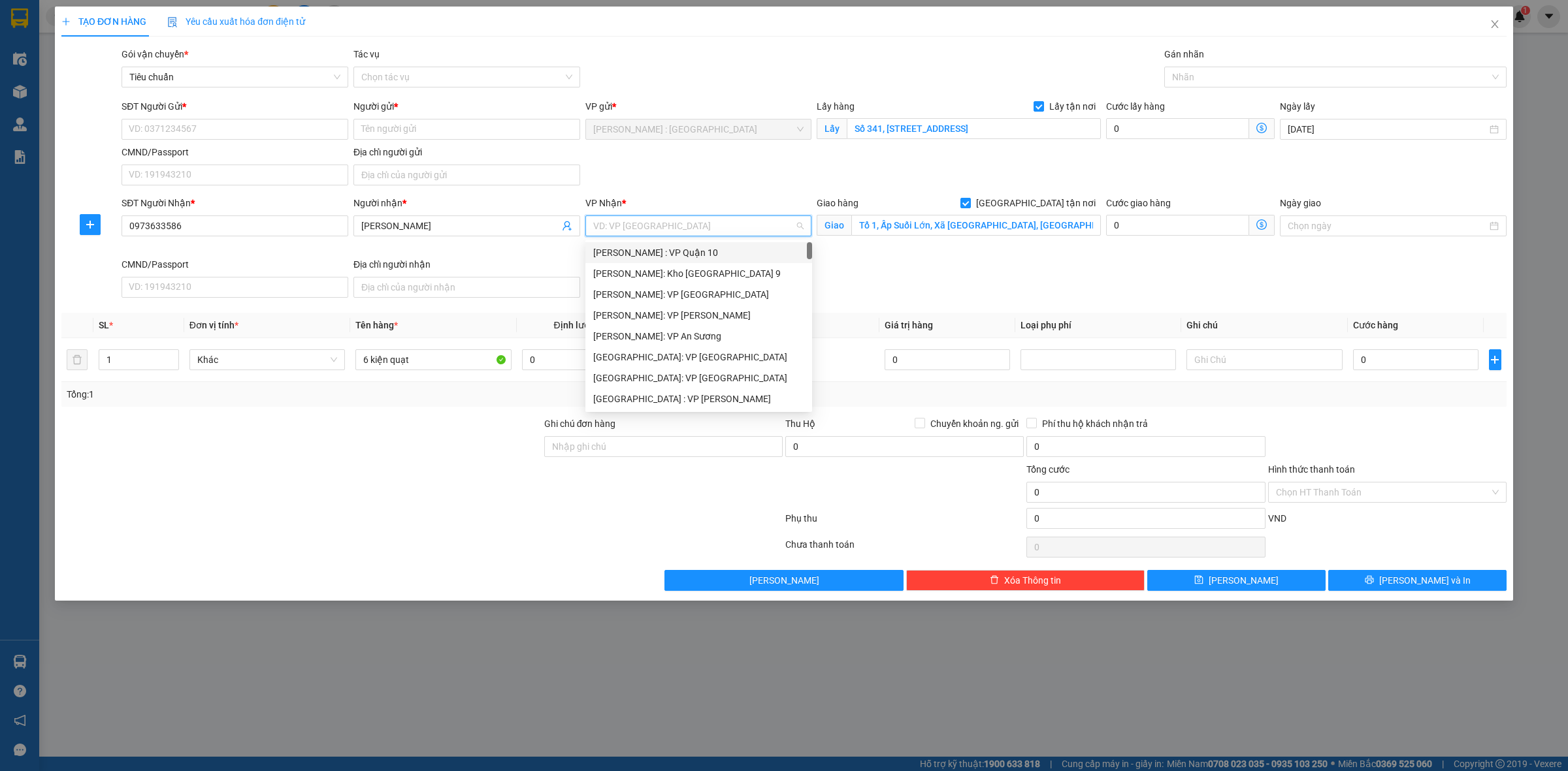
click at [781, 229] on input "search" at bounding box center [694, 226] width 202 height 19
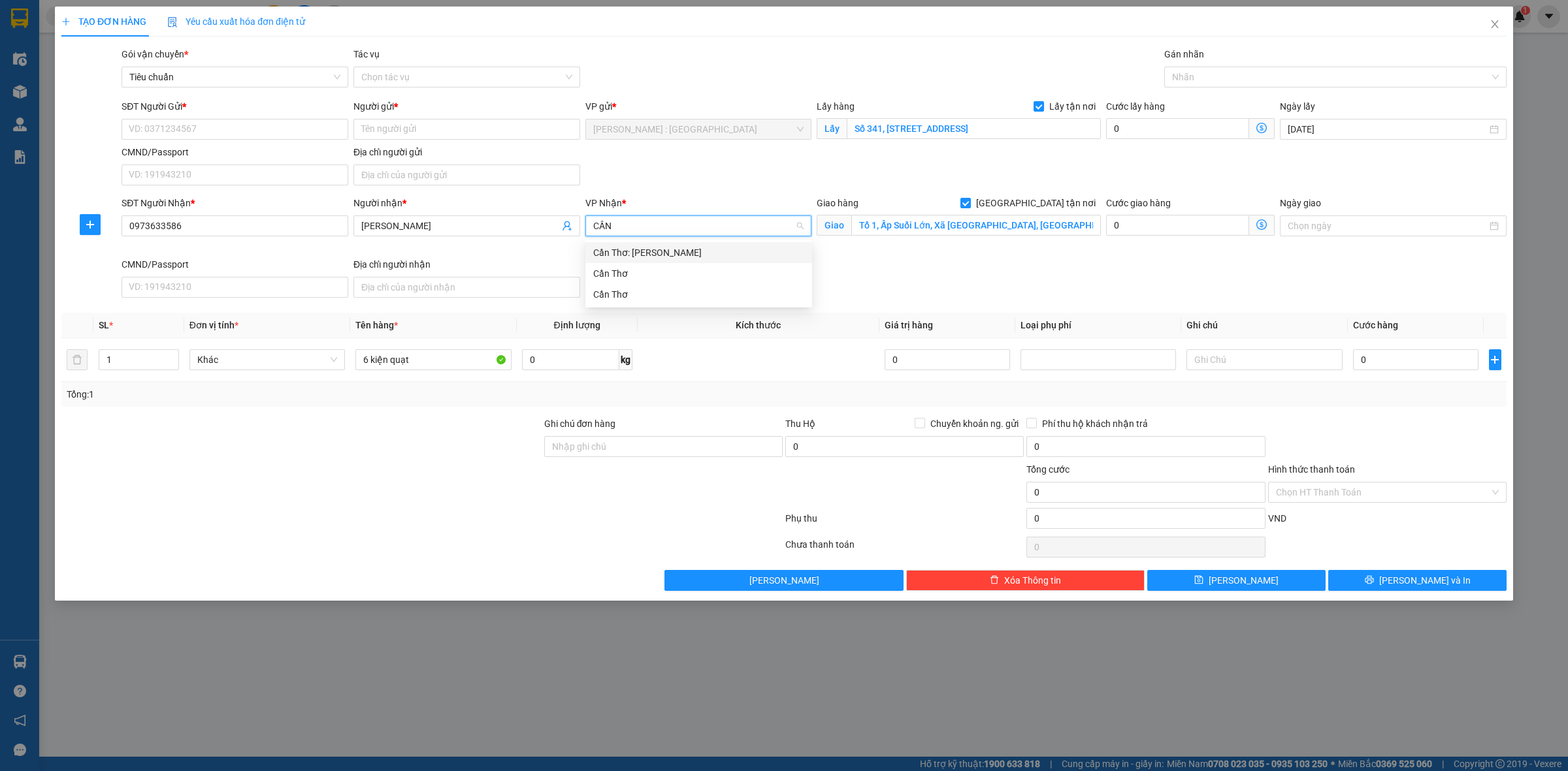
click at [794, 256] on div "Cần Thơ: [PERSON_NAME]" at bounding box center [699, 253] width 211 height 14
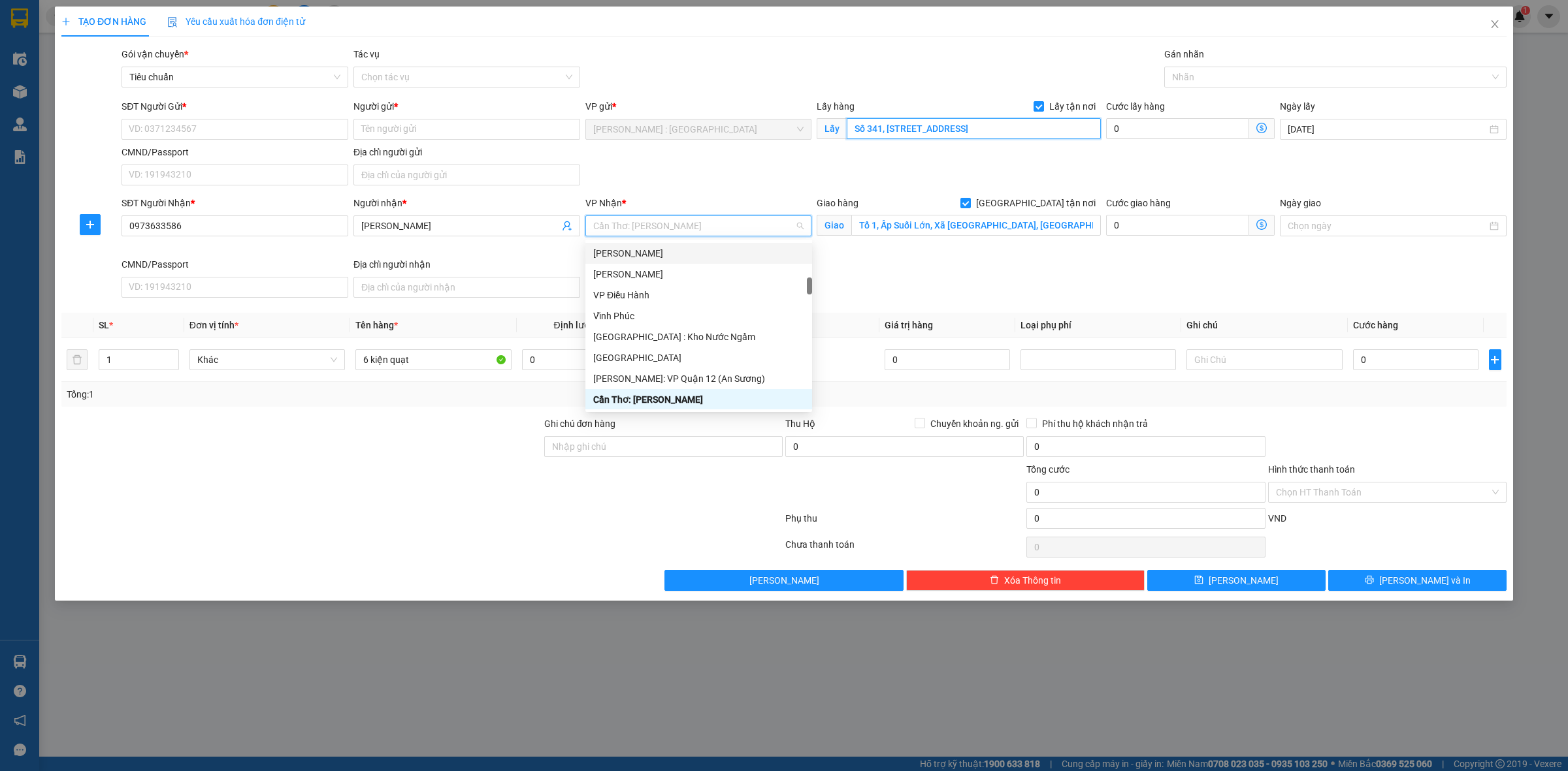
click at [1086, 131] on input "Số 341, [STREET_ADDRESS]" at bounding box center [974, 128] width 254 height 21
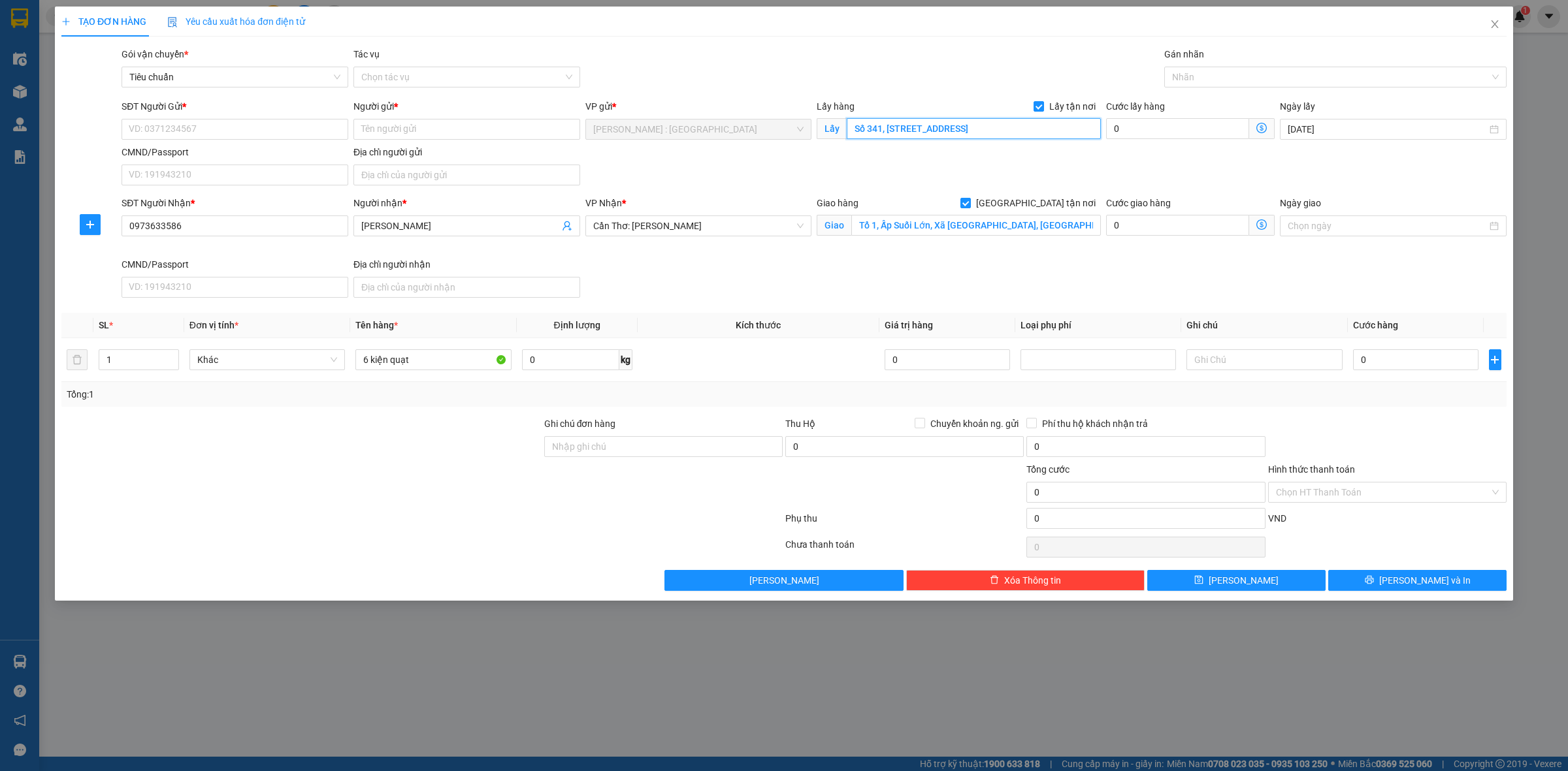
click at [1089, 125] on input "Số 341, [STREET_ADDRESS]" at bounding box center [974, 128] width 254 height 21
drag, startPoint x: 1088, startPoint y: 125, endPoint x: 1113, endPoint y: 128, distance: 25.2
click at [1121, 125] on div "SĐT Người Gửi * VD: 0371234567 Người gửi * Tên người gửi VP gửi * [GEOGRAPHIC_D…" at bounding box center [813, 145] width 1390 height 92
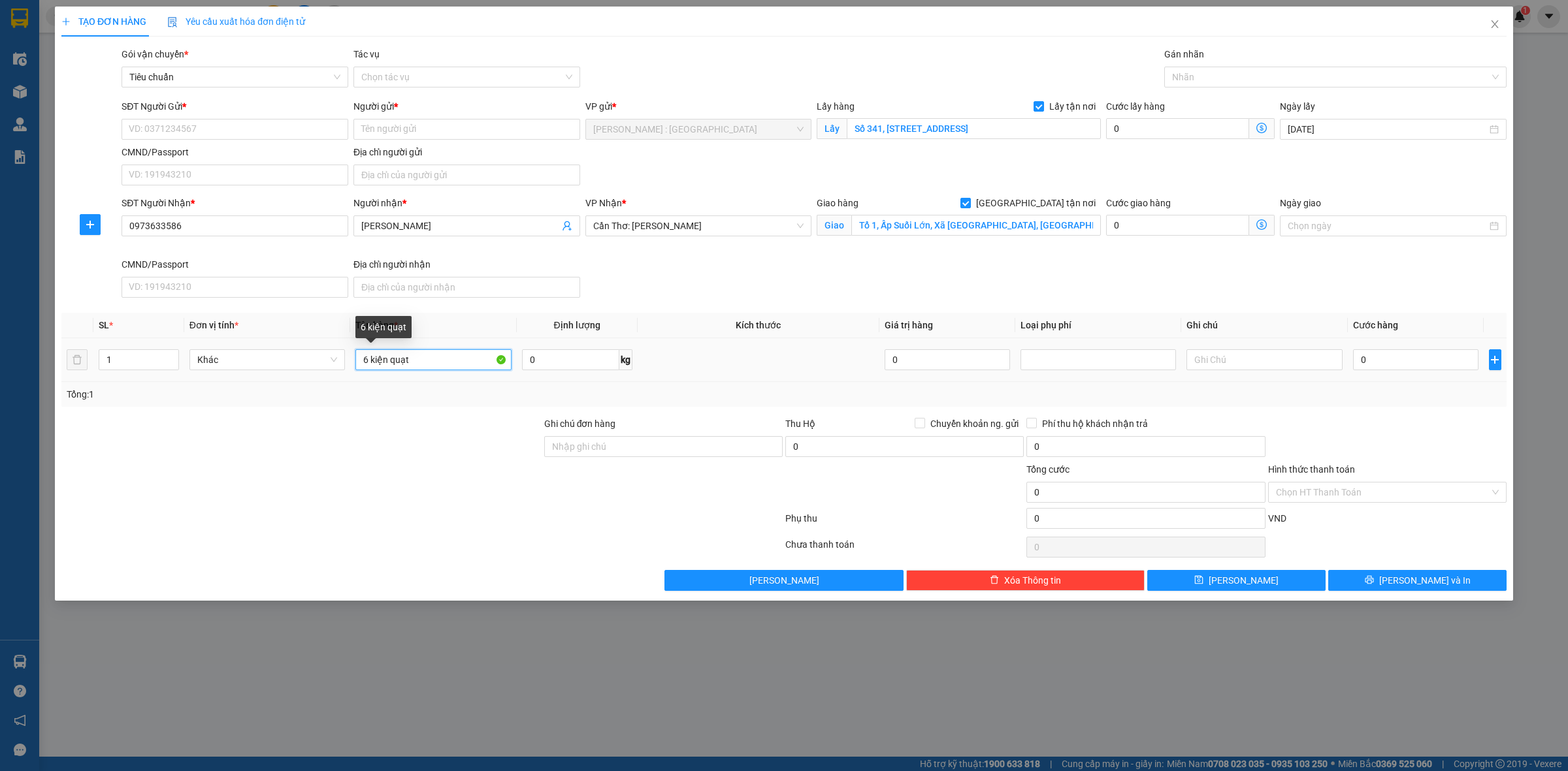
click at [441, 363] on input "6 kiện quạt" at bounding box center [433, 360] width 156 height 21
click at [1233, 126] on input "0" at bounding box center [1177, 128] width 143 height 21
click at [1440, 359] on input "0" at bounding box center [1416, 360] width 125 height 21
drag, startPoint x: 1292, startPoint y: 275, endPoint x: 1289, endPoint y: 359, distance: 84.1
click at [1292, 273] on div "SĐT Người Nhận * 0973633586 Người nhận * Anh Hồ Lâm VP Nhận * Cần Thơ: Kho Ninh…" at bounding box center [813, 250] width 1390 height 107
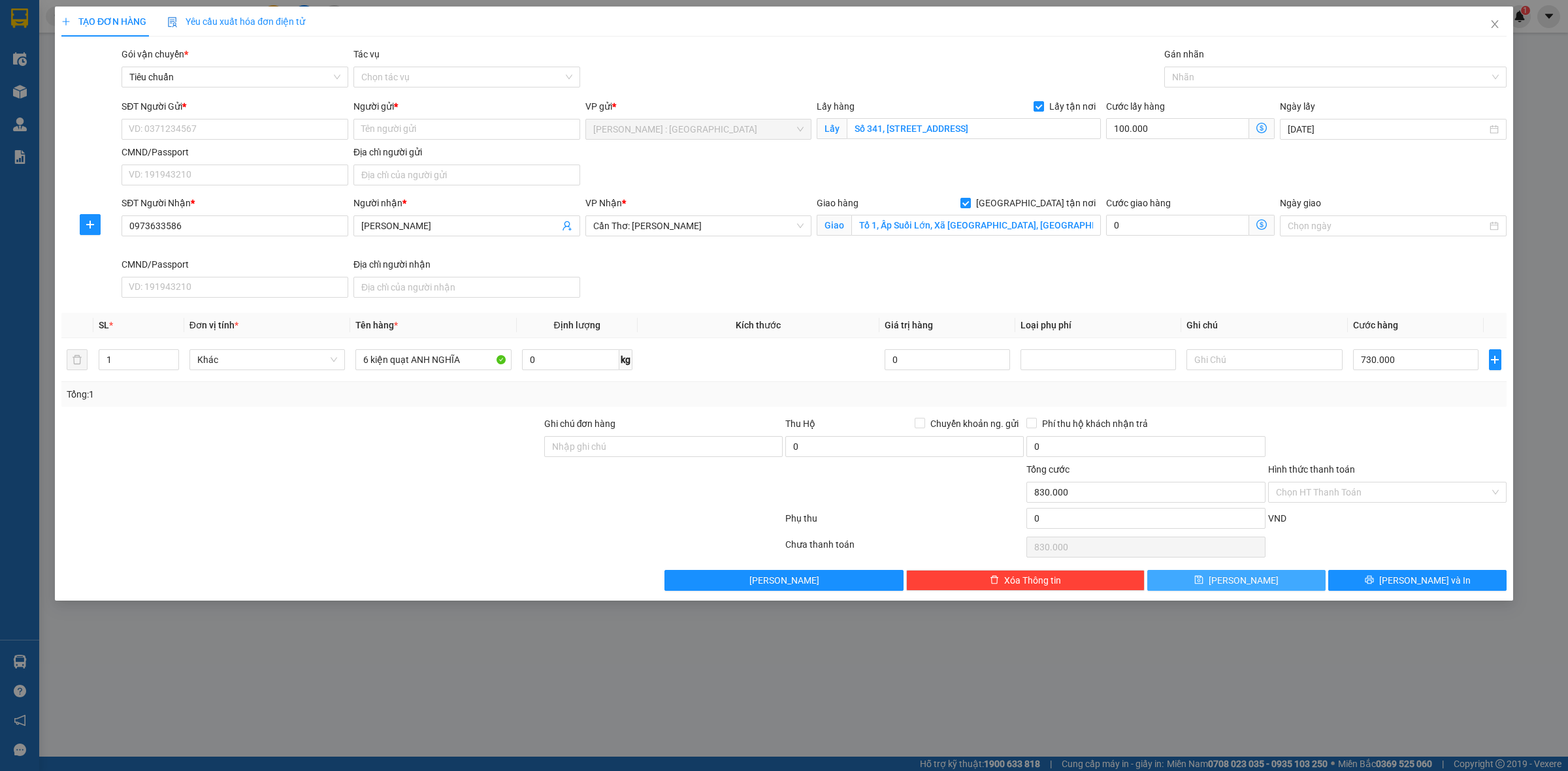
click at [1252, 583] on button "[PERSON_NAME]" at bounding box center [1236, 581] width 179 height 21
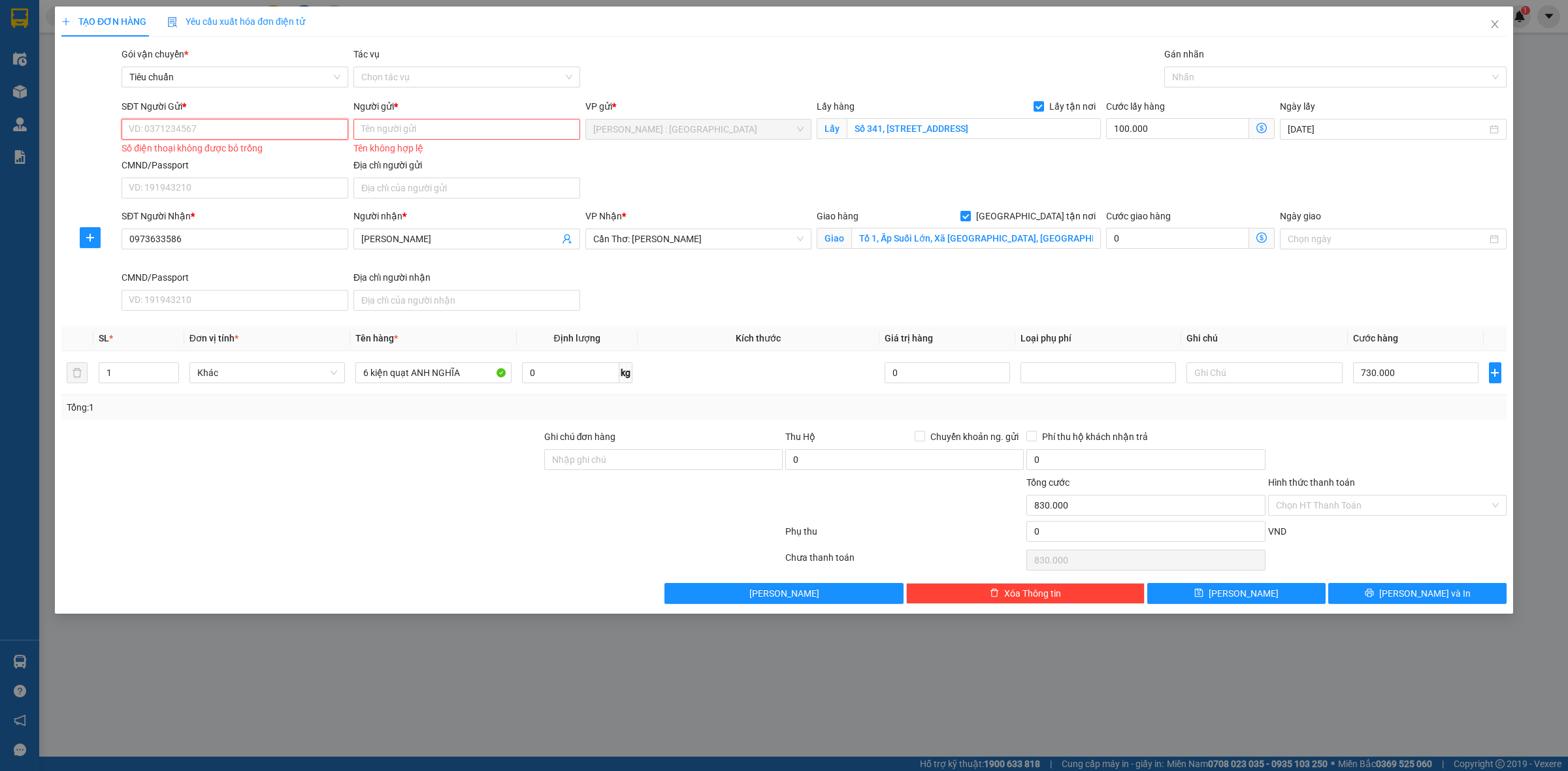
click at [286, 130] on input "SĐT Người Gửi *" at bounding box center [234, 129] width 226 height 21
paste input "0965134448"
click at [485, 129] on input "Người gửi *" at bounding box center [466, 129] width 226 height 21
paste input "CTY TNHH ĐẦU TƯ VÀ THƯƠNG MẠI VIỆT THÁI - CN HCM"
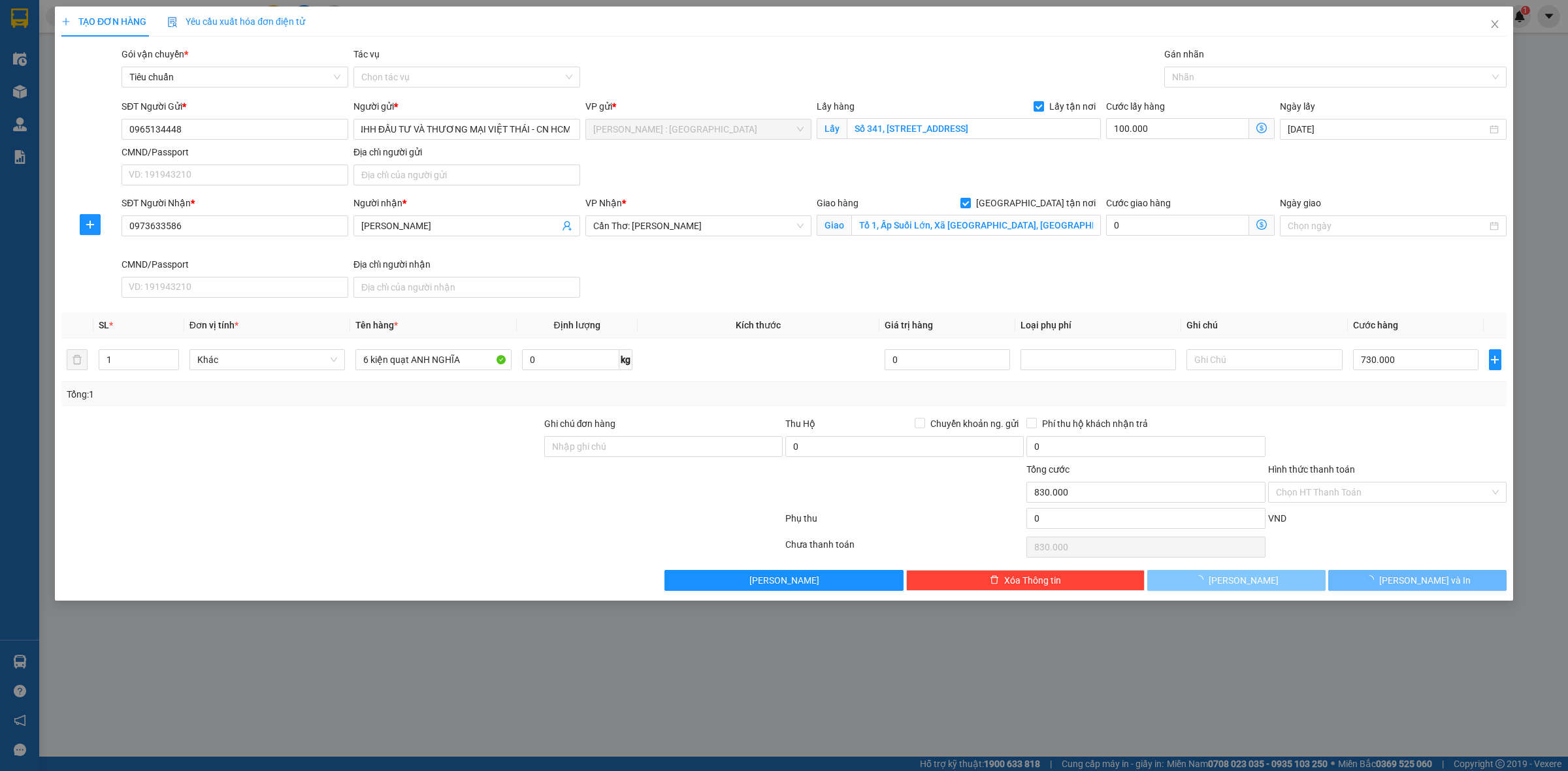
click at [1206, 579] on button "[PERSON_NAME]" at bounding box center [1236, 581] width 179 height 21
click at [1217, 586] on button "[PERSON_NAME]" at bounding box center [1236, 581] width 179 height 21
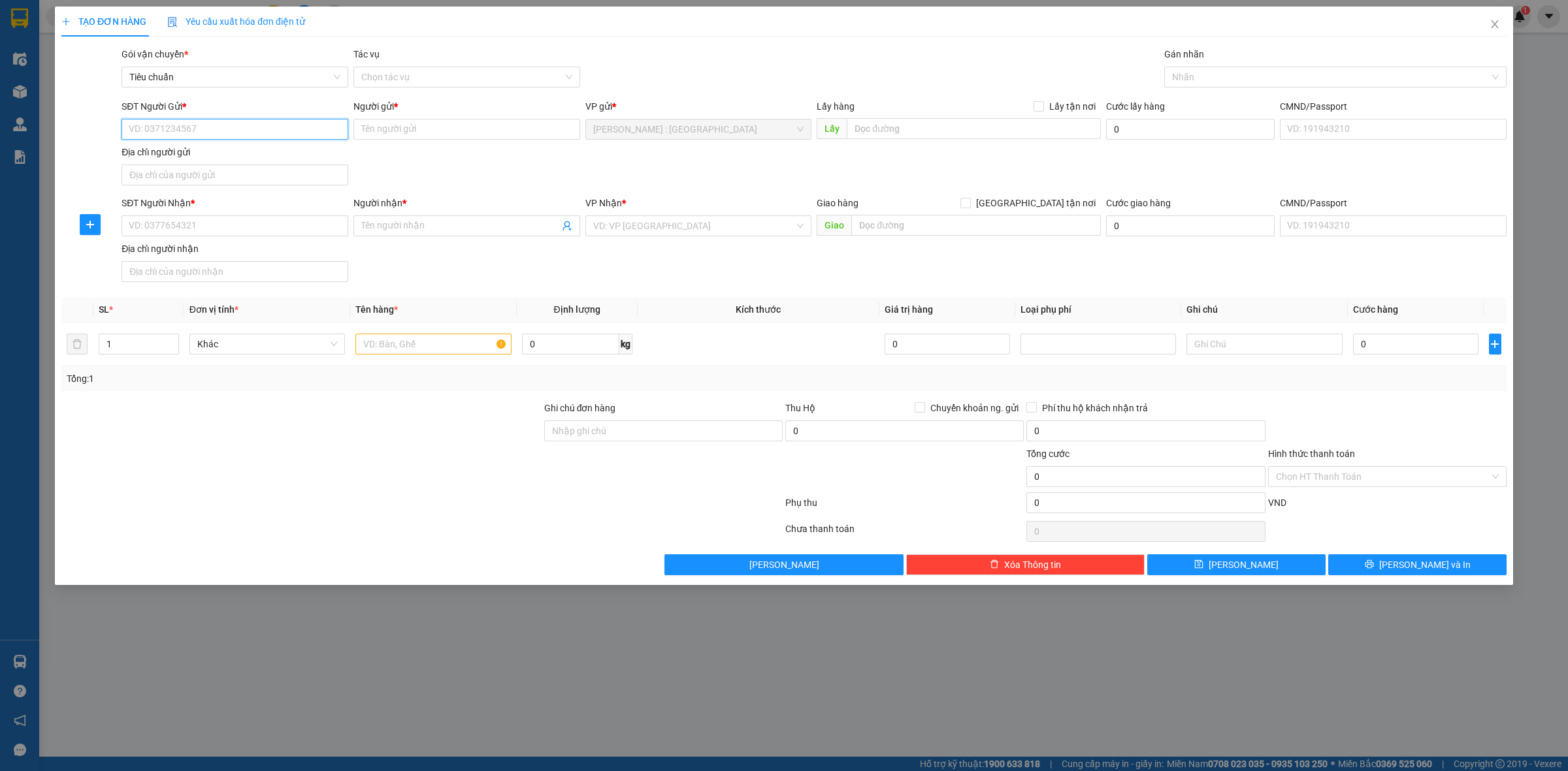
click at [273, 119] on input "SĐT Người Gửi *" at bounding box center [234, 129] width 226 height 21
paste input "0935876422"
click at [233, 226] on input "SĐT Người Nhận *" at bounding box center [234, 226] width 226 height 21
paste input "0967669576"
click at [673, 432] on input "Ghi chú đơn hàng" at bounding box center [663, 431] width 239 height 21
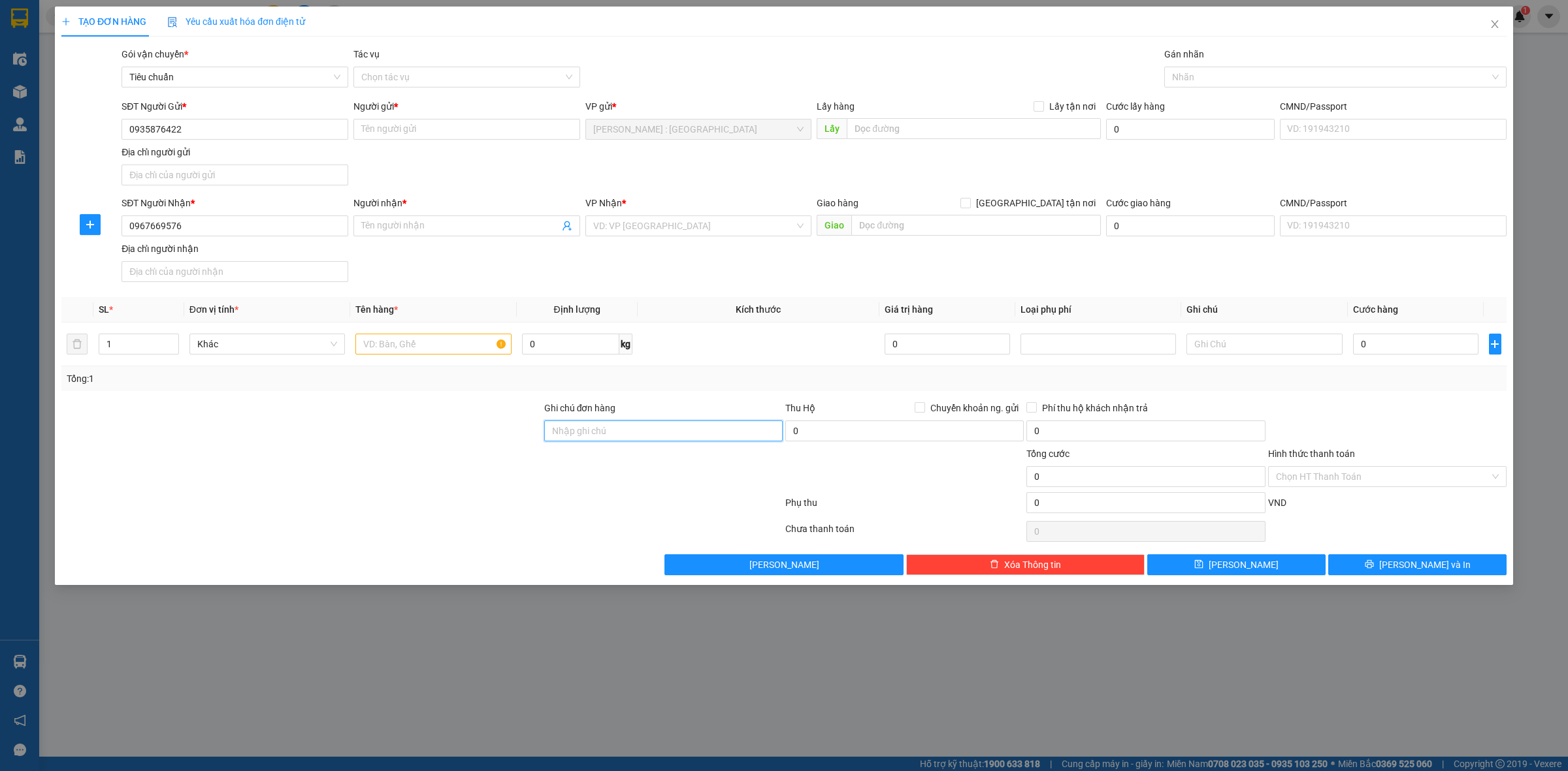
paste input "cước đón + cước hàng về kho báo anh Hòa tt 0908816673"
click at [500, 212] on div "Người nhận *" at bounding box center [466, 206] width 226 height 19
click at [505, 226] on input "Người nhận *" at bounding box center [460, 226] width 198 height 14
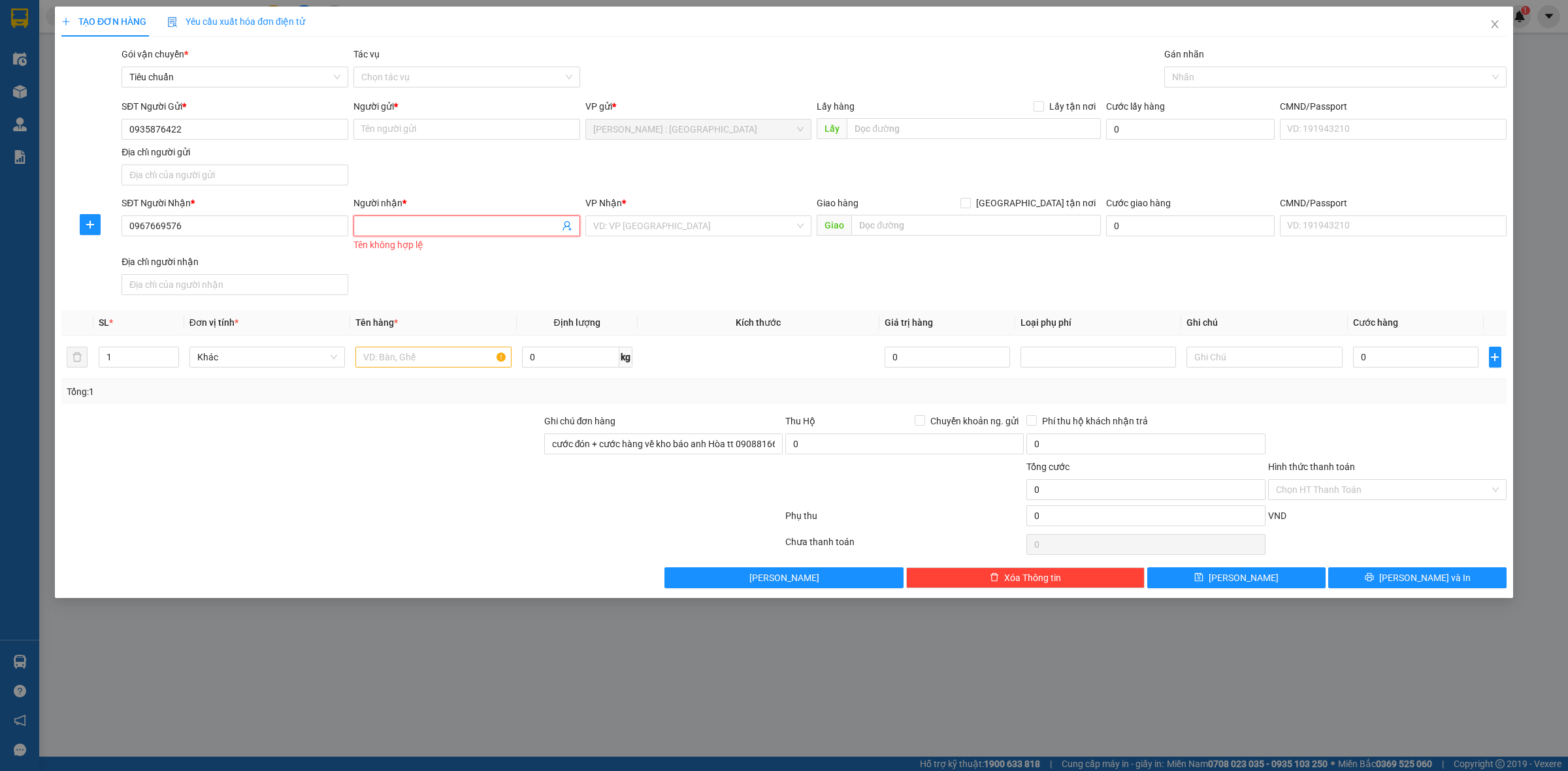
paste input "A Quang"
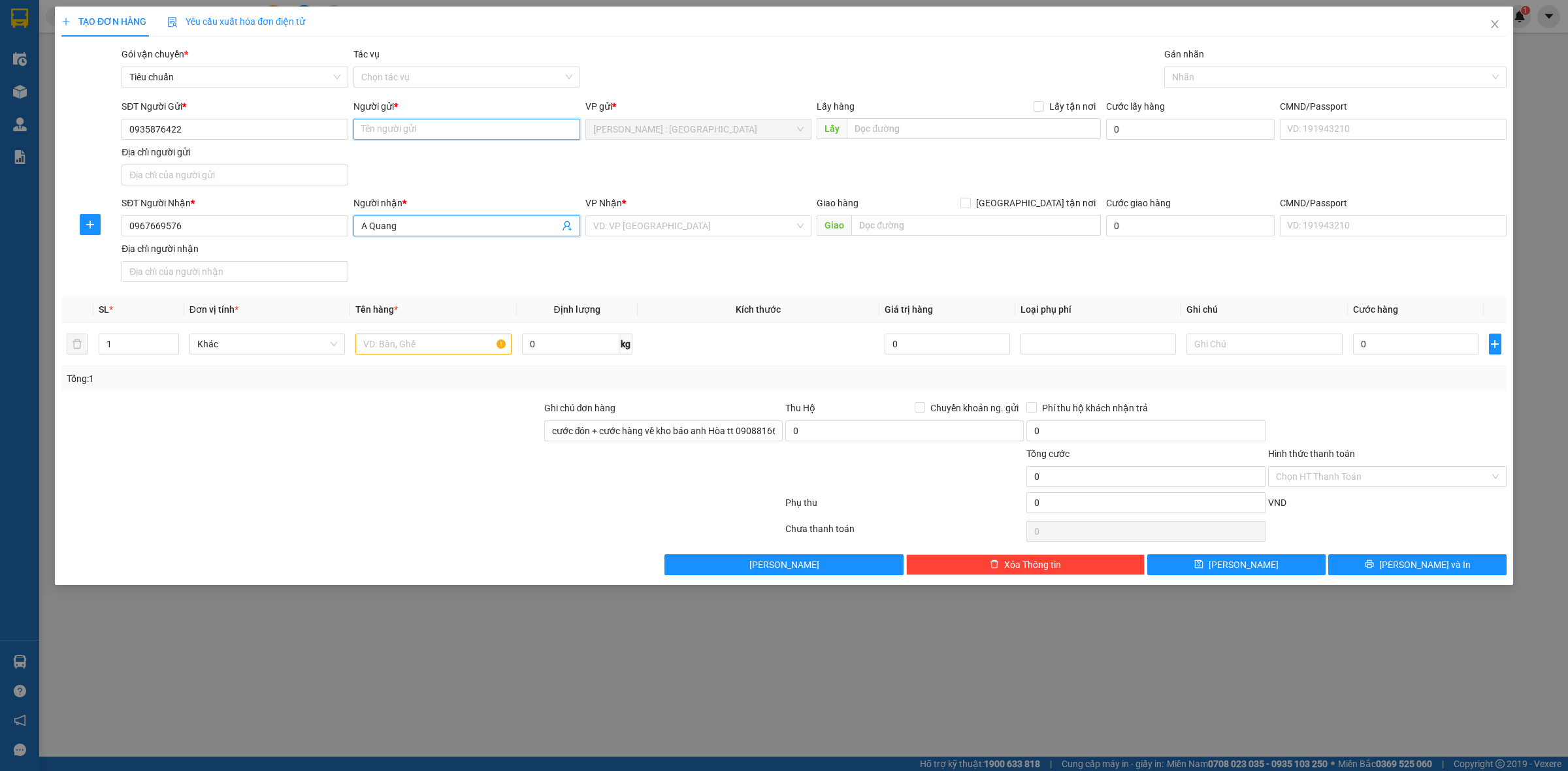
click at [547, 124] on input "Người gửi *" at bounding box center [466, 129] width 226 height 21
paste input "chị hiền"
click at [900, 224] on input "text" at bounding box center [975, 225] width 249 height 21
paste input "02 Mạc Cữu Phường rạch giá [GEOGRAPHIC_DATA]"
drag, startPoint x: 1037, startPoint y: 202, endPoint x: 1056, endPoint y: 212, distance: 21.5
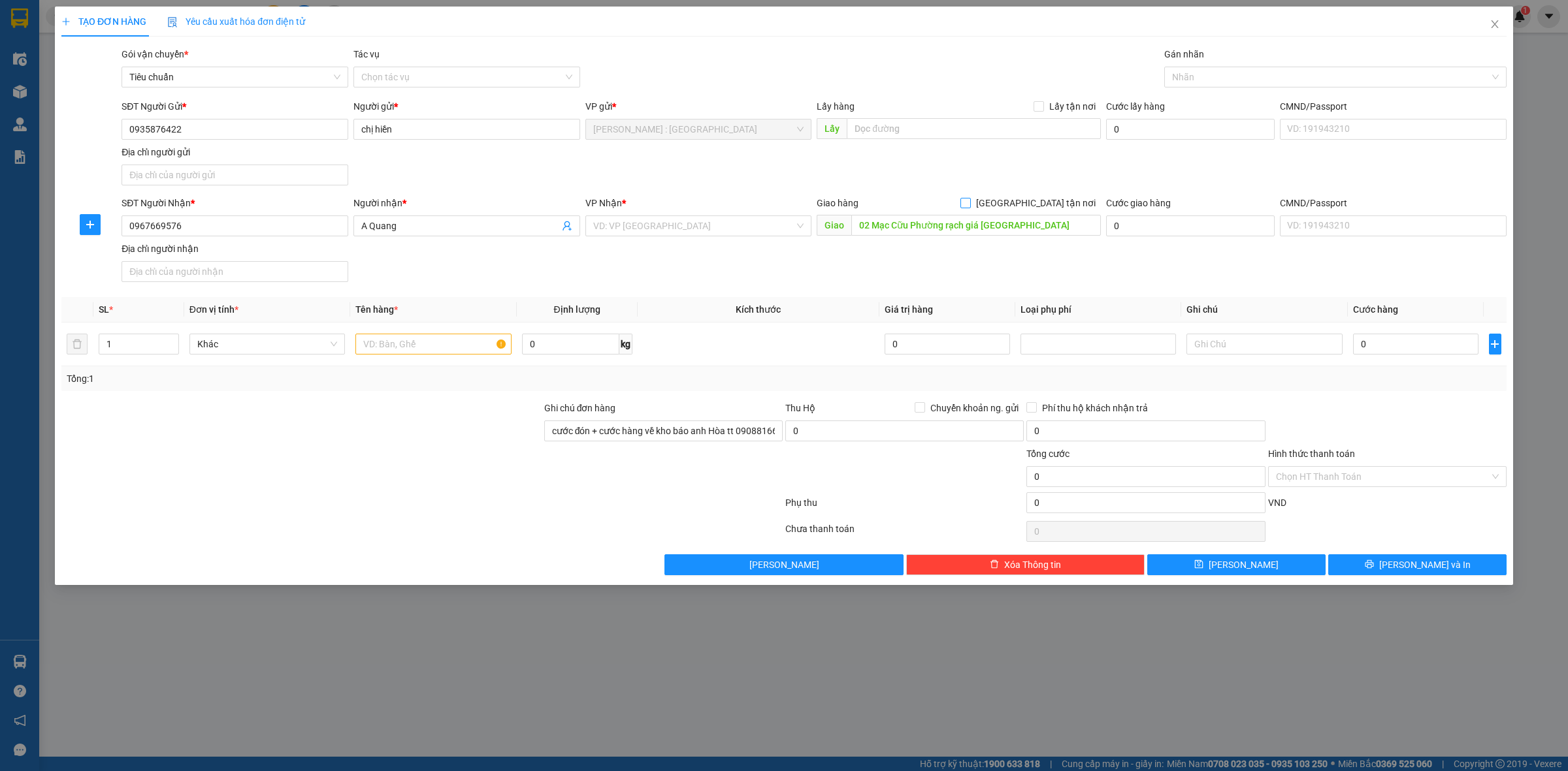
click at [969, 202] on input "[GEOGRAPHIC_DATA] tận nơi" at bounding box center [965, 202] width 9 height 9
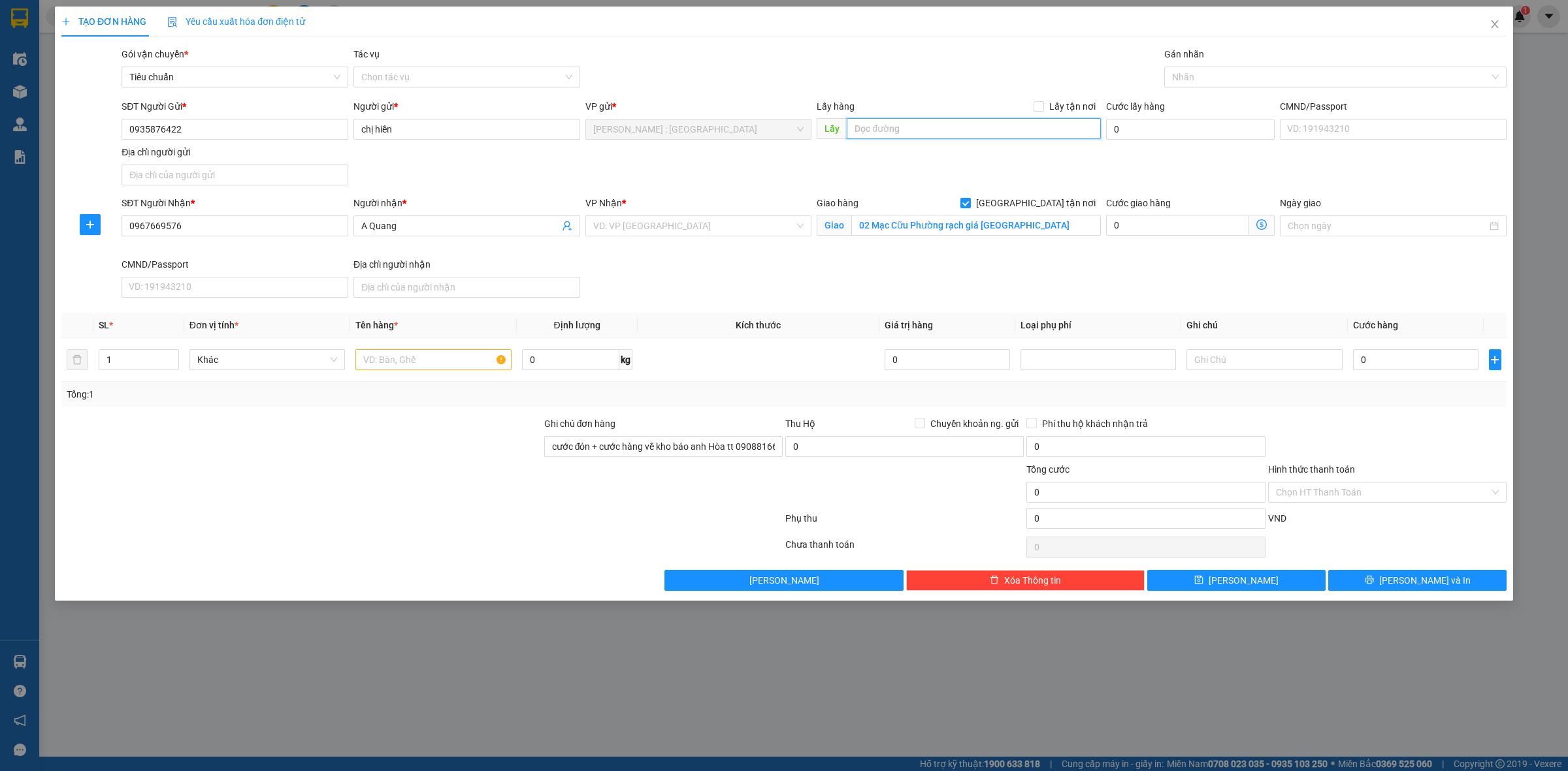
click at [976, 128] on input "text" at bounding box center [974, 128] width 254 height 21
paste input "[STREET_ADDRESS]"
drag, startPoint x: 1045, startPoint y: 102, endPoint x: 898, endPoint y: 161, distance: 158.4
click at [1043, 103] on span at bounding box center [1039, 106] width 11 height 11
click at [766, 230] on input "search" at bounding box center [694, 226] width 202 height 19
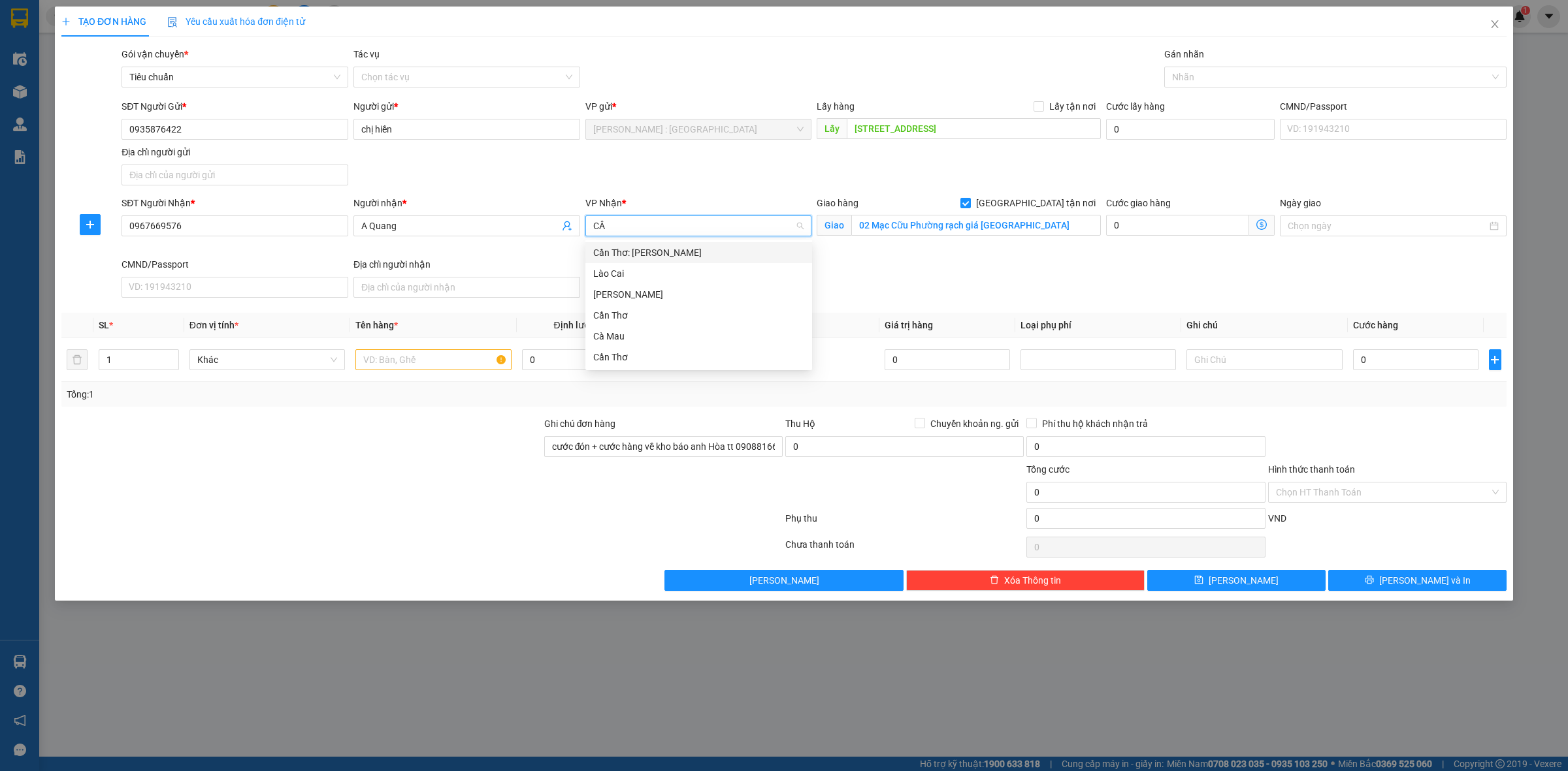
click at [725, 252] on div "Cần Thơ: [PERSON_NAME]" at bounding box center [699, 253] width 211 height 14
click at [1262, 70] on div at bounding box center [1329, 77] width 323 height 16
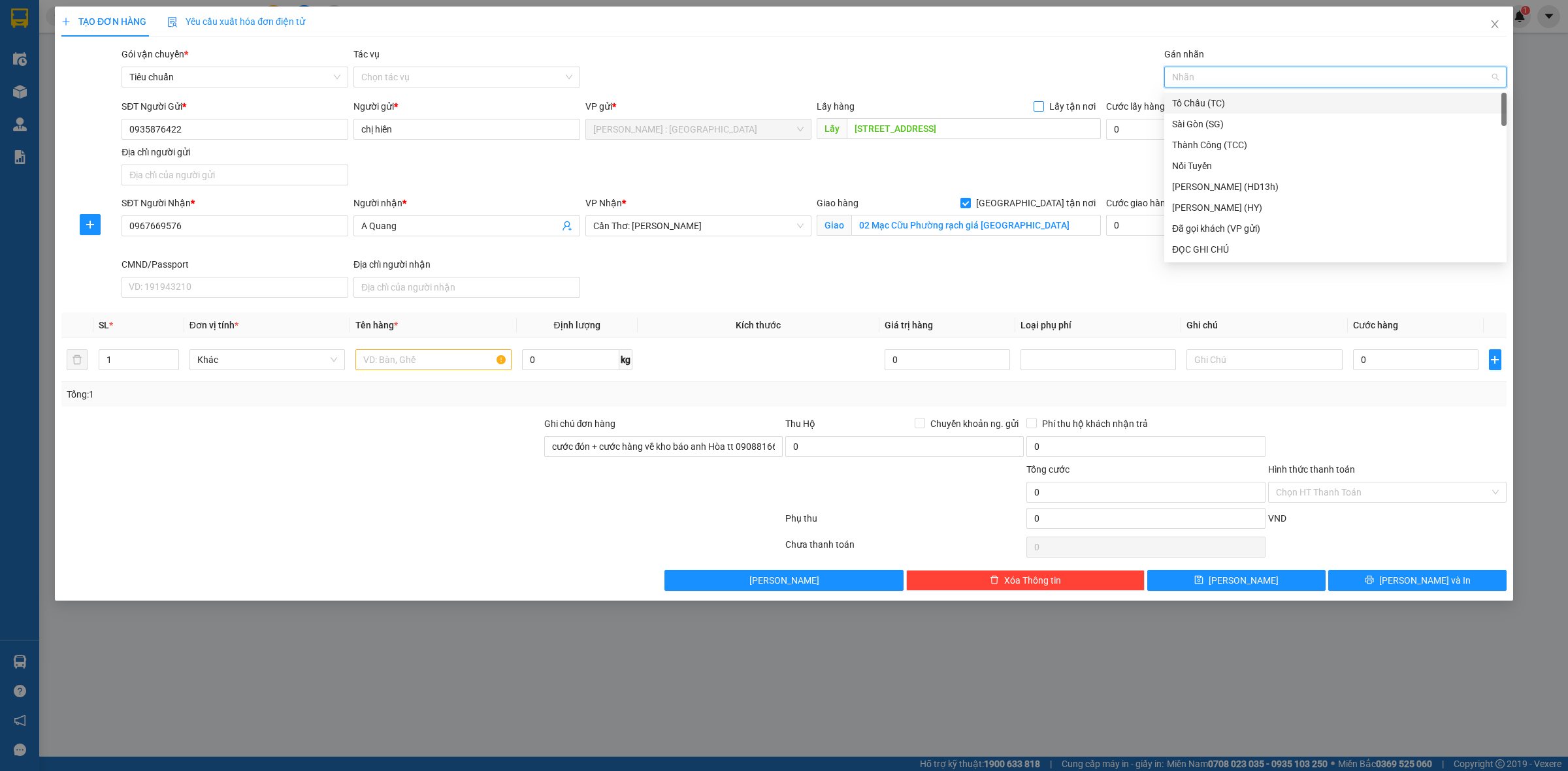
click at [1042, 106] on input "Lấy tận nơi" at bounding box center [1038, 106] width 9 height 9
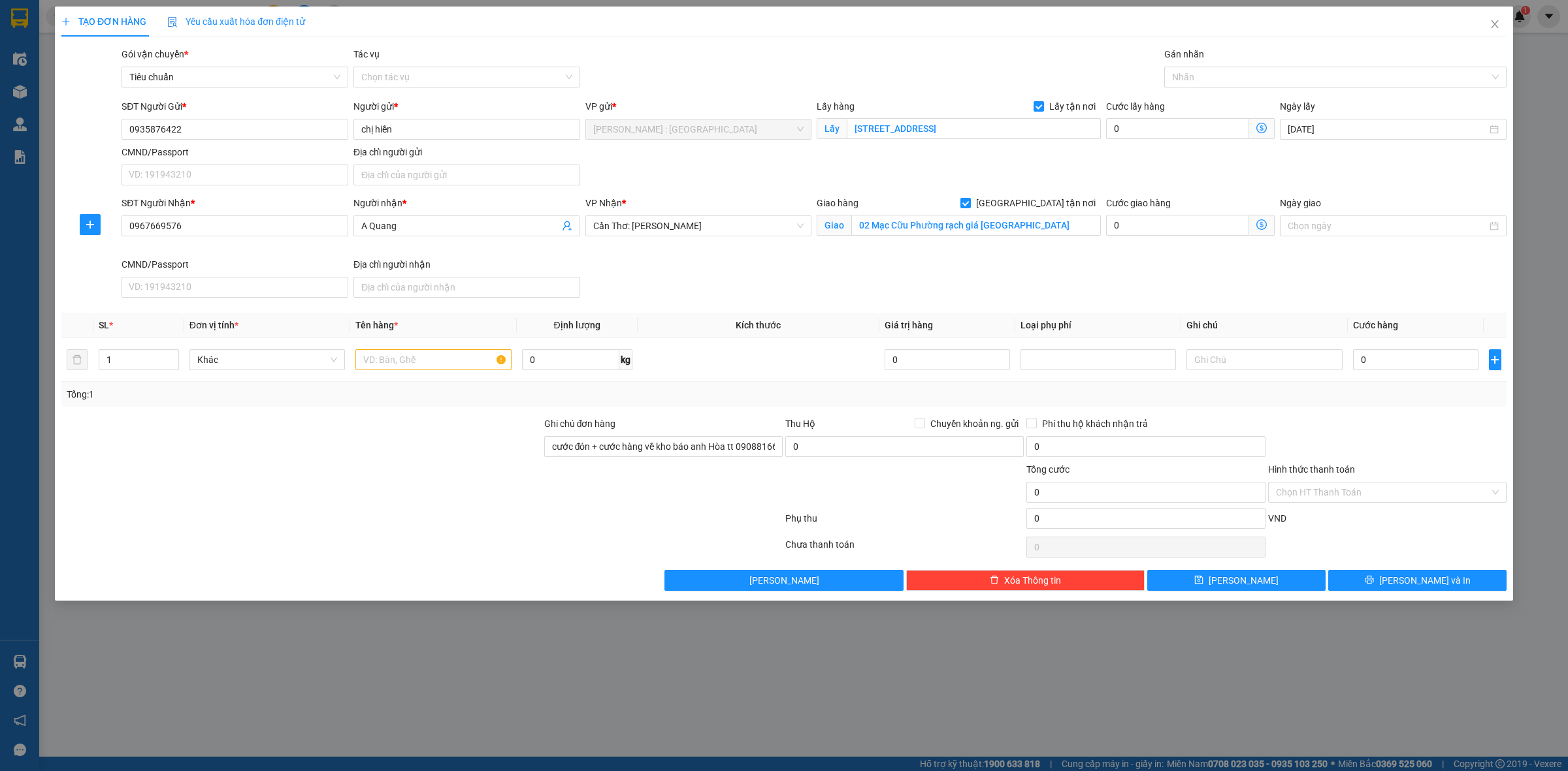
click at [720, 170] on div "SĐT Người Gửi * 0935876422 Người gửi * chị hiền VP gửi * [PERSON_NAME] : [GEOGR…" at bounding box center [813, 145] width 1390 height 92
click at [407, 361] on input "text" at bounding box center [433, 360] width 156 height 21
paste input "45 cây nhựa dài 2,2m"
click at [1264, 576] on button "[PERSON_NAME]" at bounding box center [1236, 581] width 179 height 21
click at [1396, 353] on input "0" at bounding box center [1416, 360] width 125 height 21
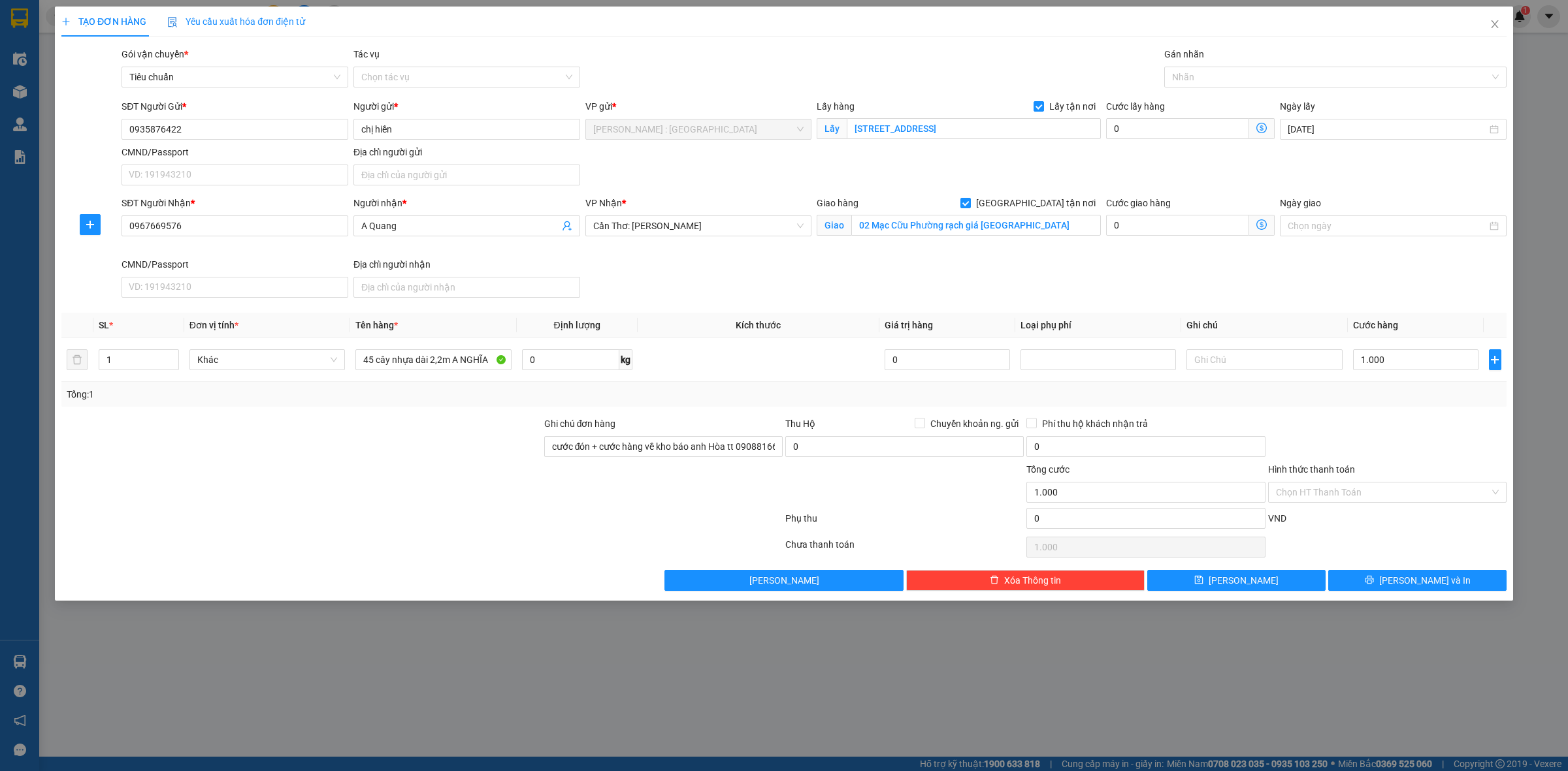
drag, startPoint x: 1395, startPoint y: 433, endPoint x: 1375, endPoint y: 478, distance: 49.2
click at [1394, 434] on div at bounding box center [1388, 439] width 241 height 46
click at [1285, 586] on button "[PERSON_NAME]" at bounding box center [1236, 581] width 179 height 21
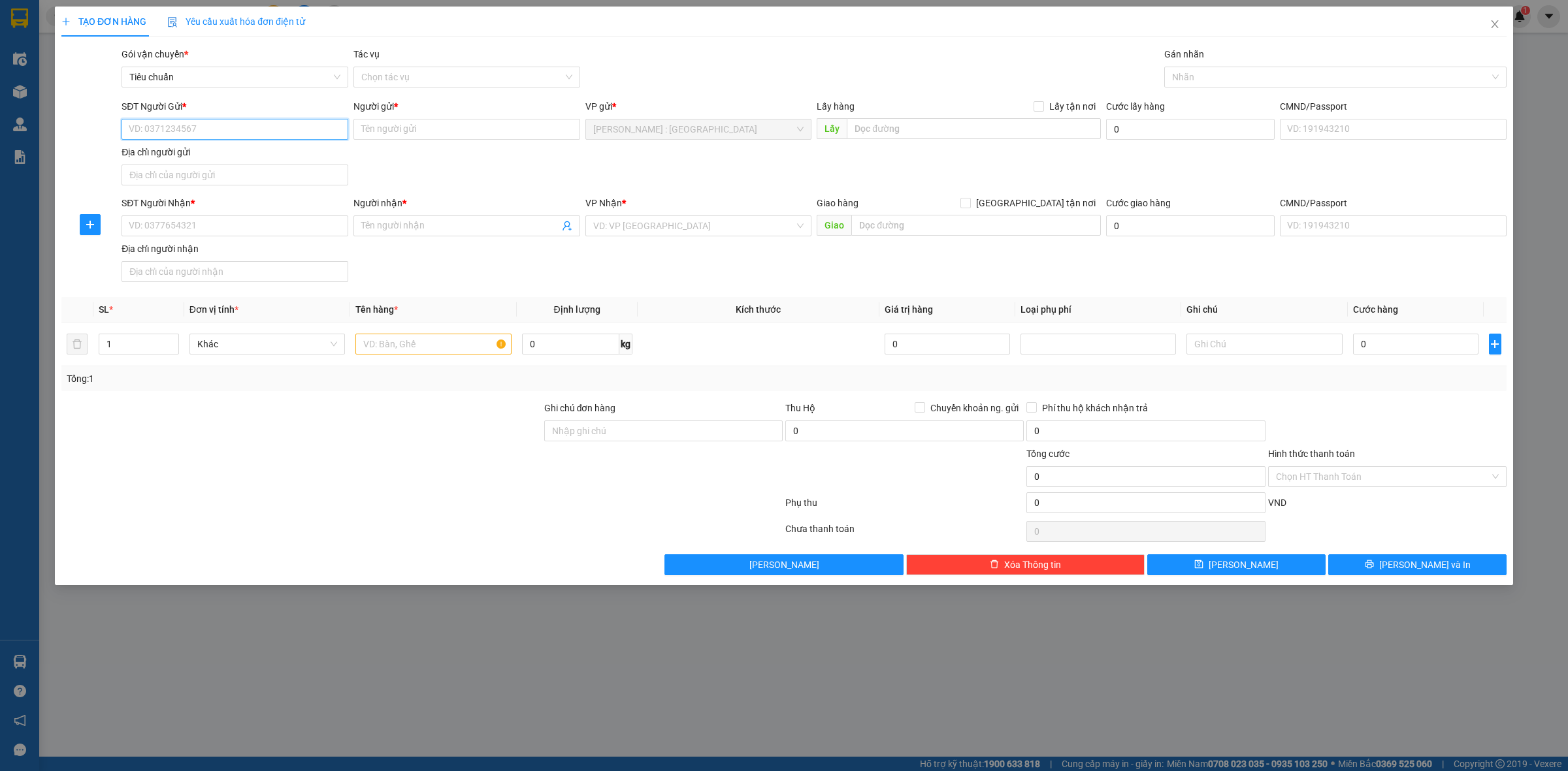
click at [317, 132] on input "SĐT Người Gửi *" at bounding box center [234, 129] width 226 height 21
paste input "0908512136"
click at [442, 100] on div "Người gửi *" at bounding box center [466, 106] width 226 height 14
click at [442, 119] on input "Người gửi *" at bounding box center [466, 129] width 226 height 21
click at [448, 119] on input "Người gửi *" at bounding box center [466, 129] width 226 height 21
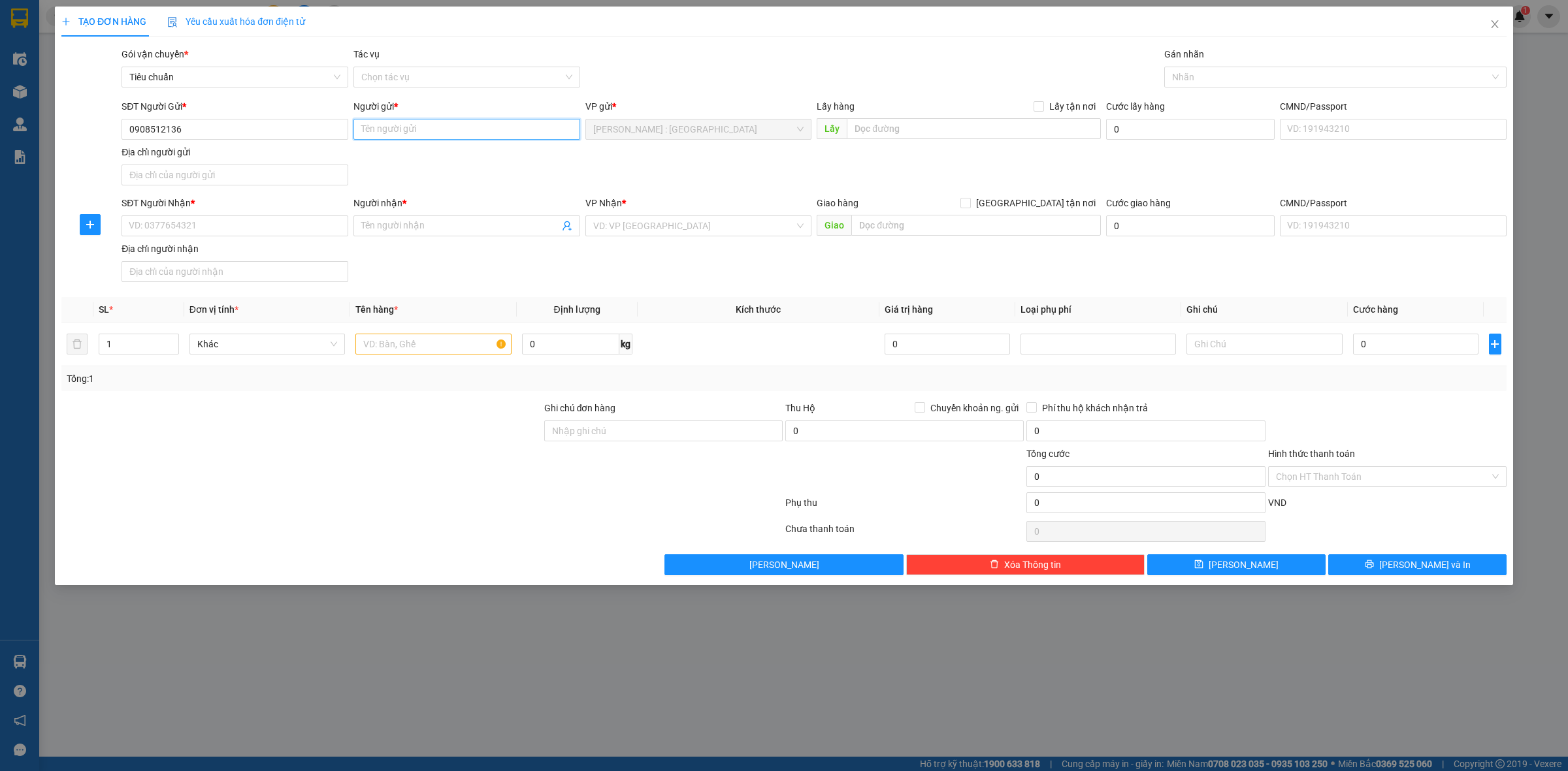
paste input "xưởng máy áo khoác"
click at [936, 139] on input "text" at bounding box center [974, 128] width 254 height 21
paste input "55/4 [PERSON_NAME] trung [GEOGRAPHIC_DATA]"
click at [1040, 109] on input "Lấy tận nơi" at bounding box center [1038, 106] width 9 height 9
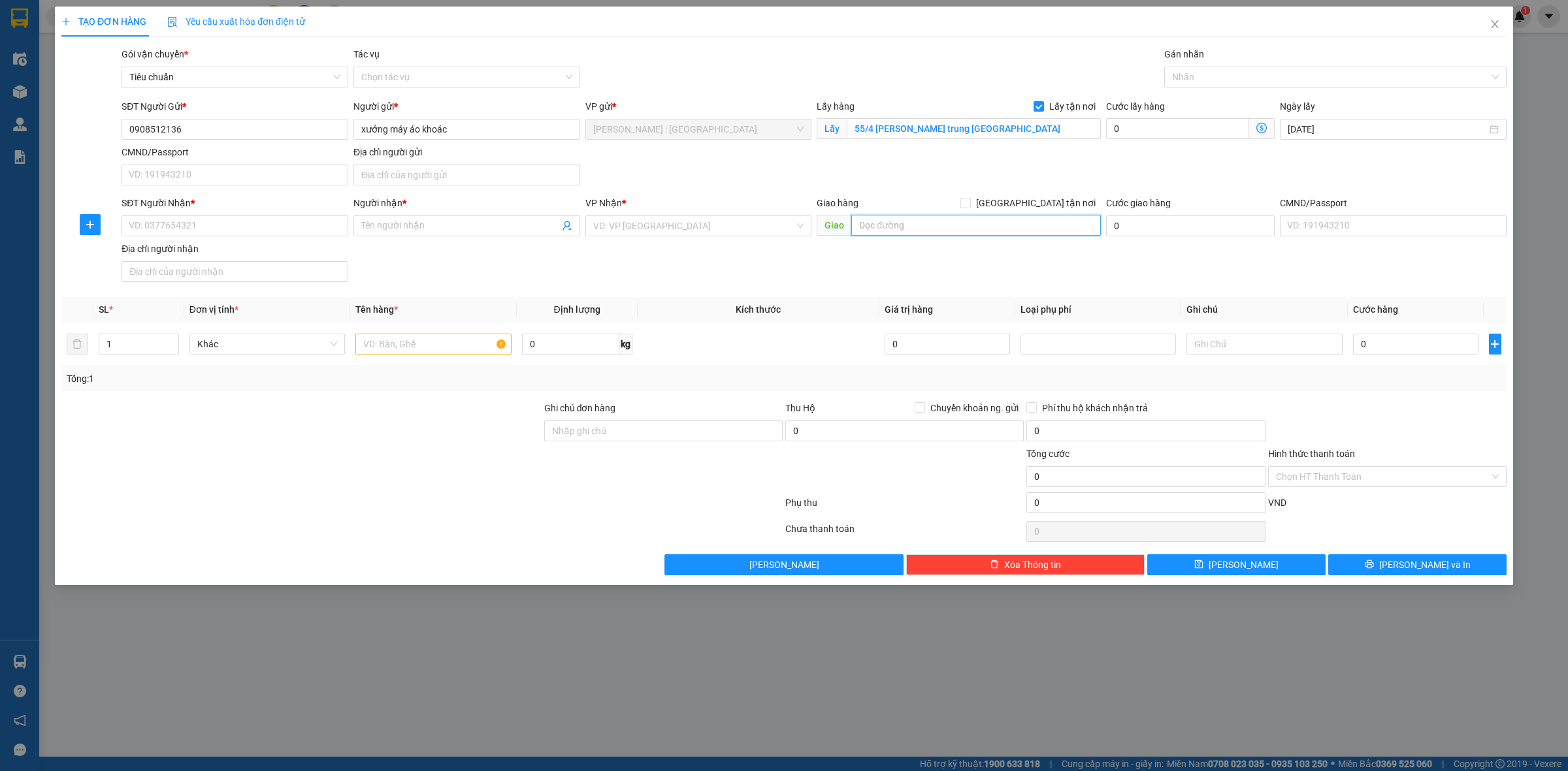
click at [931, 231] on input "text" at bounding box center [975, 225] width 249 height 21
paste input "số nhà OV19.6 đường xp.2, [PERSON_NAME], nam từ [GEOGRAPHIC_DATA], [GEOGRAPHIC_…"
click at [969, 199] on input "[GEOGRAPHIC_DATA] tận nơi" at bounding box center [965, 202] width 9 height 9
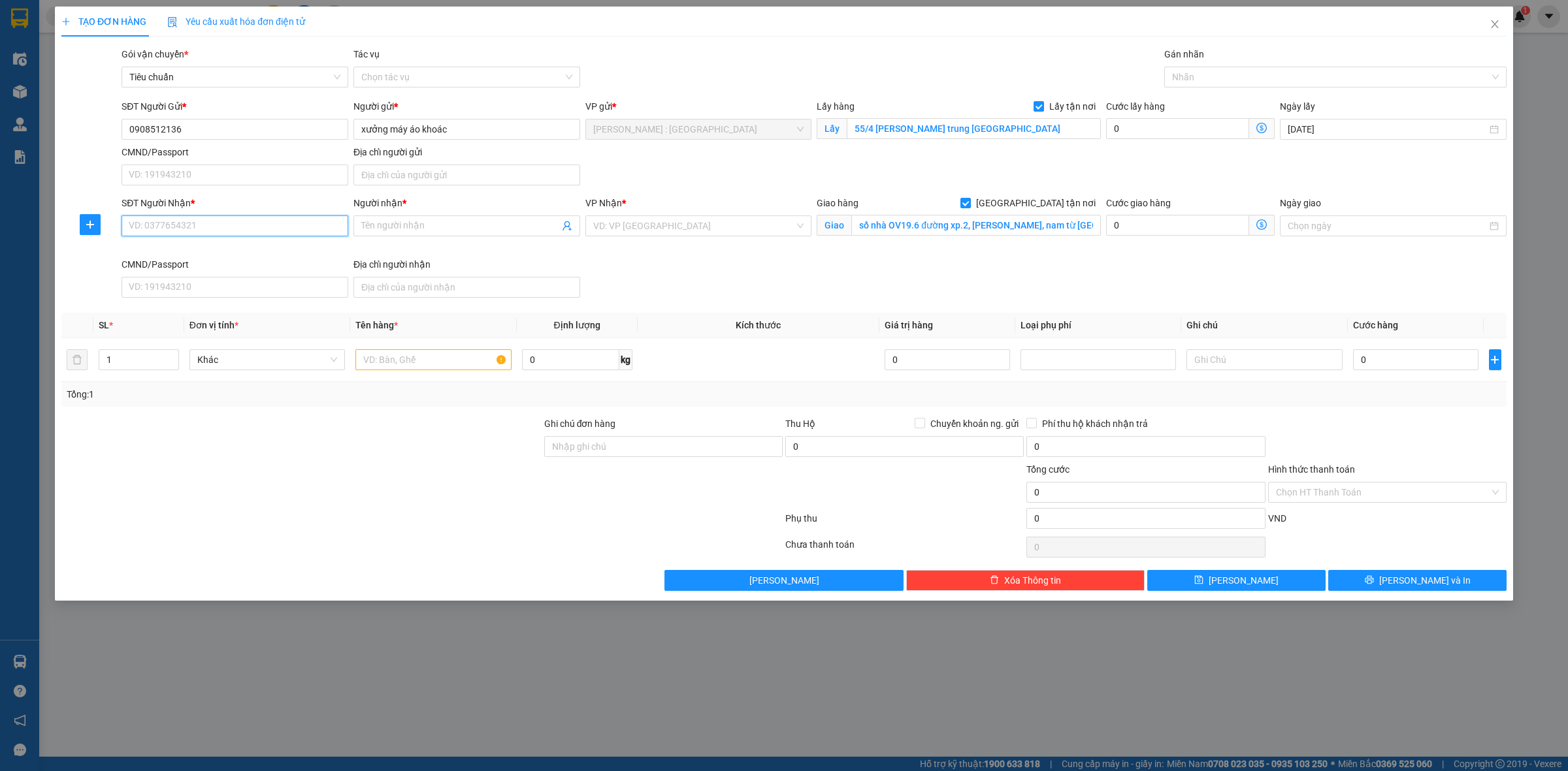
click at [330, 221] on input "SĐT Người Nhận *" at bounding box center [234, 226] width 226 height 21
paste input "0566096868"
click at [449, 227] on input "Người nhận *" at bounding box center [460, 226] width 198 height 14
paste input "tú bom"
click at [461, 213] on div "Người nhận *" at bounding box center [466, 206] width 226 height 19
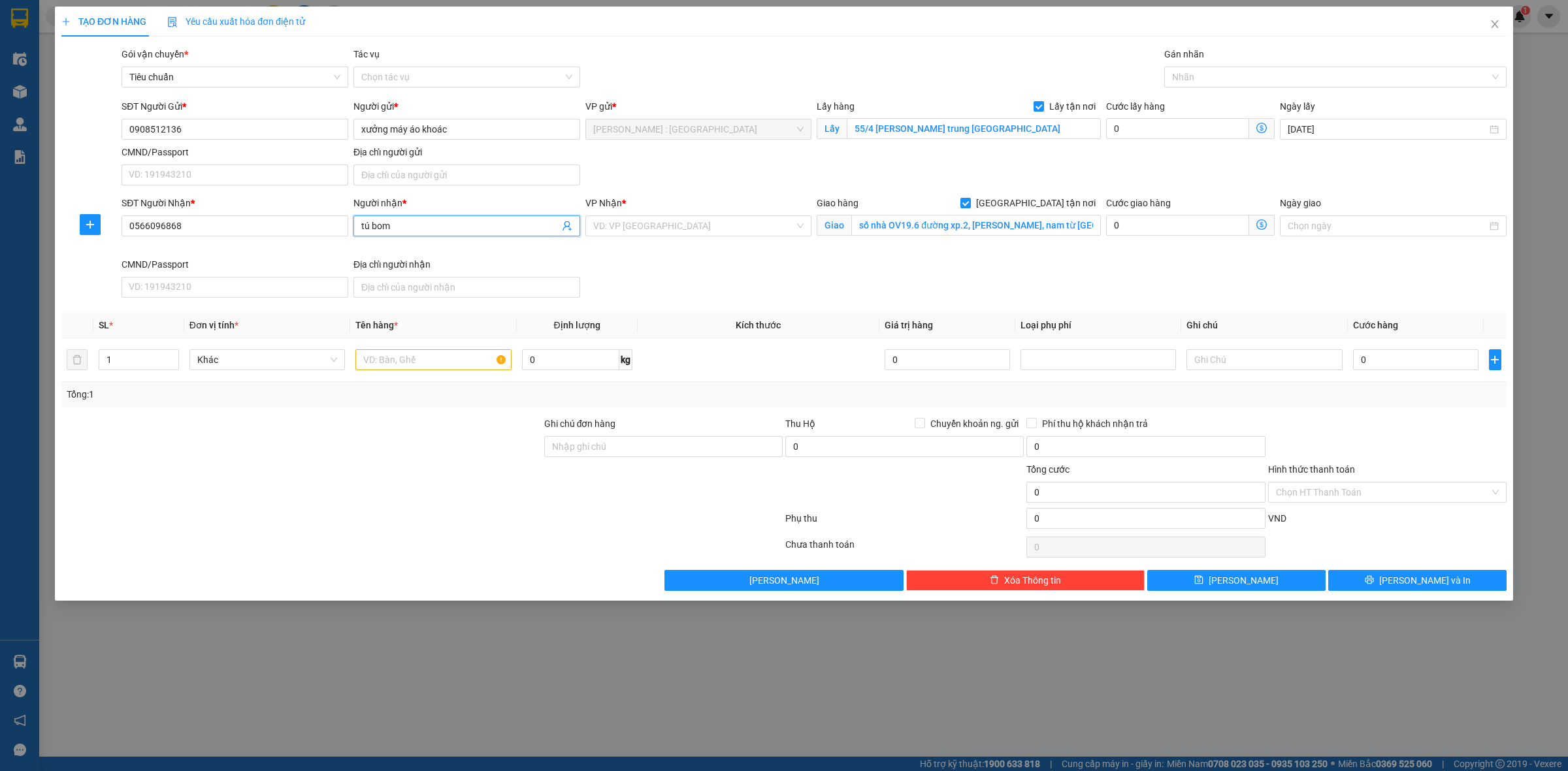
click at [461, 222] on input "tú bom" at bounding box center [460, 226] width 198 height 14
paste input "0969489990"
click at [391, 229] on input "tú bom0969489990" at bounding box center [460, 226] width 198 height 14
click at [1395, 363] on input "0" at bounding box center [1416, 360] width 125 height 21
click at [470, 366] on input "text" at bounding box center [433, 360] width 156 height 21
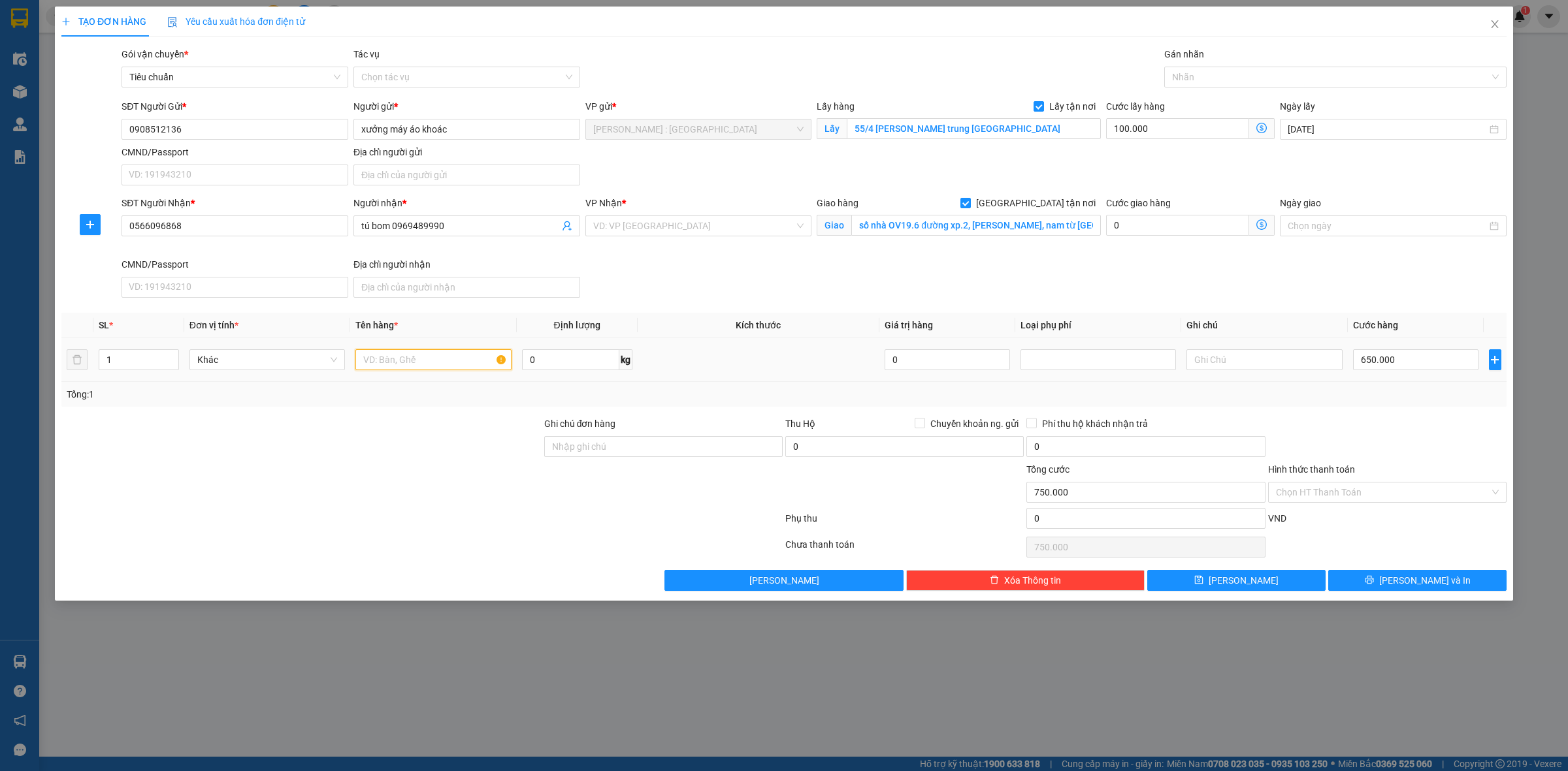
paste input "2 kiện tải áo"
click at [1297, 588] on button "[PERSON_NAME]" at bounding box center [1236, 581] width 179 height 21
click at [674, 217] on input "search" at bounding box center [694, 226] width 202 height 19
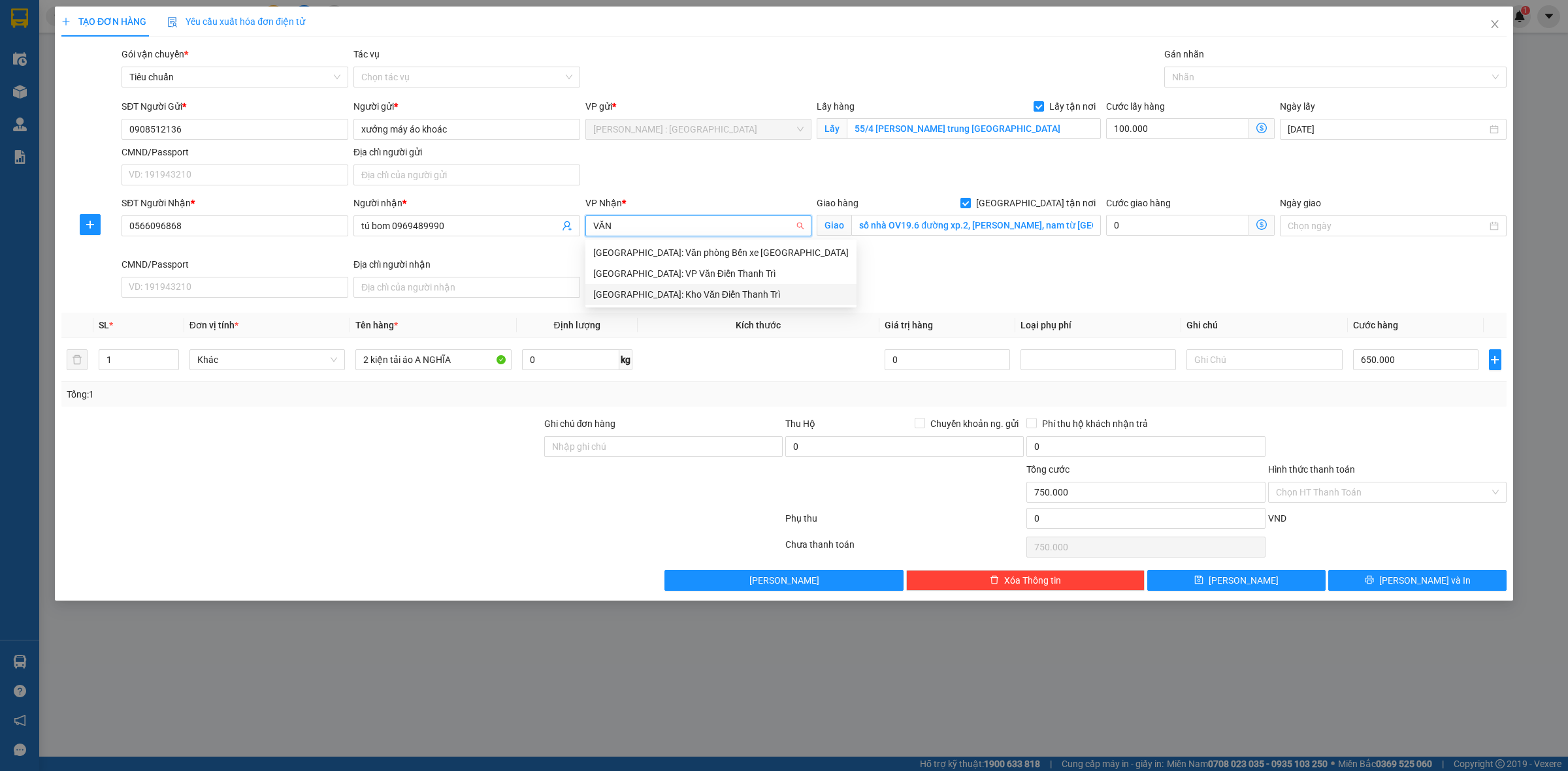
click at [690, 295] on div "[GEOGRAPHIC_DATA]: Kho Văn Điển Thanh Trì" at bounding box center [721, 294] width 255 height 14
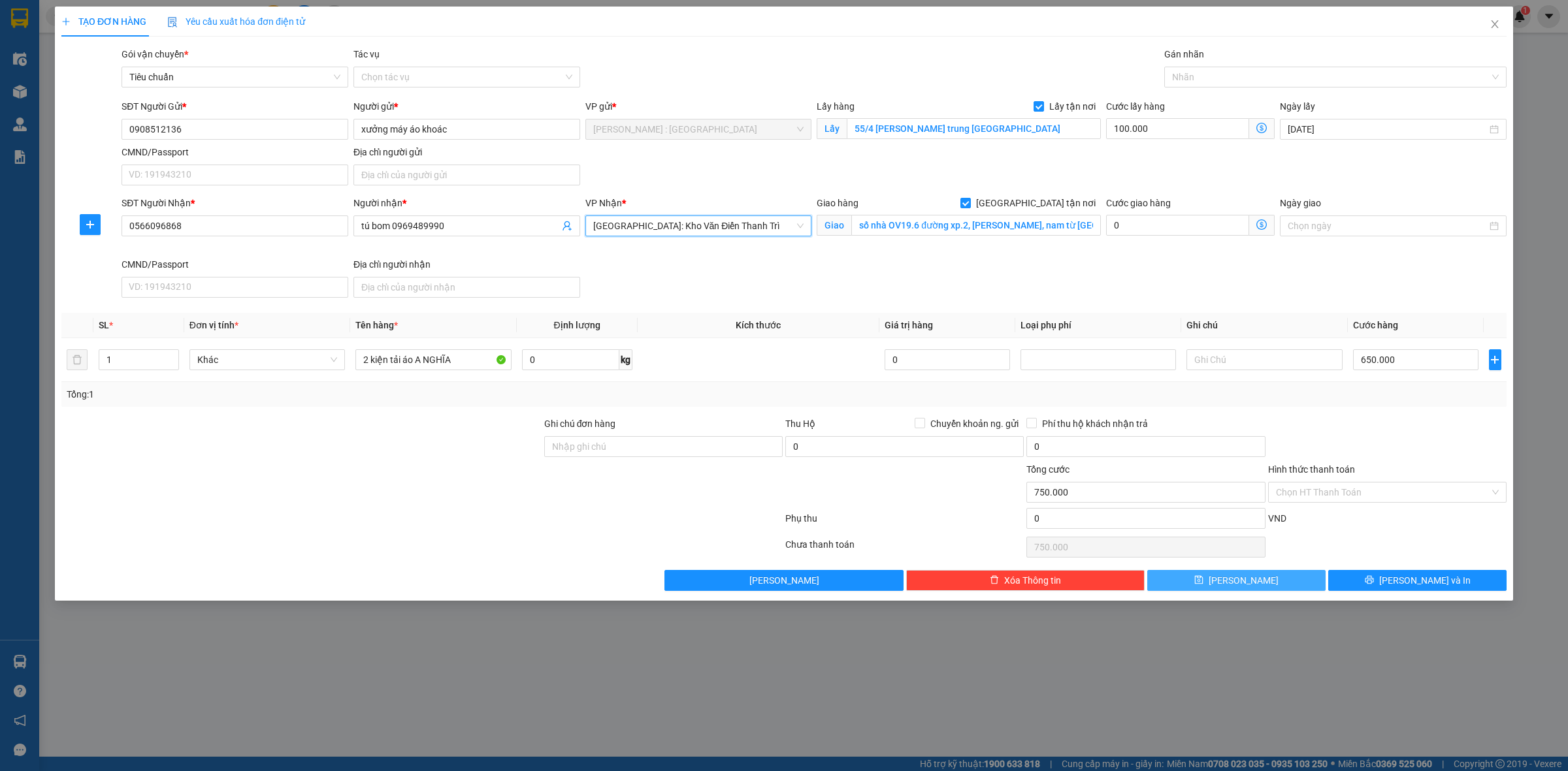
click at [1270, 576] on button "[PERSON_NAME]" at bounding box center [1236, 581] width 179 height 21
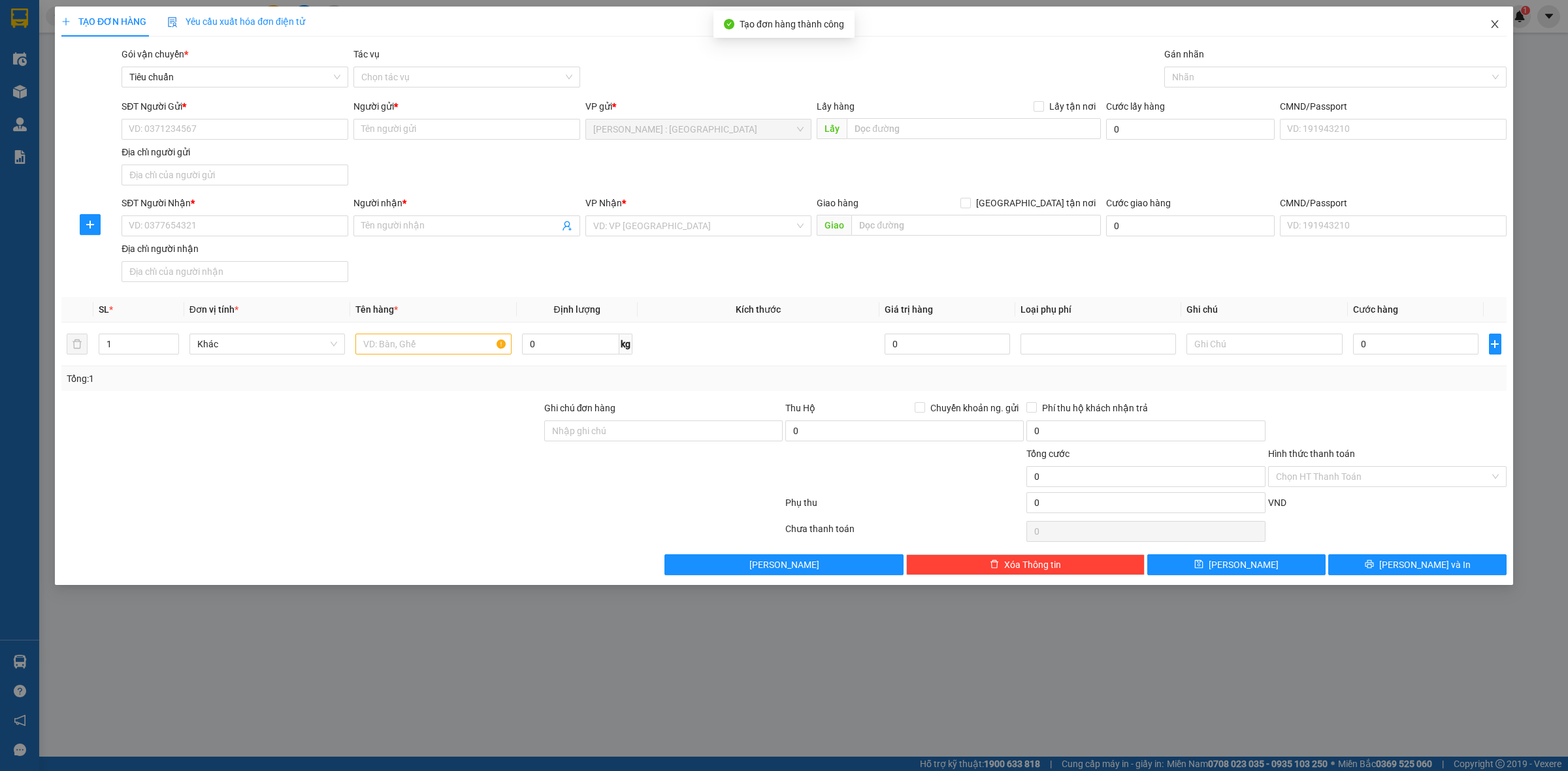
click at [1491, 21] on icon "close" at bounding box center [1495, 25] width 11 height 11
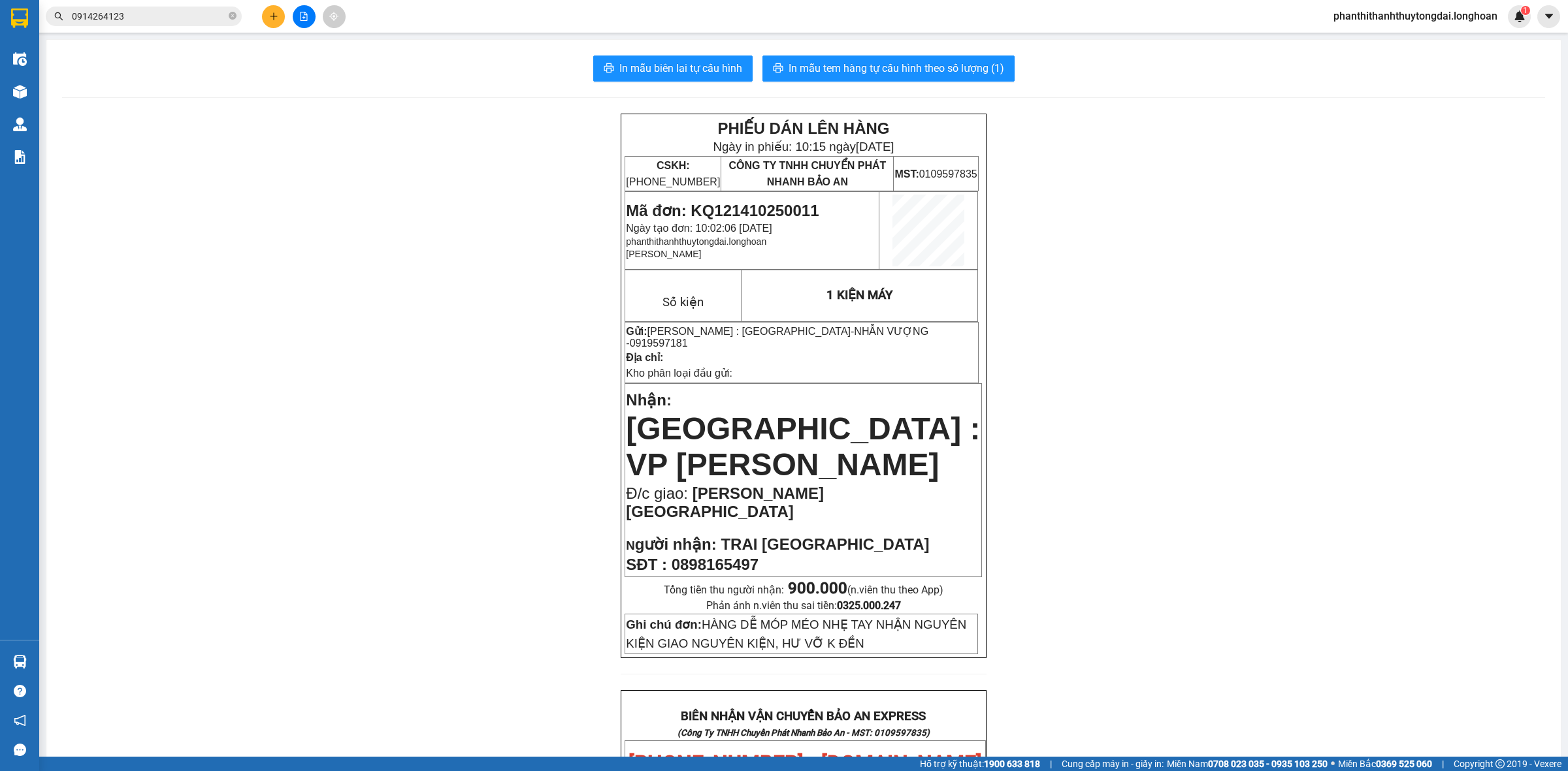
click at [170, 14] on input "0914264123" at bounding box center [149, 16] width 154 height 14
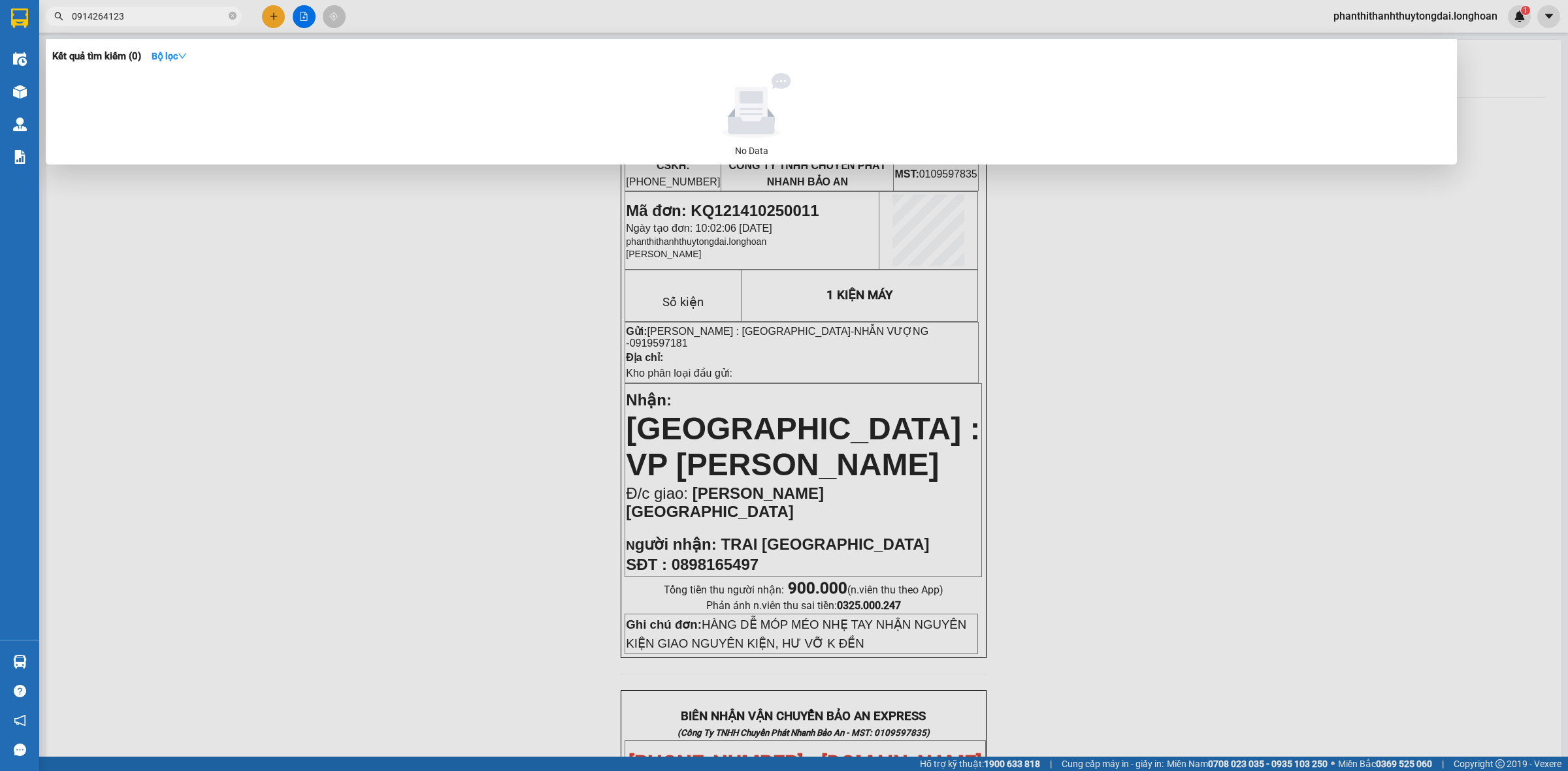
click at [170, 14] on input "0914264123" at bounding box center [149, 16] width 154 height 14
paste input "VPVD1010250059"
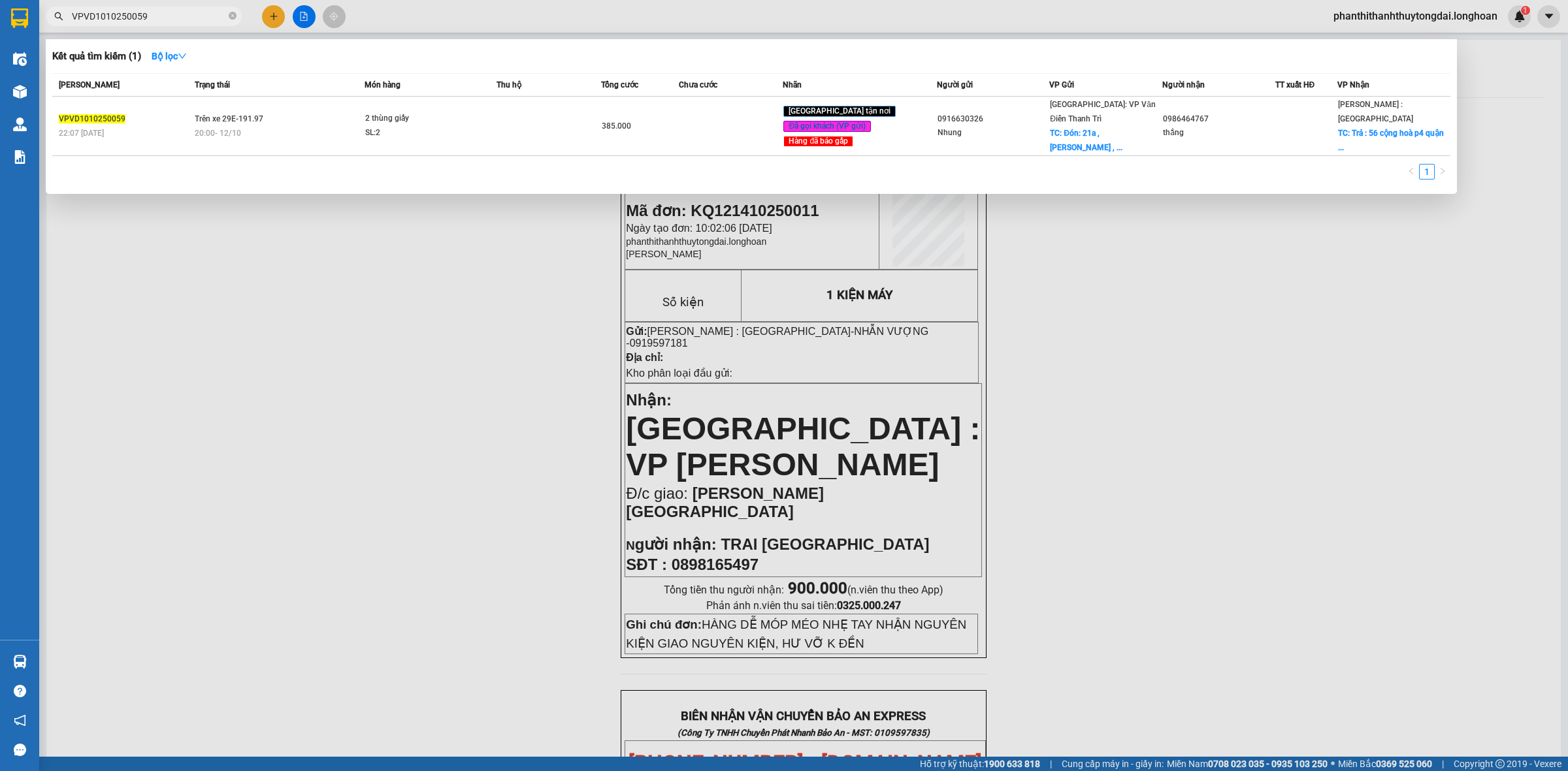
click at [497, 558] on div at bounding box center [784, 386] width 1568 height 771
click at [173, 14] on input "VPVD1010250059" at bounding box center [149, 16] width 154 height 14
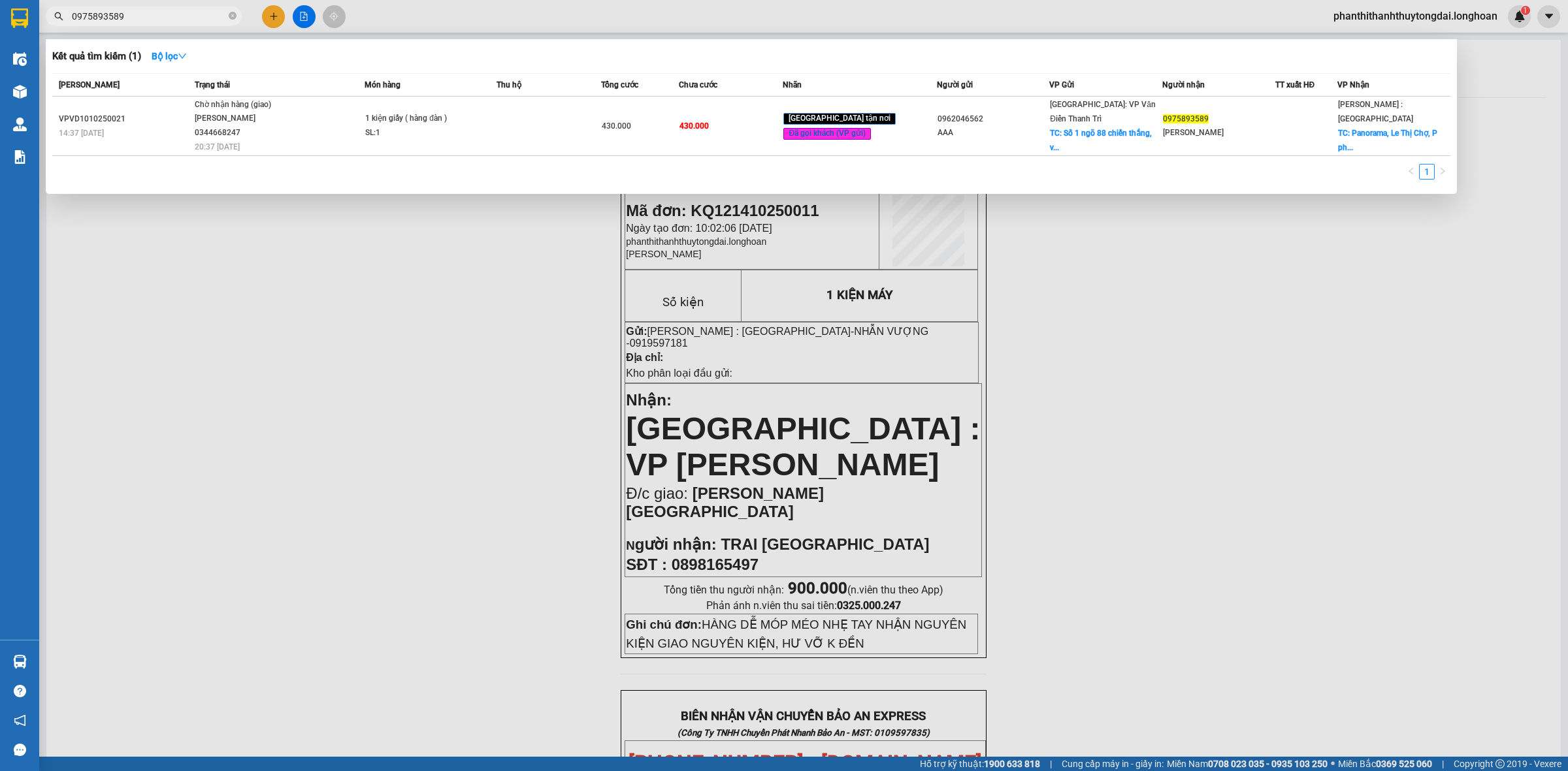
click at [214, 17] on input "0975893589" at bounding box center [149, 16] width 154 height 14
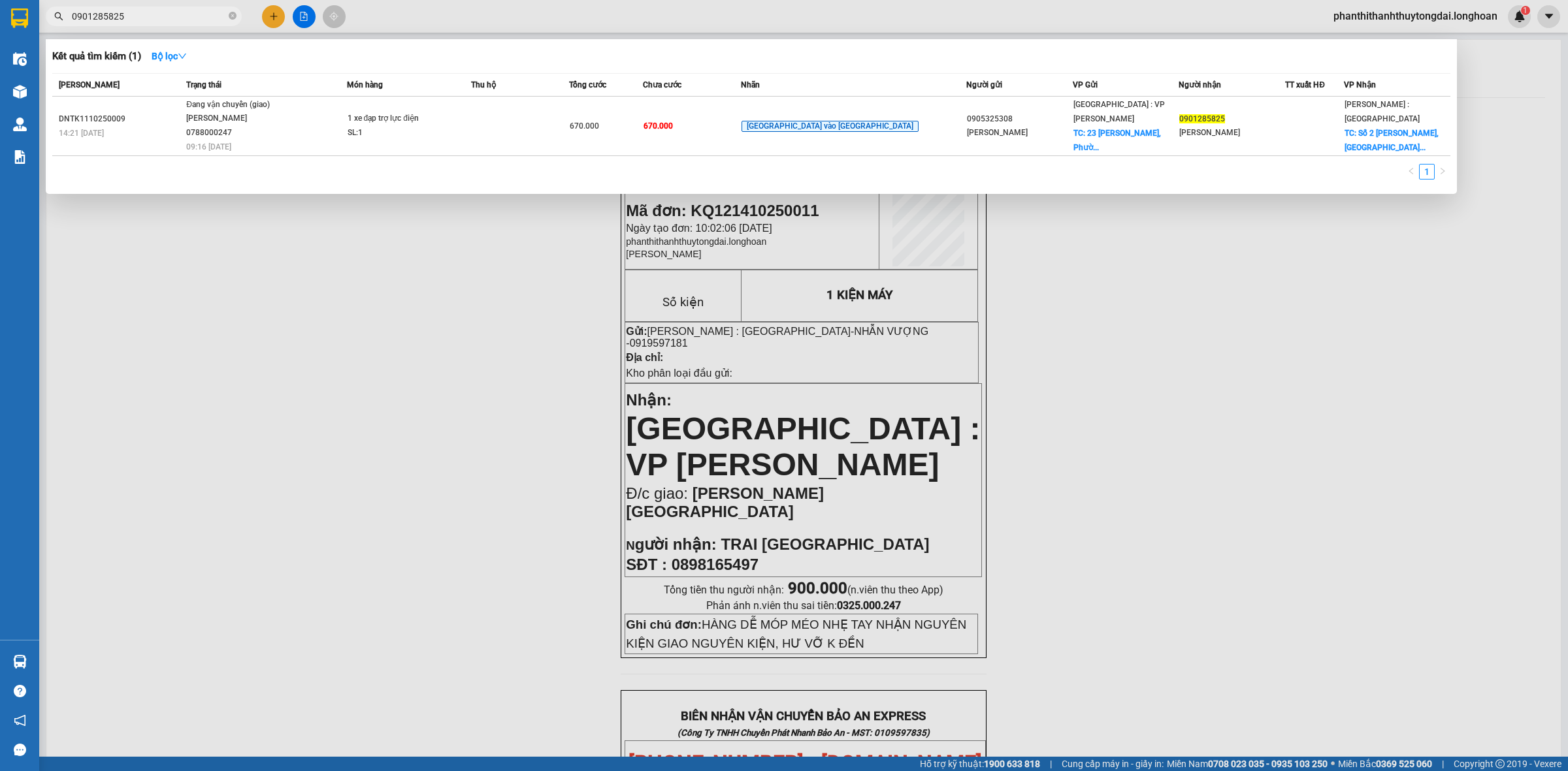
drag, startPoint x: 430, startPoint y: 336, endPoint x: 427, endPoint y: 325, distance: 11.4
click at [429, 334] on div at bounding box center [784, 386] width 1568 height 771
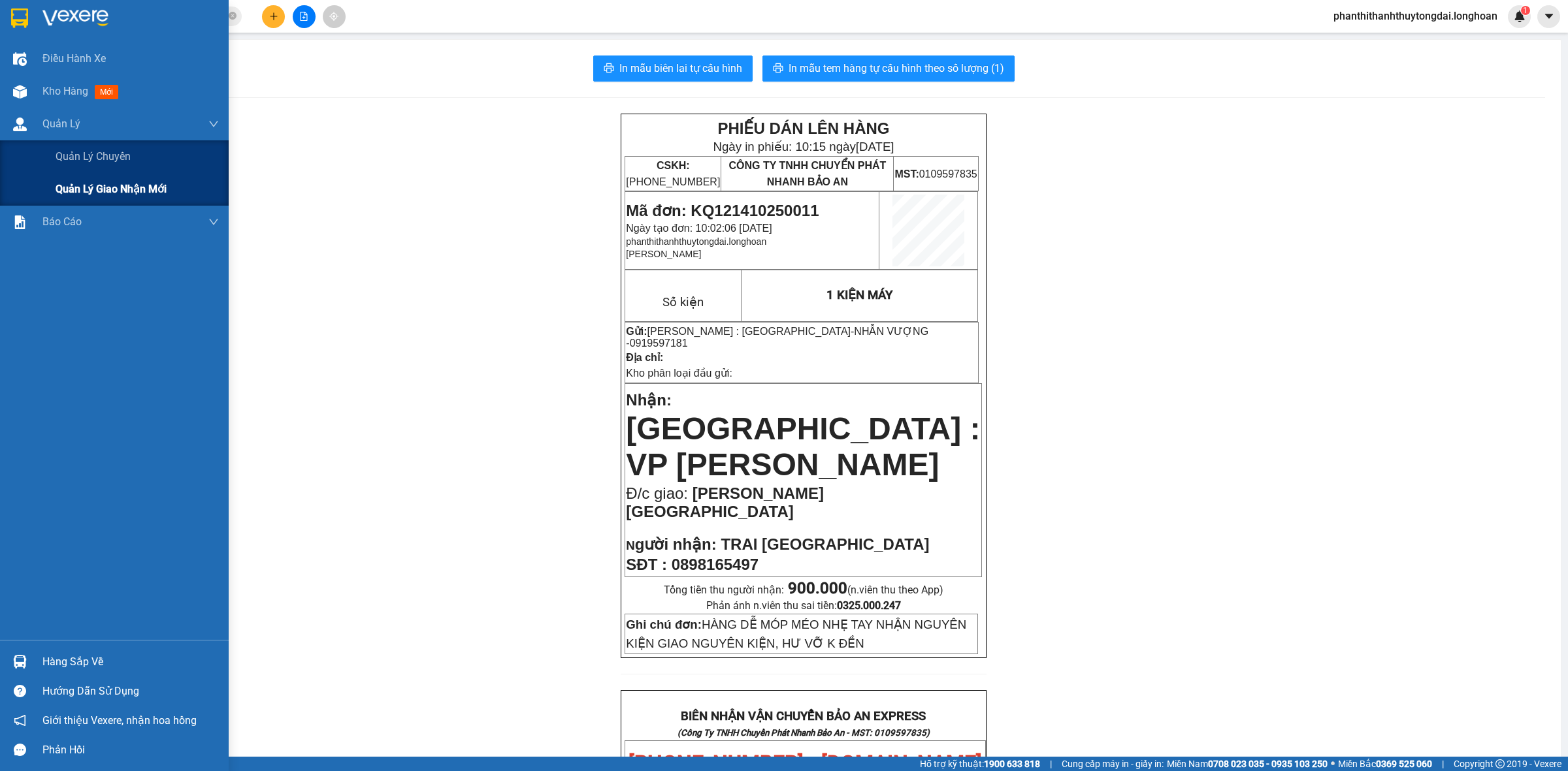
click at [61, 184] on span "Quản lý giao nhận mới" at bounding box center [111, 189] width 111 height 17
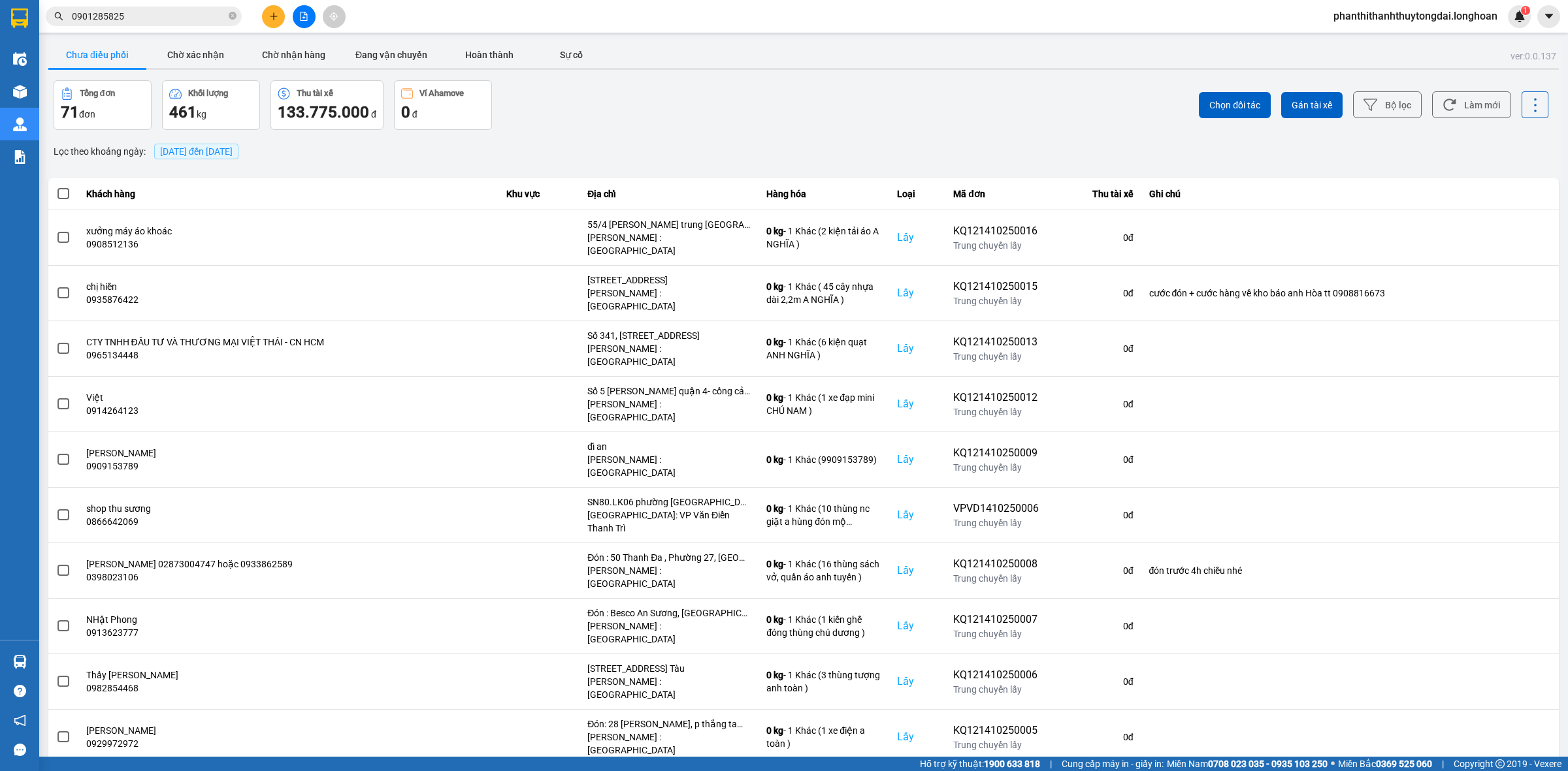
click at [232, 153] on span "[DATE] đến [DATE]" at bounding box center [196, 151] width 72 height 11
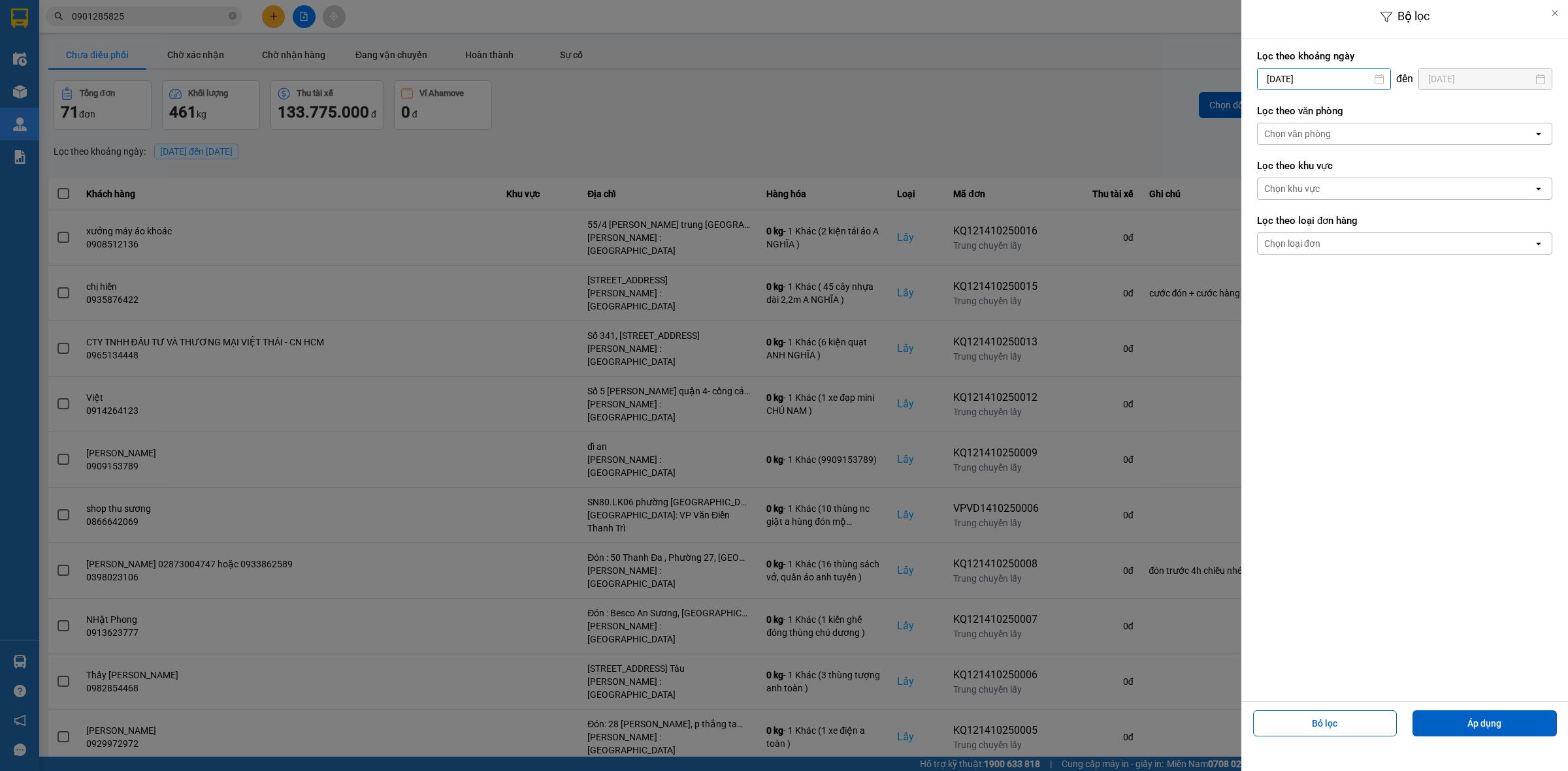
click at [1318, 79] on input "[DATE]" at bounding box center [1323, 79] width 133 height 21
click at [1318, 175] on div "1" at bounding box center [1316, 174] width 18 height 16
click at [1335, 131] on div "Chọn văn phòng" at bounding box center [1395, 134] width 276 height 21
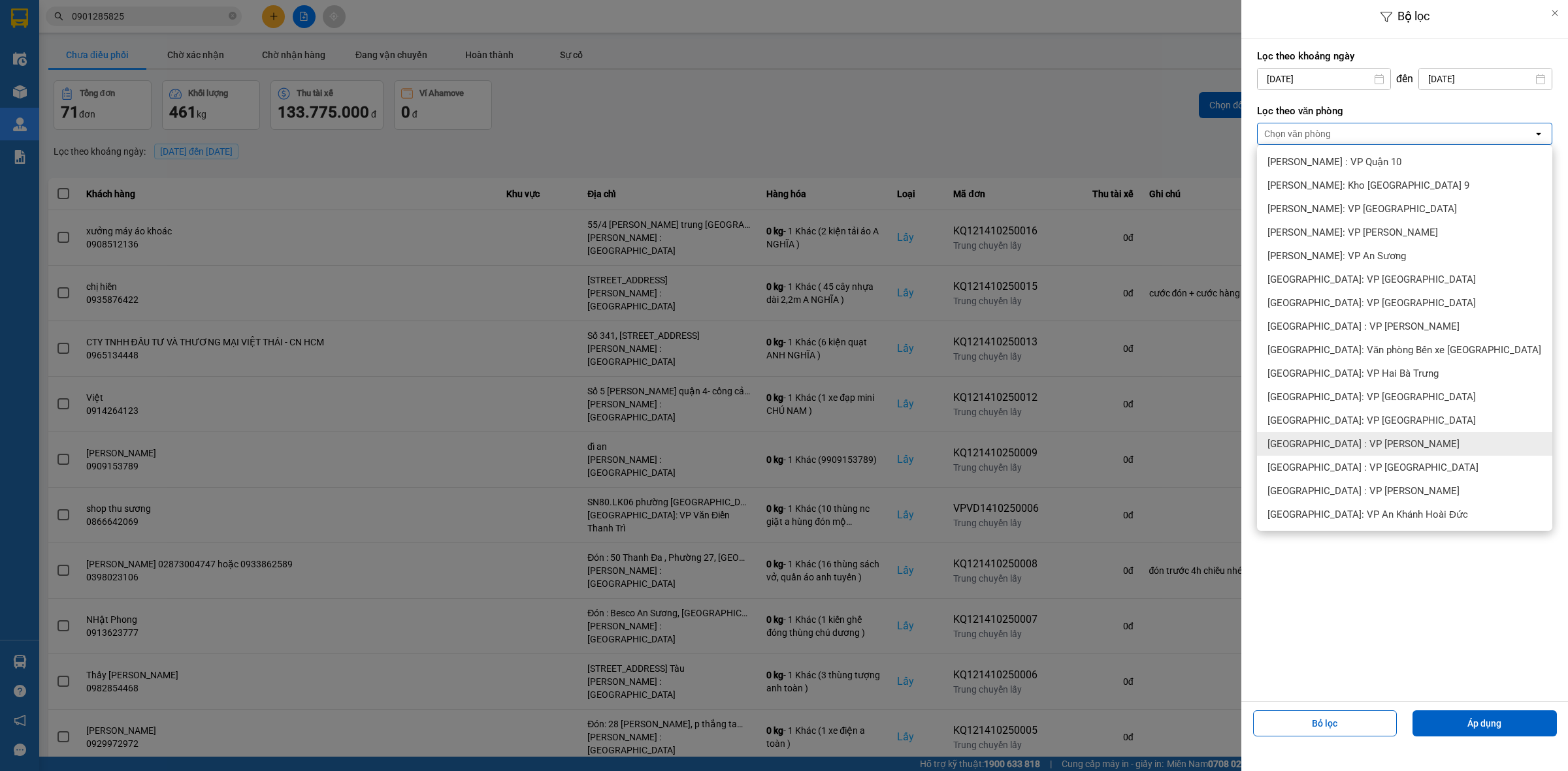
scroll to position [408, 0]
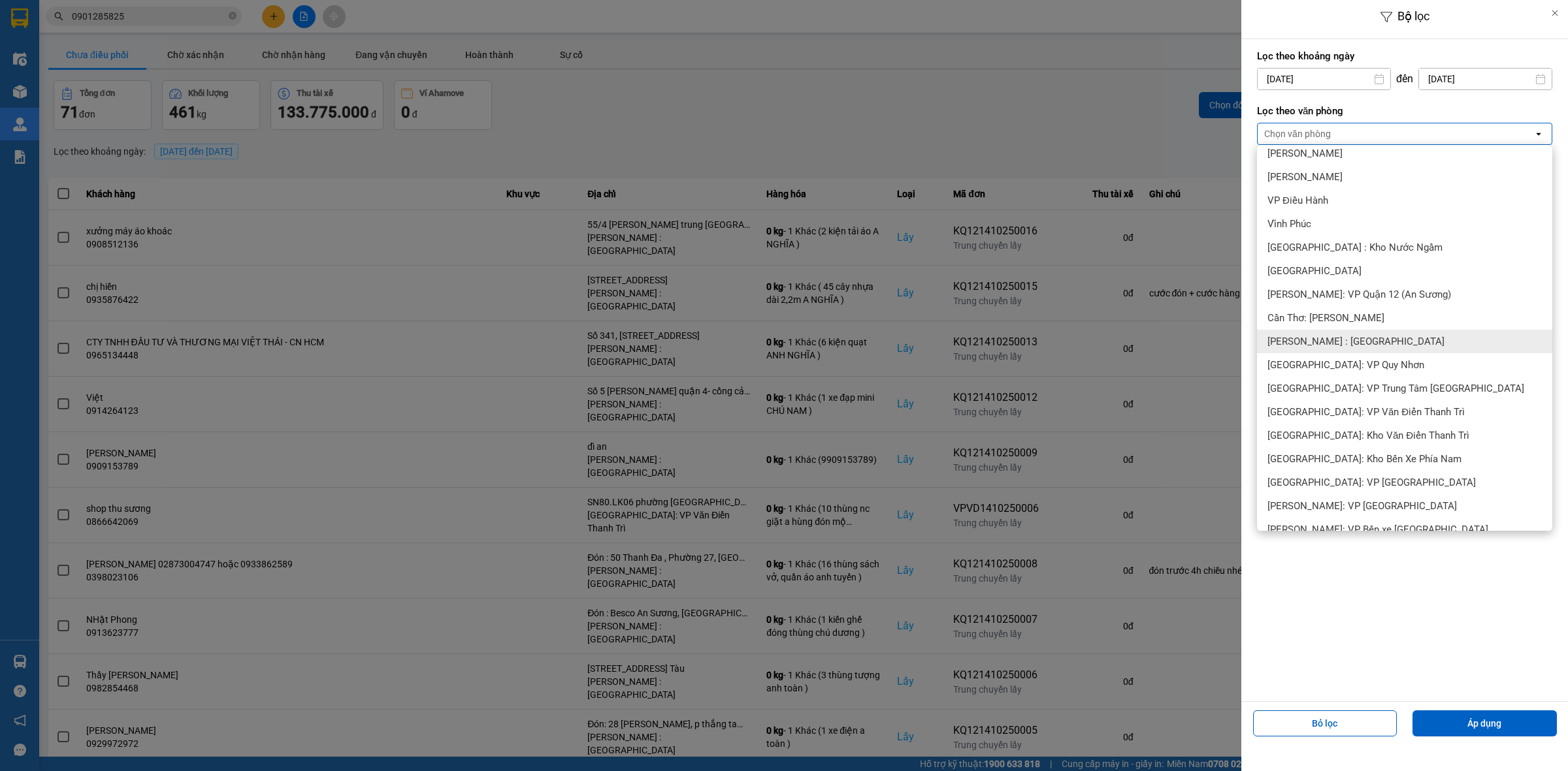
click at [1366, 341] on span "[PERSON_NAME] : [GEOGRAPHIC_DATA]" at bounding box center [1355, 341] width 177 height 13
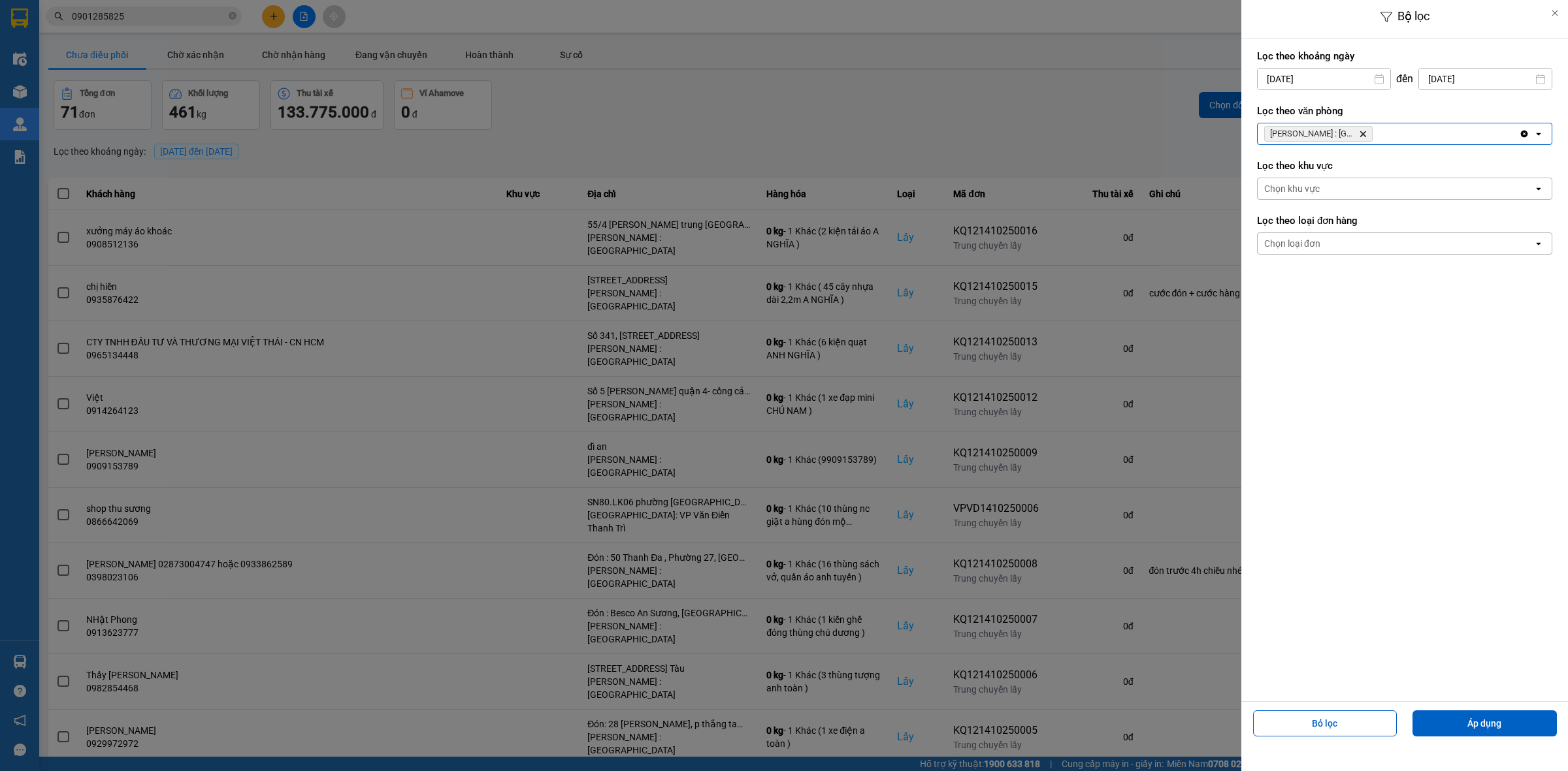
click at [1333, 242] on div "Chọn loại đơn" at bounding box center [1395, 244] width 276 height 21
click at [1311, 275] on div "Lấy" at bounding box center [1404, 272] width 295 height 24
click at [1454, 723] on button "Áp dụng" at bounding box center [1484, 723] width 144 height 26
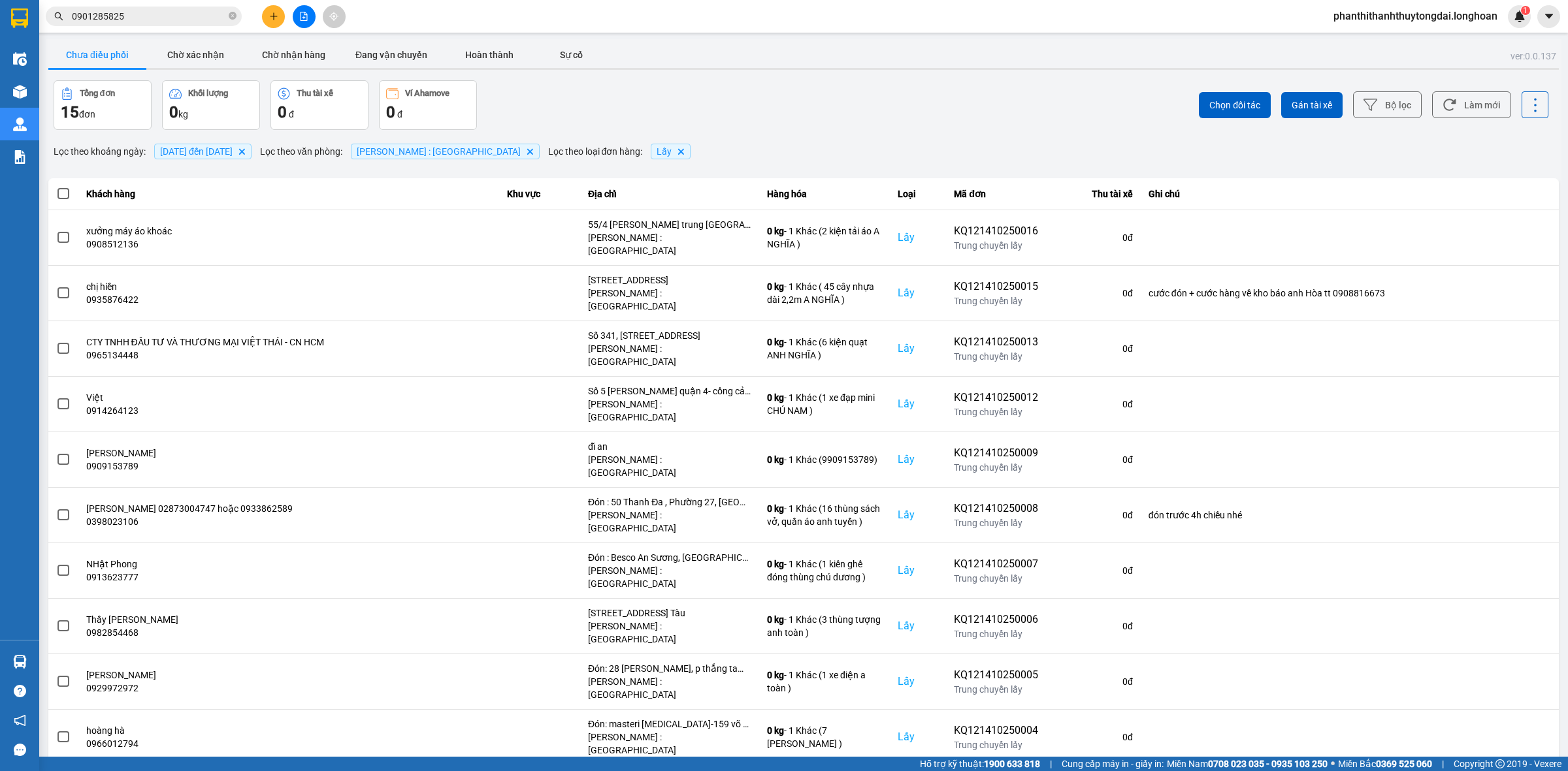
click at [1536, 769] on div "10 / trang" at bounding box center [1518, 775] width 40 height 13
click at [1520, 642] on div "100 / trang" at bounding box center [1524, 645] width 48 height 13
click at [207, 19] on input "0901285825" at bounding box center [149, 16] width 154 height 14
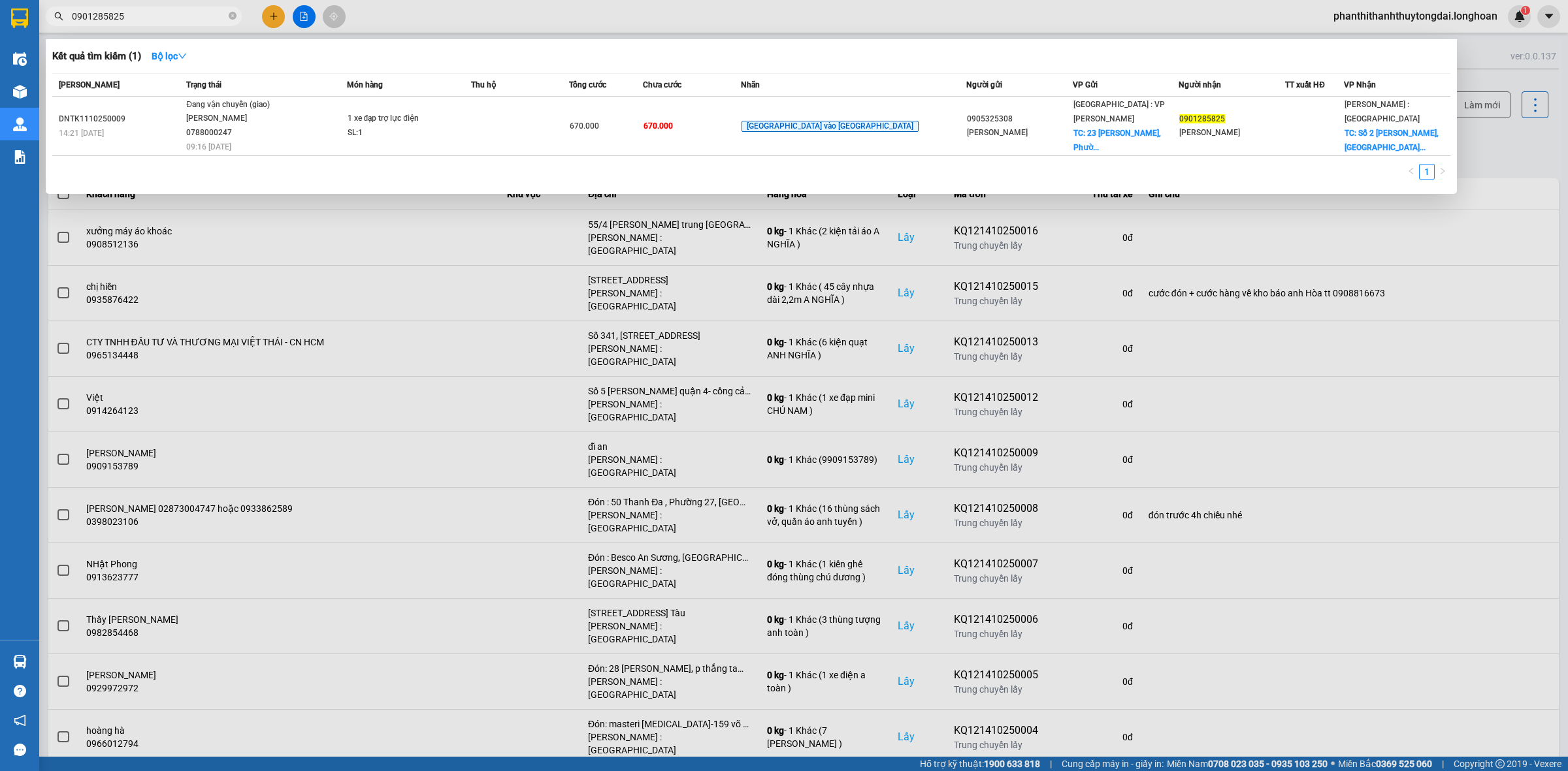
click at [207, 19] on input "0901285825" at bounding box center [149, 16] width 154 height 14
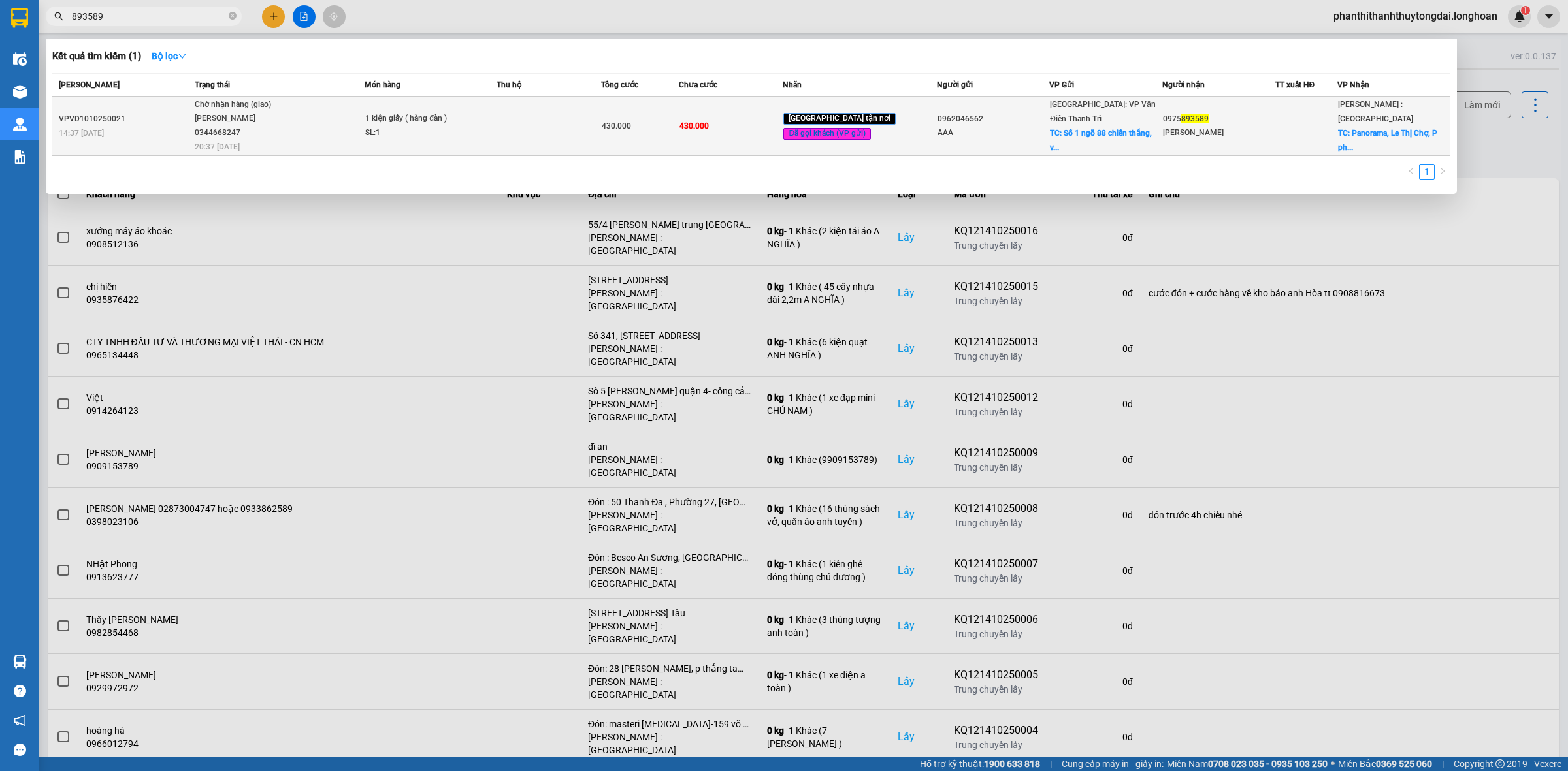
click at [318, 128] on td "Chờ nhận hàng (giao) [GEOGRAPHIC_DATA] 0344668247 20:37 [DATE]" at bounding box center [277, 127] width 173 height 60
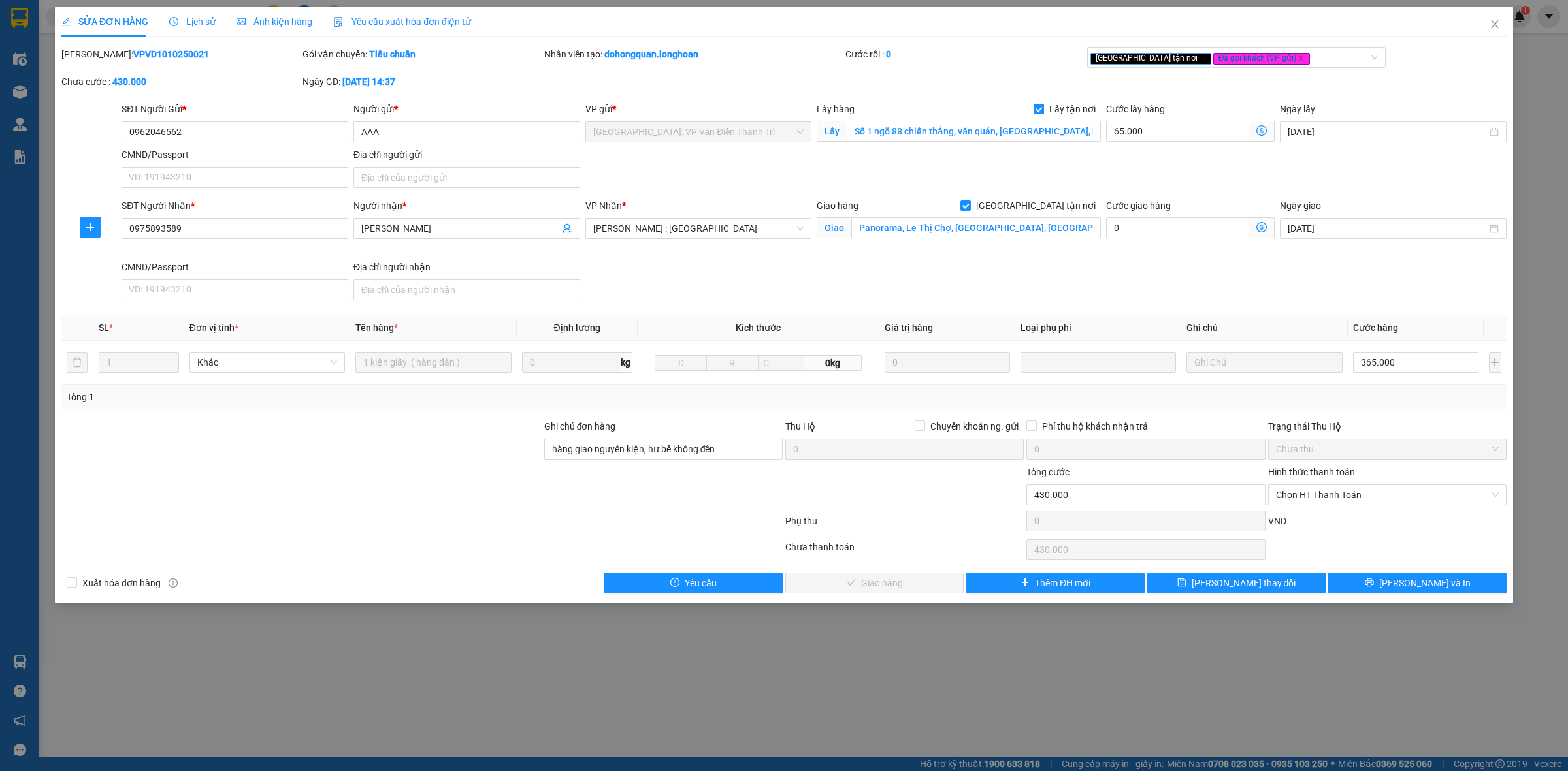
click at [191, 18] on span "Lịch sử" at bounding box center [192, 22] width 47 height 11
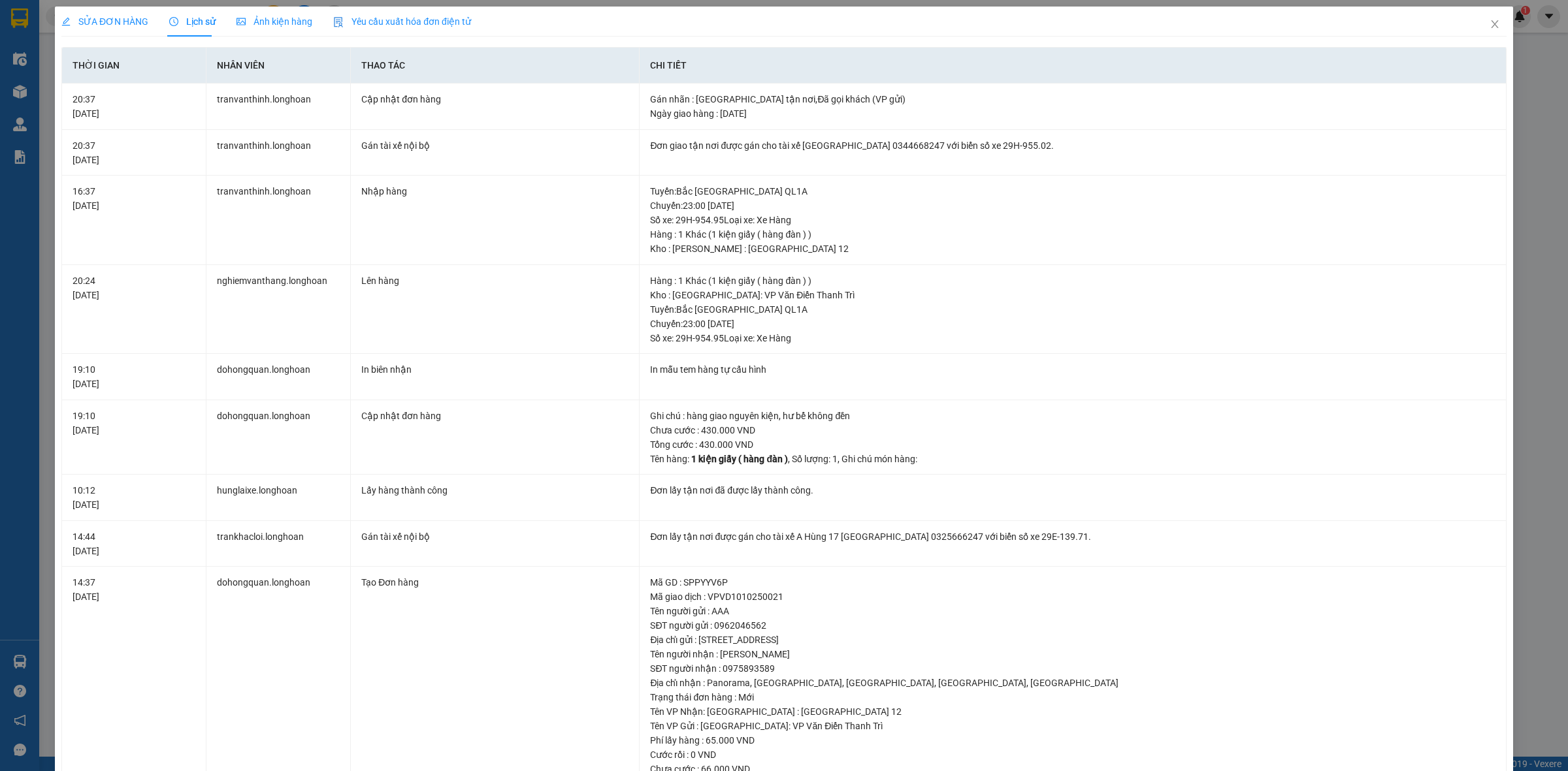
click at [99, 17] on span "SỬA ĐƠN HÀNG" at bounding box center [105, 22] width 87 height 11
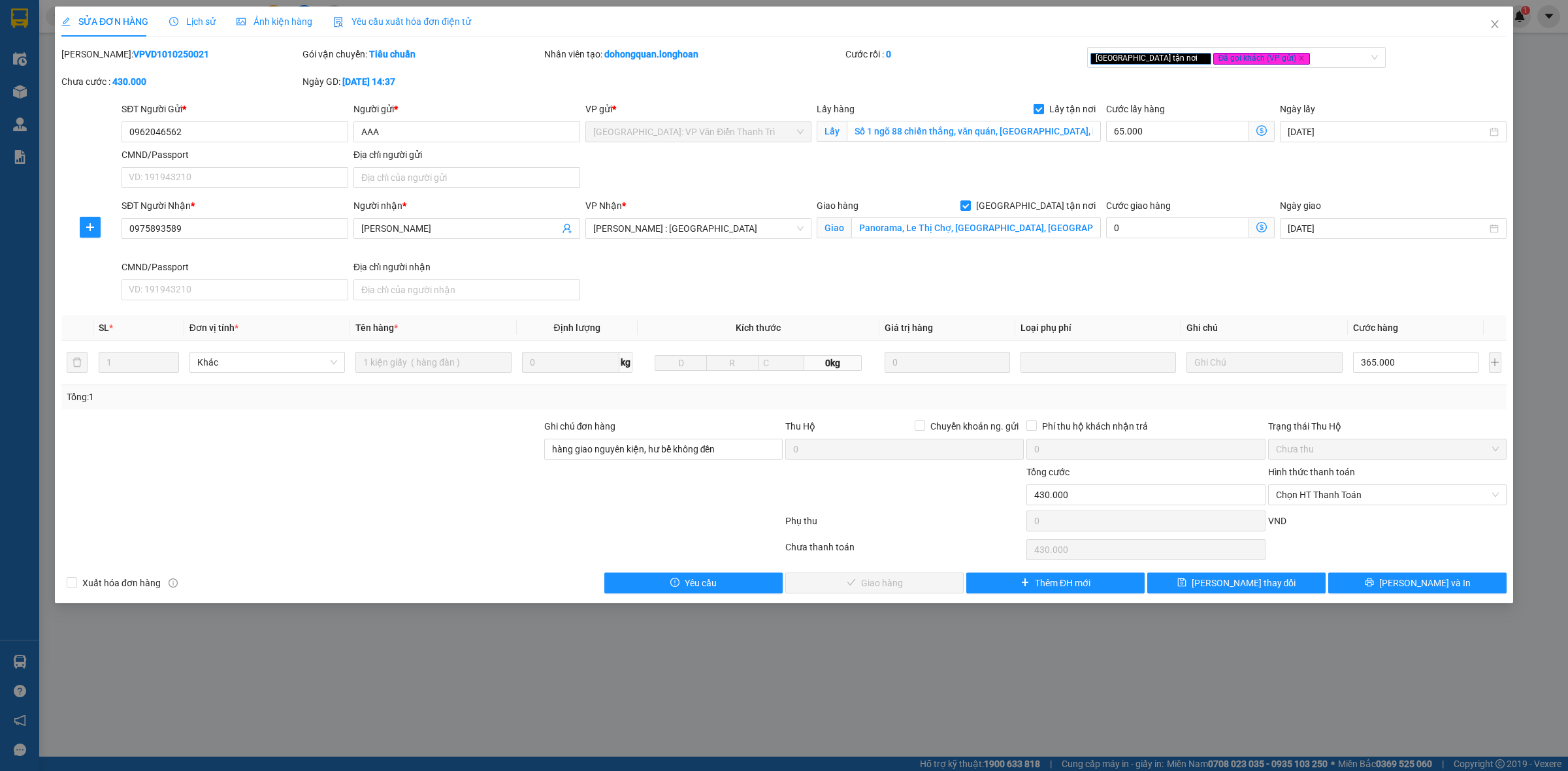
click at [213, 26] on div "SỬA ĐƠN HÀNG Lịch sử Ảnh kiện hàng Yêu cầu xuất hóa đơn điện tử" at bounding box center [266, 21] width 409 height 30
click at [210, 21] on span "Lịch sử" at bounding box center [192, 22] width 47 height 11
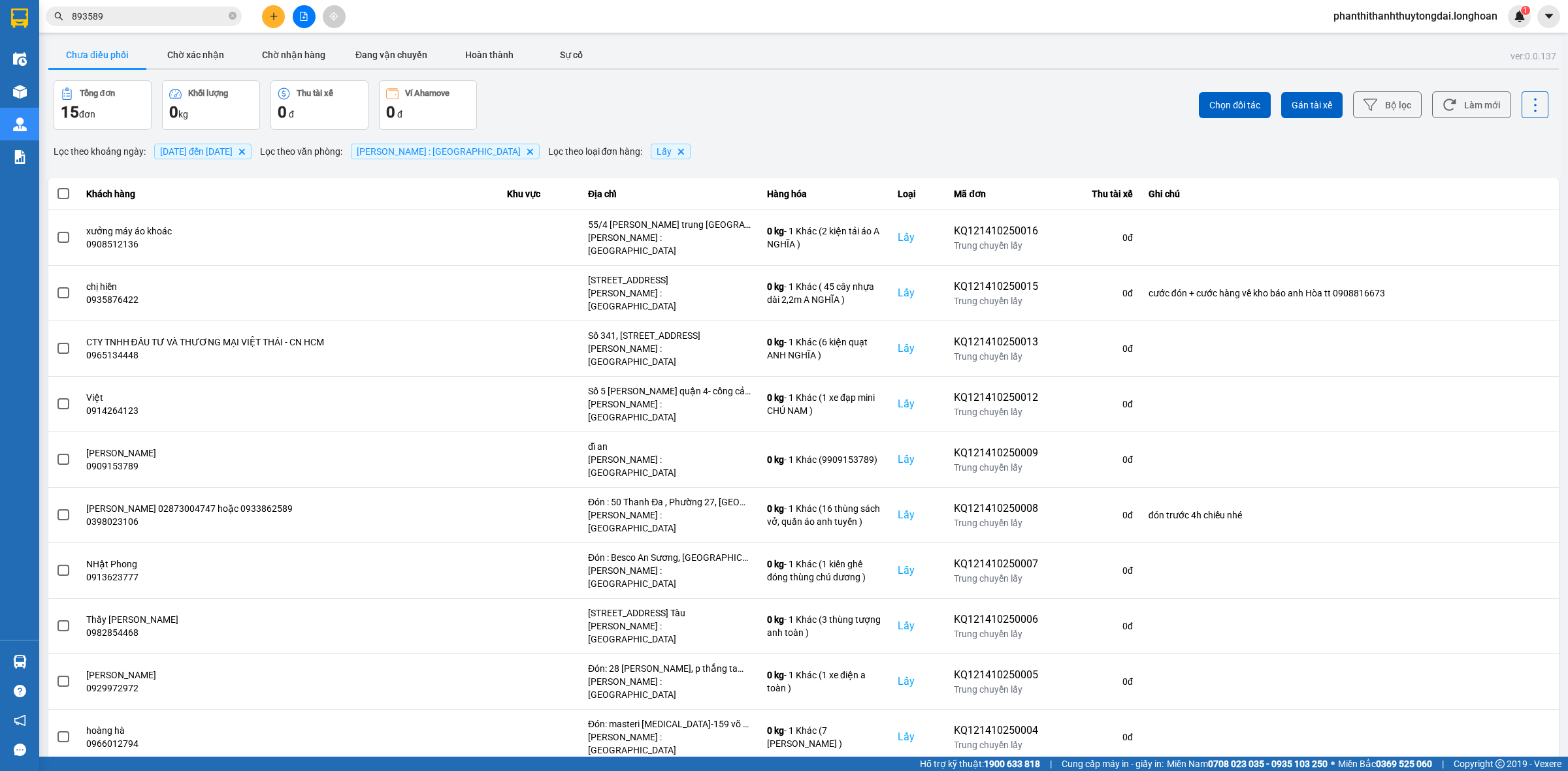
click at [156, 11] on input "893589" at bounding box center [149, 16] width 154 height 14
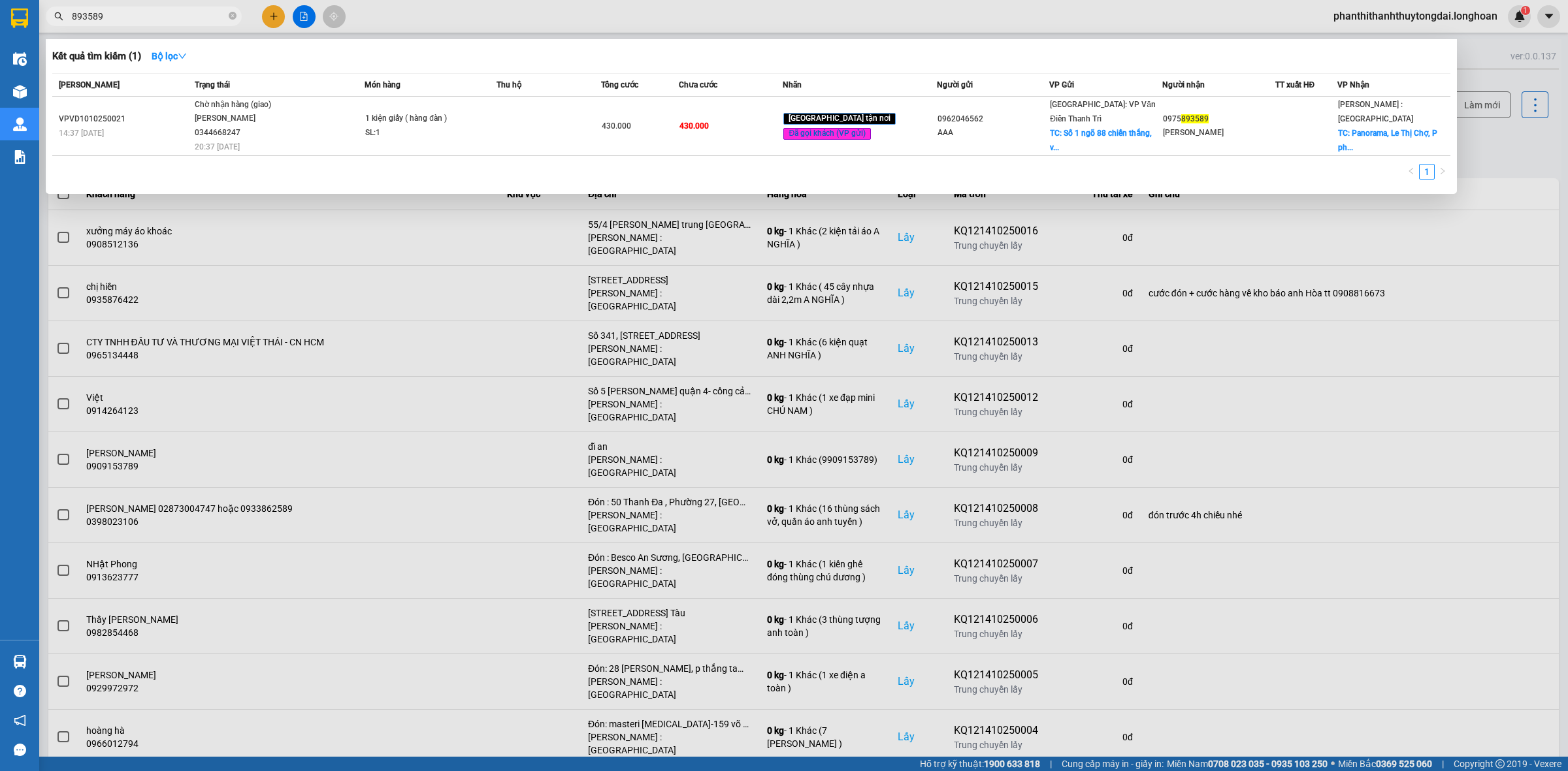
click at [156, 11] on input "893589" at bounding box center [149, 16] width 154 height 14
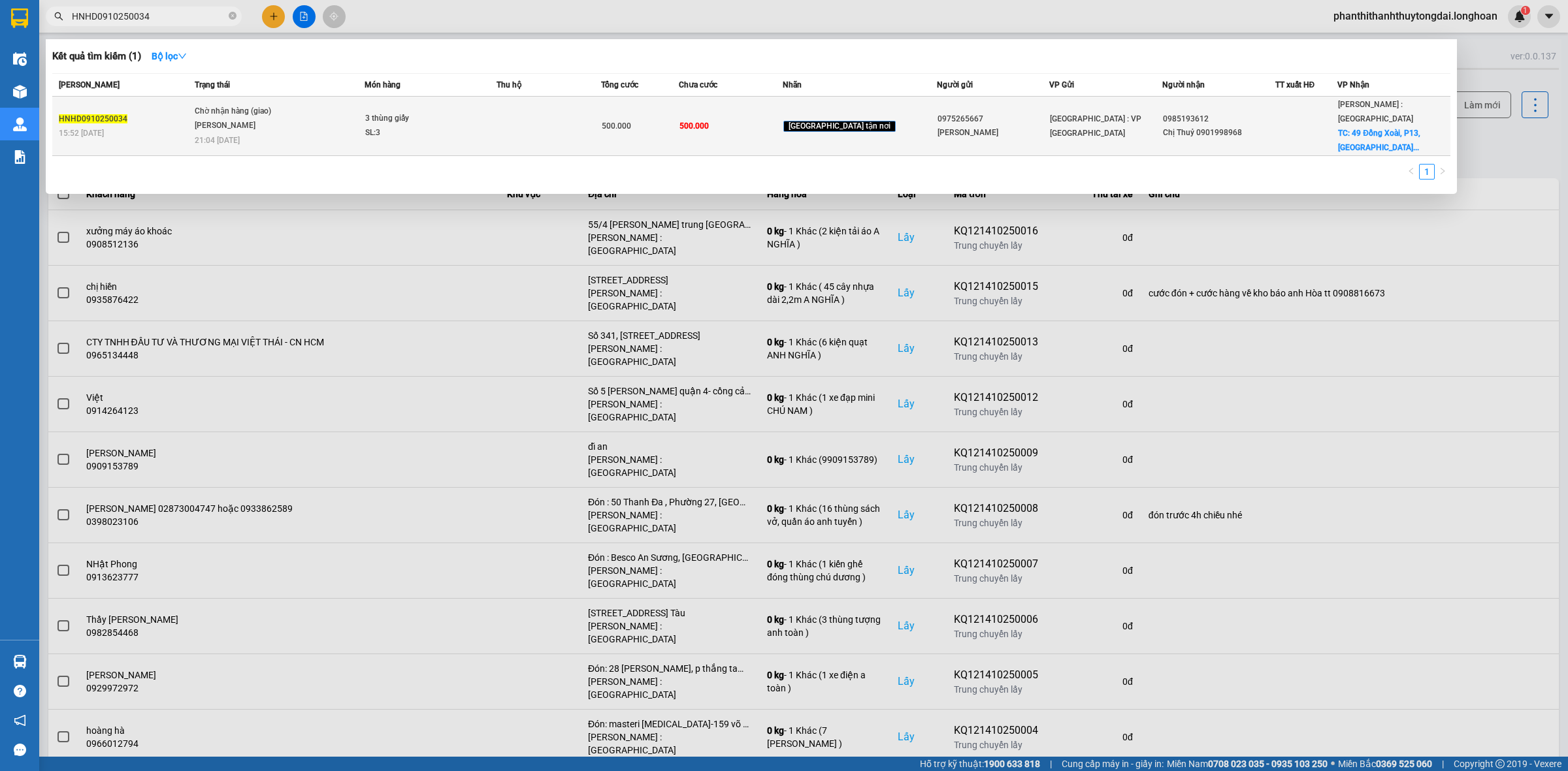
click at [551, 118] on td at bounding box center [548, 127] width 104 height 60
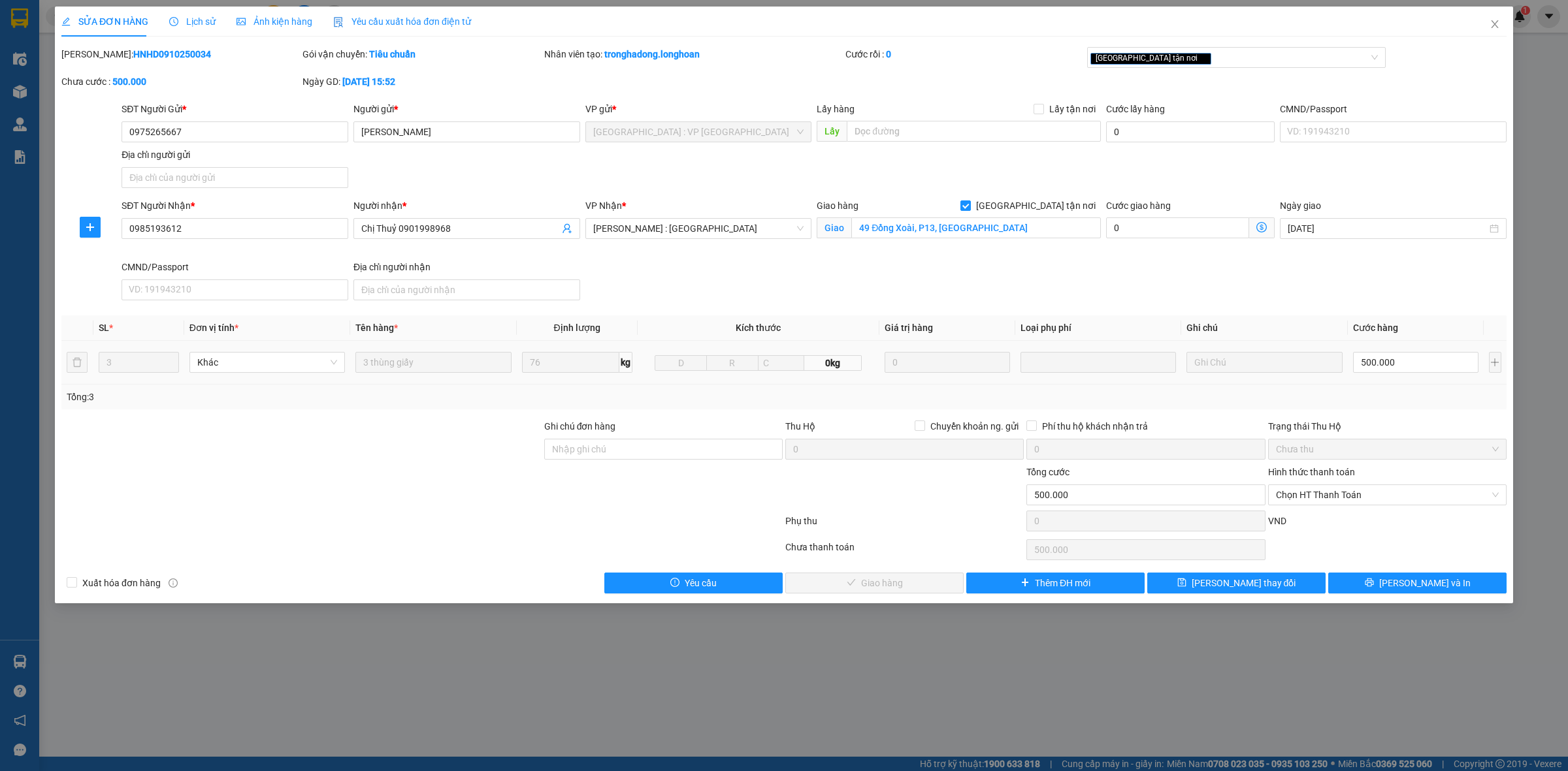
click at [718, 357] on div "Total Paid Fee 0 Total UnPaid Fee 500.000 Cash Collection Total Fee Mã ĐH: HNHD…" at bounding box center [784, 319] width 1445 height 547
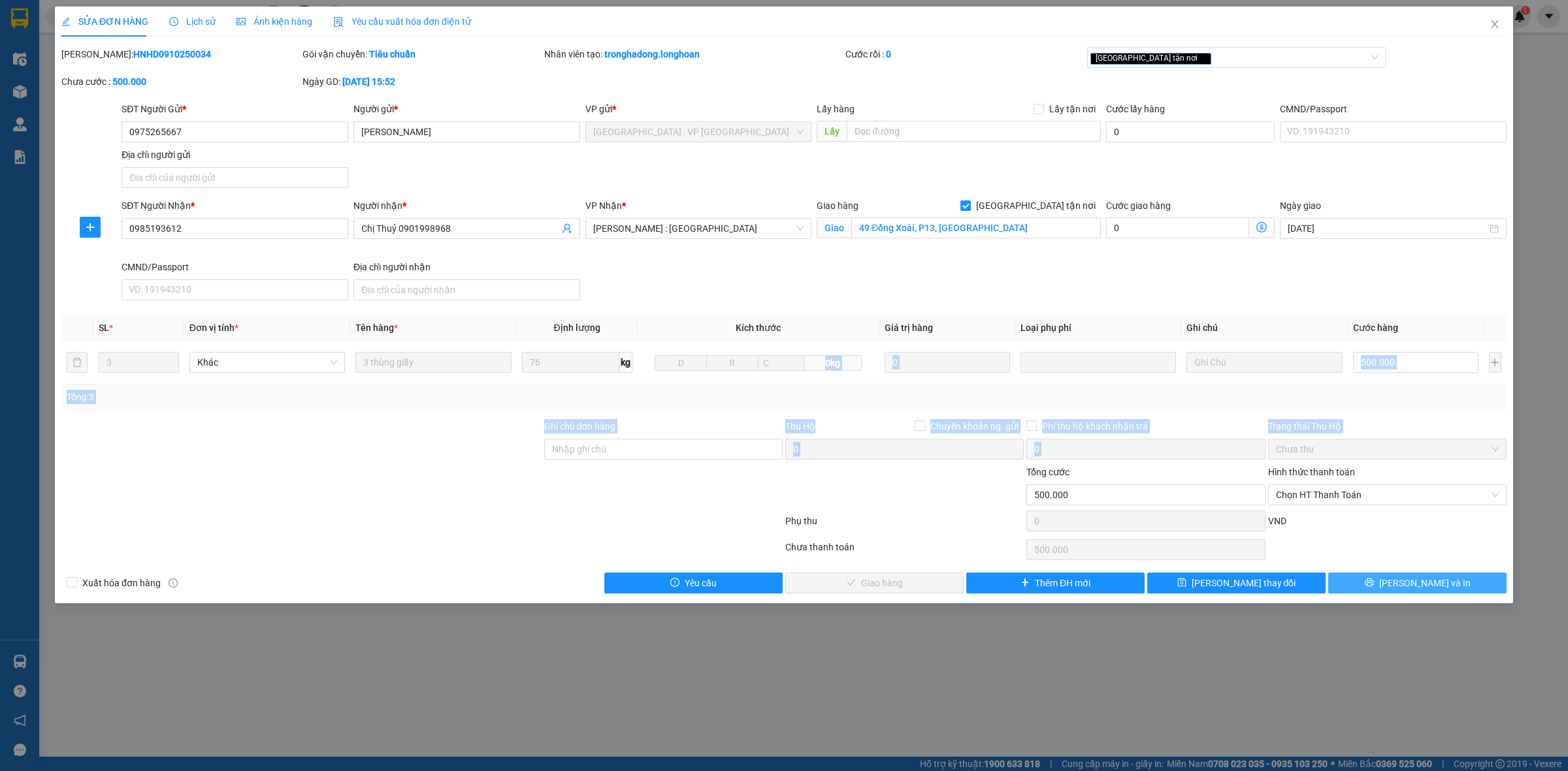
click at [1485, 589] on button "[PERSON_NAME] và In" at bounding box center [1417, 584] width 179 height 21
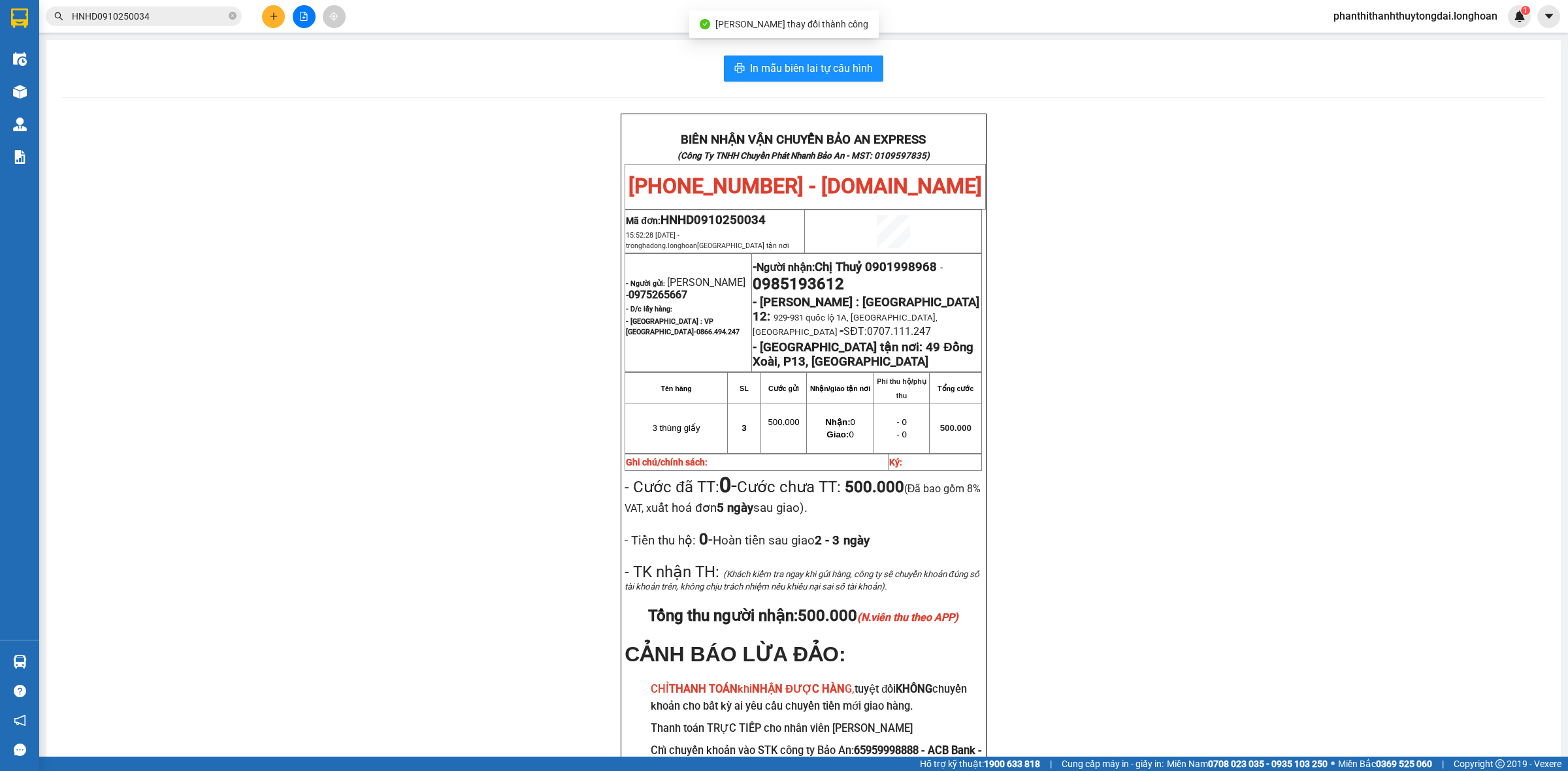
click at [824, 49] on div "In mẫu biên lai tự cấu hình BIÊN NHẬN VẬN CHUYỂN BẢO AN EXPRESS (Công Ty TNHH C…" at bounding box center [804, 444] width 1514 height 809
click at [821, 62] on span "In mẫu biên lai tự cấu hình" at bounding box center [811, 68] width 122 height 17
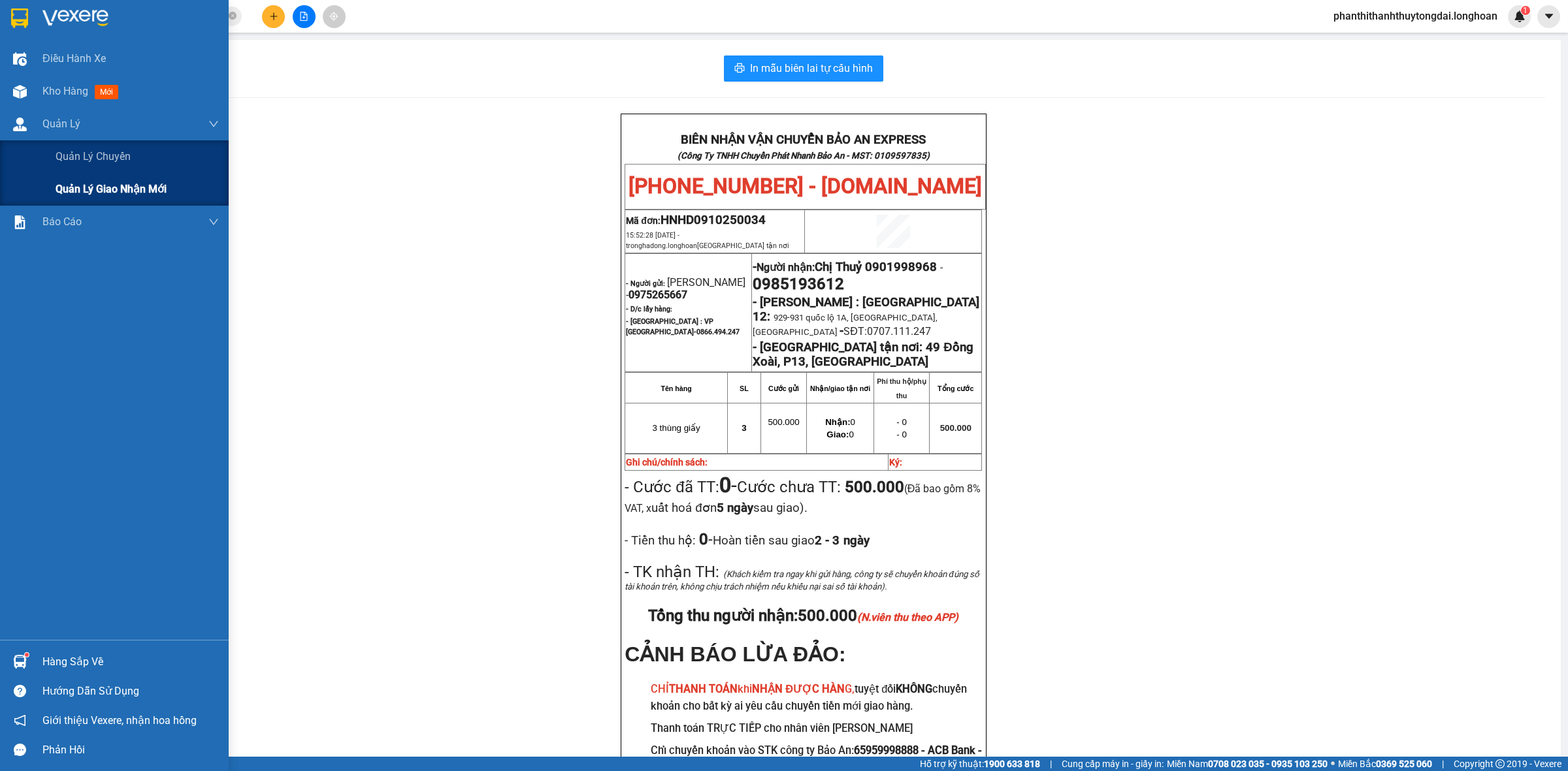
click at [53, 187] on div "Quản lý giao nhận mới" at bounding box center [114, 189] width 229 height 33
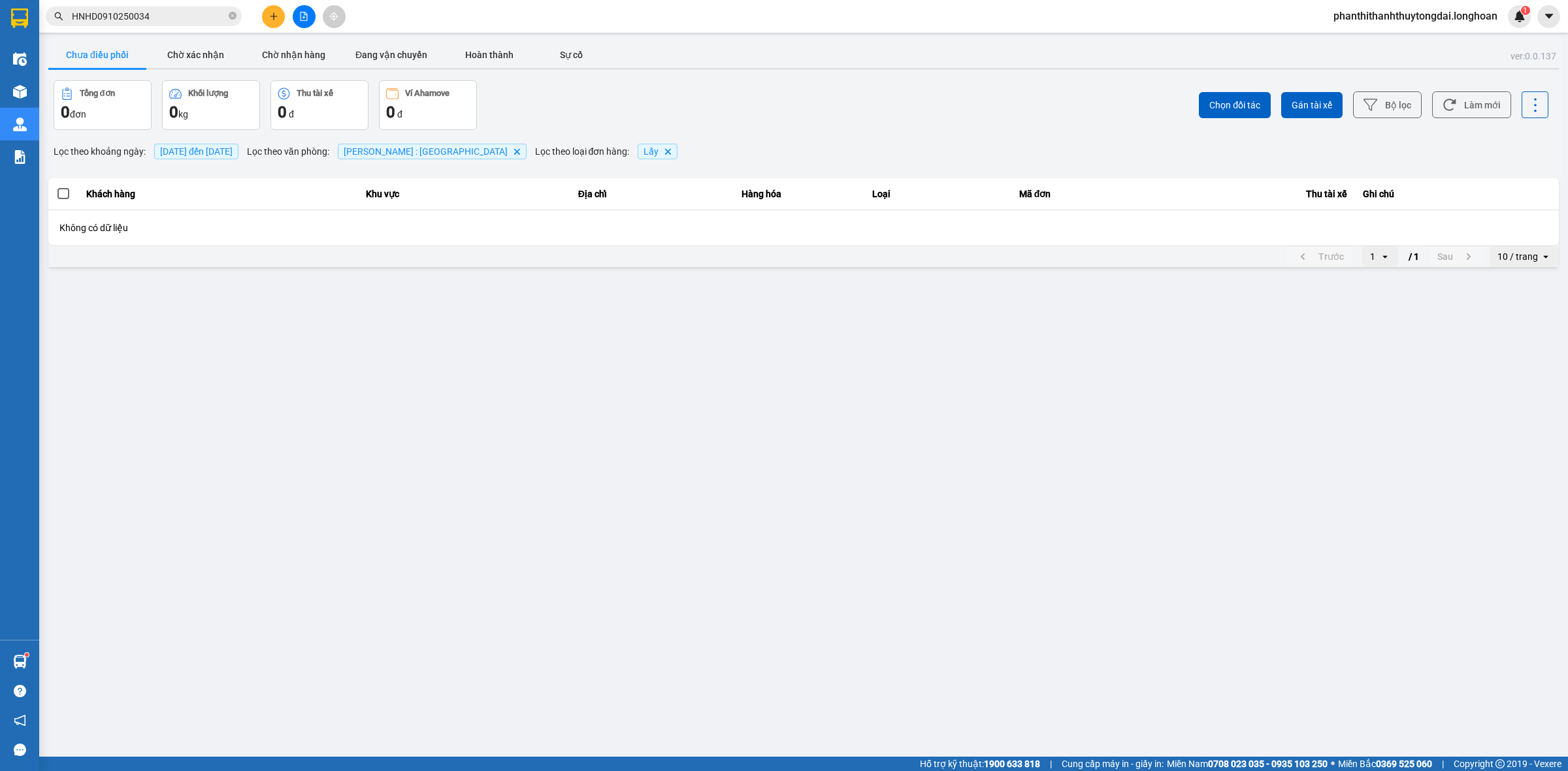
click at [158, 148] on span "[DATE] đến [DATE]" at bounding box center [196, 151] width 85 height 16
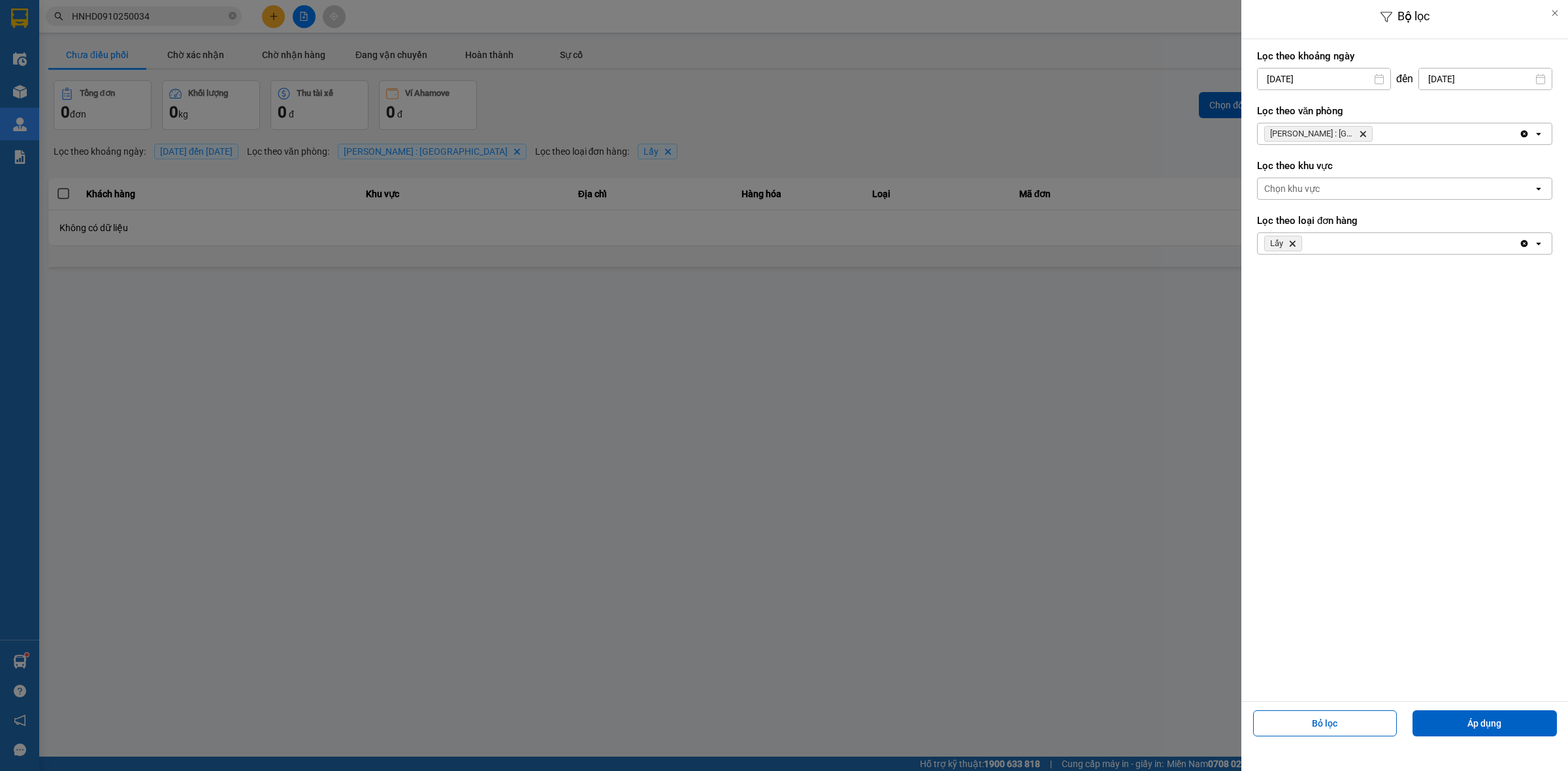
click at [1292, 66] on div "Lọc theo khoảng [DATE] Press the down arrow key to interact with the calendar a…" at bounding box center [1404, 70] width 295 height 48
click at [1299, 74] on input "[DATE]" at bounding box center [1323, 79] width 133 height 21
click at [1255, 109] on icon "Arrow Left" at bounding box center [1263, 111] width 16 height 16
click at [1255, 166] on div "1" at bounding box center [1265, 174] width 26 height 26
click at [1454, 728] on button "Áp dụng" at bounding box center [1484, 723] width 144 height 26
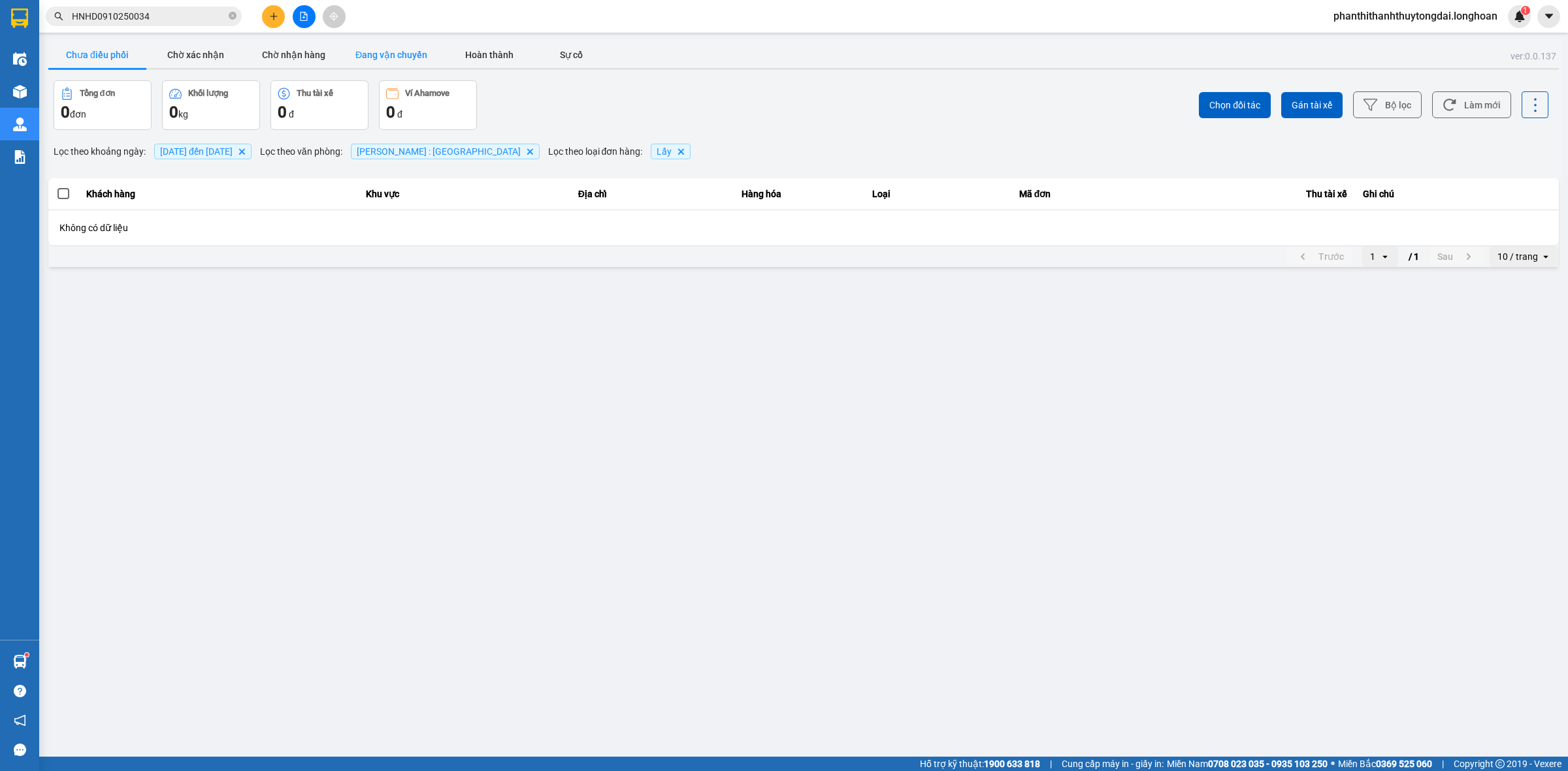
click at [396, 48] on button "Đang vận chuyển" at bounding box center [391, 55] width 98 height 26
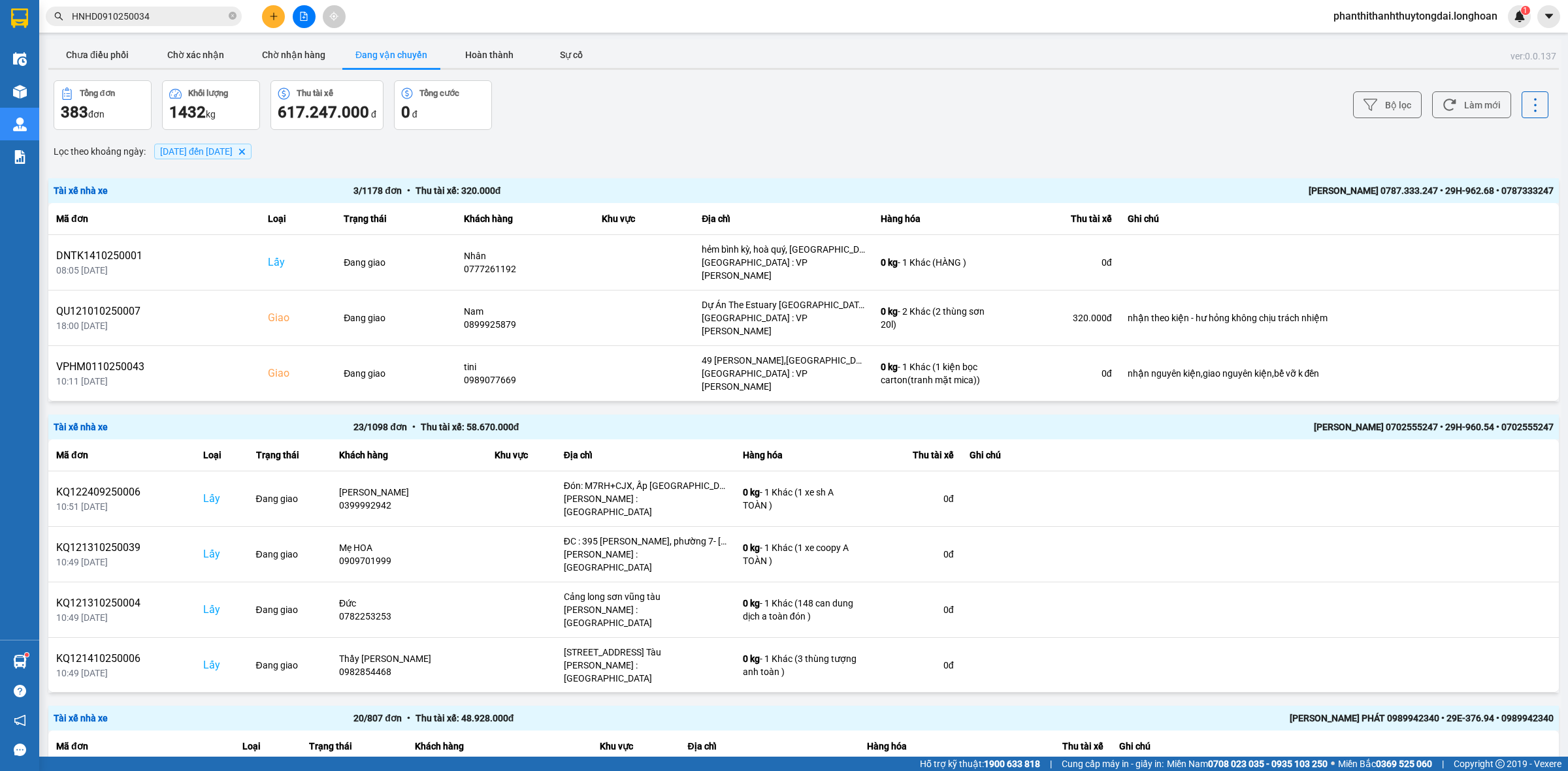
scroll to position [1663, 0]
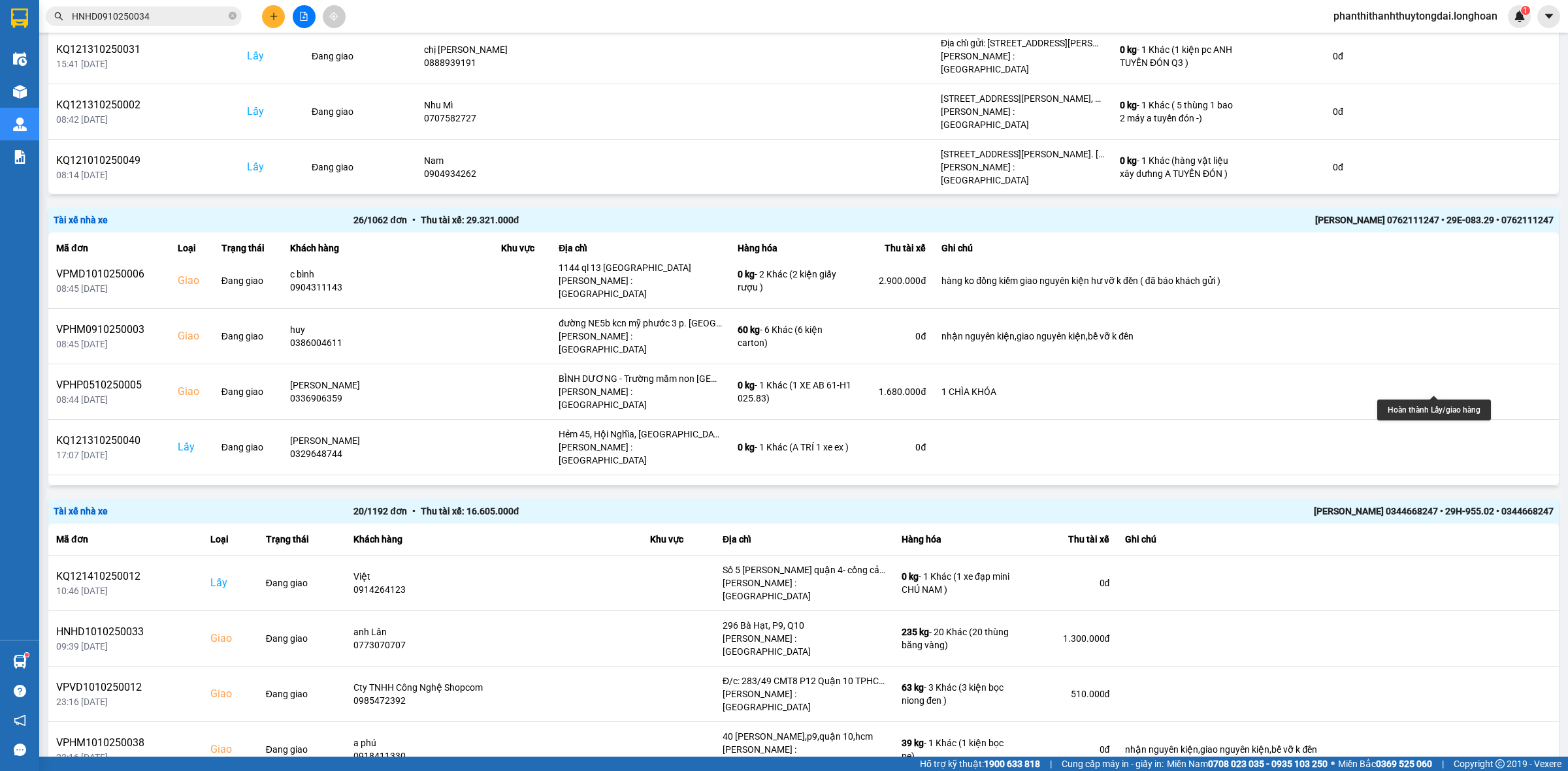
click at [1454, 665] on icon at bounding box center [1458, 669] width 9 height 9
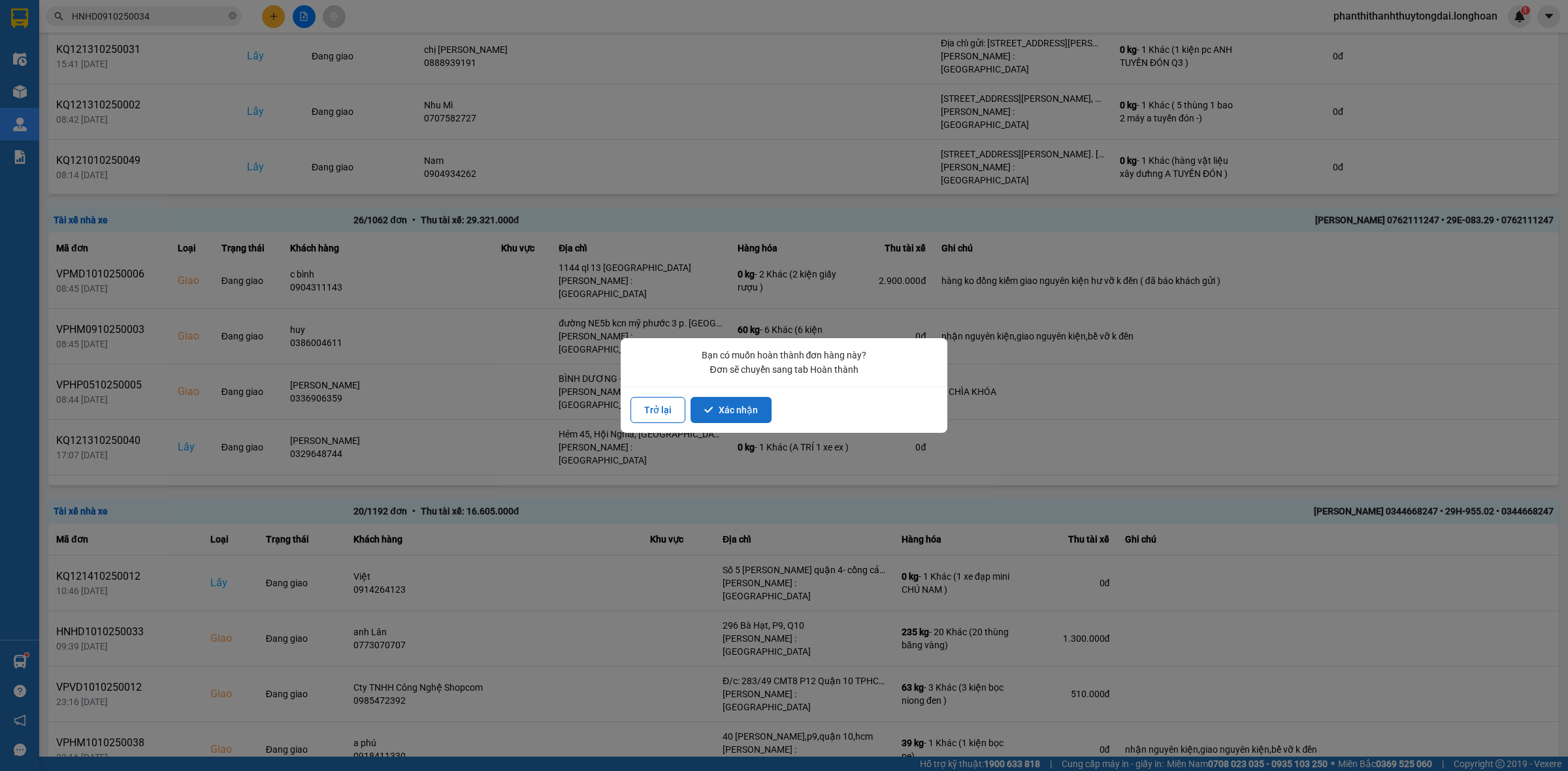
click at [746, 418] on button "Xác nhận" at bounding box center [731, 410] width 81 height 26
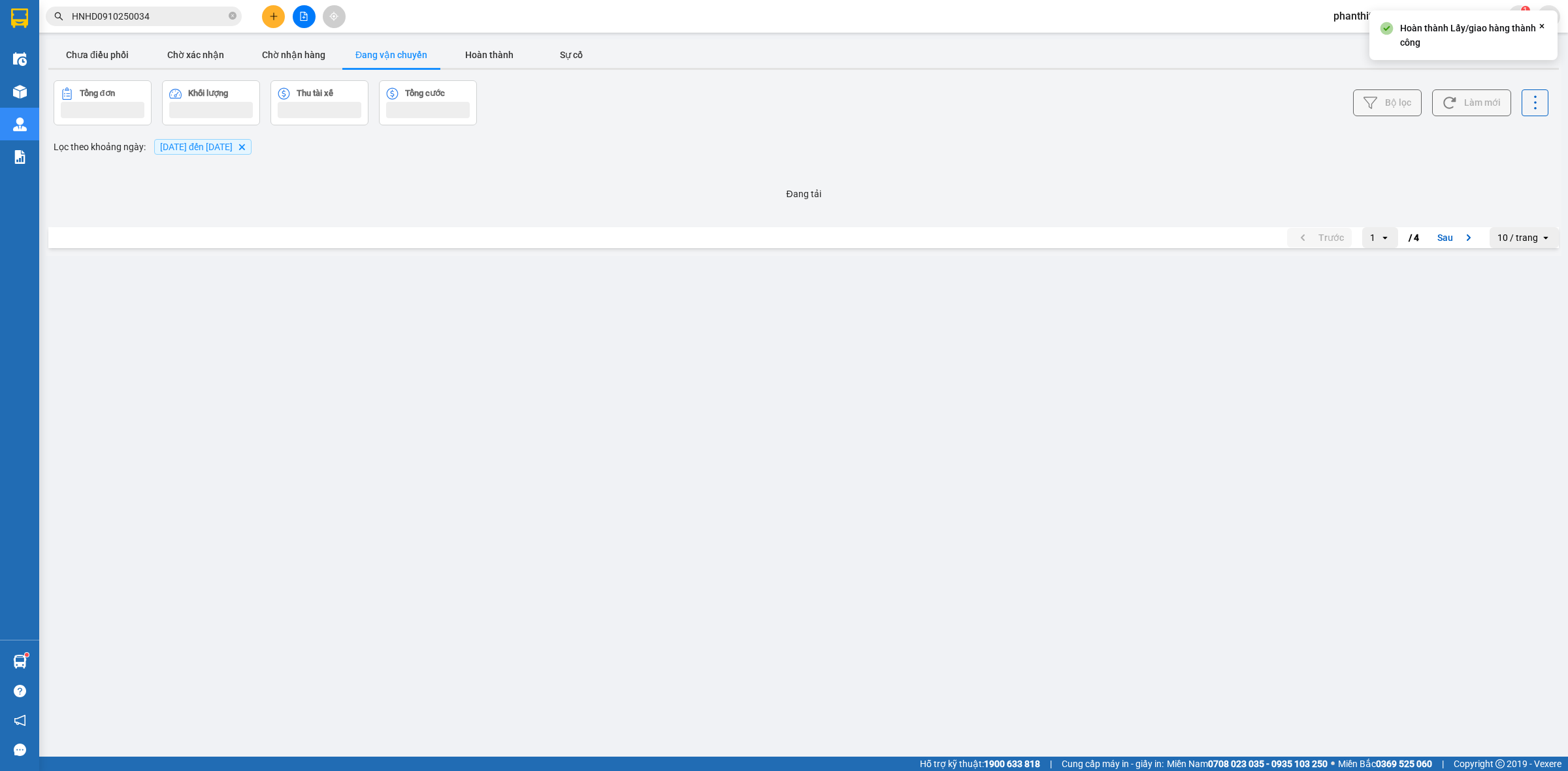
scroll to position [0, 0]
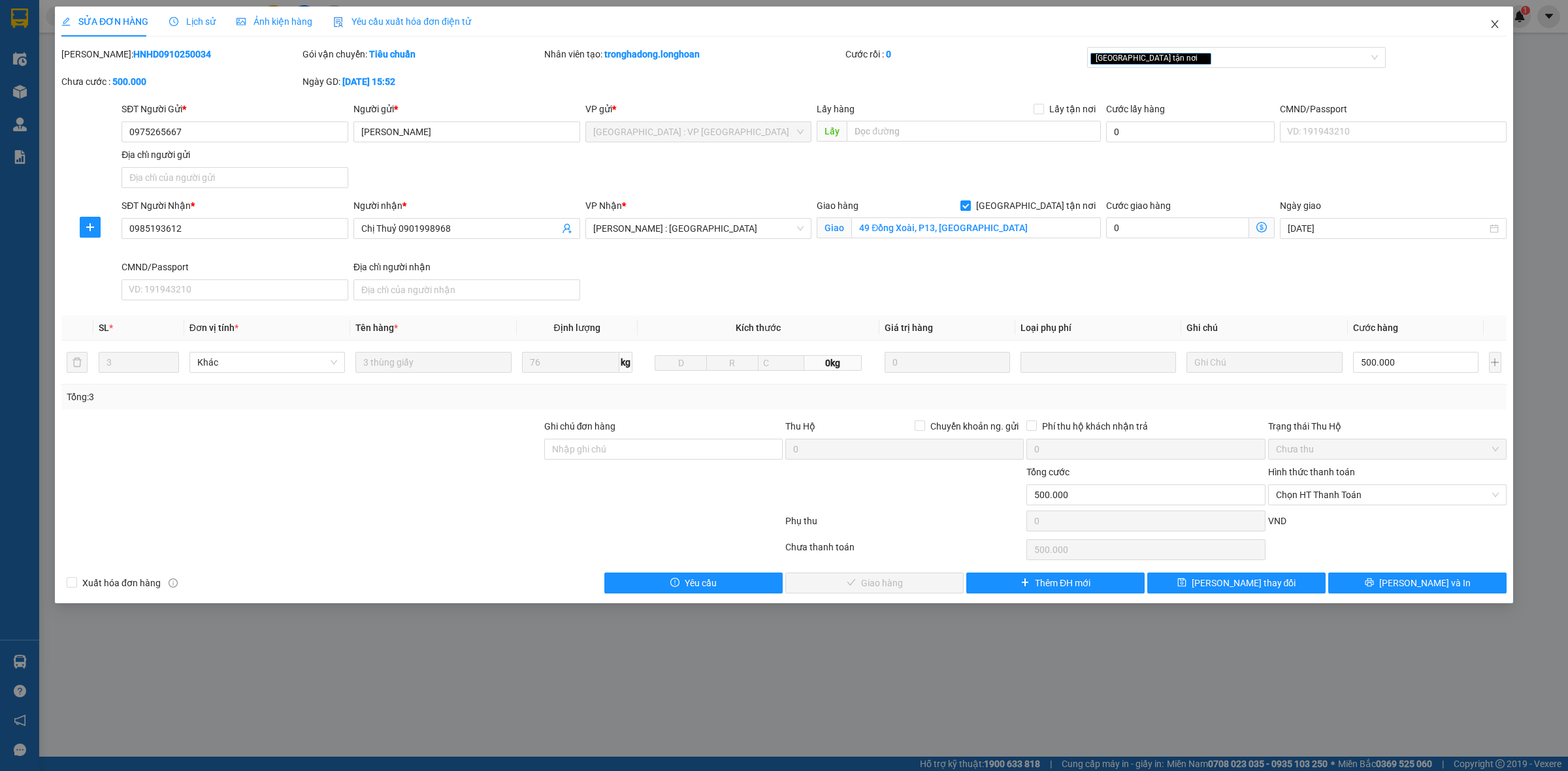
click at [1492, 29] on icon "close" at bounding box center [1495, 25] width 11 height 11
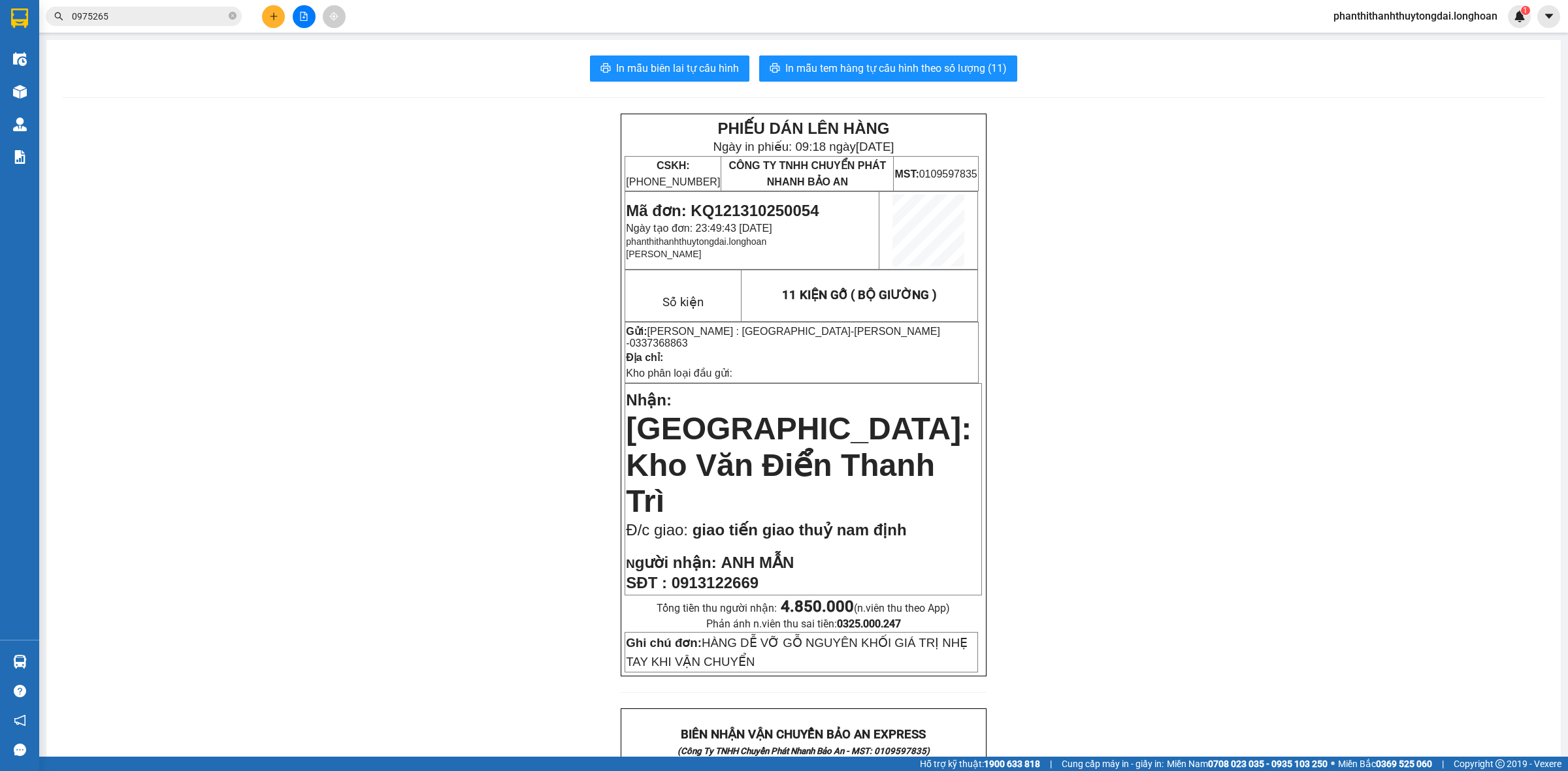
click at [172, 19] on input "0975265" at bounding box center [149, 16] width 154 height 14
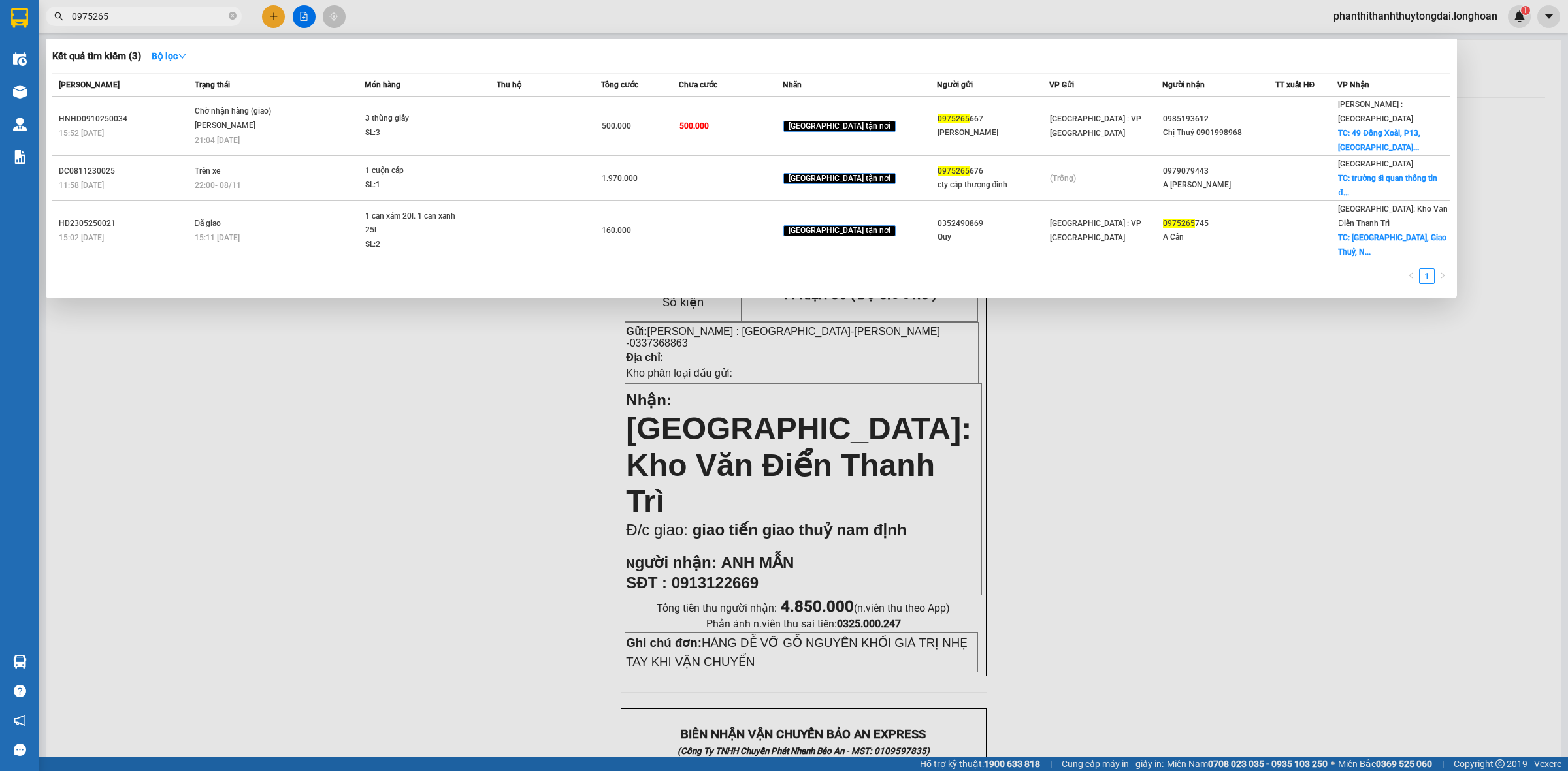
click at [173, 18] on input "0975265" at bounding box center [149, 16] width 154 height 14
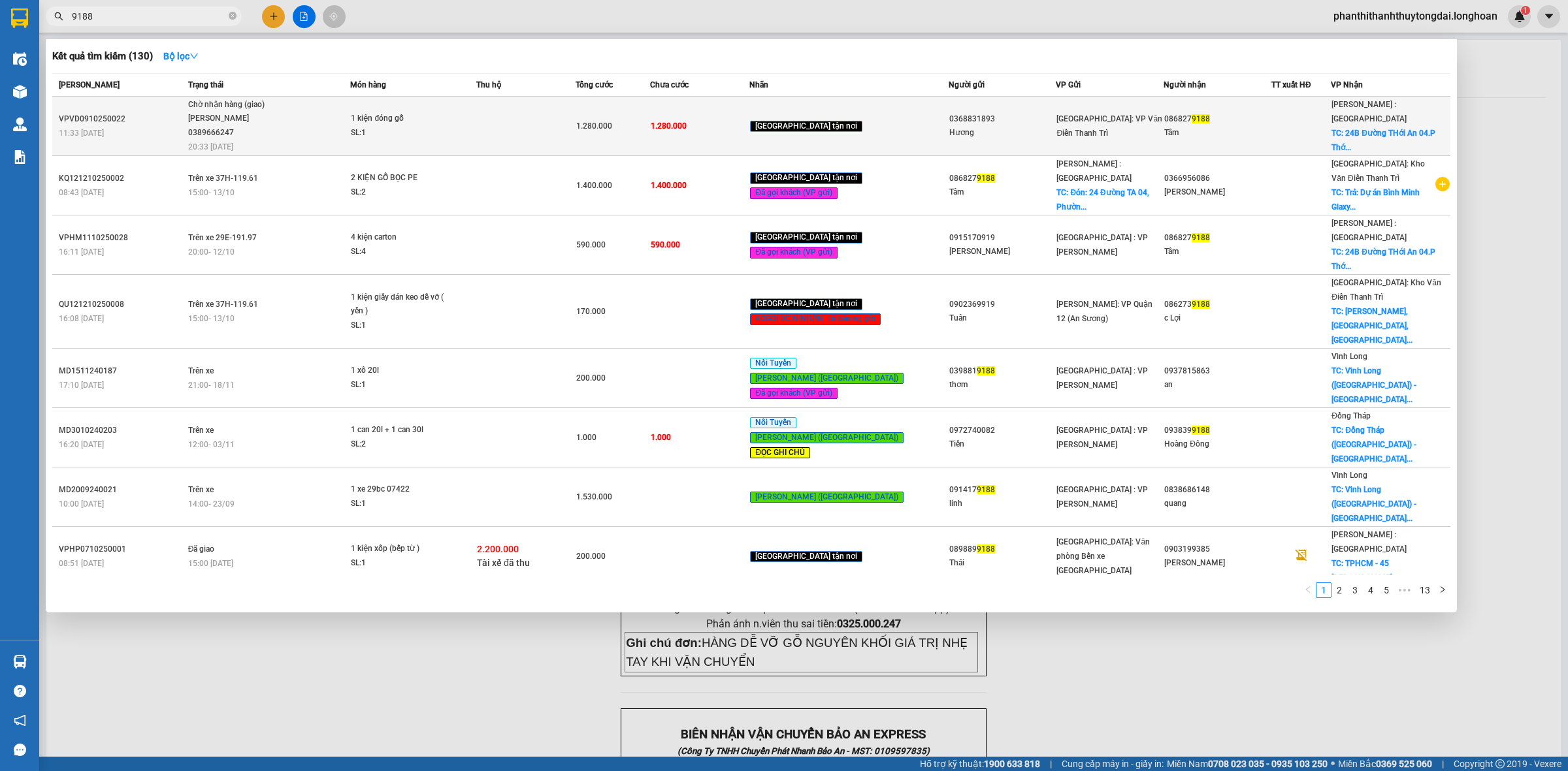
type input "9188"
click at [327, 129] on span "Chờ nhận hàng (giao) TRƯƠNG DUY DƯƠNG 0389666247 20:33 - 13/10" at bounding box center [269, 125] width 162 height 55
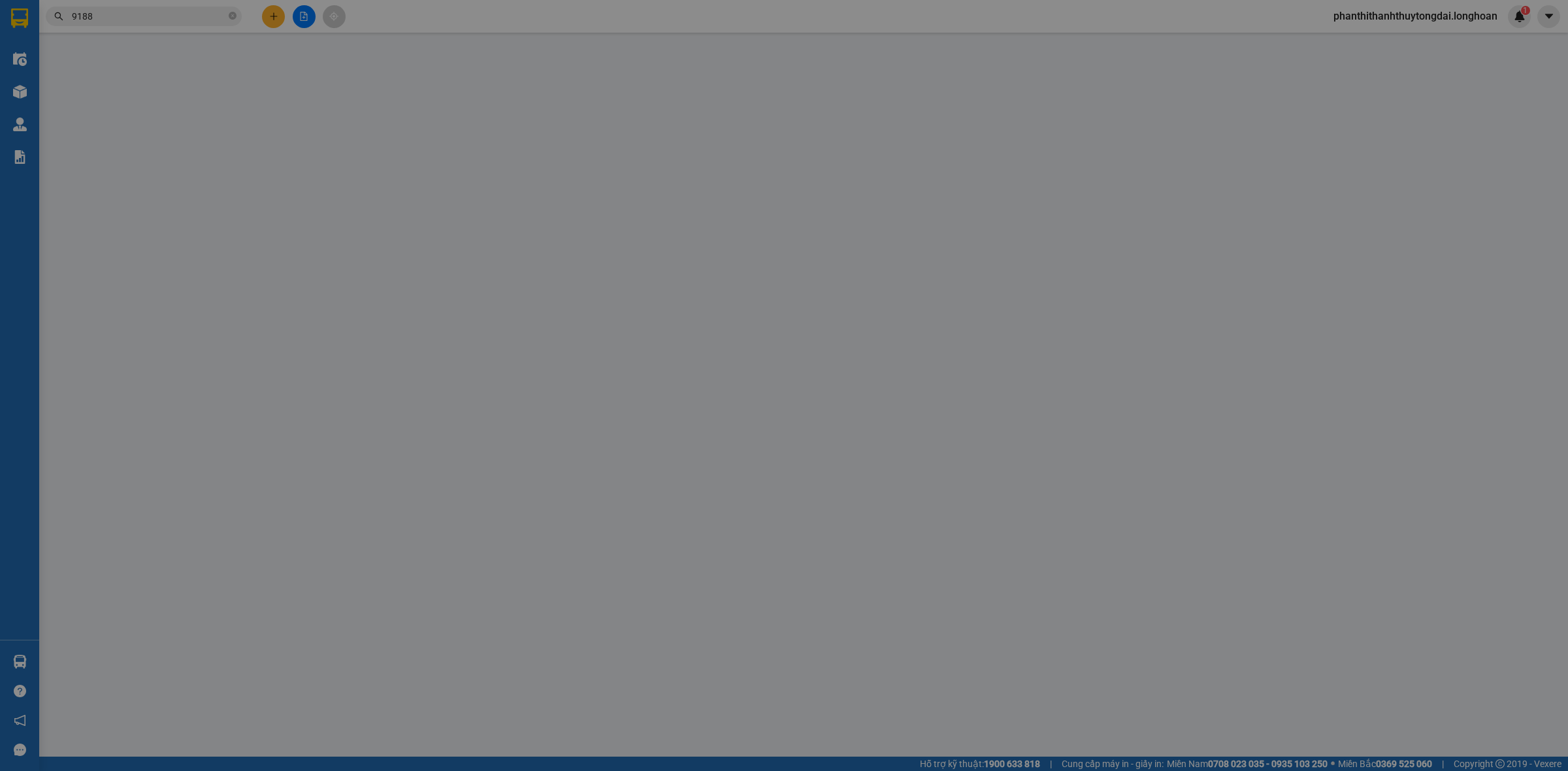
type input "0368831893"
type input "Hương"
type input "0868279188"
type input "Tâm"
checkbox input "true"
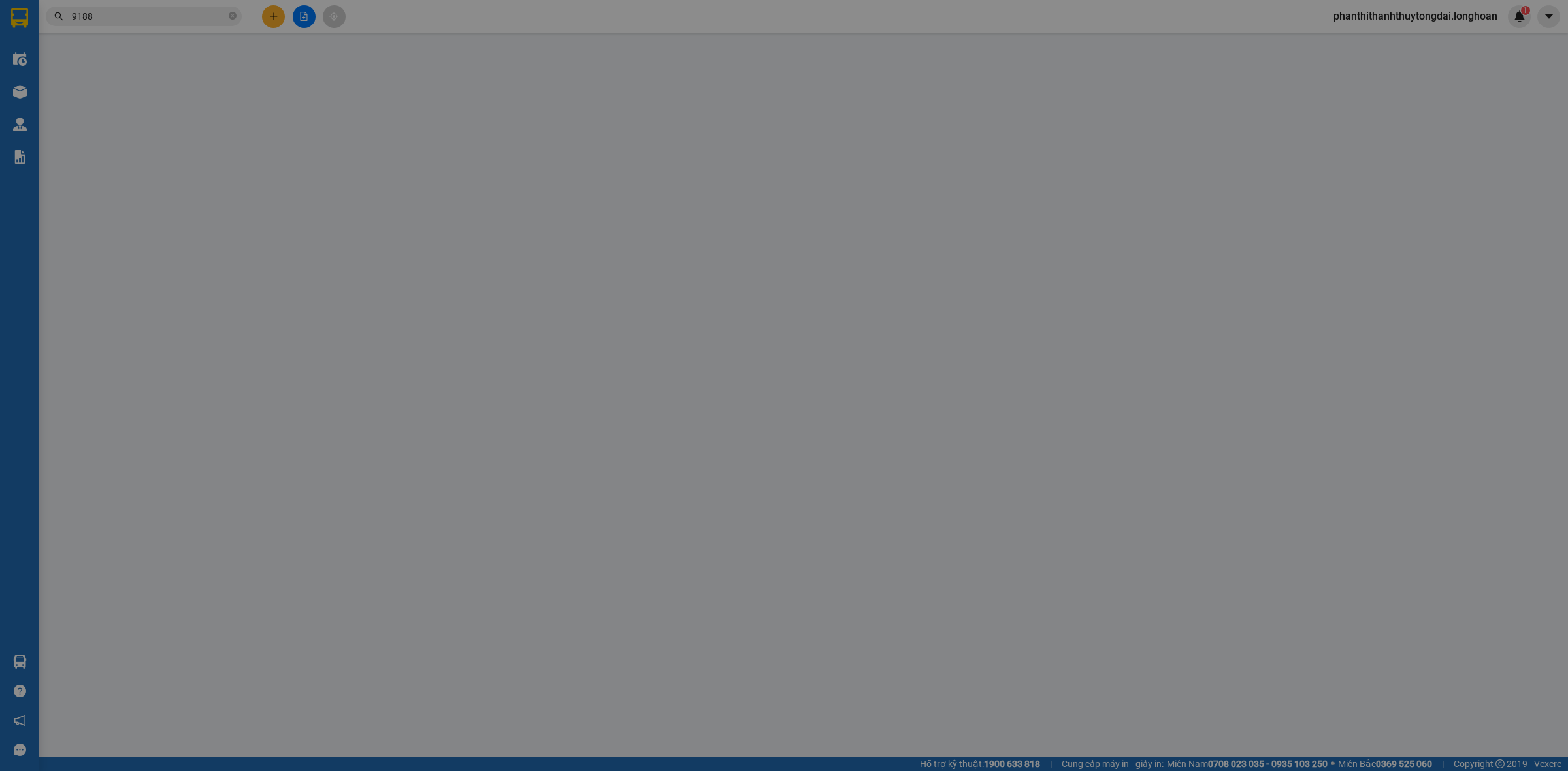
type input "24B Đường THới An 04.P Thới An,Q 12,HCm"
type input "0"
type input "1.280.000"
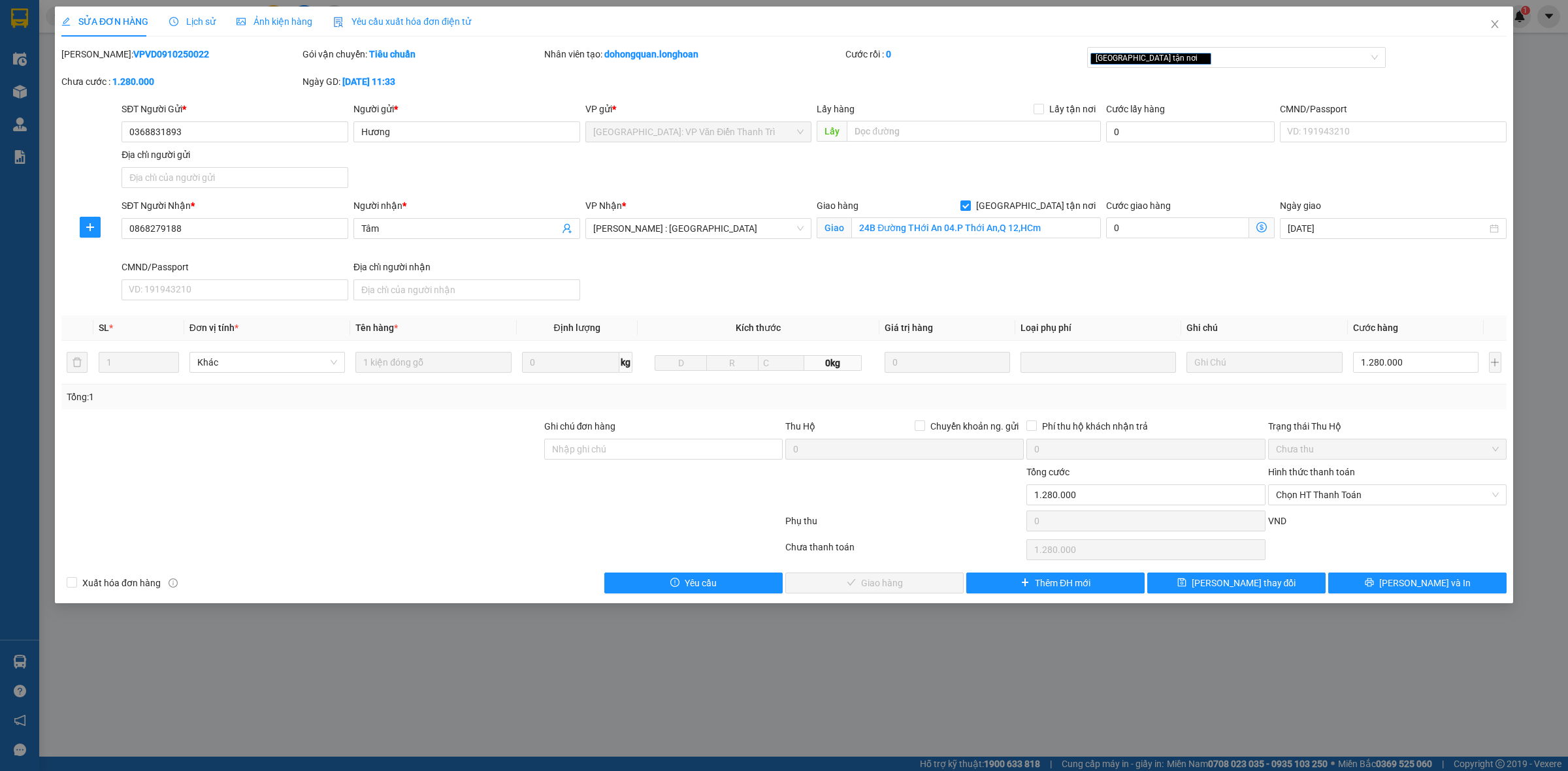
click at [191, 25] on span "Lịch sử" at bounding box center [192, 22] width 47 height 11
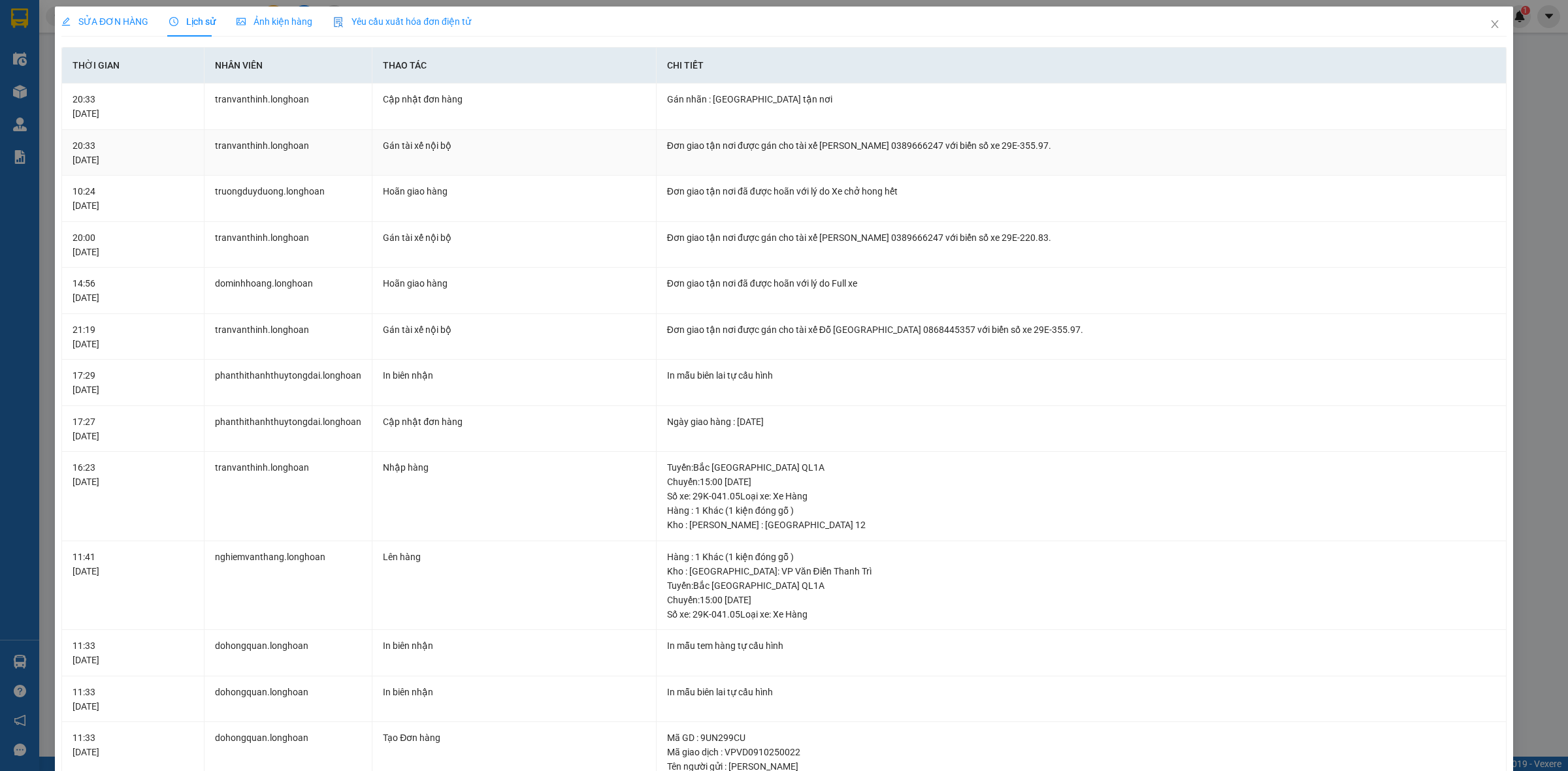
click at [794, 145] on div "Đơn giao tận nơi được gán cho tài xế TRƯƠNG DUY DƯƠNG 0389666247 với biển số xe…" at bounding box center [1081, 145] width 828 height 14
copy div "Đơn giao tận nơi được gán cho tài xế TRƯƠNG DUY DƯƠNG 0389666247 với biển số xe…"
click at [1490, 24] on icon "close" at bounding box center [1495, 25] width 11 height 11
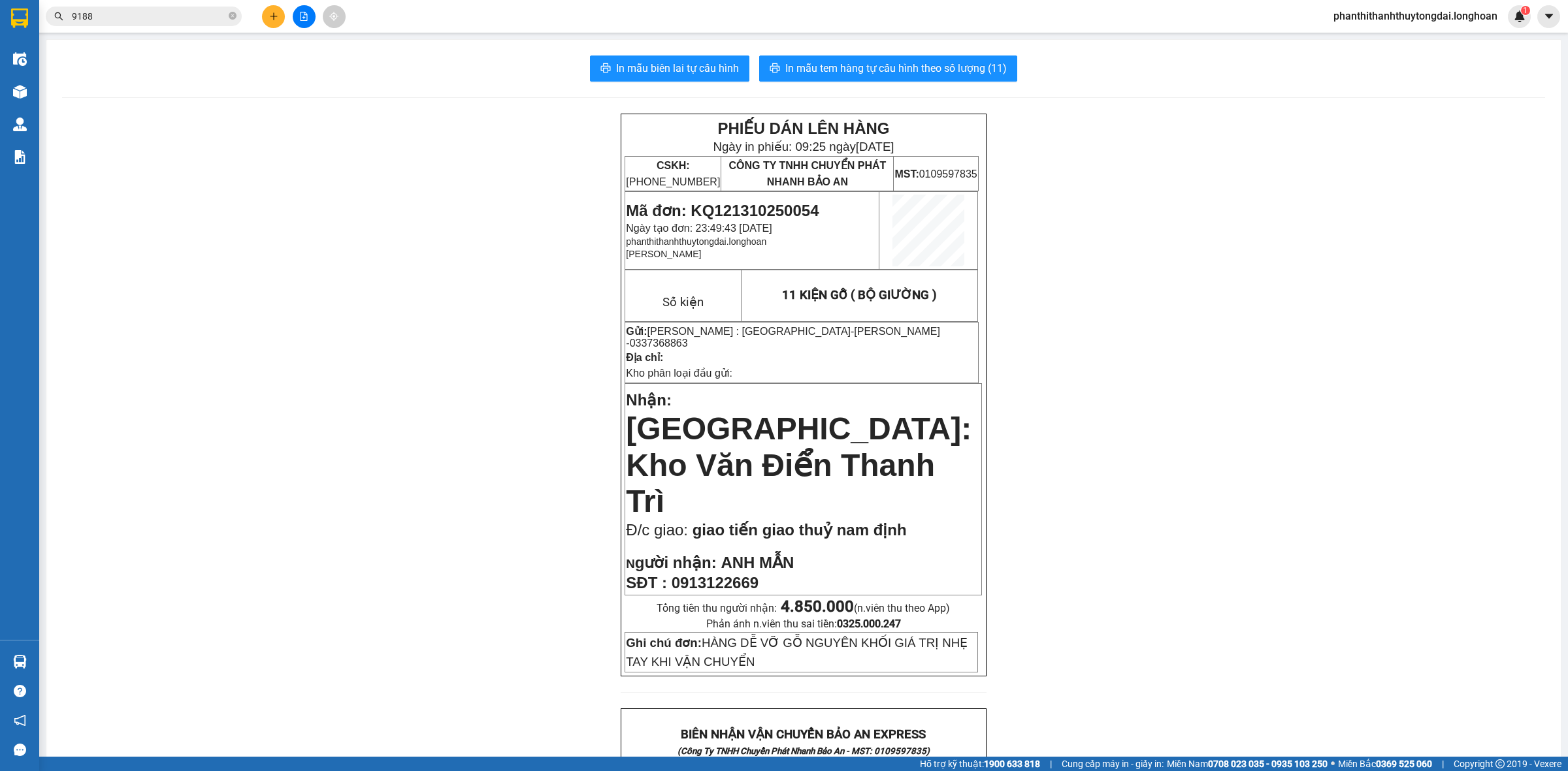
click at [207, 17] on input "9188" at bounding box center [149, 16] width 154 height 14
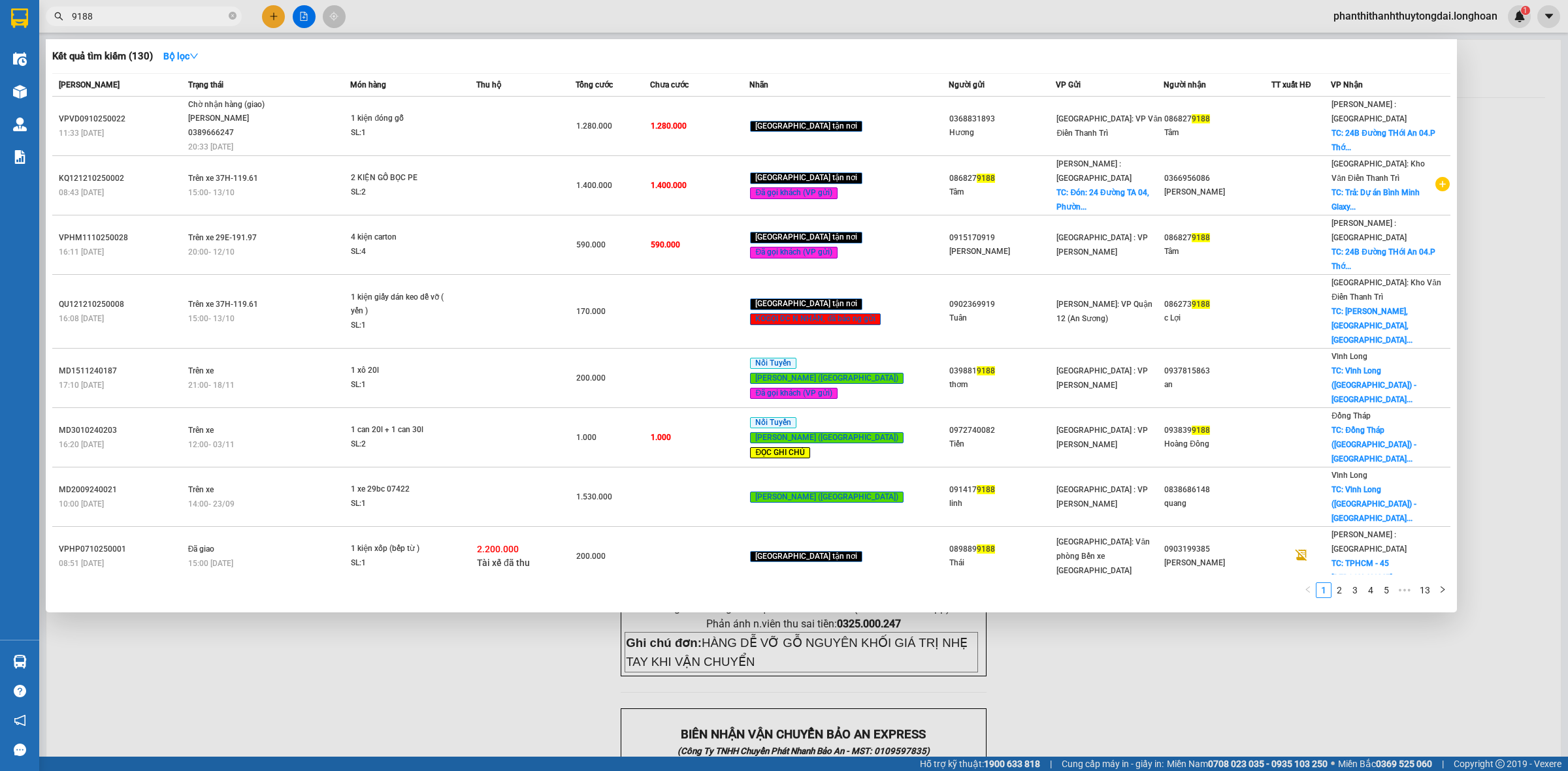
click at [171, 17] on input "9188" at bounding box center [149, 16] width 154 height 14
click at [170, 17] on input "9188" at bounding box center [149, 16] width 154 height 14
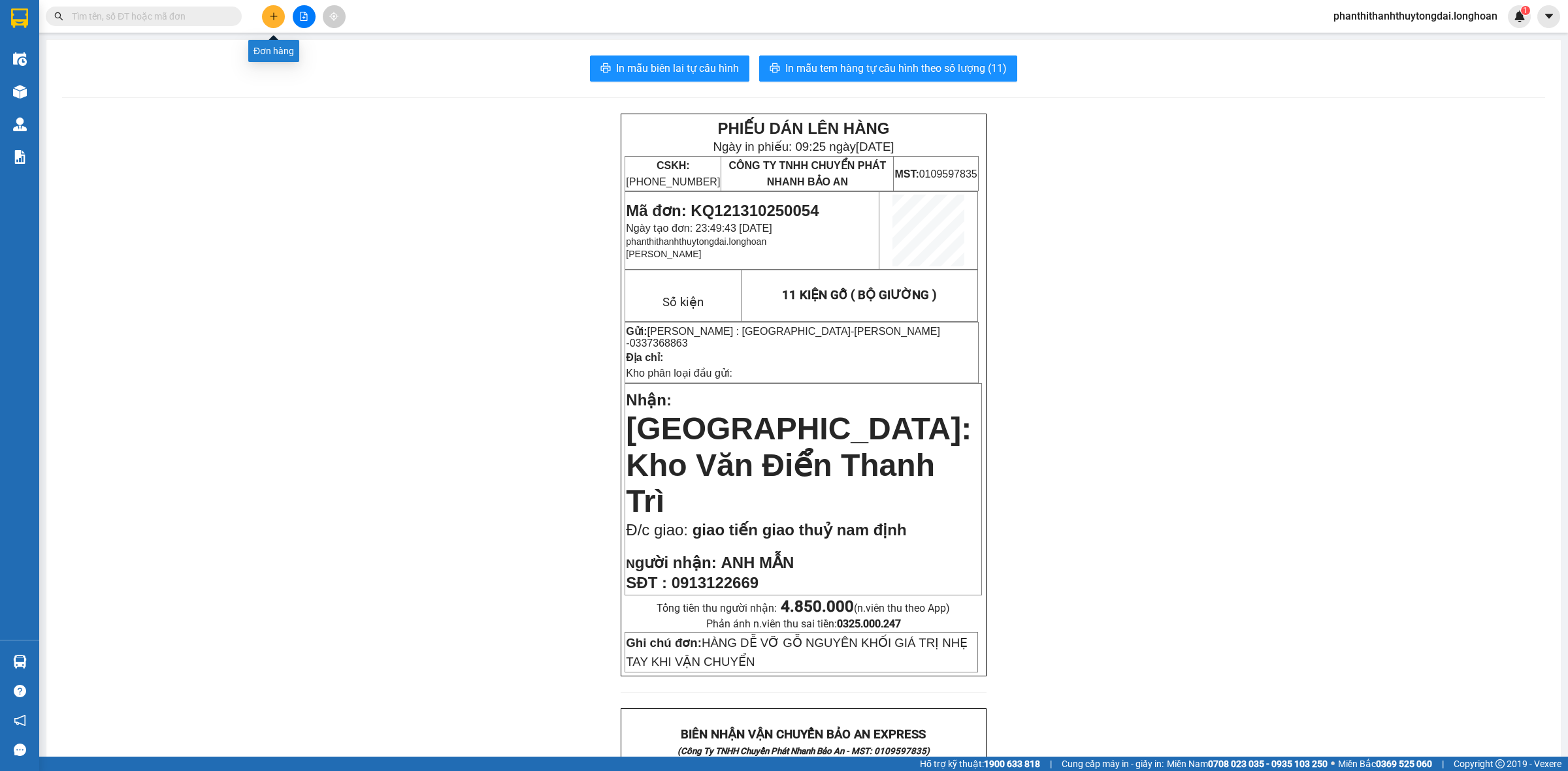
click at [277, 20] on button at bounding box center [274, 17] width 23 height 23
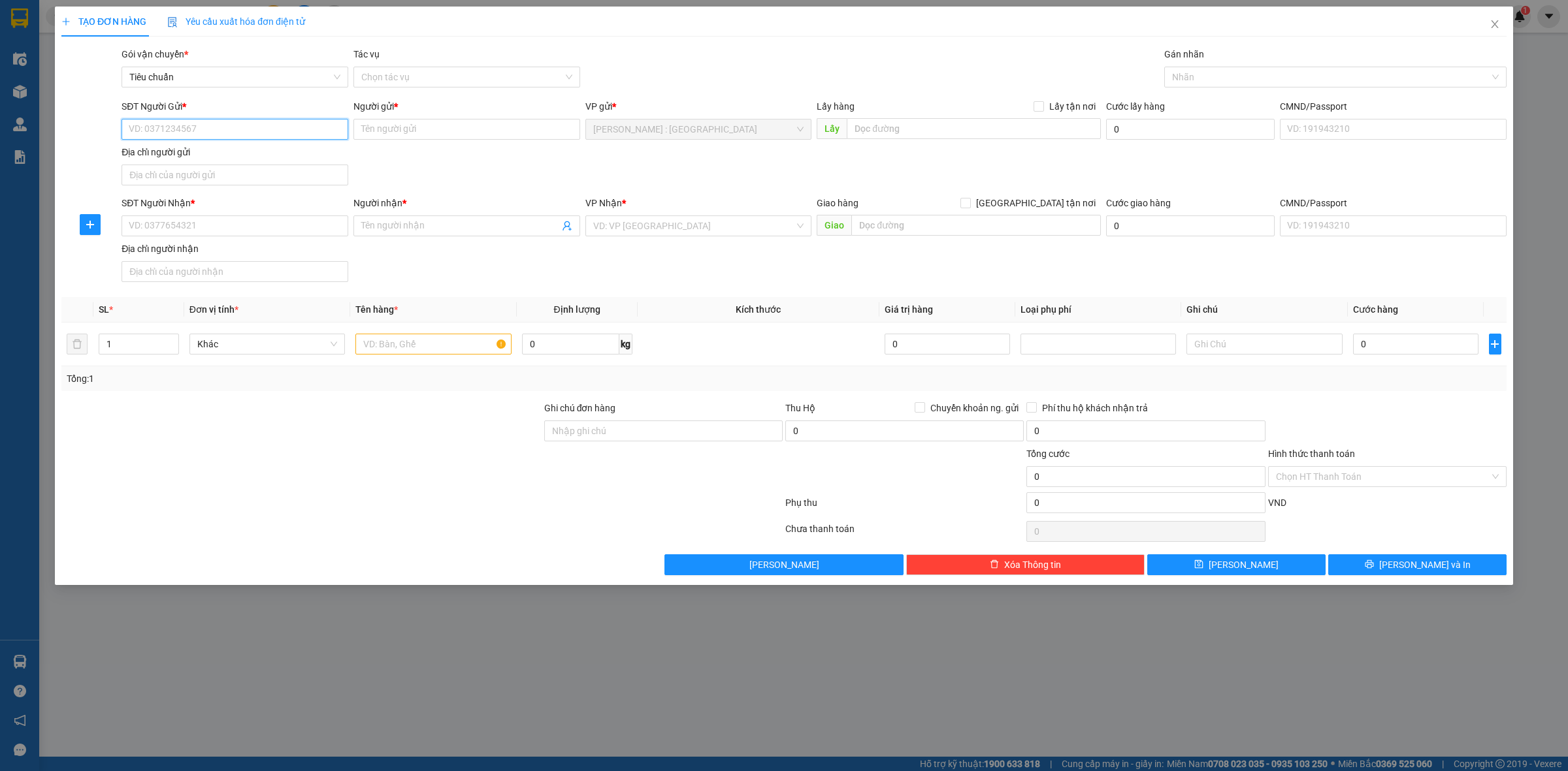
click at [265, 125] on input "SĐT Người Gửi *" at bounding box center [234, 129] width 226 height 21
click at [383, 128] on input "Người gửi *" at bounding box center [466, 129] width 226 height 21
type input "t"
type input "THANH VY"
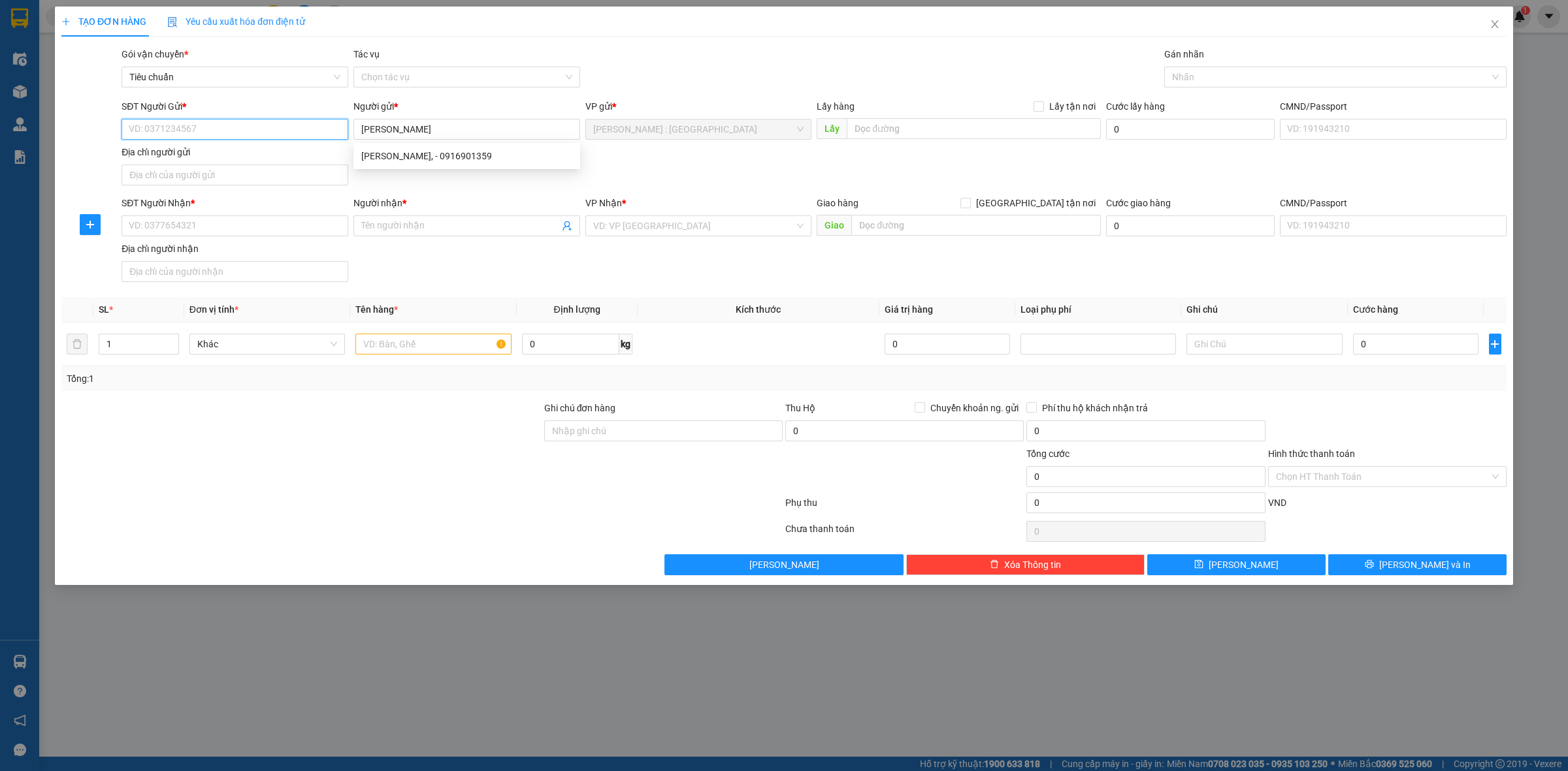
click at [330, 133] on input "SĐT Người Gửi *" at bounding box center [234, 129] width 226 height 21
type input "0985615577"
click at [373, 232] on input "Người nhận *" at bounding box center [460, 226] width 198 height 14
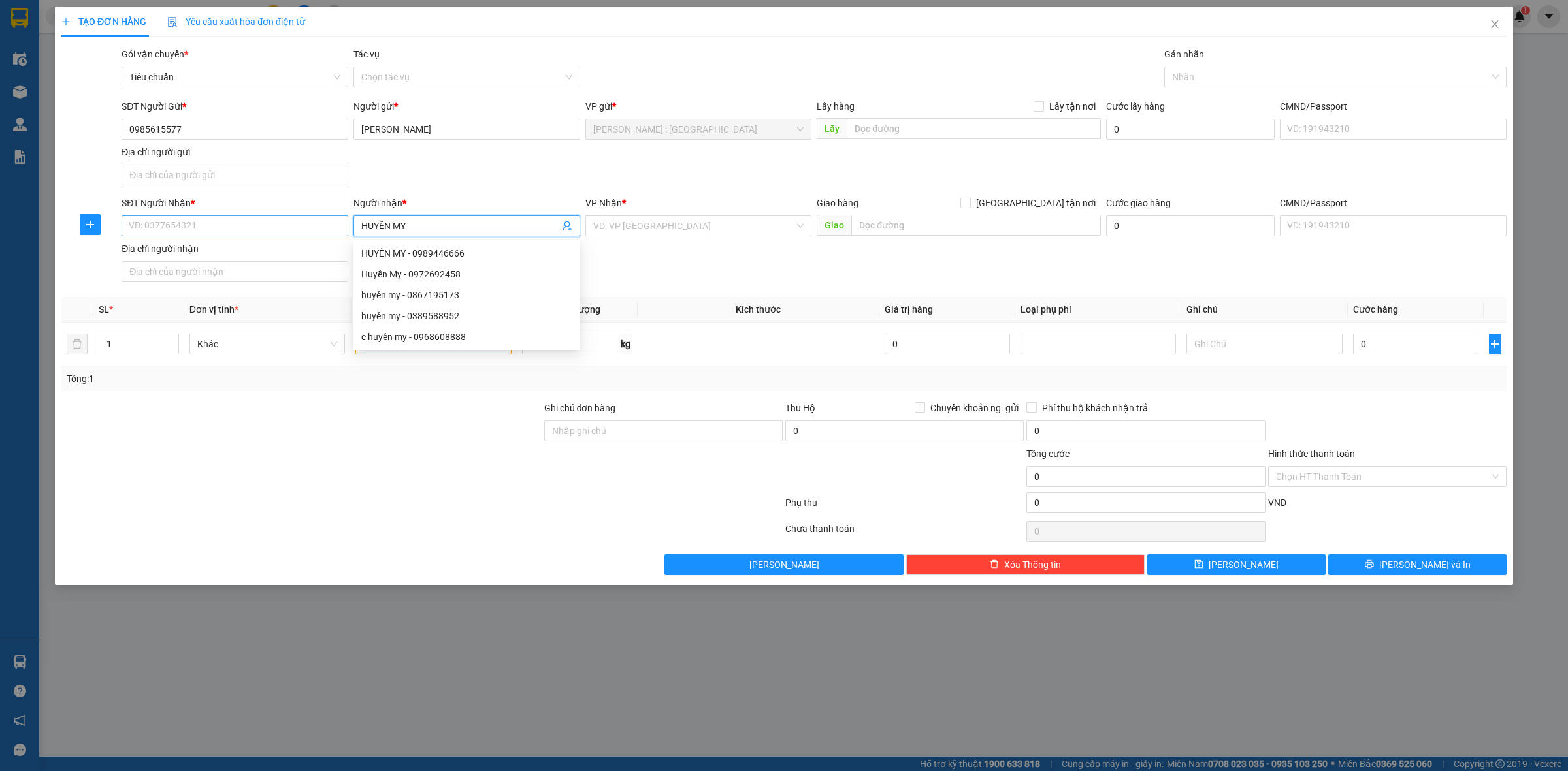
type input "HUYỀN MY"
click at [180, 220] on input "SĐT Người Nhận *" at bounding box center [234, 226] width 226 height 21
type input "0938841984"
click at [969, 204] on input "[GEOGRAPHIC_DATA] tận nơi" at bounding box center [965, 202] width 9 height 9
checkbox input "true"
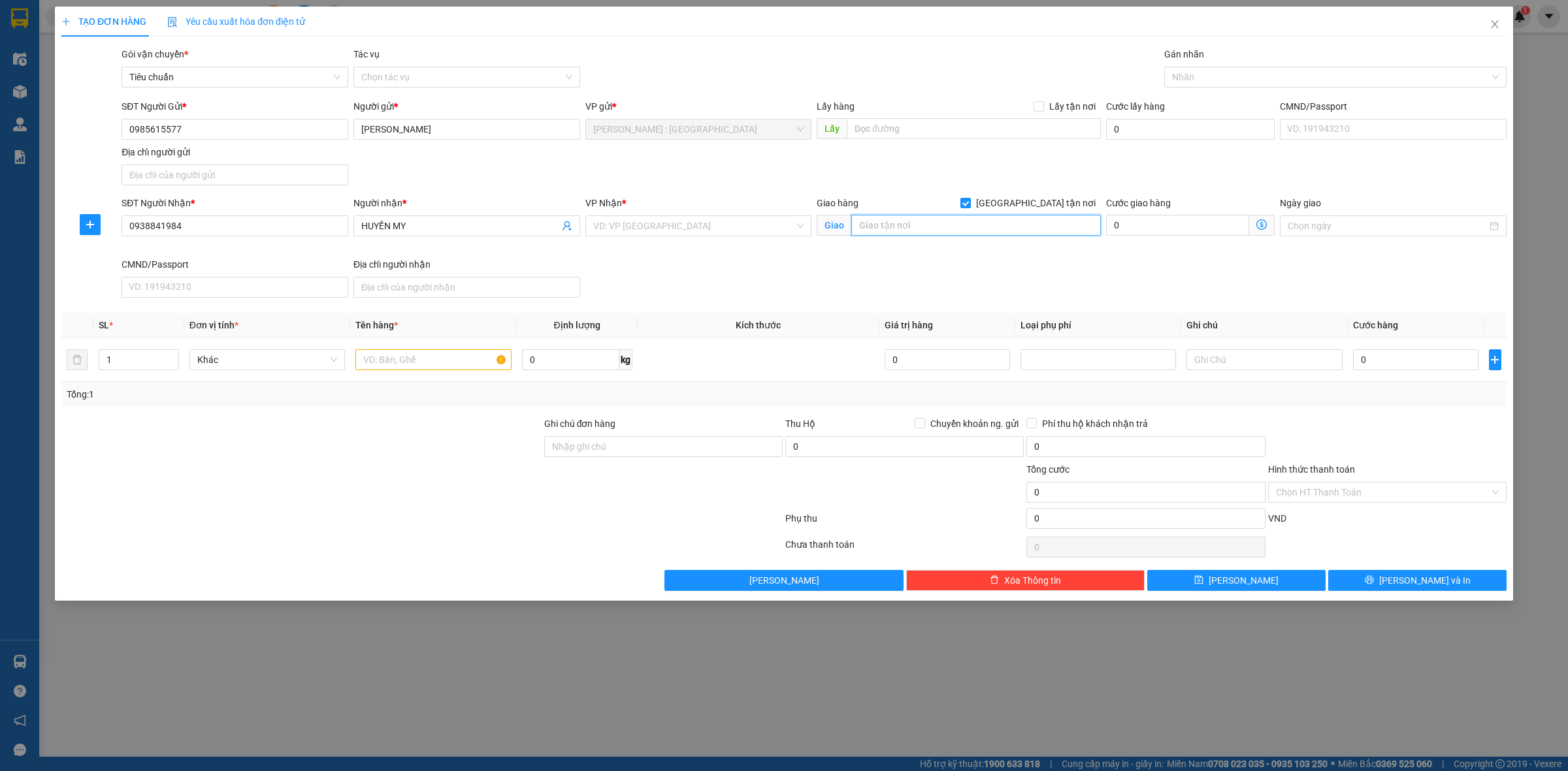
click at [1017, 219] on input "text" at bounding box center [975, 225] width 249 height 21
click at [736, 226] on input "search" at bounding box center [694, 226] width 202 height 19
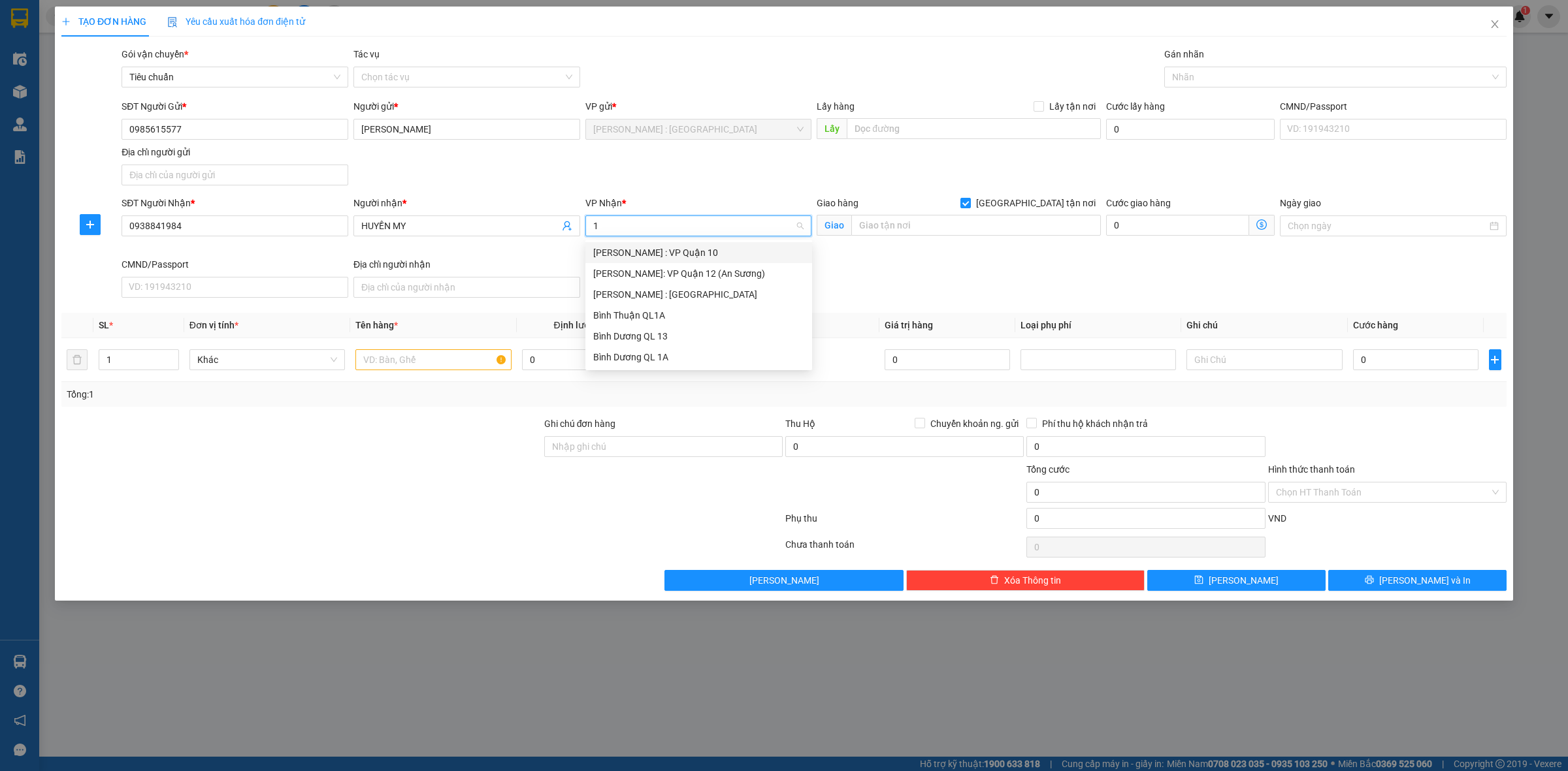
type input "12"
click at [738, 271] on div "[PERSON_NAME] : [GEOGRAPHIC_DATA]" at bounding box center [699, 274] width 211 height 14
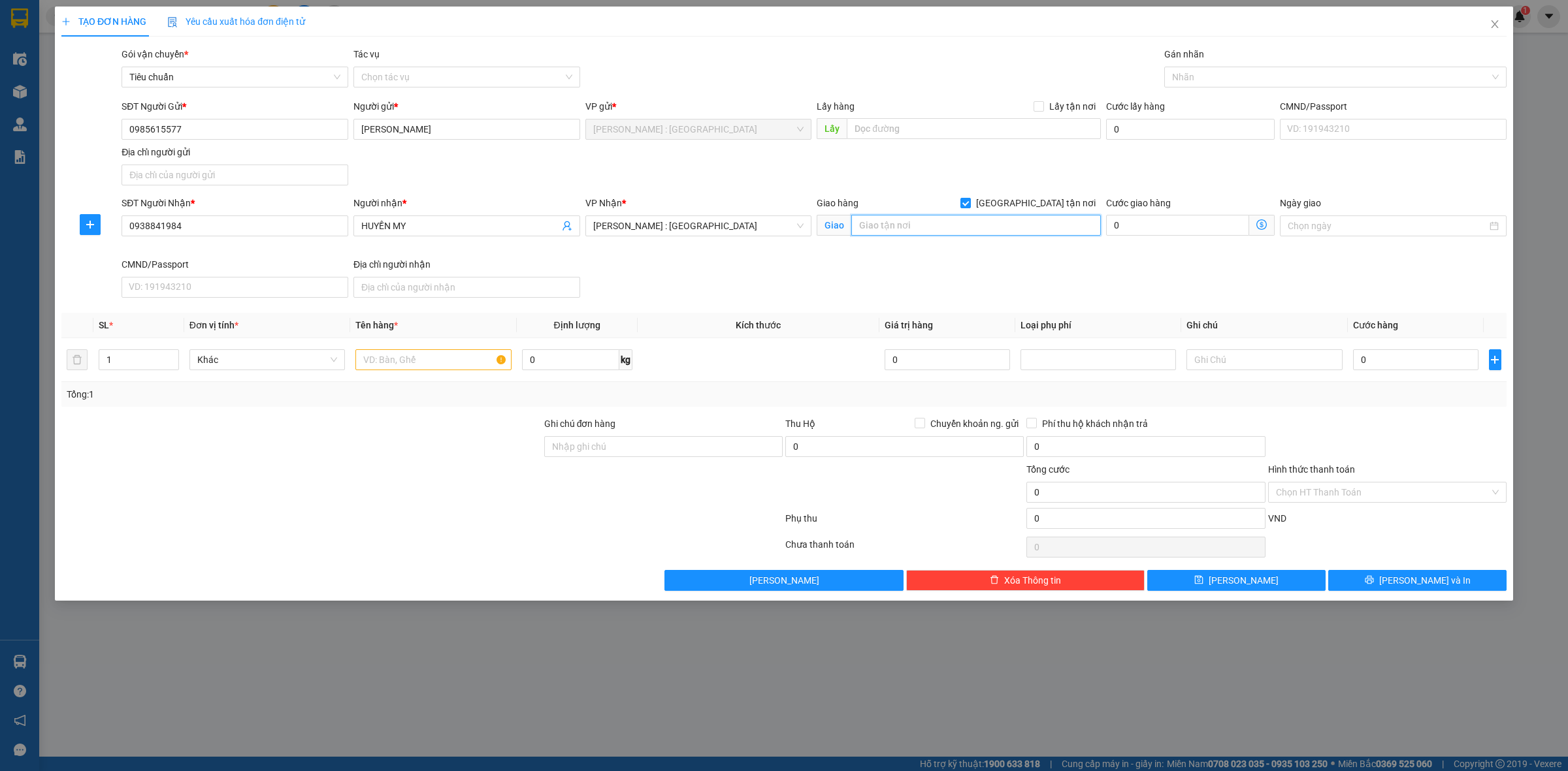
click at [873, 226] on input "text" at bounding box center [975, 225] width 249 height 21
click at [1232, 73] on div at bounding box center [1329, 77] width 323 height 16
type input "TỔ 1 ẤP BÙNG BINH XÃ HƯNG THUẬN TÂY NINH"
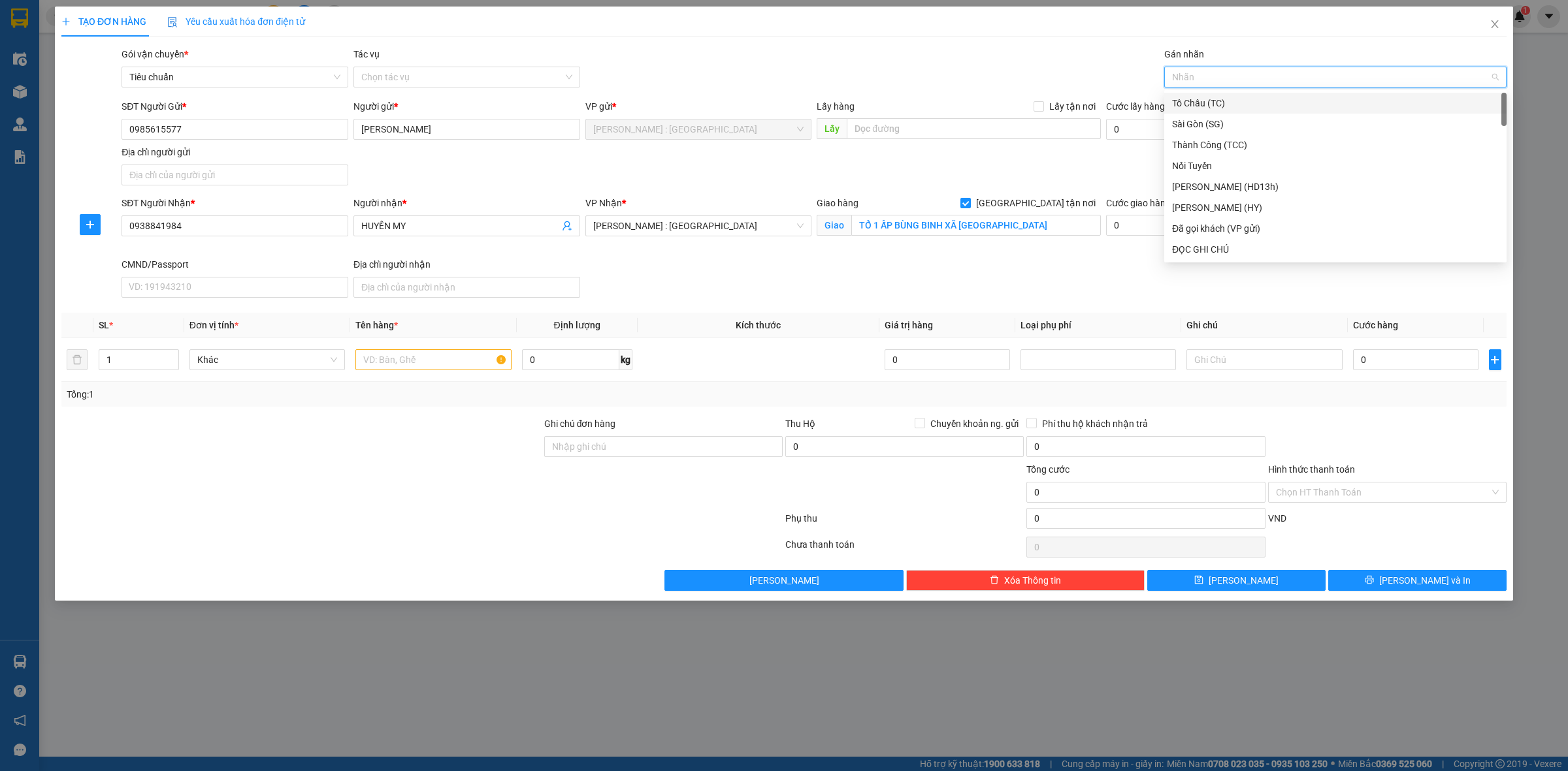
type input "G"
click at [1200, 246] on div "[GEOGRAPHIC_DATA] tận nơi" at bounding box center [1335, 249] width 327 height 14
click at [1069, 284] on div "SĐT Người Nhận * 0938841984 Người nhận * HUYỀN MY VP Nhận * Hồ Chí Minh : Kho Q…" at bounding box center [813, 250] width 1390 height 107
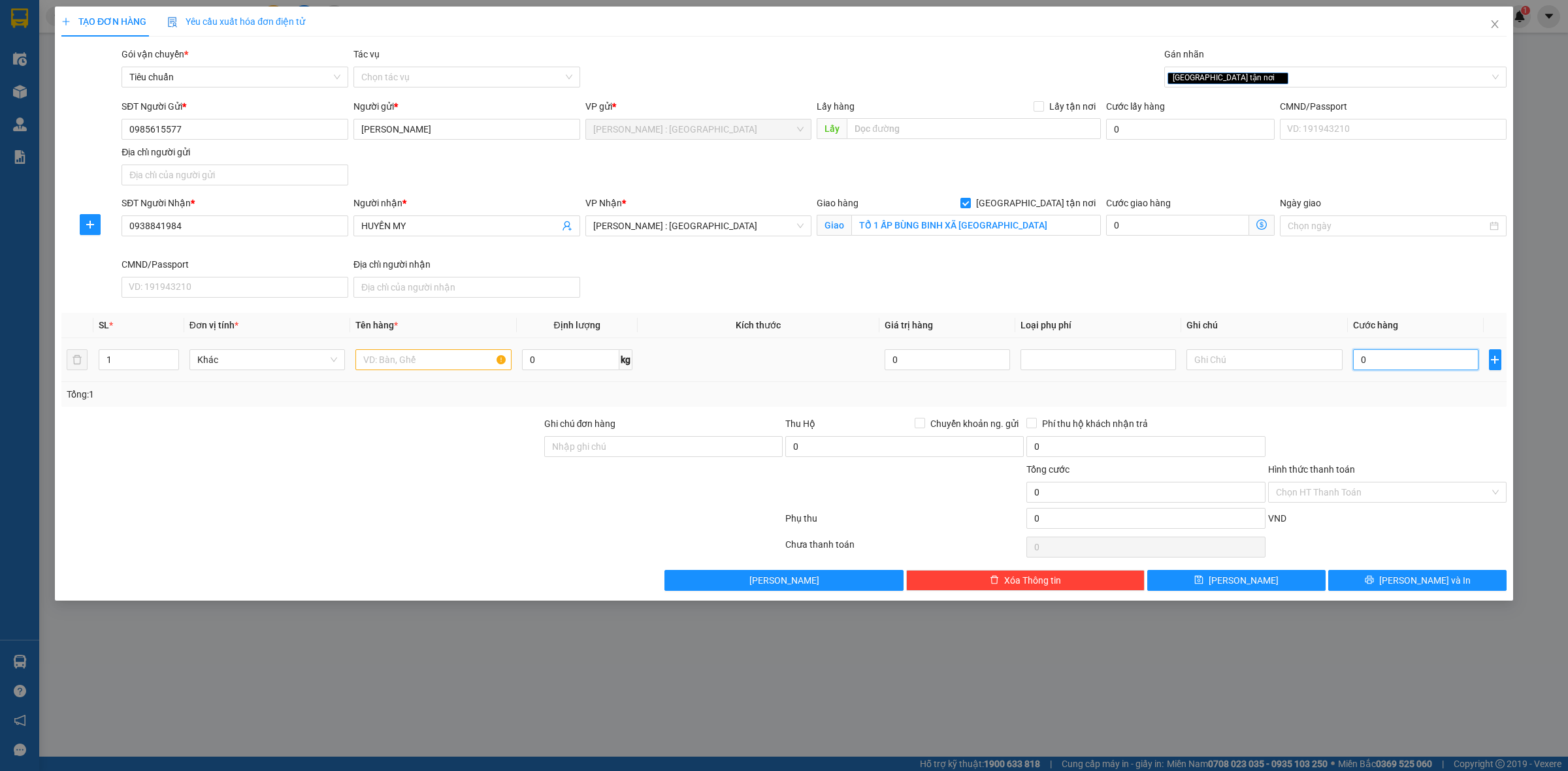
click at [1368, 364] on input "0" at bounding box center [1416, 360] width 125 height 21
type input "1"
type input "11"
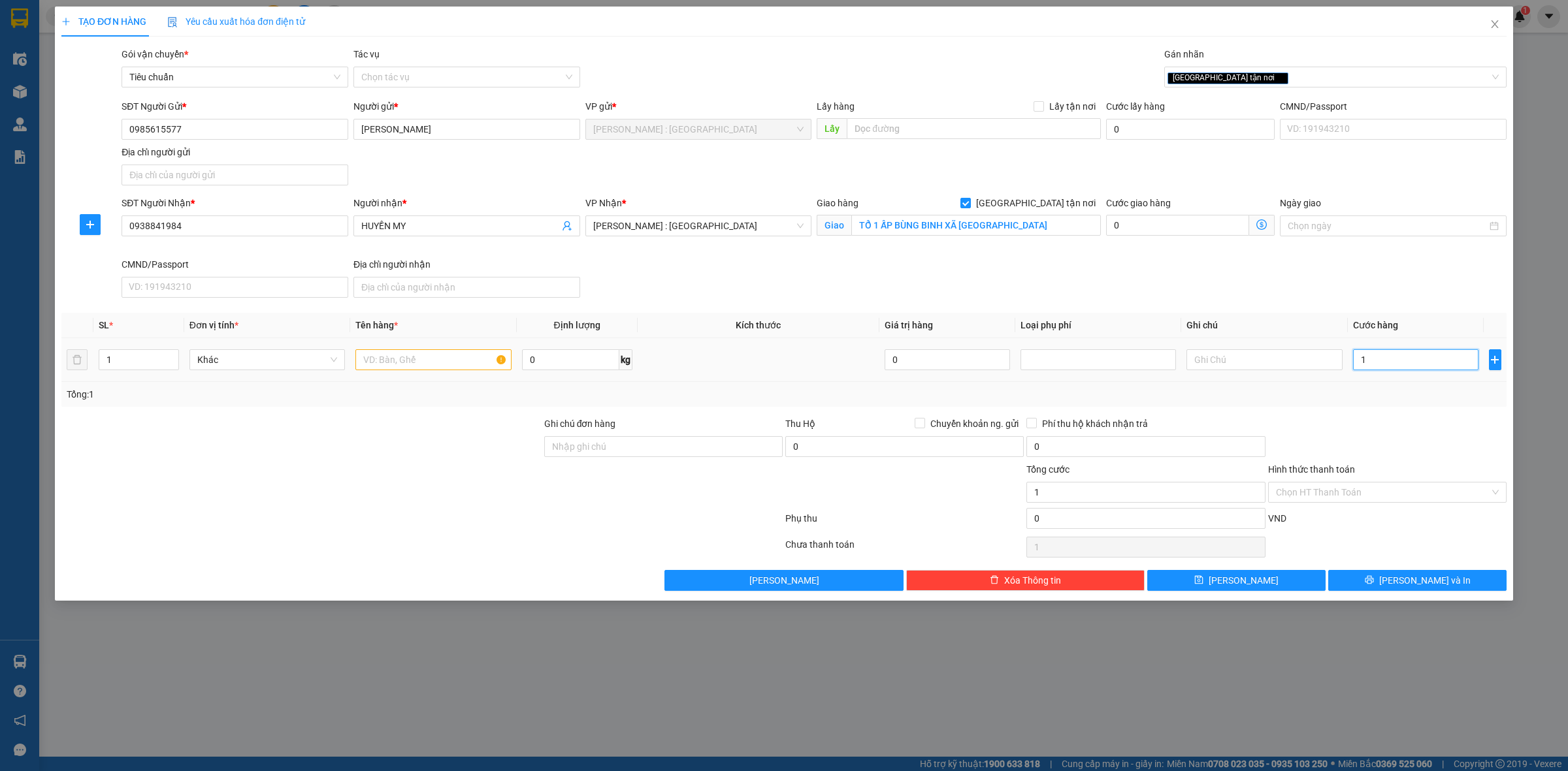
type input "11"
type input "110"
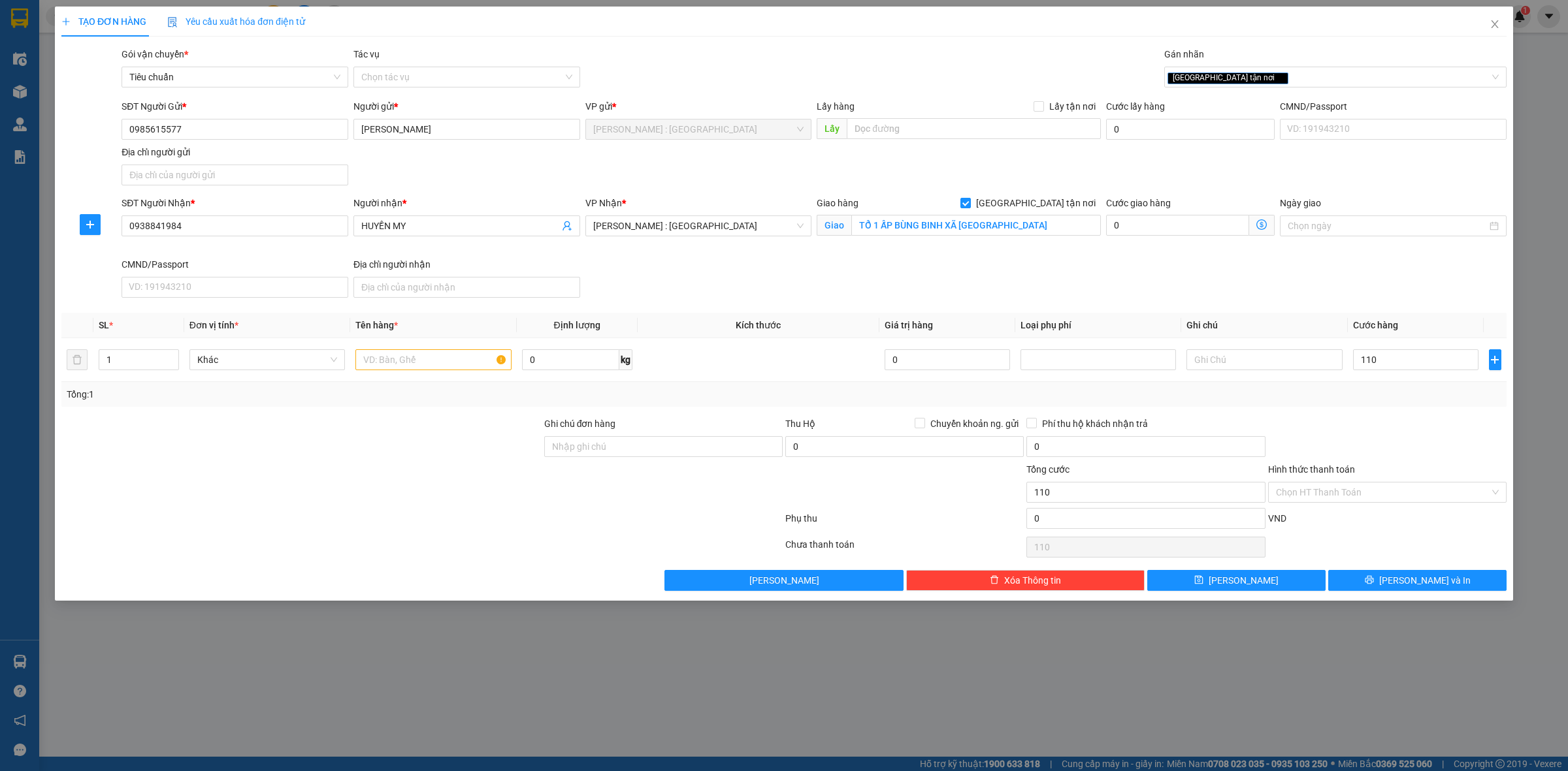
type input "110.000"
click at [1375, 456] on div at bounding box center [1388, 439] width 241 height 46
click at [465, 361] on input "text" at bounding box center [433, 360] width 156 height 21
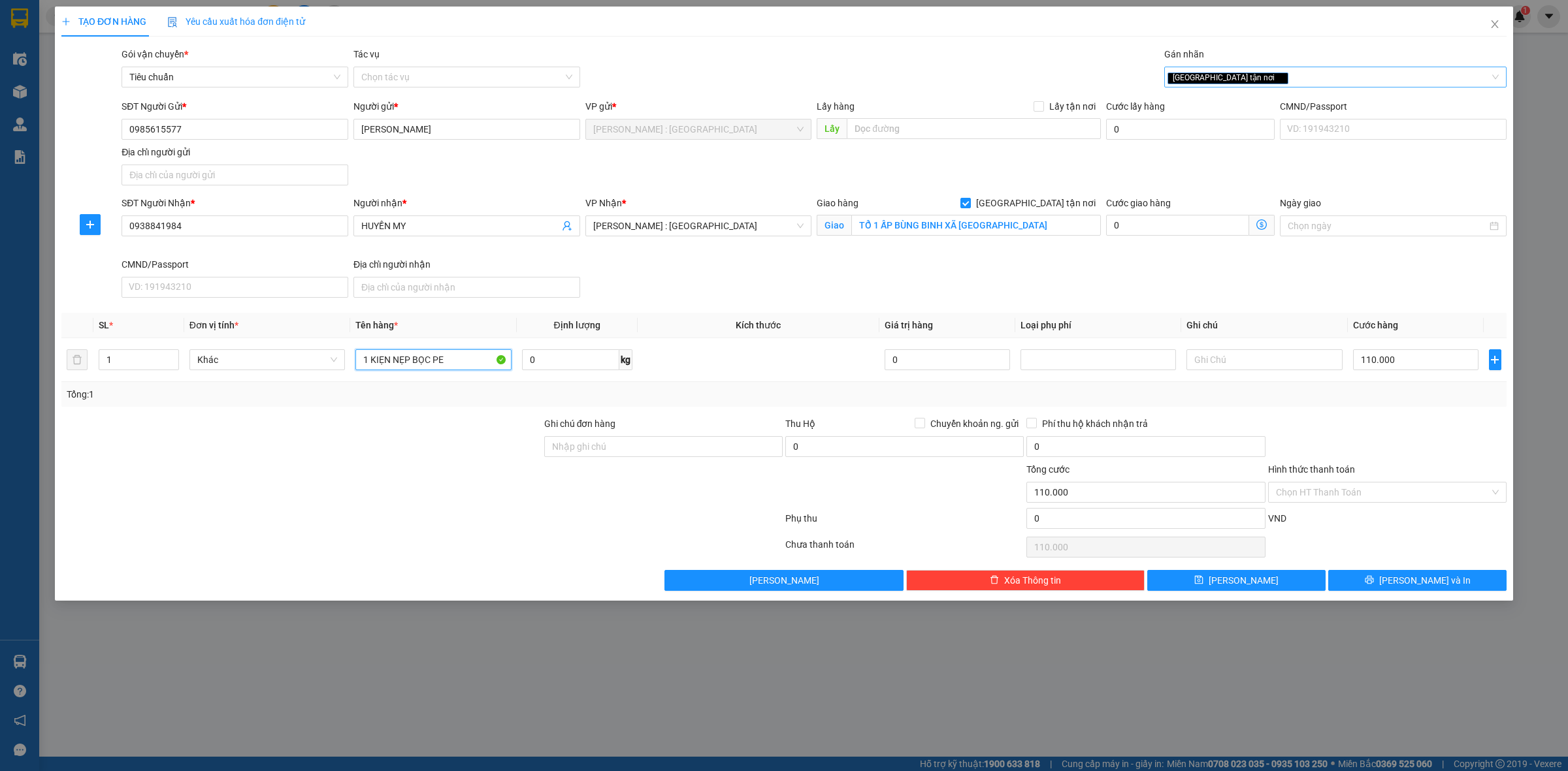
click at [1357, 77] on div "[GEOGRAPHIC_DATA] tận nơi" at bounding box center [1329, 77] width 323 height 16
type input "1 KIẸN NẸP BỌC PE"
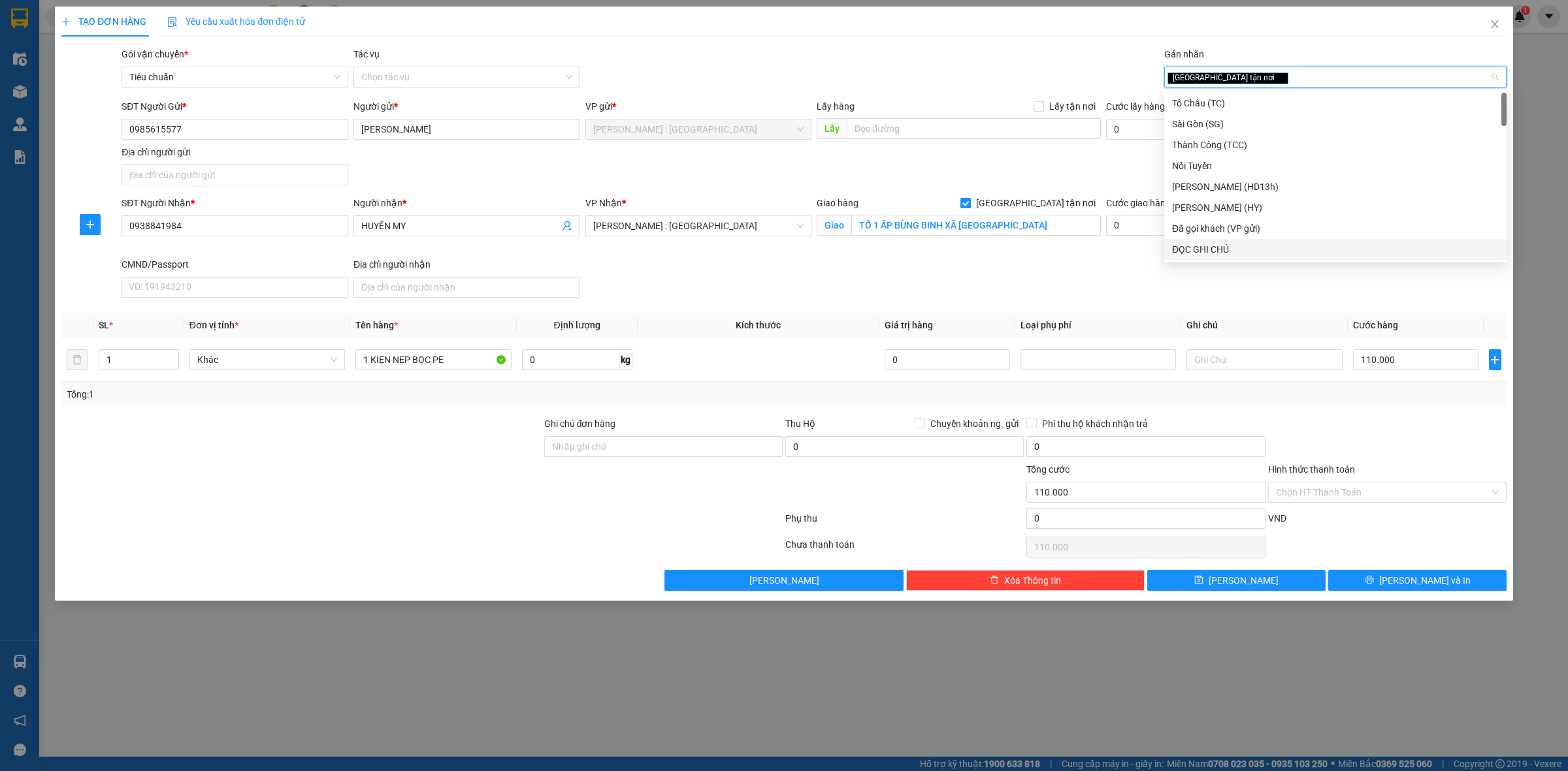
type input "D"
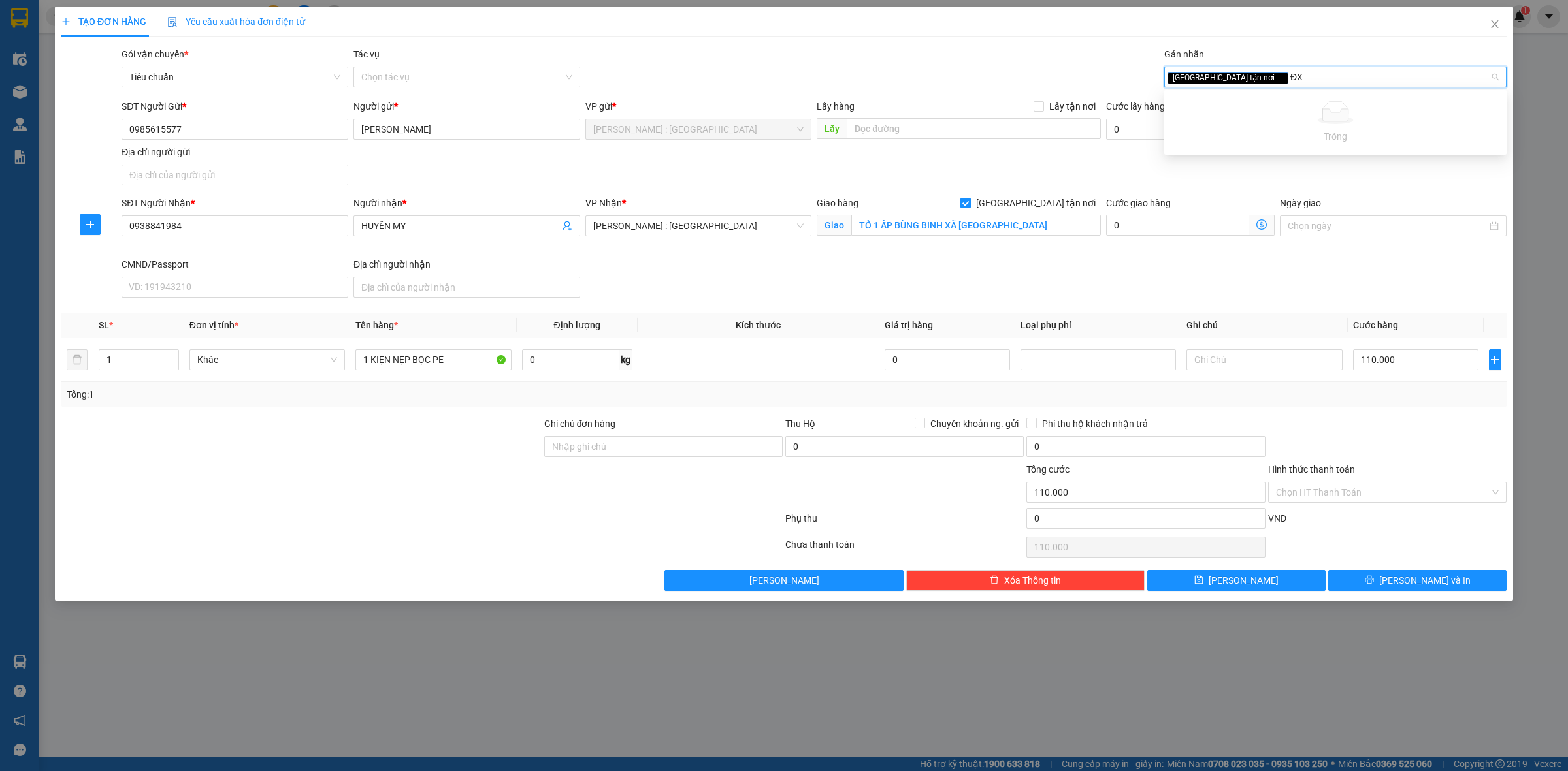
type input "Đ"
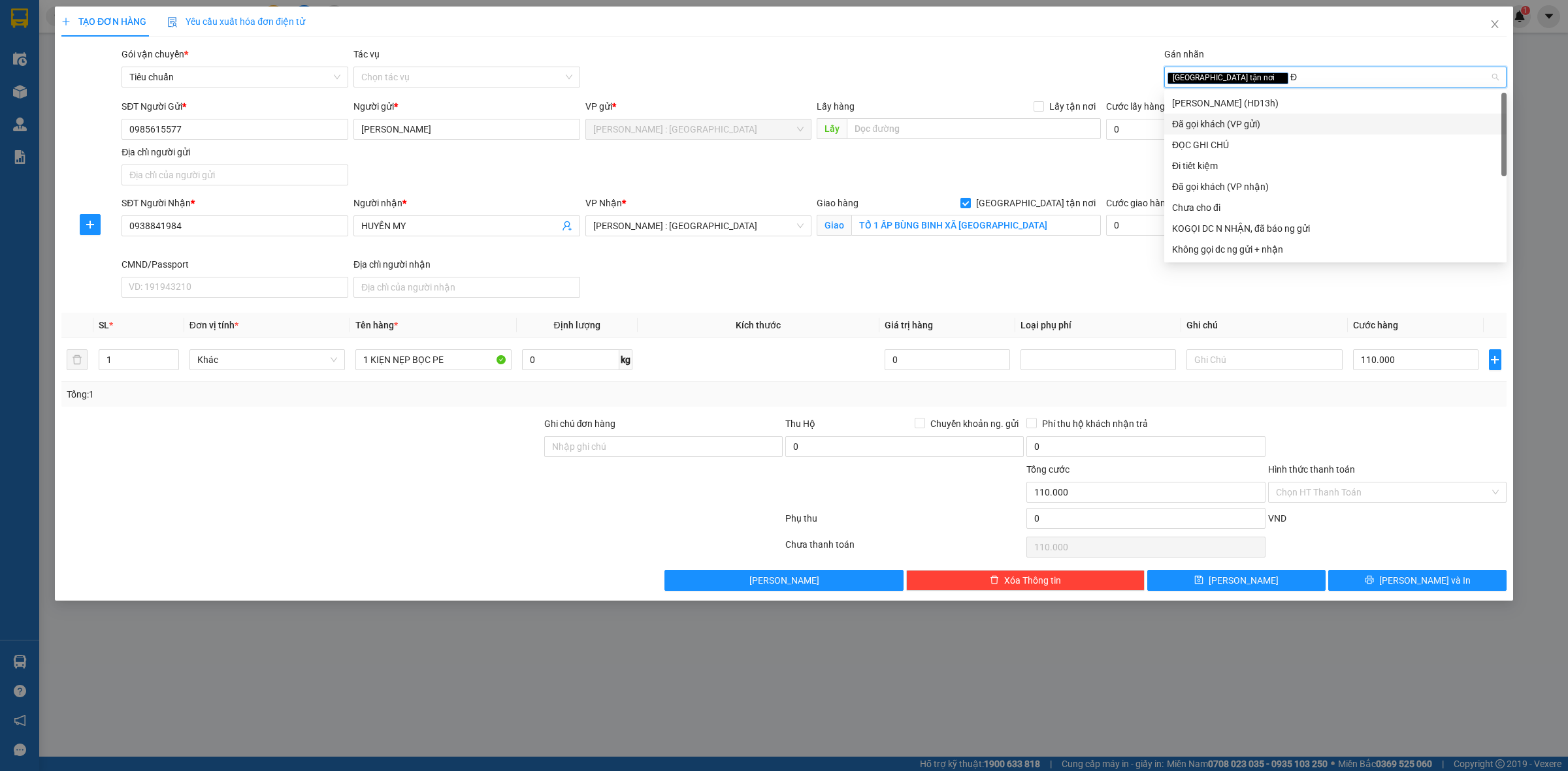
click at [1272, 114] on div "Đã gọi khách (VP gửi)" at bounding box center [1335, 124] width 342 height 21
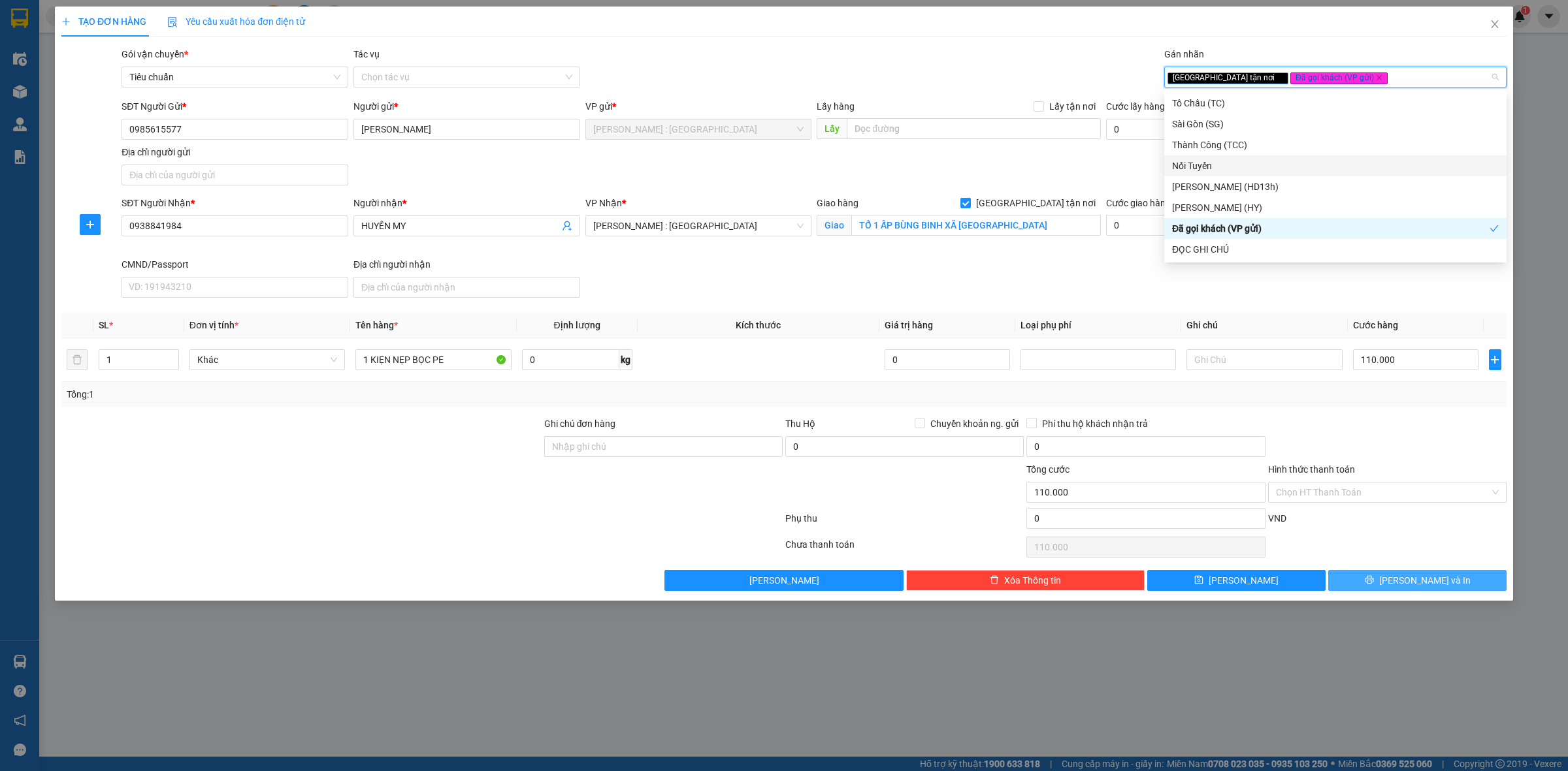
click at [1409, 580] on span "[PERSON_NAME] và In" at bounding box center [1424, 580] width 92 height 14
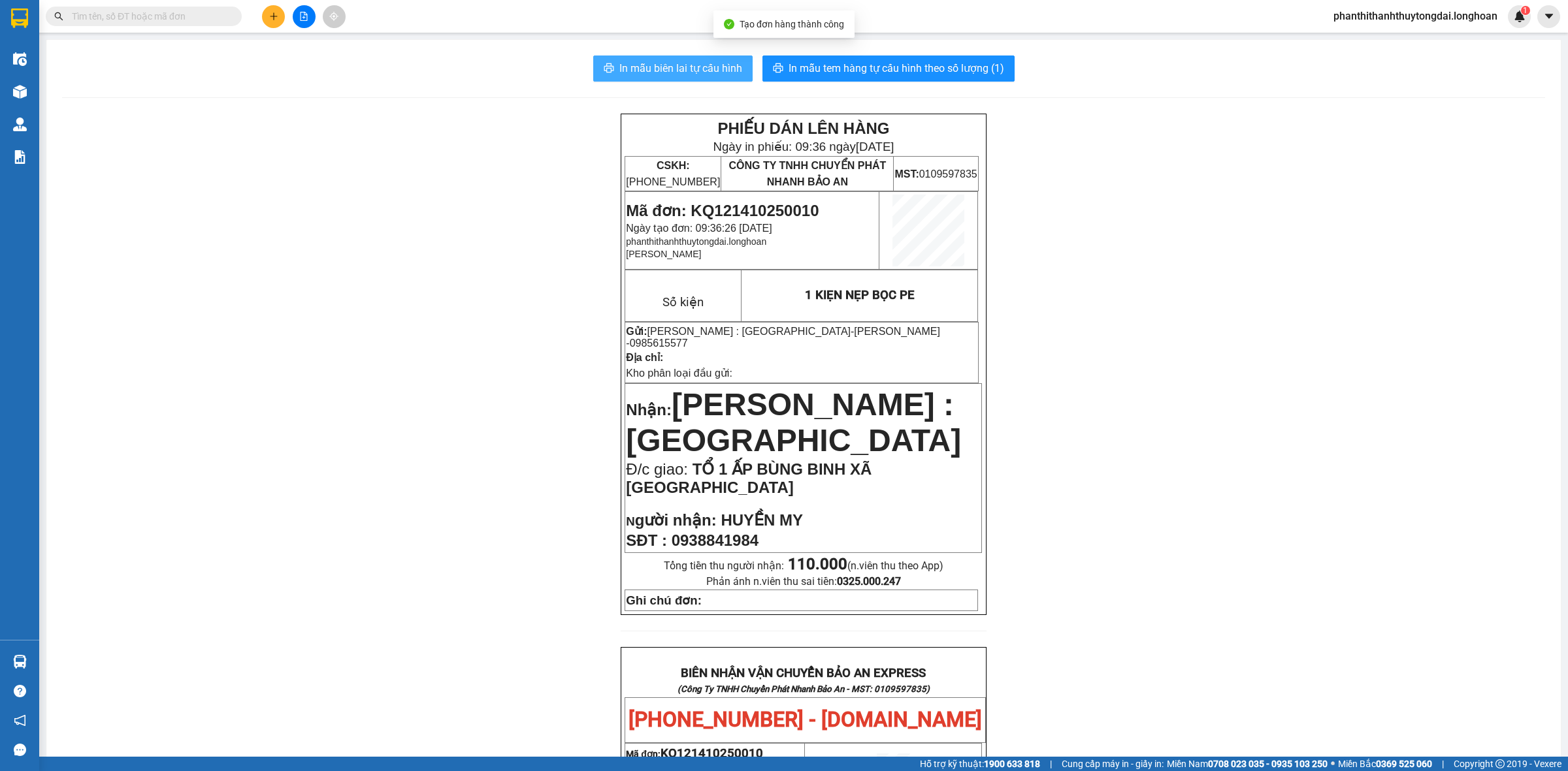
click at [710, 63] on span "In mẫu biên lai tự cấu hình" at bounding box center [680, 68] width 122 height 17
click at [787, 212] on span "Mã đơn: KQ121410250010" at bounding box center [722, 210] width 193 height 18
copy span "KQ121410250010"
click at [221, 11] on input "text" at bounding box center [149, 16] width 154 height 14
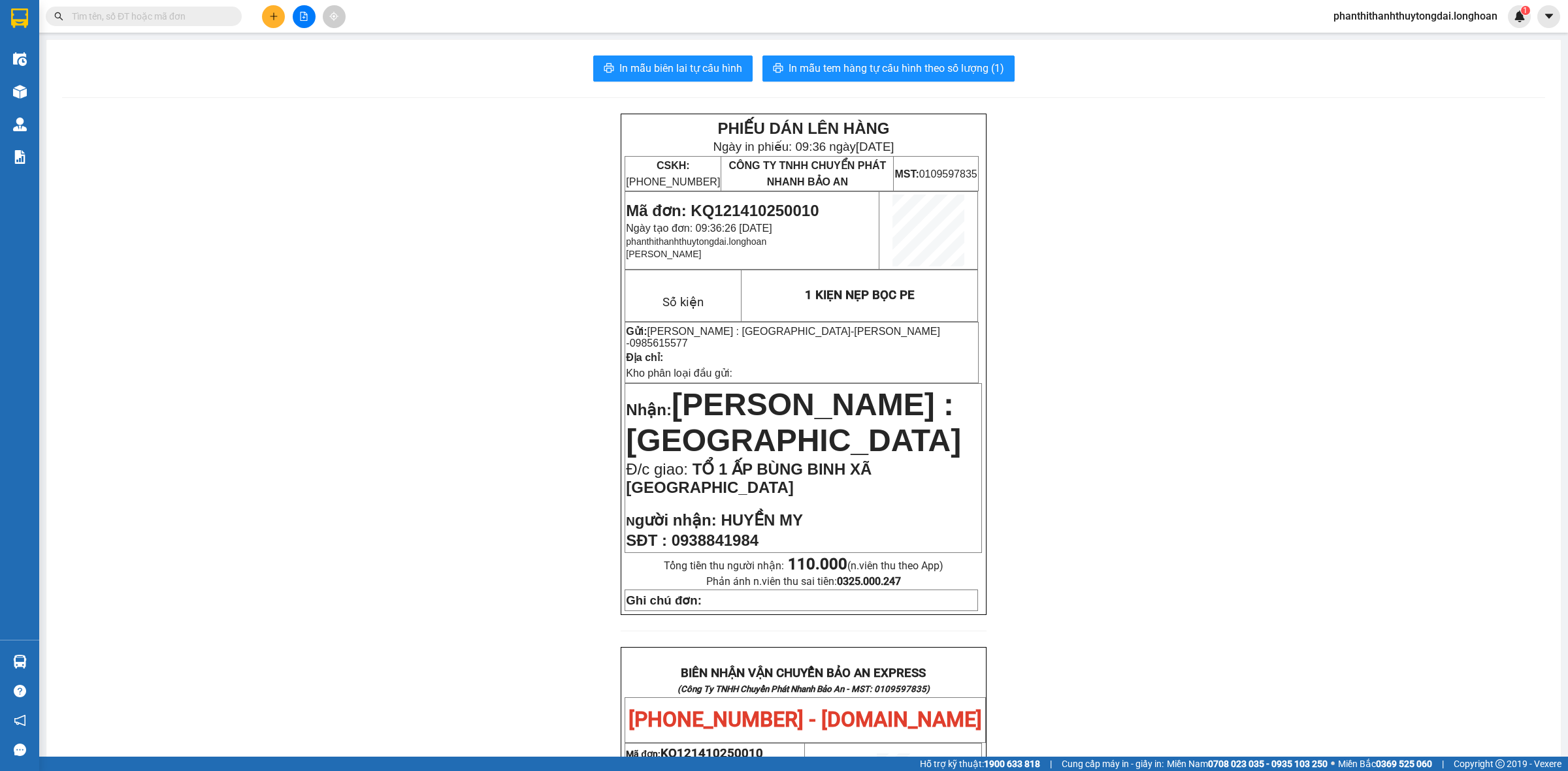
paste input "KQ121410250010"
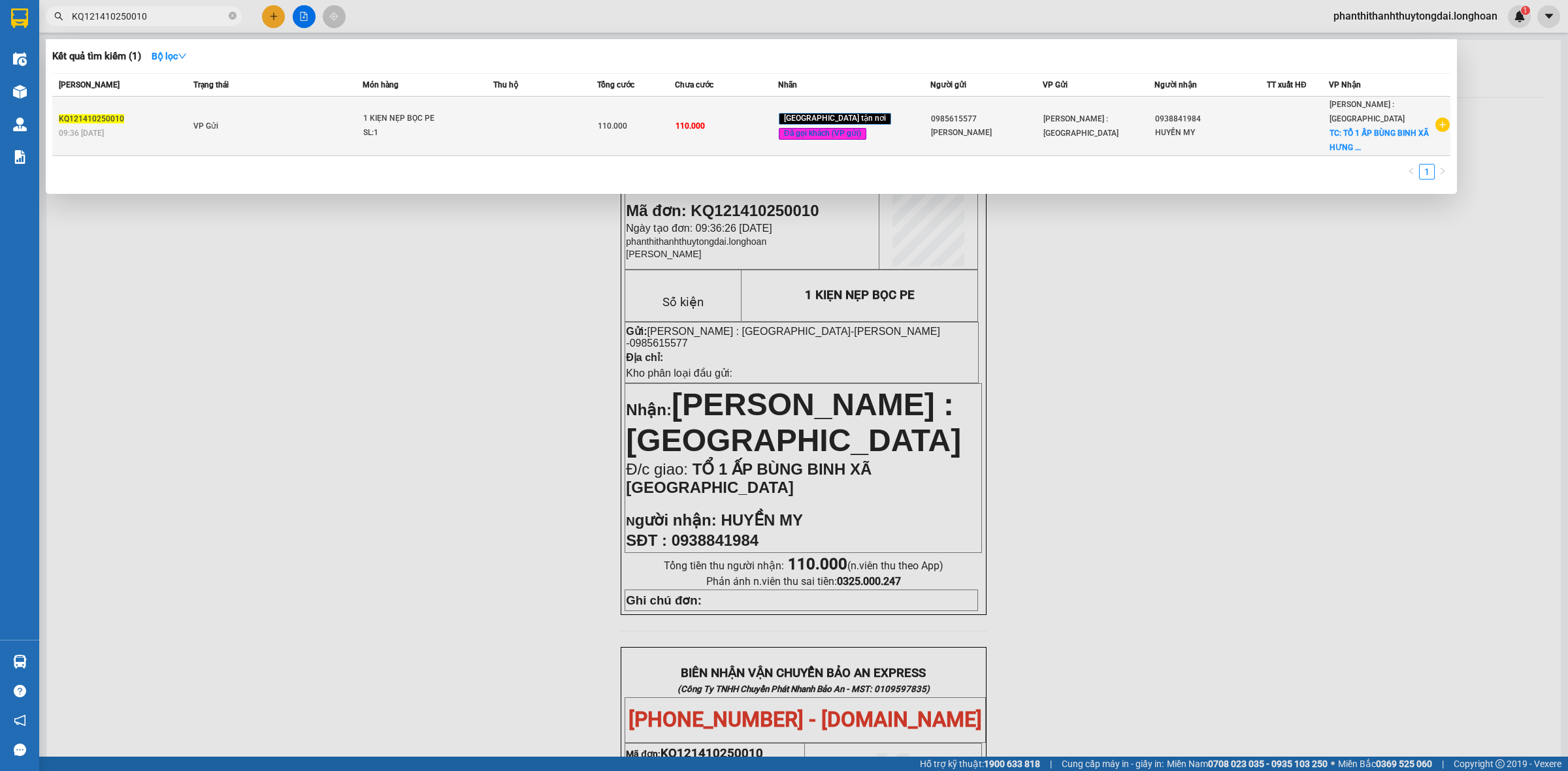
type input "KQ121410250010"
click at [475, 120] on span "1 KIẸN NẸP BỌC PE SL: 1" at bounding box center [429, 126] width 130 height 28
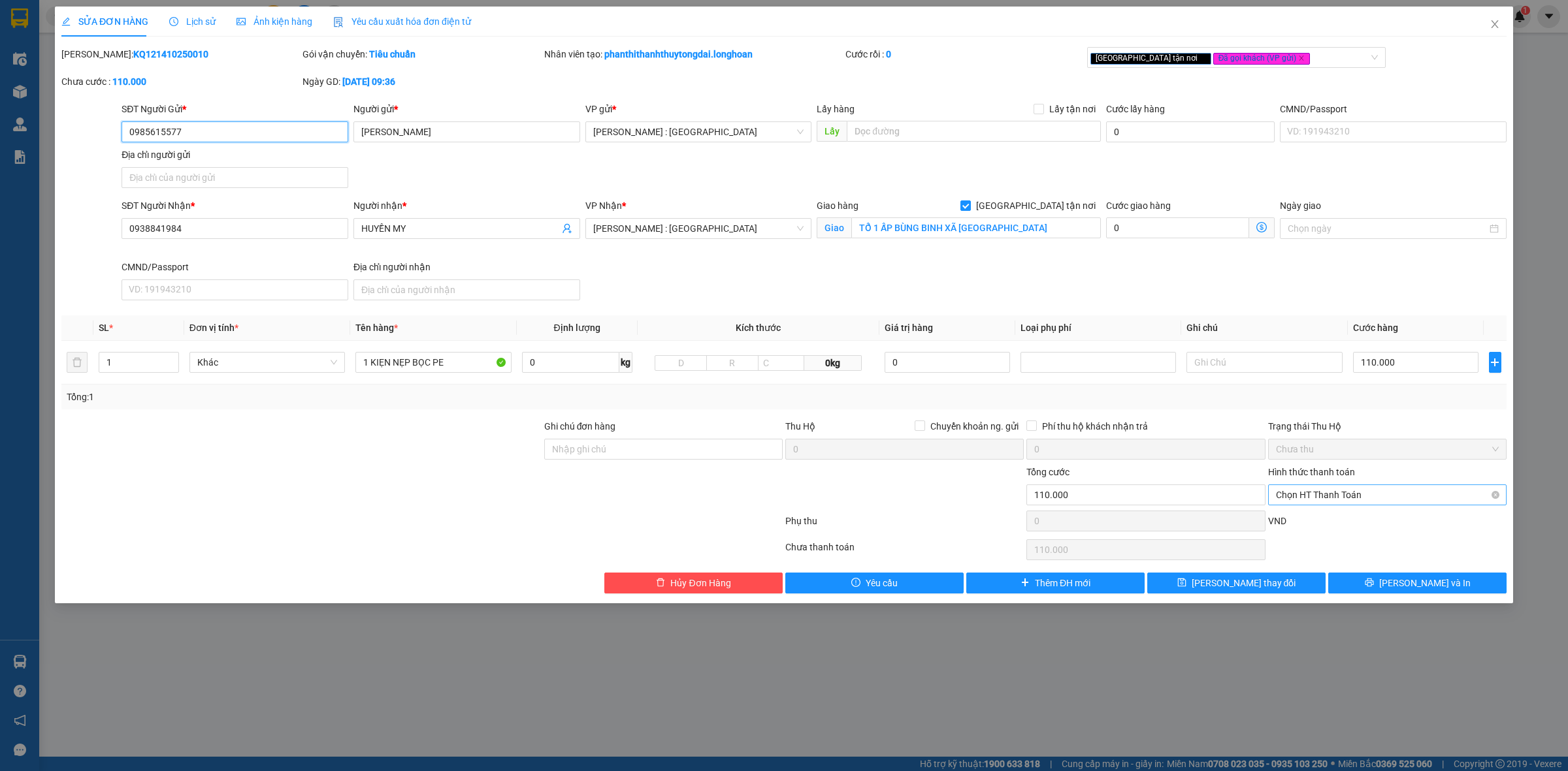
click at [1338, 497] on span "Chọn HT Thanh Toán" at bounding box center [1387, 495] width 223 height 19
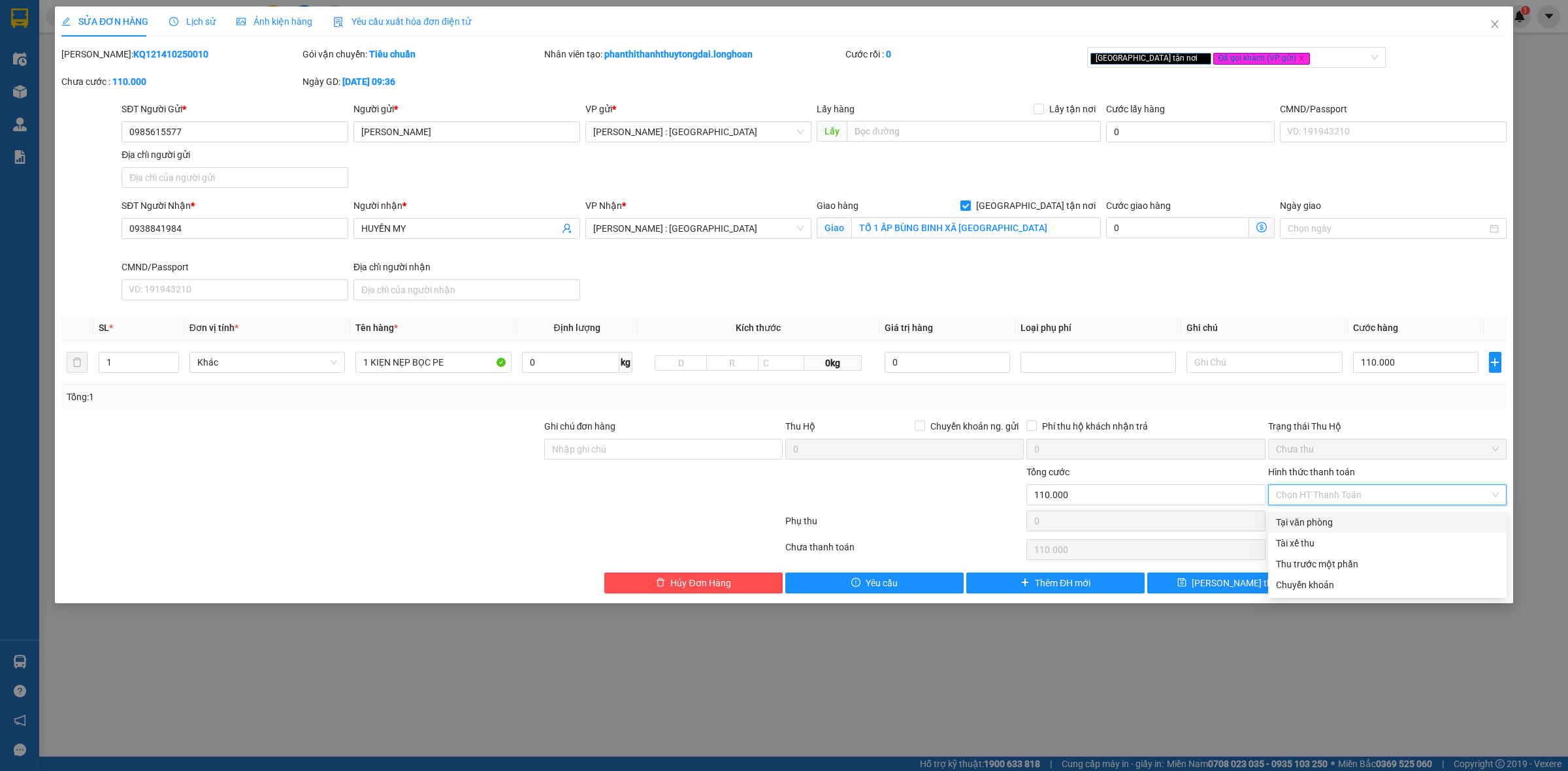
click at [1336, 523] on div "Tại văn phòng" at bounding box center [1387, 522] width 223 height 14
type input "0"
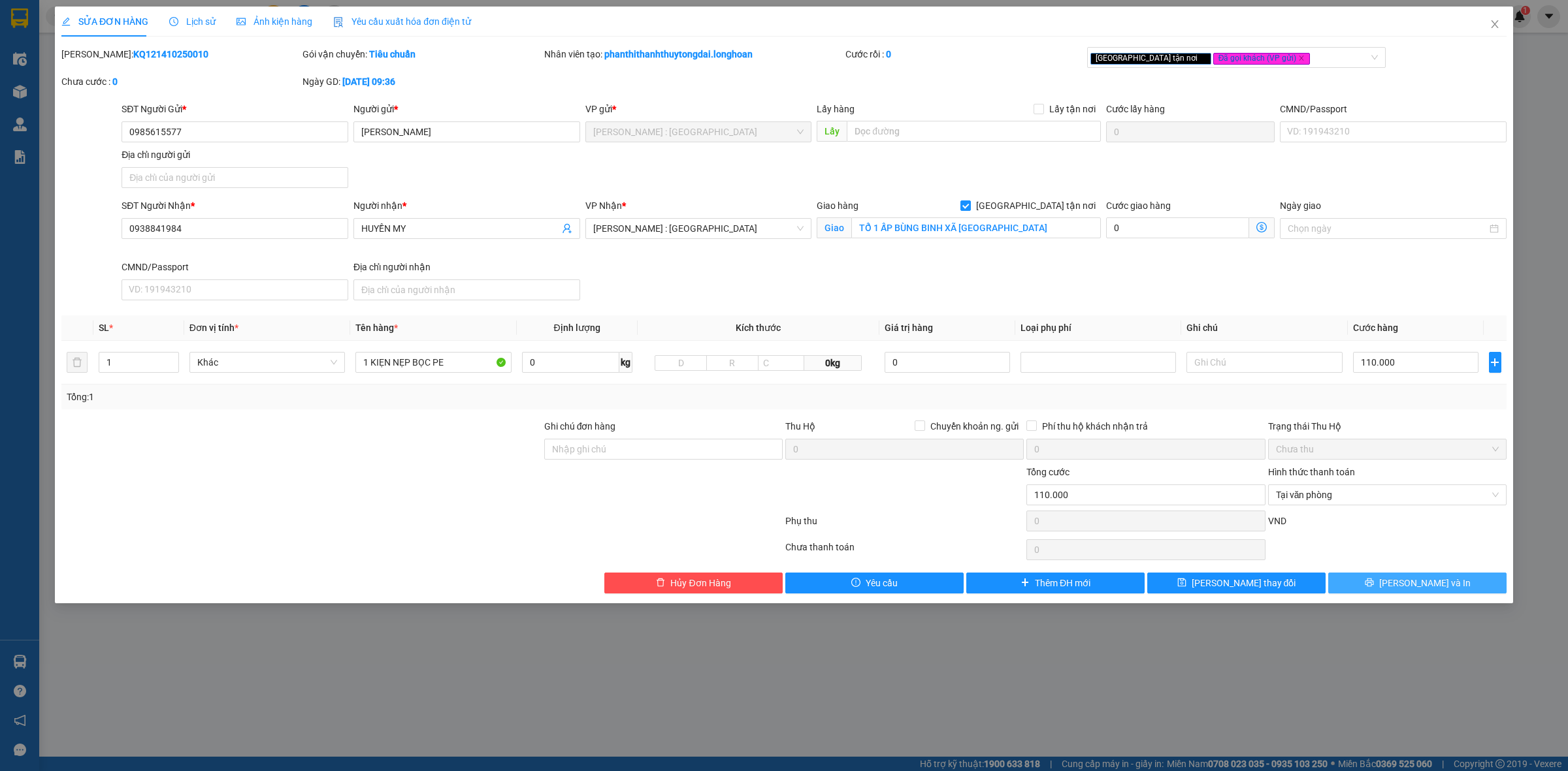
click at [1395, 593] on button "[PERSON_NAME] và In" at bounding box center [1417, 584] width 179 height 21
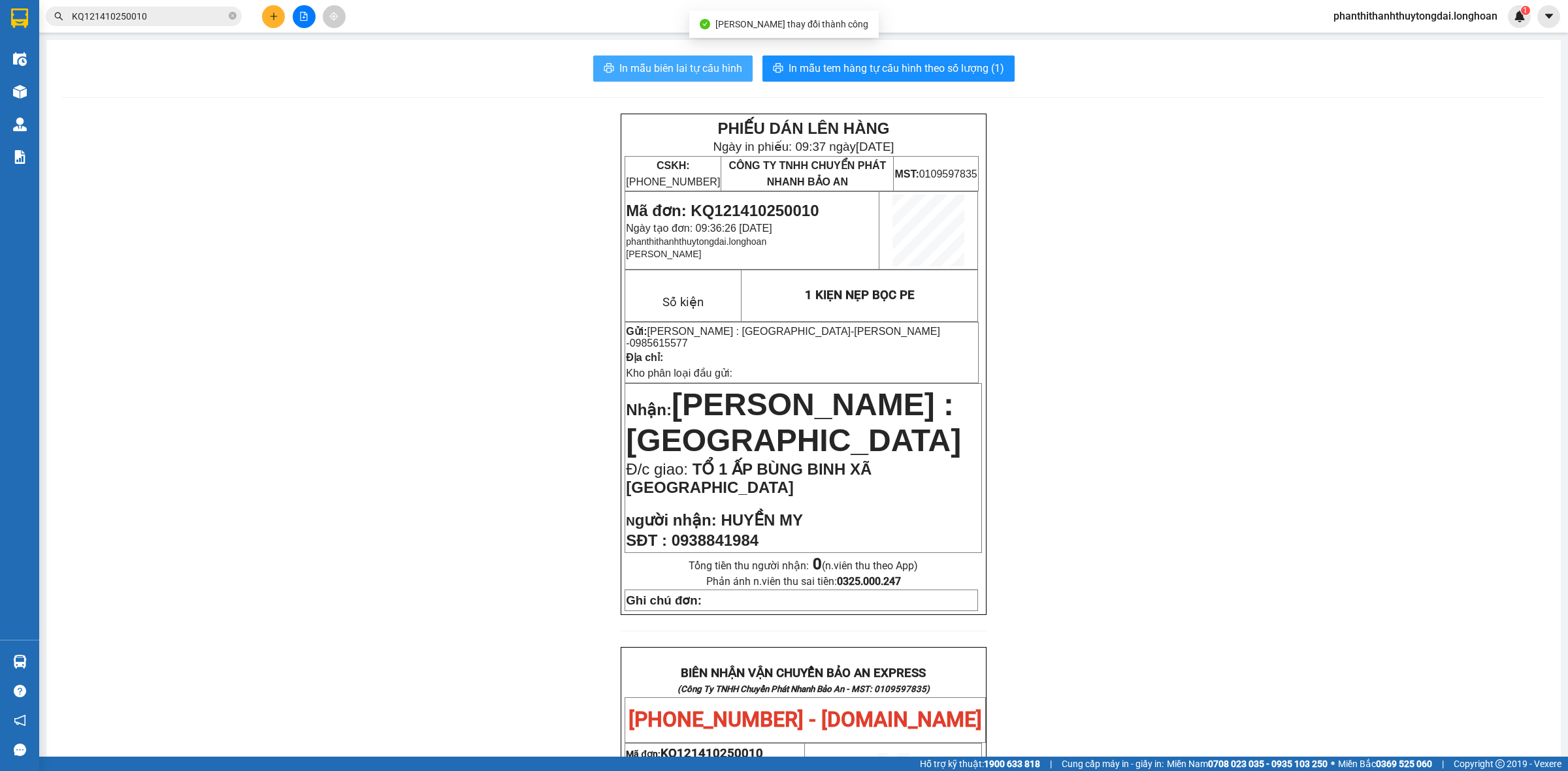
click at [689, 63] on span "In mẫu biên lai tự cấu hình" at bounding box center [680, 68] width 122 height 17
click at [962, 47] on div "In mẫu biên lai tự cấu hình In mẫu tem hàng tự cấu hình theo số lượng (1) PHIẾU…" at bounding box center [804, 707] width 1514 height 1335
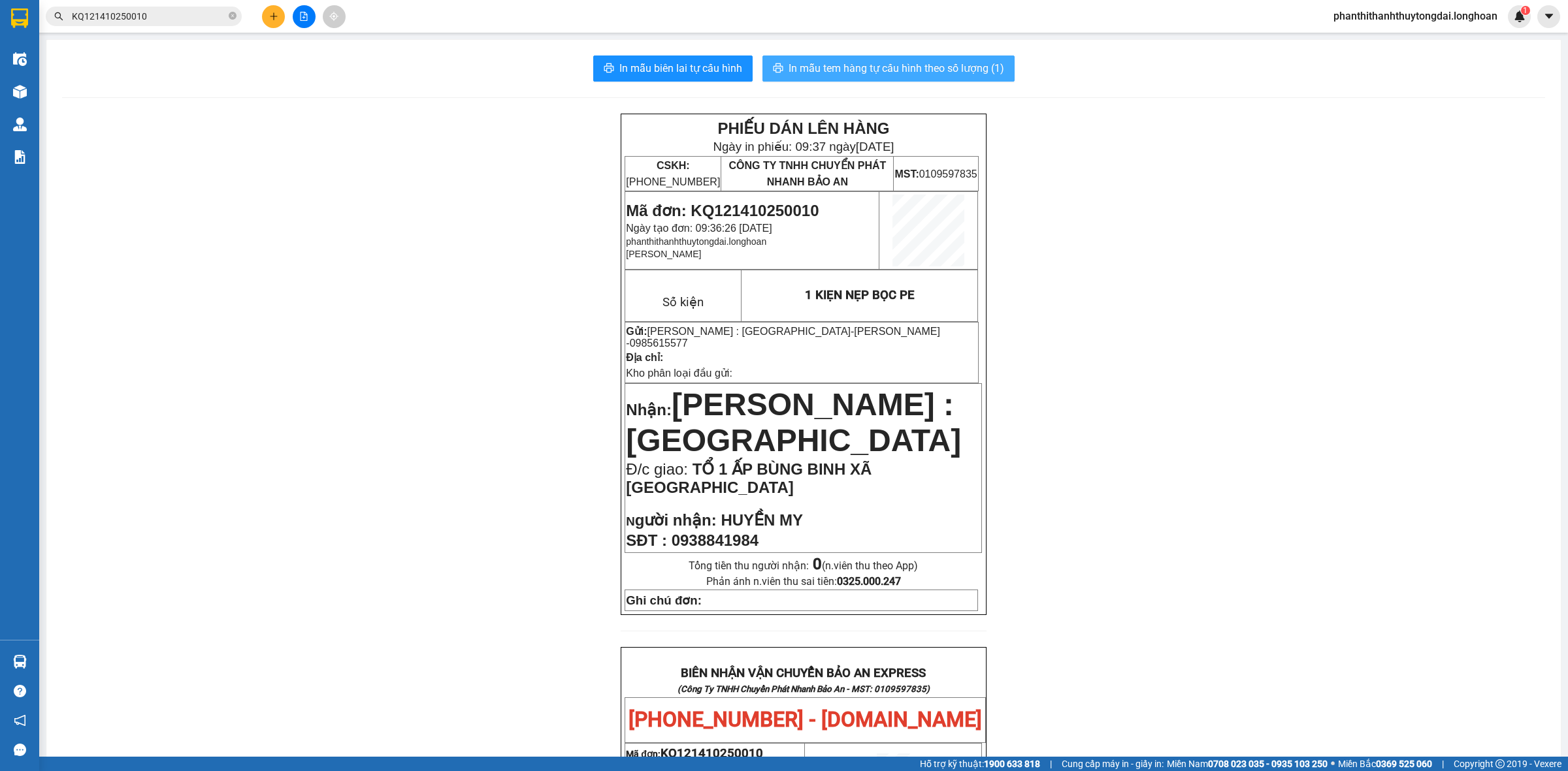
click at [965, 72] on span "In mẫu tem hàng tự cấu hình theo số lượng (1)" at bounding box center [896, 68] width 216 height 17
